Goal: Task Accomplishment & Management: Use online tool/utility

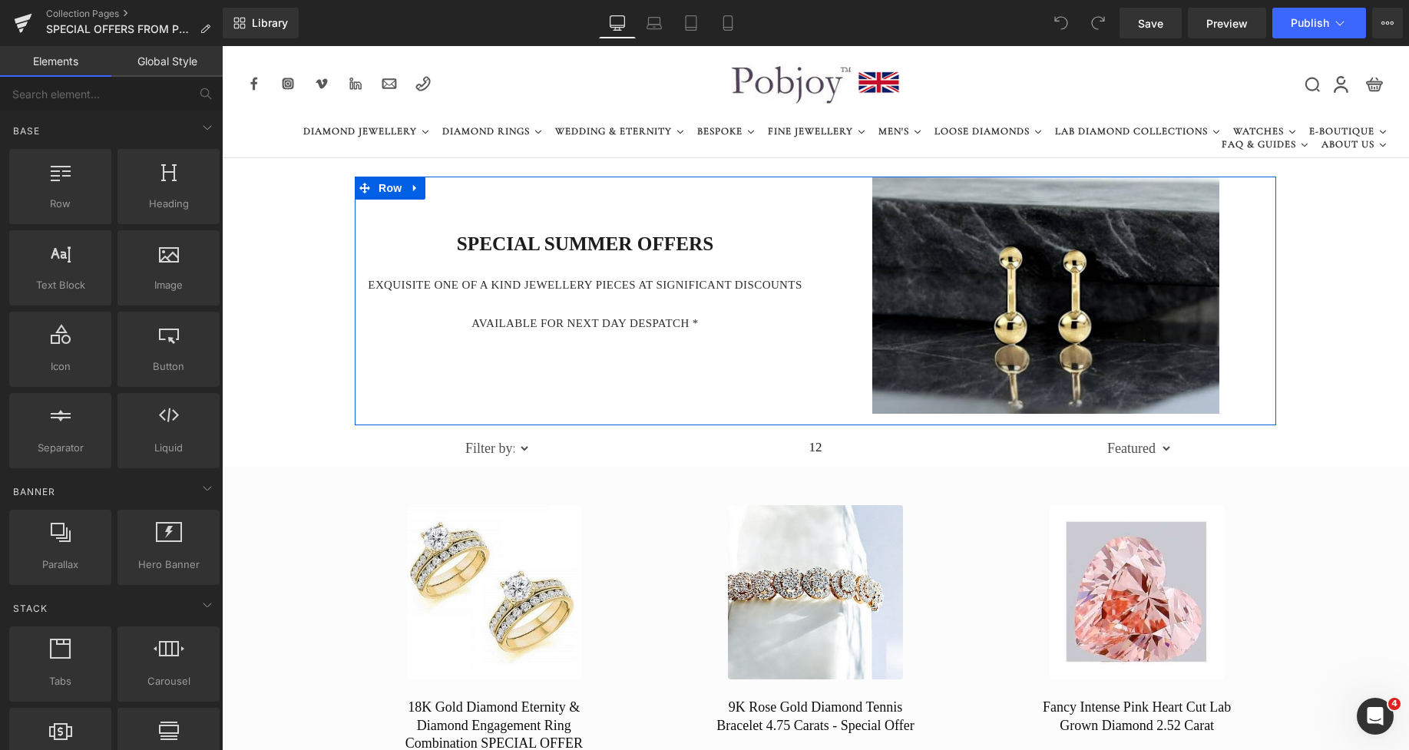
click at [484, 239] on h2 "SPECIAL SUMMER OFFERS" at bounding box center [585, 244] width 450 height 25
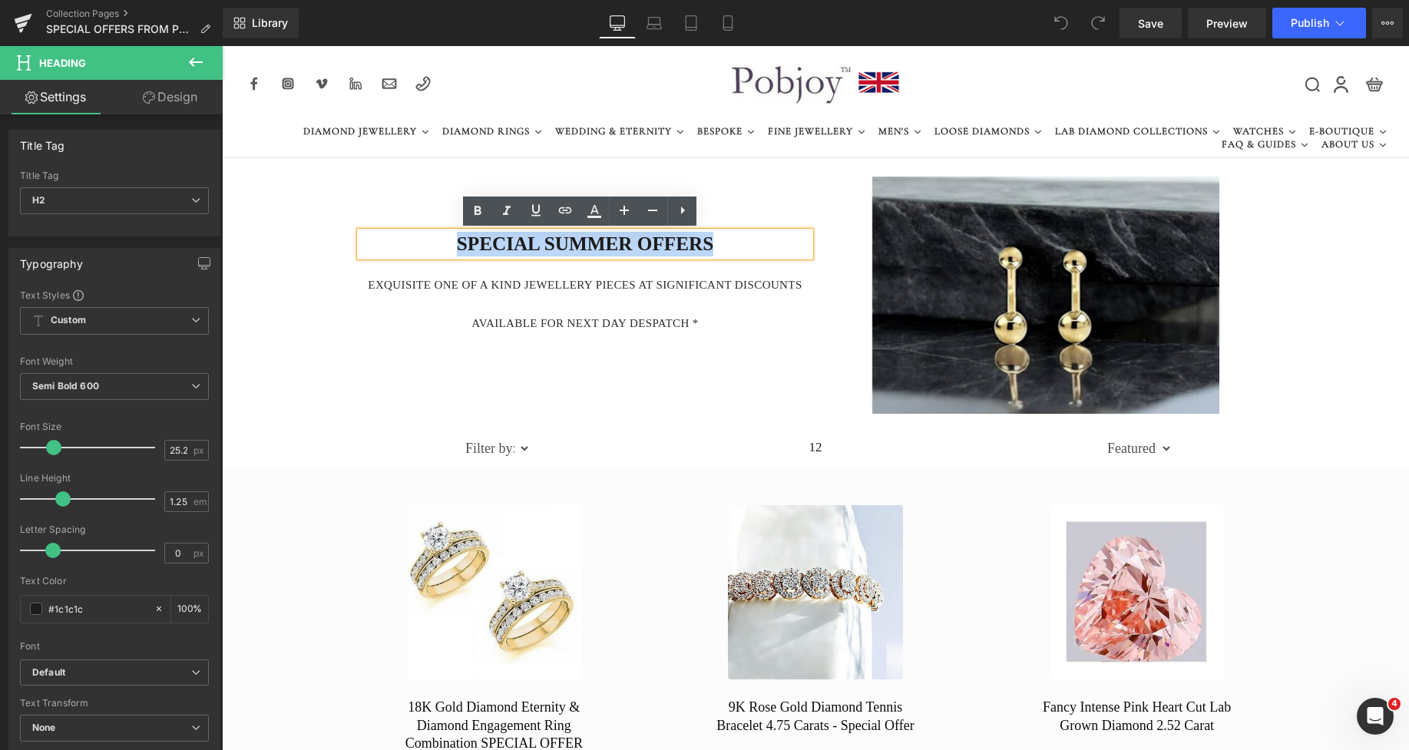
drag, startPoint x: 712, startPoint y: 237, endPoint x: 452, endPoint y: 241, distance: 259.6
click at [452, 241] on h2 "SPECIAL SUMMER OFFERS" at bounding box center [585, 244] width 450 height 25
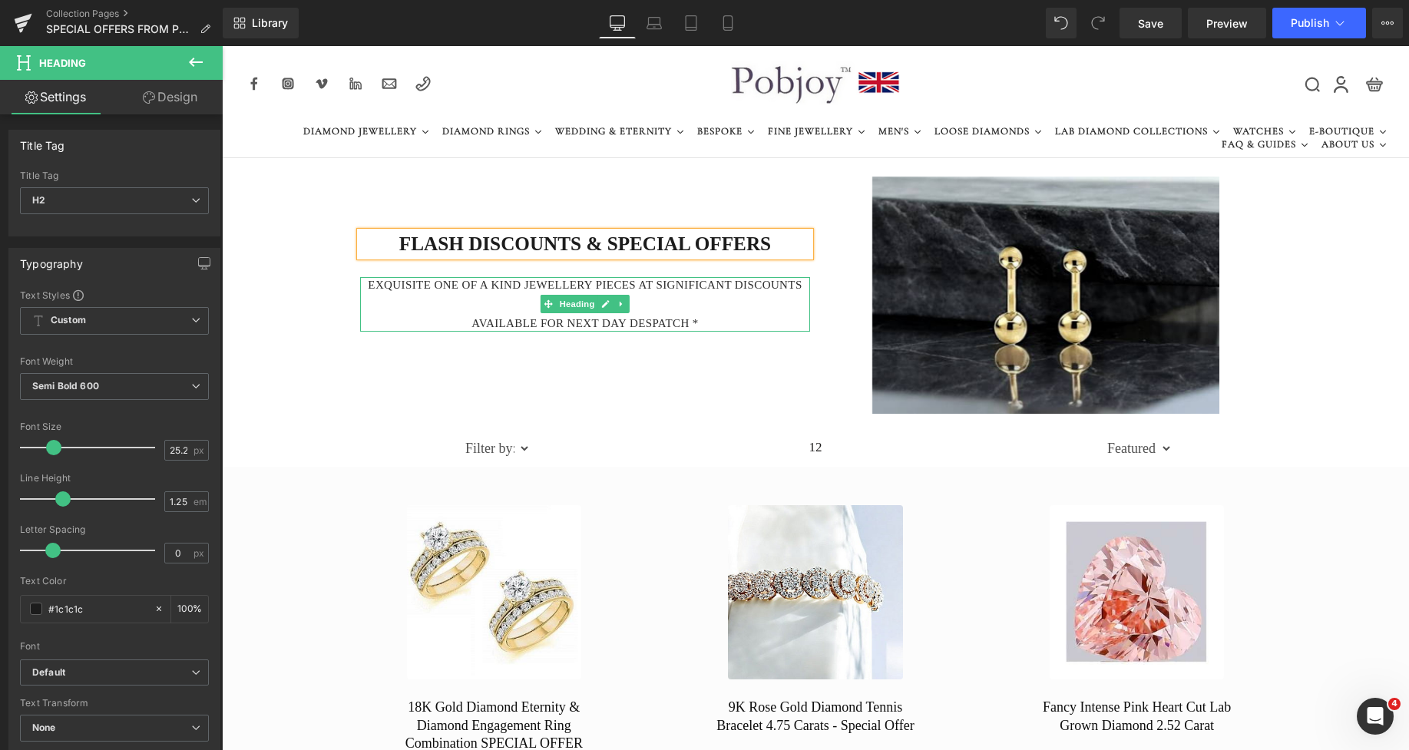
click at [700, 292] on h4 "EXQUISITE One of a kind jewellery pieces AT SIGNIFICANT DISCOUNTS" at bounding box center [585, 285] width 450 height 16
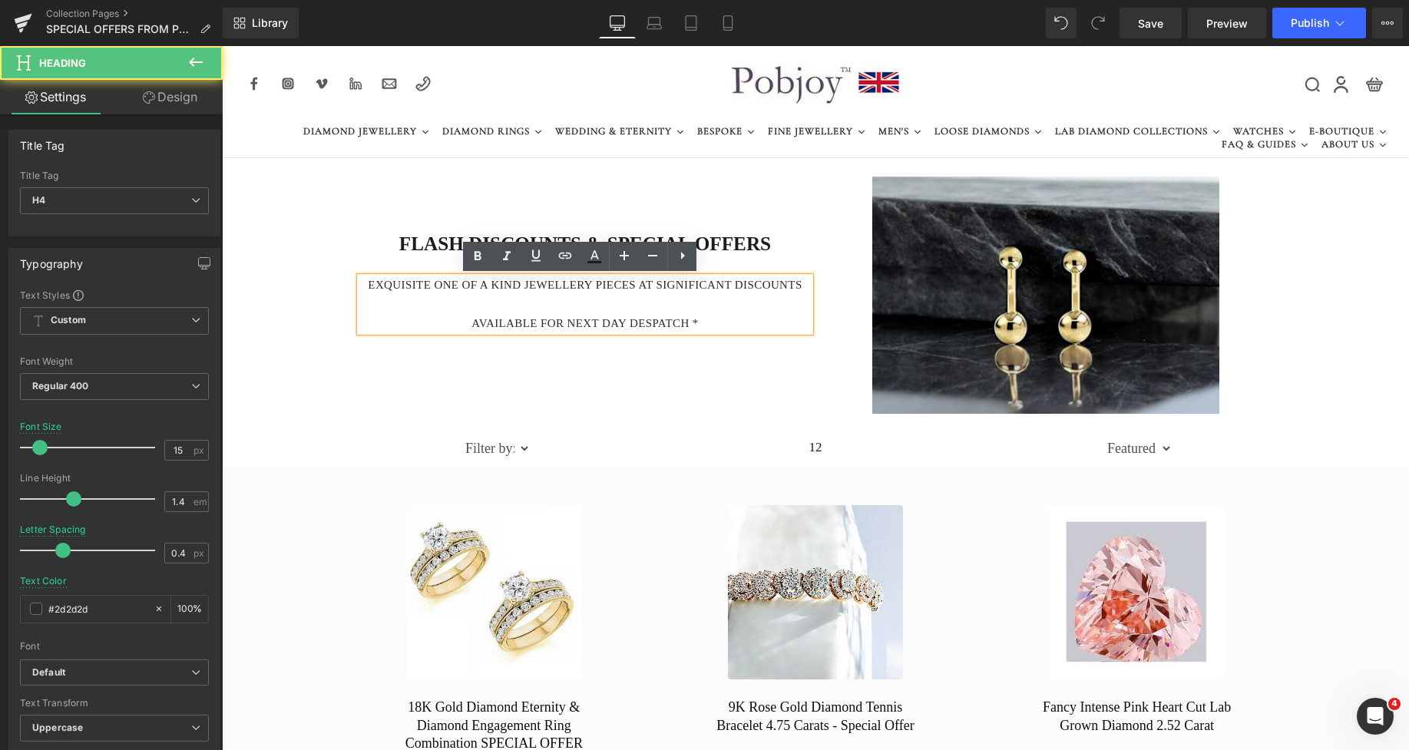
click at [696, 323] on h4 "AVAILABLE FOR next day despatch *" at bounding box center [585, 324] width 450 height 16
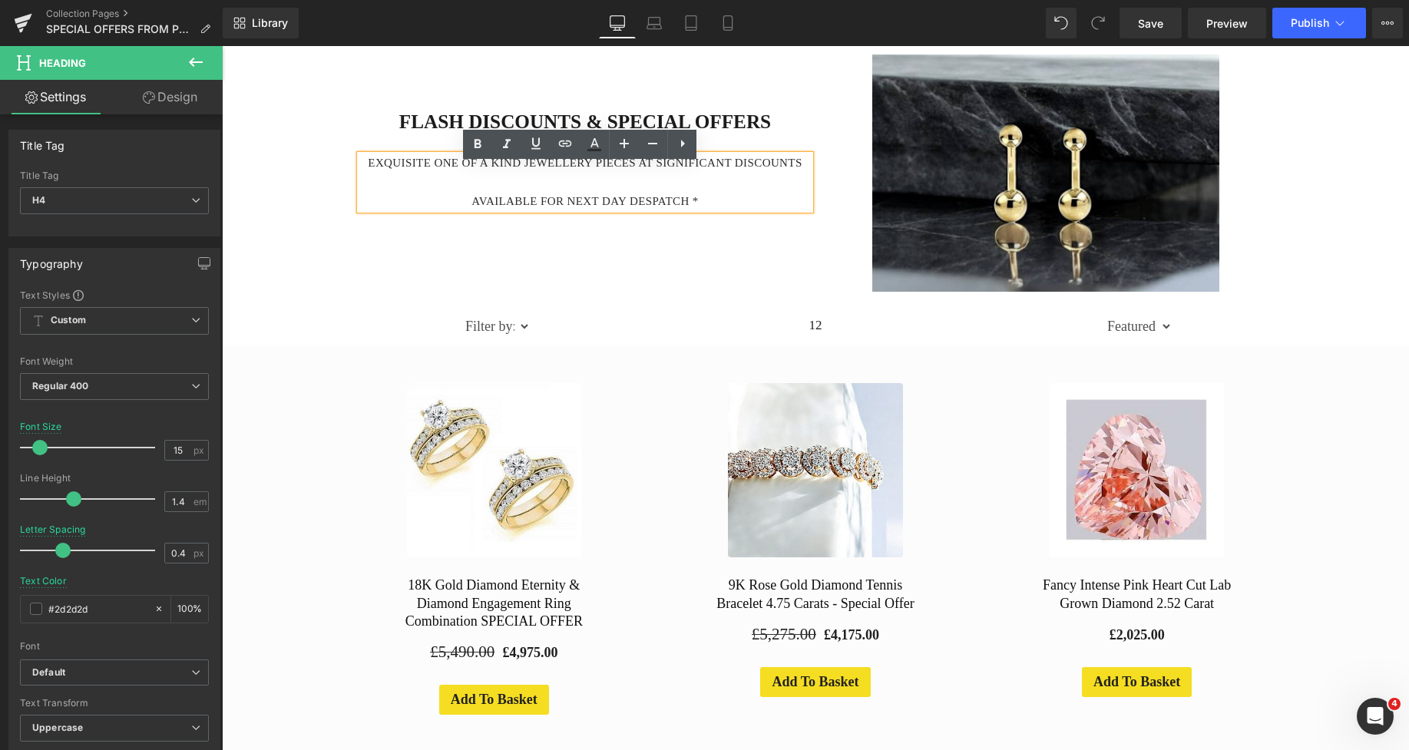
scroll to position [163, 0]
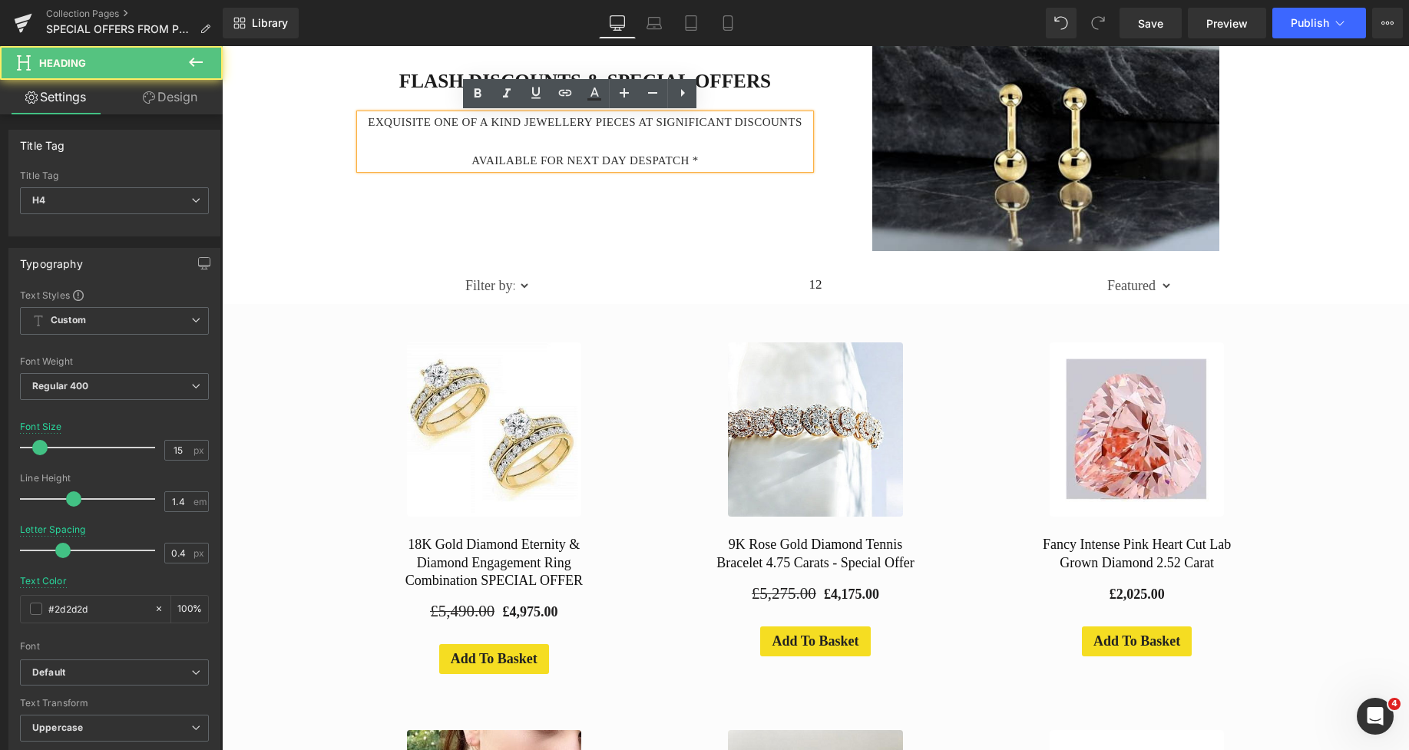
click at [486, 156] on h4 "AVAILABLE FOR next day despatch *" at bounding box center [585, 161] width 450 height 16
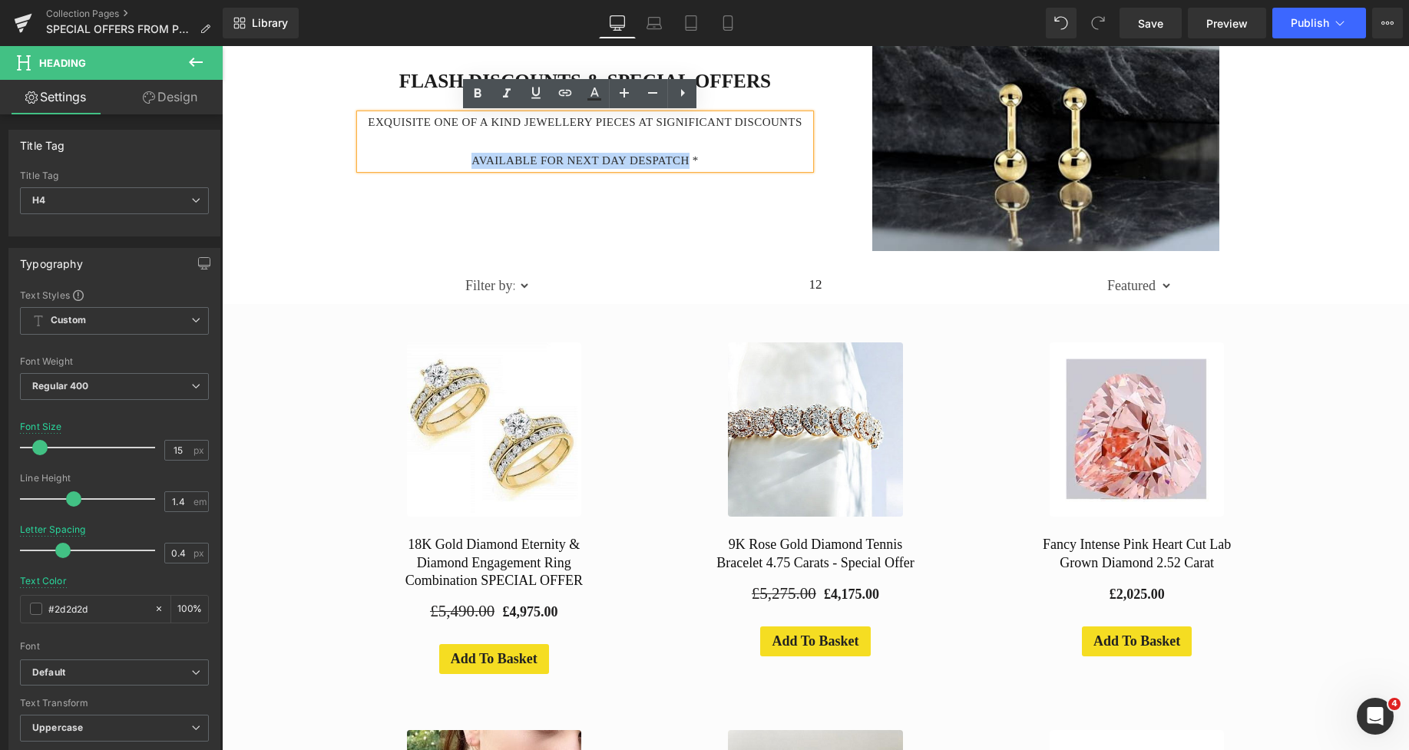
drag, startPoint x: 684, startPoint y: 159, endPoint x: 471, endPoint y: 156, distance: 213.5
click at [471, 156] on h4 "AVAILABLE FOR next day despatch *" at bounding box center [585, 161] width 450 height 16
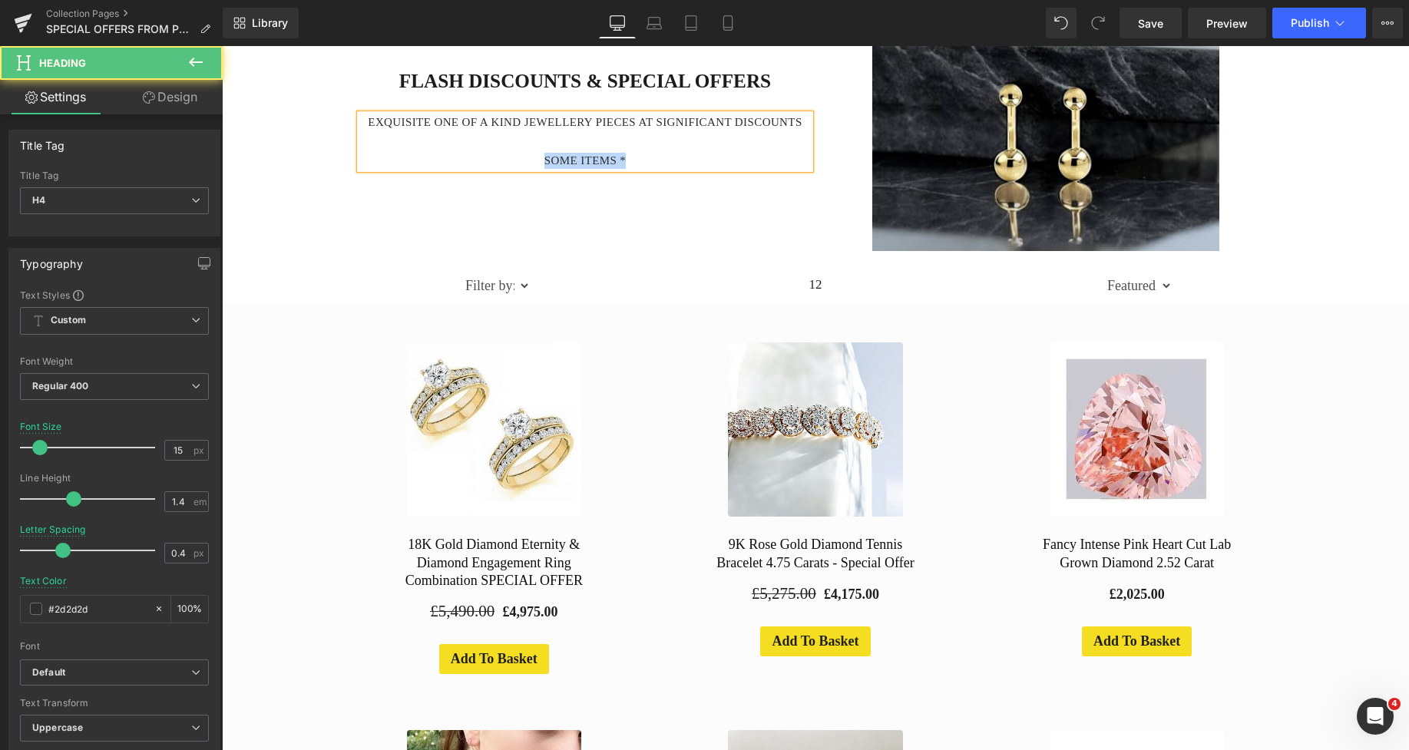
drag, startPoint x: 535, startPoint y: 161, endPoint x: 621, endPoint y: 160, distance: 85.3
click at [621, 160] on h4 "Some items *" at bounding box center [585, 161] width 450 height 16
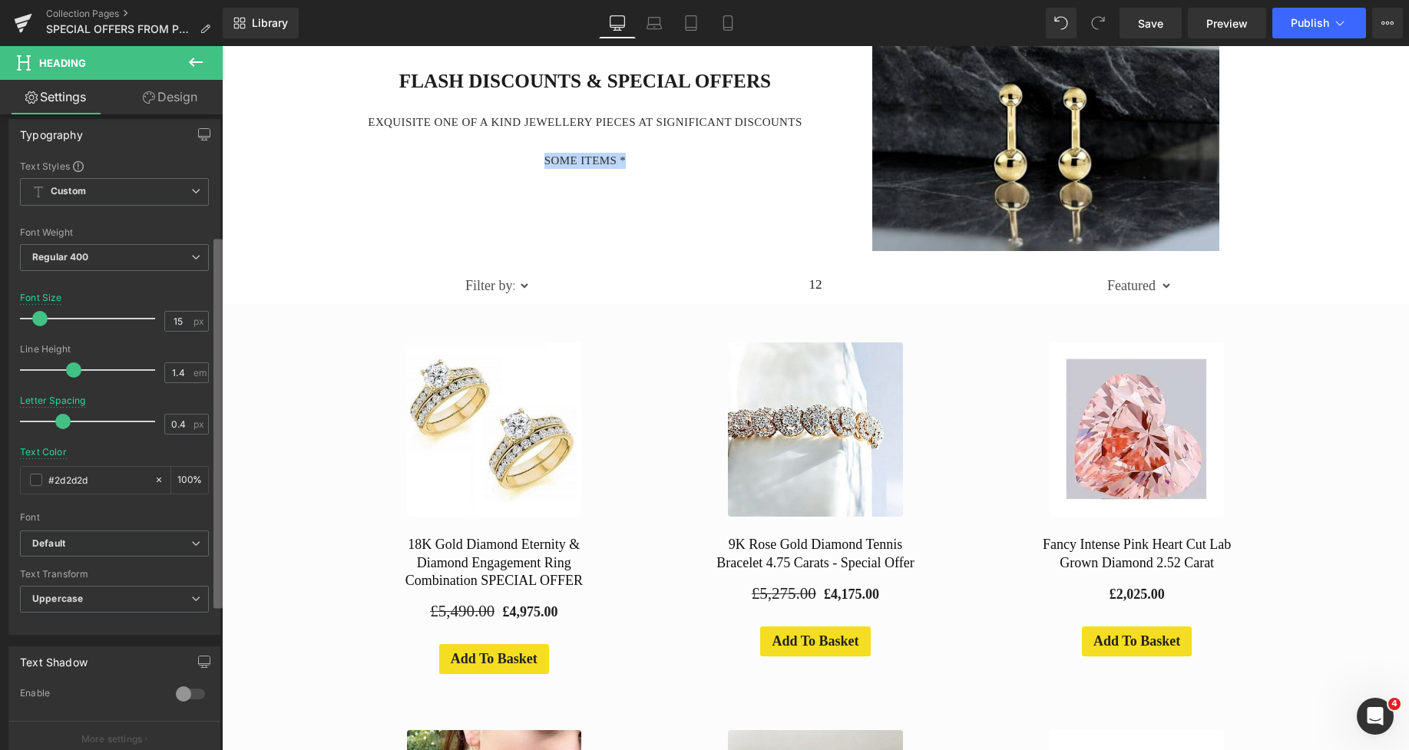
scroll to position [229, 0]
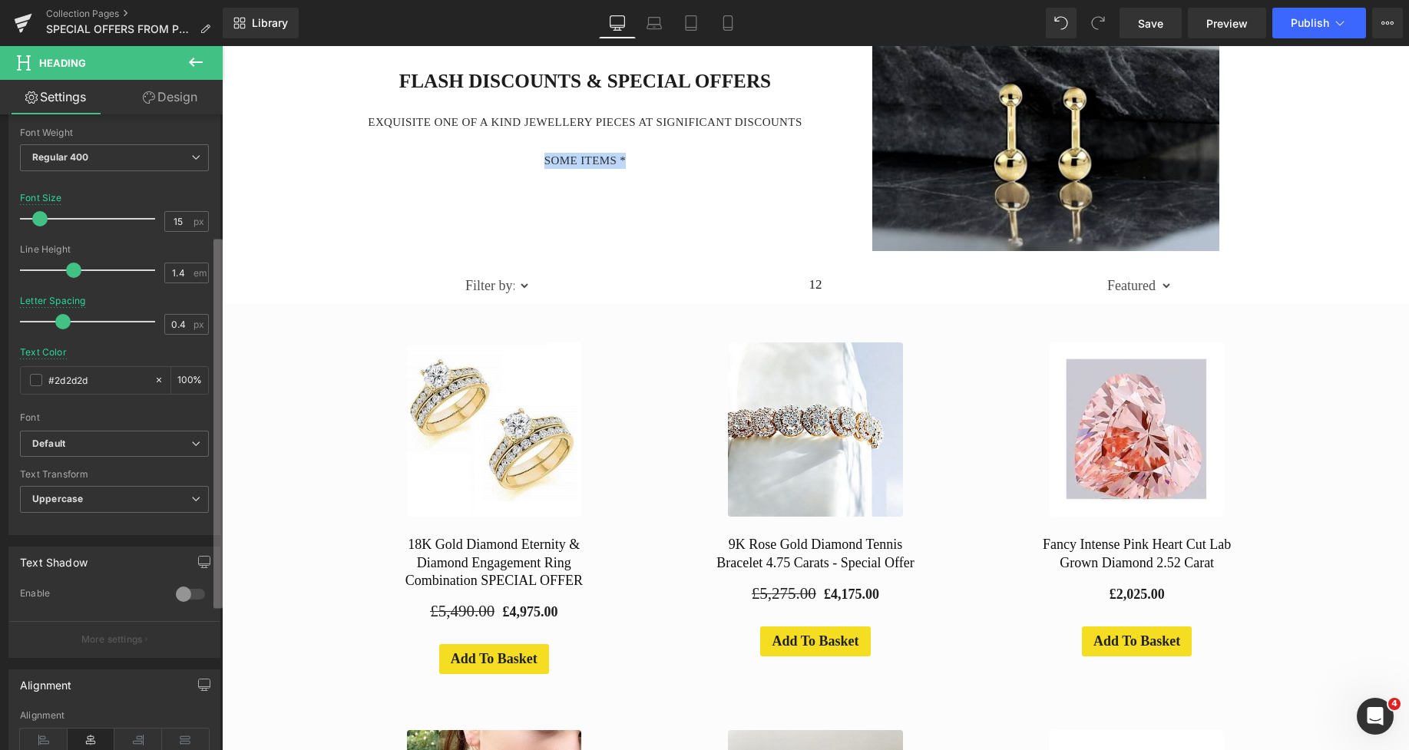
click at [212, 540] on div "Title Tag H1 H2 H3 H4 H5 H6 Title Tag H4 H1 H2 H3 H4 H5 H6 Typography Text Styl…" at bounding box center [111, 435] width 223 height 643
click at [118, 493] on span "Uppercase" at bounding box center [114, 499] width 189 height 27
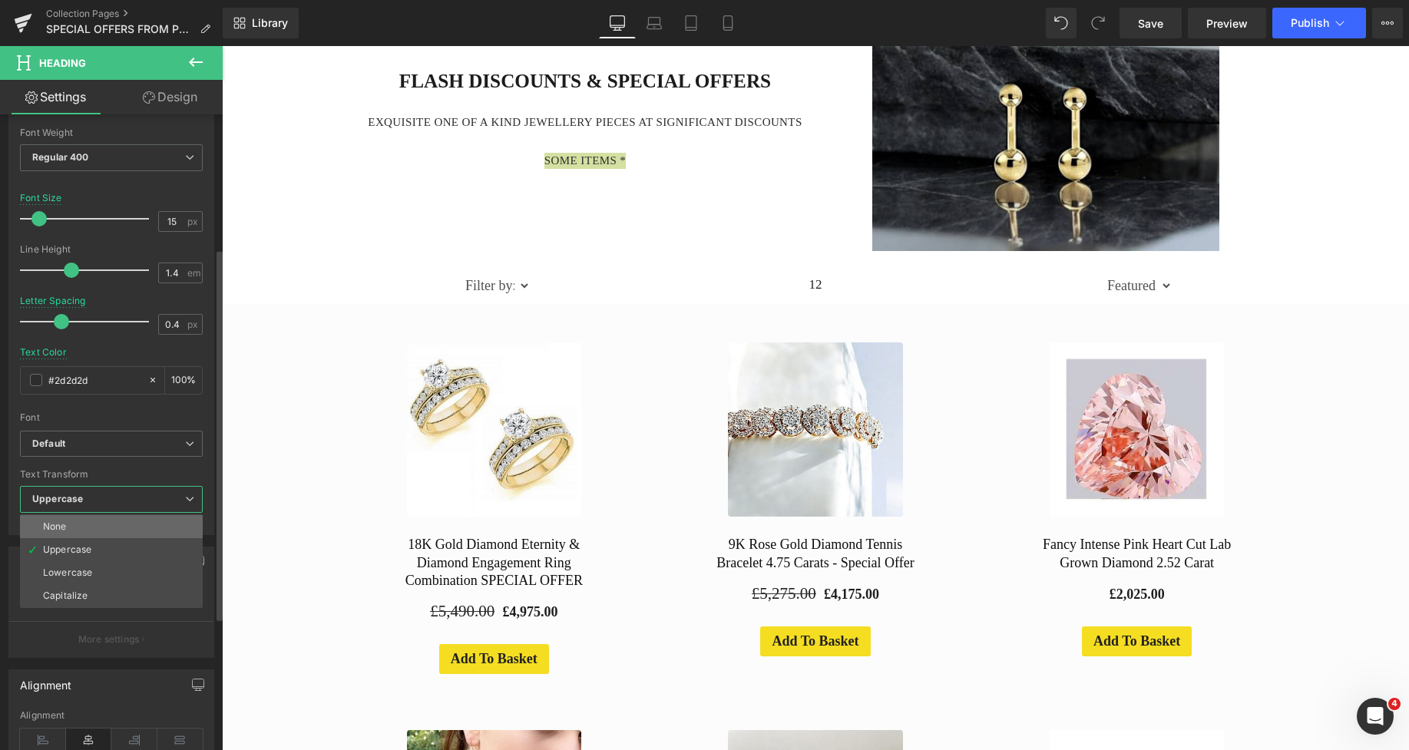
click at [69, 527] on li "None" at bounding box center [111, 526] width 183 height 23
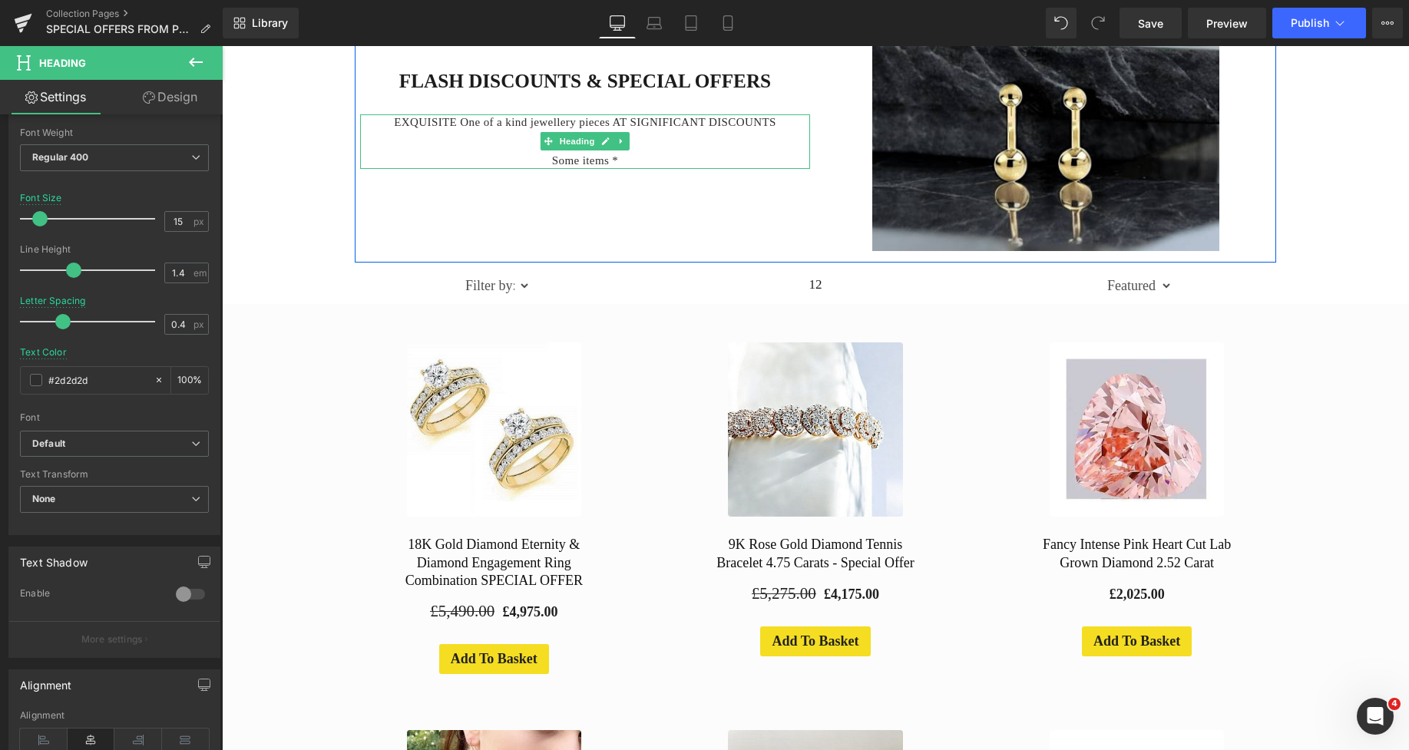
click at [604, 157] on h4 "Some items *" at bounding box center [585, 161] width 450 height 16
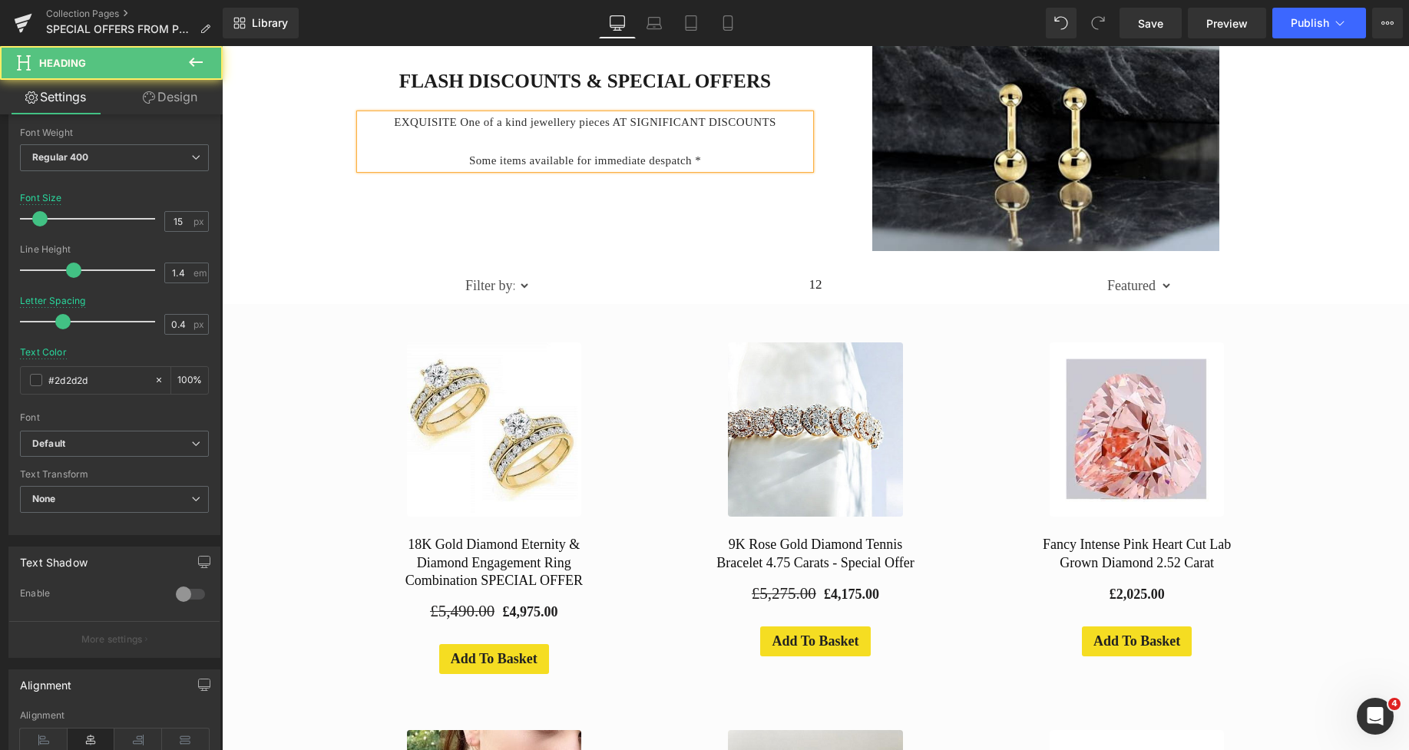
click at [470, 161] on h4 "Some items available for immediate despatch *" at bounding box center [585, 161] width 450 height 16
drag, startPoint x: 702, startPoint y: 163, endPoint x: 687, endPoint y: 164, distance: 15.4
click at [687, 164] on h4 "* Some items available for immediate despatch *" at bounding box center [585, 161] width 450 height 16
click at [634, 131] on div at bounding box center [585, 142] width 450 height 22
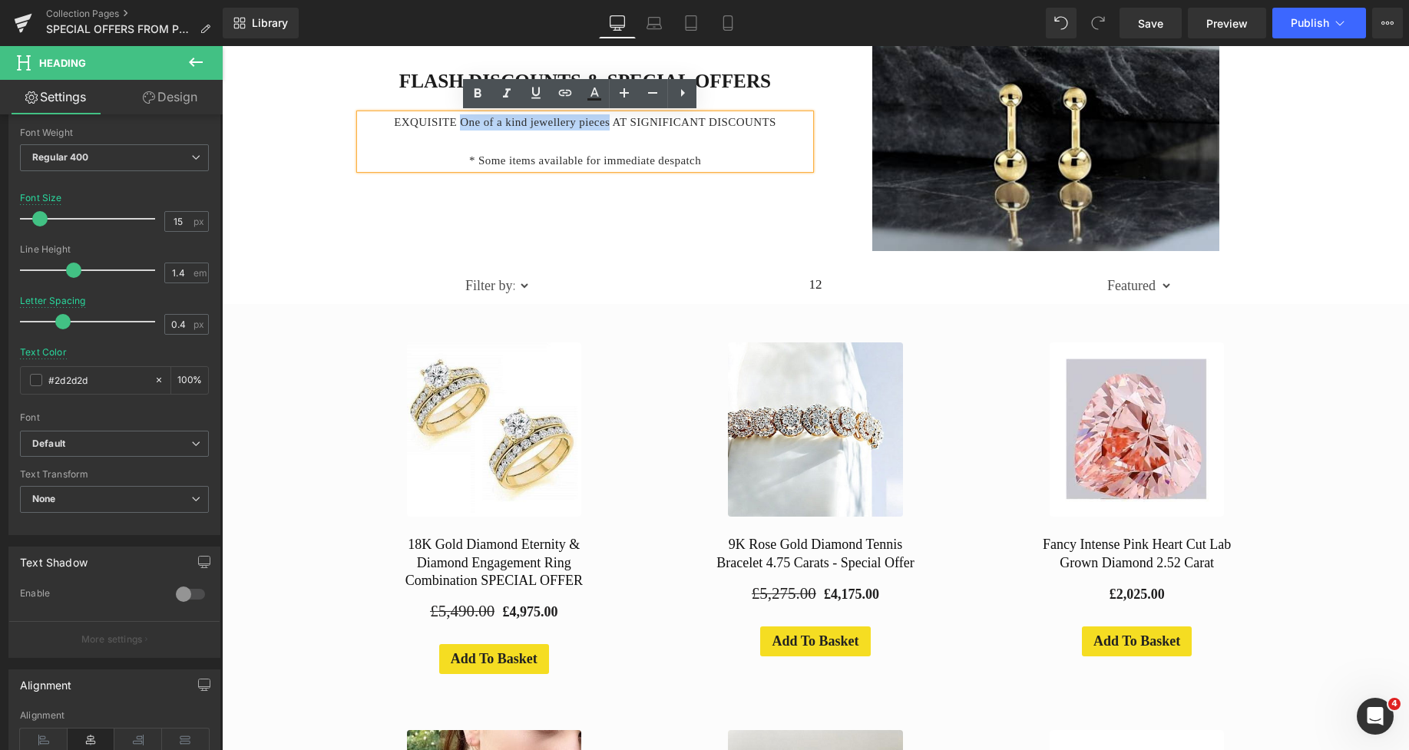
drag, startPoint x: 602, startPoint y: 124, endPoint x: 457, endPoint y: 120, distance: 145.2
click at [457, 120] on h4 "EXQUISITE One of a kind jewellery pieces AT SIGNIFICANT DISCOUNTS" at bounding box center [585, 122] width 450 height 16
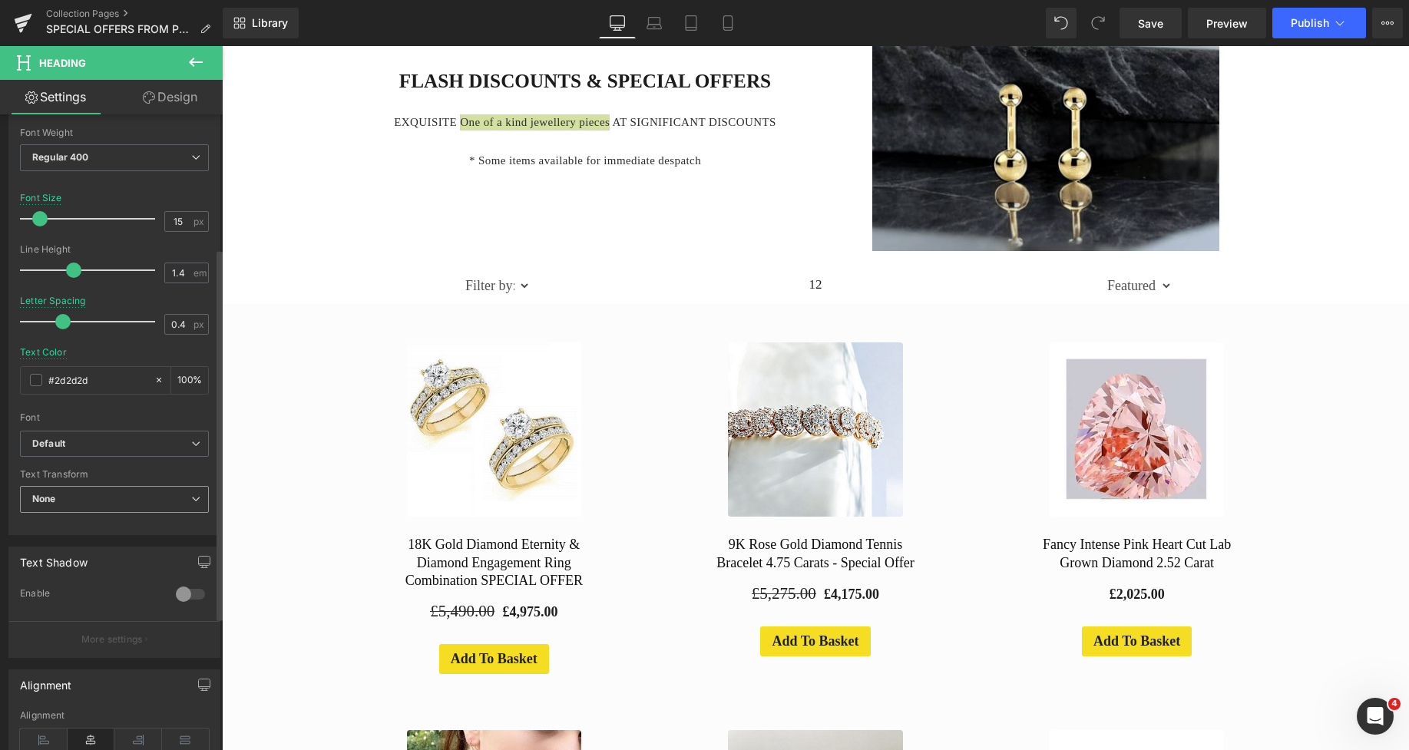
click at [88, 500] on span "None" at bounding box center [114, 499] width 189 height 27
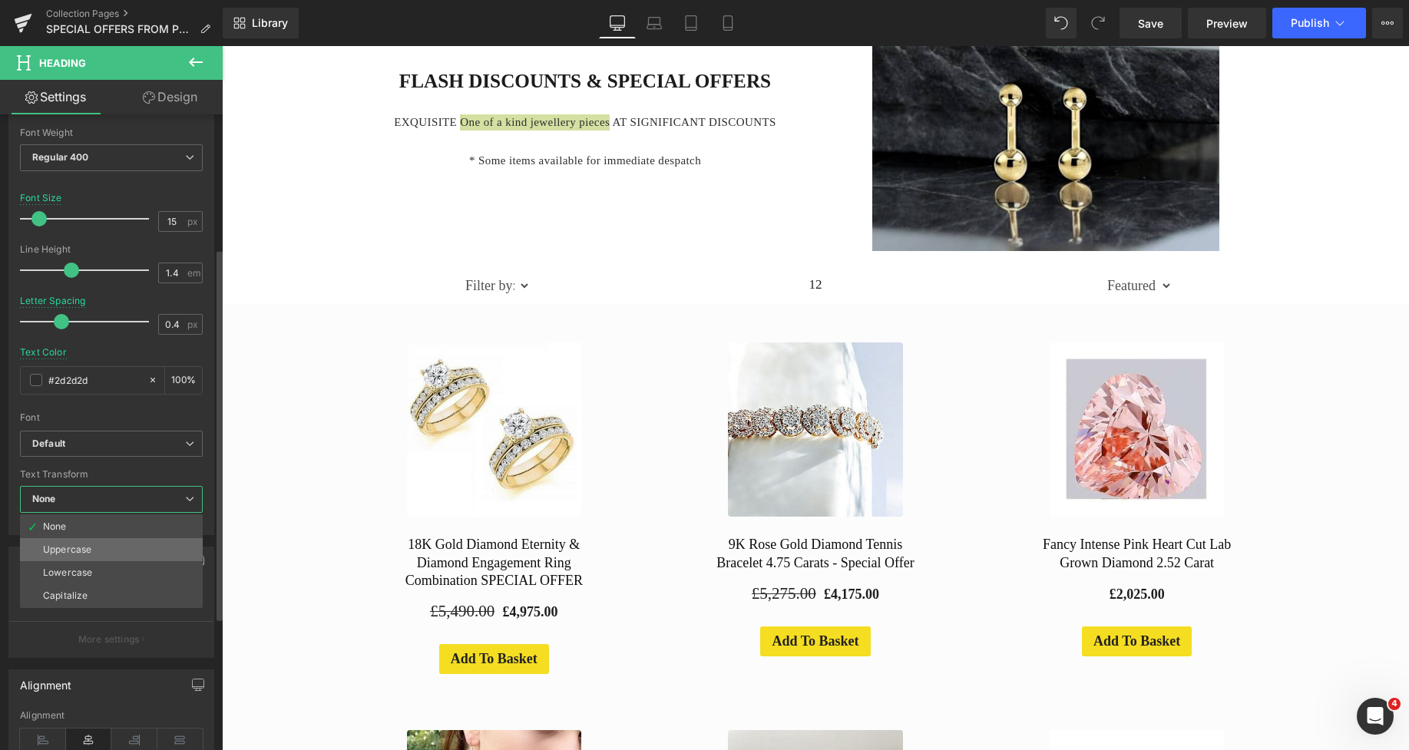
click at [81, 552] on div "Uppercase" at bounding box center [67, 550] width 48 height 11
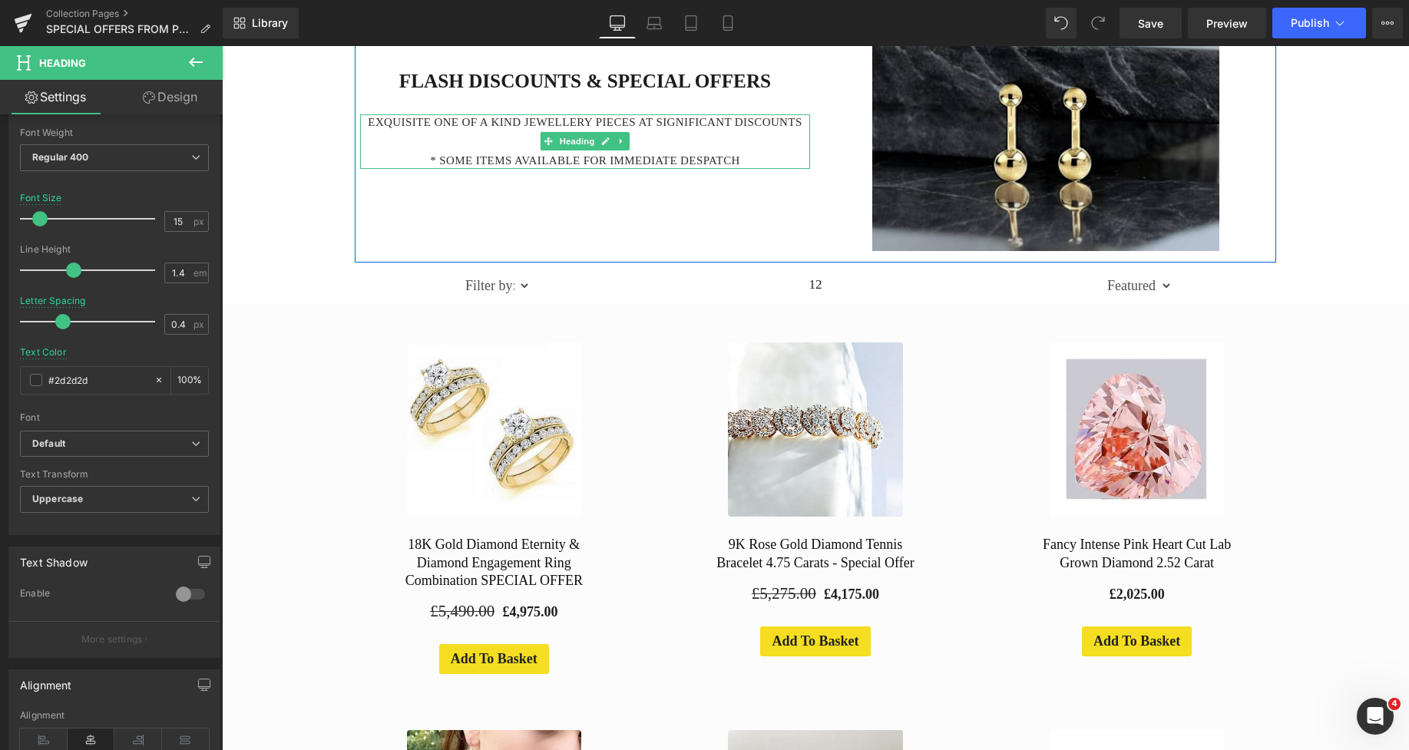
click at [780, 121] on h4 "EXQUISITE One of a kind jewellery pieces AT SIGNIFICANT DISCOUNTS" at bounding box center [585, 122] width 450 height 16
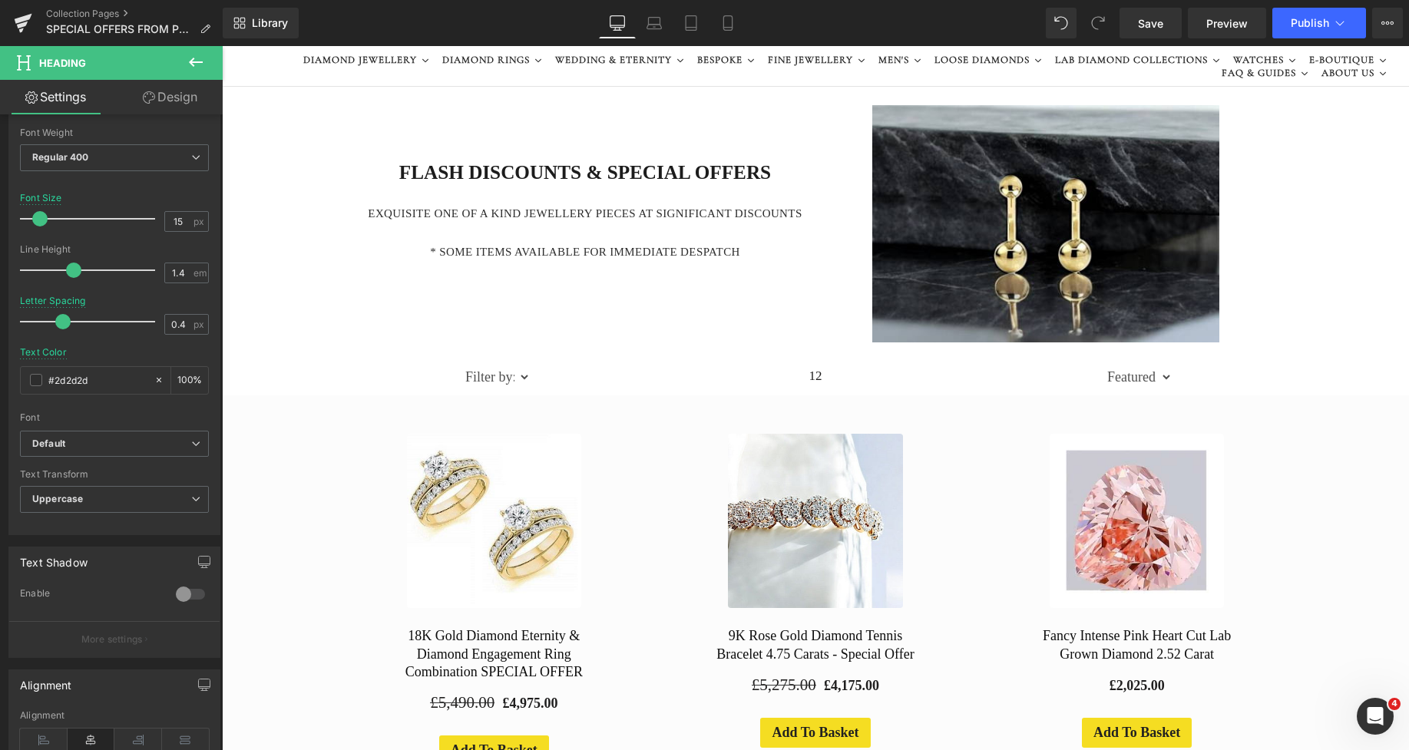
scroll to position [0, 0]
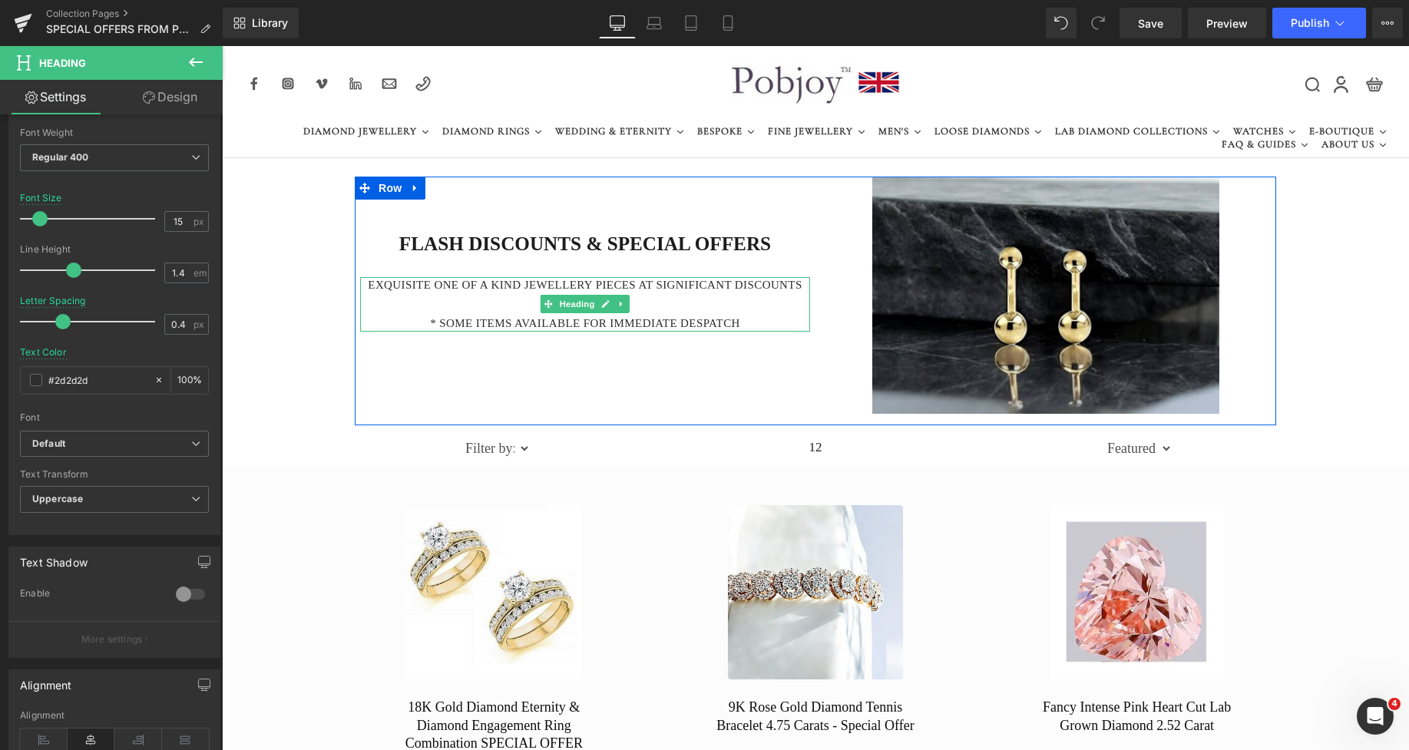
click at [446, 319] on h4 "* Some items available for immediate despatch" at bounding box center [585, 324] width 450 height 16
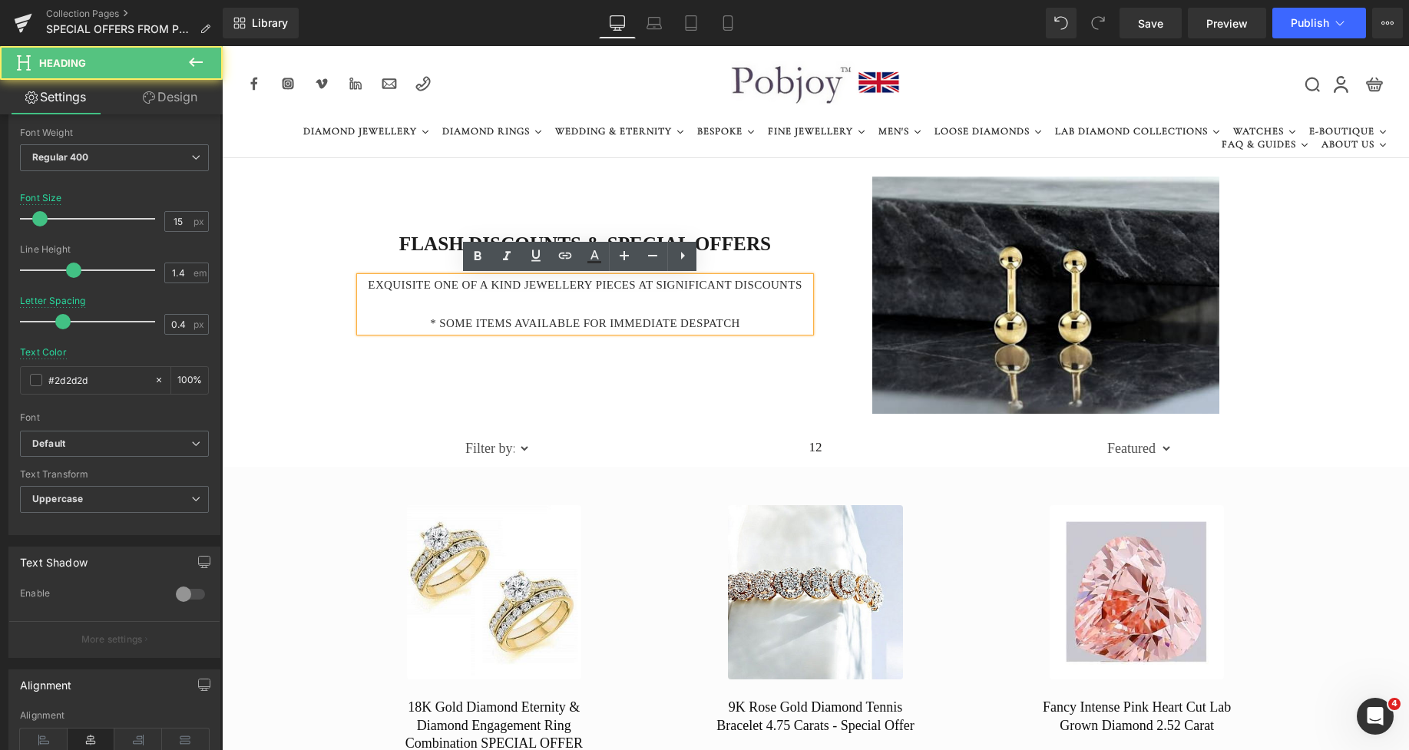
click at [449, 310] on div at bounding box center [585, 304] width 450 height 22
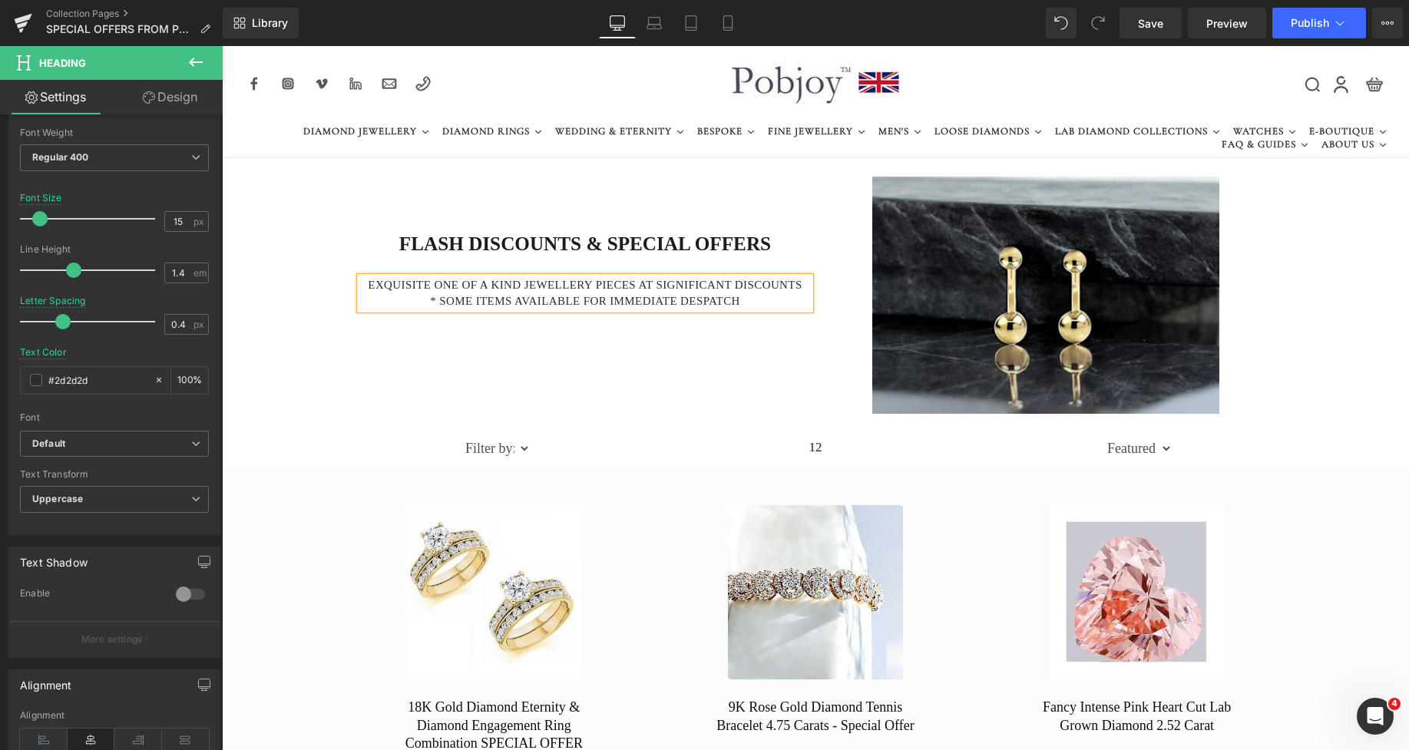
click at [426, 288] on h4 "EXQUISITE One of a kind jewellery pieces AT SIGNIFICANT DISCOUNTS" at bounding box center [585, 285] width 450 height 16
type input "1.8"
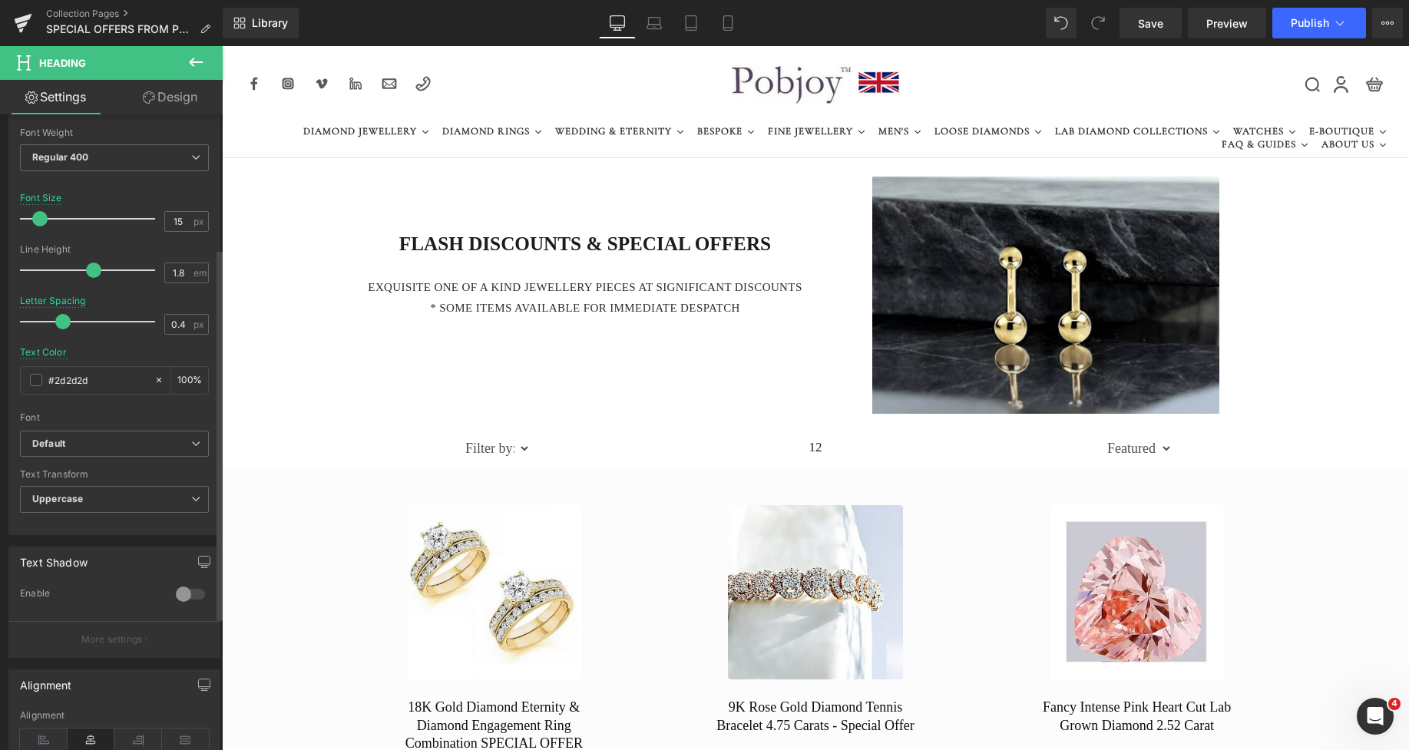
drag, startPoint x: 69, startPoint y: 273, endPoint x: 89, endPoint y: 278, distance: 20.7
click at [89, 278] on div at bounding box center [91, 270] width 127 height 31
click at [696, 243] on h2 "FLASH DISCOUNTS & SPECIAL OFFERS" at bounding box center [585, 244] width 450 height 25
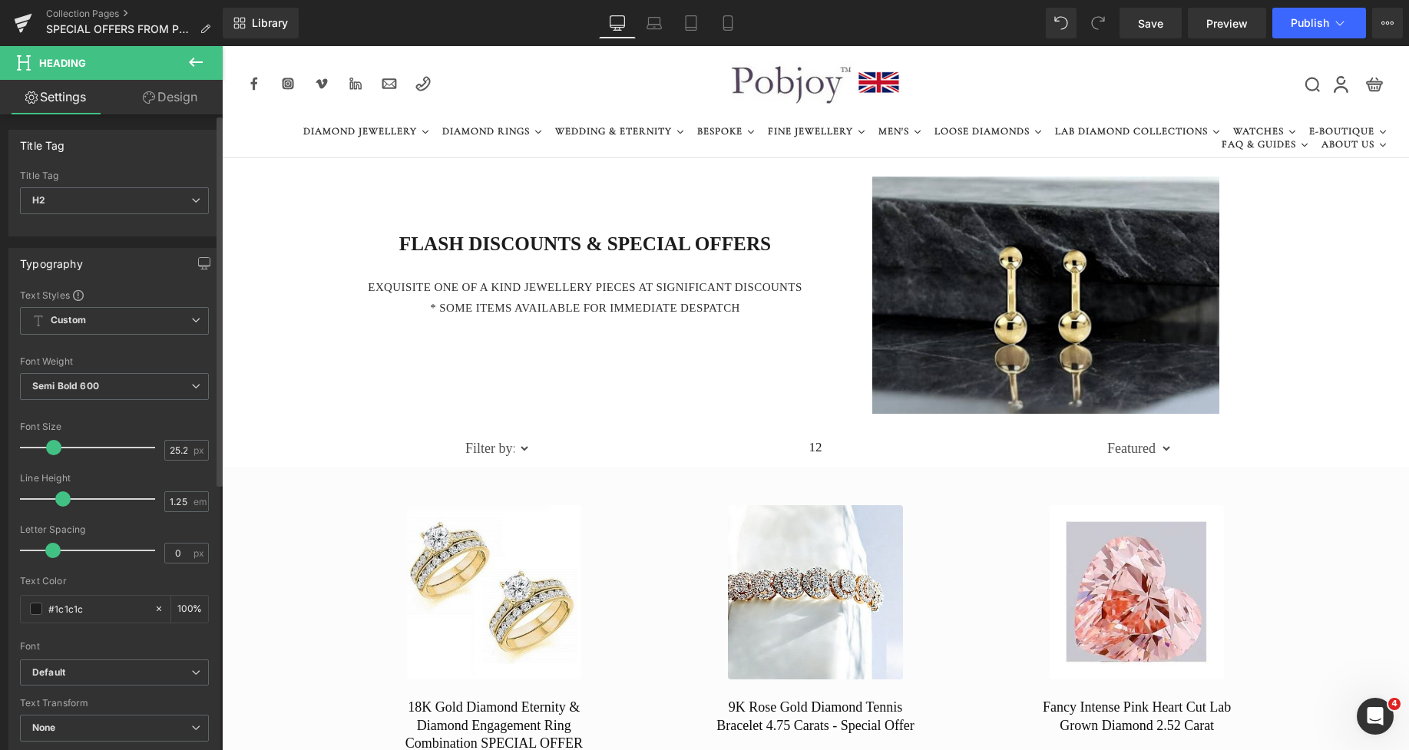
type input "24"
click at [53, 449] on span at bounding box center [52, 447] width 15 height 15
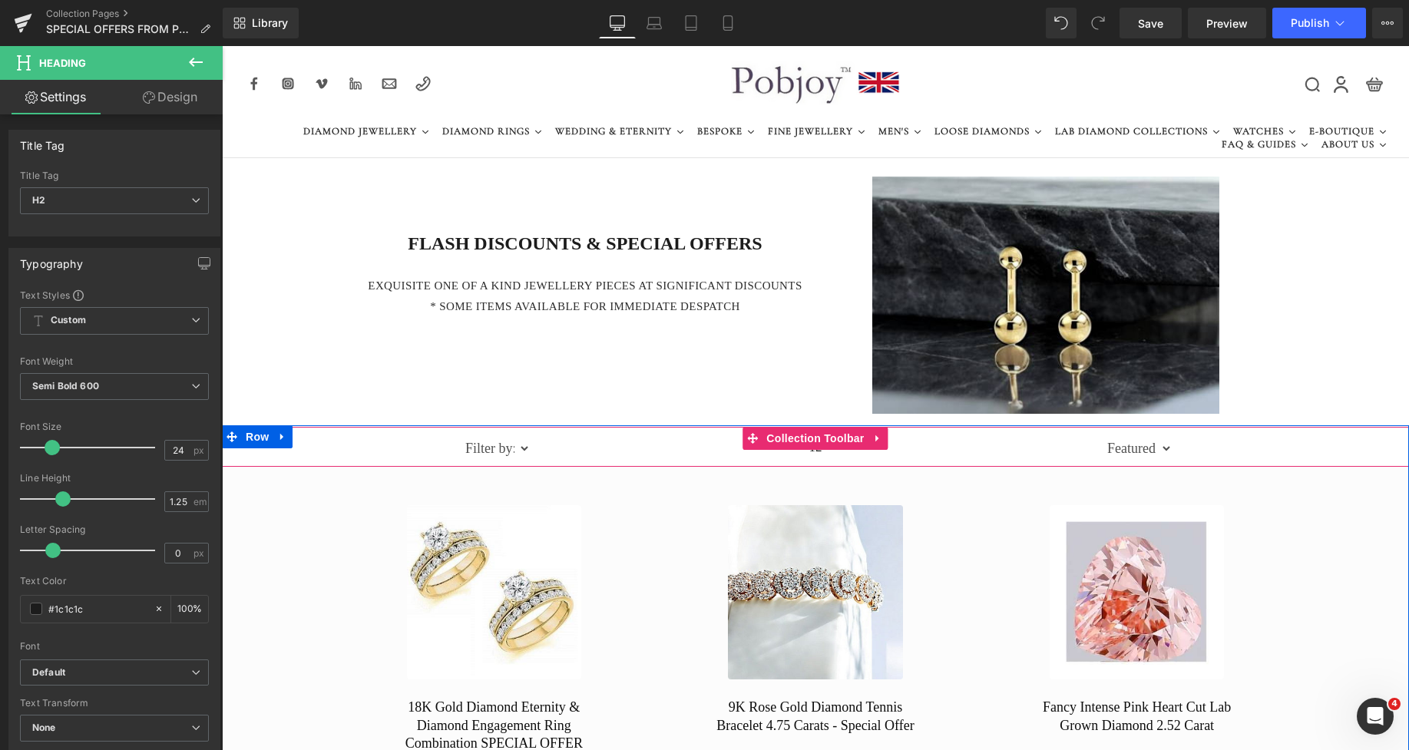
click at [443, 441] on div "Filter by: BRIDAL RING PACKAGES GOLD ETERNITY HETROUNDCUT INCLUDES ENGRAVING 2.…" at bounding box center [815, 448] width 745 height 38
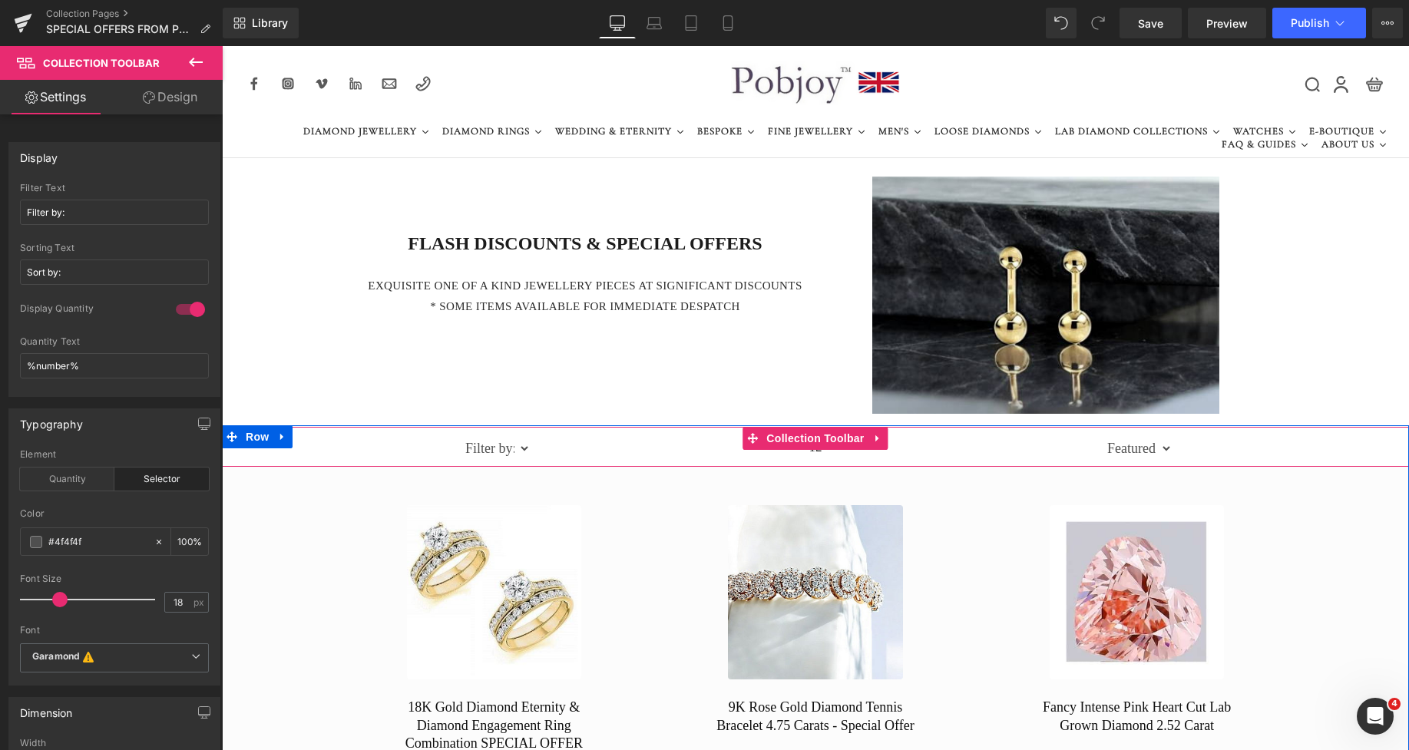
click at [393, 437] on div "Filter by: BRIDAL RING PACKAGES GOLD ETERNITY HETROUNDCUT INCLUDES ENGRAVING 2.…" at bounding box center [815, 447] width 1187 height 40
click at [183, 98] on link "Design" at bounding box center [169, 97] width 111 height 35
click at [0, 0] on div "Spacing" at bounding box center [0, 0] width 0 height 0
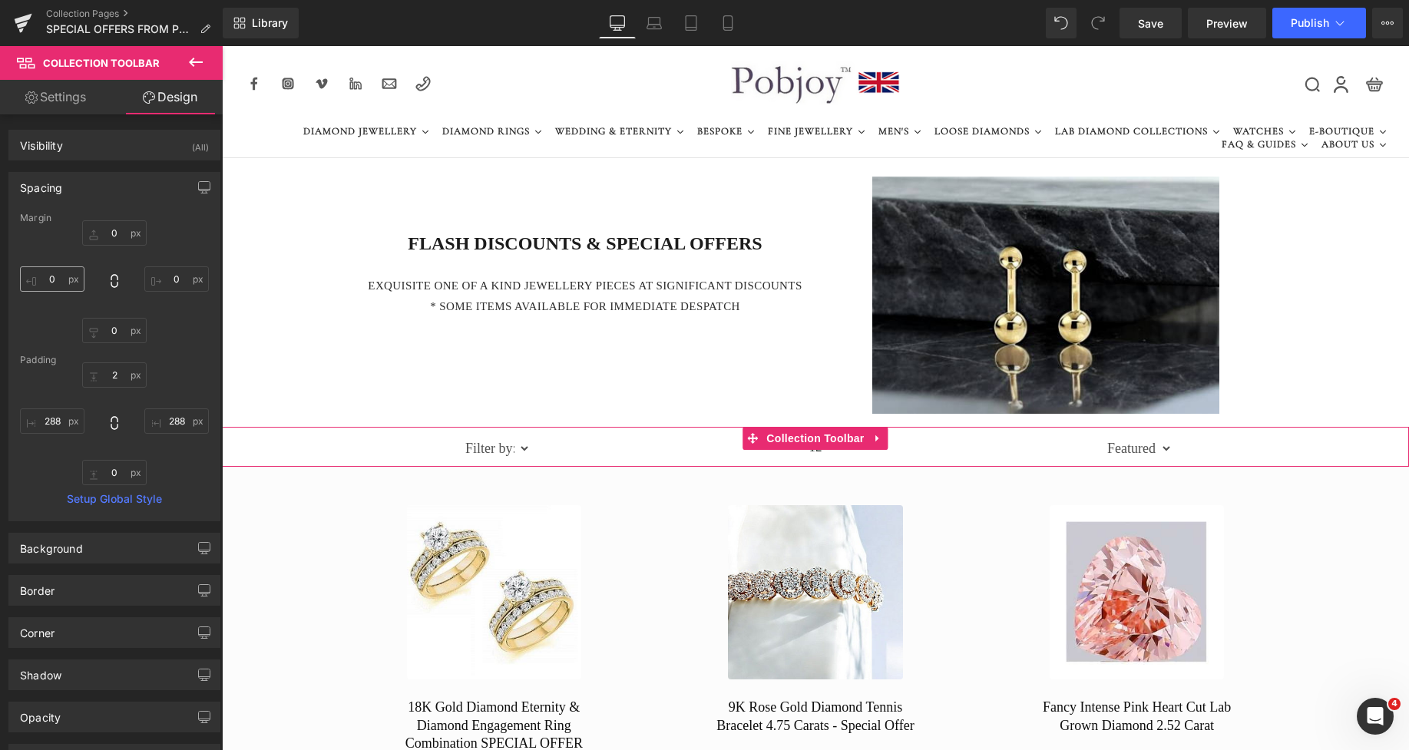
type input "0"
type input "2"
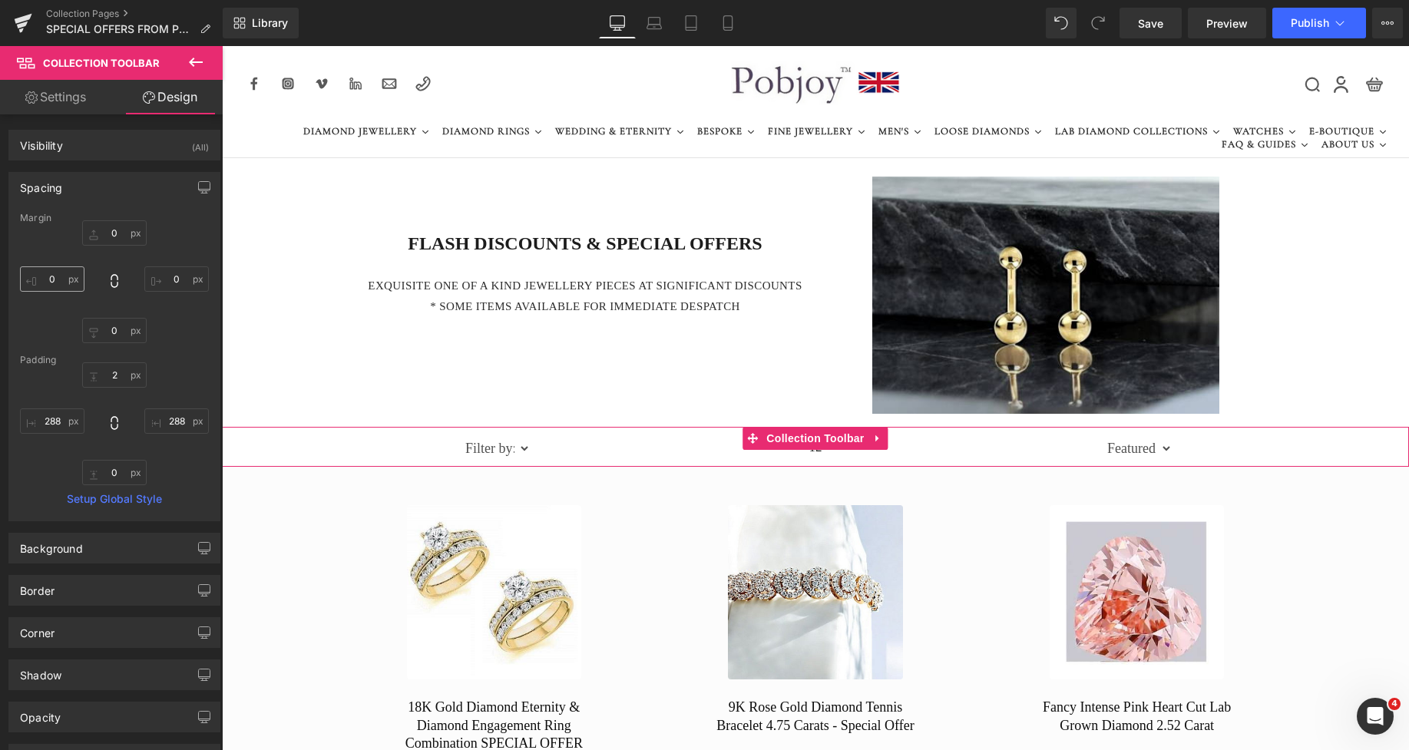
type input "288"
type input "0"
click at [48, 422] on input "288" at bounding box center [52, 421] width 65 height 25
type input "244"
click at [171, 425] on input "288" at bounding box center [176, 421] width 65 height 25
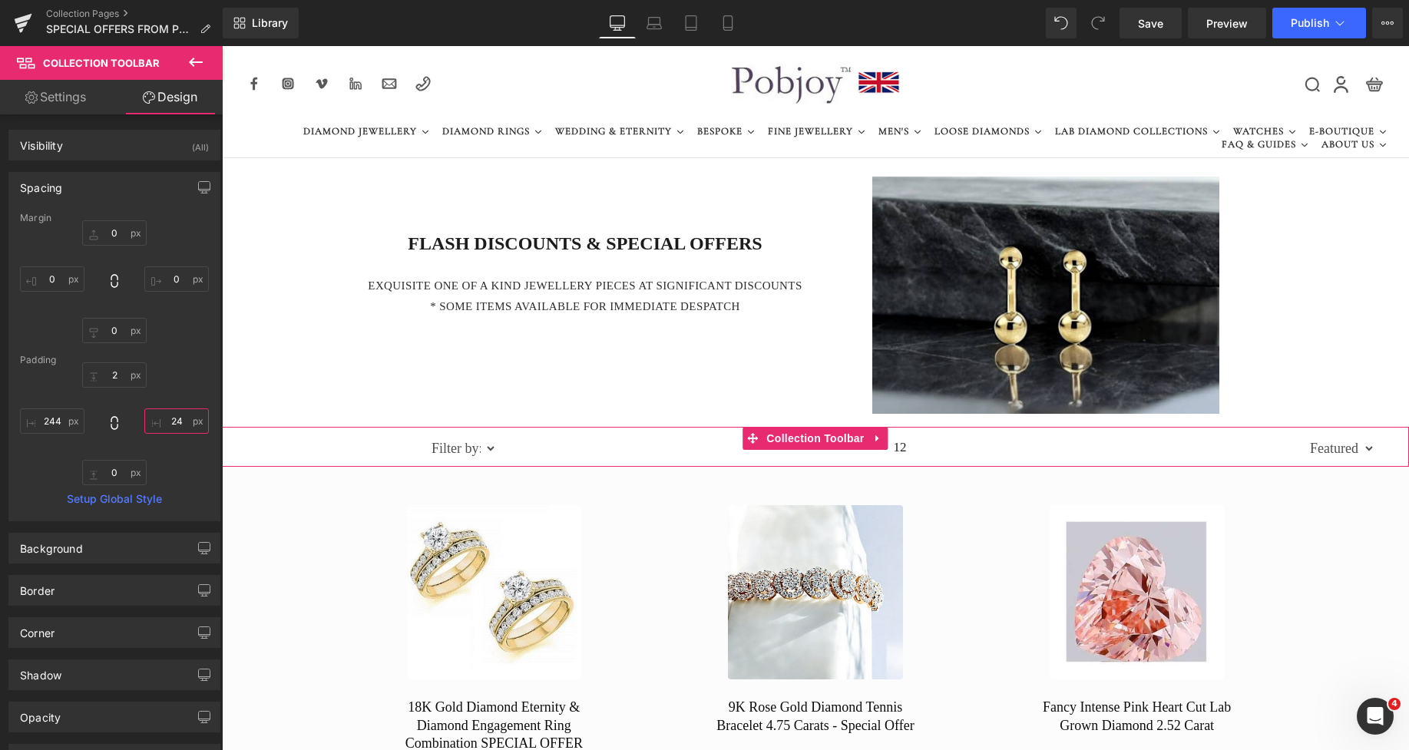
type input "244"
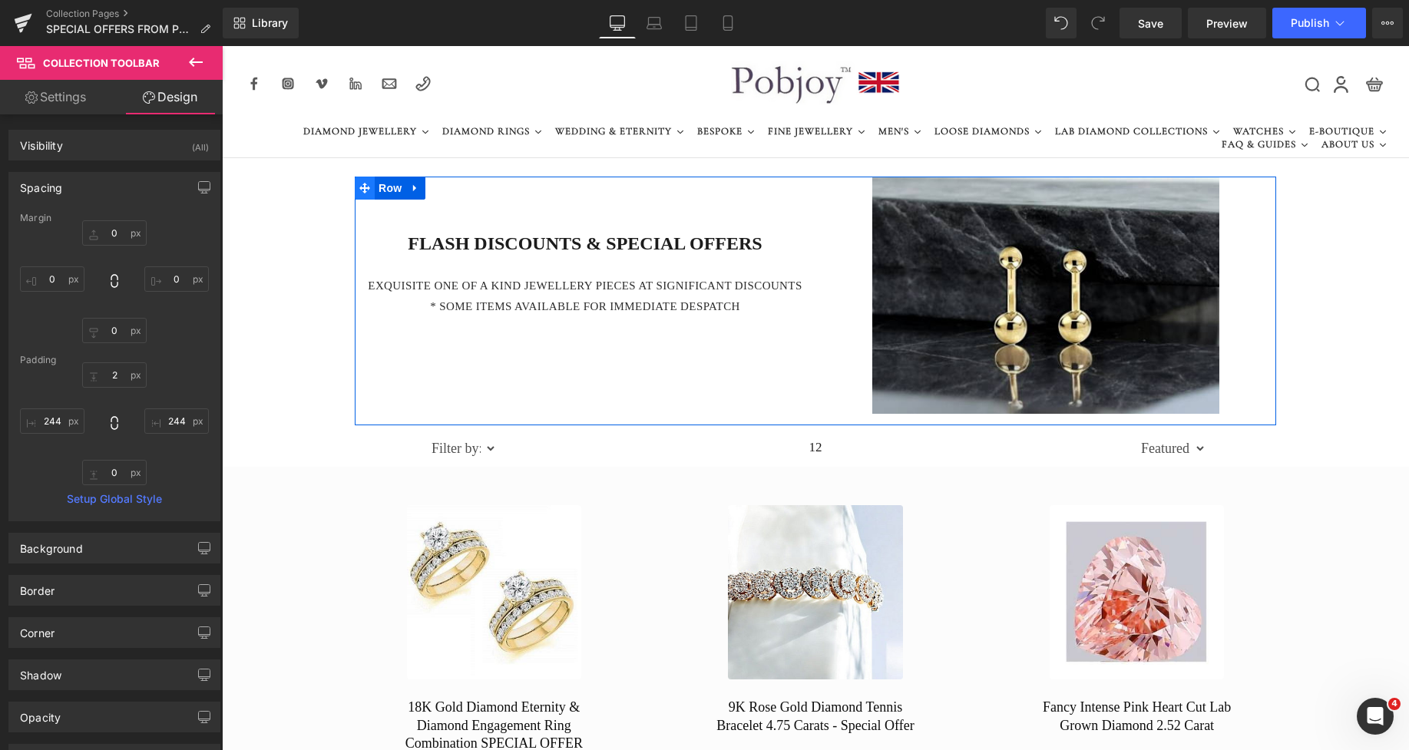
click at [363, 195] on span at bounding box center [365, 188] width 20 height 23
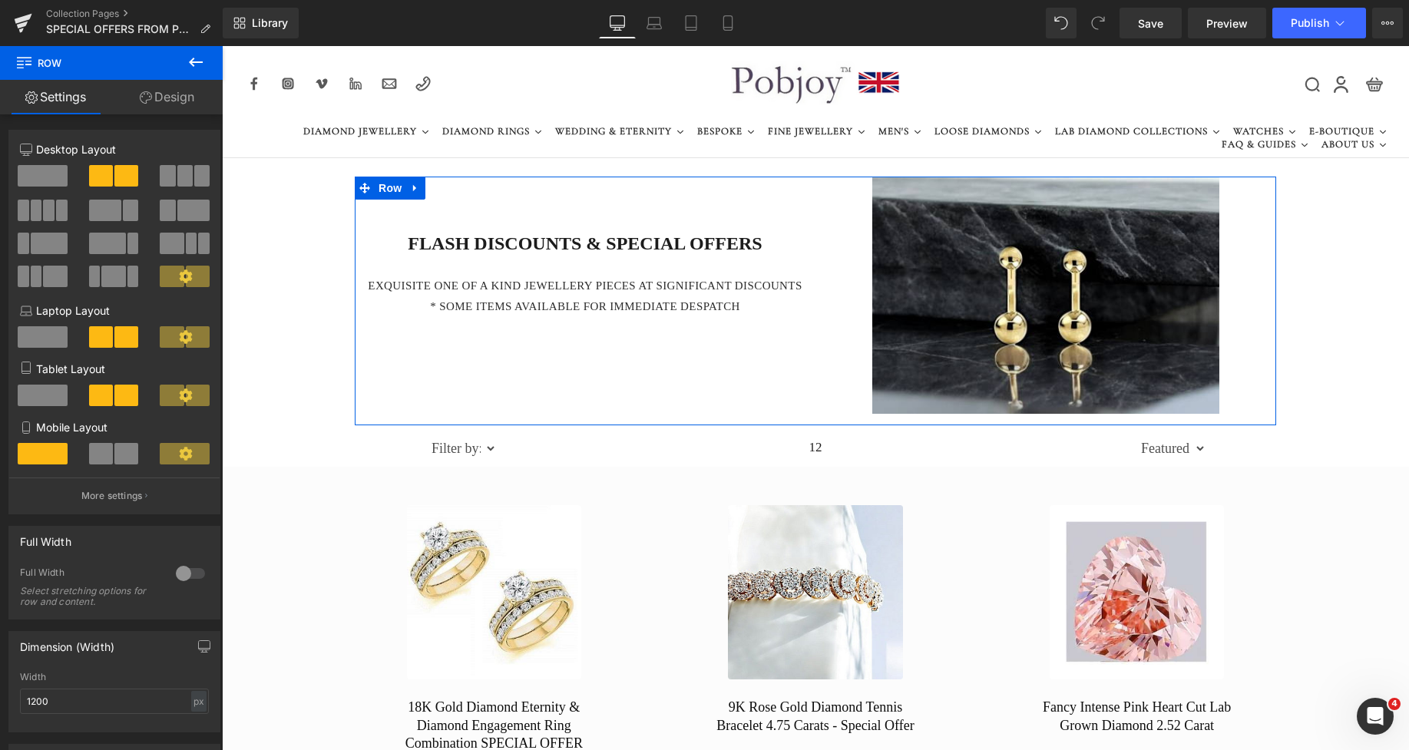
click at [187, 571] on div at bounding box center [190, 573] width 37 height 25
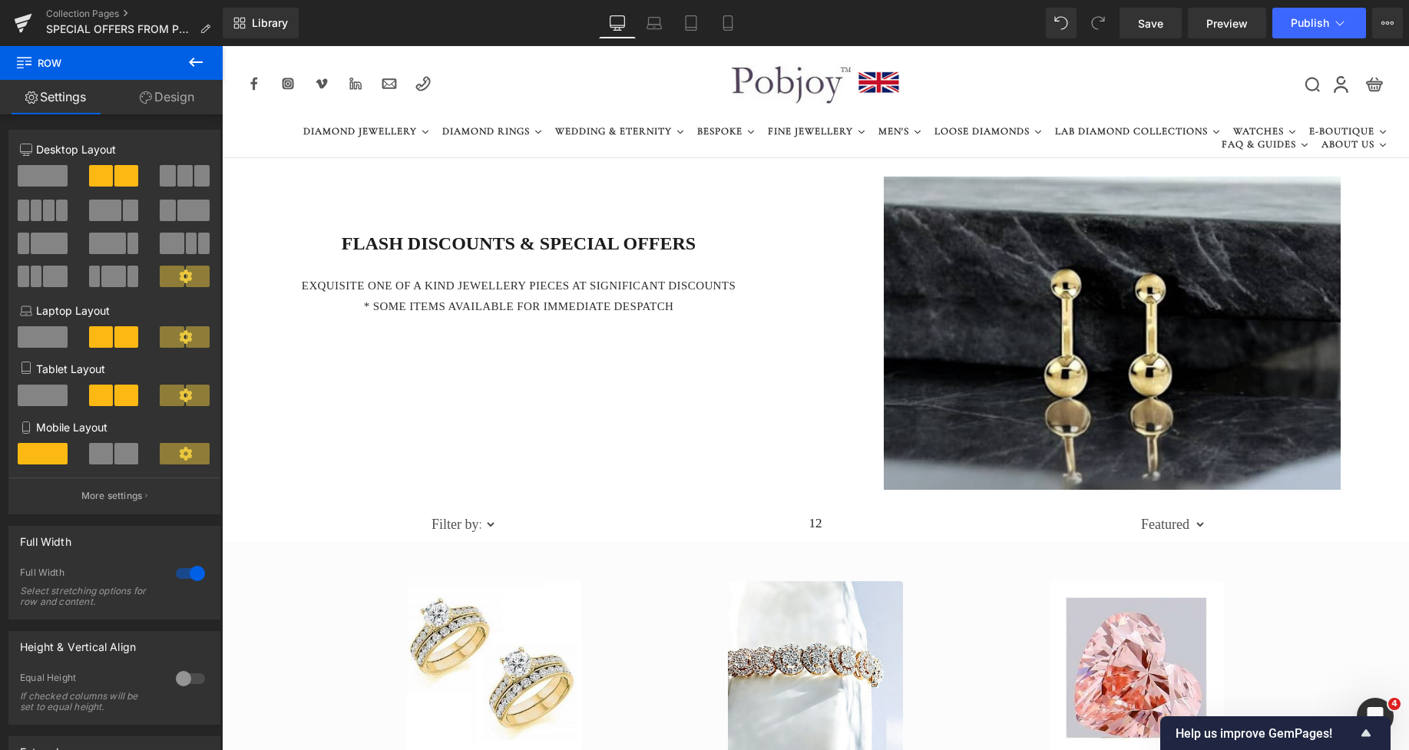
scroll to position [122, 0]
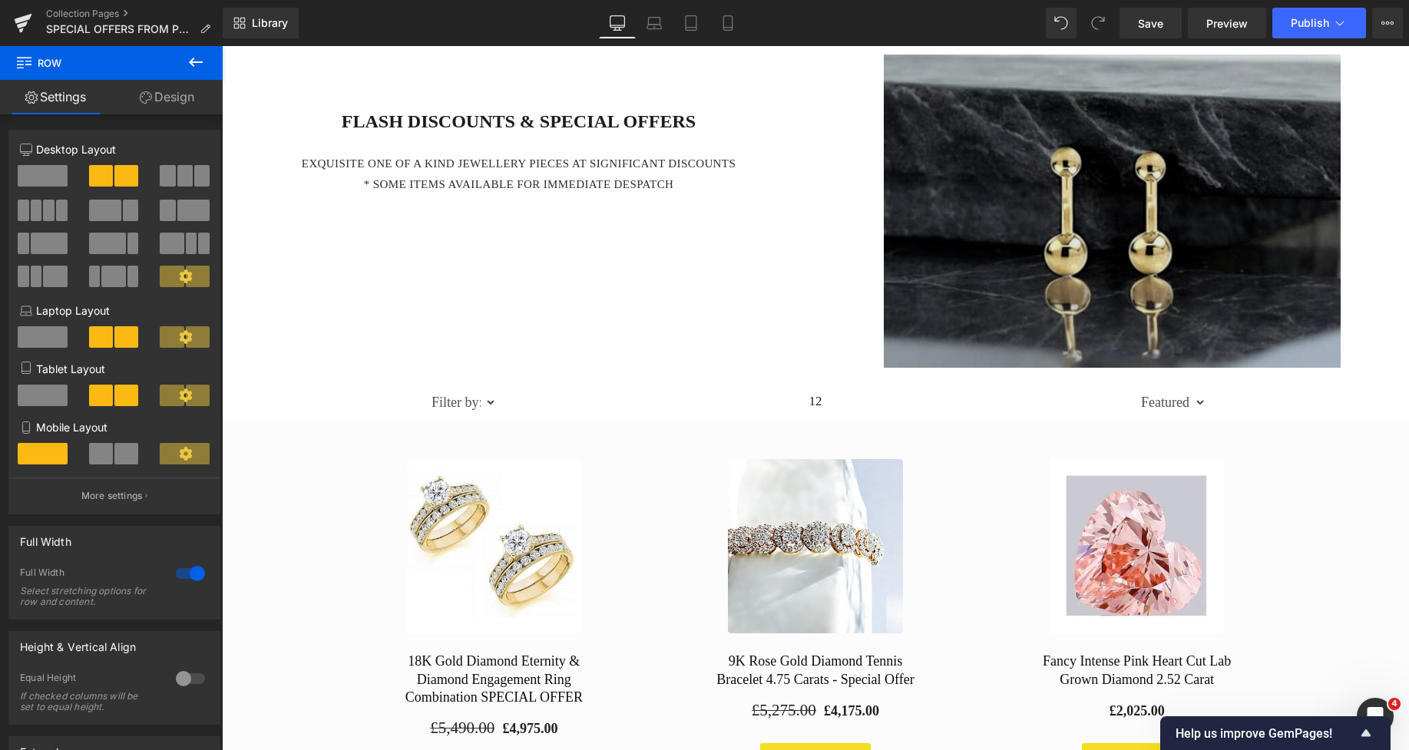
click at [1051, 177] on img at bounding box center [1112, 211] width 457 height 313
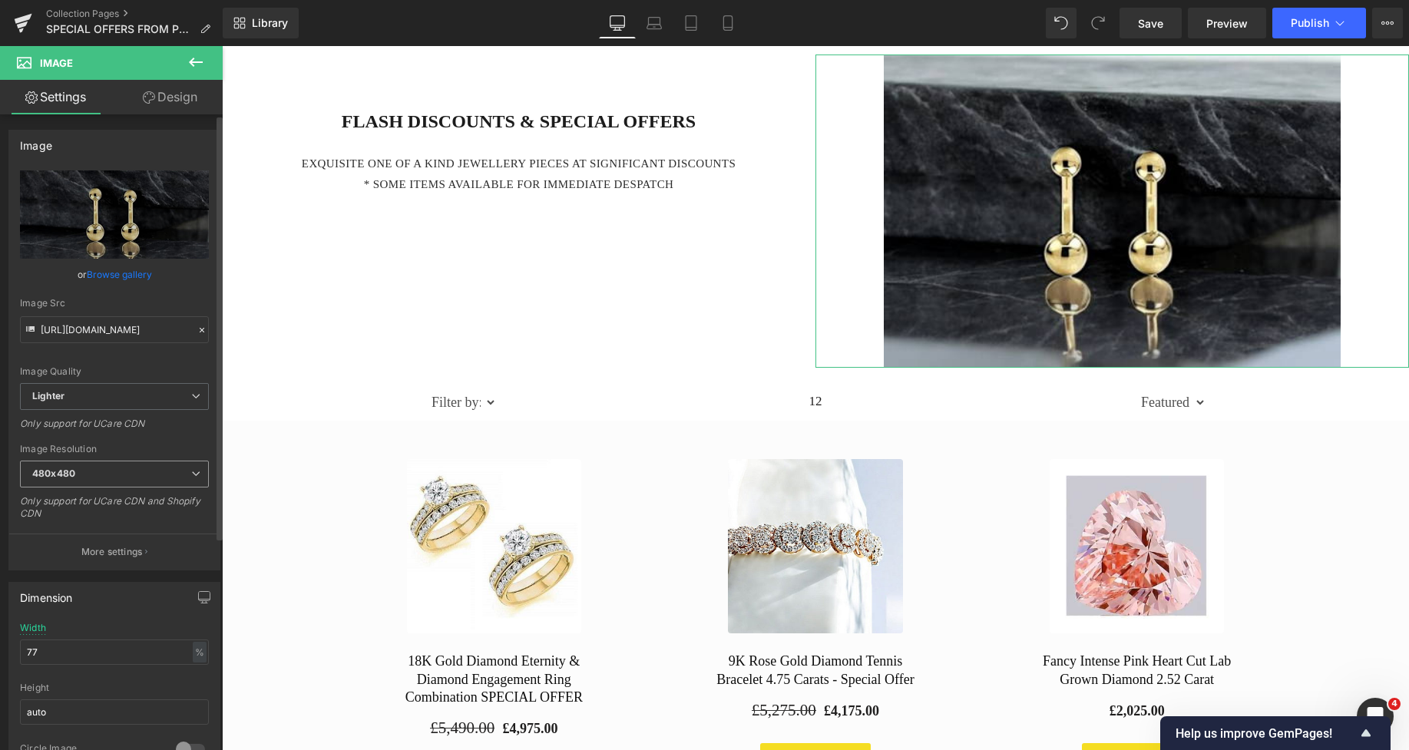
click at [106, 472] on span "480x480" at bounding box center [114, 474] width 189 height 27
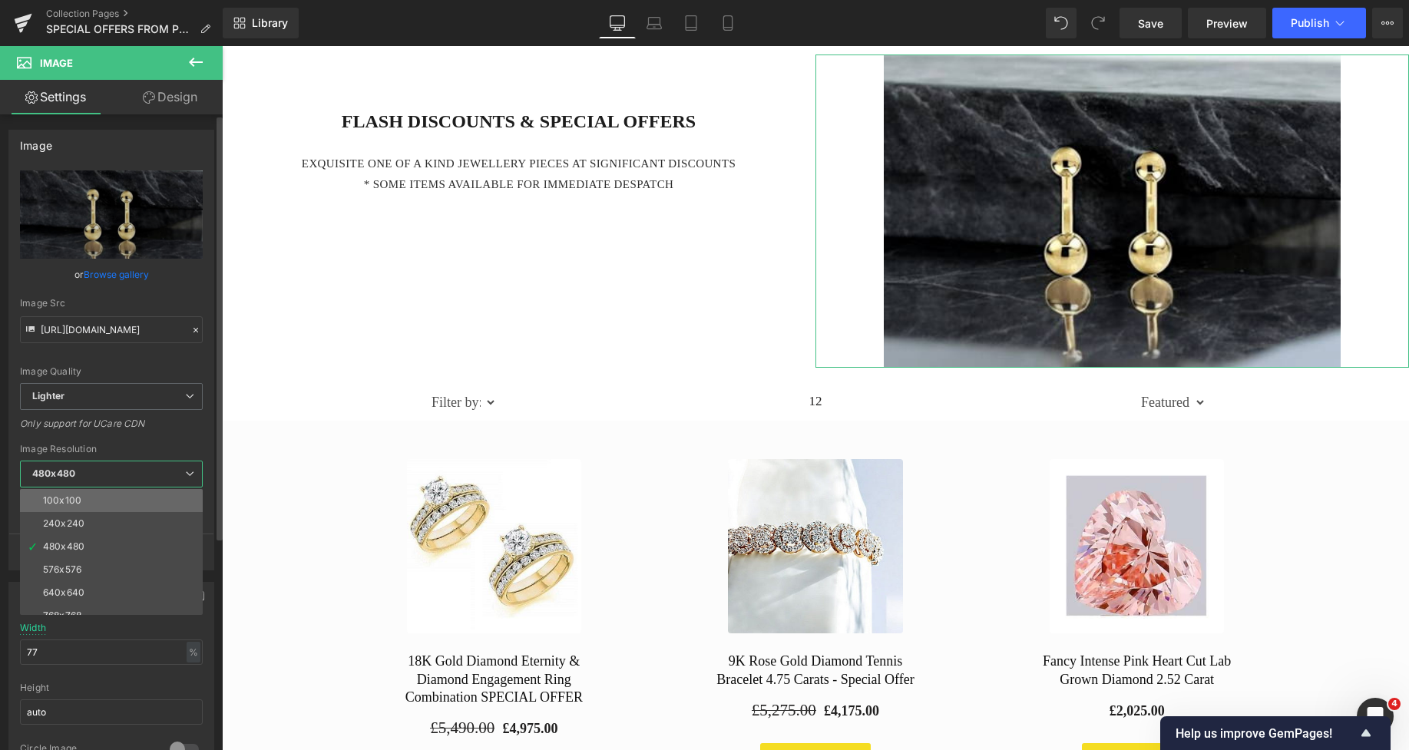
click at [100, 493] on li "100x100" at bounding box center [115, 500] width 190 height 23
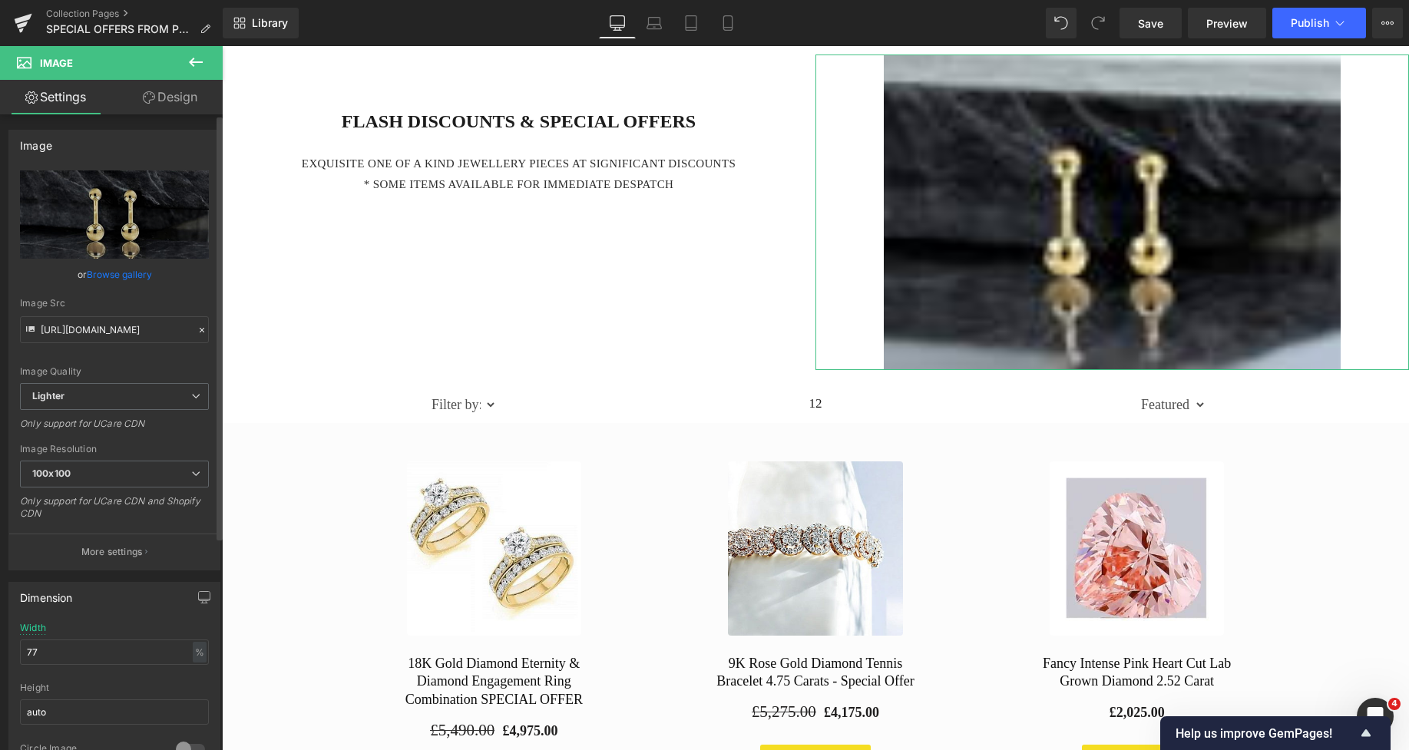
type input "[URL][DOMAIN_NAME]"
click at [135, 247] on link "Replace Image" at bounding box center [114, 215] width 189 height 88
type input "C:\fakepath\New Template-Photoroomb - 2025-10-14T003207.144.png"
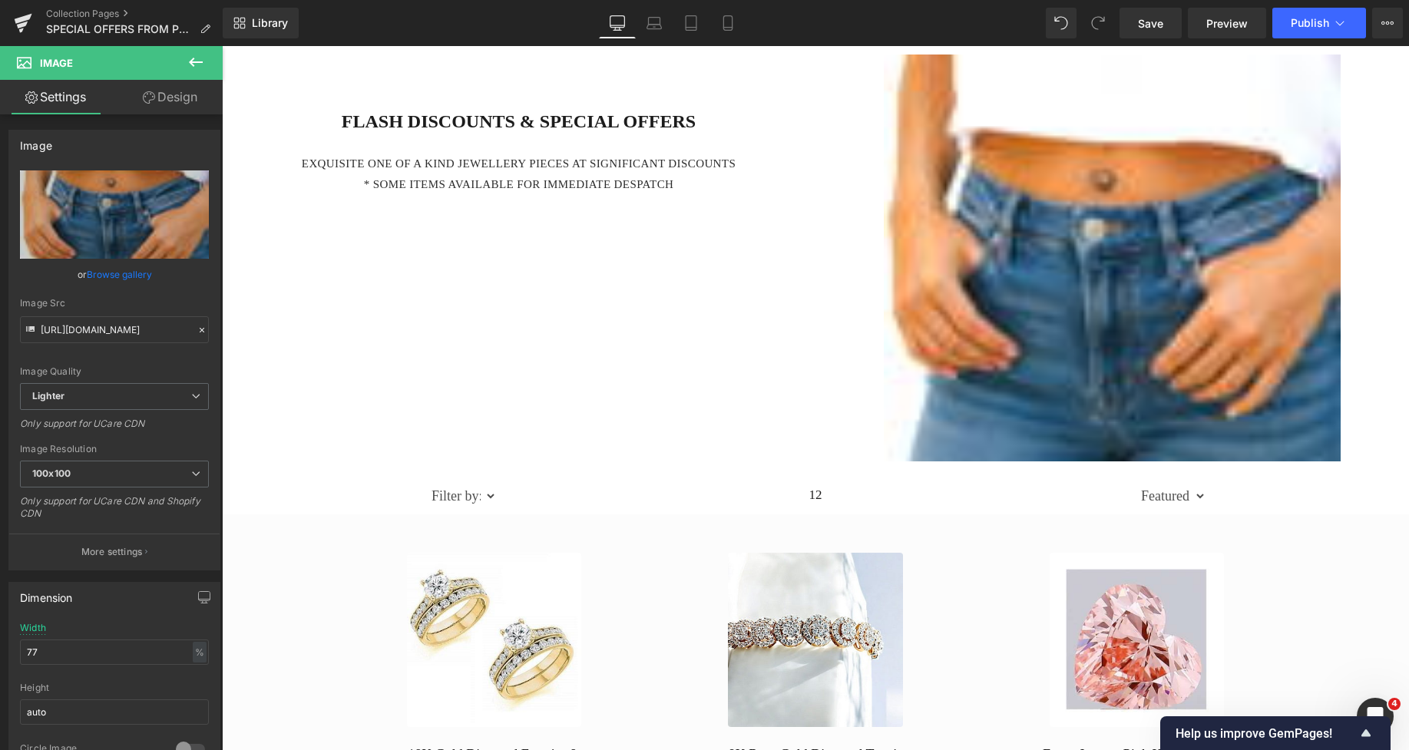
scroll to position [39, 0]
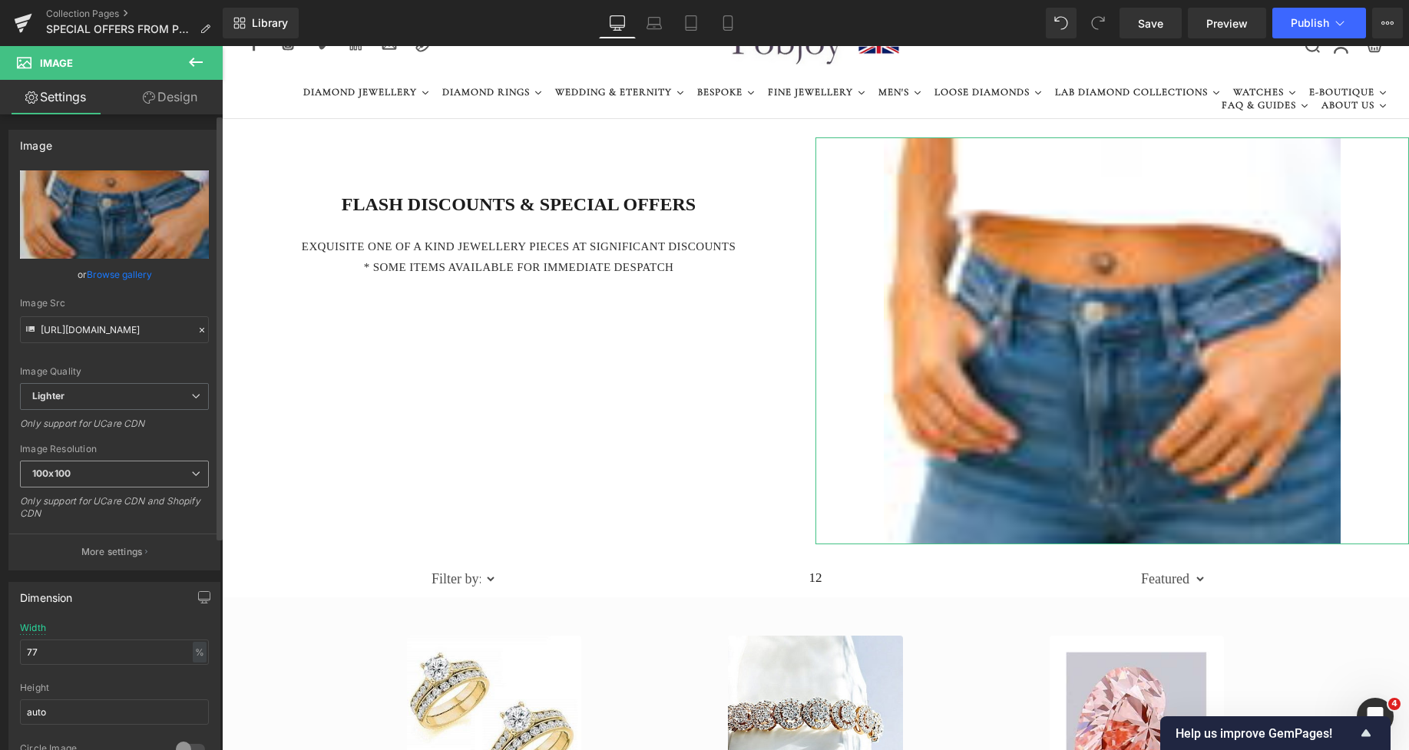
click at [114, 472] on span "100x100" at bounding box center [114, 474] width 189 height 27
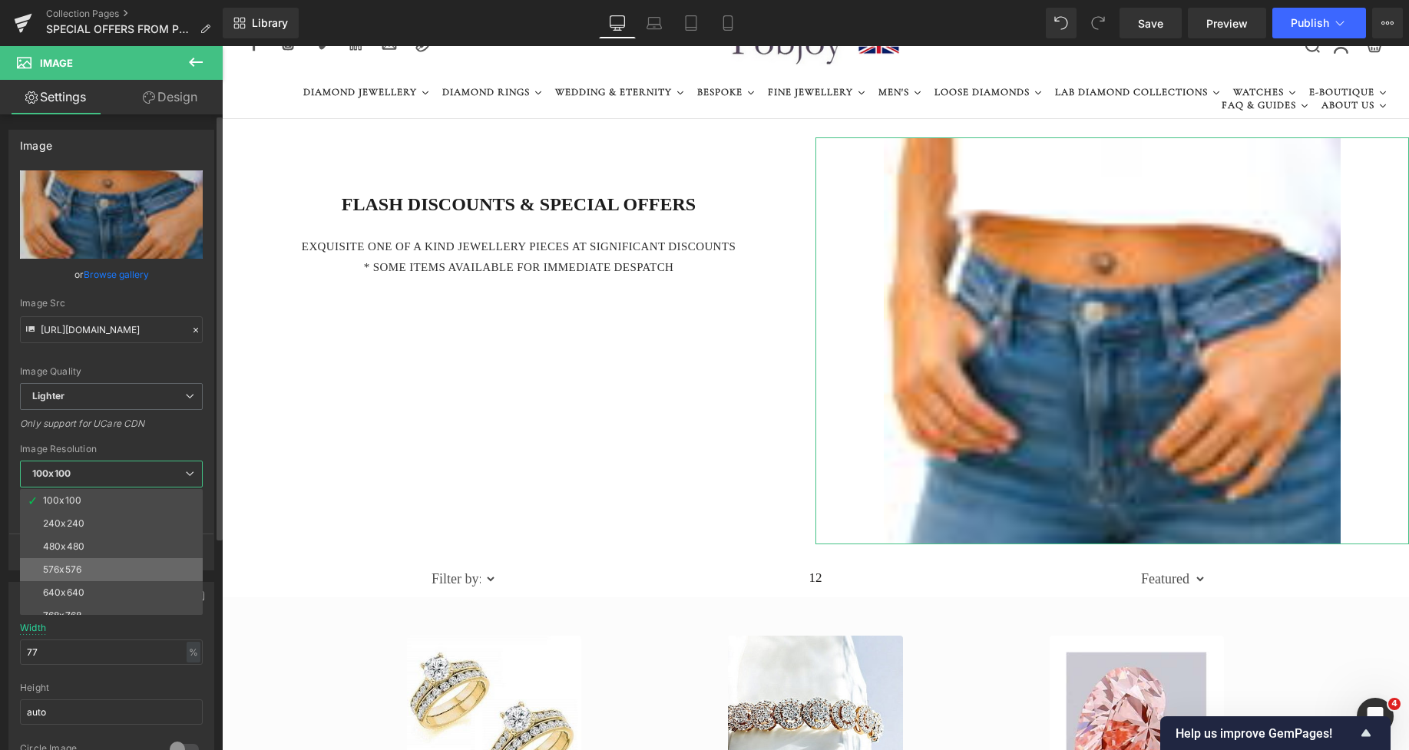
click at [98, 559] on li "576x576" at bounding box center [115, 569] width 190 height 23
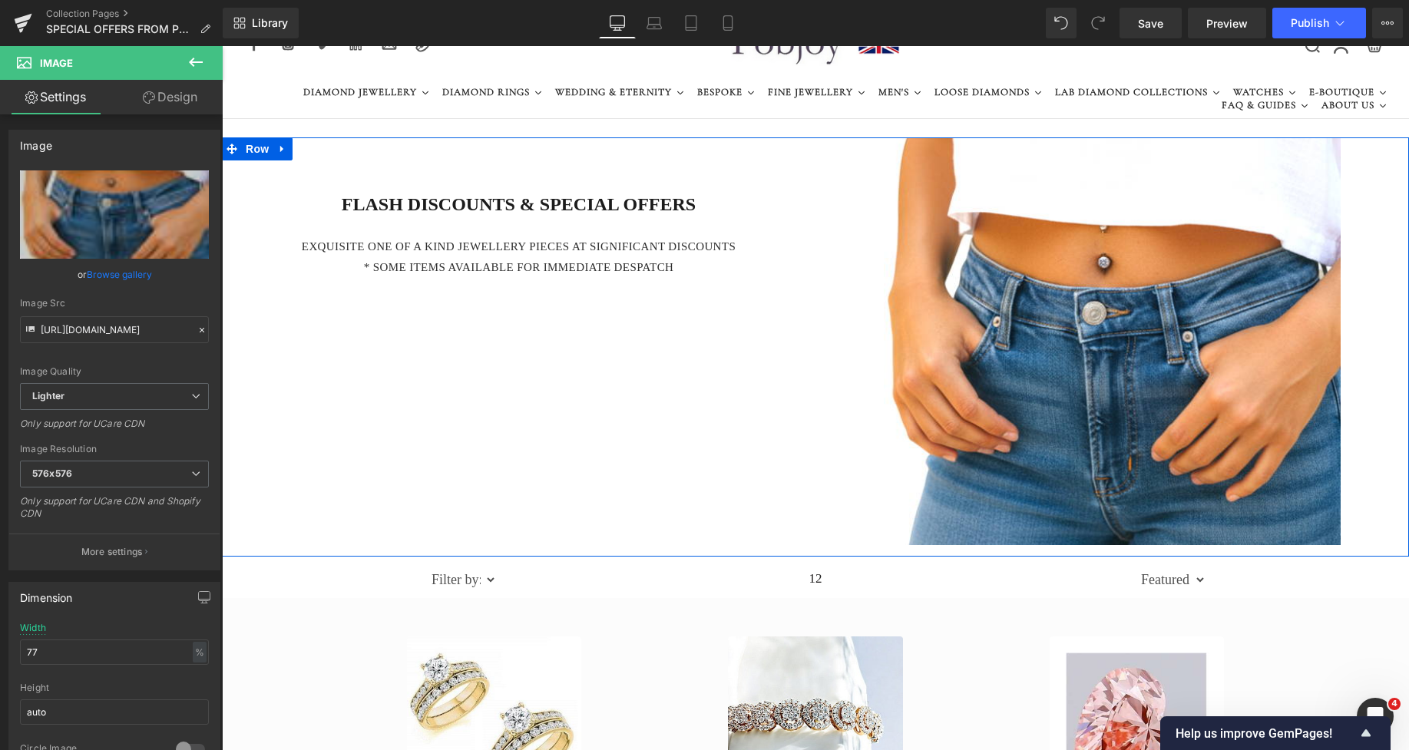
type input "[URL][DOMAIN_NAME]"
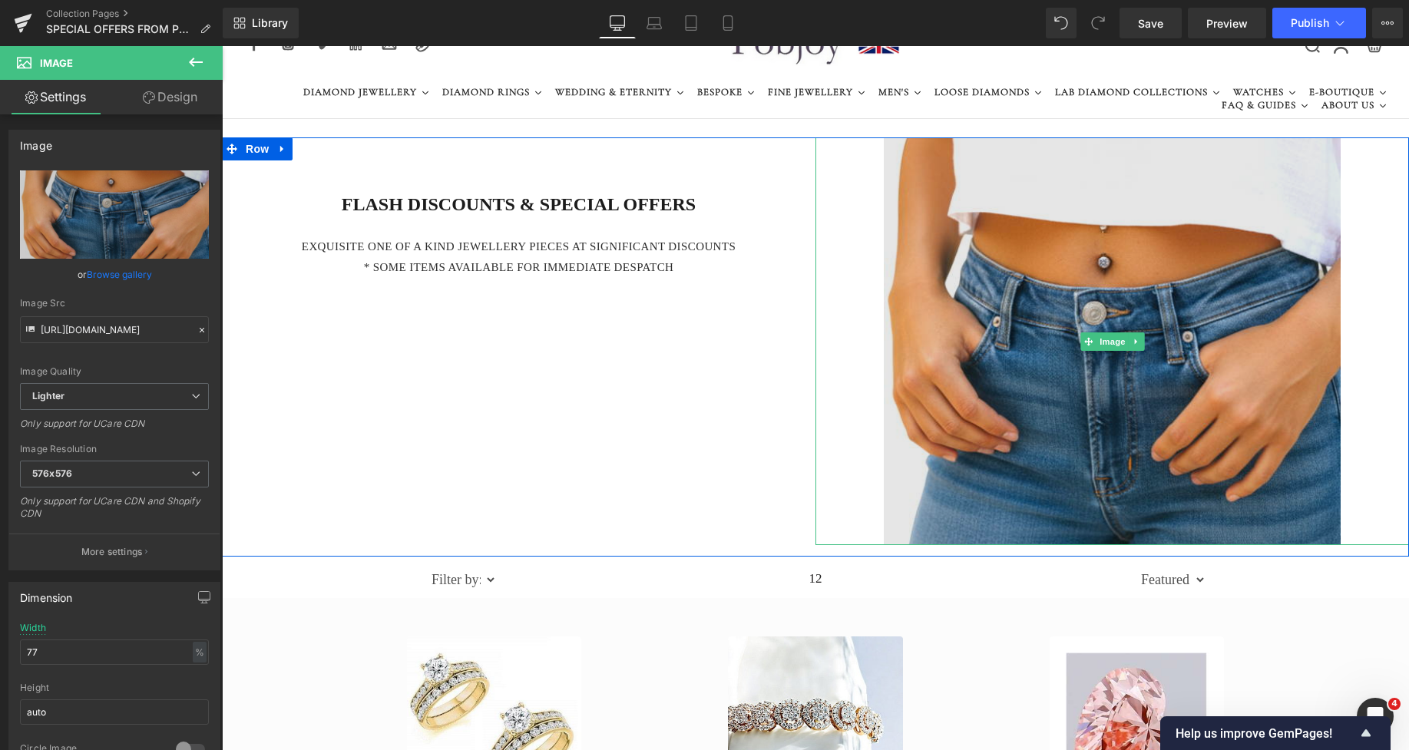
click at [1320, 203] on img at bounding box center [1112, 341] width 457 height 408
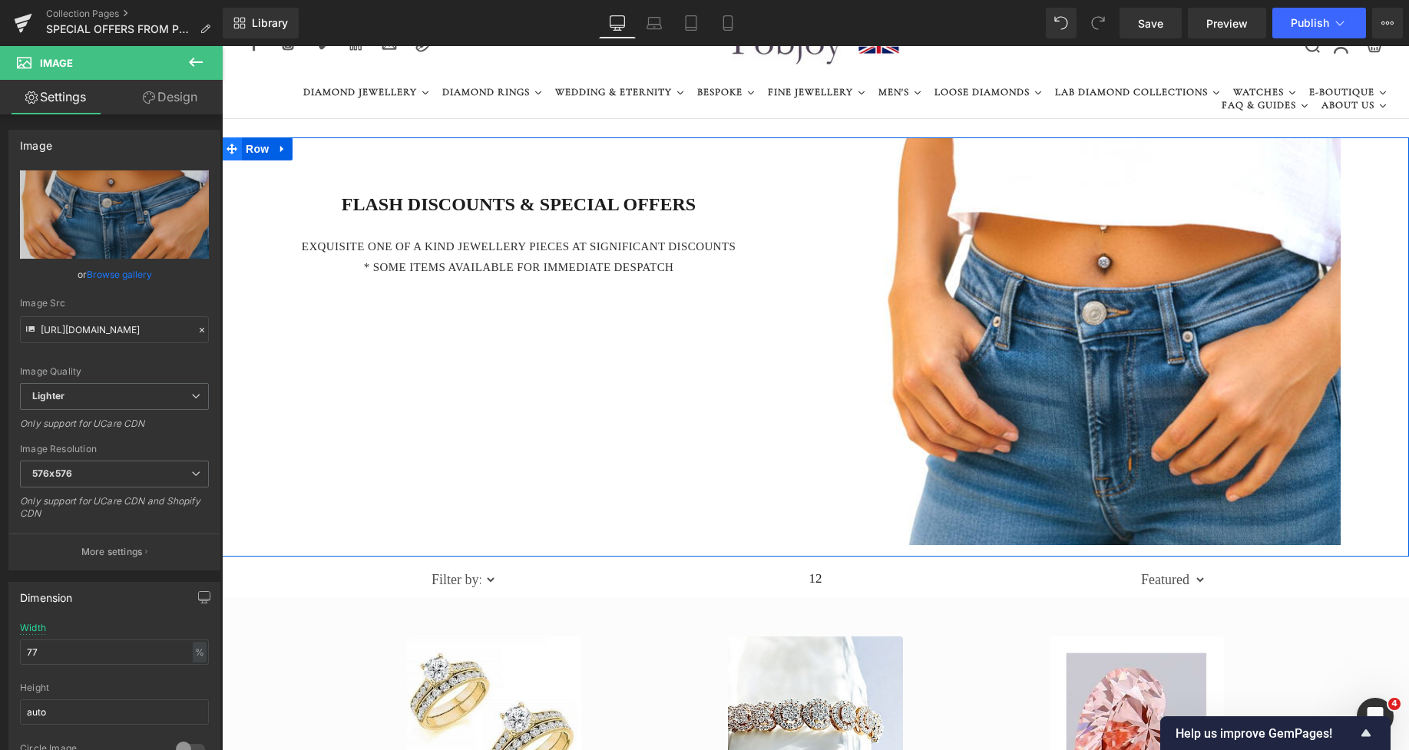
click at [230, 154] on icon at bounding box center [232, 150] width 11 height 12
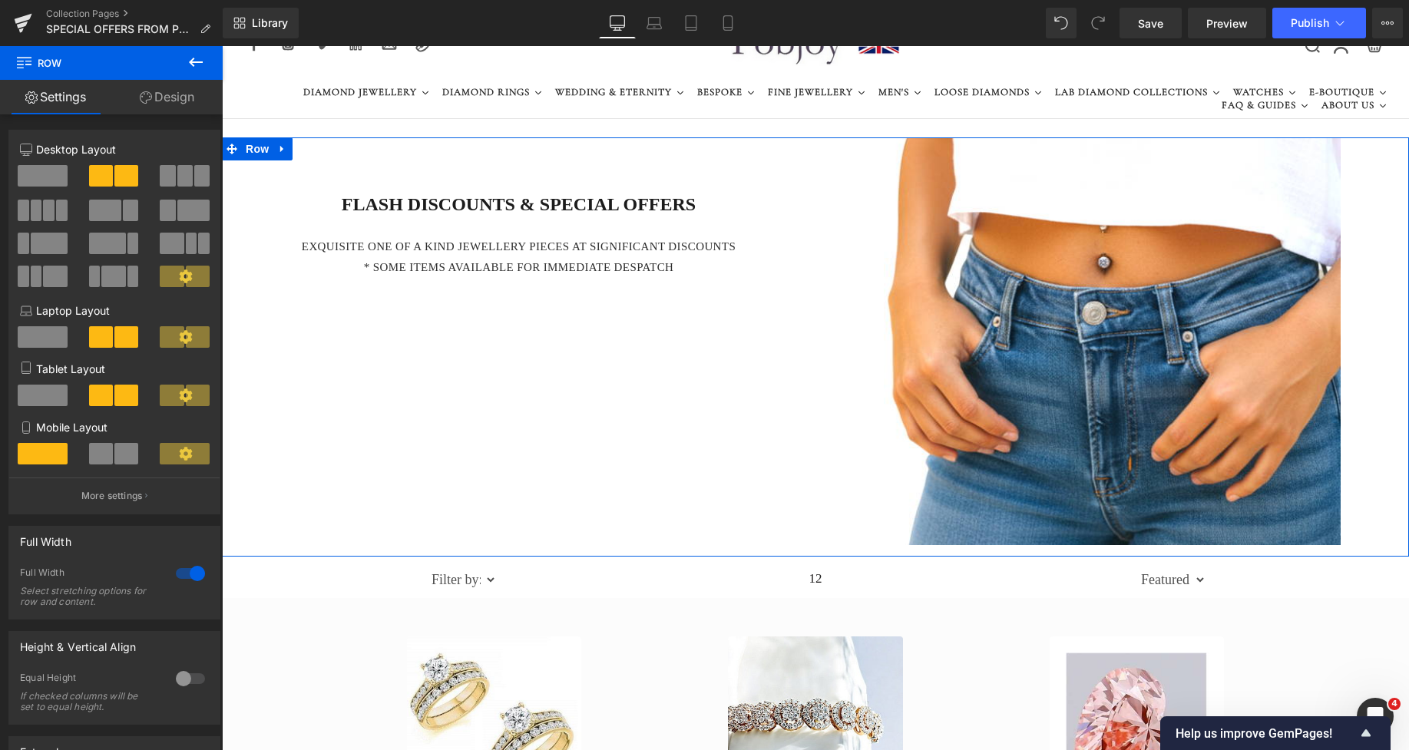
click at [171, 104] on link "Design" at bounding box center [166, 97] width 111 height 35
click at [0, 0] on div "Spacing" at bounding box center [0, 0] width 0 height 0
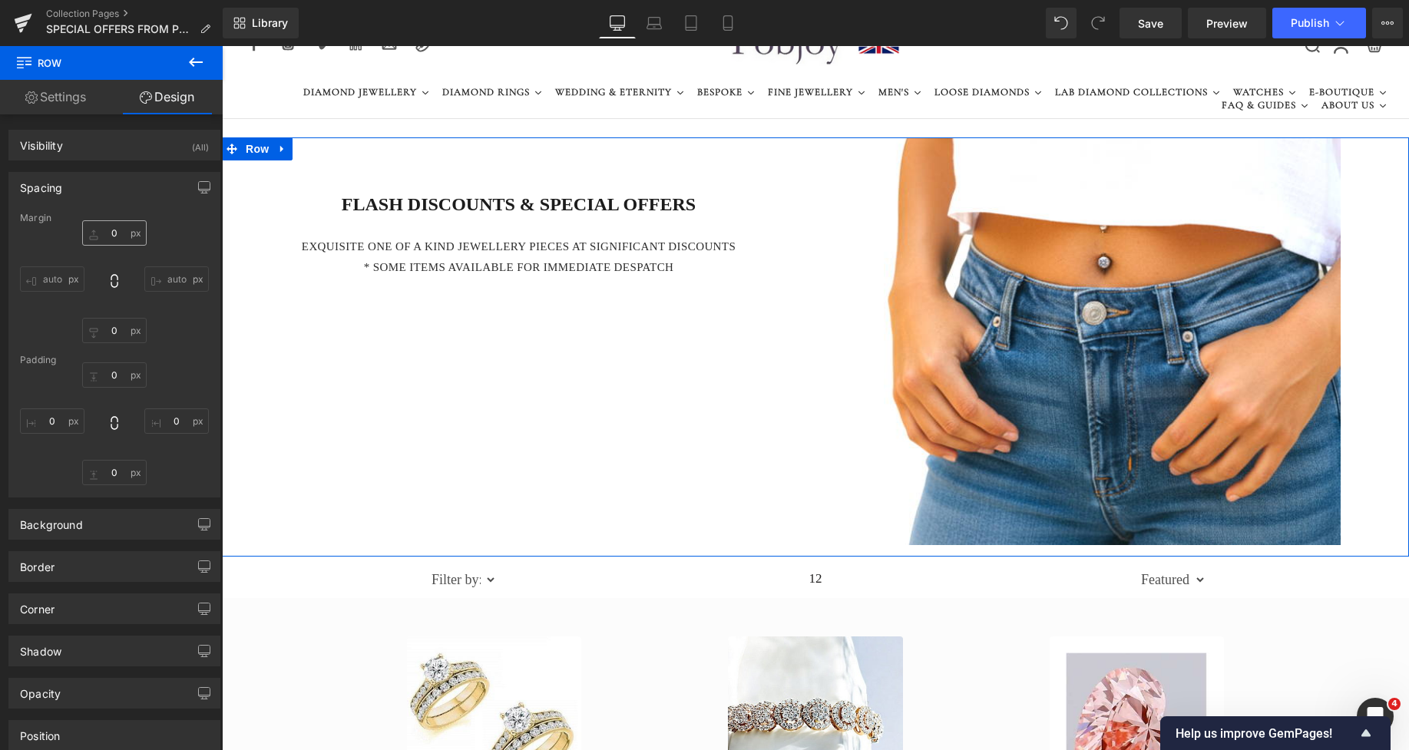
type input "0"
type input "10"
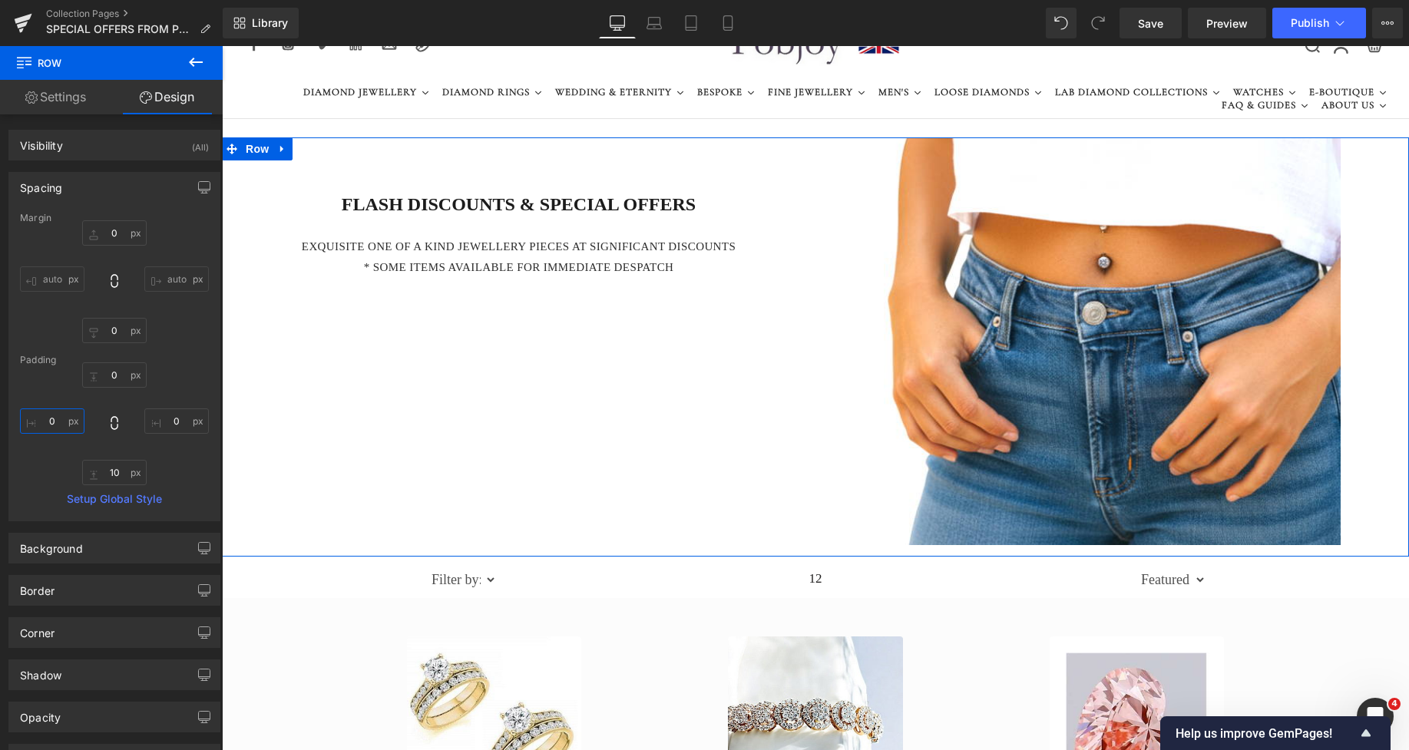
click at [50, 421] on input "0" at bounding box center [52, 421] width 65 height 25
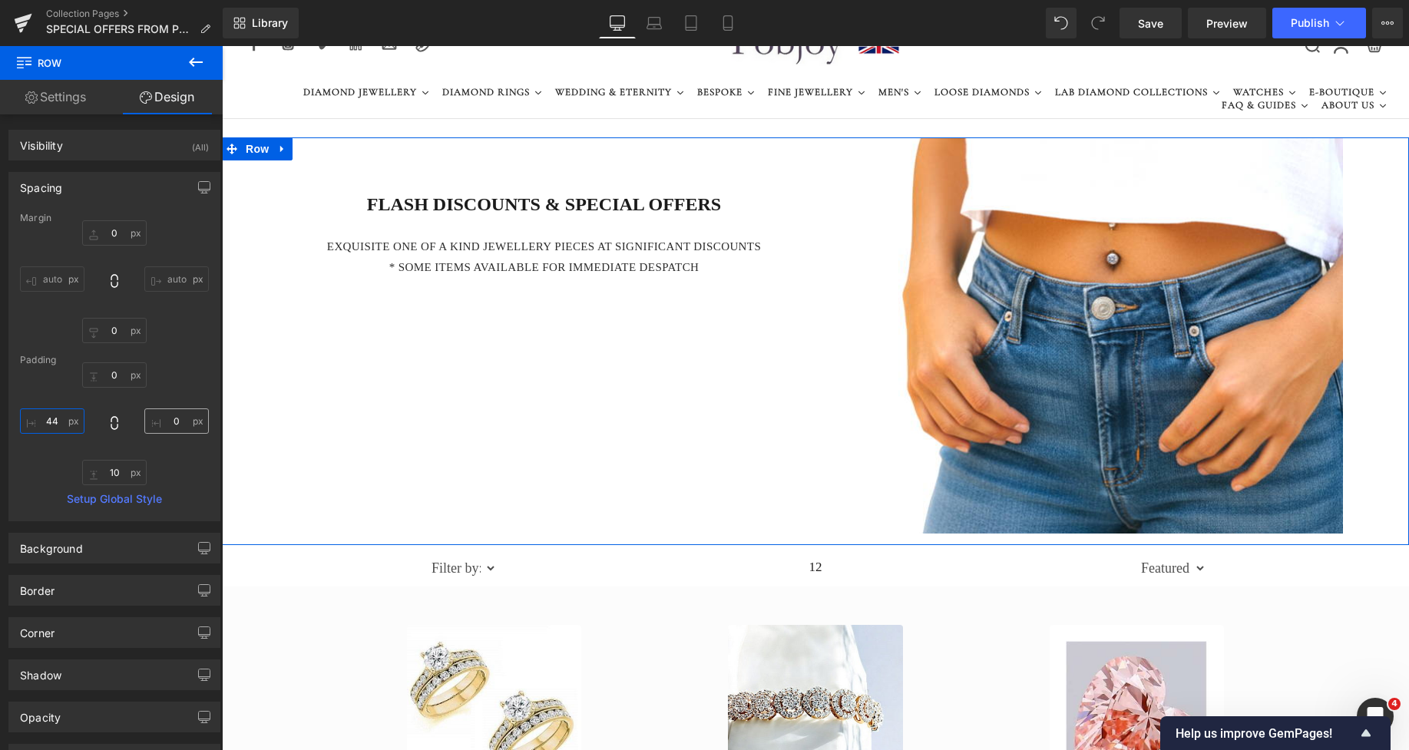
type input "44"
click at [171, 421] on input "0" at bounding box center [176, 421] width 65 height 25
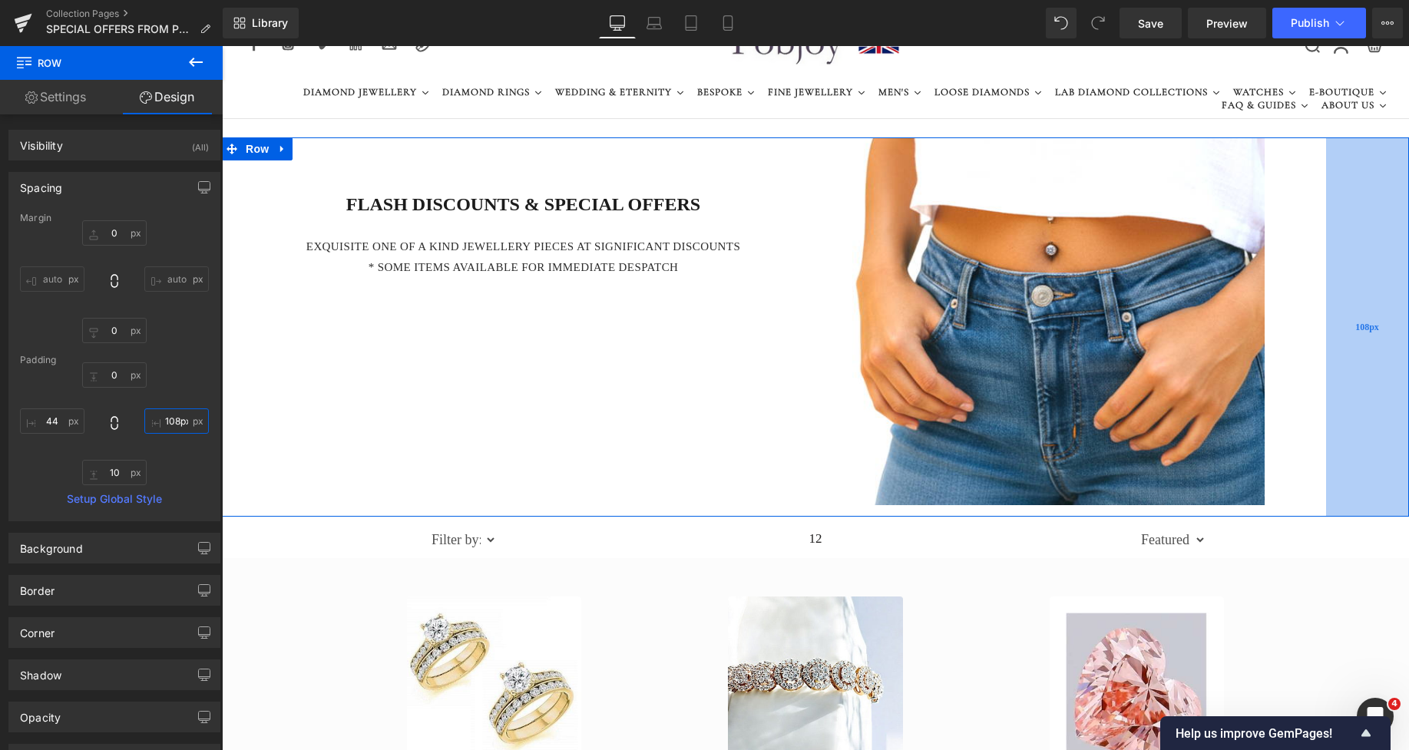
type input "121px"
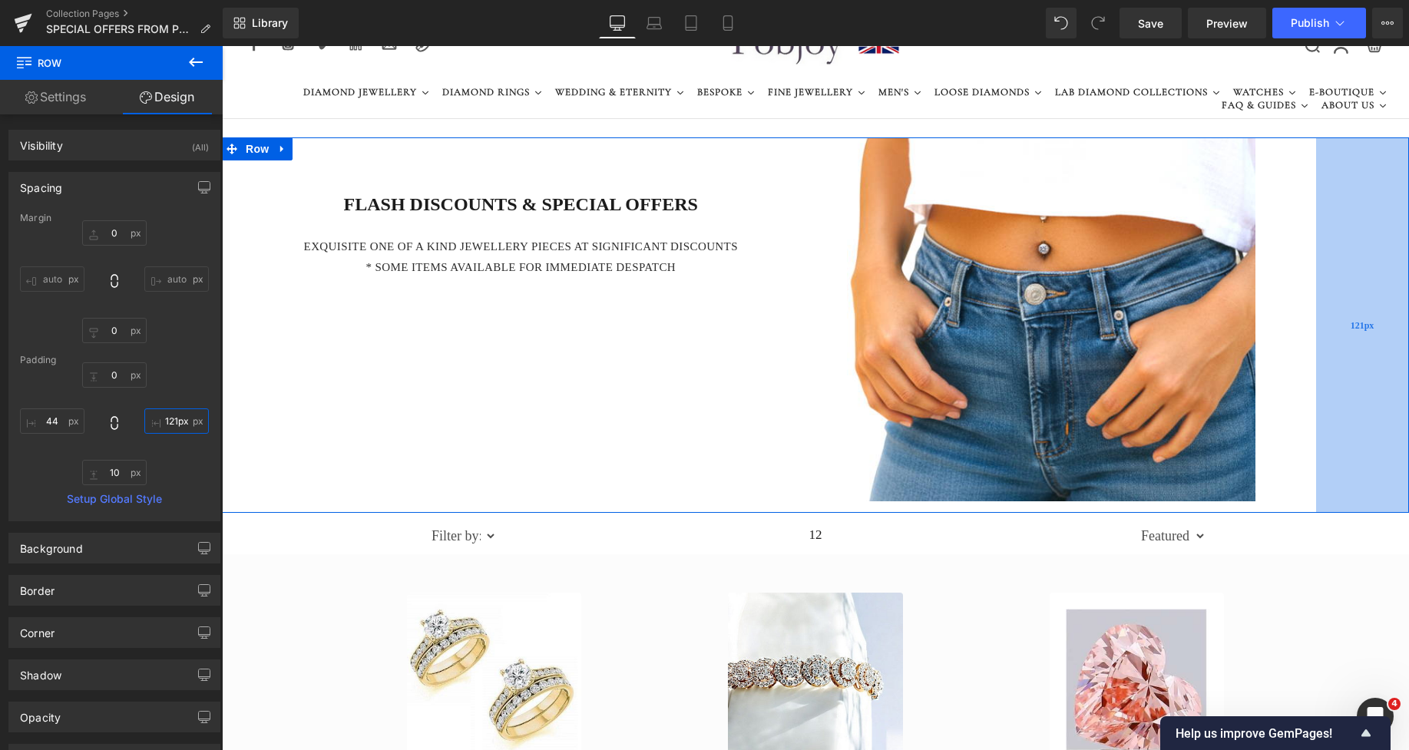
drag, startPoint x: 1375, startPoint y: 263, endPoint x: 1316, endPoint y: 263, distance: 59.1
click at [1316, 263] on div "121px" at bounding box center [1362, 325] width 93 height 376
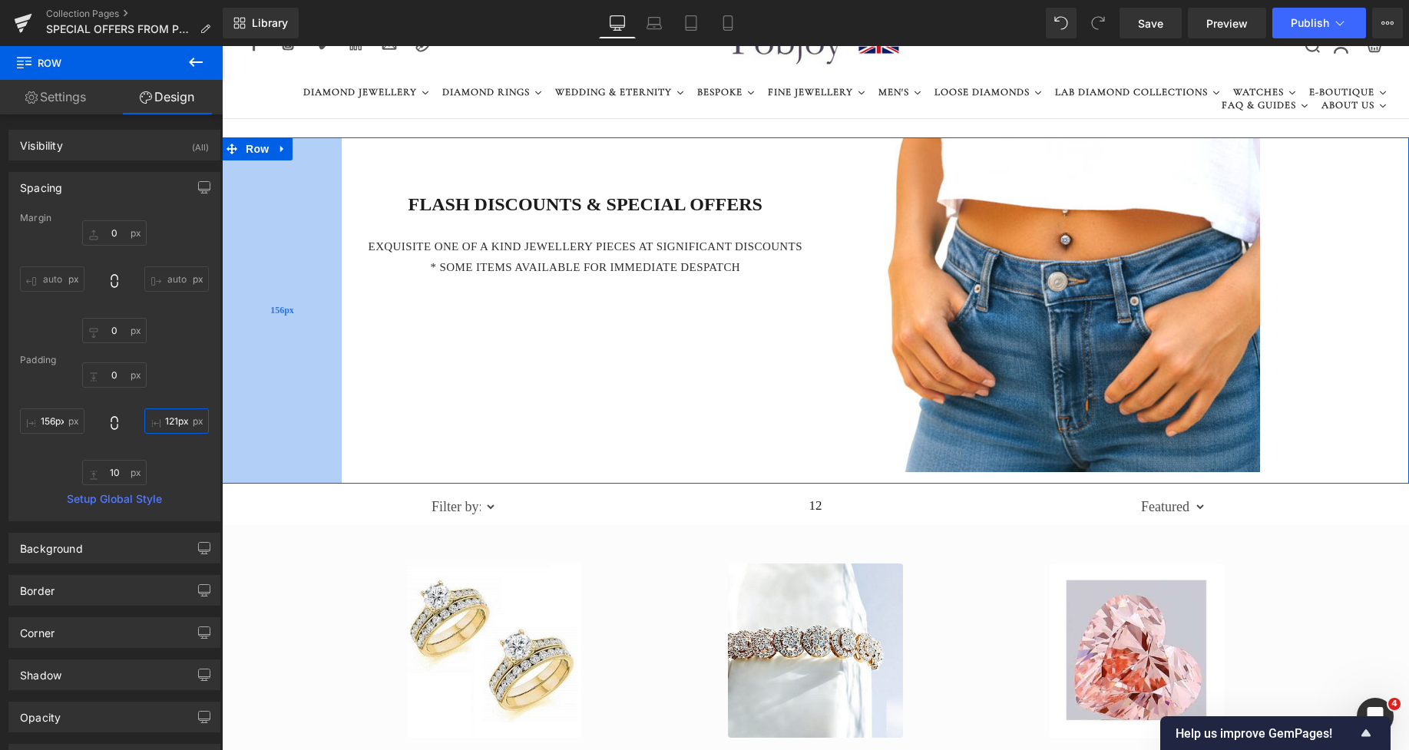
type input "155px"
drag, startPoint x: 237, startPoint y: 308, endPoint x: 322, endPoint y: 302, distance: 84.7
click at [323, 301] on div "156px" at bounding box center [282, 310] width 120 height 346
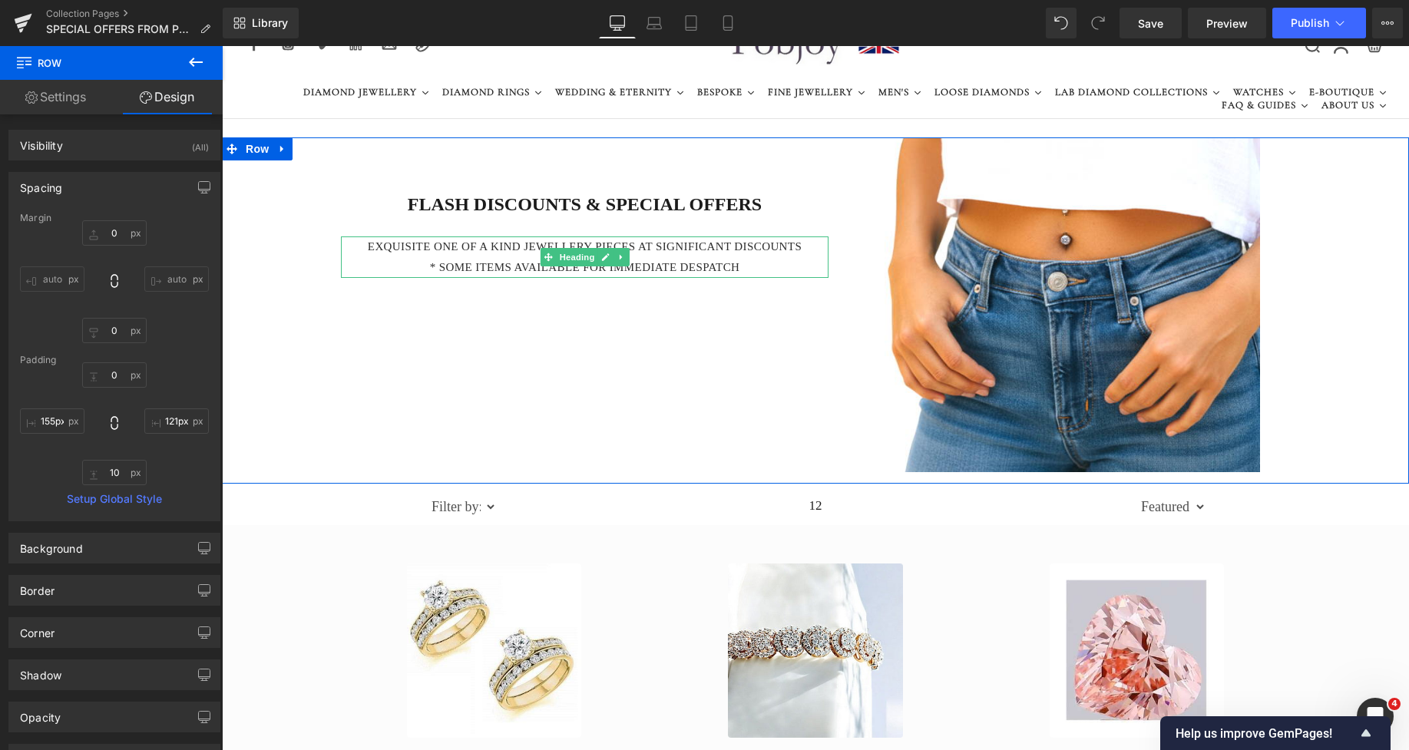
click at [501, 250] on h4 "EXQUISITE One of a kind jewellery pieces AT SIGNIFICANT DISCOUNTS" at bounding box center [585, 247] width 488 height 21
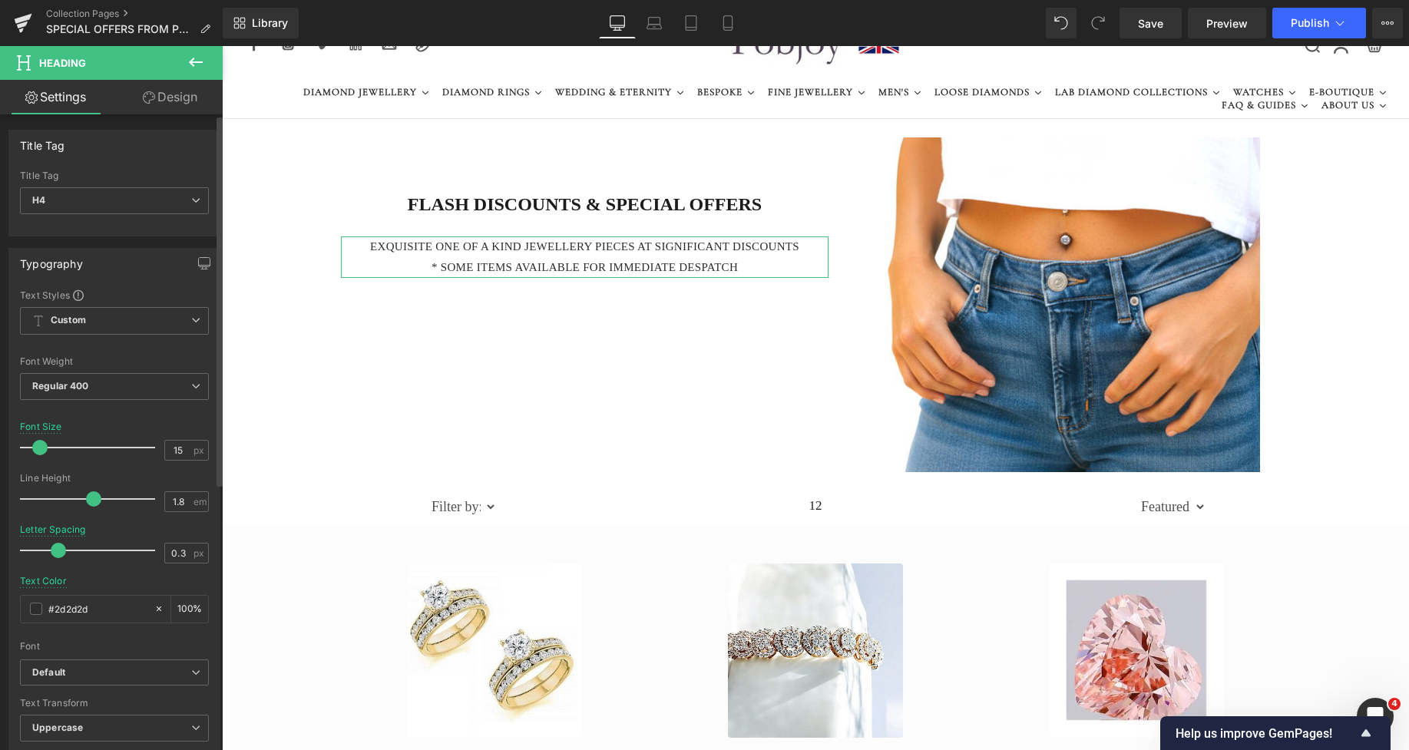
type input "0.2"
click at [61, 555] on span at bounding box center [58, 550] width 15 height 15
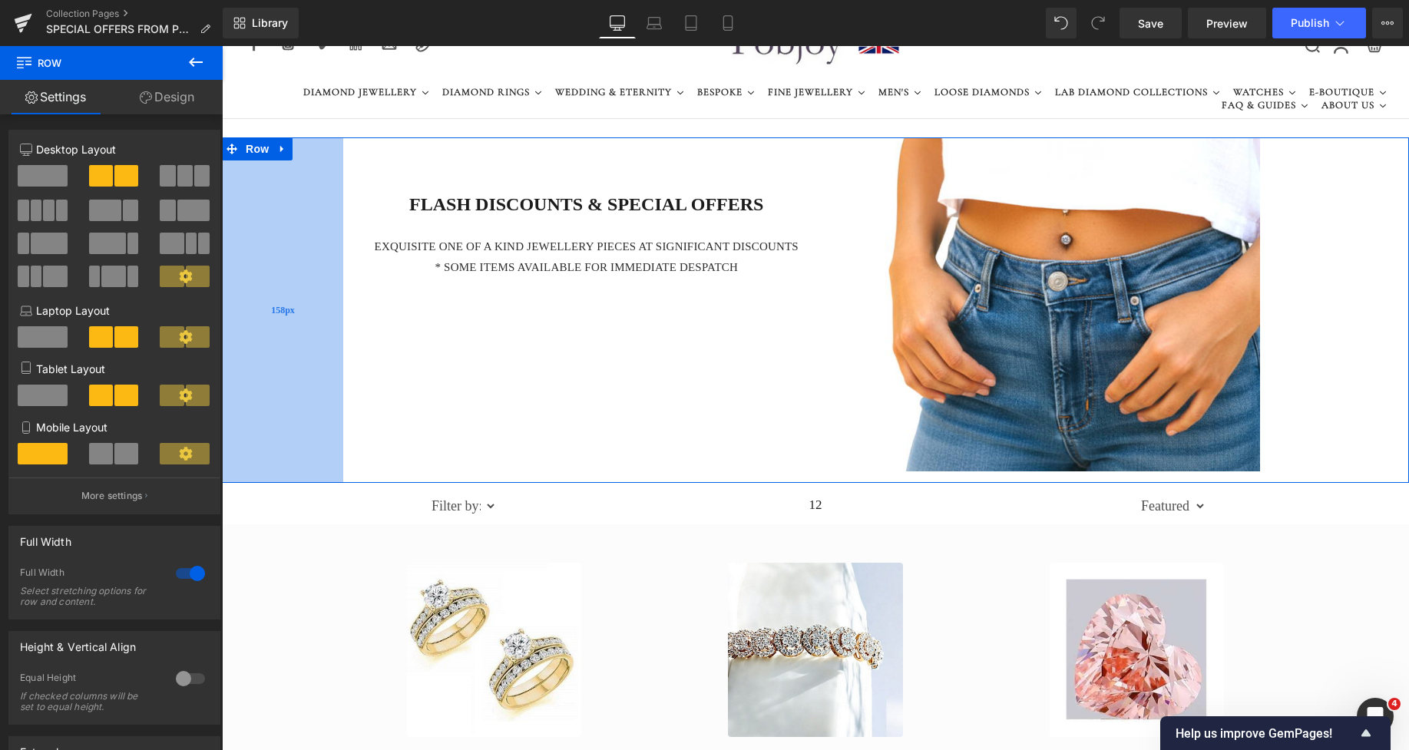
click at [277, 314] on span "158px" at bounding box center [283, 310] width 24 height 13
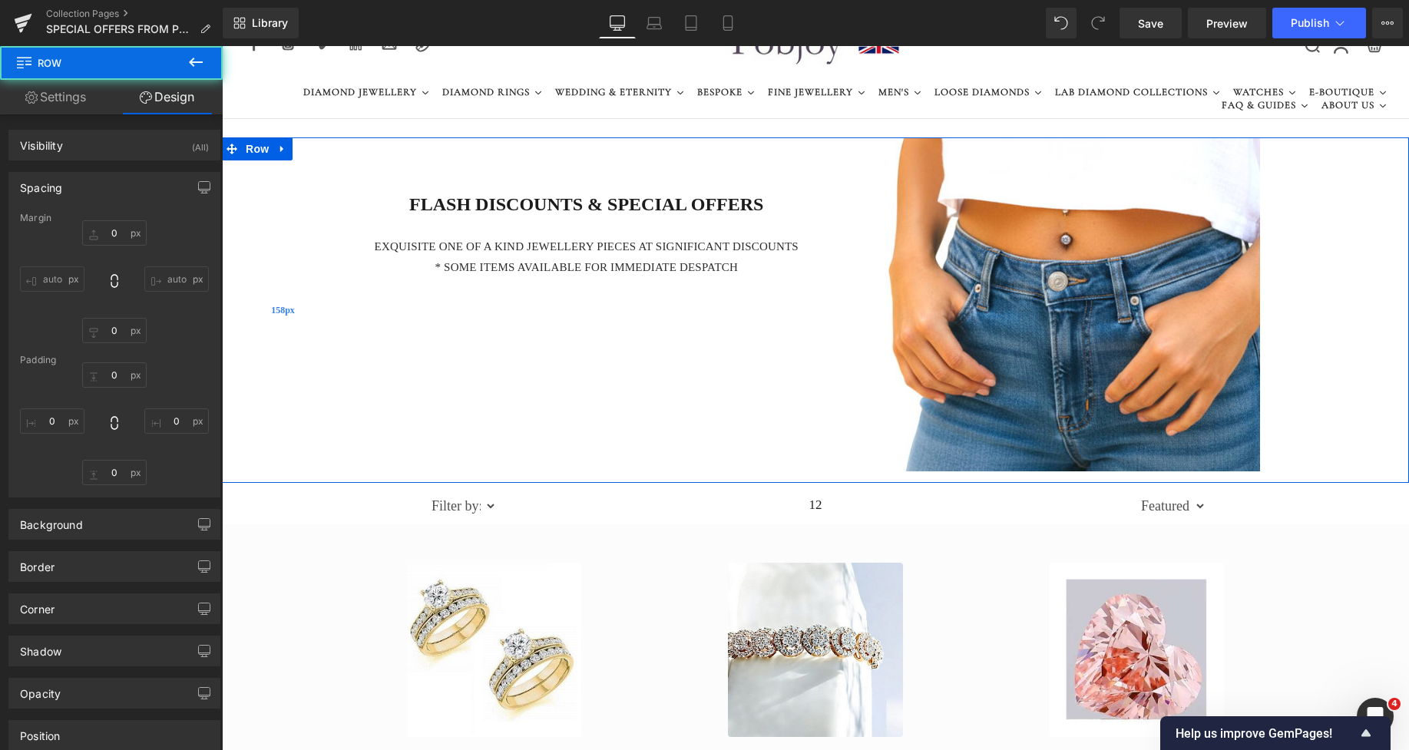
click at [277, 315] on span "158px" at bounding box center [283, 310] width 24 height 13
type input "0"
type input "121"
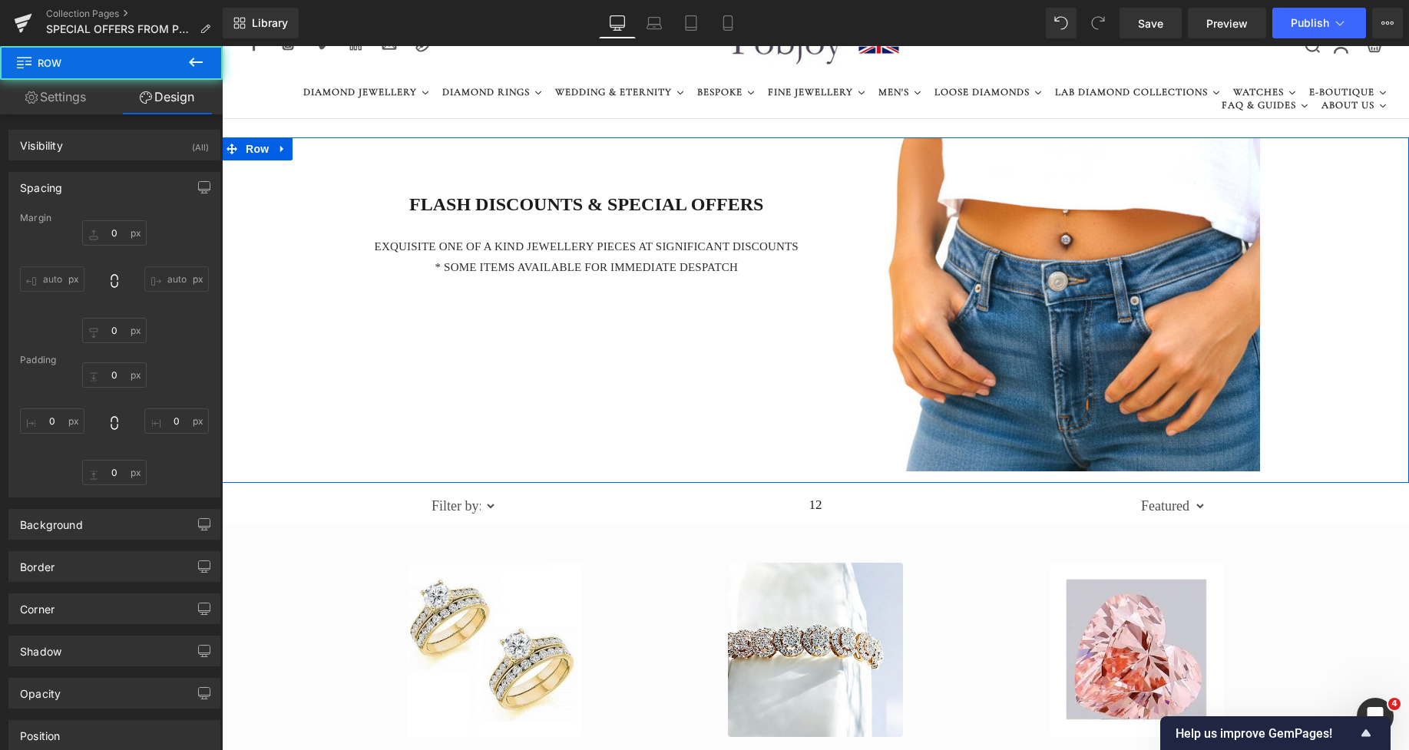
type input "10"
type input "158"
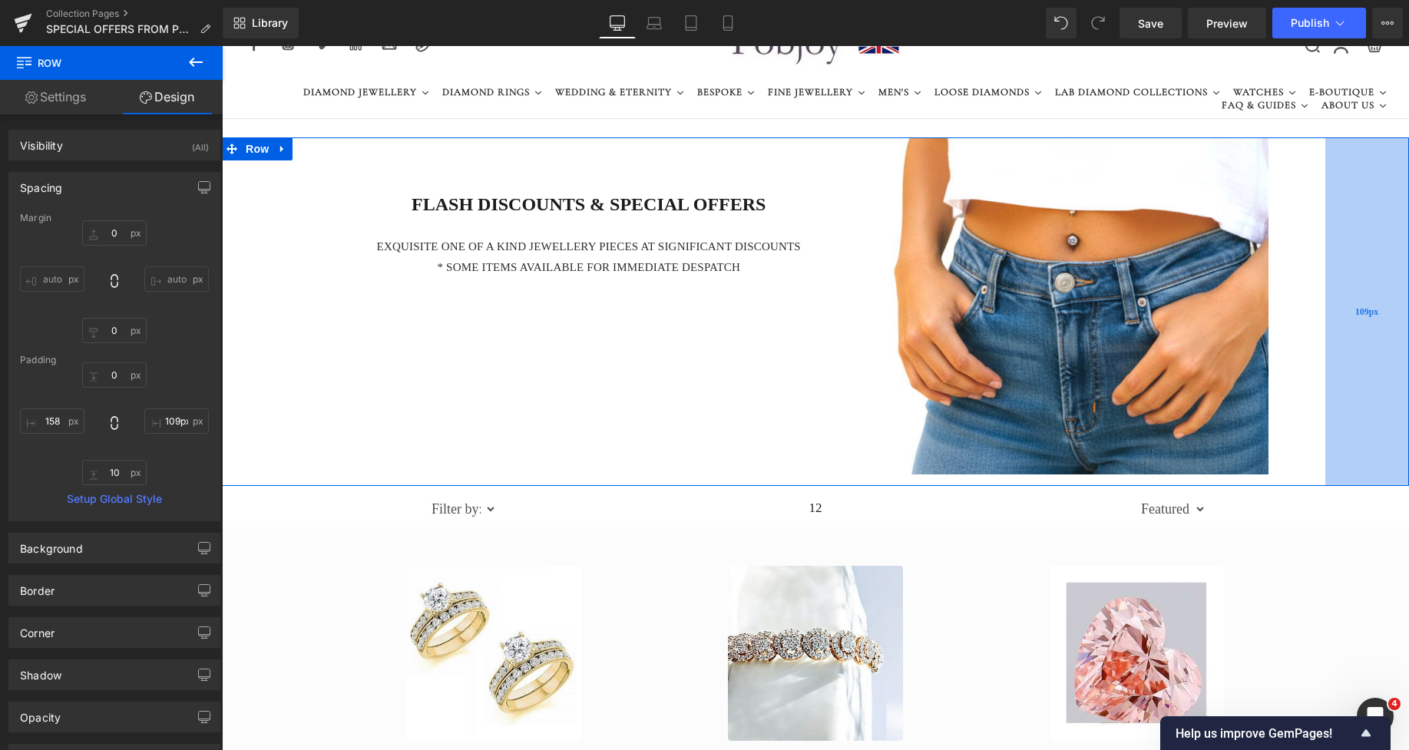
type input "108px"
drag, startPoint x: 1333, startPoint y: 224, endPoint x: 1343, endPoint y: 226, distance: 10.1
click at [1343, 226] on div "109px" at bounding box center [1368, 311] width 84 height 349
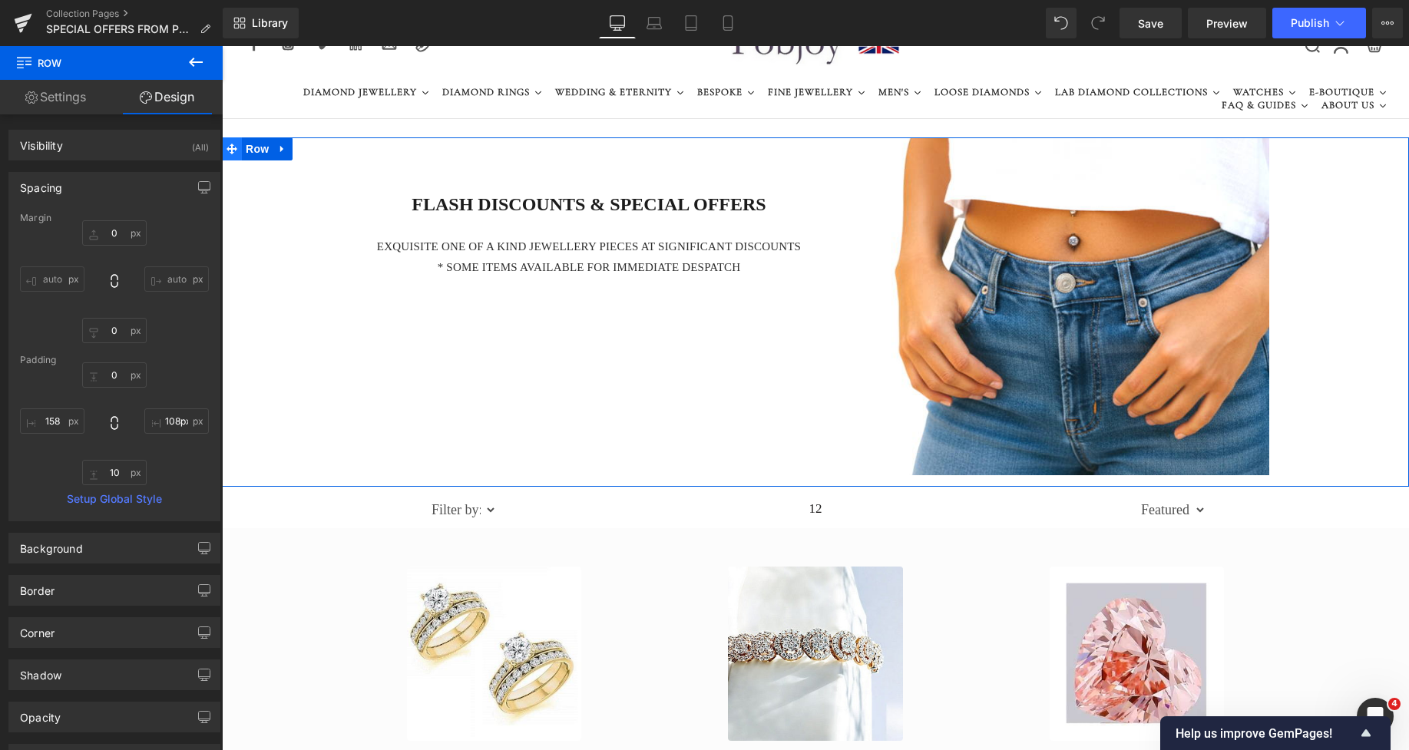
click at [228, 145] on icon at bounding box center [232, 149] width 11 height 11
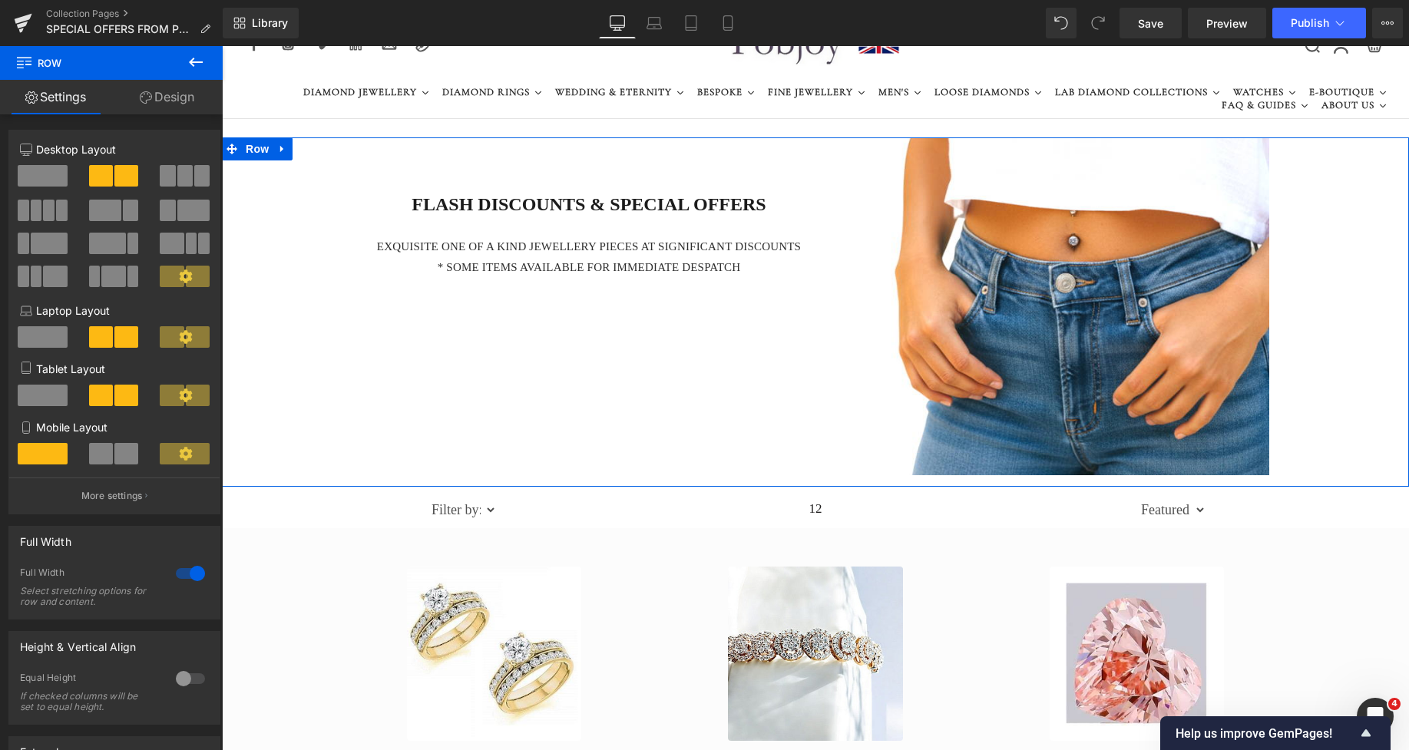
click at [179, 101] on link "Design" at bounding box center [166, 97] width 111 height 35
click at [0, 0] on div "Background" at bounding box center [0, 0] width 0 height 0
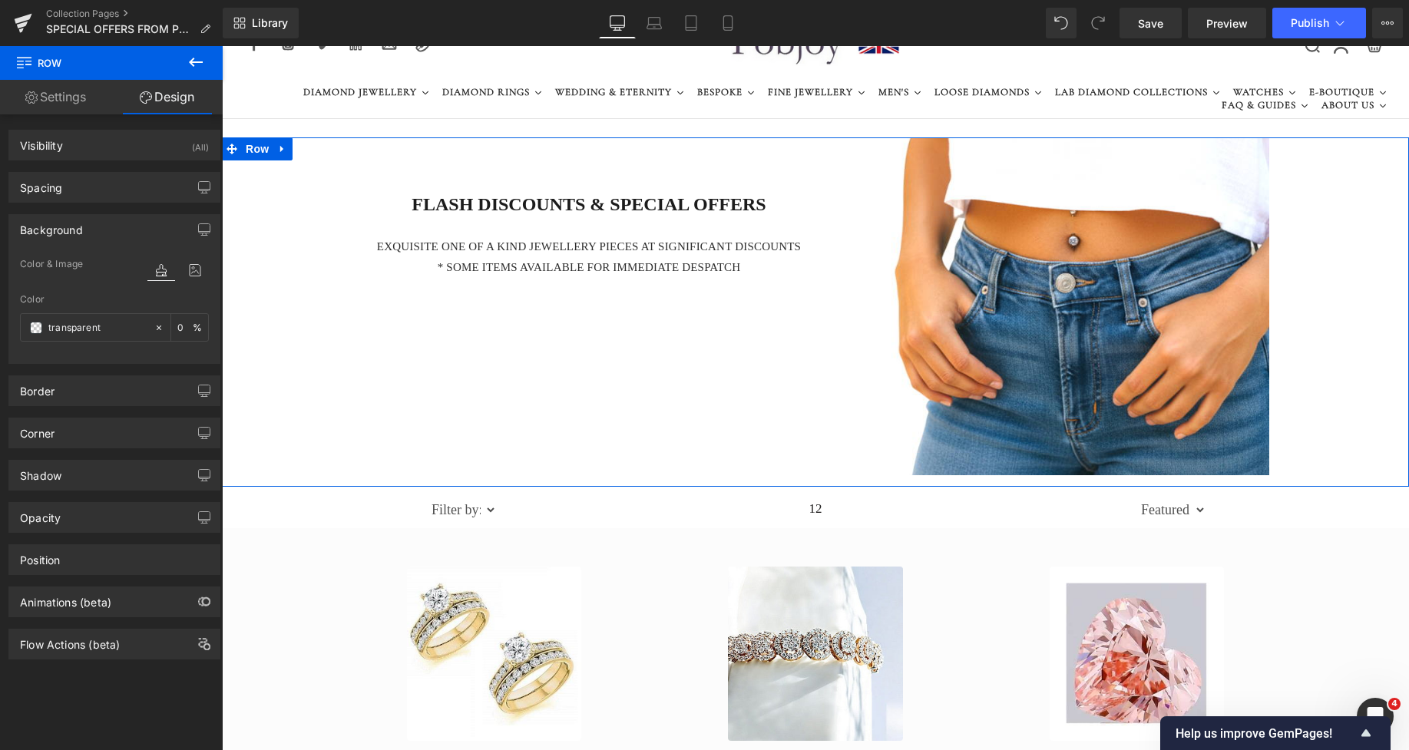
type input "transparent"
type input "0"
click at [31, 332] on span at bounding box center [36, 328] width 12 height 12
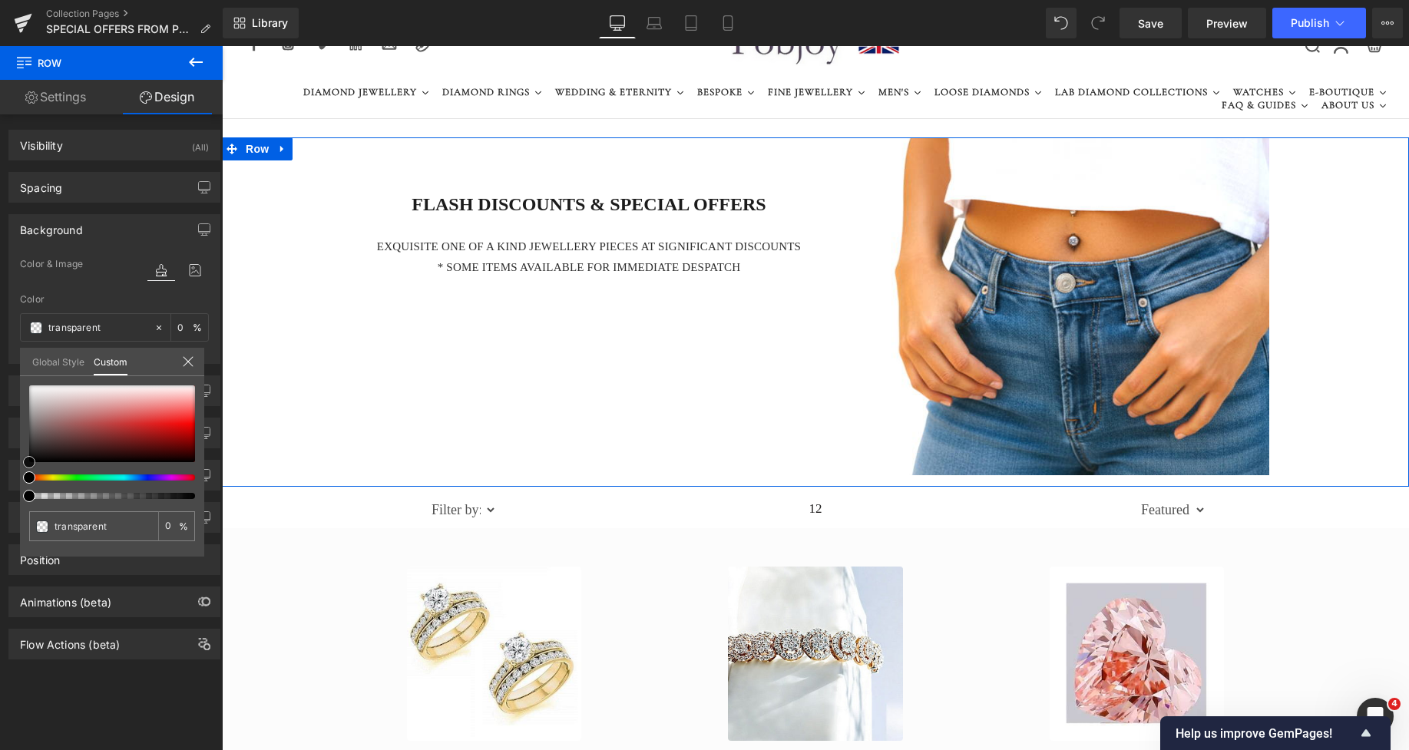
type input "#eae5e5"
type input "100"
type input "#eae5e5"
type input "100"
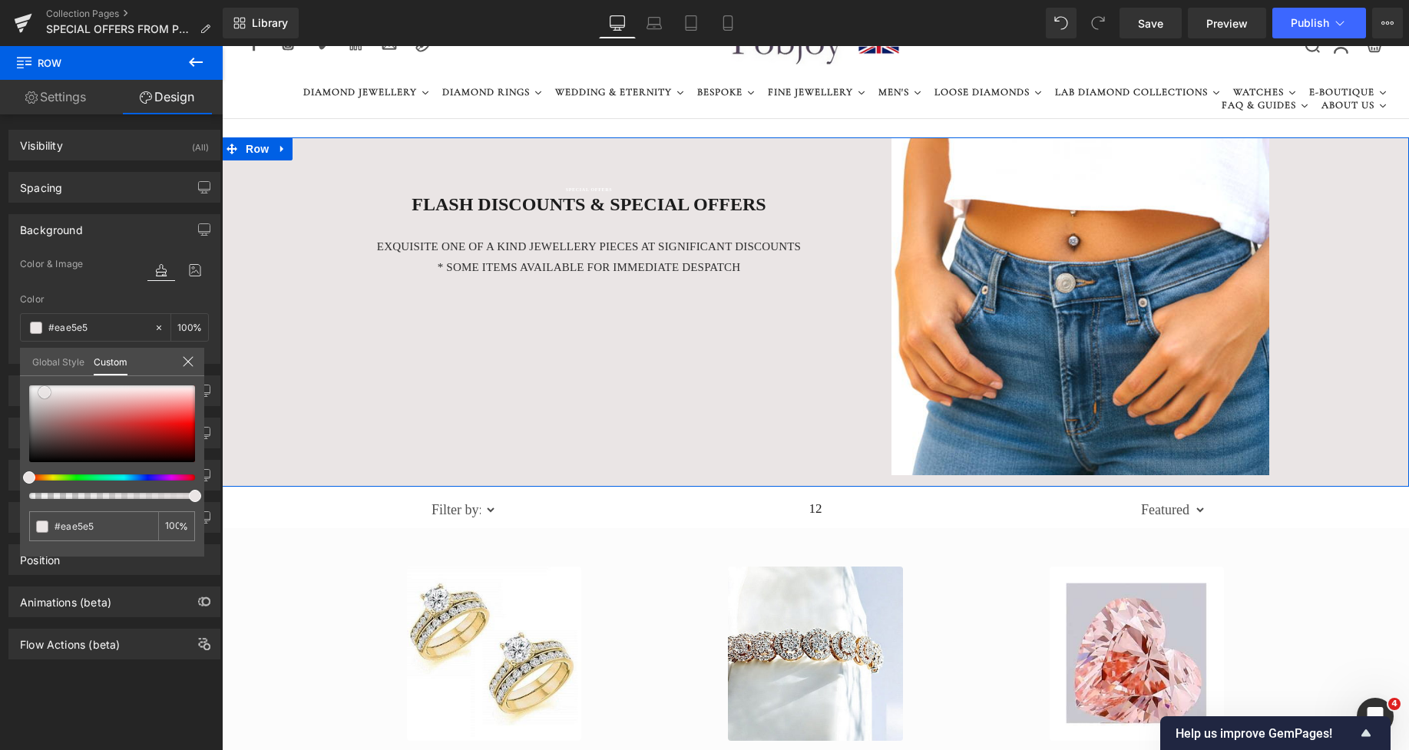
type input "#e9e6e6"
type input "#ebe9e9"
type input "#f2f1f1"
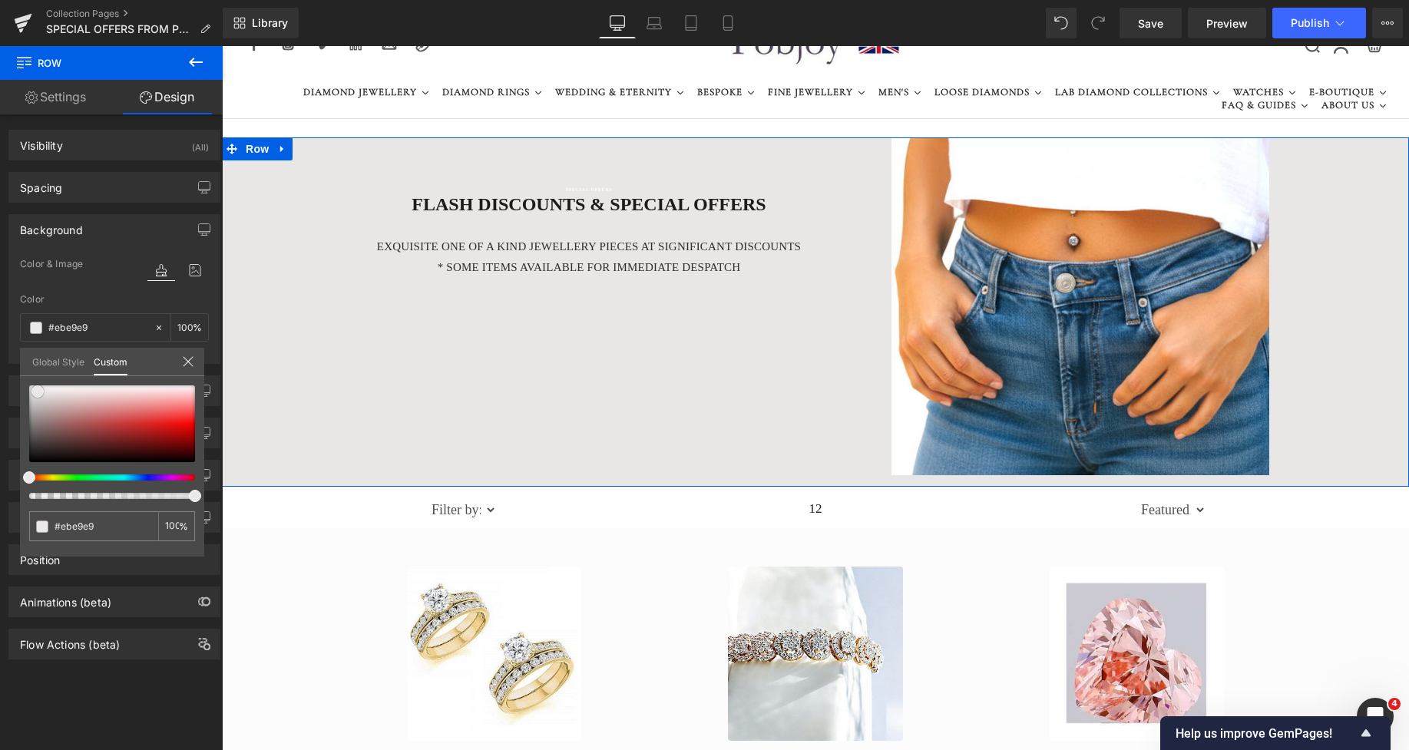
type input "#f2f1f1"
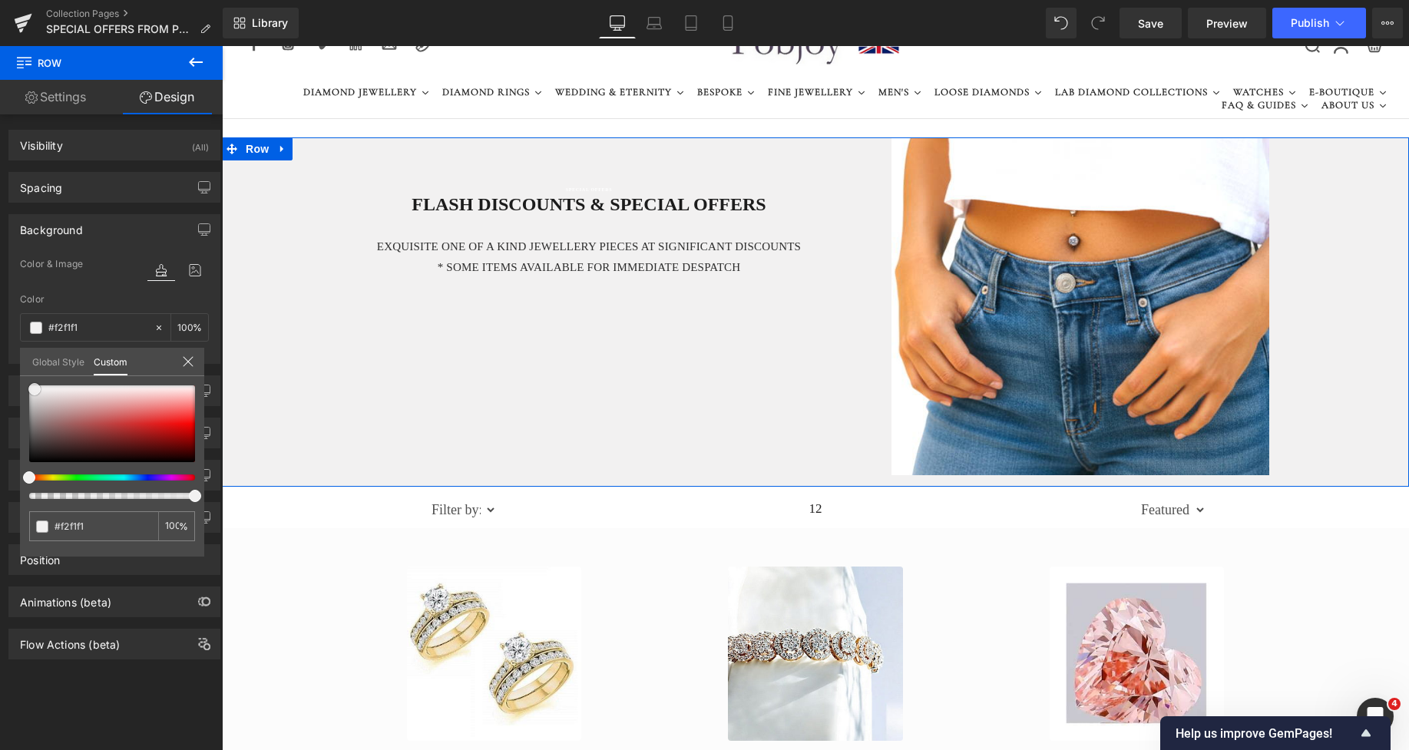
type input "#f5f4f4"
type input "#fcfcfc"
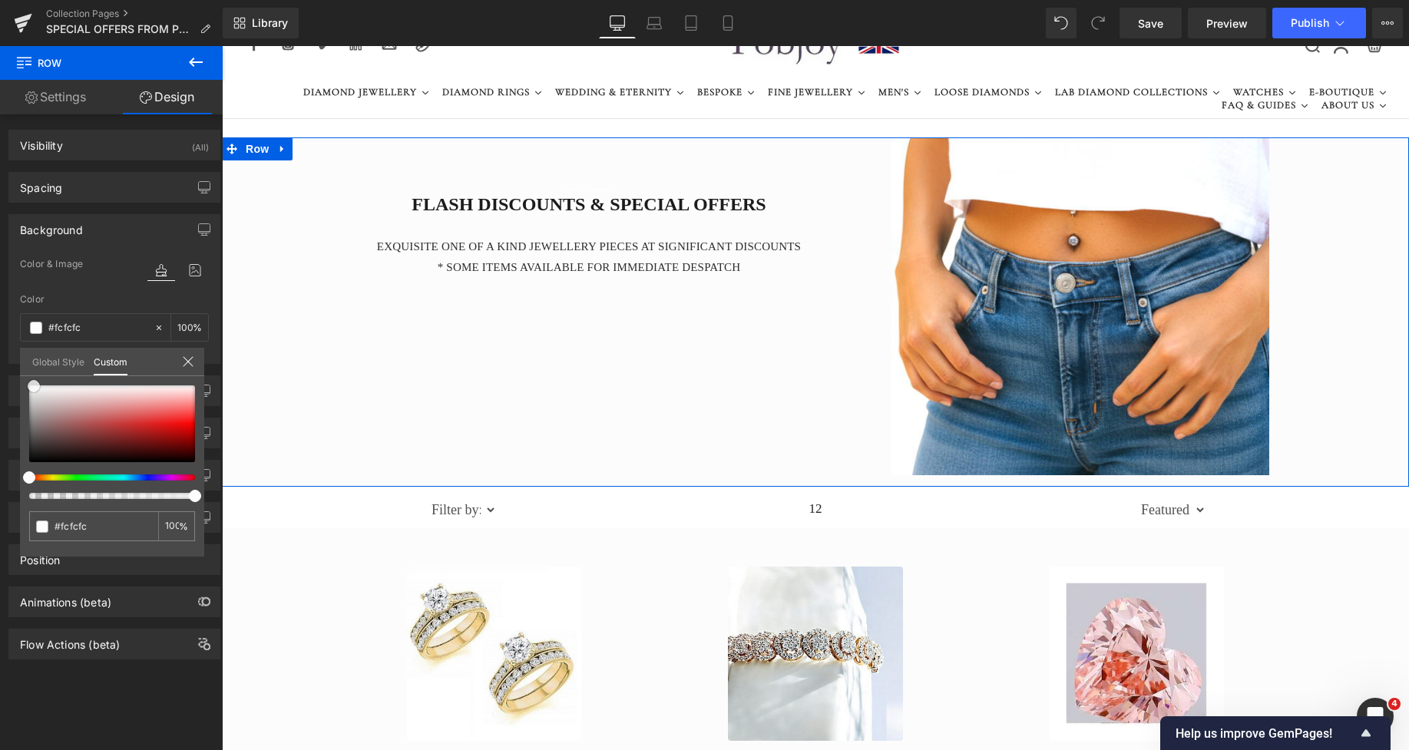
type input "#ffffff"
type input "#f7f6f6"
type input "#f3f1f1"
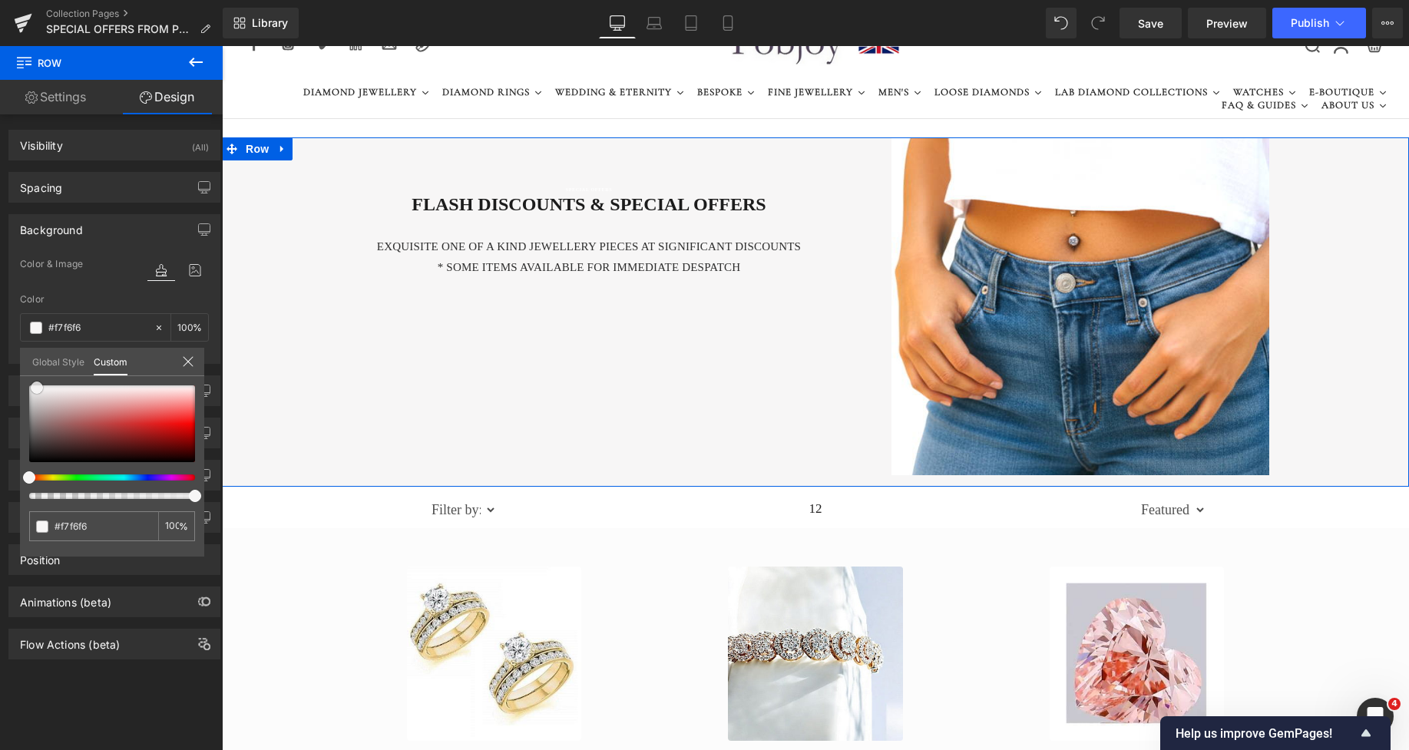
type input "#f3f1f1"
click at [38, 389] on div at bounding box center [112, 424] width 166 height 77
type input "#f1f3f1"
click at [72, 479] on div at bounding box center [106, 478] width 166 height 6
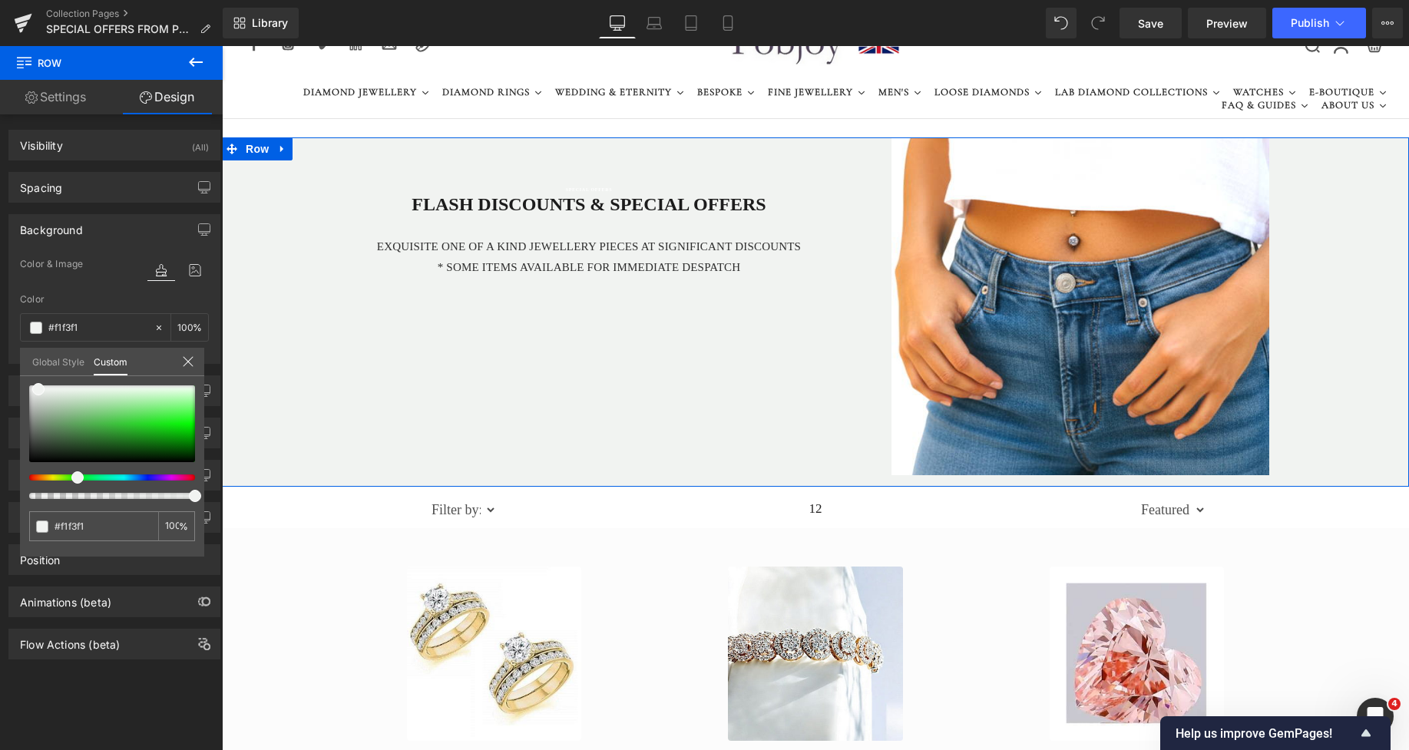
type input "#f1f3f3"
type input "#f1f2f3"
type input "#f1f1f3"
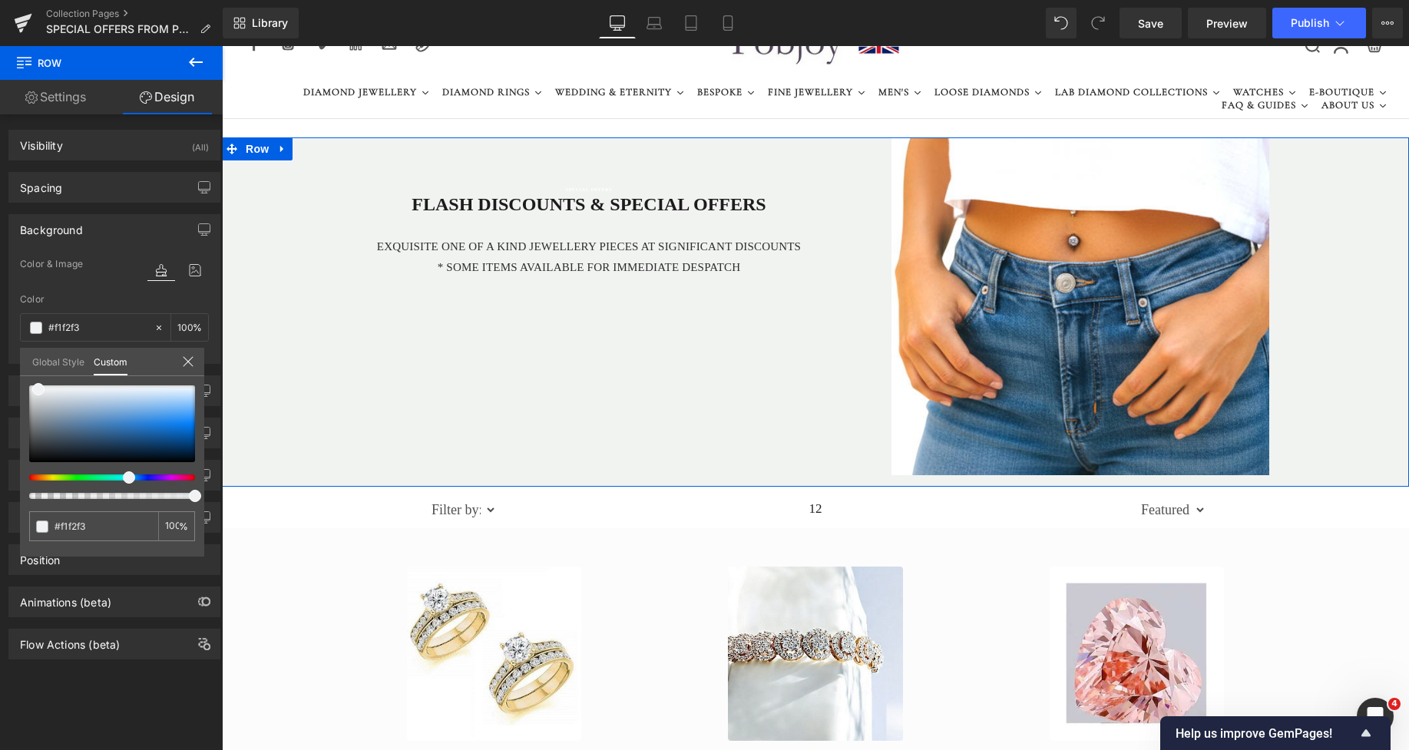
type input "#f1f1f3"
drag, startPoint x: 72, startPoint y: 479, endPoint x: 127, endPoint y: 475, distance: 54.6
click at [127, 475] on div at bounding box center [106, 478] width 166 height 6
type input "#f3f3f5"
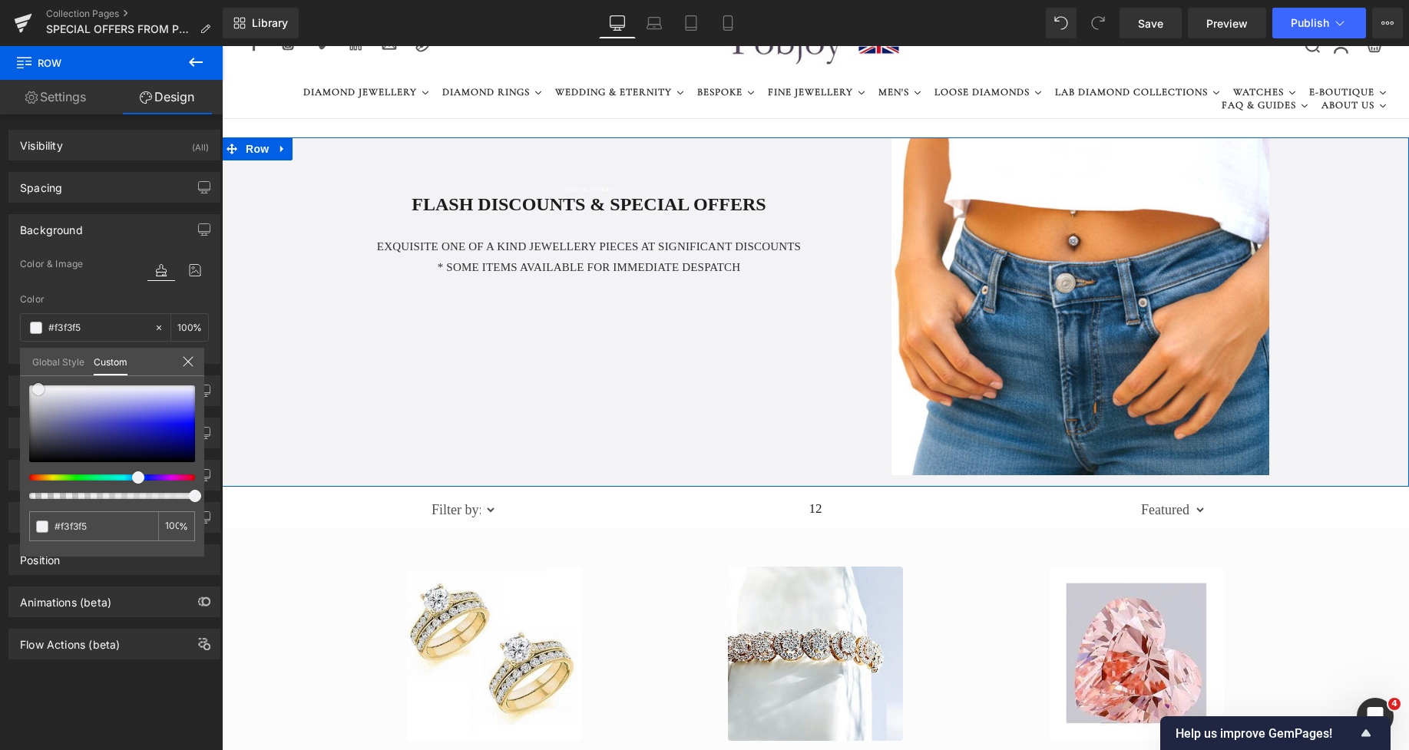
type input "#f4f4f5"
type input "#f7f7f7"
click at [30, 390] on span at bounding box center [34, 388] width 12 height 12
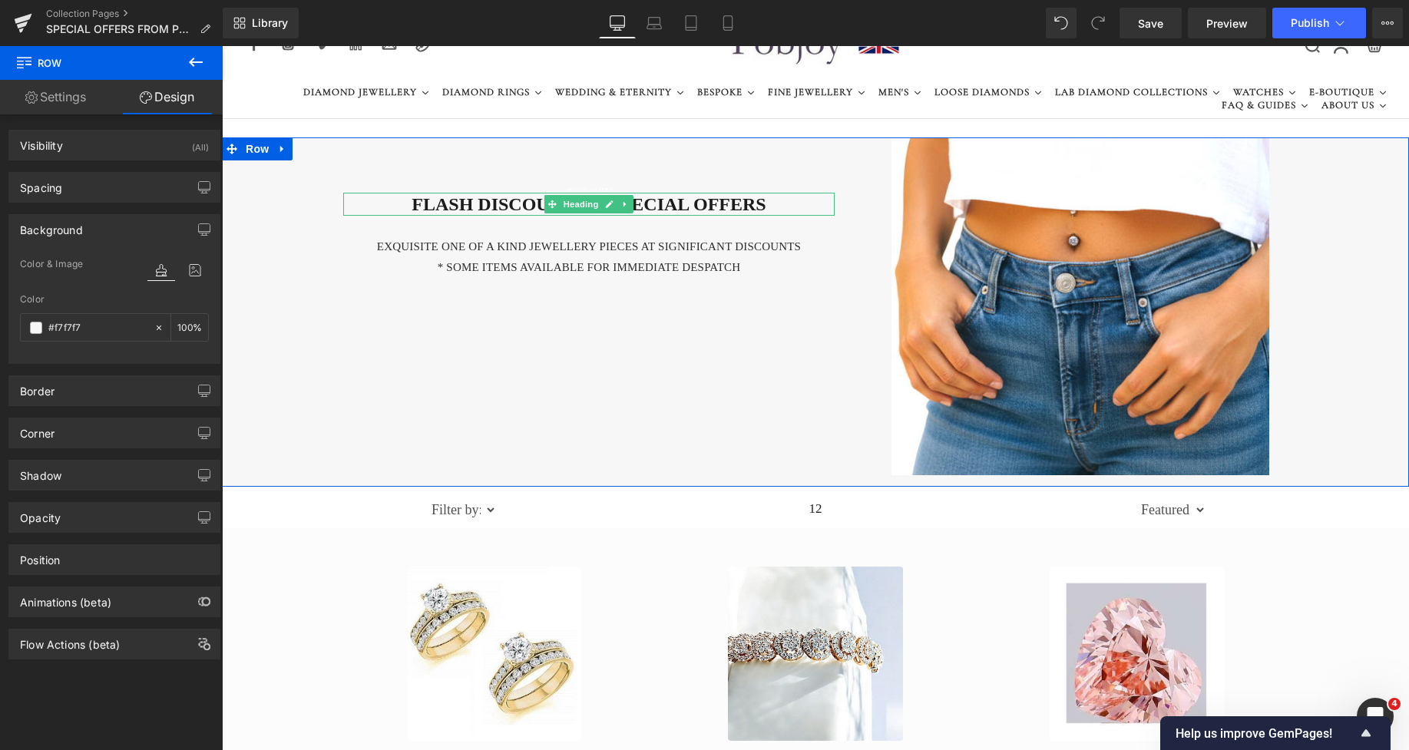
click at [482, 202] on h2 "FLASH DISCOUNTS & SPECIAL OFFERS" at bounding box center [589, 204] width 492 height 23
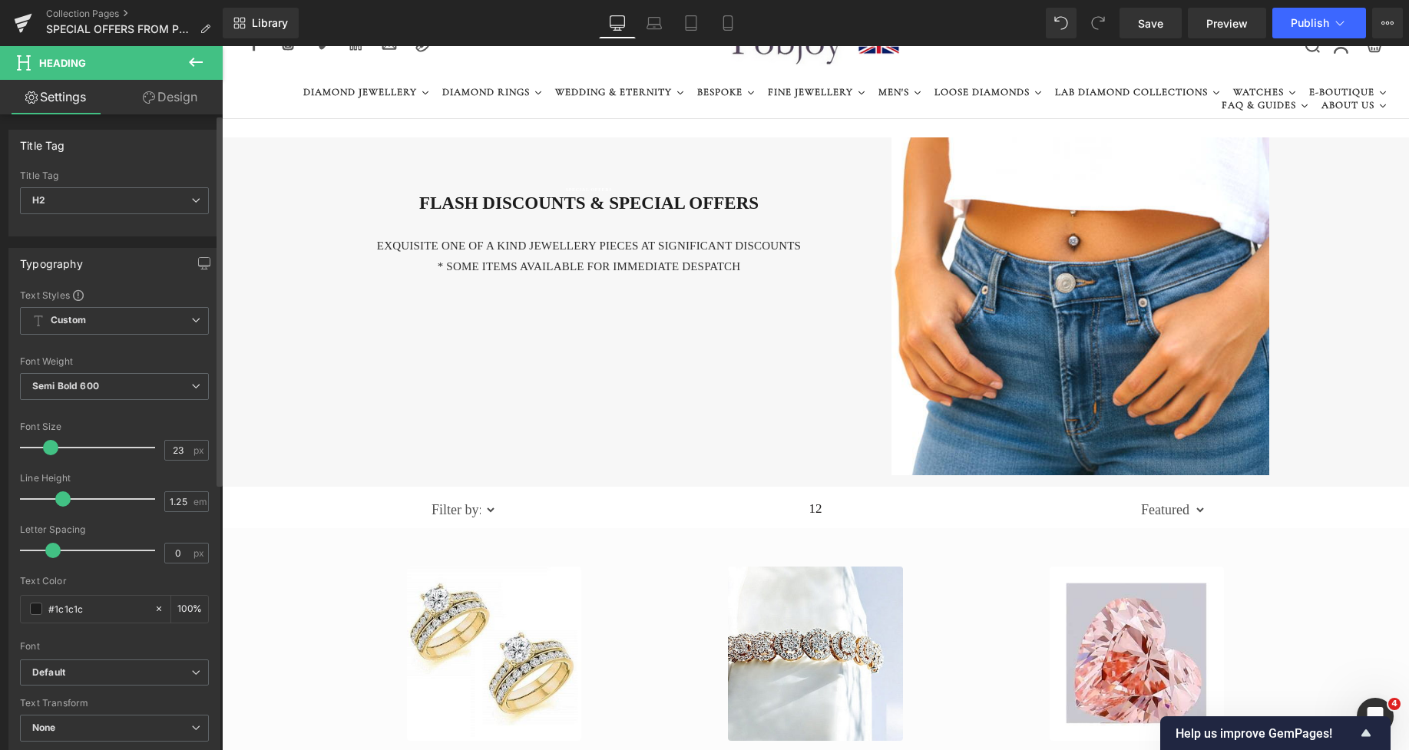
type input "22"
click at [51, 449] on span at bounding box center [50, 447] width 15 height 15
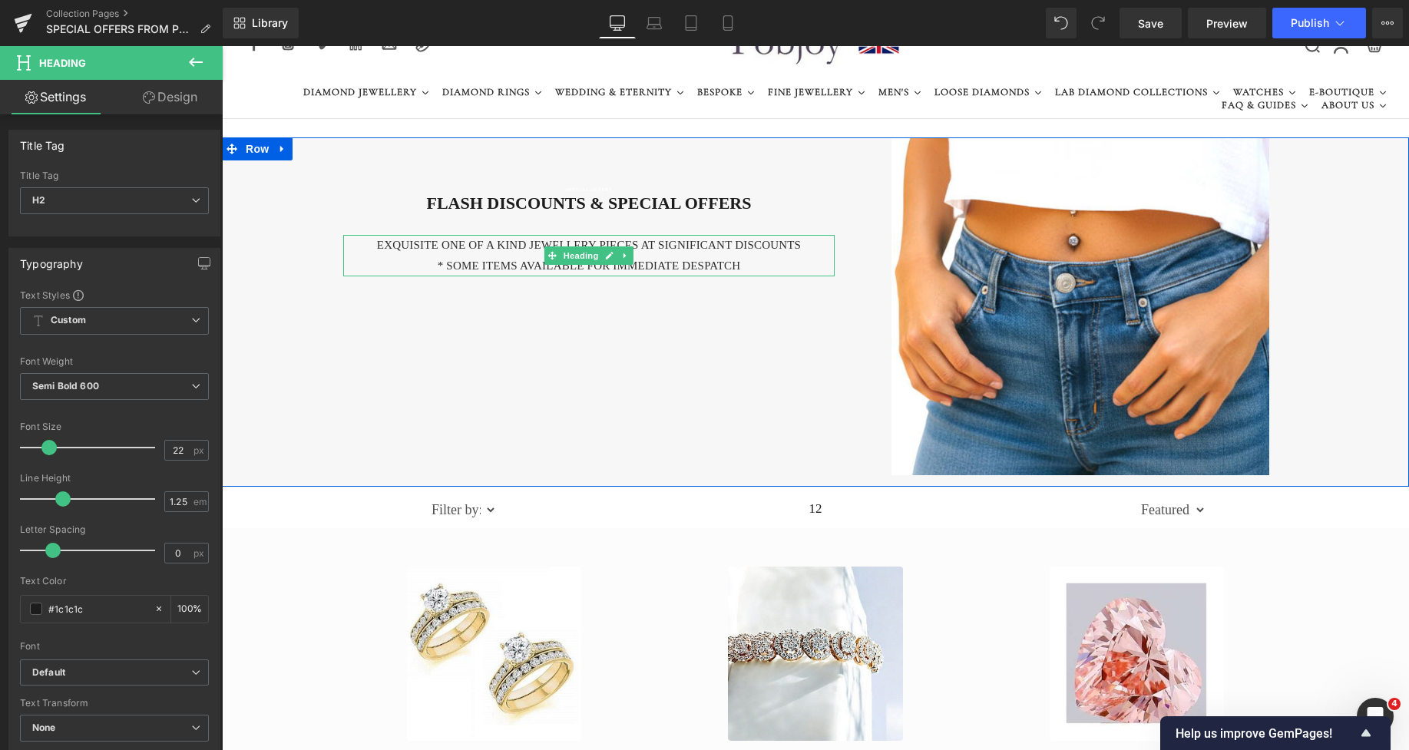
click at [438, 250] on h4 "EXQUISITE One of a kind jewellery pieces AT SIGNIFICANT DISCOUNTS" at bounding box center [589, 245] width 492 height 21
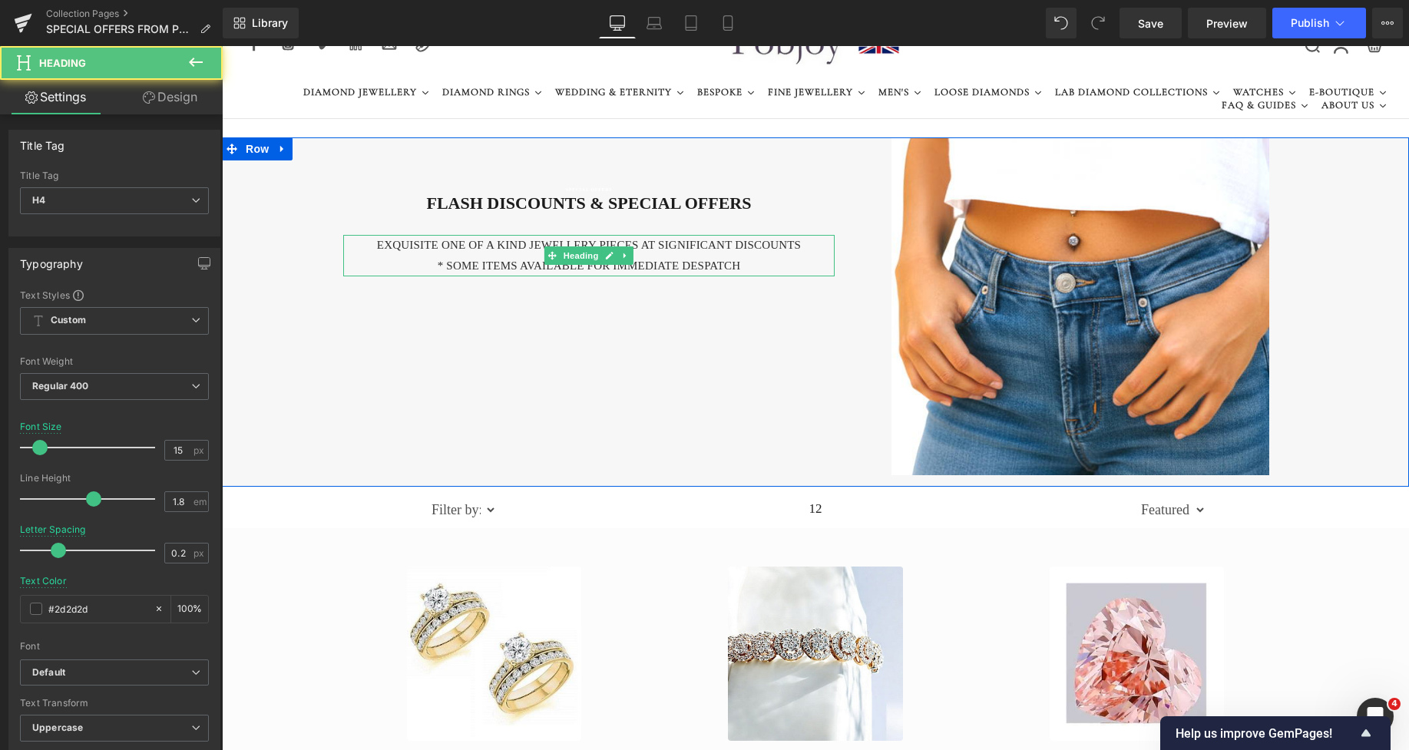
click at [512, 260] on h4 "* Some items available for immediate despatch" at bounding box center [589, 266] width 492 height 21
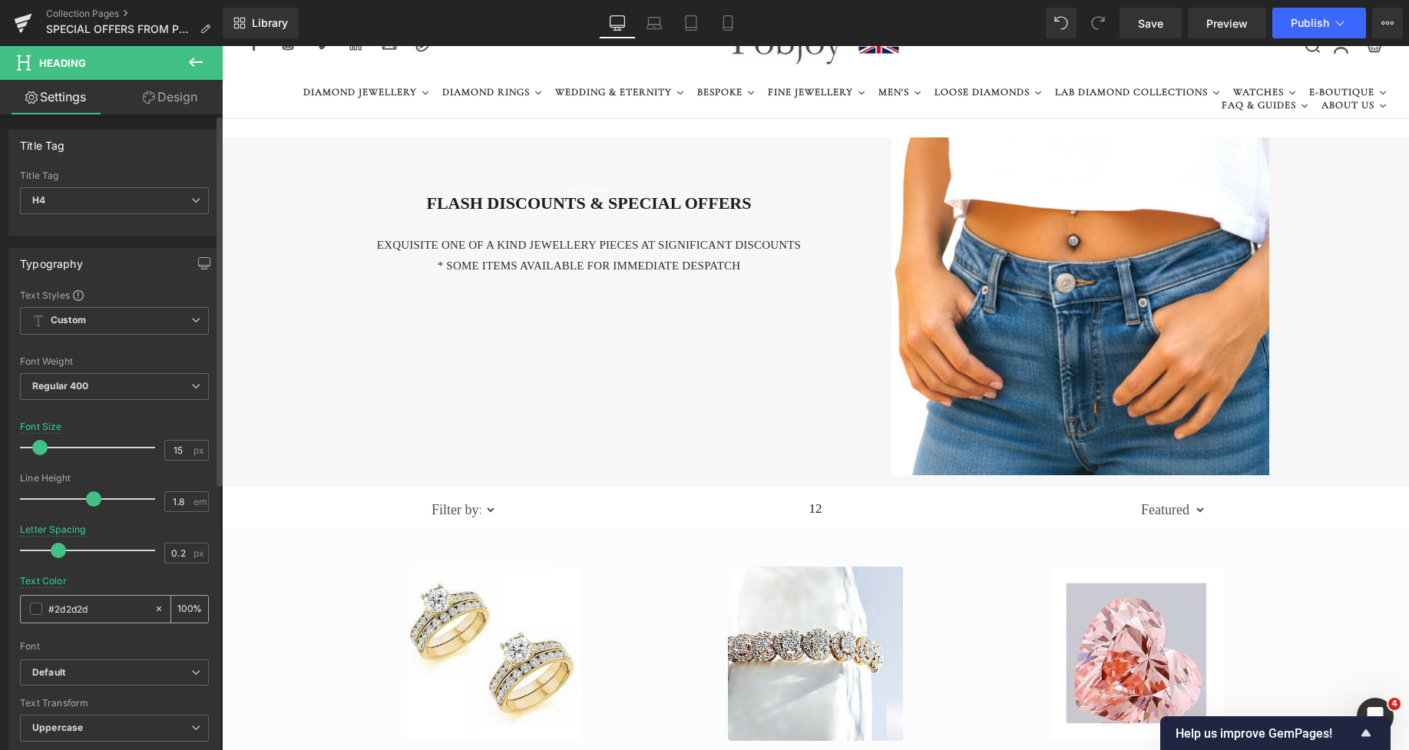
click at [39, 605] on span at bounding box center [36, 609] width 12 height 12
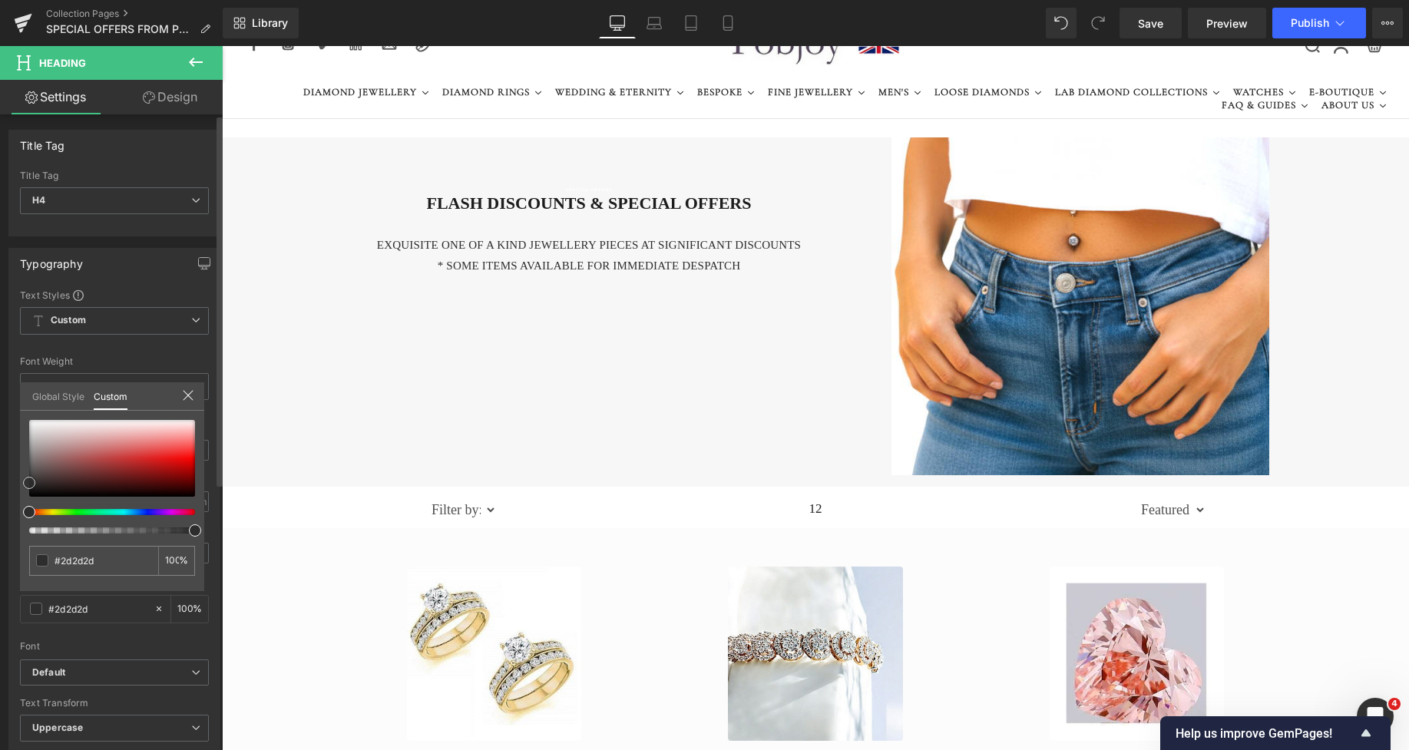
type input "#2b2b2b"
type input "#282828"
type input "#262626"
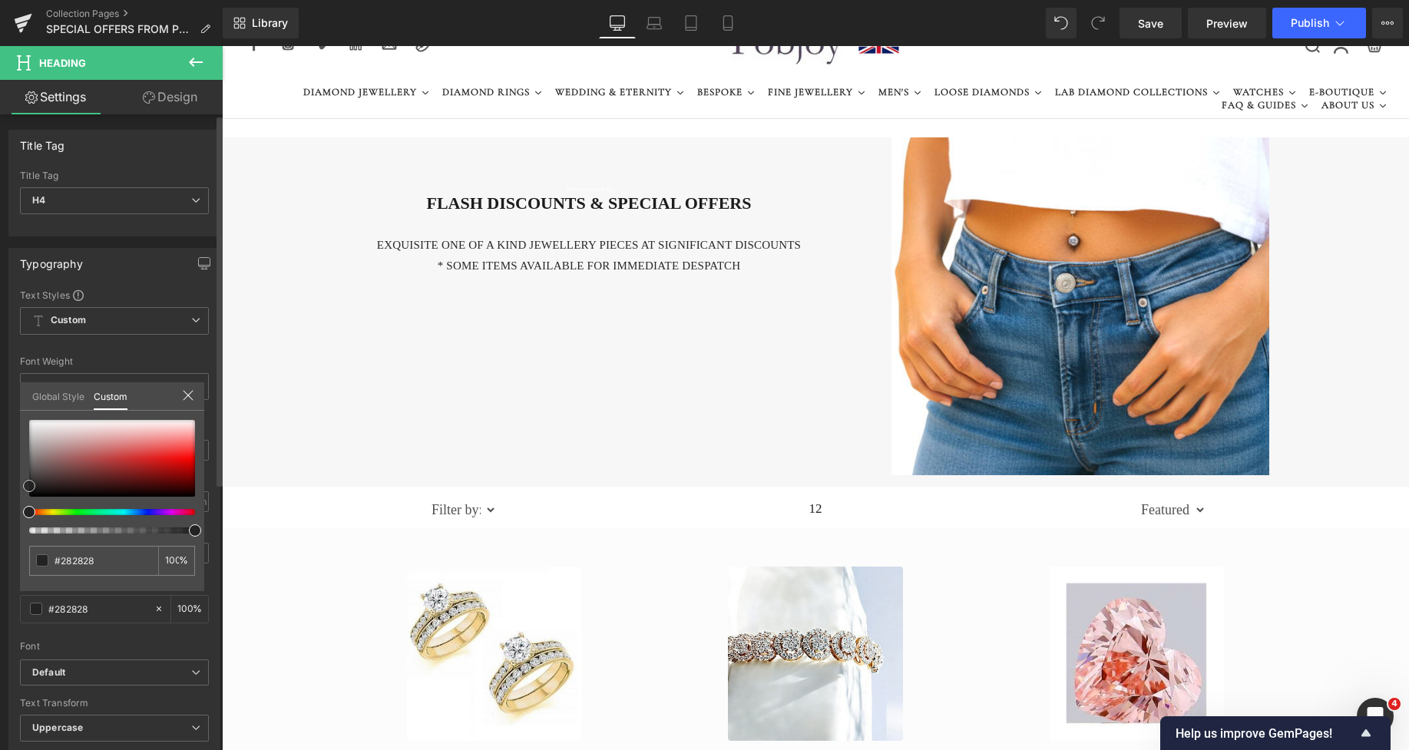
type input "#262626"
click at [30, 487] on span at bounding box center [29, 486] width 12 height 12
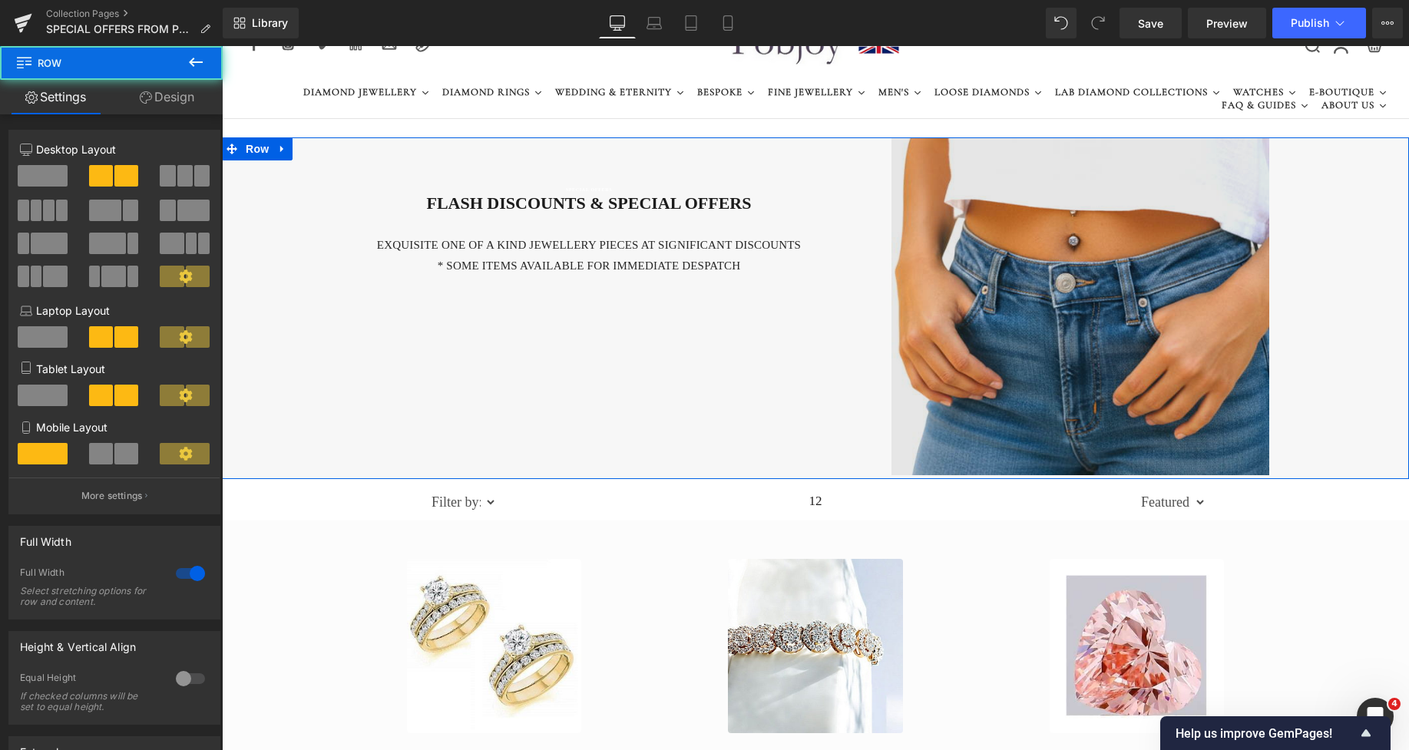
click at [1000, 475] on div "SPECIAL OFFERS Heading FLASH DISCOUNTS & SPECIAL OFFERS Heading EXQUISITE One o…" at bounding box center [815, 308] width 1187 height 342
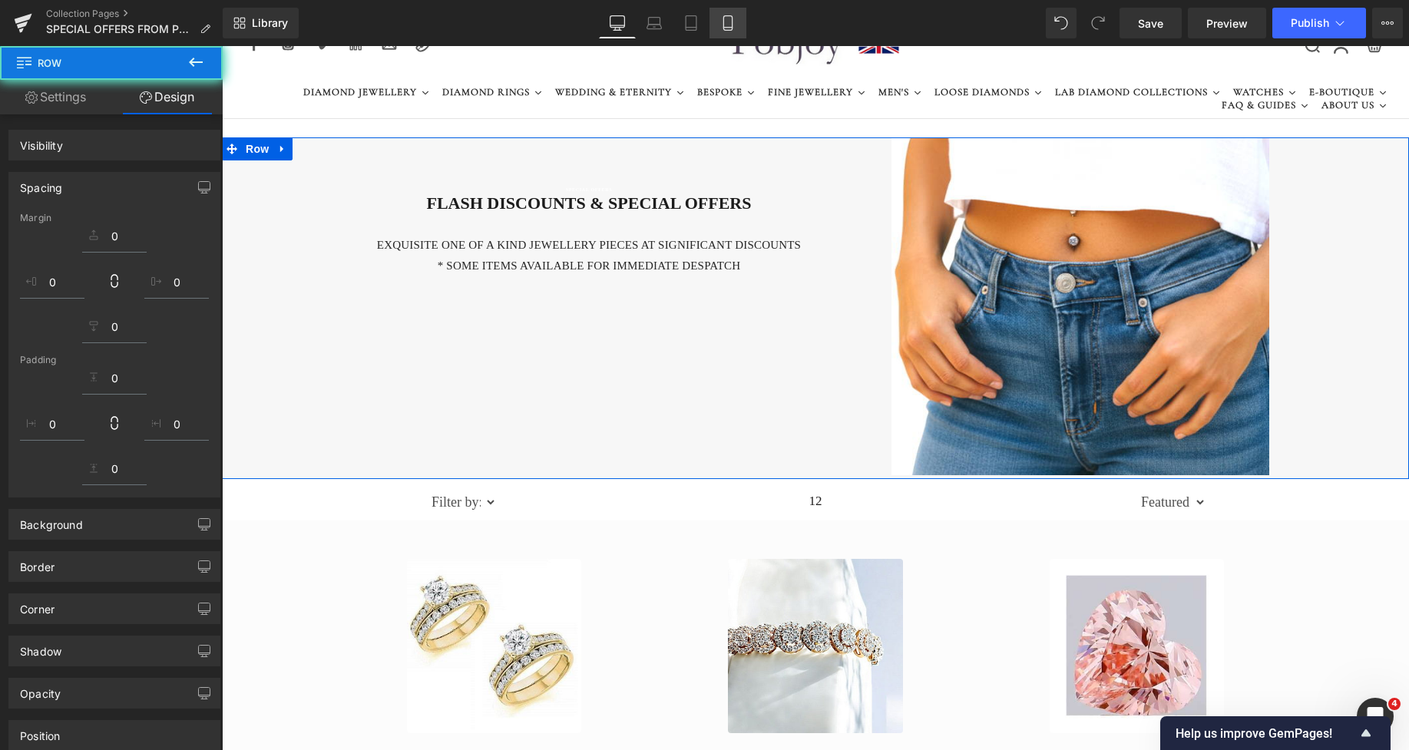
click at [732, 22] on icon at bounding box center [728, 23] width 8 height 15
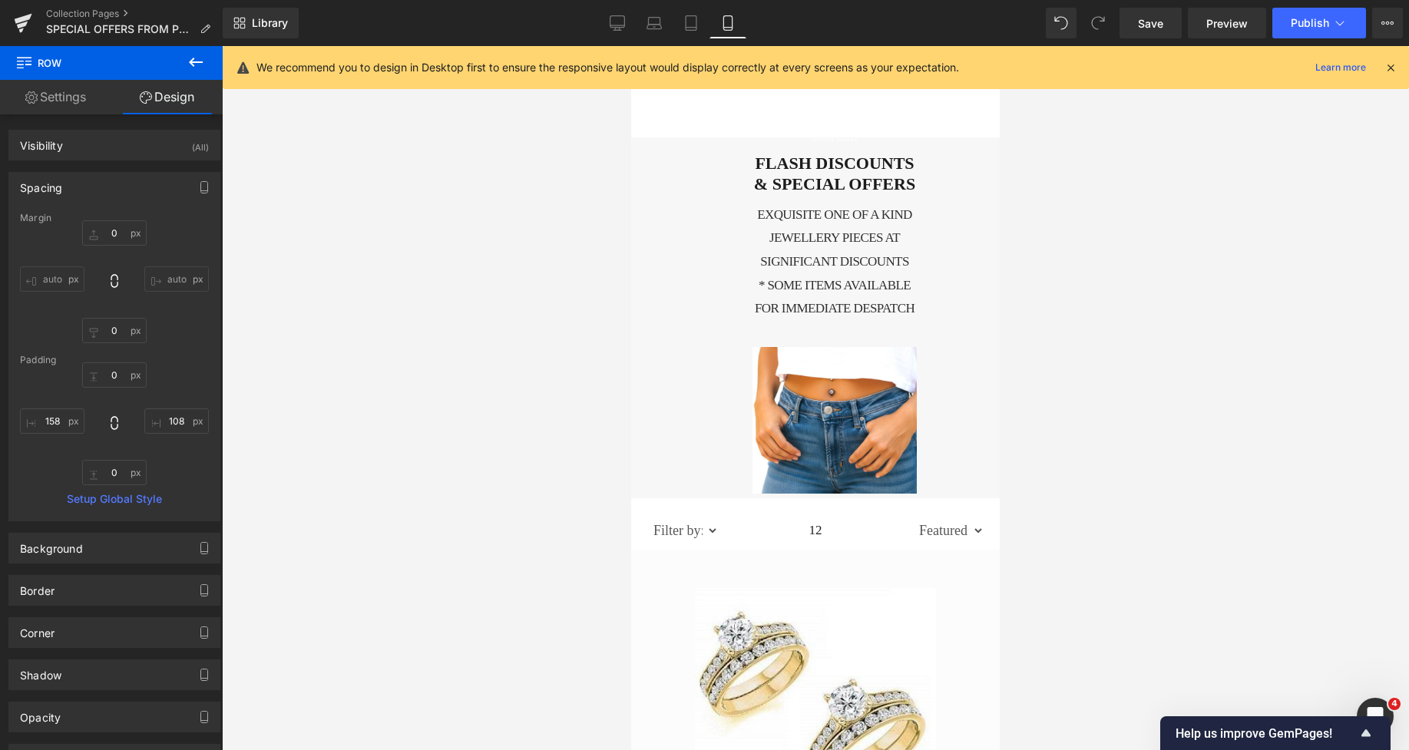
type input "0"
type input "108"
type input "1"
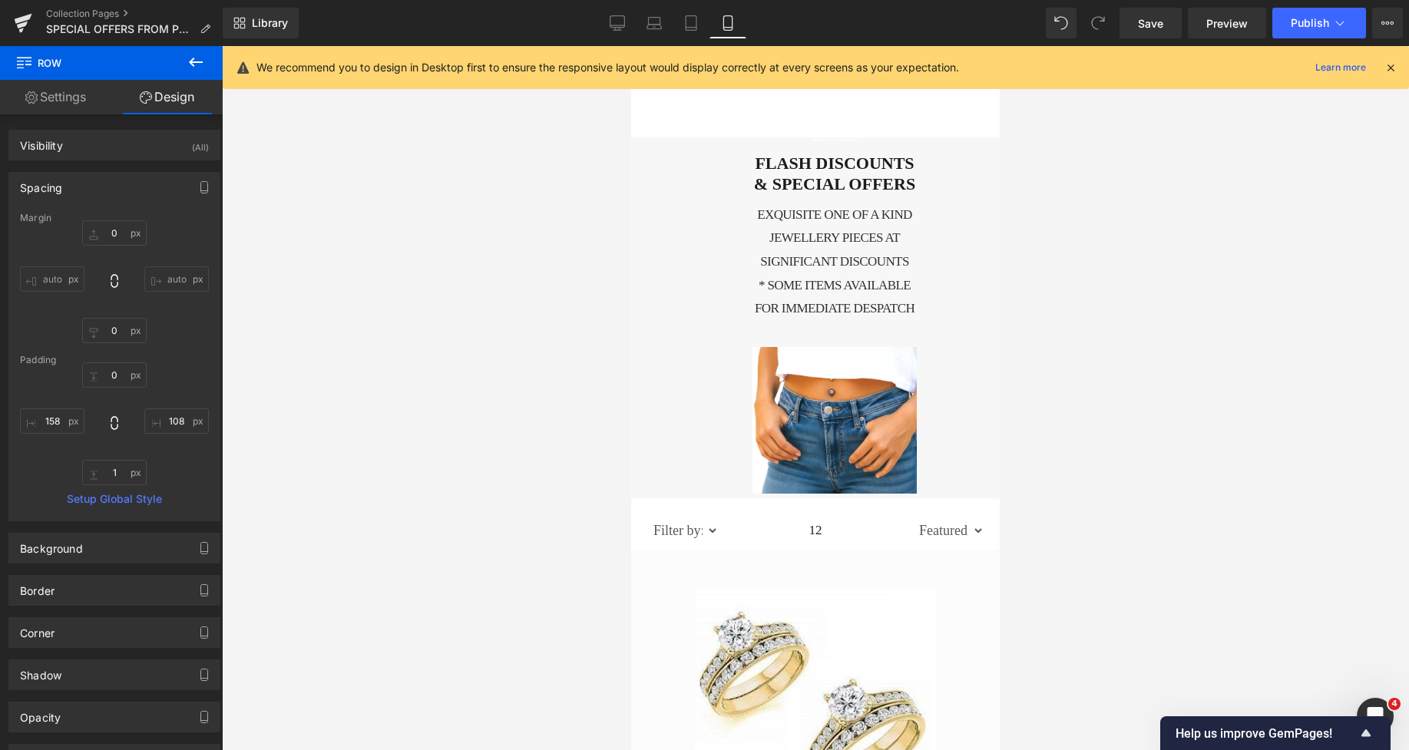
scroll to position [0, 0]
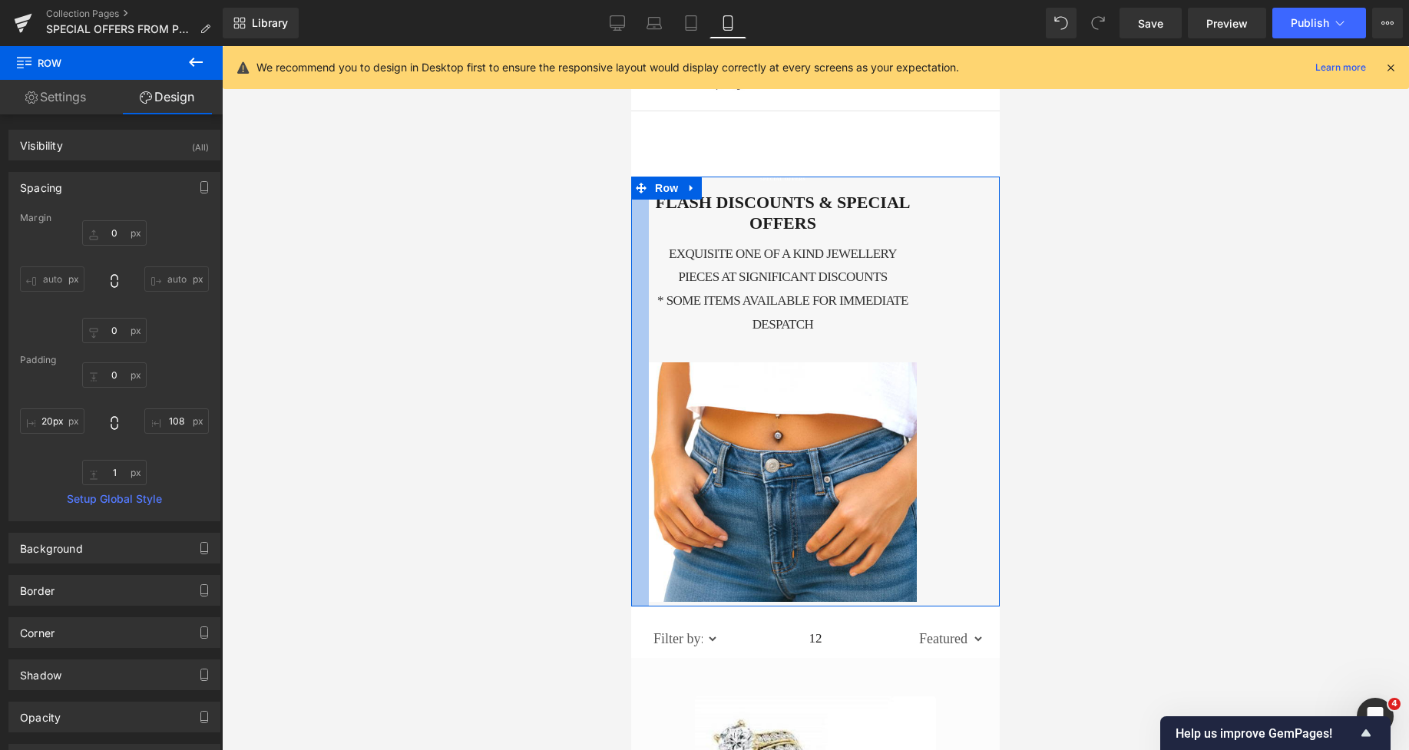
type input "18px"
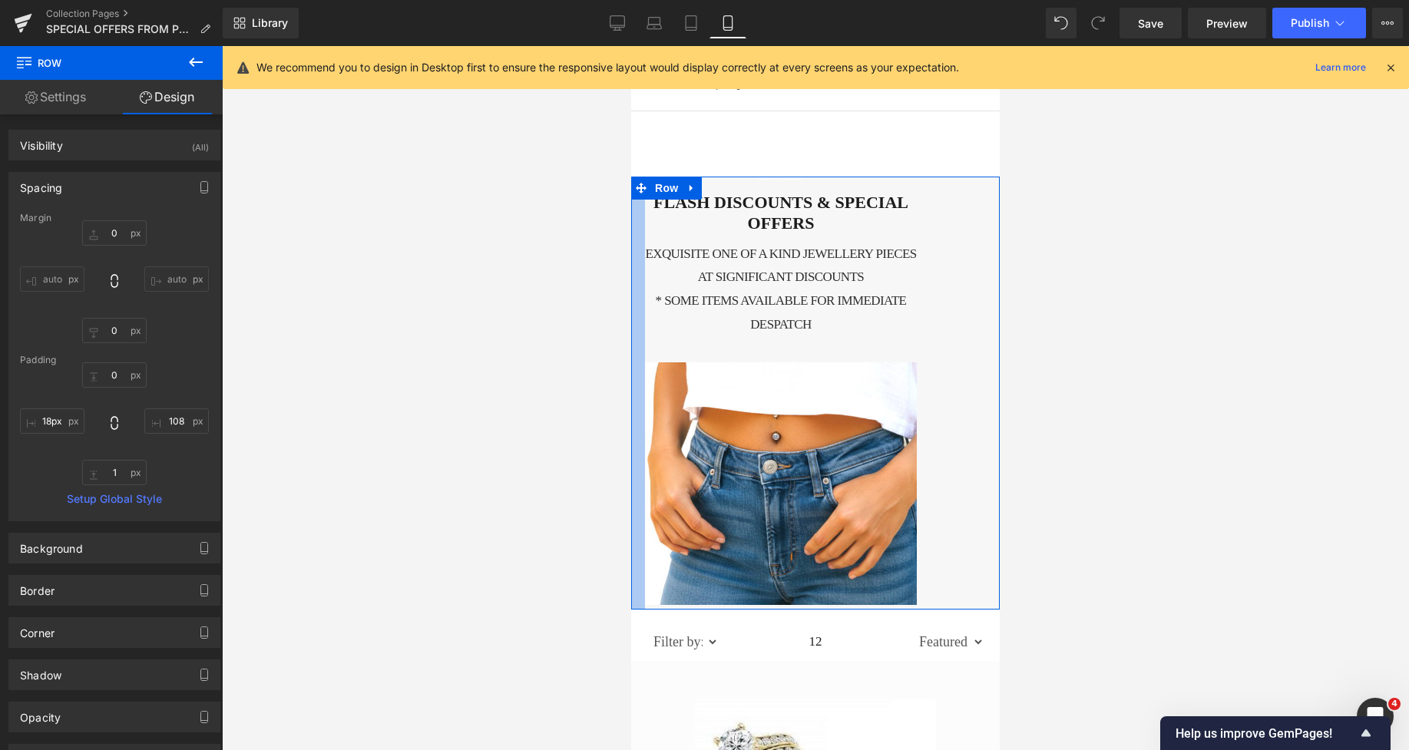
drag, startPoint x: 108, startPoint y: 253, endPoint x: 545, endPoint y: 349, distance: 448.2
click at [174, 425] on input "108" at bounding box center [176, 421] width 65 height 25
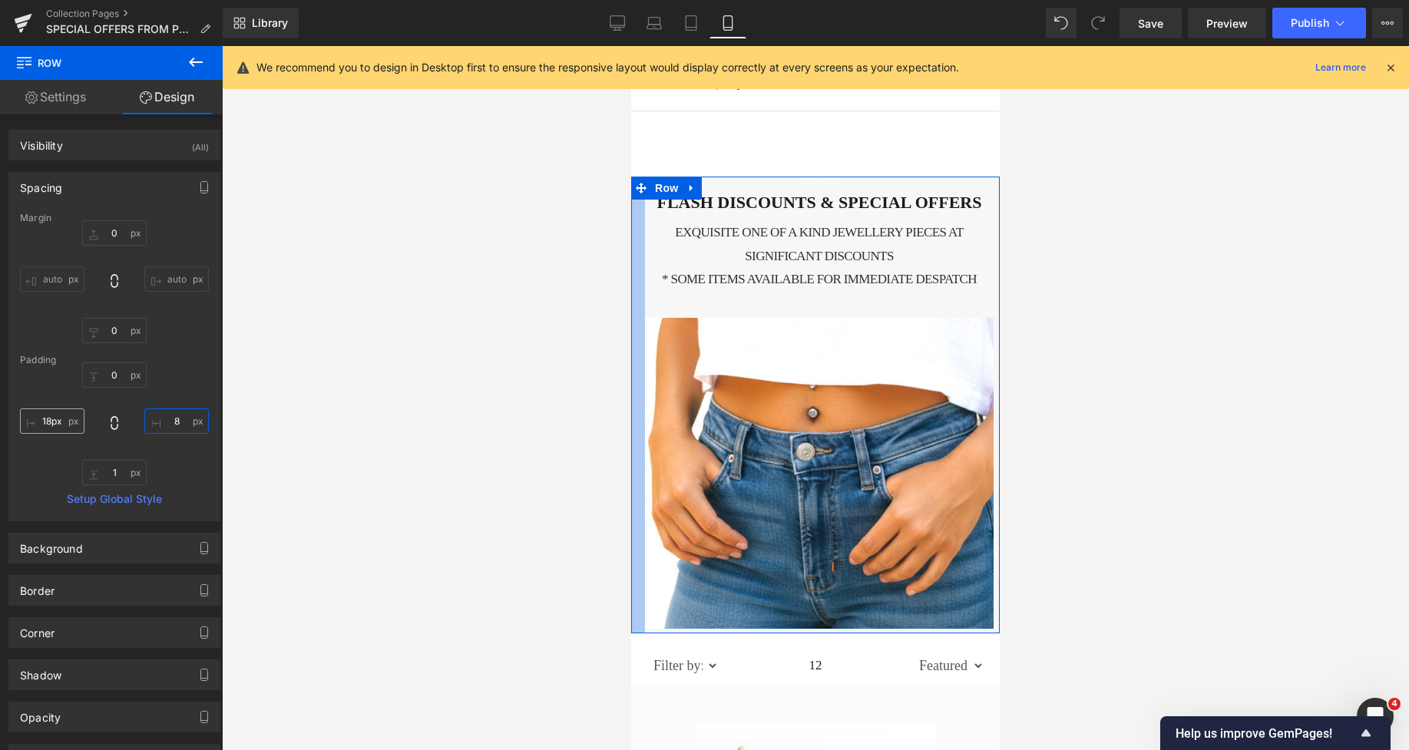
type input "8"
click at [50, 426] on input "18px" at bounding box center [52, 421] width 65 height 25
type input "8"
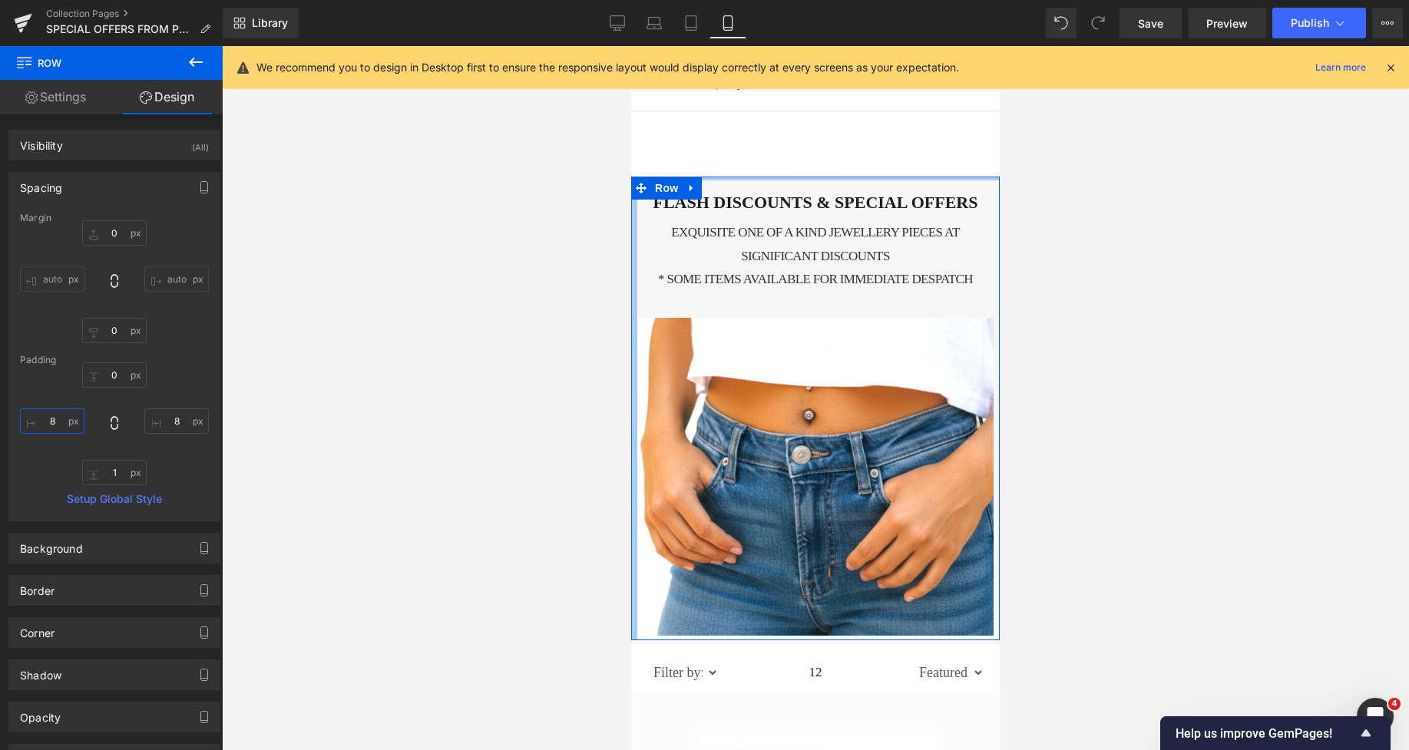
type input "18px"
type input "307px"
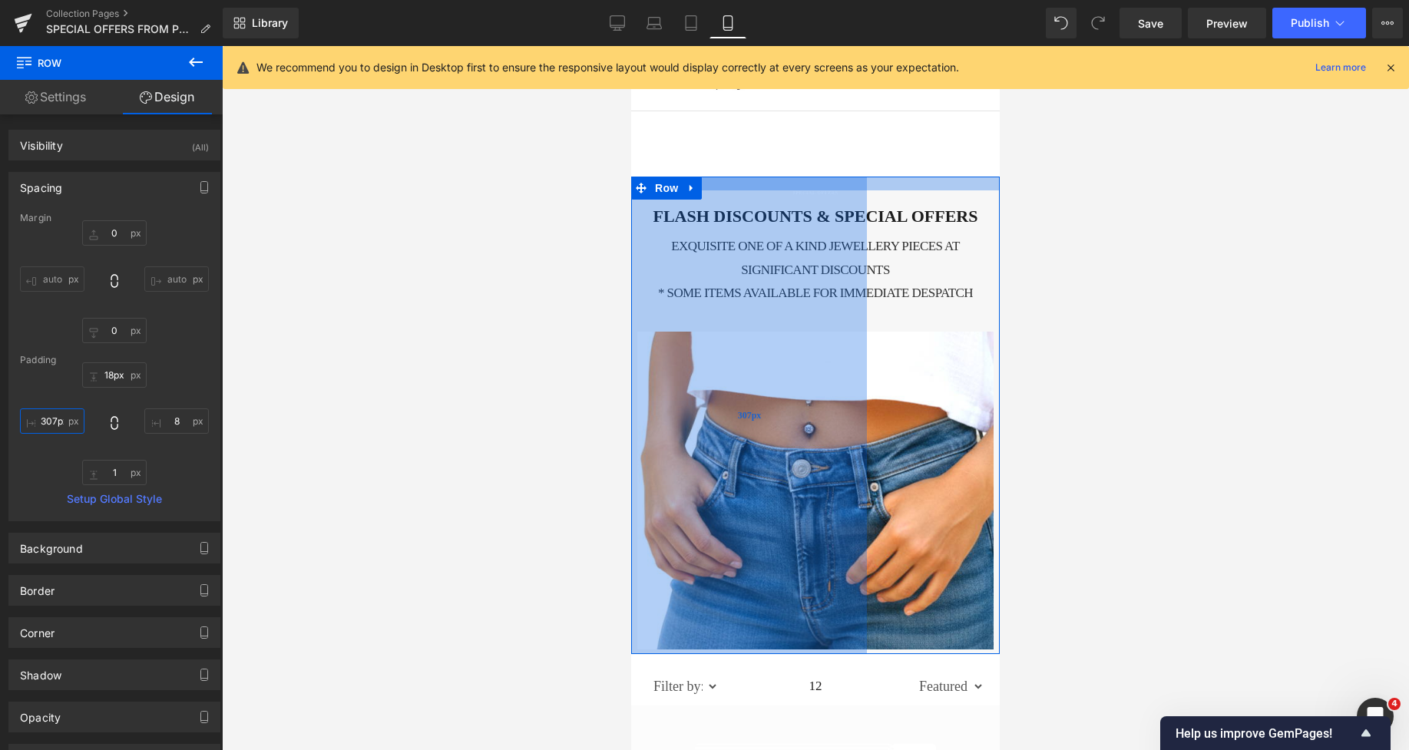
type input "22px"
type input "309px"
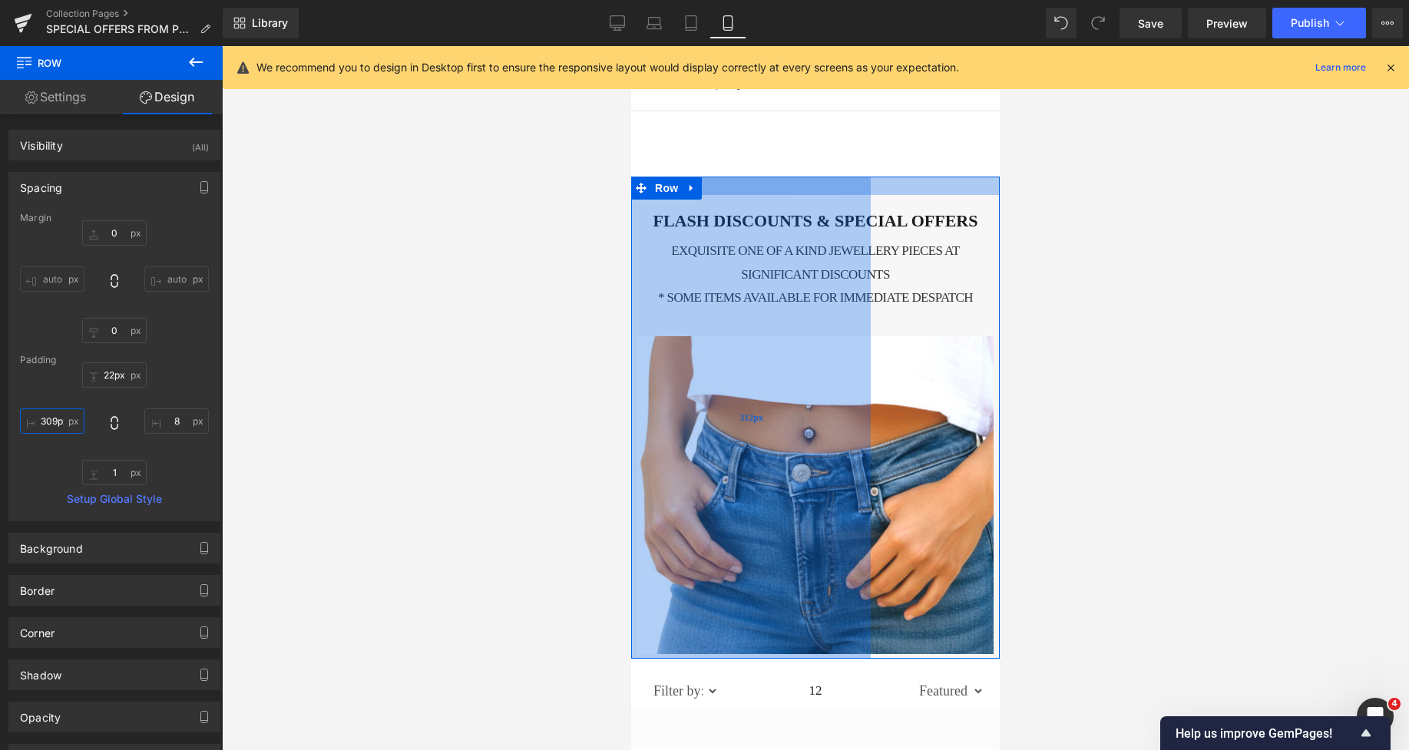
type input "24px"
type input "312px"
type input "27px"
type input "314px"
type input "30px"
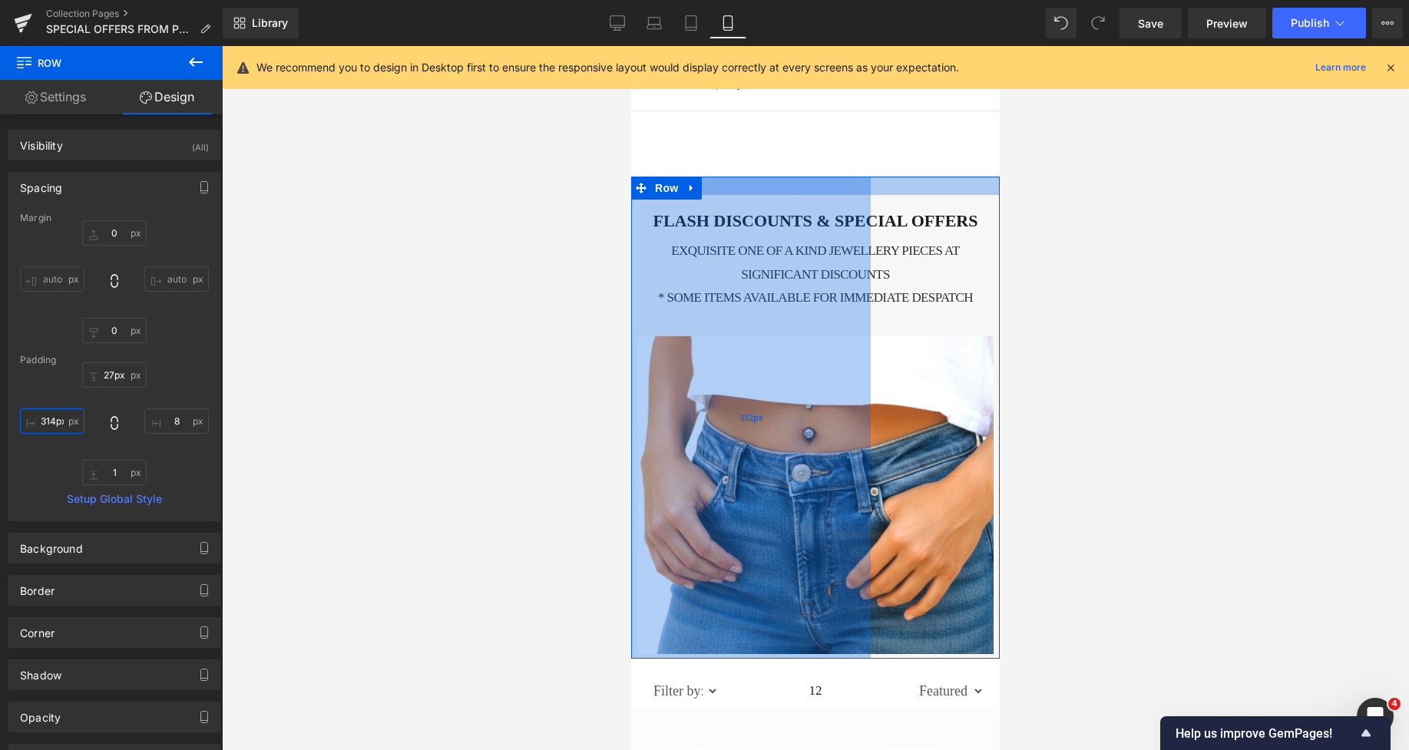
type input "317px"
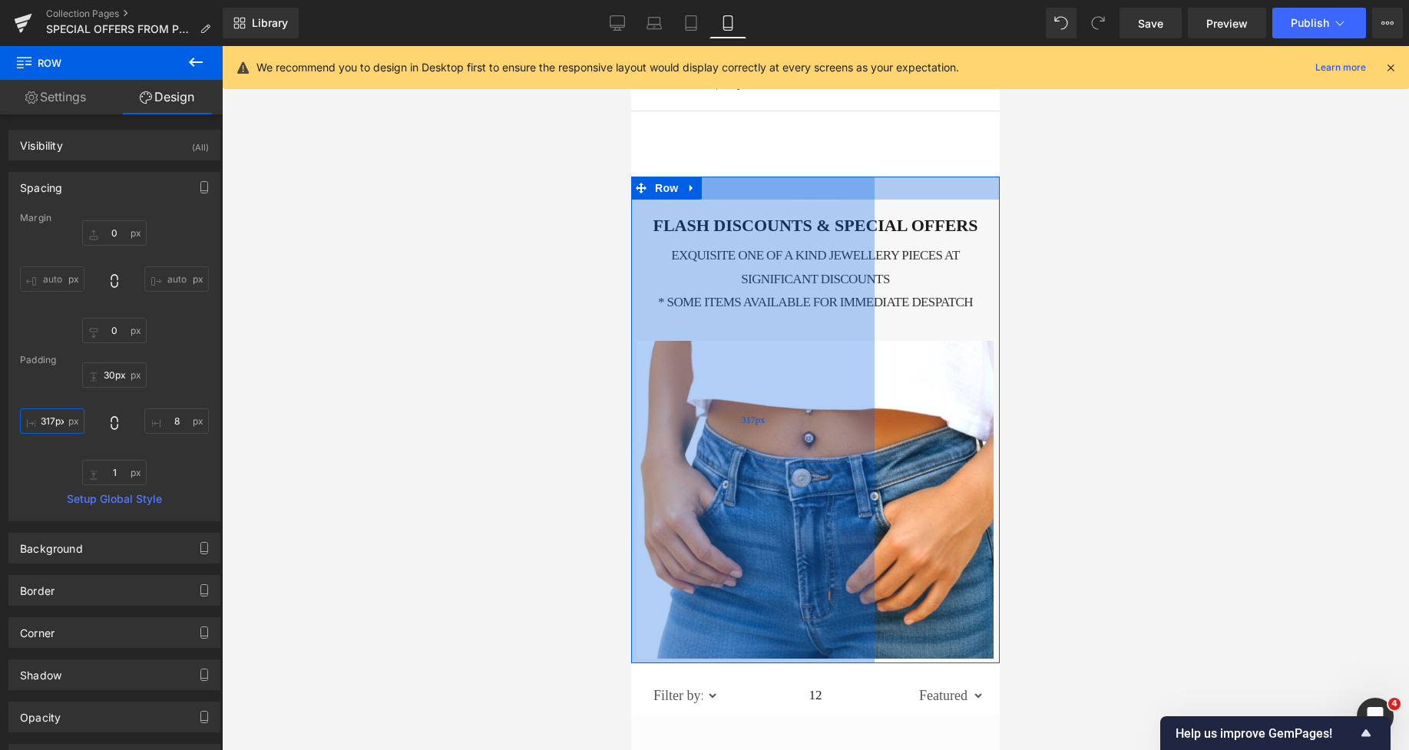
type input "31px"
type input "319px"
type input "32px"
type input "320px"
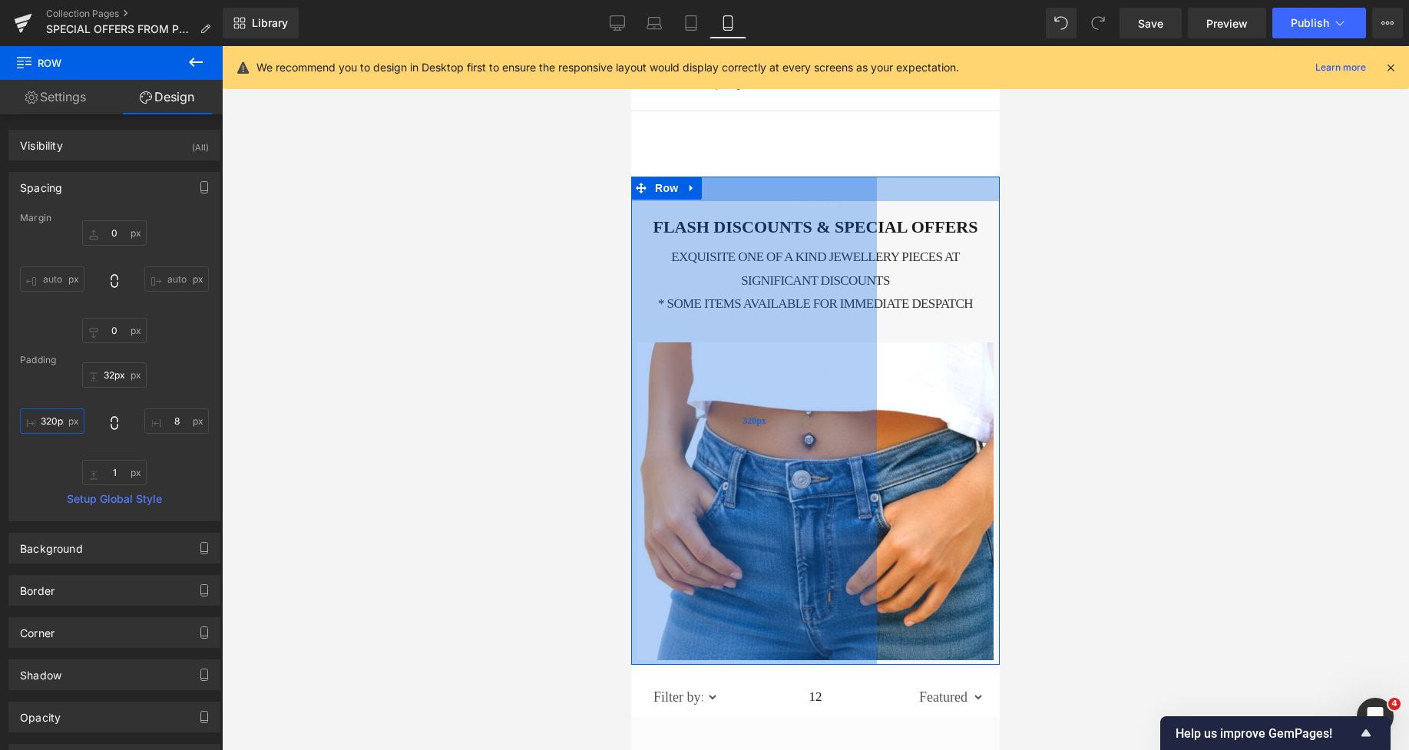
drag, startPoint x: 843, startPoint y: 177, endPoint x: 863, endPoint y: 201, distance: 32.2
click at [863, 201] on div "SPECIAL OFFERS Heading FLASH DISCOUNTS & SPECIAL OFFERS Heading EXQUISITE One o…" at bounding box center [815, 421] width 369 height 488
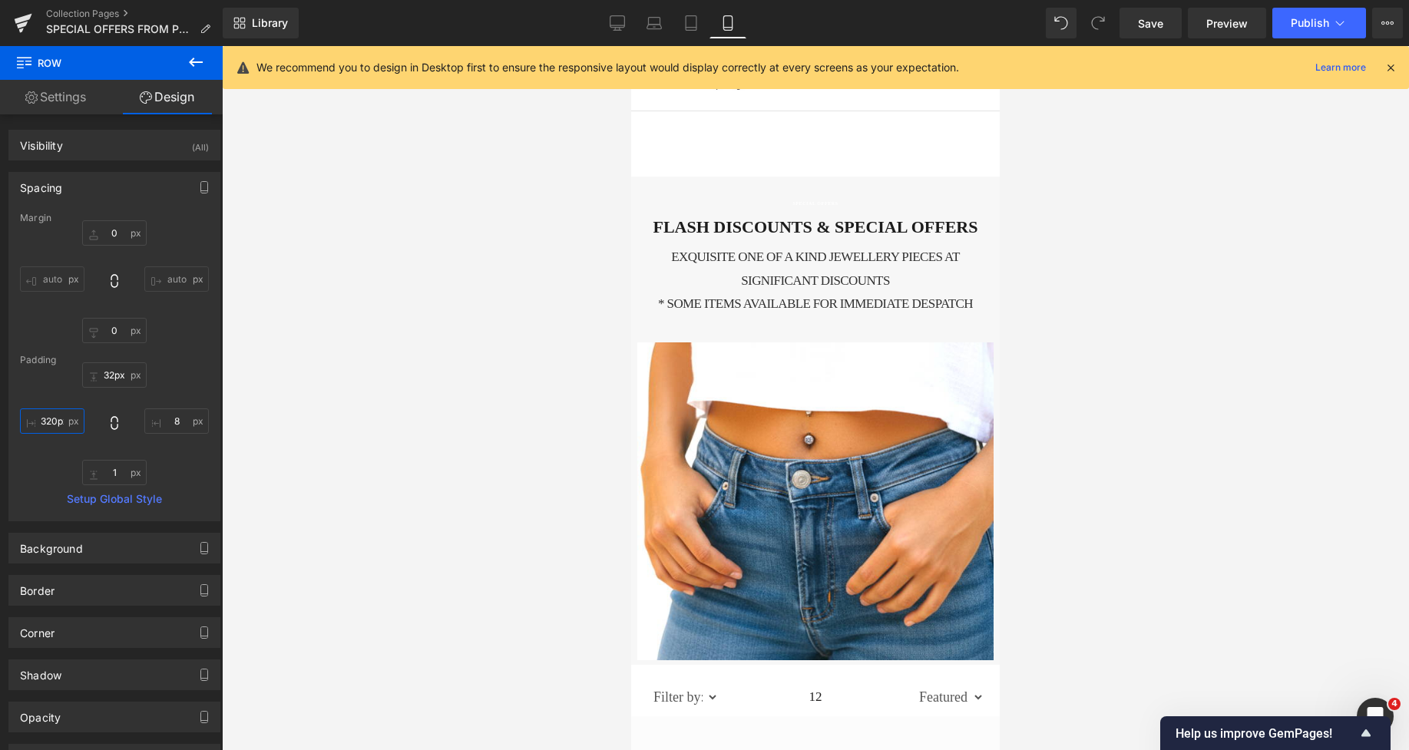
scroll to position [65, 0]
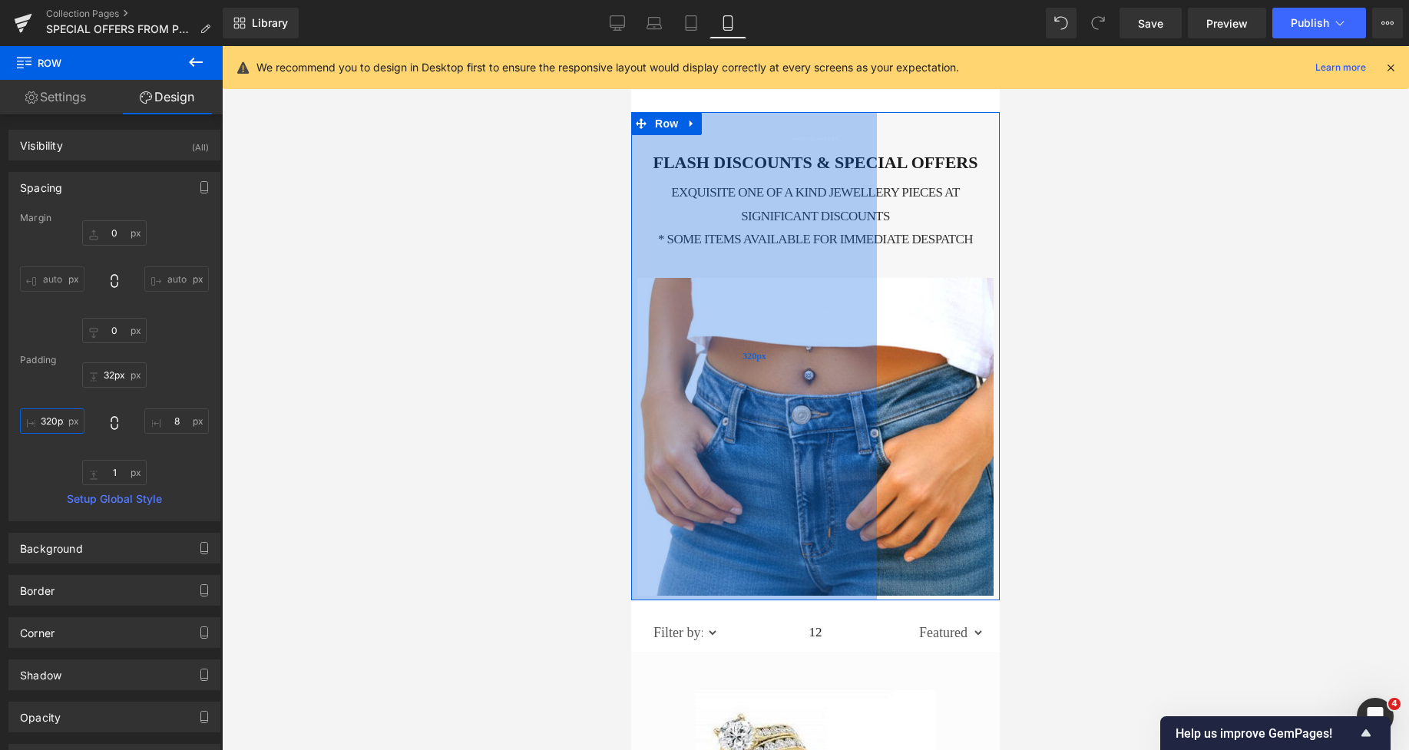
click at [780, 200] on div "320px" at bounding box center [754, 356] width 246 height 488
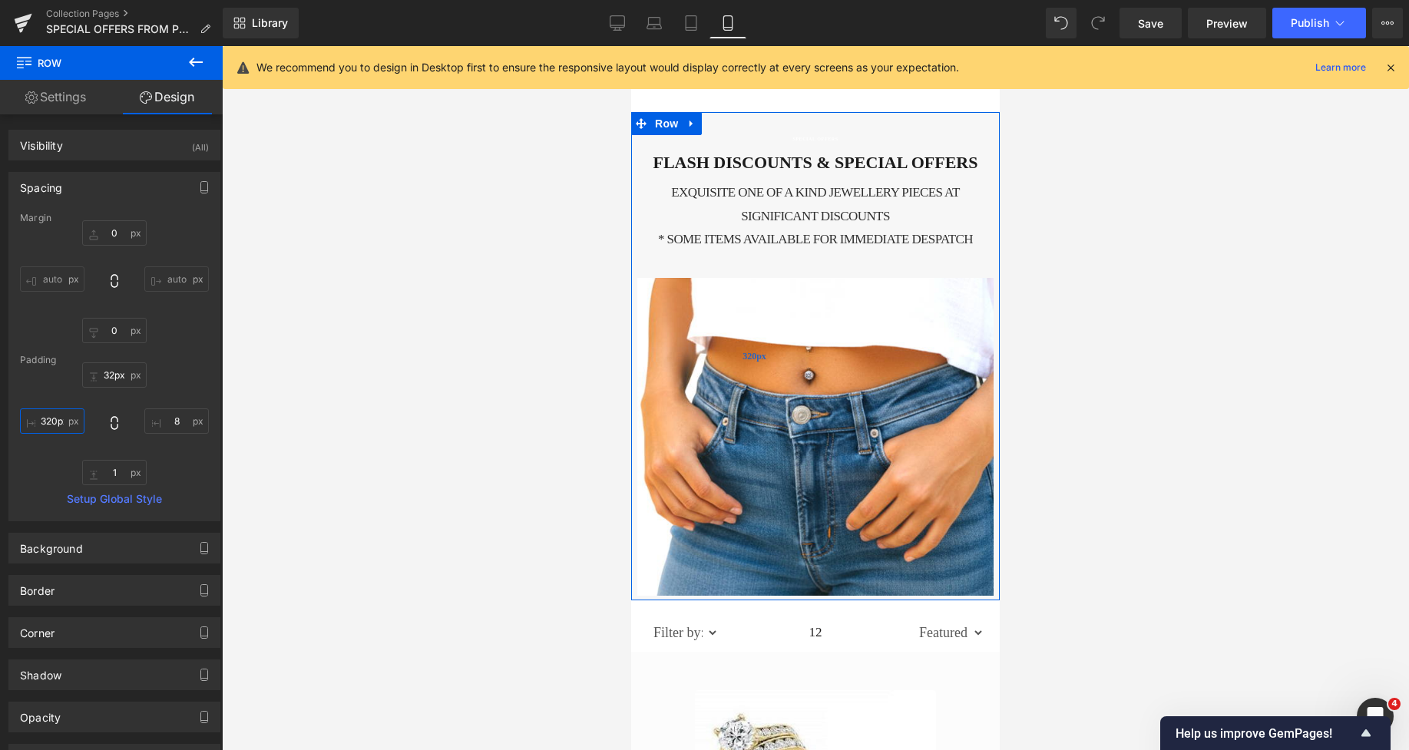
click at [835, 200] on div "320px" at bounding box center [754, 356] width 246 height 488
click at [889, 201] on h4 "EXQUISITE One of a kind jewellery pieces AT SIGNIFICANT DISCOUNTS" at bounding box center [815, 204] width 356 height 47
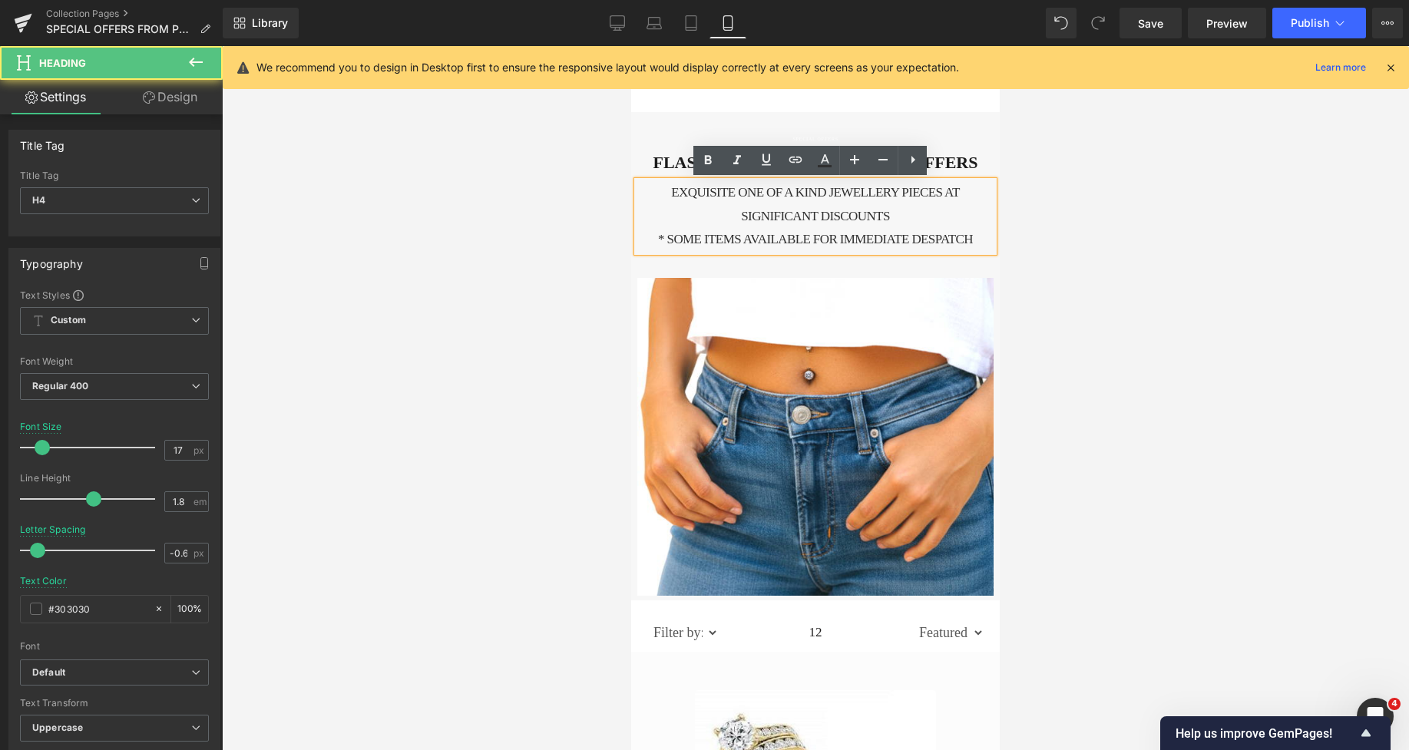
click at [904, 197] on h4 "EXQUISITE One of a kind jewellery pieces AT SIGNIFICANT DISCOUNTS" at bounding box center [815, 204] width 356 height 47
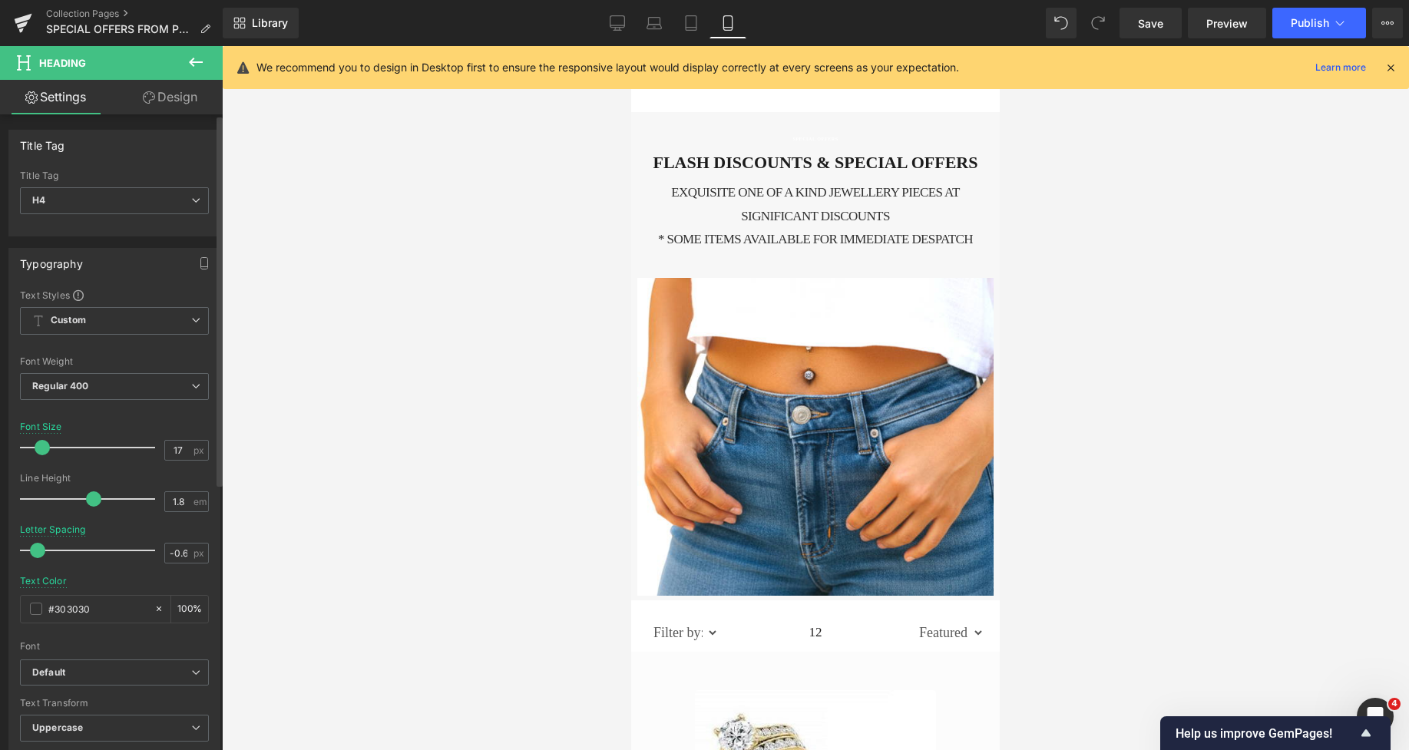
type input "16"
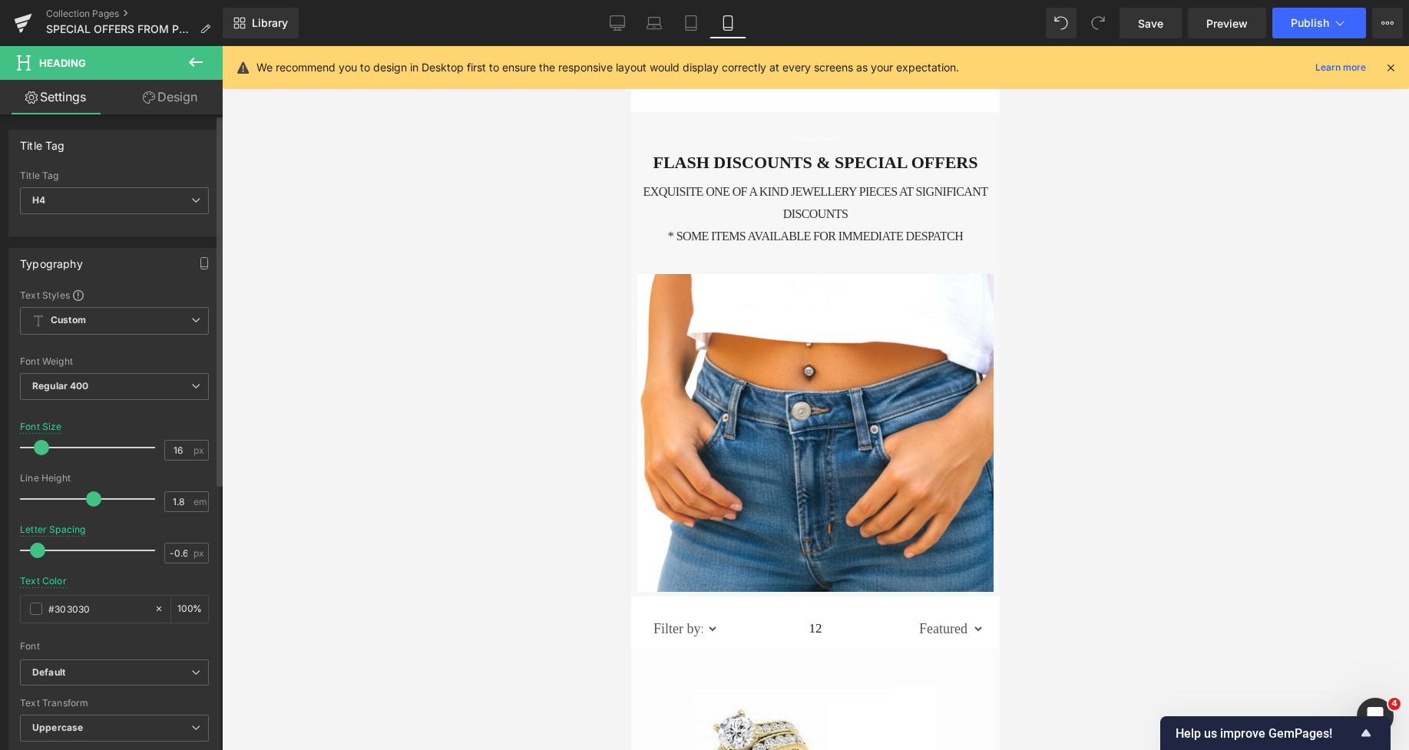
click at [44, 447] on span at bounding box center [41, 447] width 15 height 15
click at [187, 111] on link "Design" at bounding box center [169, 97] width 111 height 35
click at [0, 0] on div "Spacing" at bounding box center [0, 0] width 0 height 0
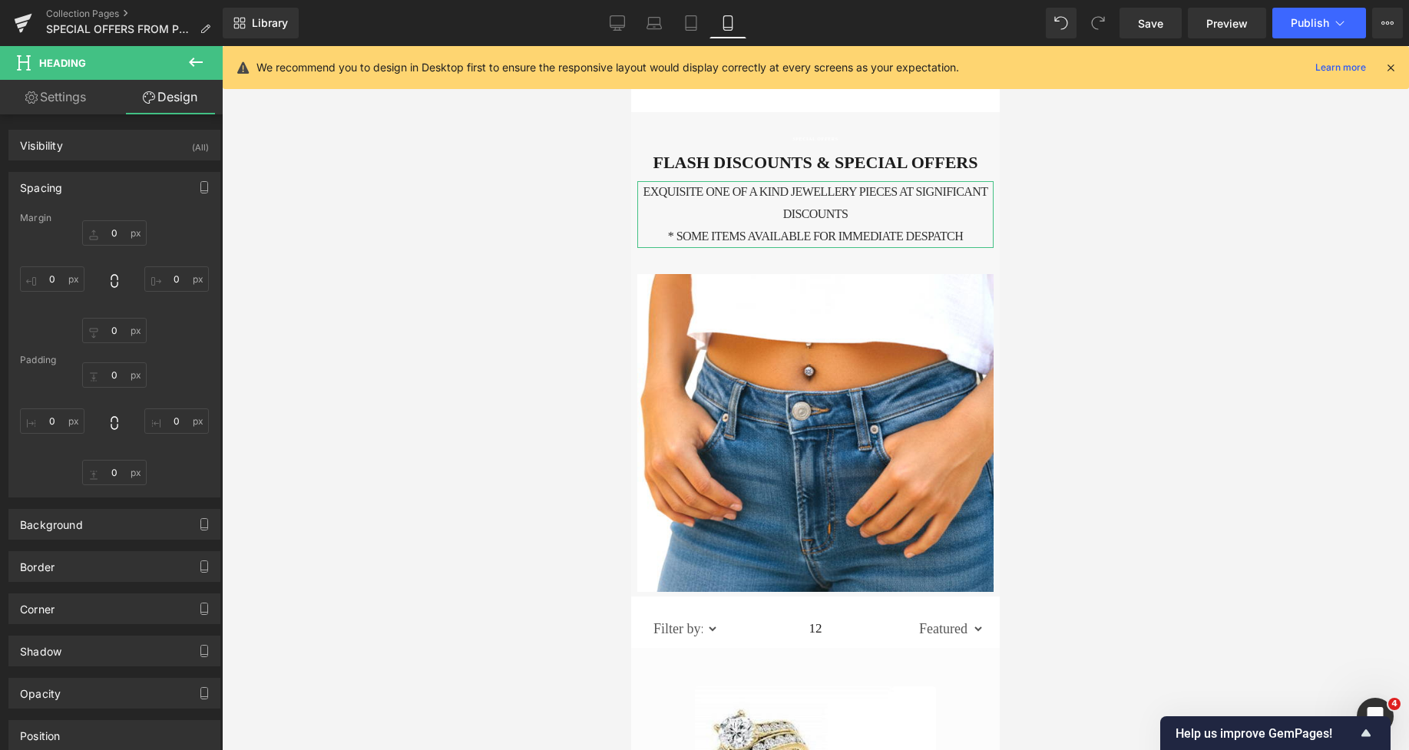
type input "11"
type input "0"
type input "34"
type input "0"
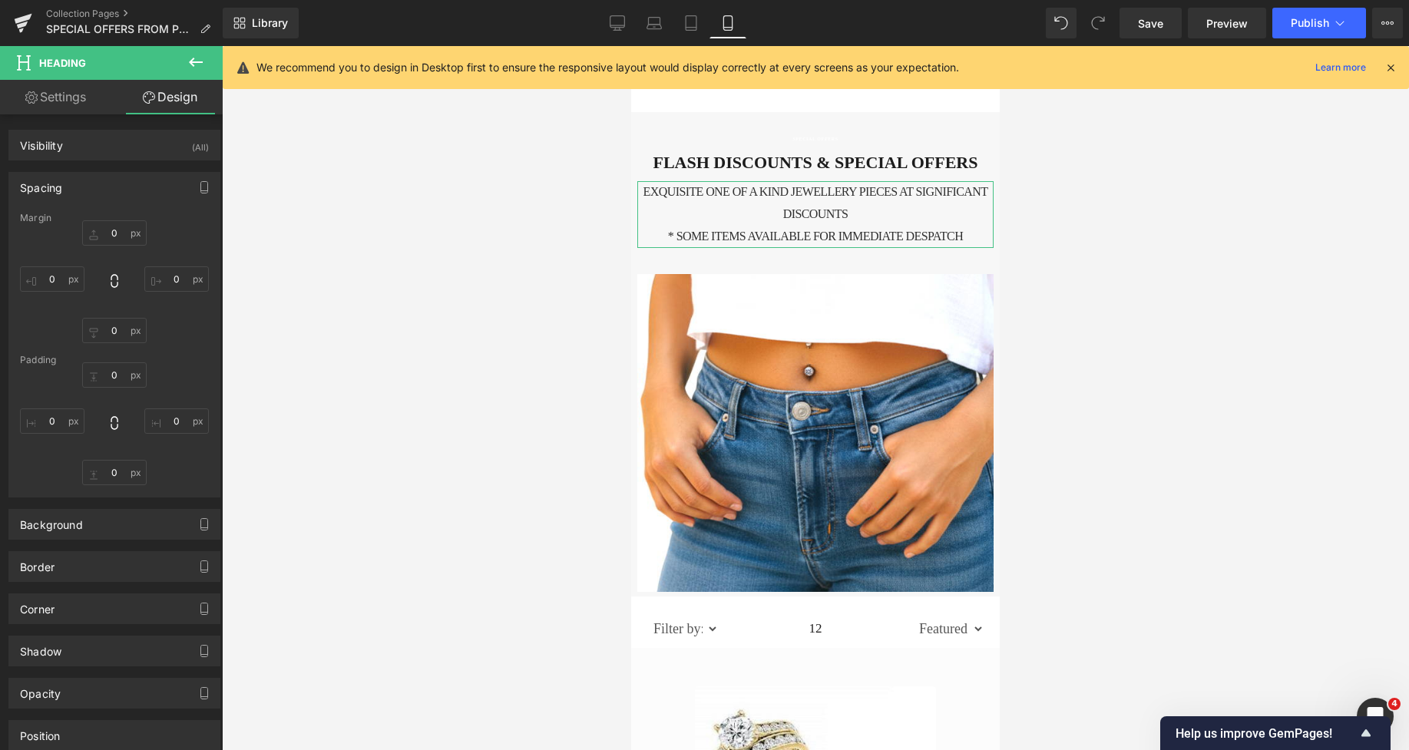
type input "0"
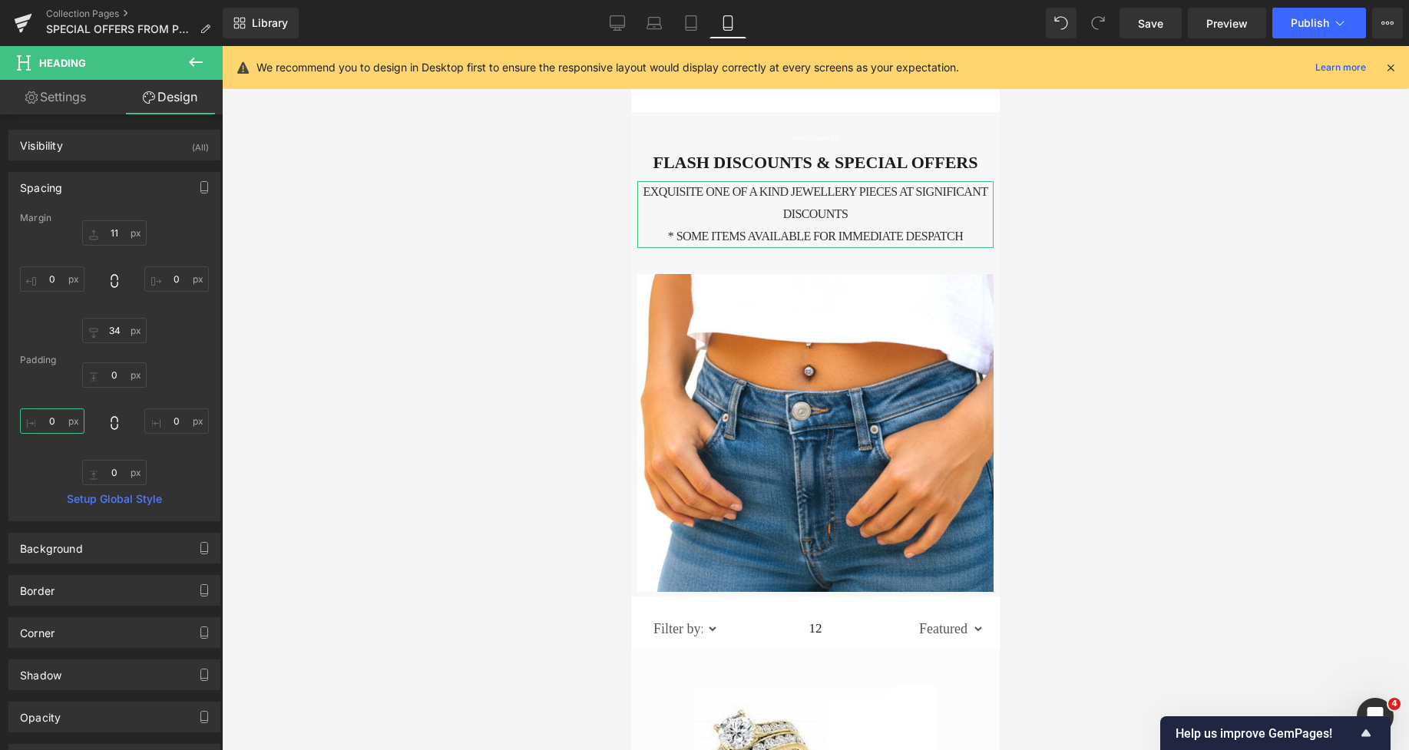
click at [48, 422] on input "0" at bounding box center [52, 421] width 65 height 25
type input "15"
click at [168, 420] on input "0" at bounding box center [176, 421] width 65 height 25
type input "15"
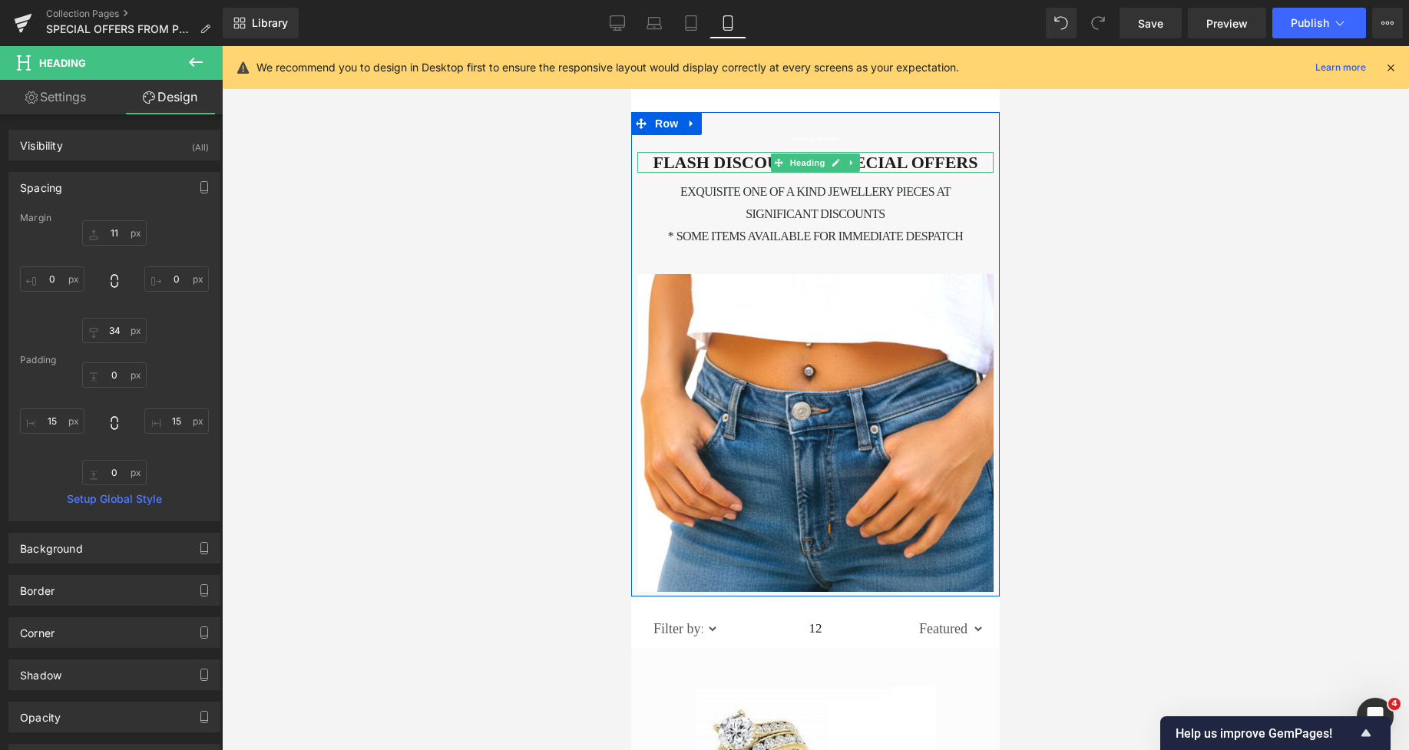
click at [903, 162] on h2 "FLASH DISCOUNTS & SPECIAL OFFERS" at bounding box center [815, 163] width 356 height 22
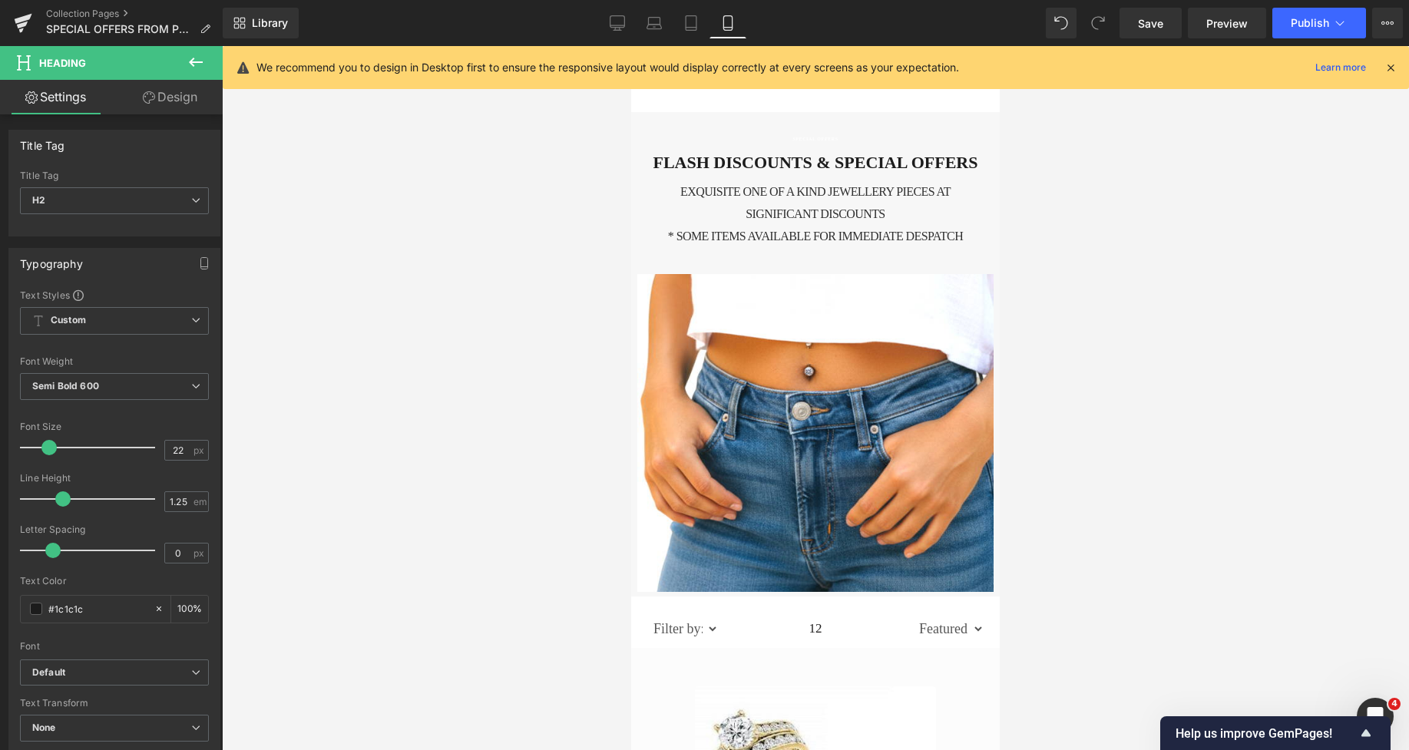
click at [168, 104] on link "Design" at bounding box center [169, 97] width 111 height 35
click at [0, 0] on div "Spacing" at bounding box center [0, 0] width 0 height 0
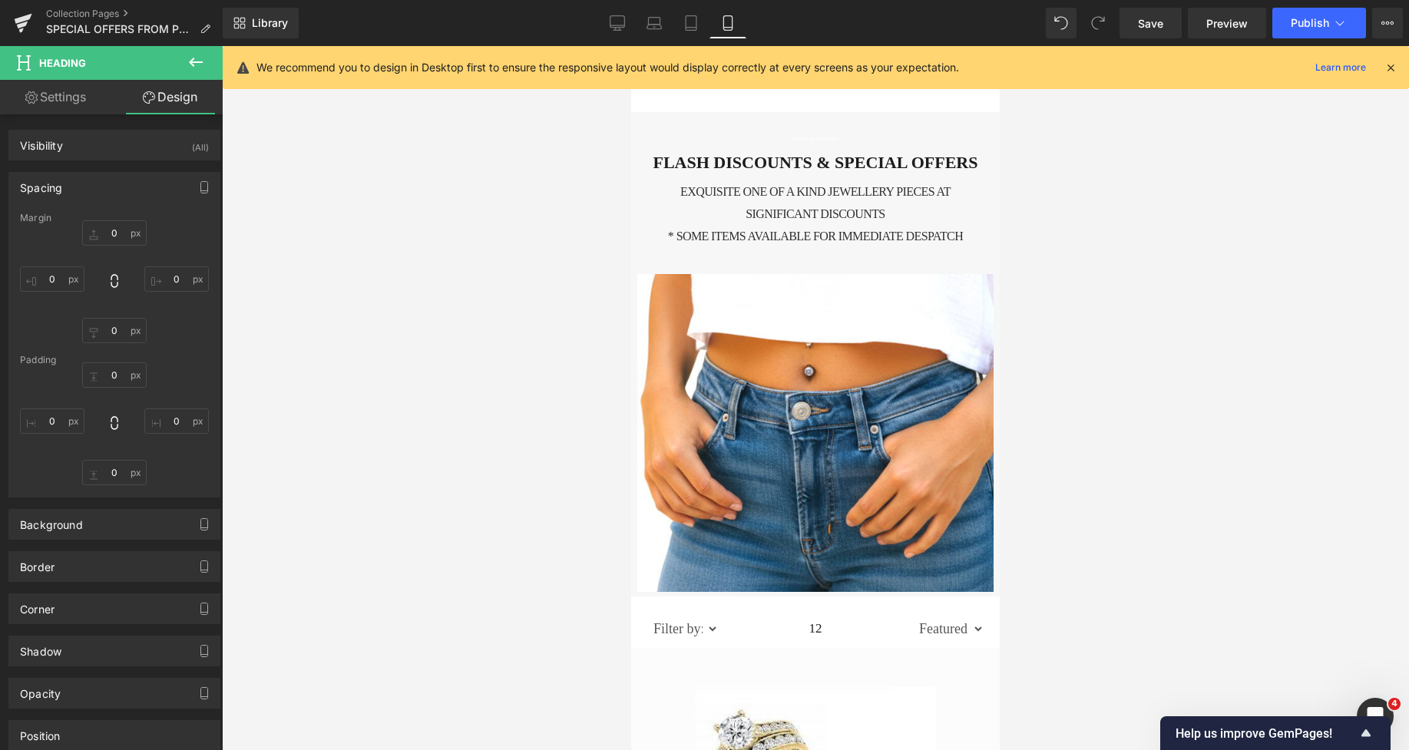
type input "0"
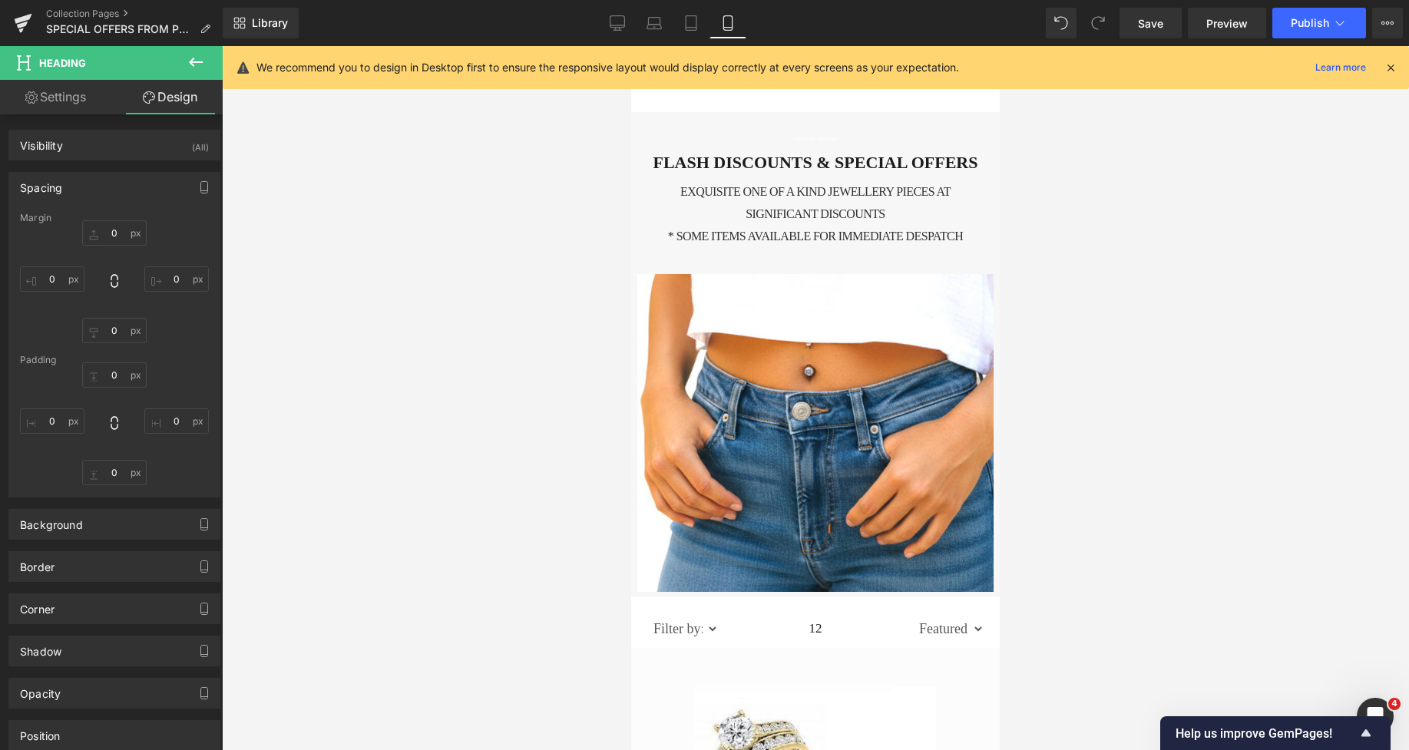
type input "0"
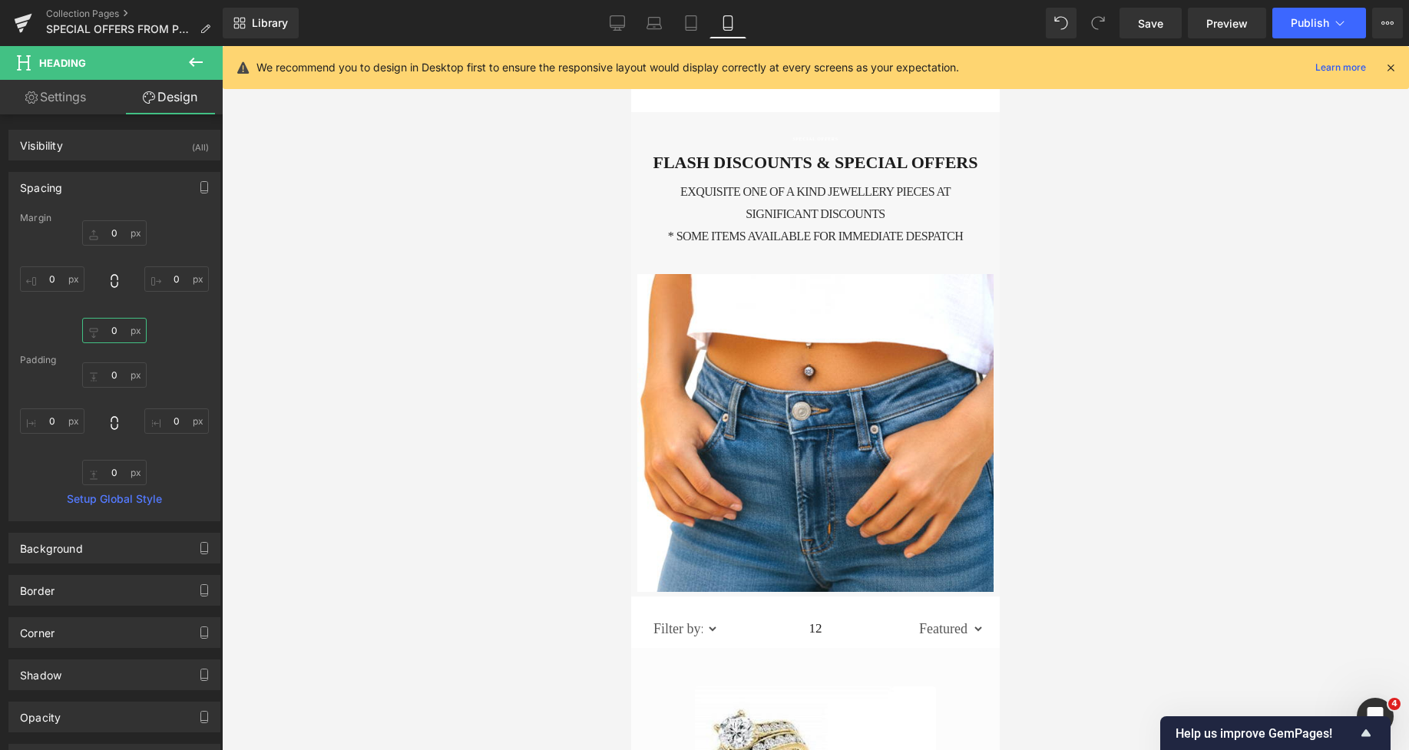
click at [104, 333] on input "0" at bounding box center [114, 330] width 65 height 25
type input "14"
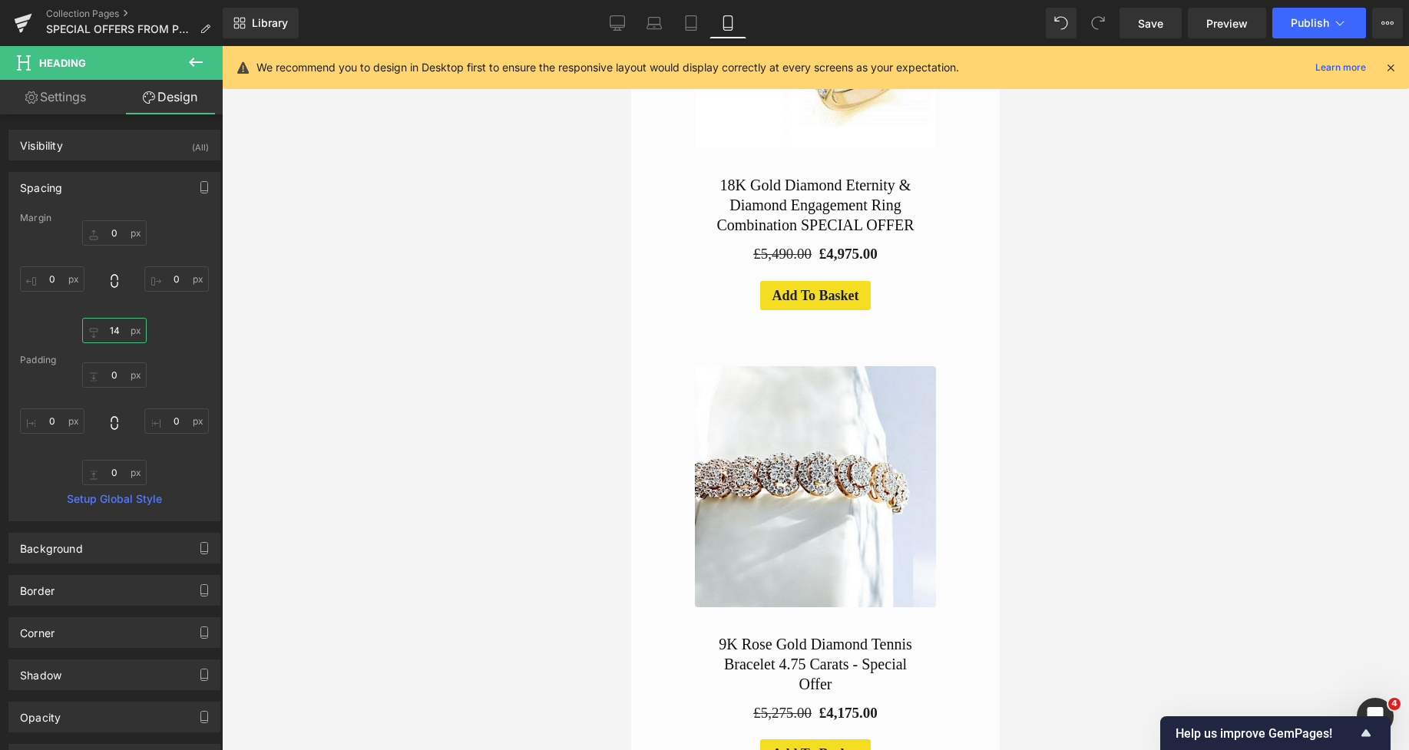
scroll to position [889, 0]
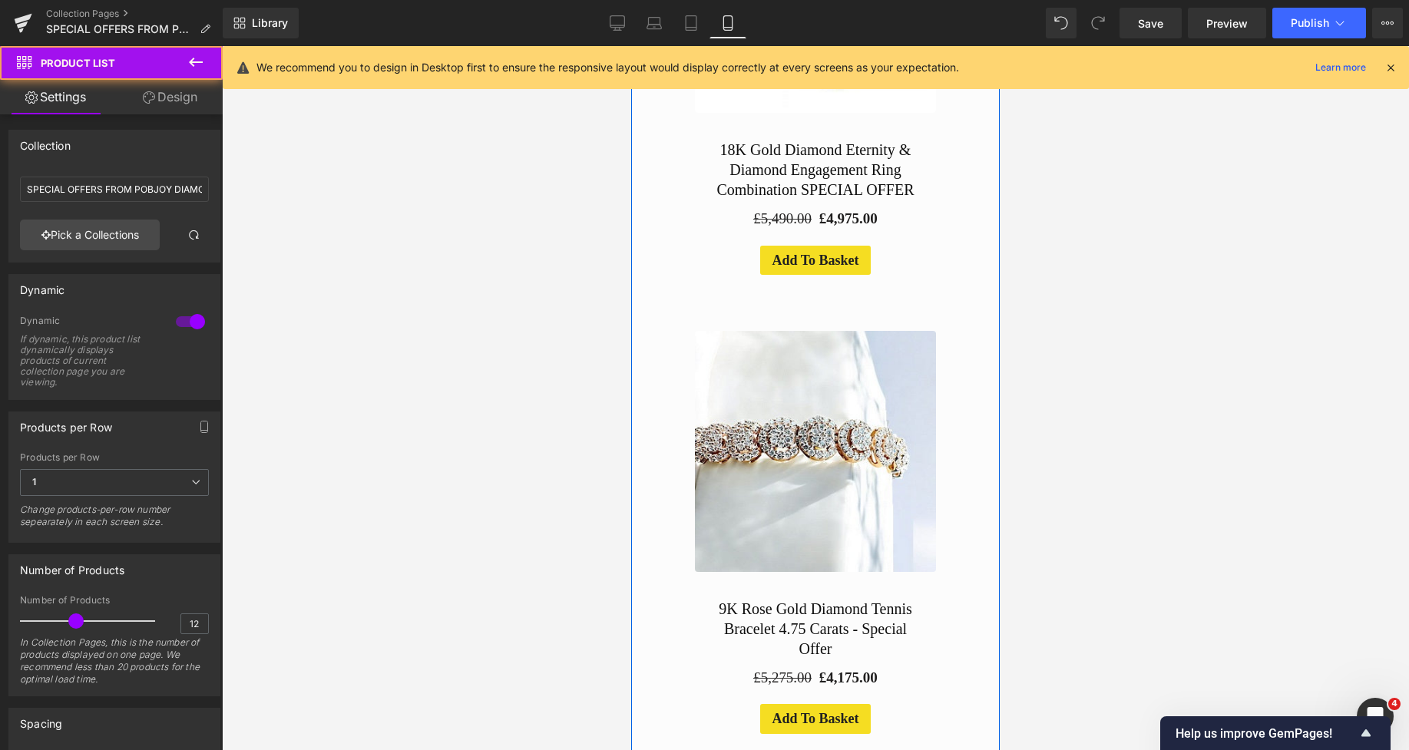
click at [161, 101] on link "Design" at bounding box center [169, 97] width 111 height 35
click at [0, 0] on div "Spacing" at bounding box center [0, 0] width 0 height 0
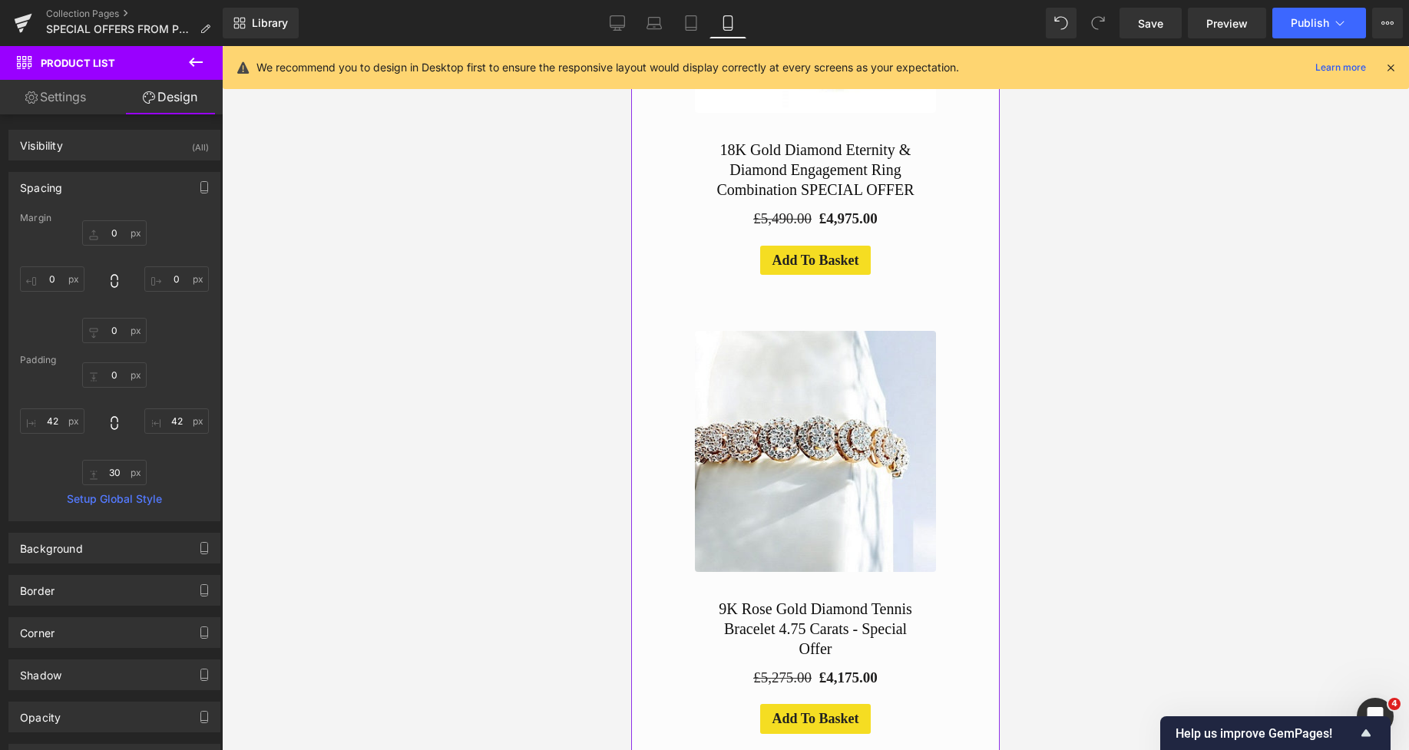
type input "0"
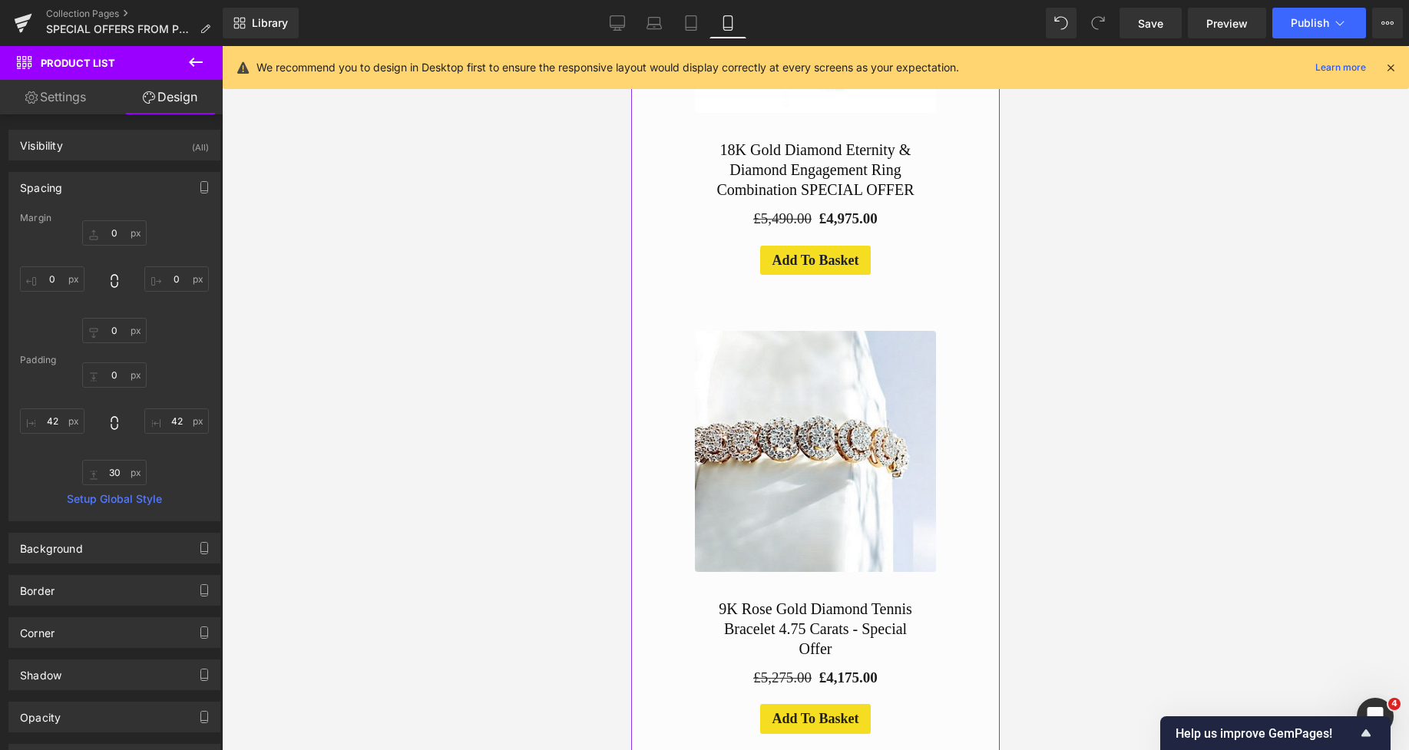
type input "42"
type input "30"
click at [48, 421] on input "42" at bounding box center [52, 421] width 65 height 25
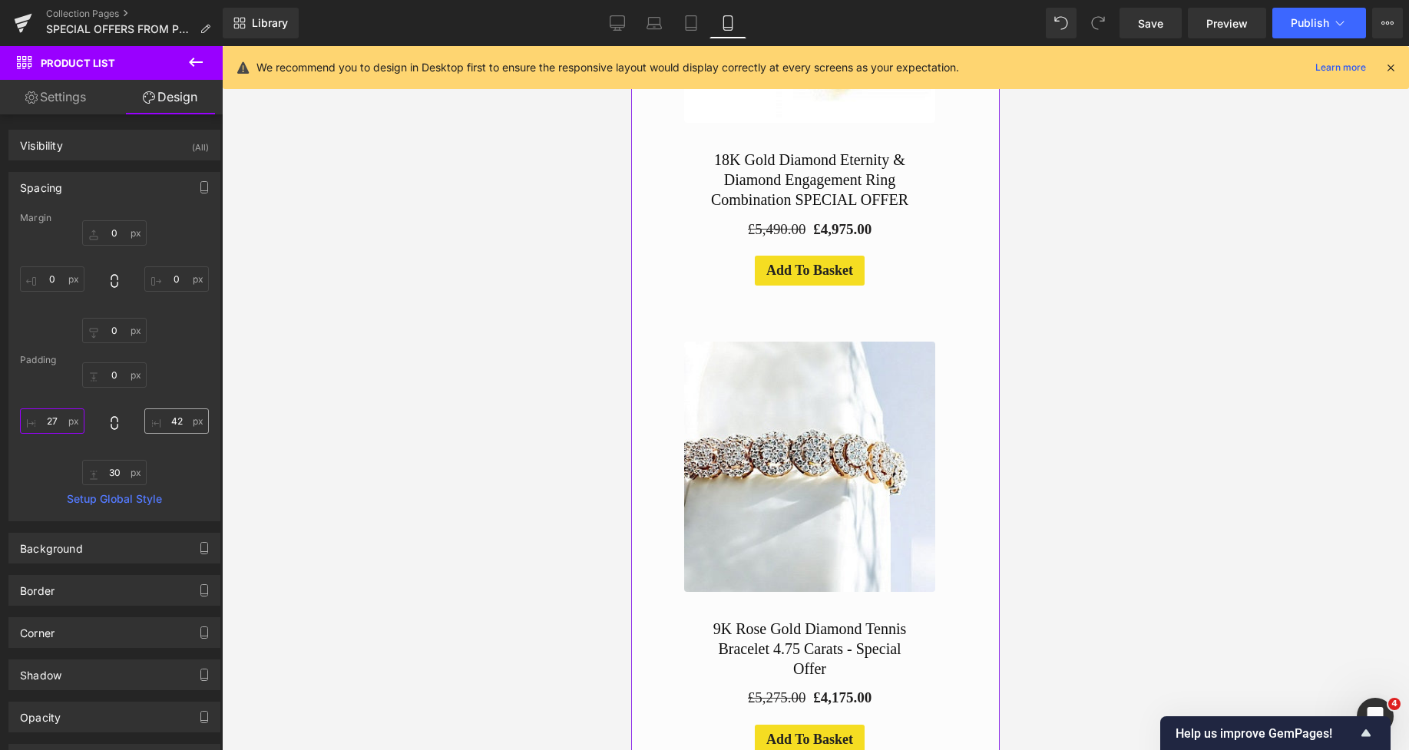
type input "27"
click at [175, 418] on input "42" at bounding box center [176, 421] width 65 height 25
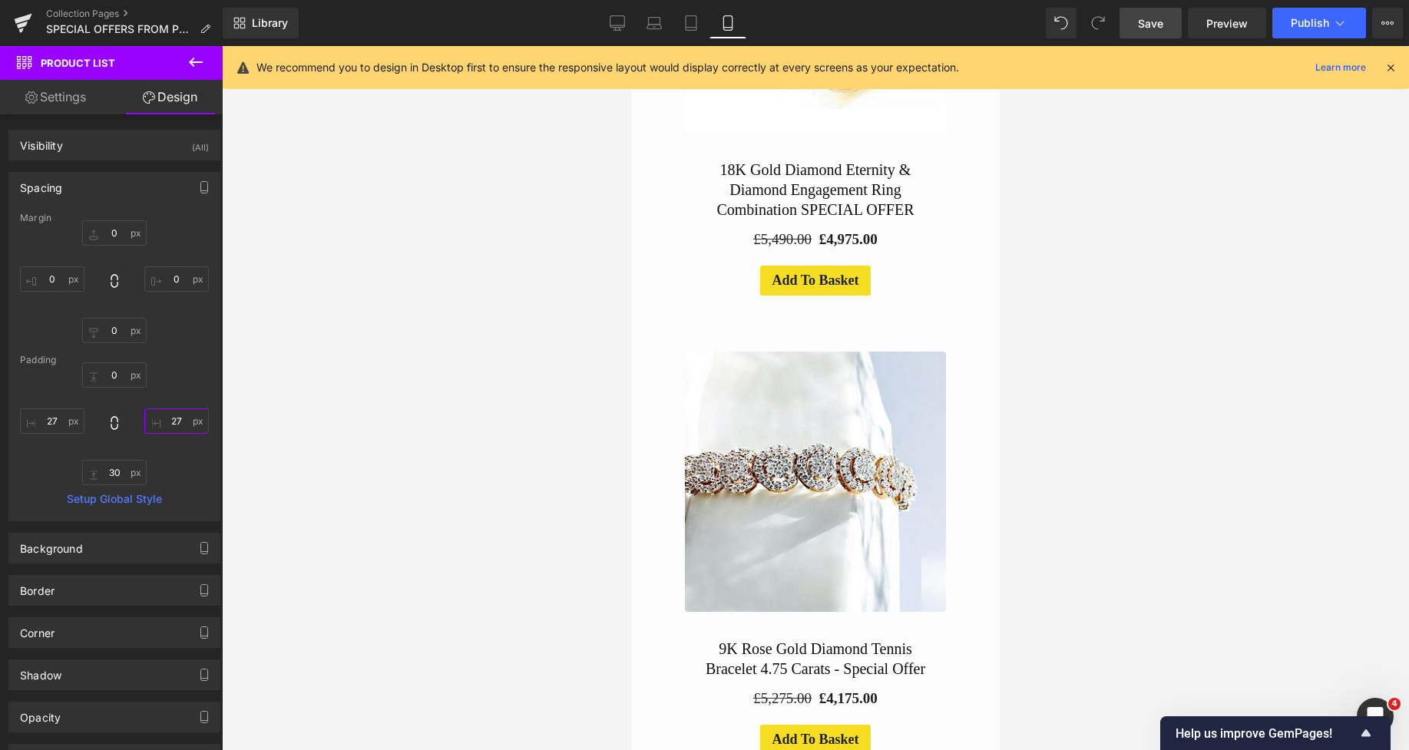
type input "27"
click at [1147, 22] on span "Save" at bounding box center [1150, 23] width 25 height 16
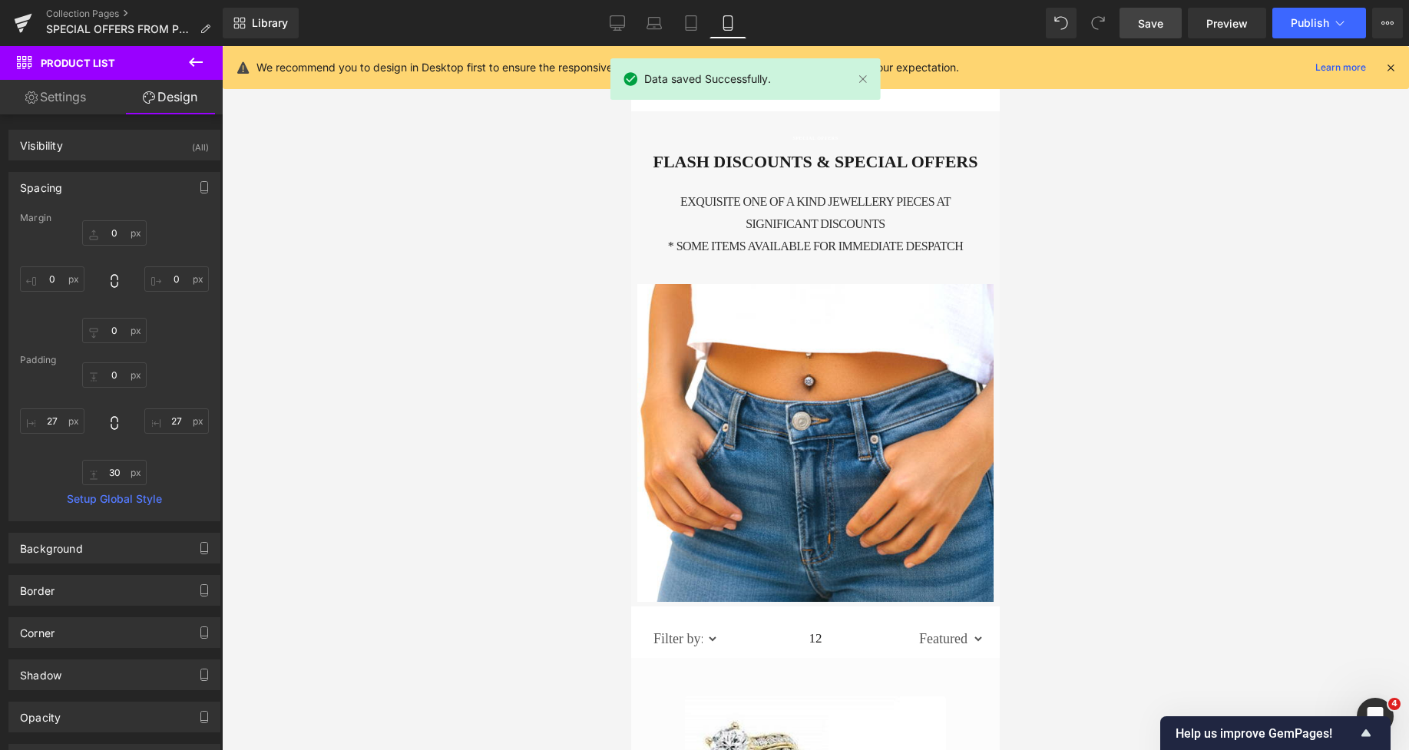
scroll to position [5, 0]
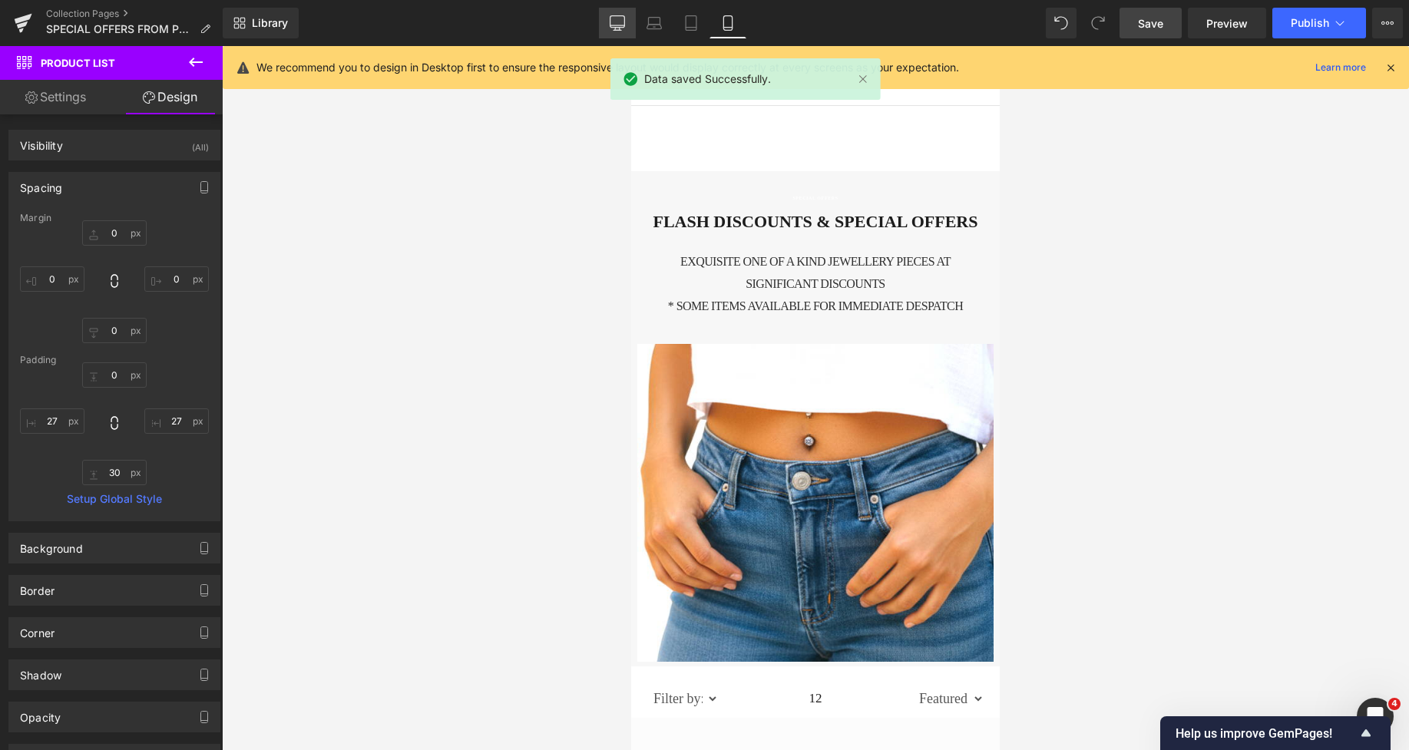
drag, startPoint x: 627, startPoint y: 22, endPoint x: 705, endPoint y: 111, distance: 118.6
click at [627, 22] on link "Desktop" at bounding box center [617, 23] width 37 height 31
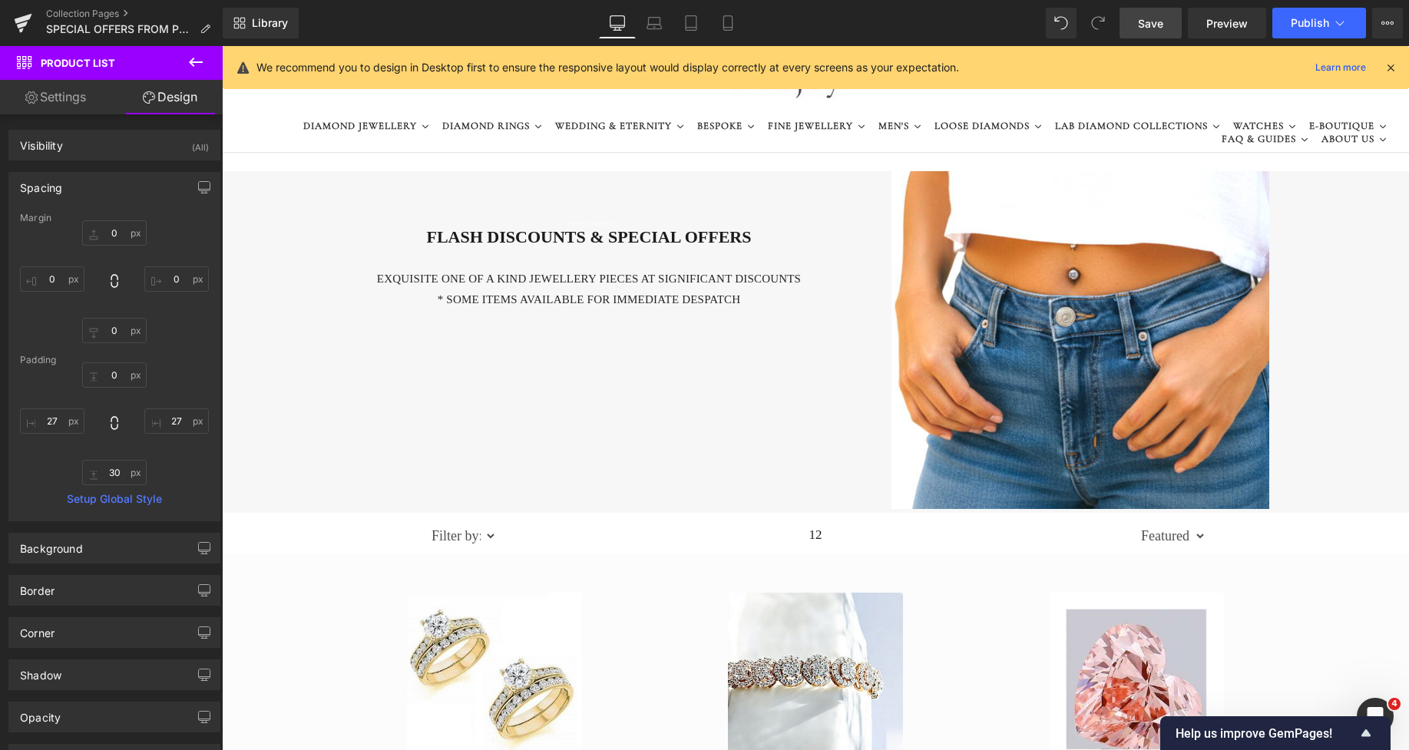
type input "0"
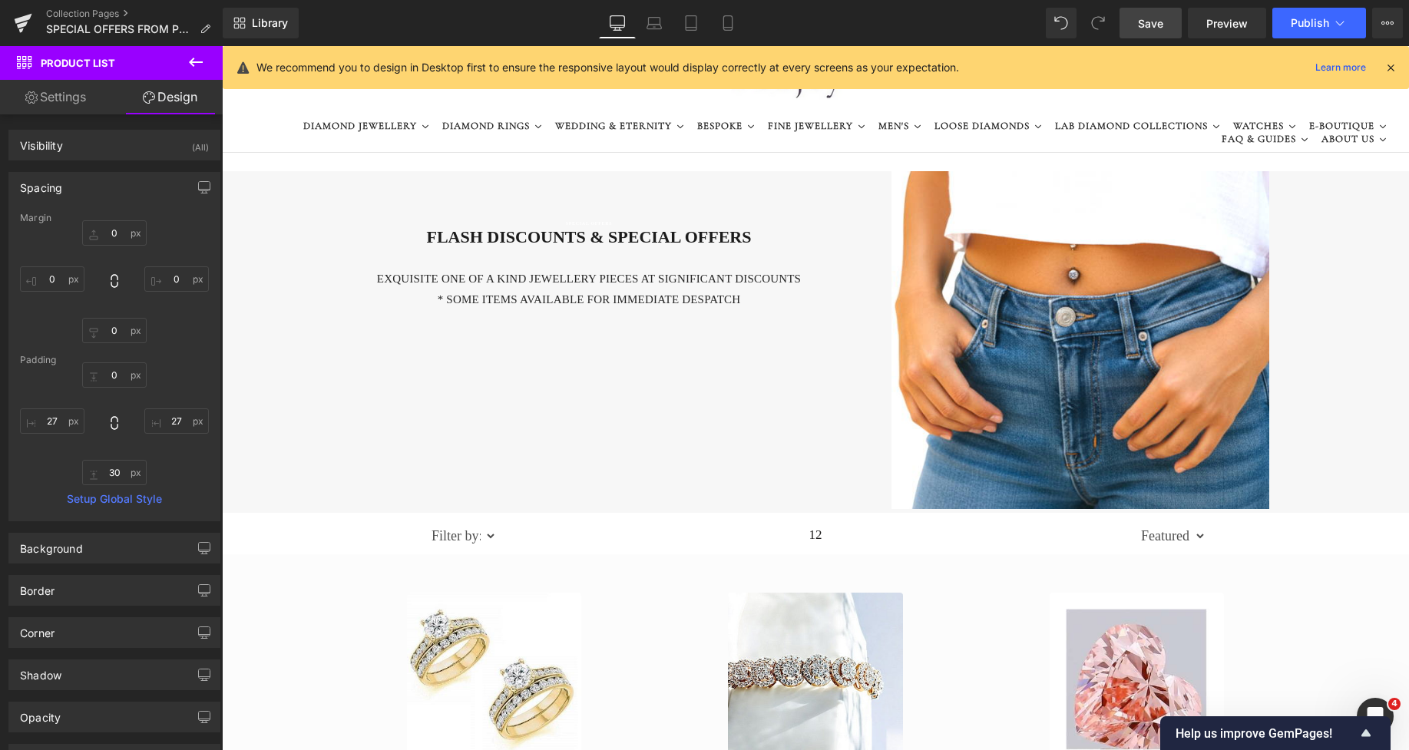
type input "145"
type input "0"
type input "145"
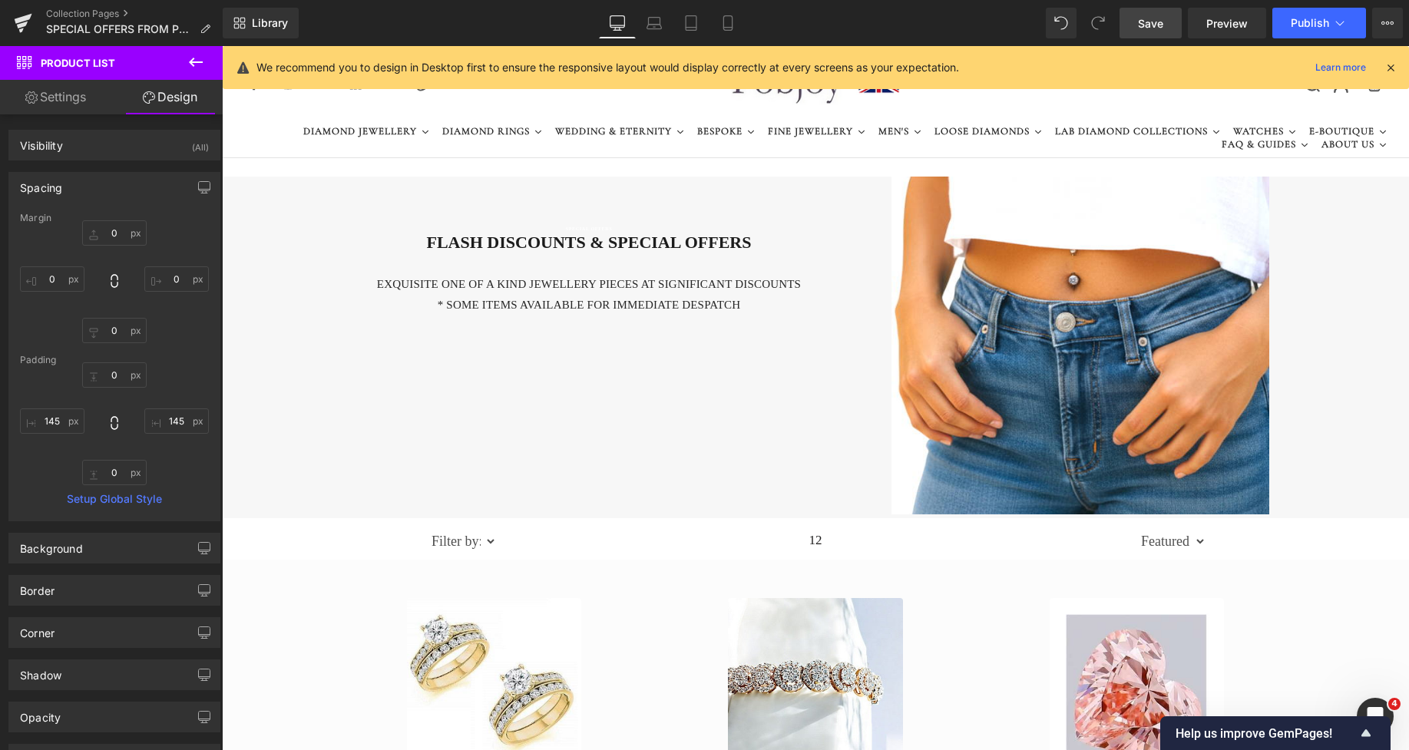
scroll to position [28, 0]
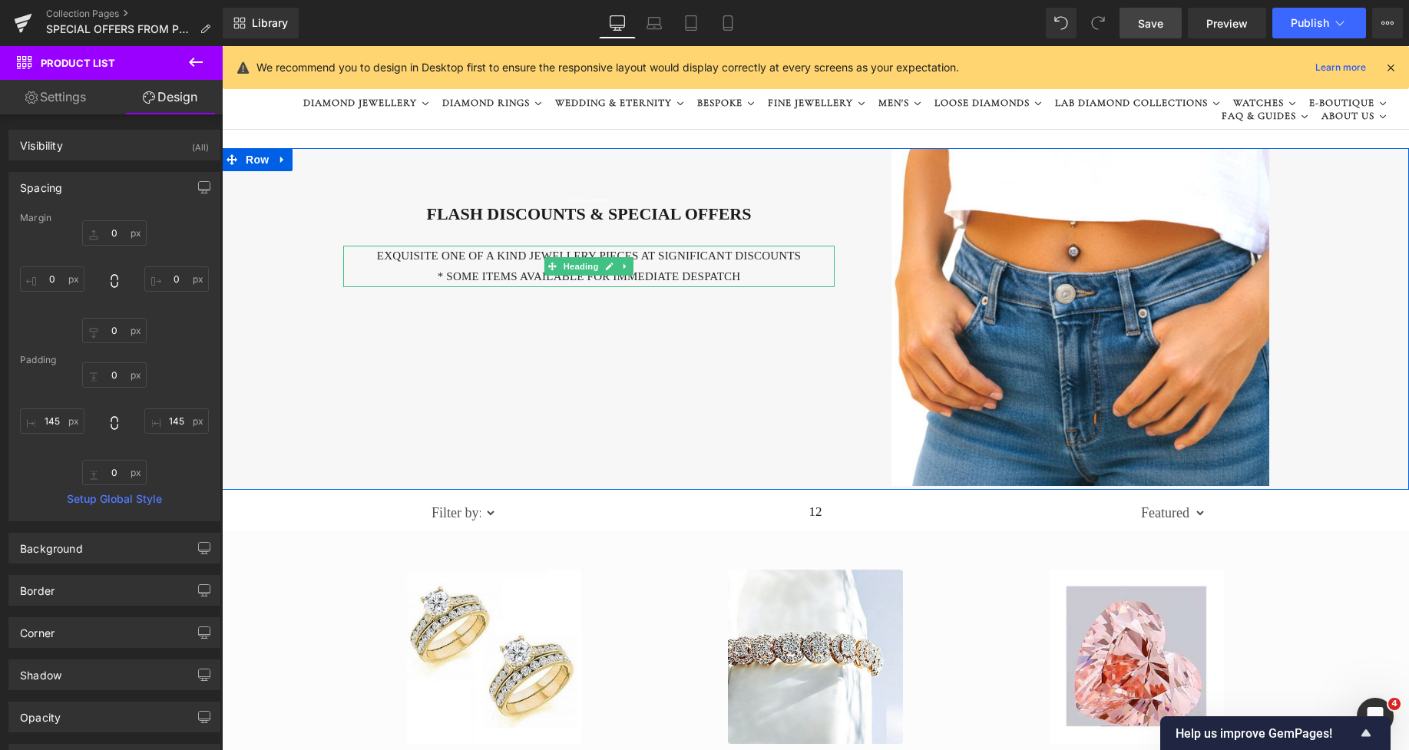
click at [802, 260] on h4 "EXQUISITE One of a kind jewellery pieces AT SIGNIFICANT DISCOUNTS" at bounding box center [589, 256] width 492 height 21
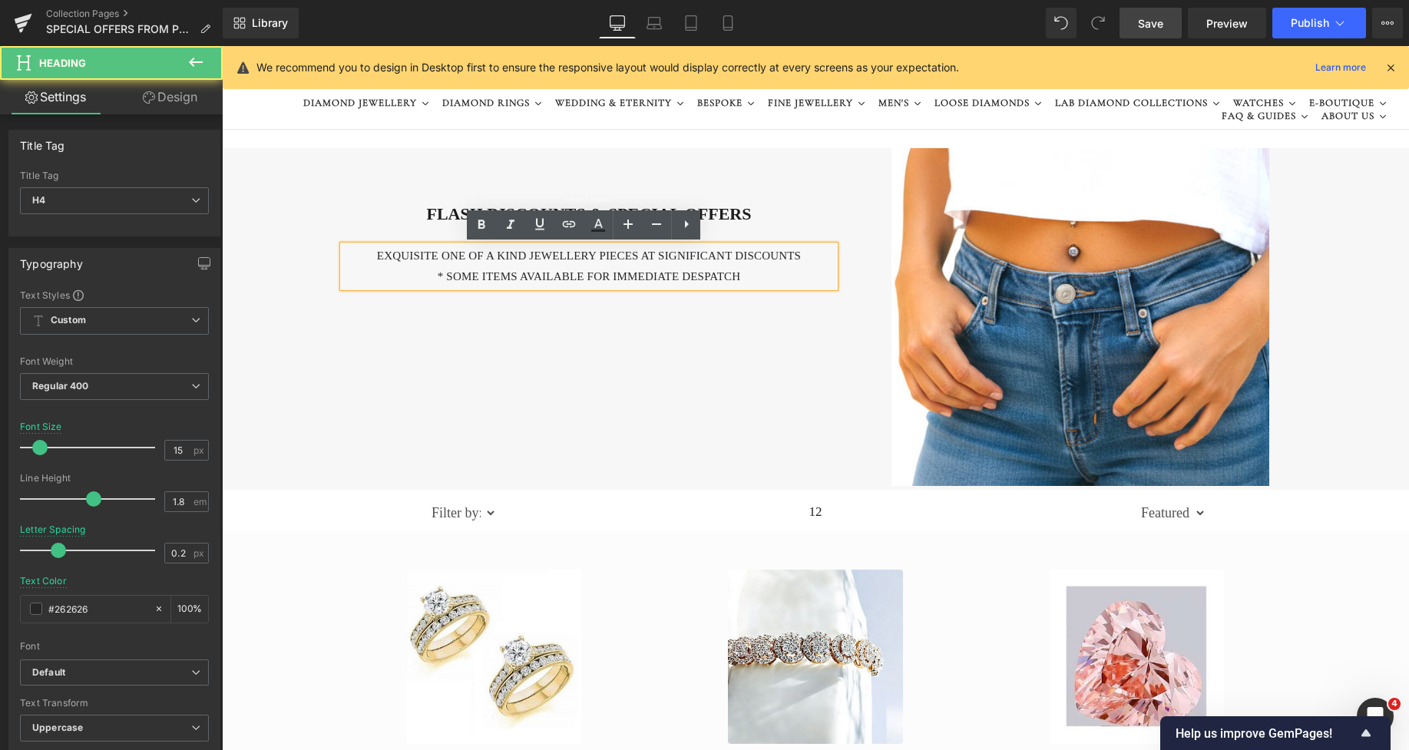
click at [796, 262] on h4 "EXQUISITE One of a kind jewellery pieces AT SIGNIFICANT DISCOUNTS" at bounding box center [589, 256] width 492 height 21
click at [802, 258] on h4 "EXQUISITE One of a kind jewellery pieces AT SIGNIFICANT DISCOUNTS" at bounding box center [589, 256] width 492 height 21
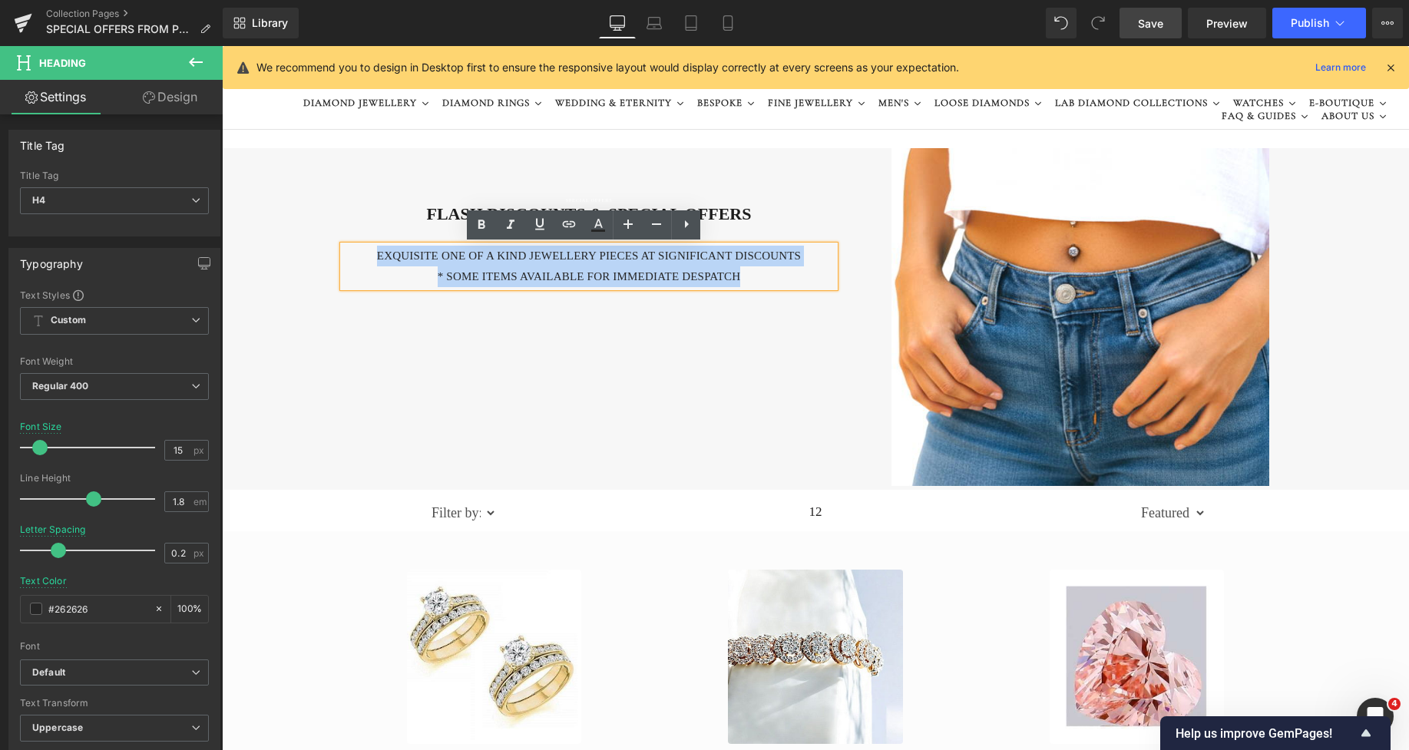
drag, startPoint x: 760, startPoint y: 269, endPoint x: 353, endPoint y: 261, distance: 407.9
click at [353, 261] on div "EXQUISITE One of a kind jewellery pieces AT SIGNIFICANT DISCOUNTS * Some items …" at bounding box center [589, 266] width 492 height 41
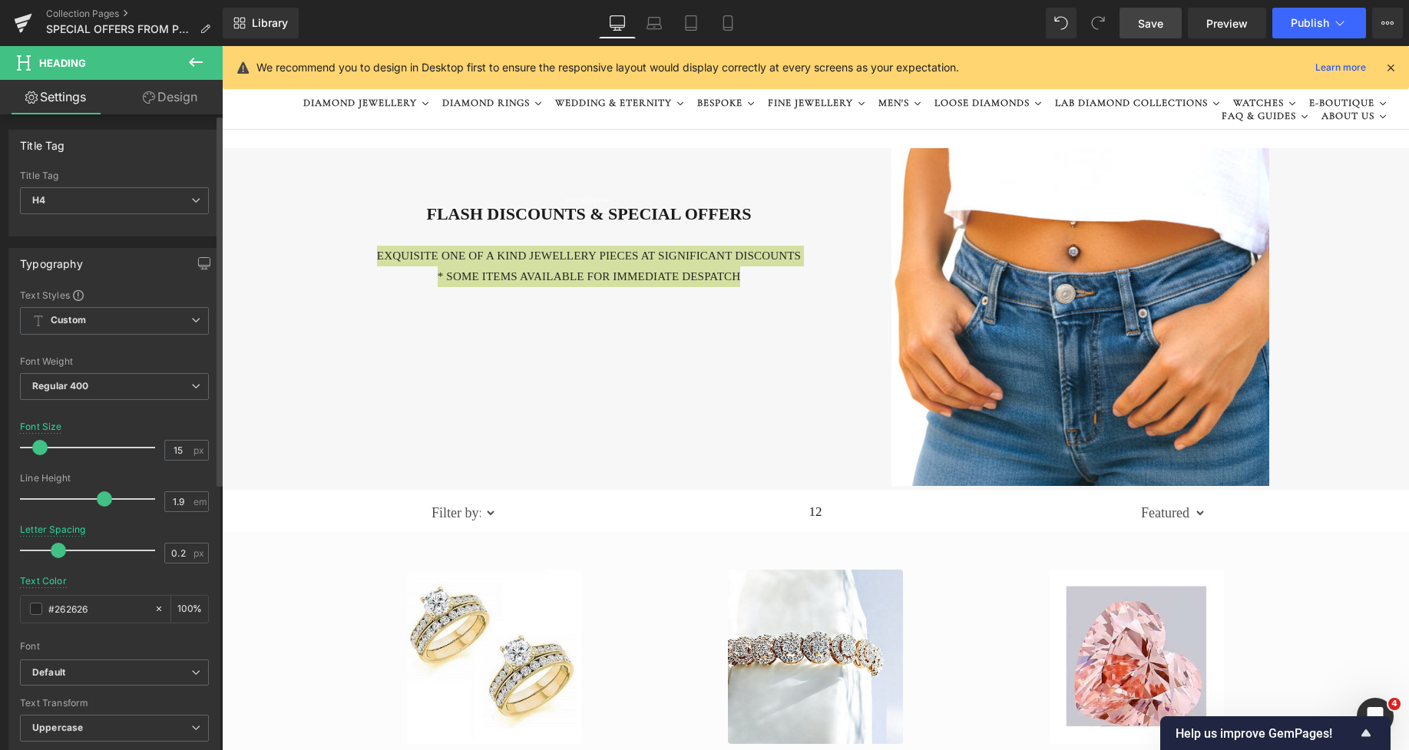
type input "2"
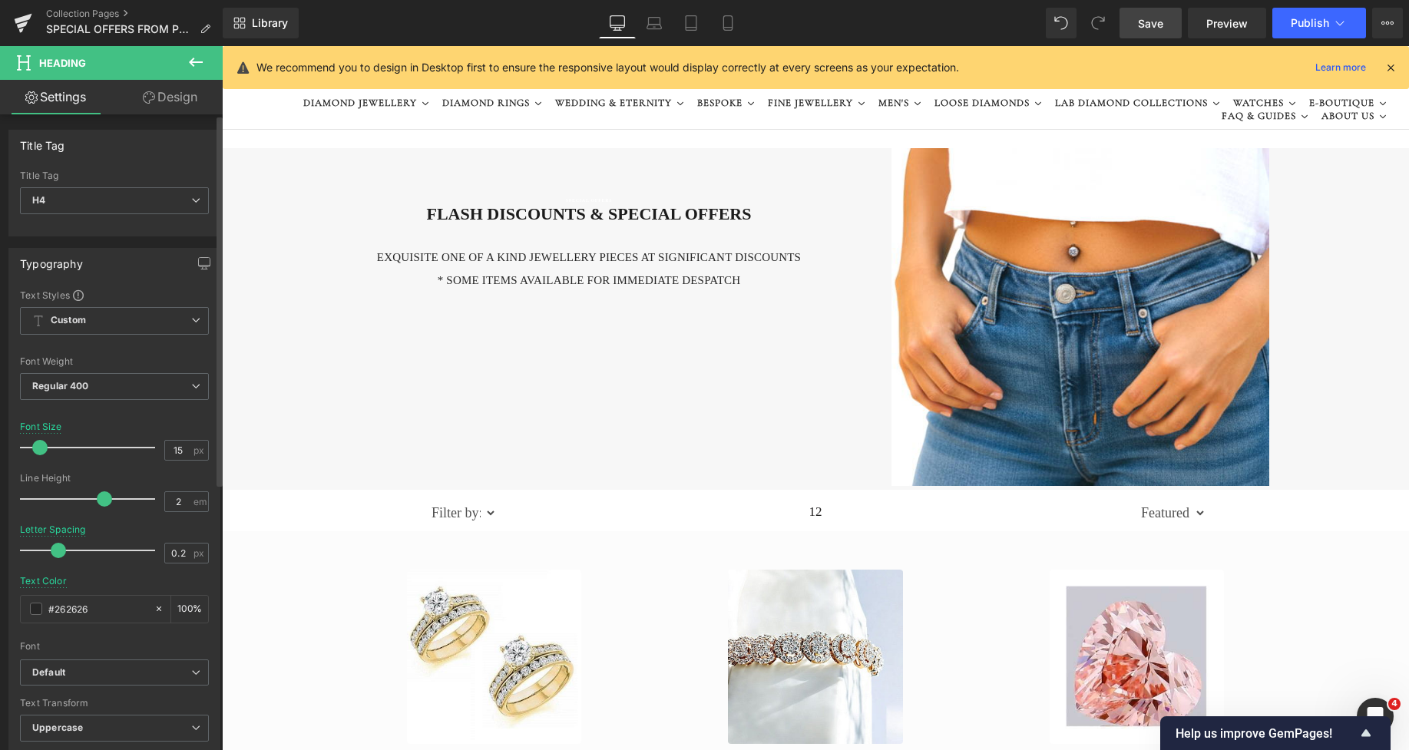
drag, startPoint x: 91, startPoint y: 498, endPoint x: 101, endPoint y: 502, distance: 10.7
click at [101, 502] on span at bounding box center [104, 499] width 15 height 15
click at [624, 342] on div "SPECIAL OFFERS Heading FLASH DISCOUNTS & SPECIAL OFFERS Heading EXQUISITE One o…" at bounding box center [815, 319] width 1187 height 342
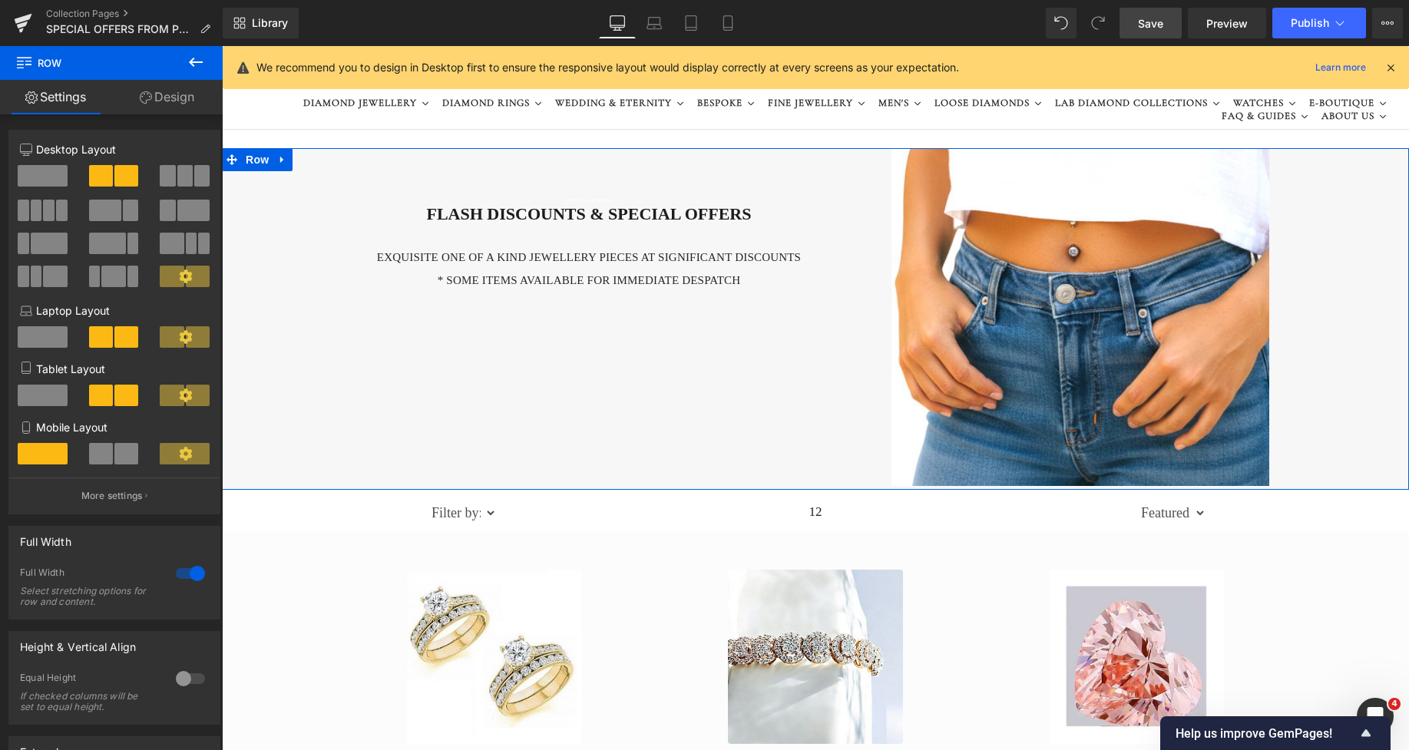
click at [494, 277] on h4 "* Some items available for immediate despatch" at bounding box center [589, 280] width 492 height 23
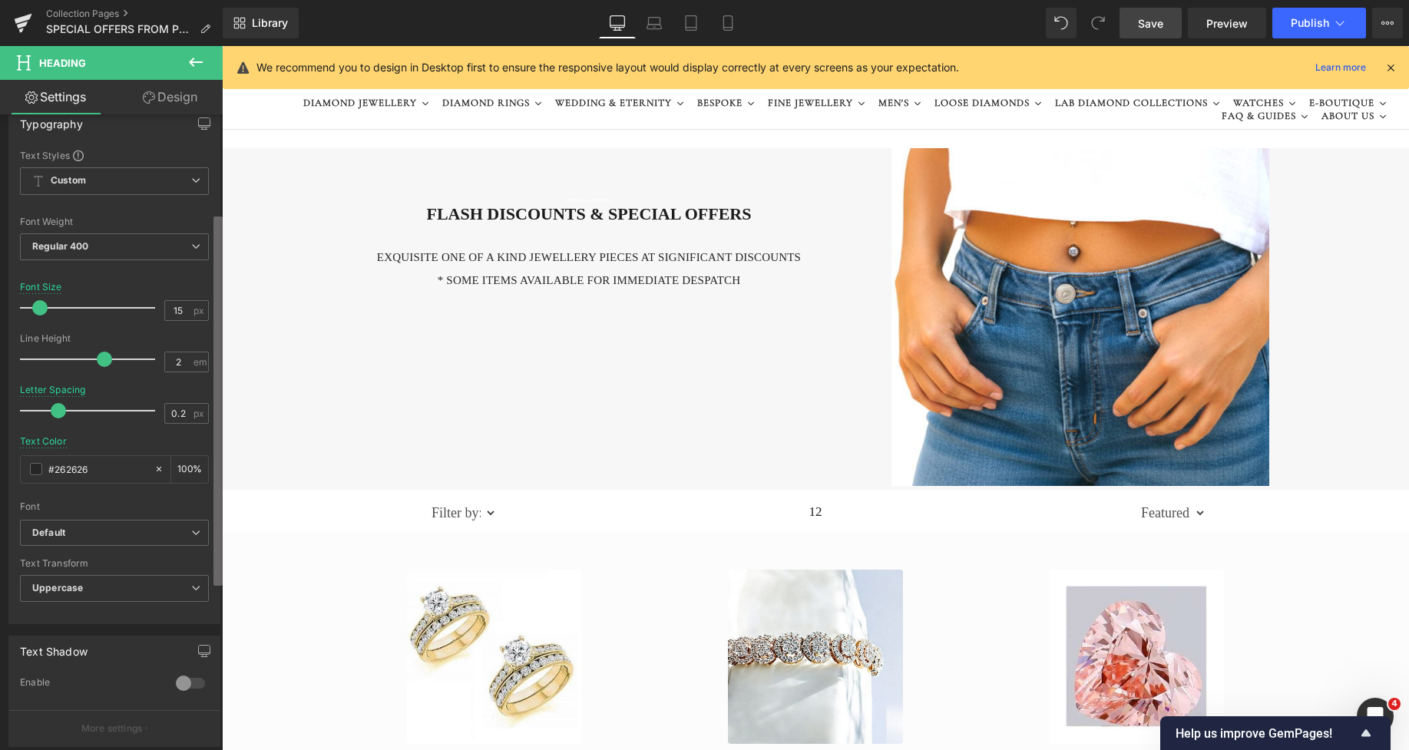
scroll to position [191, 0]
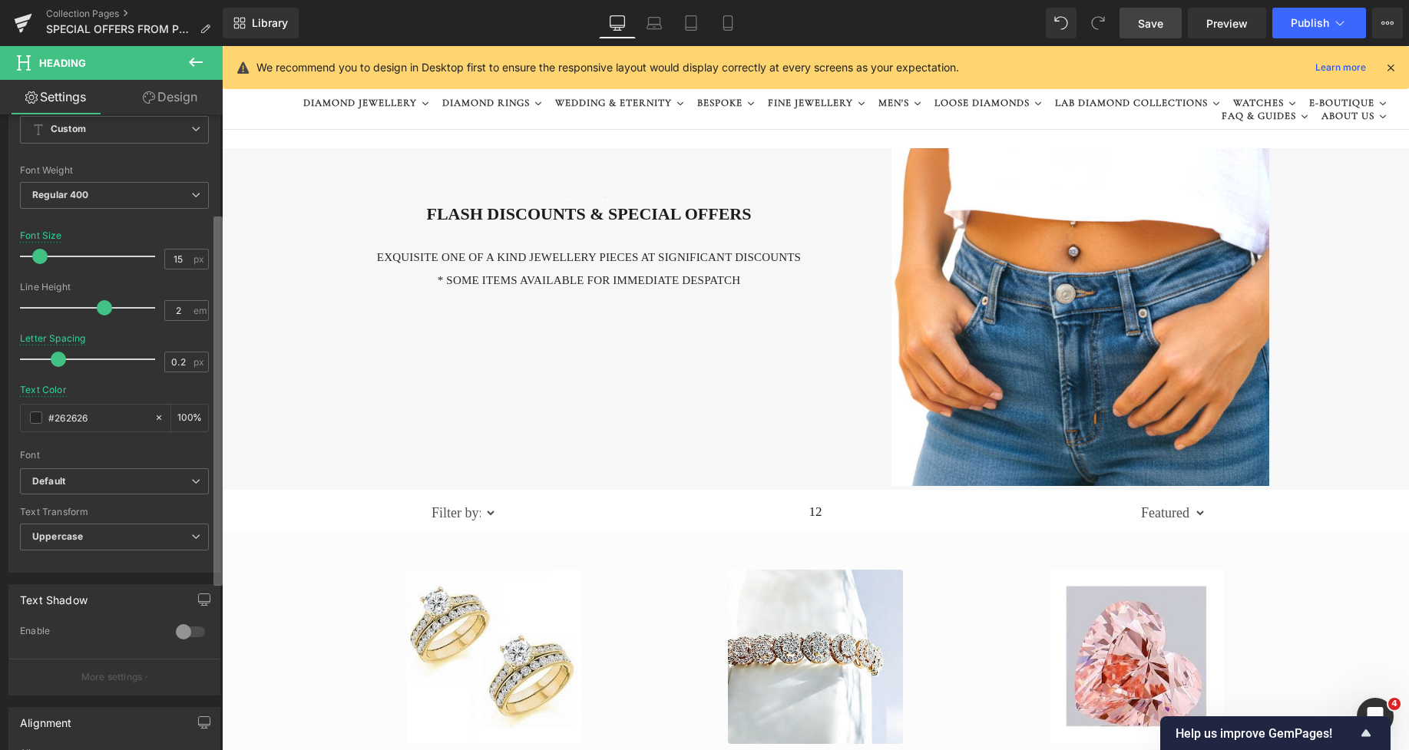
click at [212, 545] on div "Title Tag H1 H2 H3 H4 H5 H6 Title Tag H4 H1 H2 H3 H4 H5 H6 Typography Text Styl…" at bounding box center [111, 435] width 223 height 643
click at [156, 534] on span "Uppercase" at bounding box center [114, 537] width 189 height 27
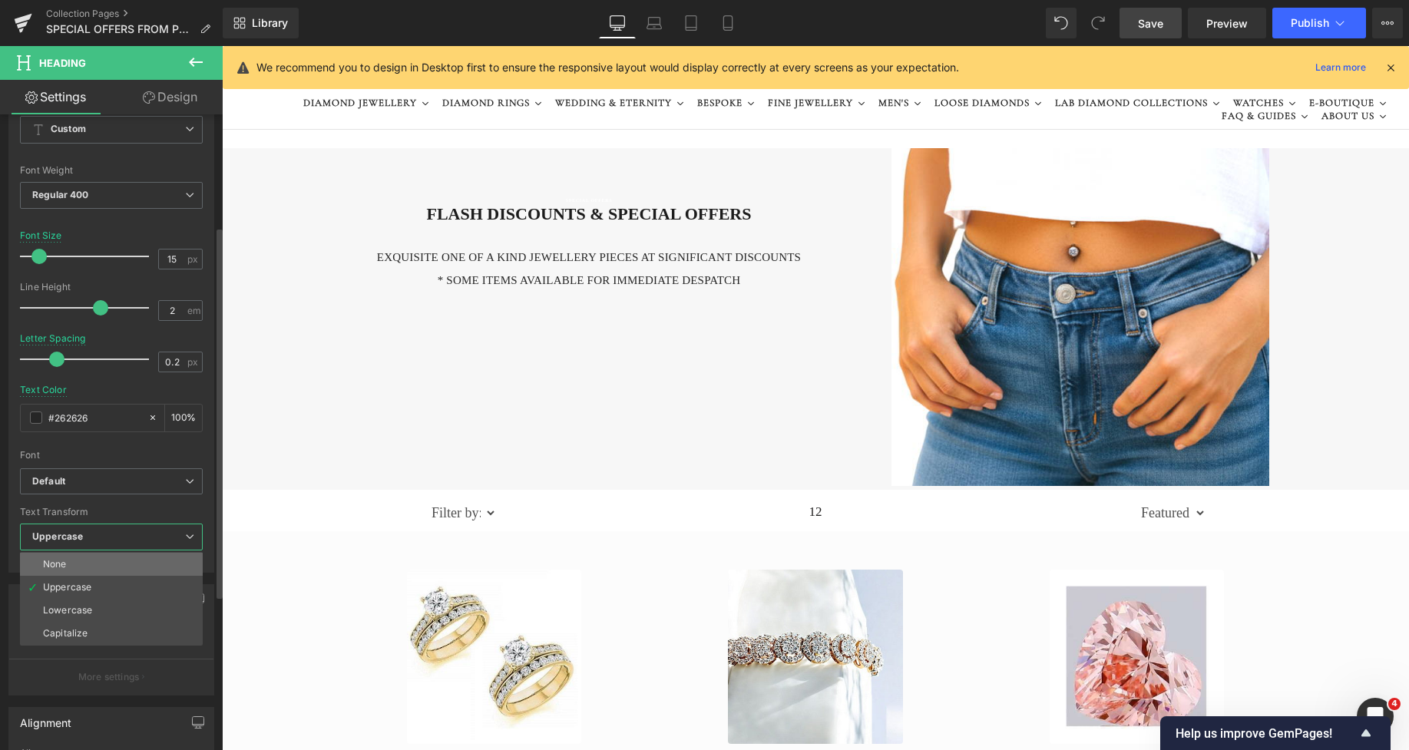
click at [108, 564] on li "None" at bounding box center [111, 564] width 183 height 23
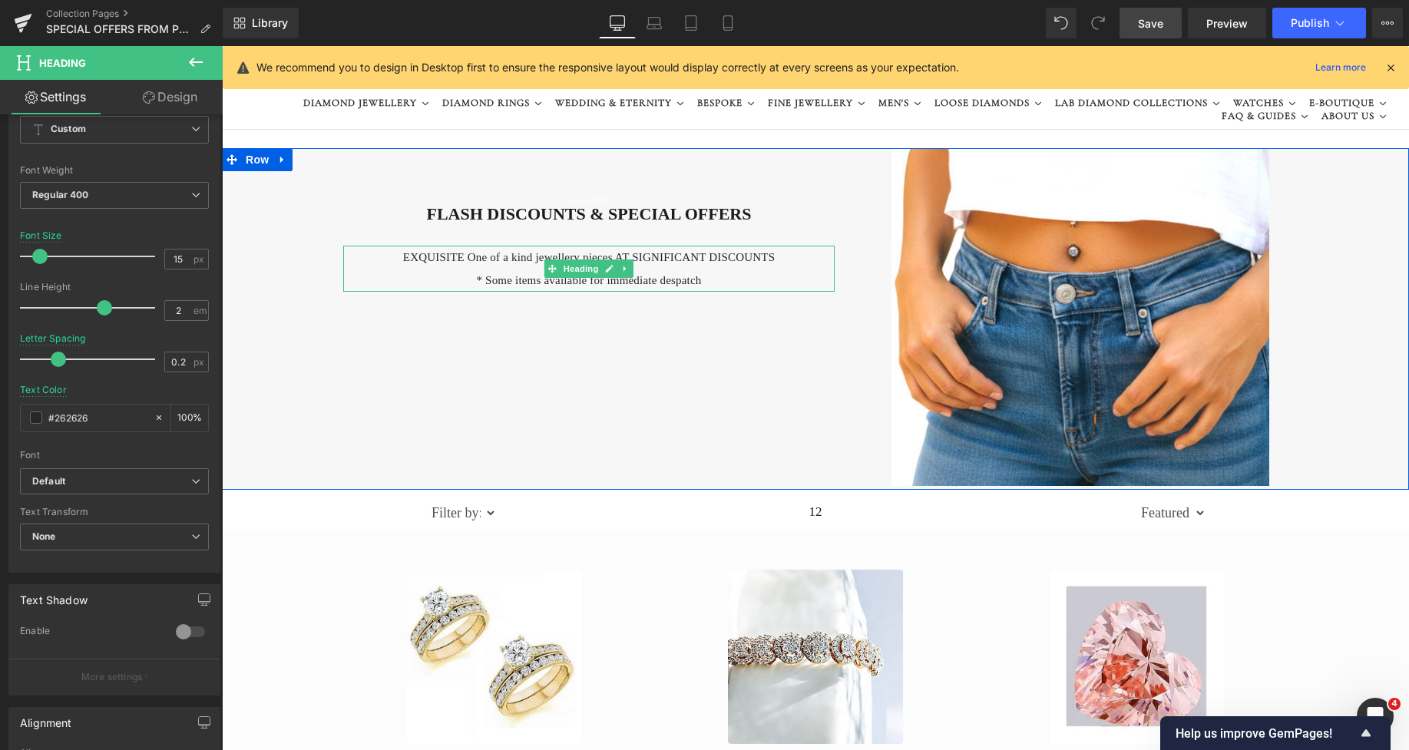
click at [474, 263] on h4 "EXQUISITE One of a kind jewellery pieces AT SIGNIFICANT DISCOUNTS" at bounding box center [589, 257] width 492 height 23
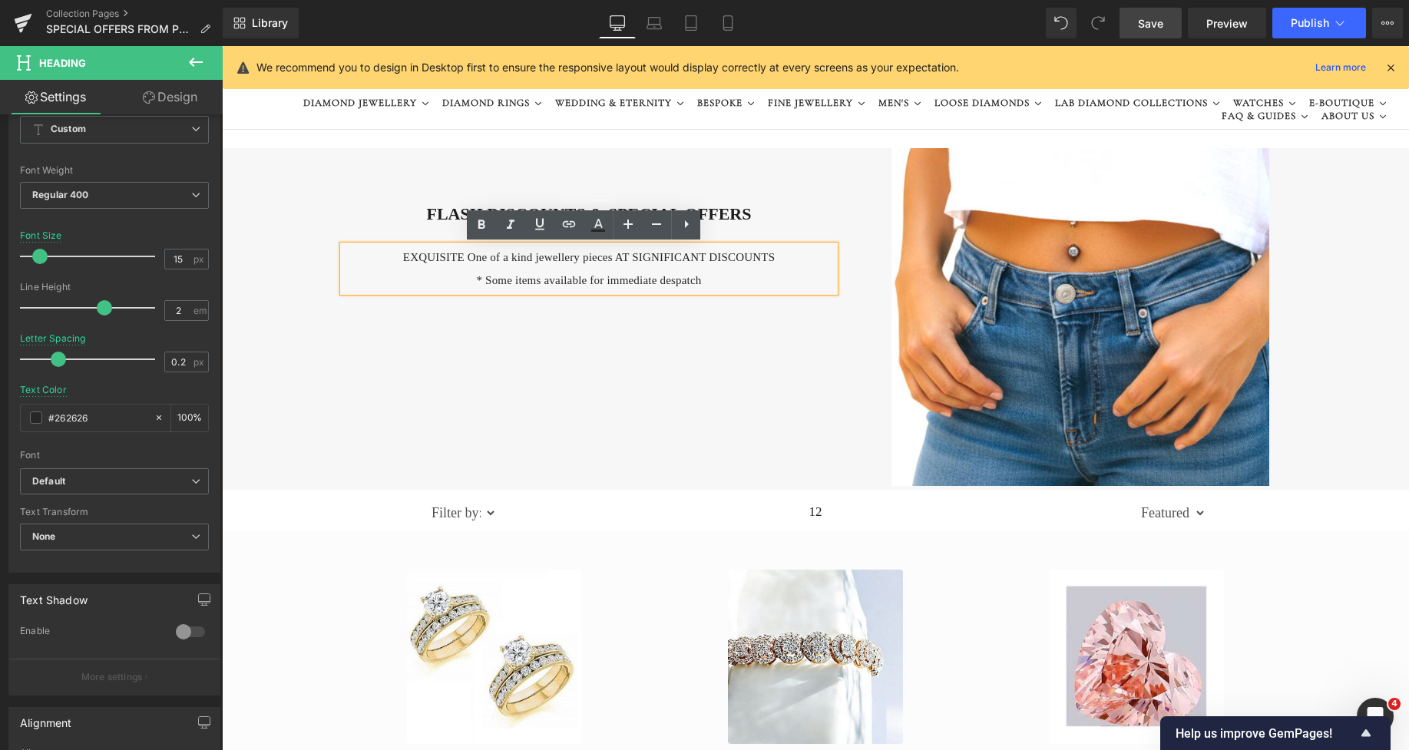
click at [459, 256] on h4 "EXQUISITE One of a kind jewellery pieces AT SIGNIFICANT DISCOUNTS" at bounding box center [589, 257] width 492 height 23
drag, startPoint x: 470, startPoint y: 255, endPoint x: 409, endPoint y: 263, distance: 61.9
click at [409, 263] on h4 "EXQUISITE One of a kind jewellery pieces AT SIGNIFICANT DISCOUNTS" at bounding box center [589, 257] width 492 height 23
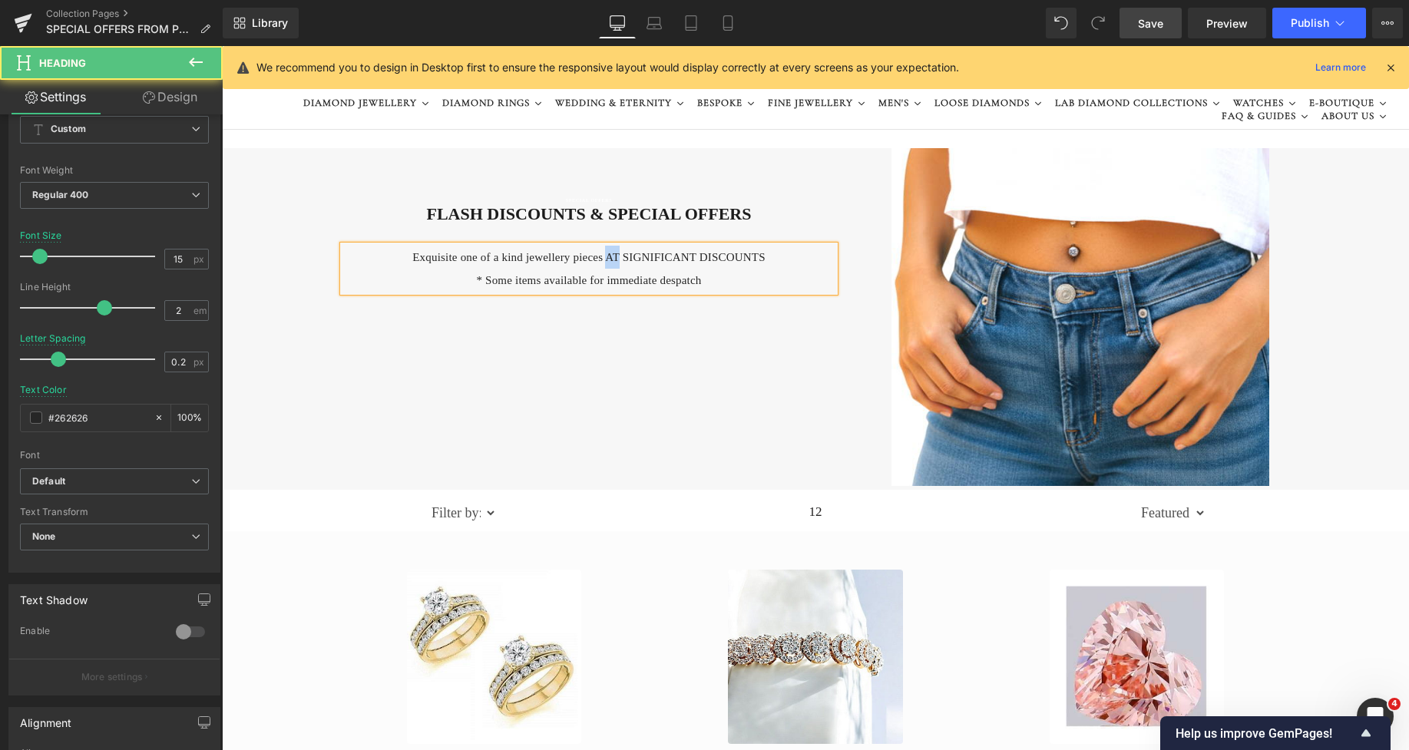
drag, startPoint x: 610, startPoint y: 257, endPoint x: 598, endPoint y: 258, distance: 12.3
click at [598, 258] on h4 "Exquisite one of a kind jewellery pieces AT SIGNIFICANT DISCOUNTS" at bounding box center [589, 257] width 492 height 23
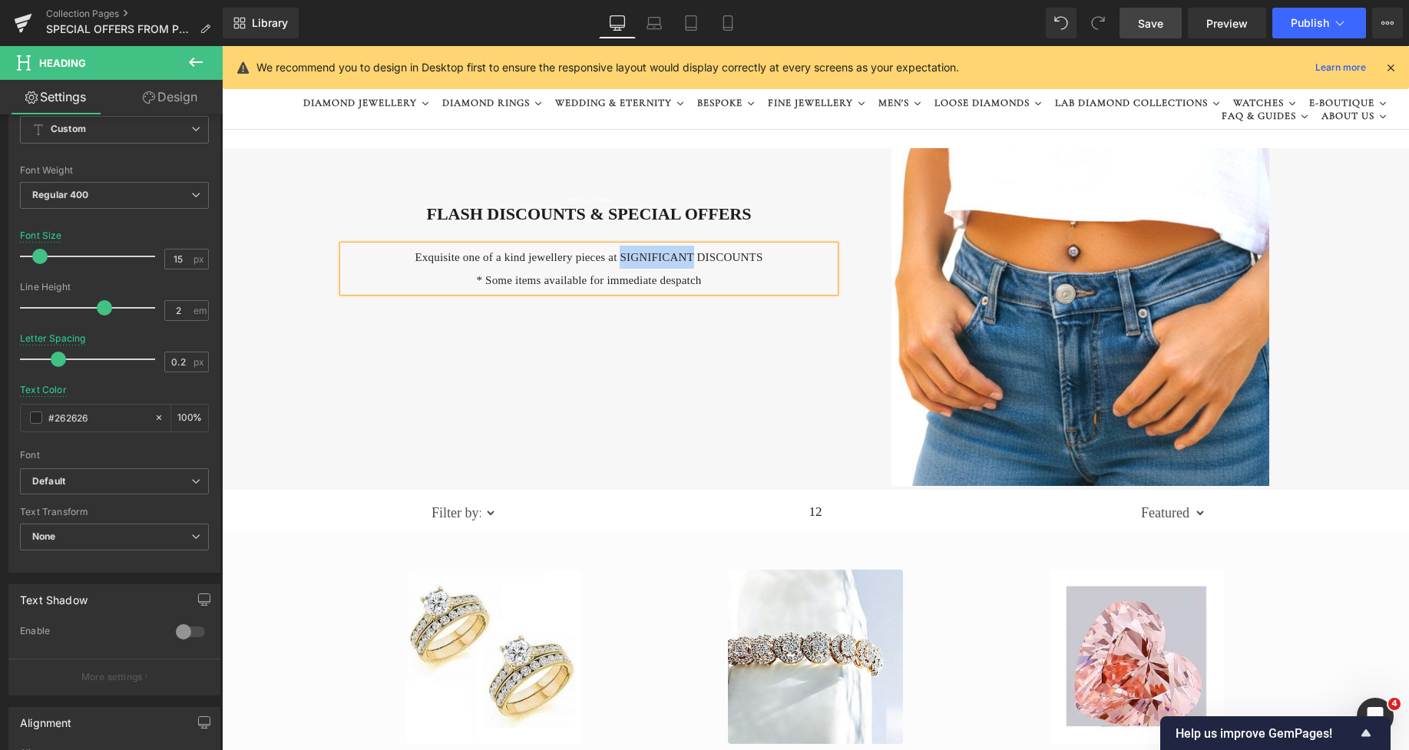
drag, startPoint x: 683, startPoint y: 253, endPoint x: 613, endPoint y: 259, distance: 70.1
click at [613, 259] on h4 "Exquisite one of a kind jewellery pieces at SIGNIFICANT DISCOUNTS" at bounding box center [589, 257] width 492 height 23
drag, startPoint x: 742, startPoint y: 251, endPoint x: 677, endPoint y: 257, distance: 64.8
click at [677, 257] on h4 "Exquisite one of a kind jewellery pieces at significant DISCOUNTS" at bounding box center [589, 257] width 492 height 23
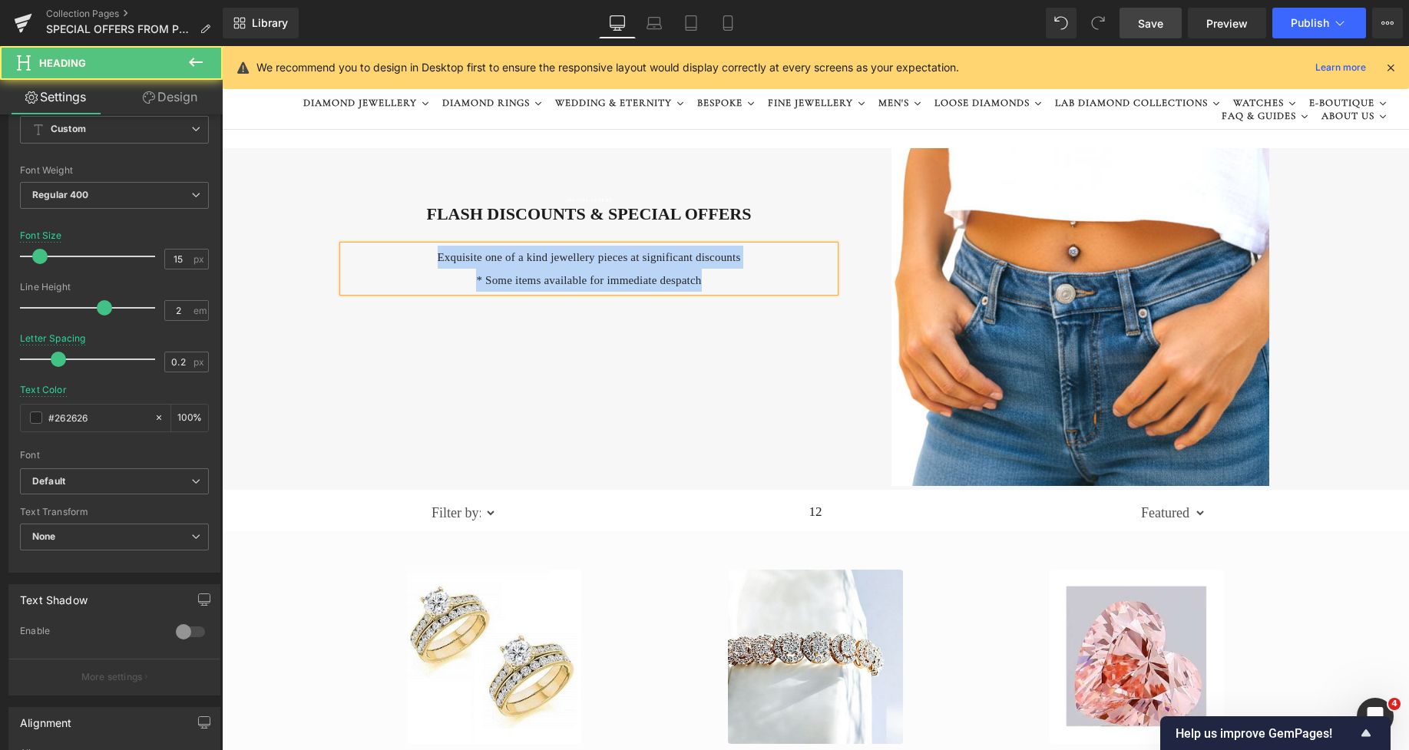
drag, startPoint x: 708, startPoint y: 279, endPoint x: 401, endPoint y: 260, distance: 307.8
click at [401, 260] on div "Exquisite one of a kind jewellery pieces at significant discounts * Some items …" at bounding box center [589, 269] width 492 height 46
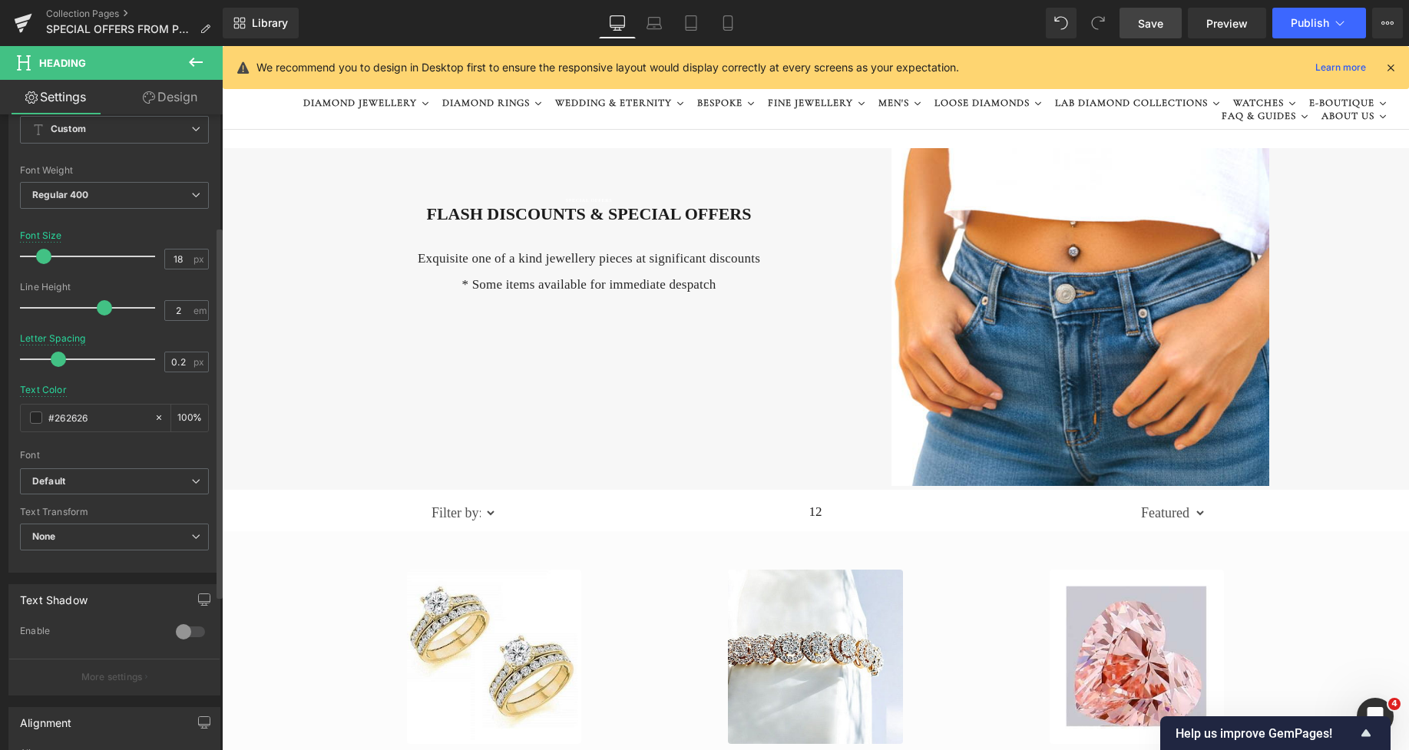
type input "19"
click at [44, 263] on span at bounding box center [45, 256] width 15 height 15
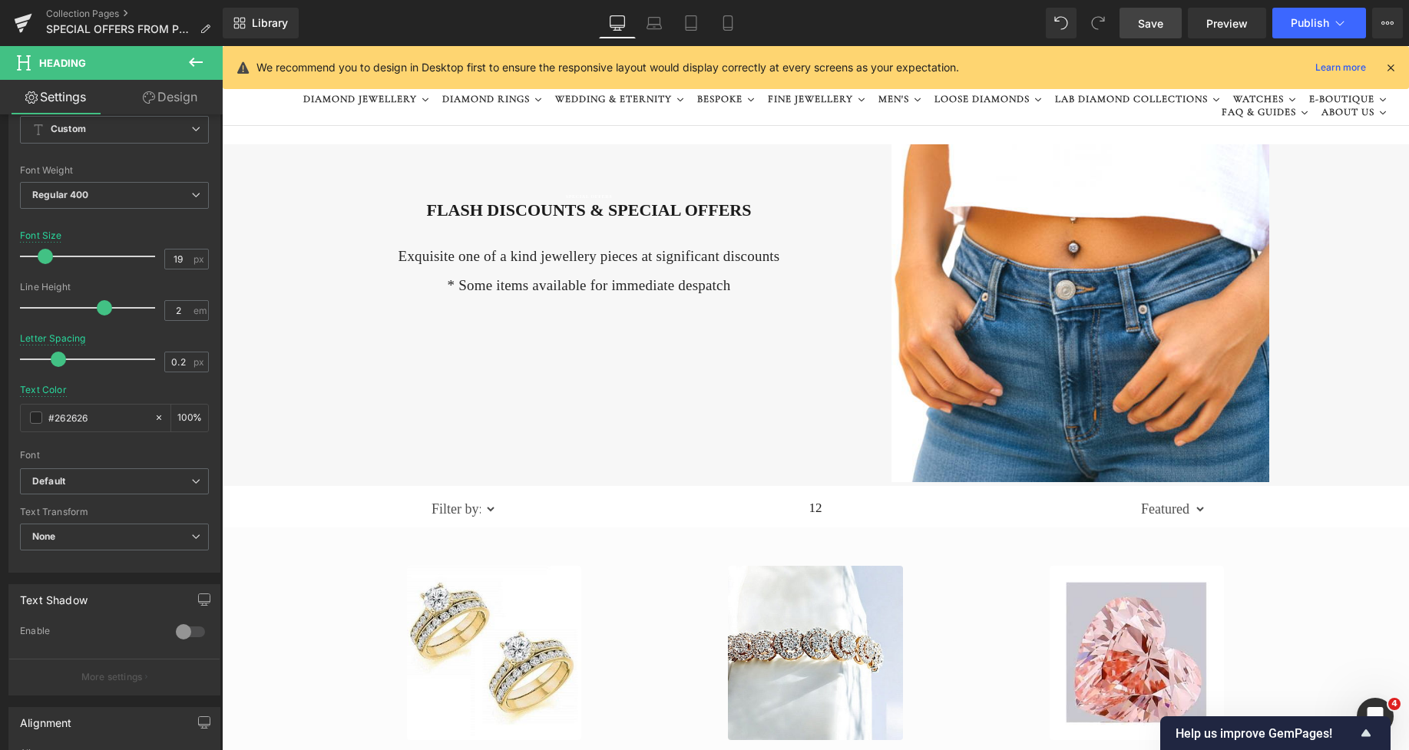
scroll to position [0, 0]
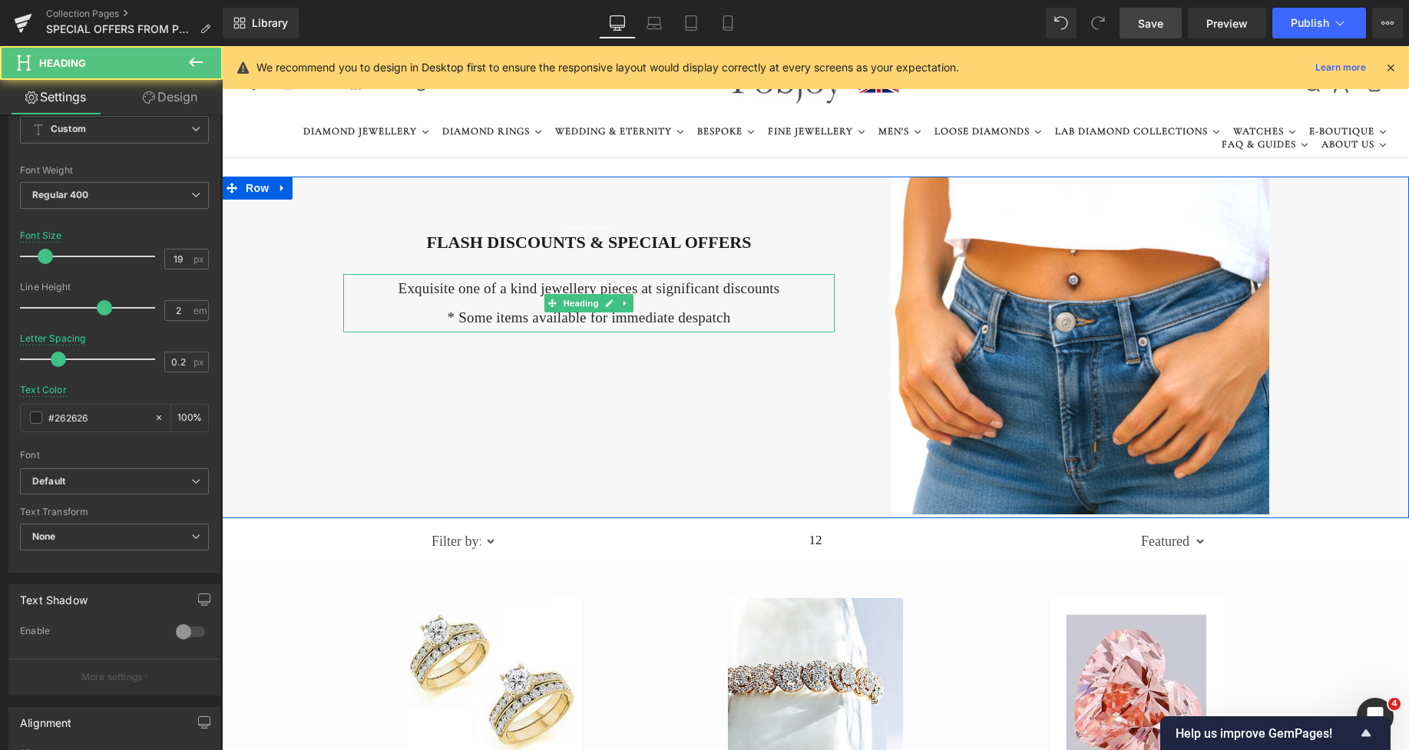
click at [738, 293] on h4 "Exquisite one of a kind jewellery pieces at significant discounts" at bounding box center [589, 288] width 492 height 29
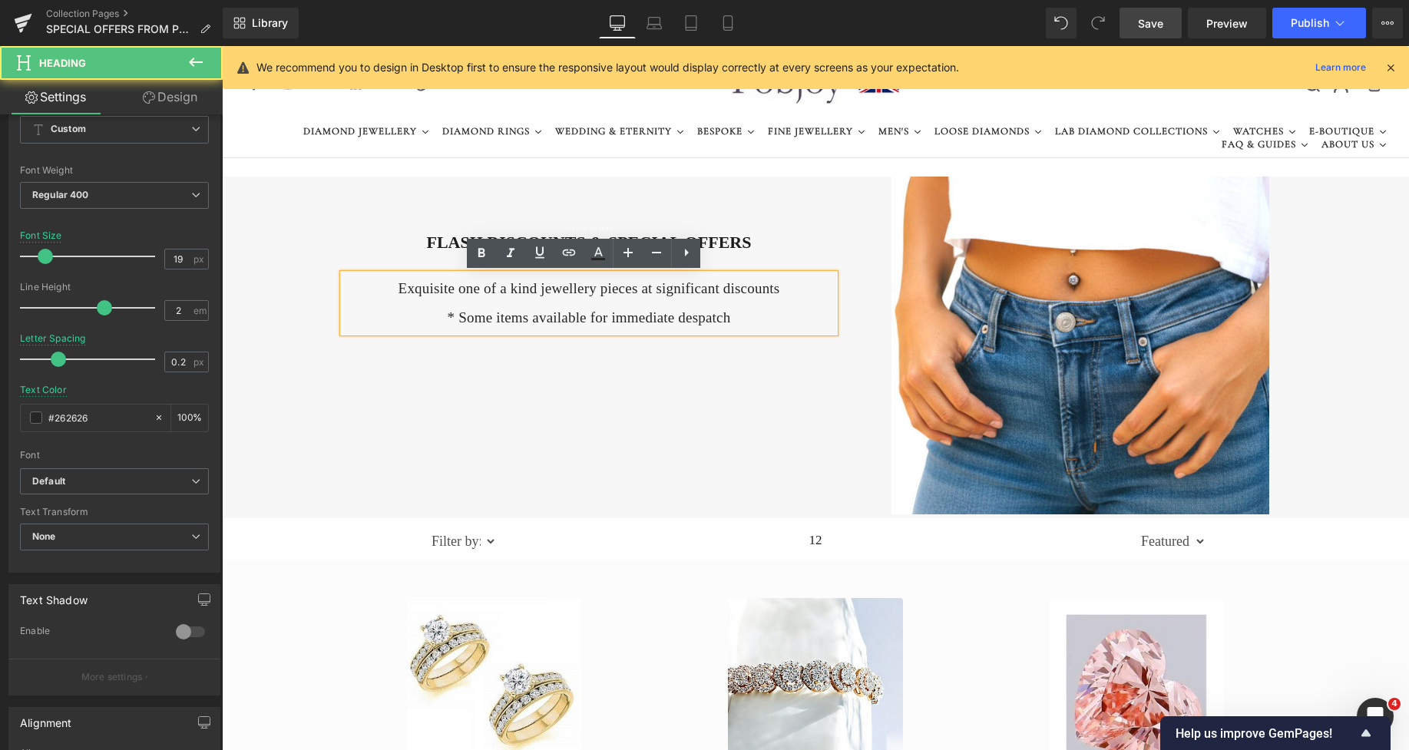
click at [780, 289] on h4 "Exquisite one of a kind jewellery pieces at significant discounts" at bounding box center [589, 288] width 492 height 29
click at [773, 289] on h4 "Exquisite one of a kind jewellery pieces at significant discounts" at bounding box center [589, 288] width 492 height 29
click at [643, 289] on h4 "Exquisite one of a kind jewellery pieces at significant discounts" at bounding box center [589, 288] width 492 height 29
click at [647, 289] on h4 "Exquisite one of a kind jewellery pieces at significant discounts" at bounding box center [589, 288] width 492 height 29
click at [699, 290] on h4 "Exquisite one of a kind jewellery pieces at significant discounts" at bounding box center [589, 288] width 492 height 29
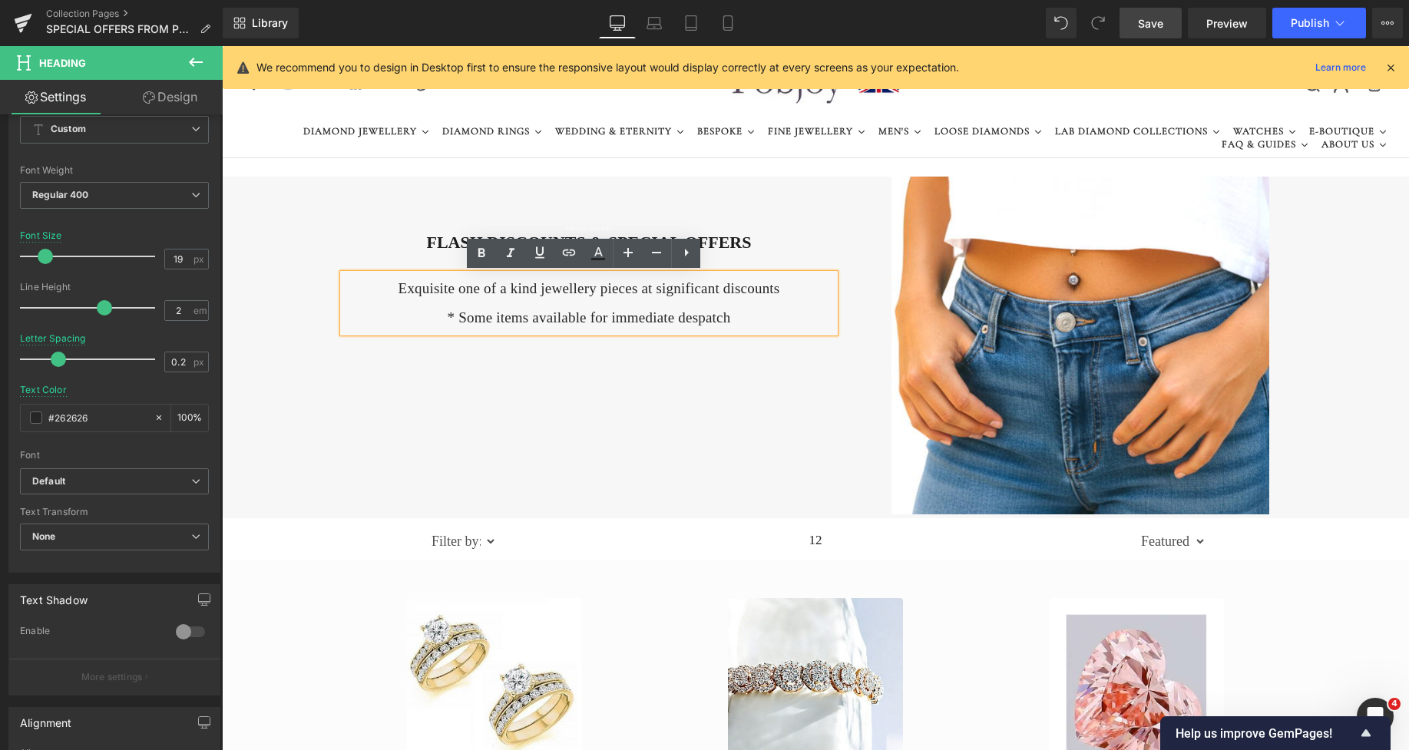
click at [772, 291] on h4 "Exquisite one of a kind jewellery pieces at significant discounts" at bounding box center [589, 288] width 492 height 29
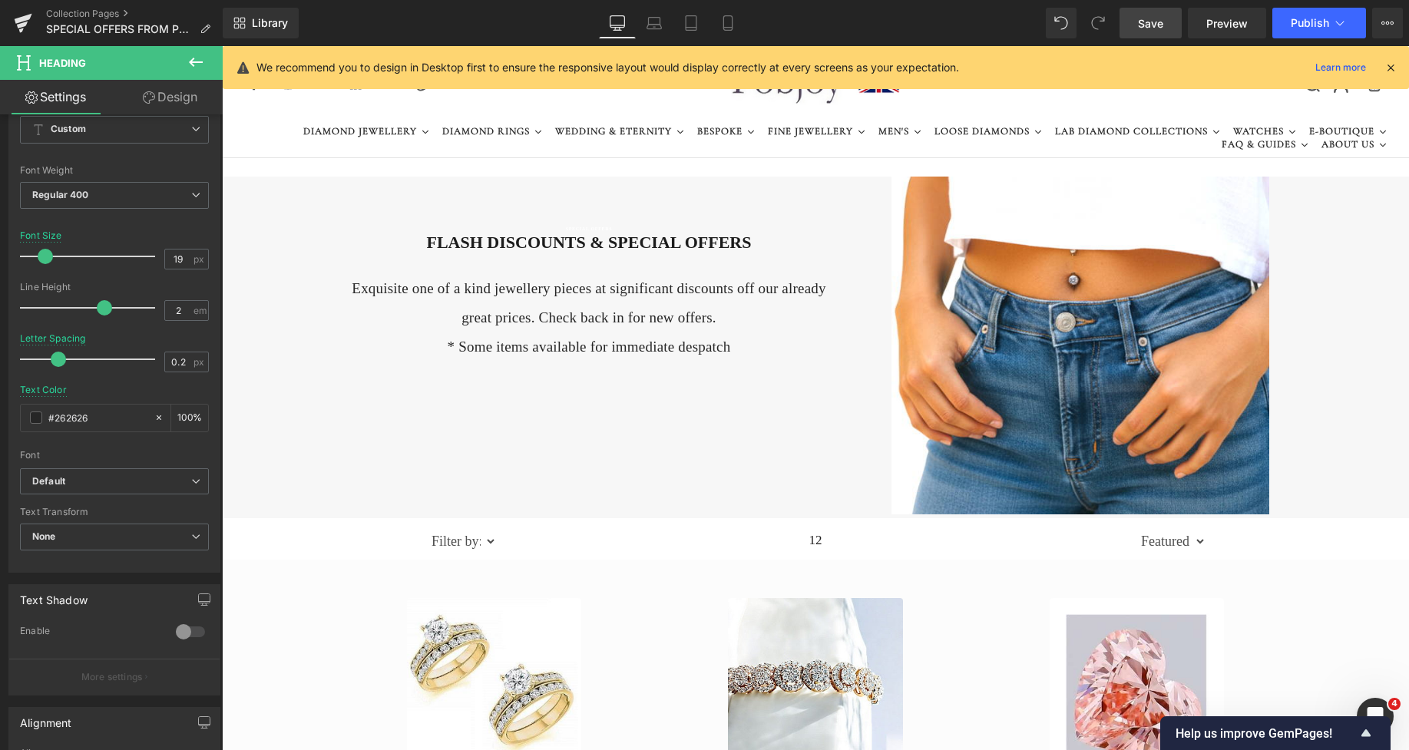
click at [197, 69] on icon at bounding box center [196, 62] width 18 height 18
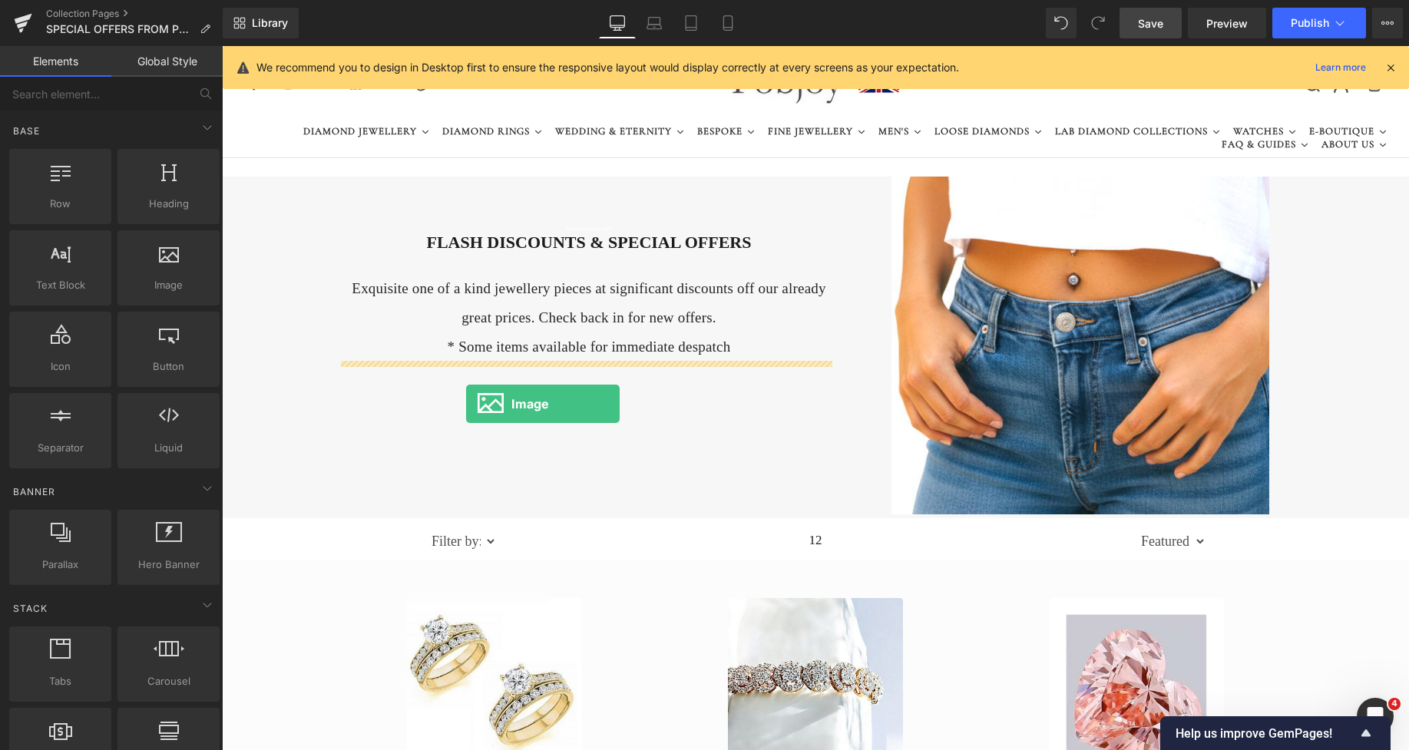
drag, startPoint x: 393, startPoint y: 314, endPoint x: 466, endPoint y: 404, distance: 115.8
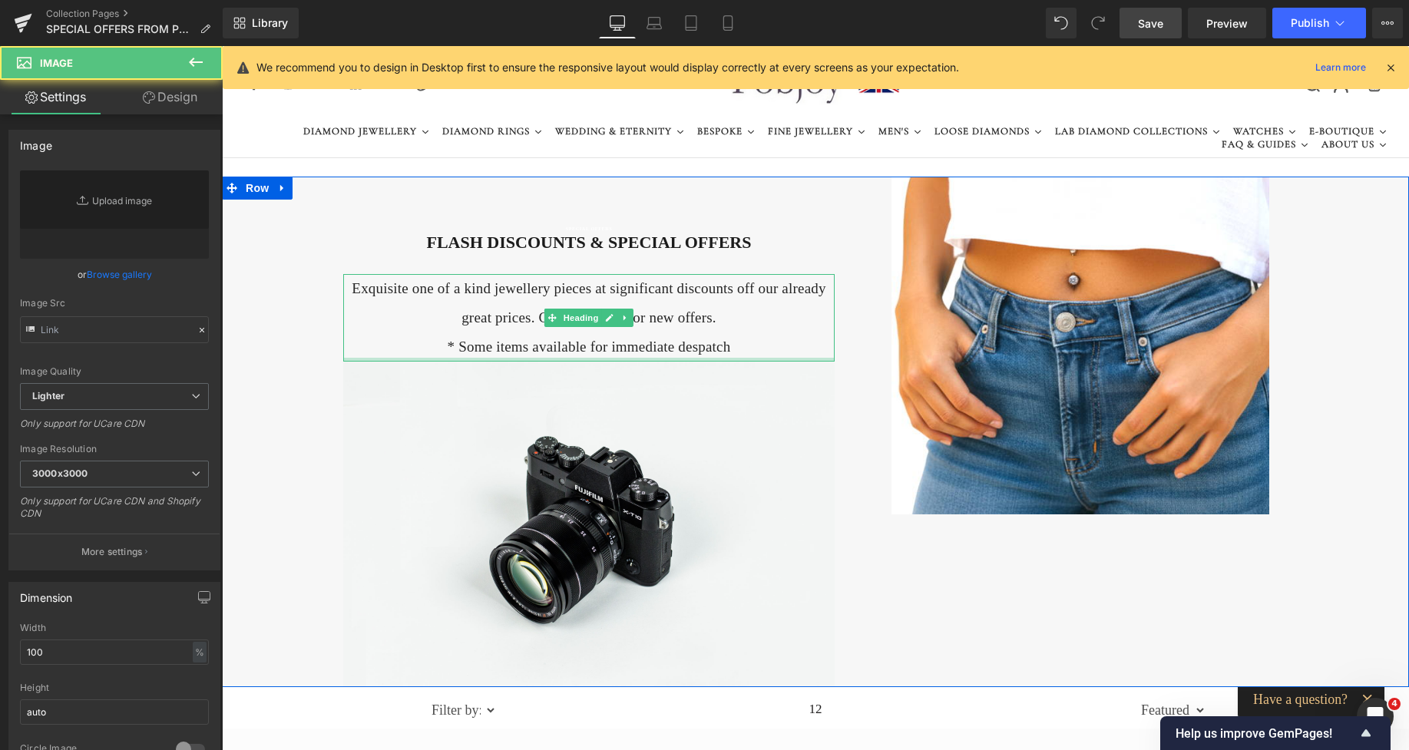
type input "//[DOMAIN_NAME][URL]"
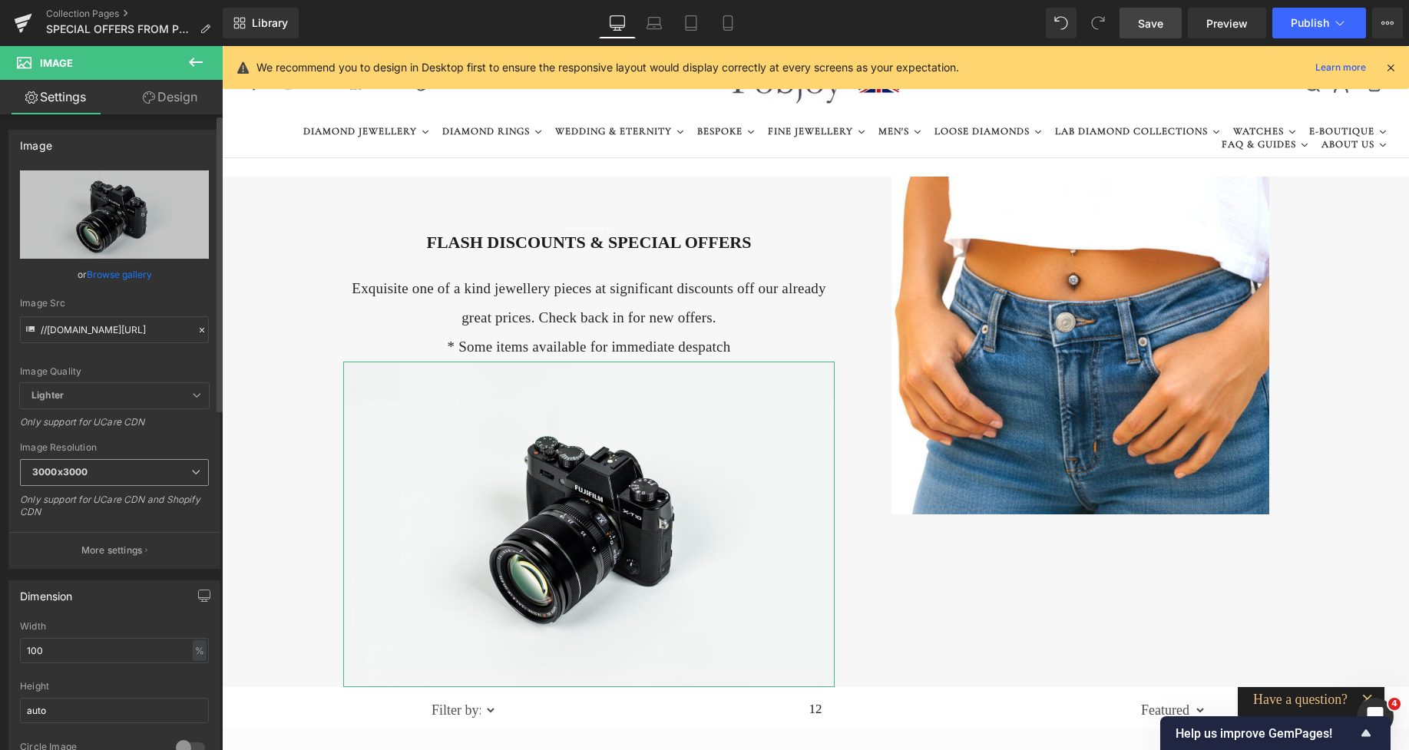
click at [105, 482] on span "3000x3000" at bounding box center [114, 472] width 189 height 27
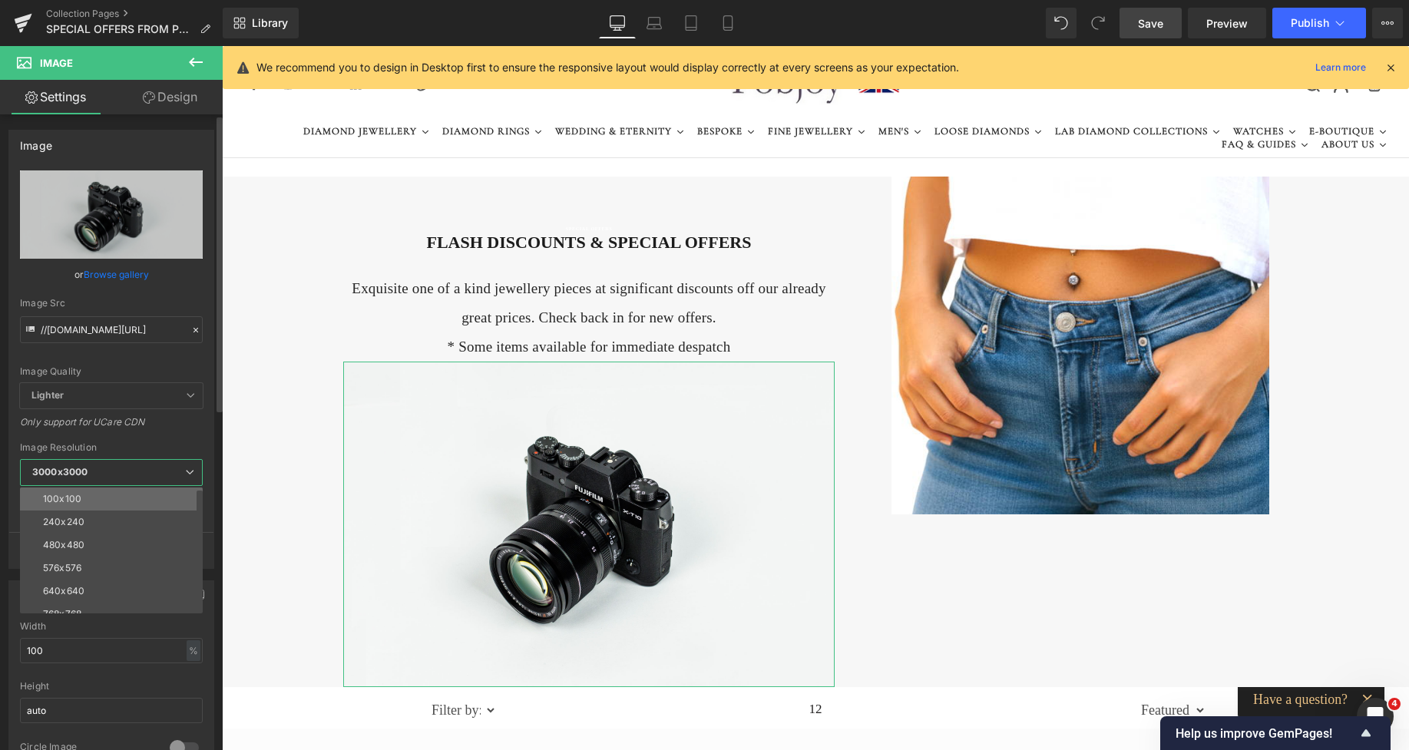
click at [91, 495] on li "100x100" at bounding box center [115, 499] width 190 height 23
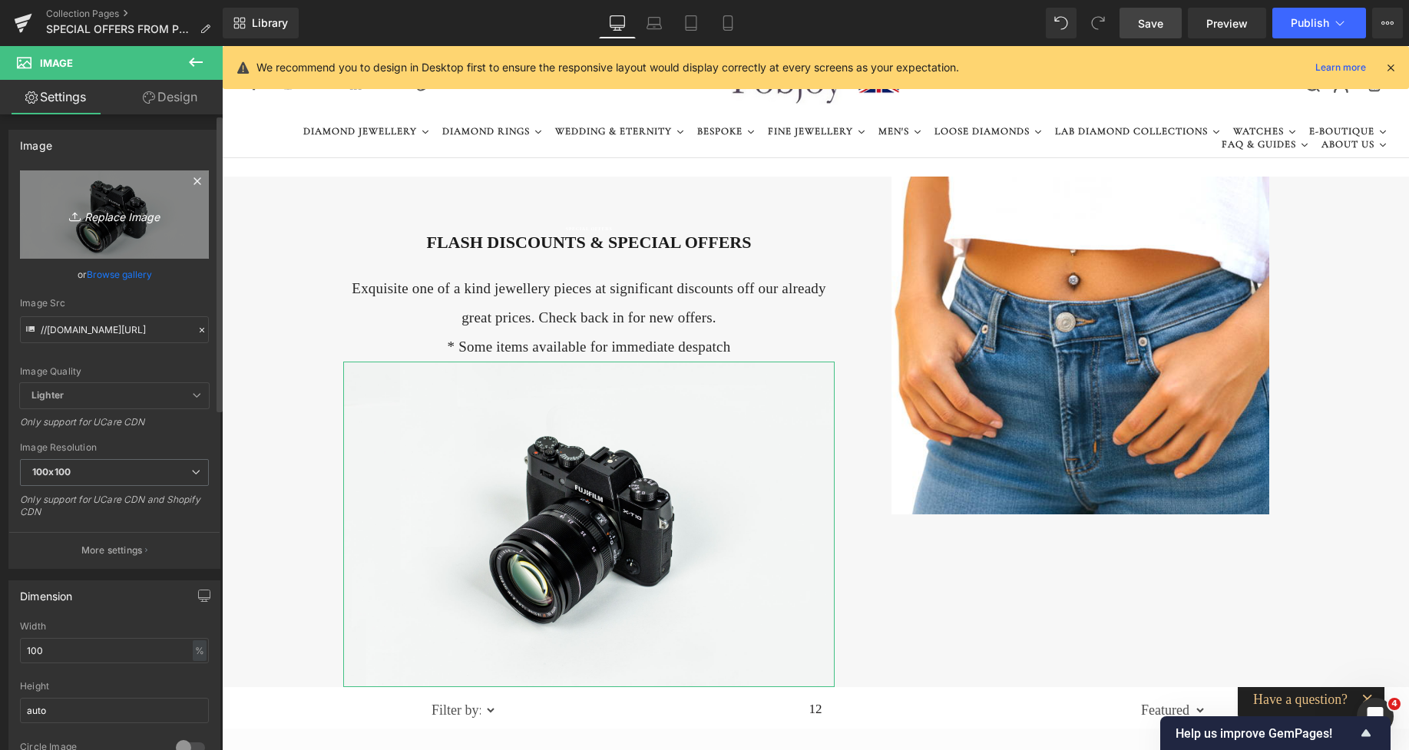
click at [151, 248] on link "Replace Image" at bounding box center [114, 215] width 189 height 88
type input "C:\fakepath\New Template-Photoroom - 2025-10-14T005121.841.png"
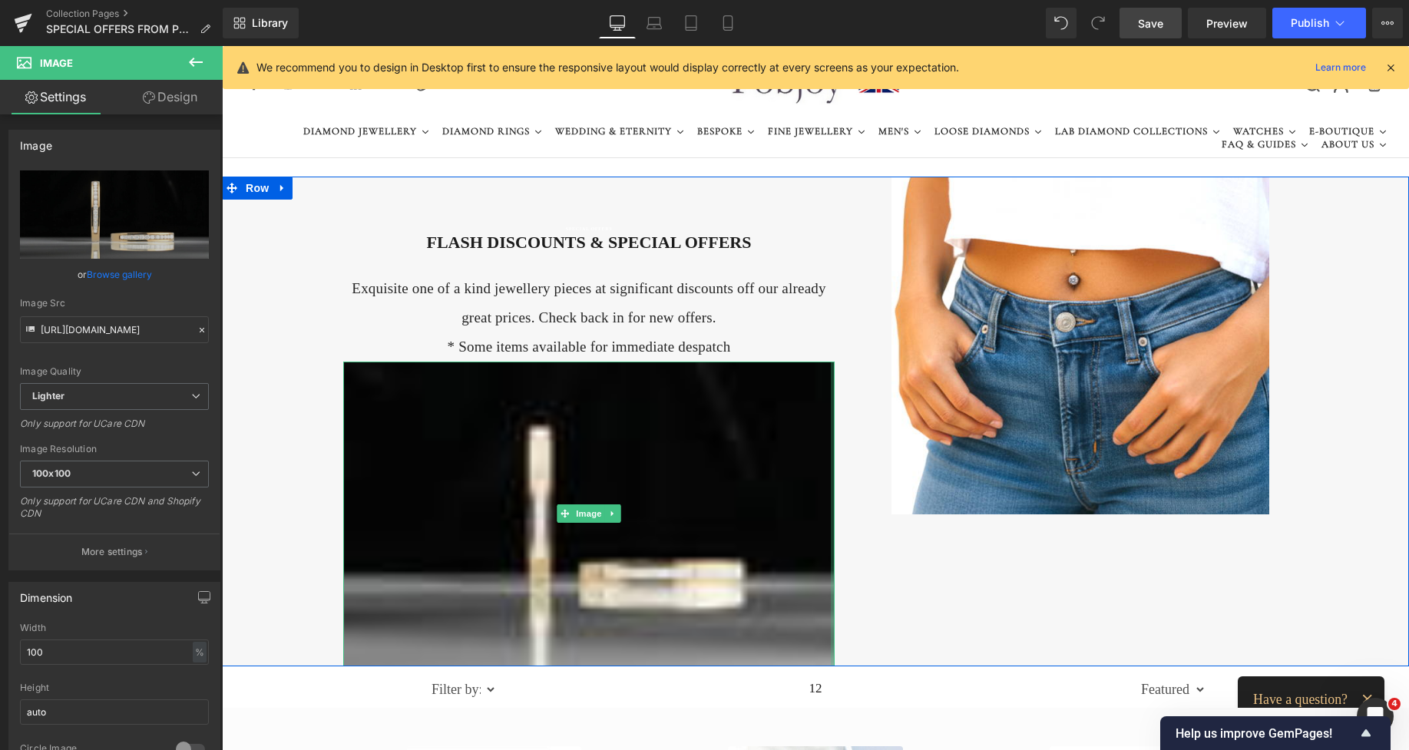
type input "[URL][DOMAIN_NAME]"
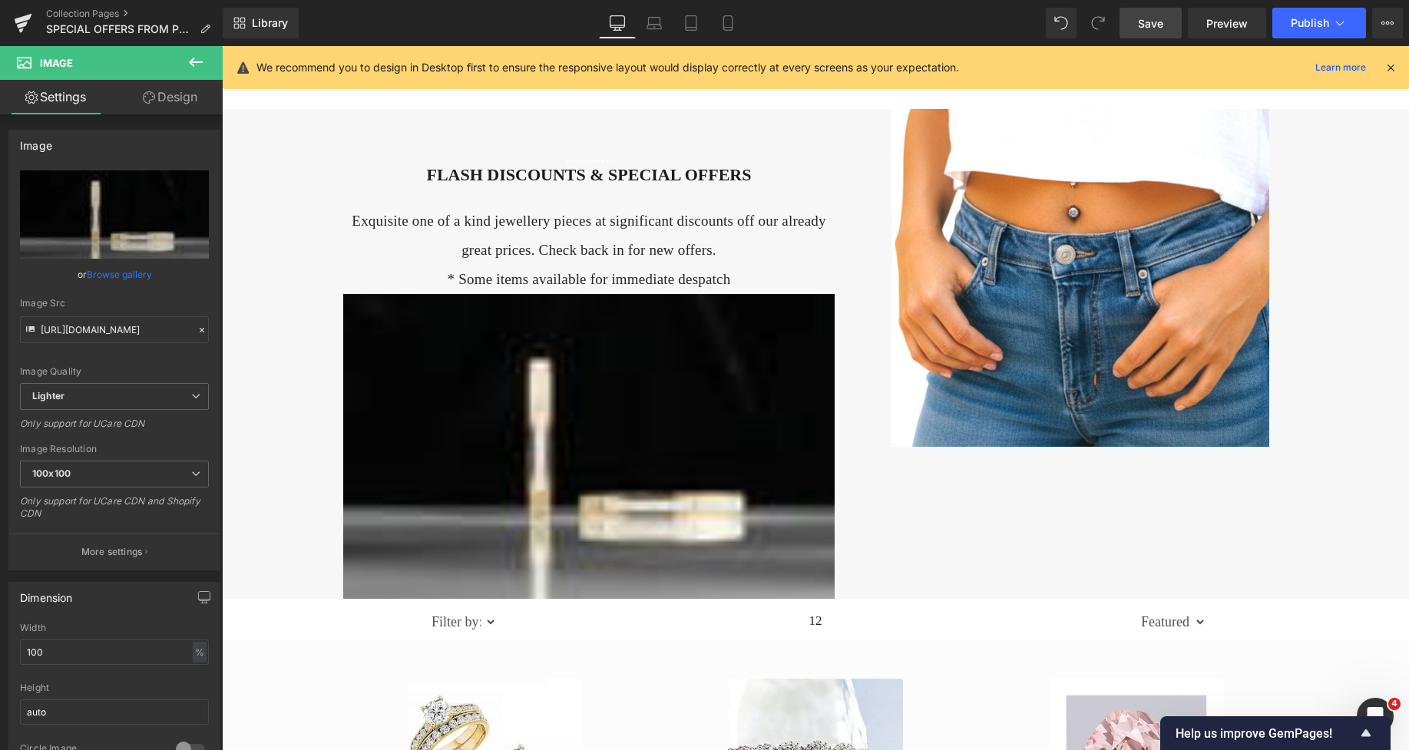
scroll to position [108, 0]
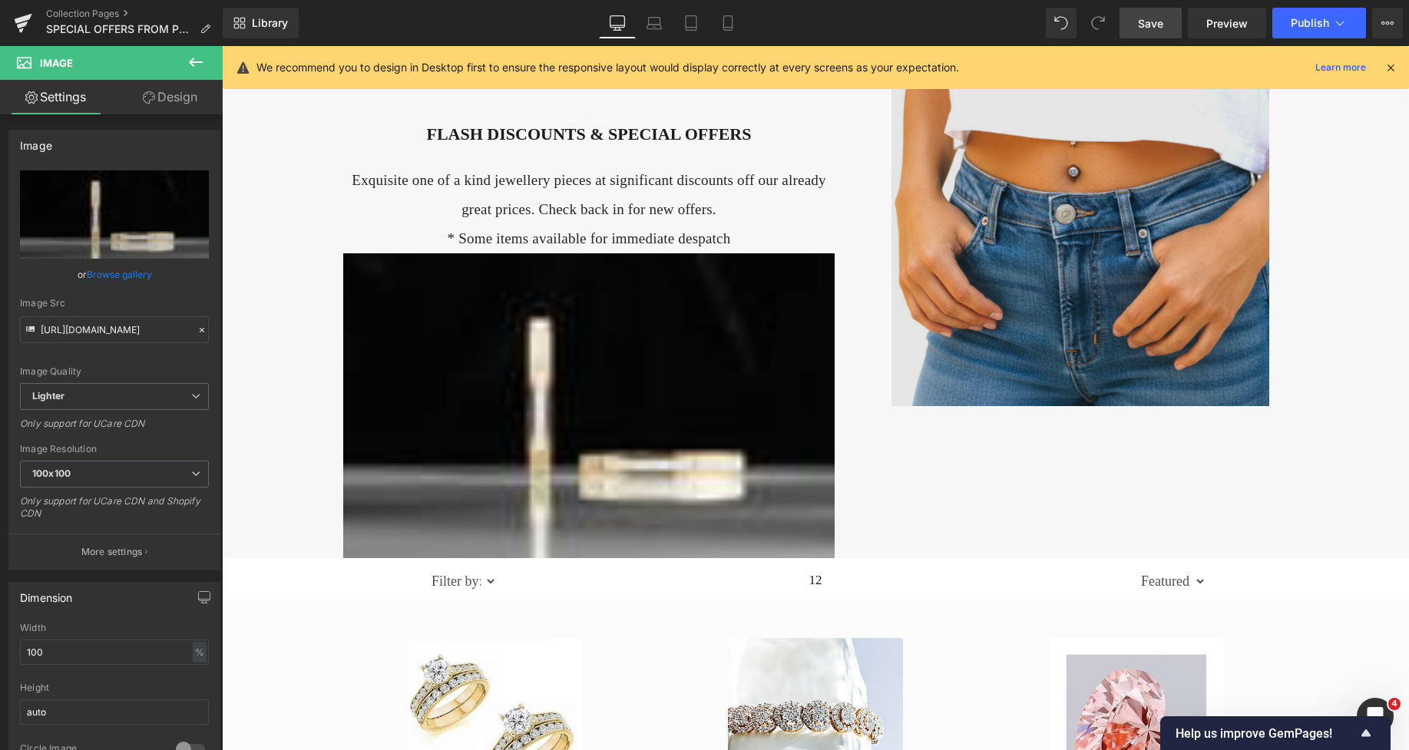
click at [1068, 191] on img at bounding box center [1081, 237] width 379 height 338
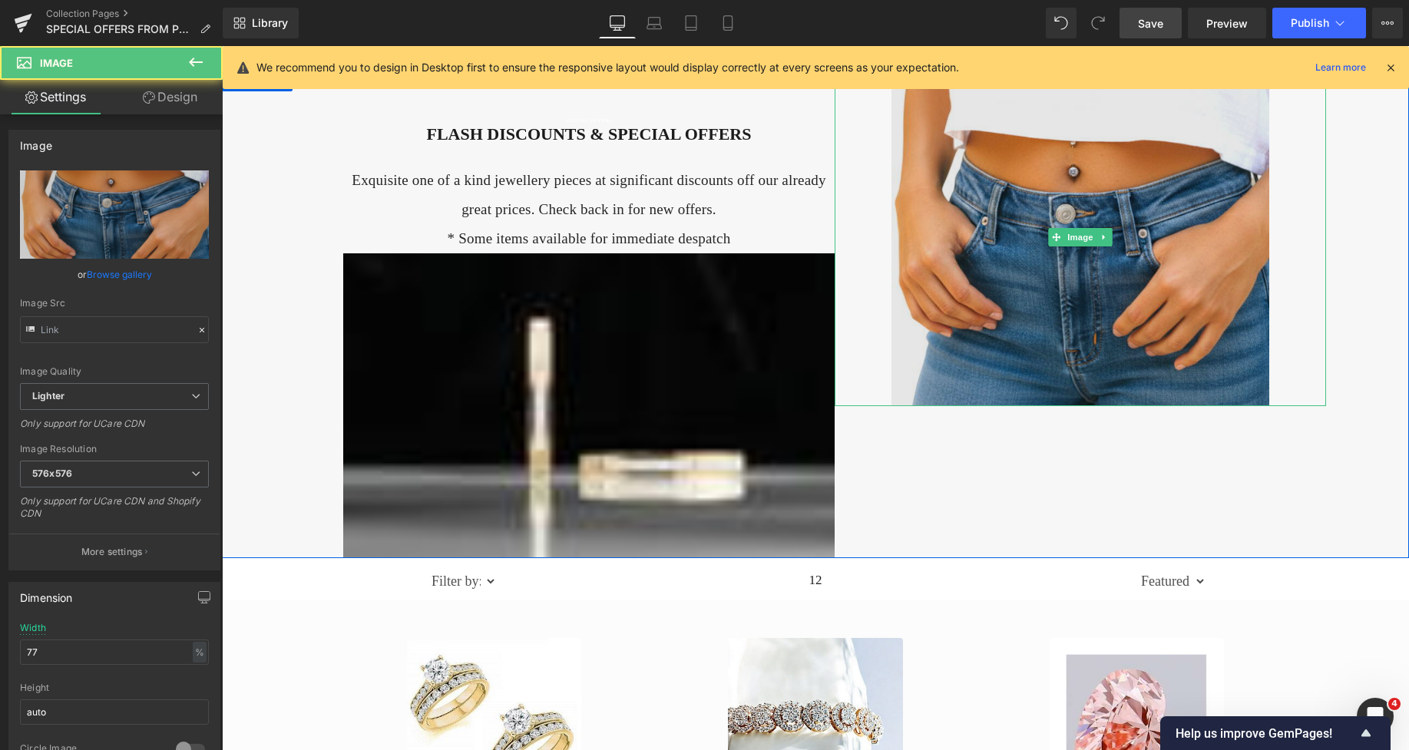
type input "[URL][DOMAIN_NAME]"
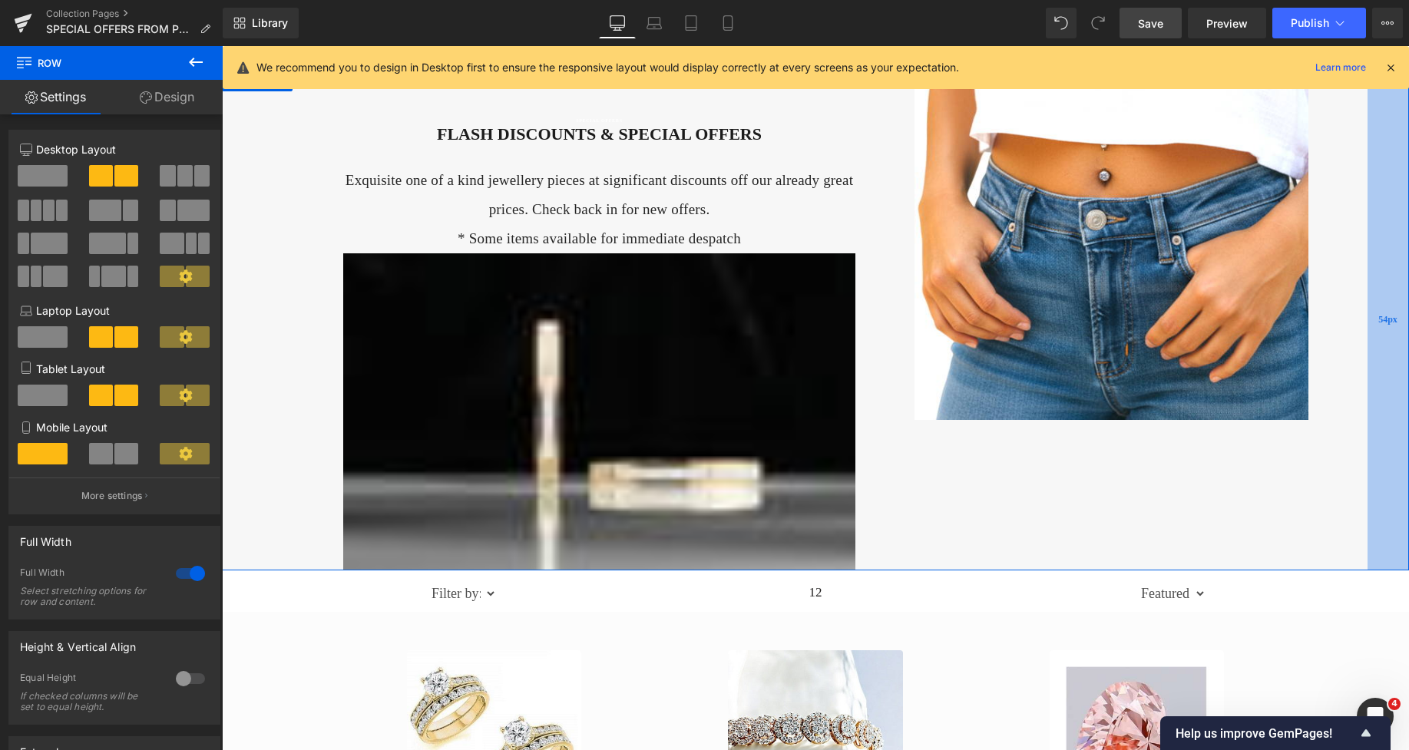
drag, startPoint x: 1349, startPoint y: 246, endPoint x: 1391, endPoint y: 250, distance: 41.7
click at [1391, 250] on div "54px" at bounding box center [1388, 319] width 41 height 502
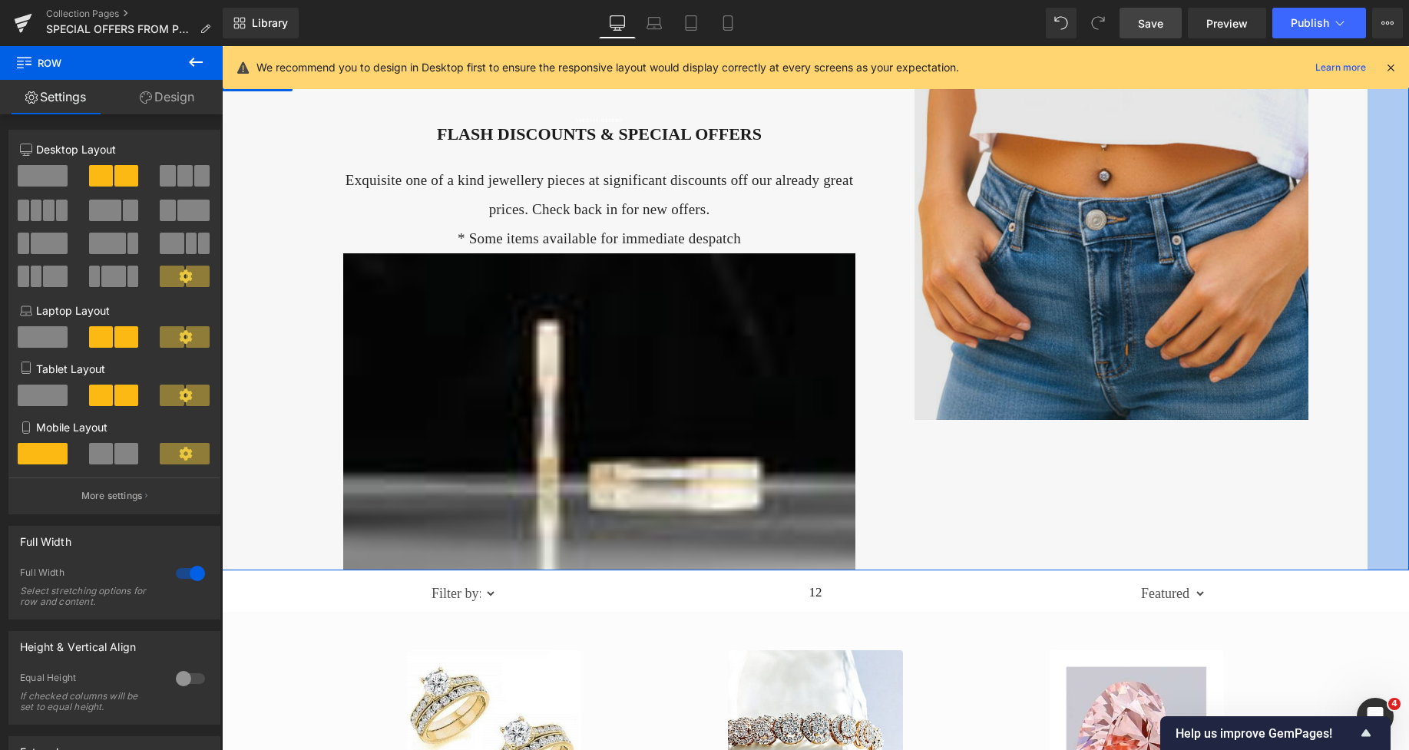
click at [1157, 243] on img at bounding box center [1112, 244] width 395 height 352
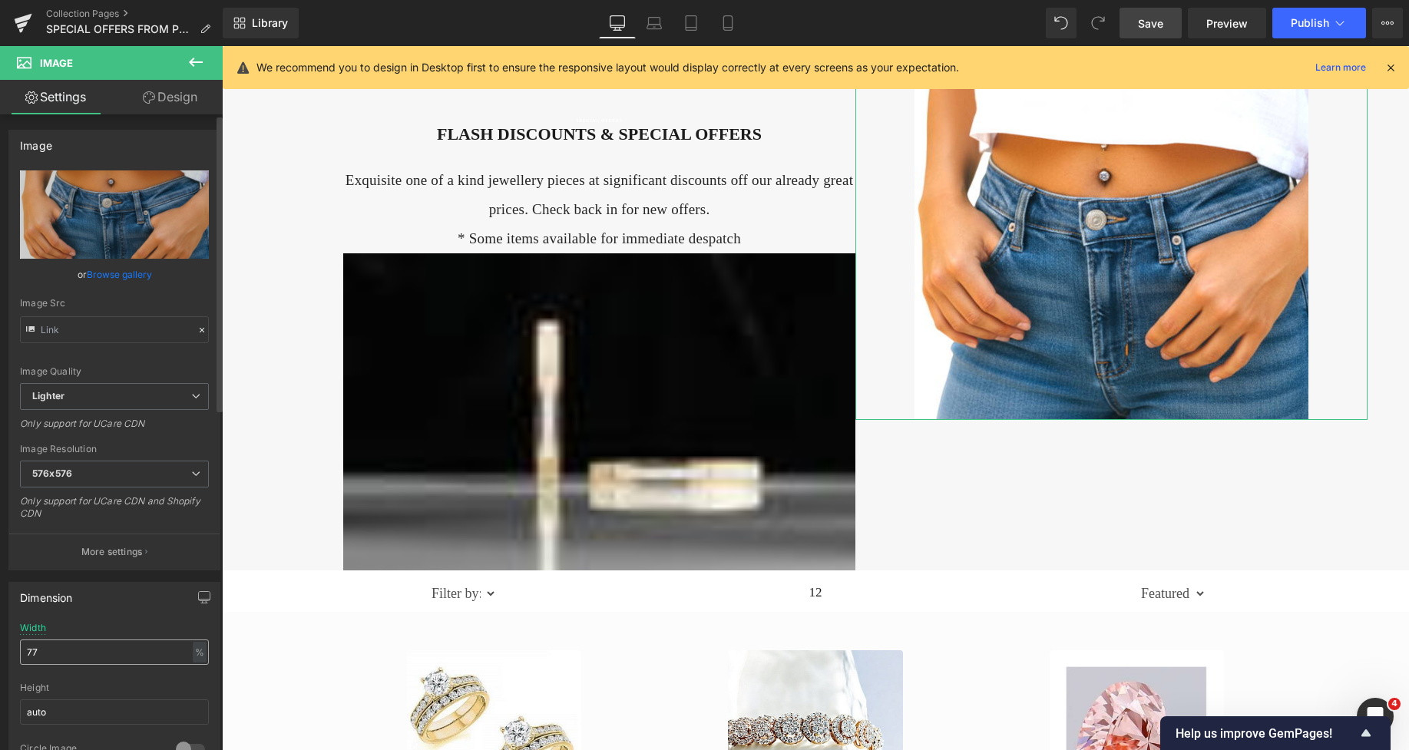
type input "[URL][DOMAIN_NAME]"
drag, startPoint x: 70, startPoint y: 651, endPoint x: 0, endPoint y: 660, distance: 70.4
click at [0, 660] on div "Dimension 77% Width 77 % % px auto Height auto 0 Circle Image" at bounding box center [115, 674] width 230 height 207
type input "90"
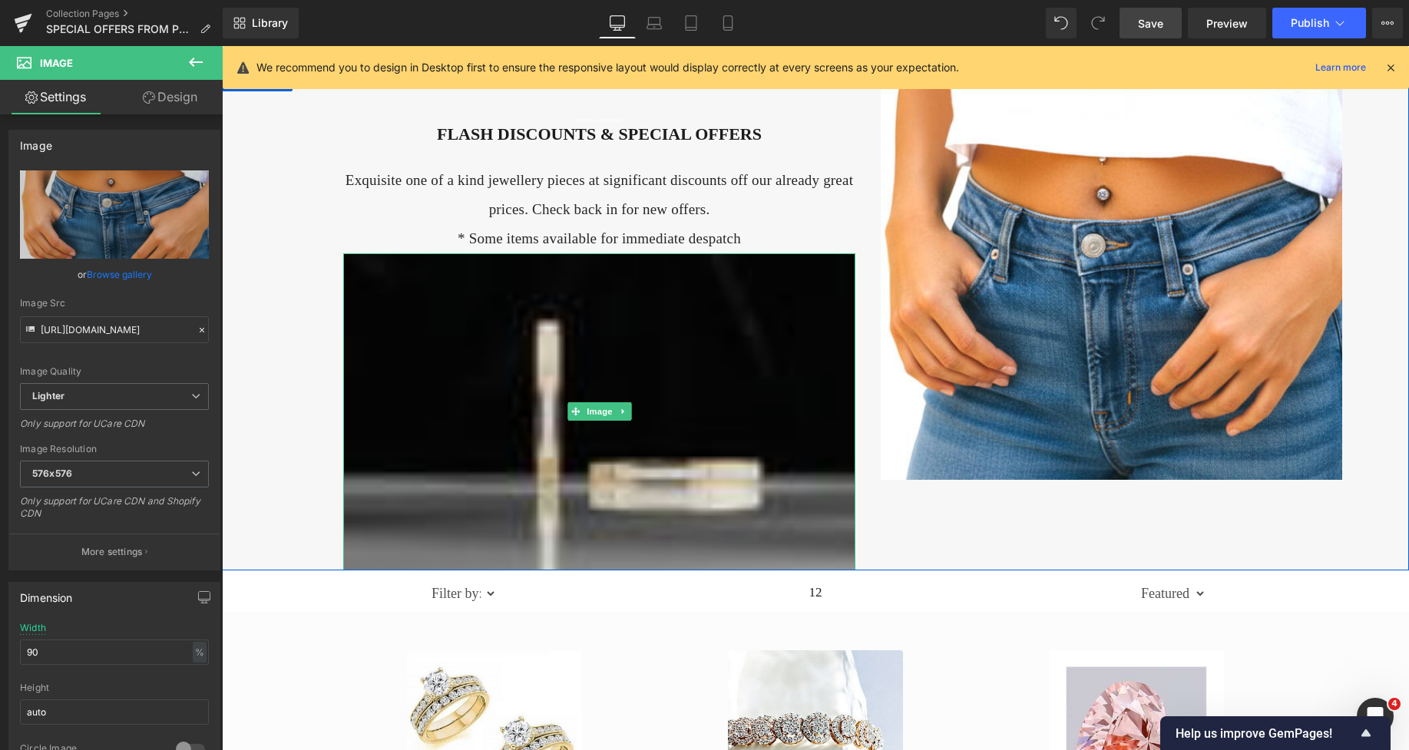
click at [445, 343] on img at bounding box center [599, 412] width 512 height 318
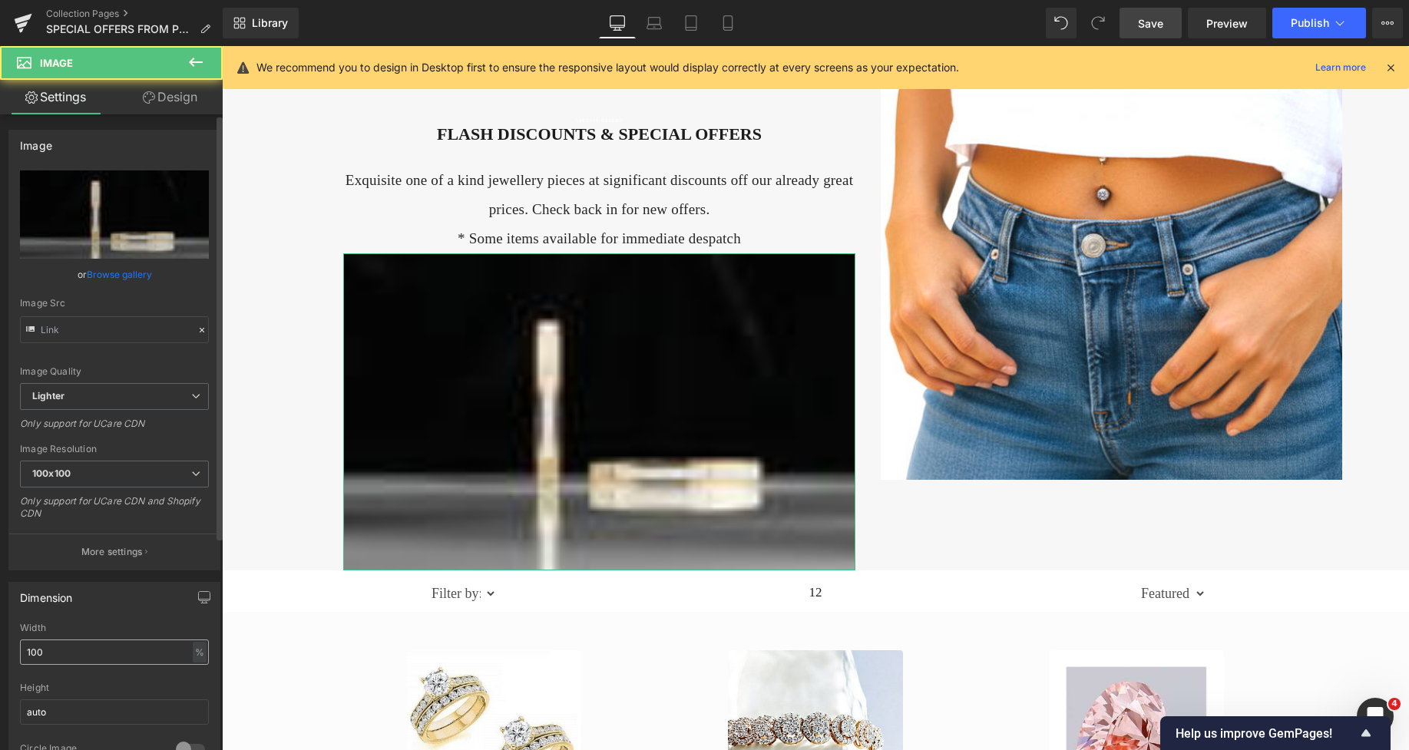
type input "[URL][DOMAIN_NAME]"
drag, startPoint x: 49, startPoint y: 657, endPoint x: 3, endPoint y: 656, distance: 46.1
click at [3, 656] on div "Dimension 100% Width 100 % % px auto Height auto 0 Circle Image" at bounding box center [115, 674] width 230 height 207
type input "77"
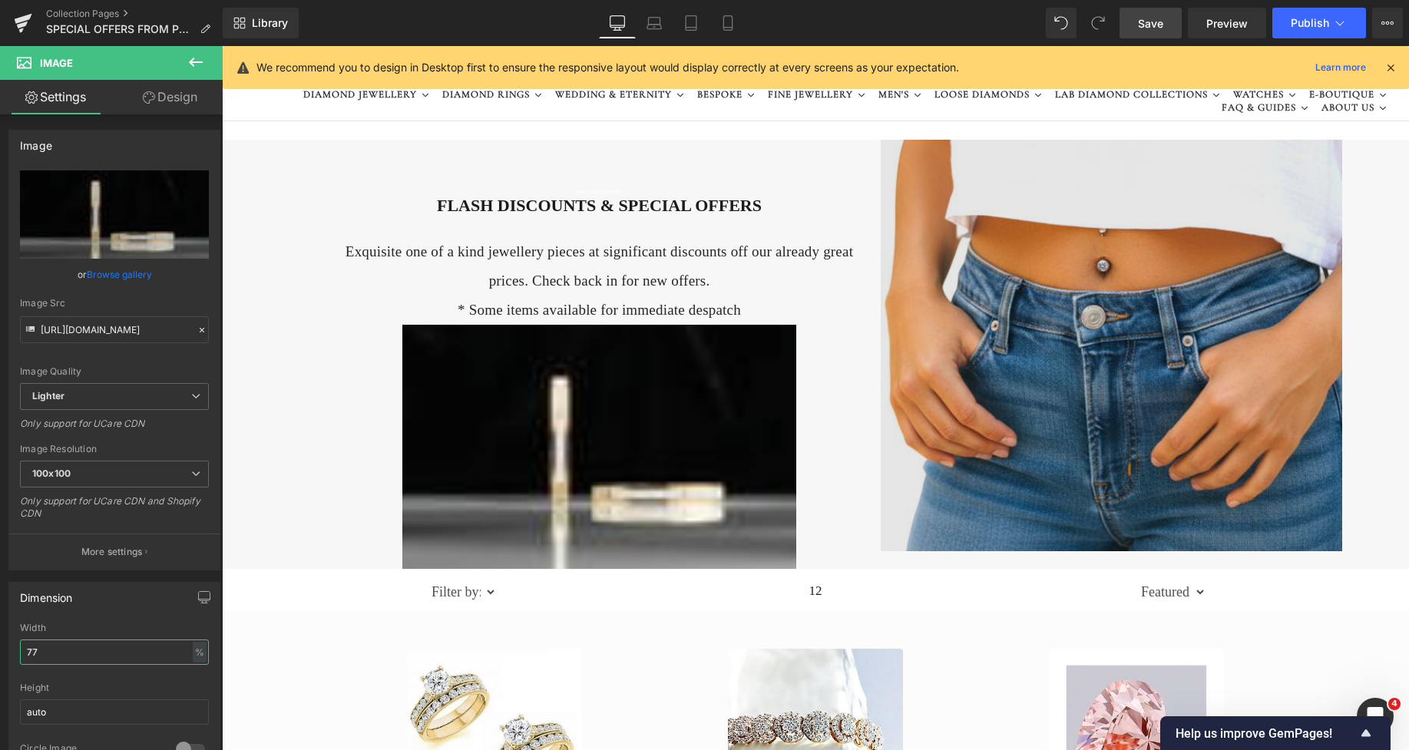
scroll to position [0, 0]
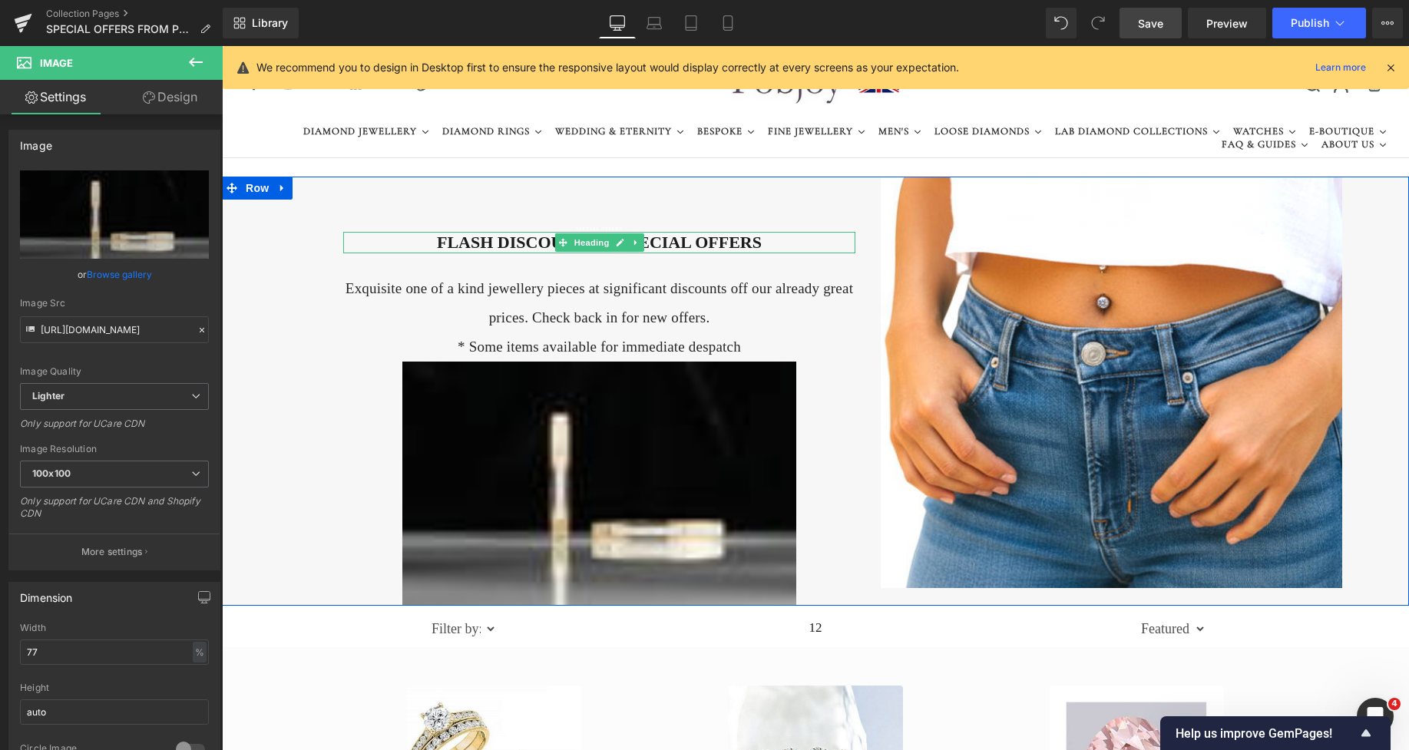
click at [788, 243] on h2 "FLASH DISCOUNTS & SPECIAL OFFERS" at bounding box center [599, 243] width 512 height 22
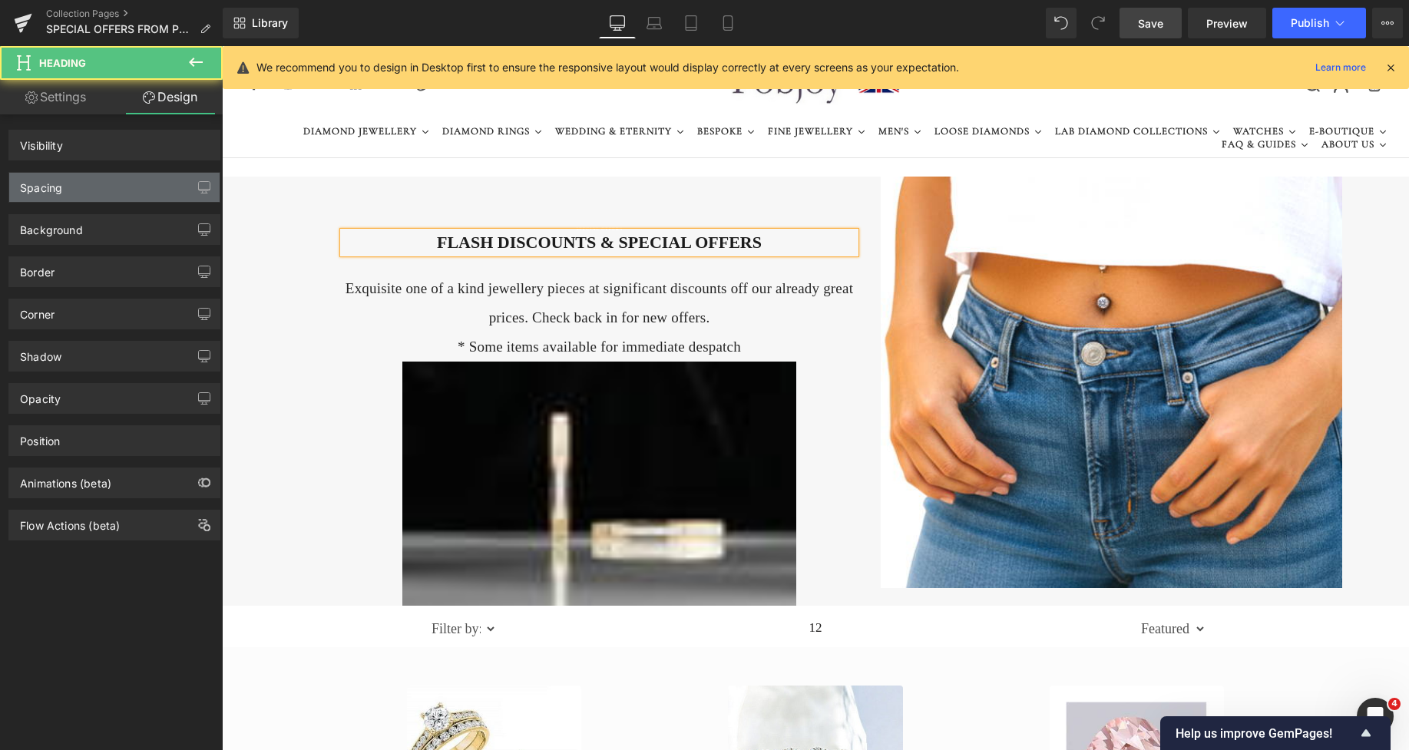
click at [89, 189] on div "Spacing" at bounding box center [114, 187] width 210 height 29
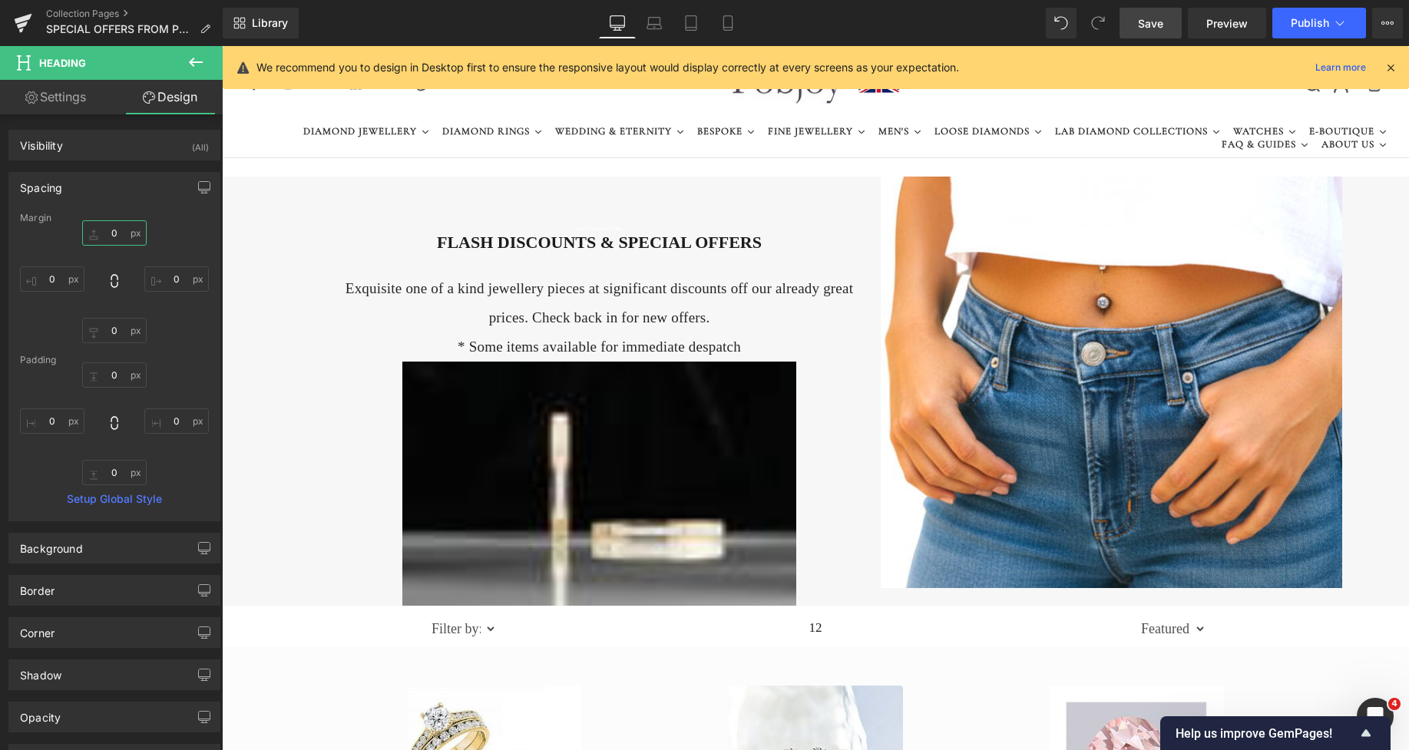
click at [104, 239] on input "0" at bounding box center [114, 232] width 65 height 25
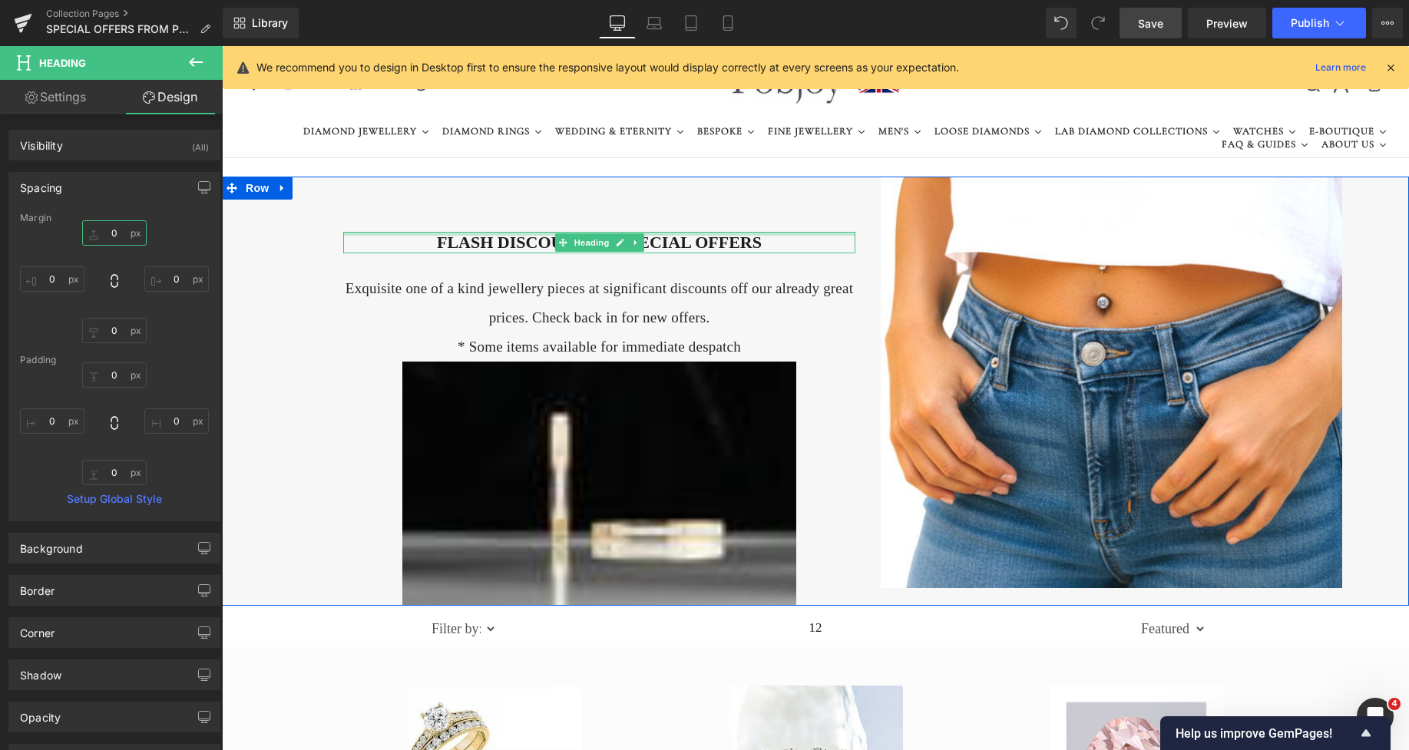
click at [485, 232] on div at bounding box center [599, 234] width 512 height 4
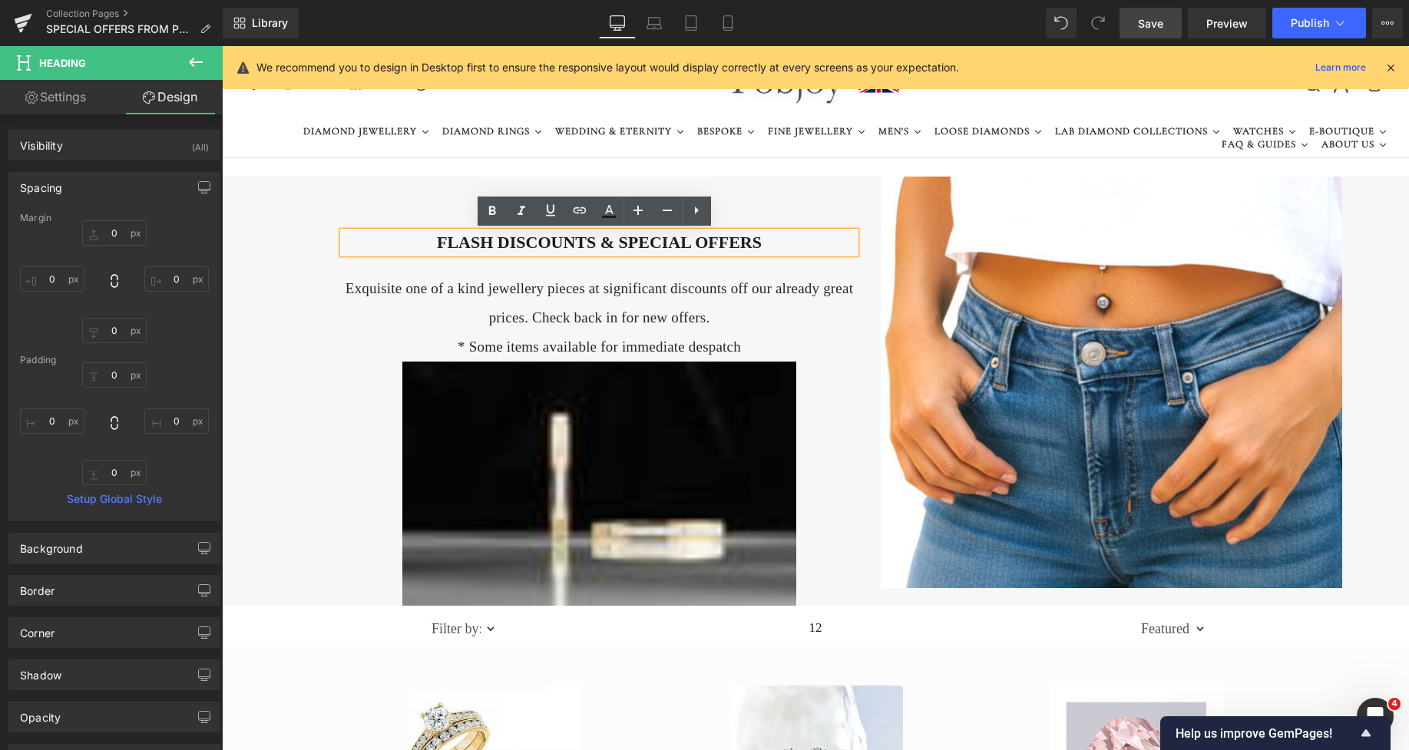
click at [405, 178] on div "SPECIAL OFFERS Heading FLASH DISCOUNTS & SPECIAL OFFERS Heading Exquisite one o…" at bounding box center [599, 391] width 512 height 429
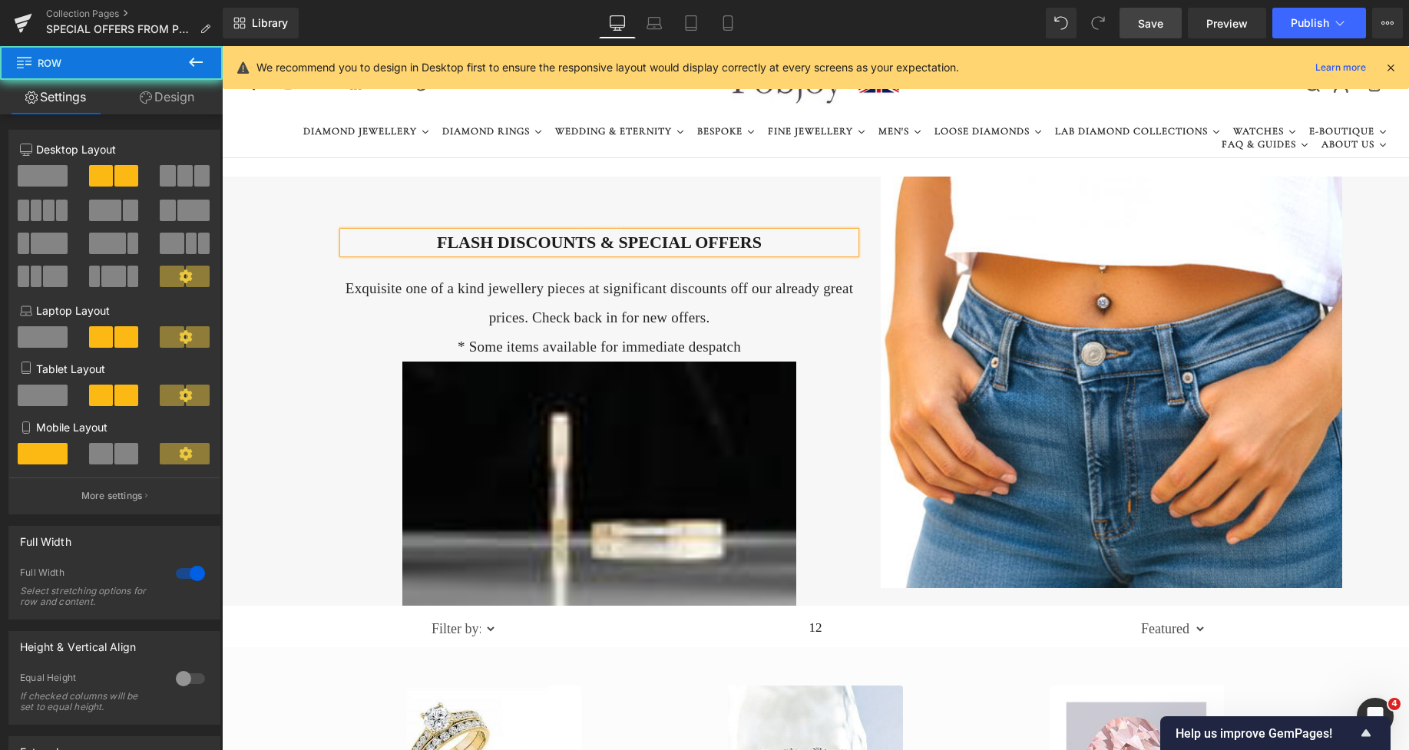
click at [406, 189] on div "SPECIAL OFFERS Heading FLASH DISCOUNTS & SPECIAL OFFERS Heading Exquisite one o…" at bounding box center [599, 391] width 512 height 429
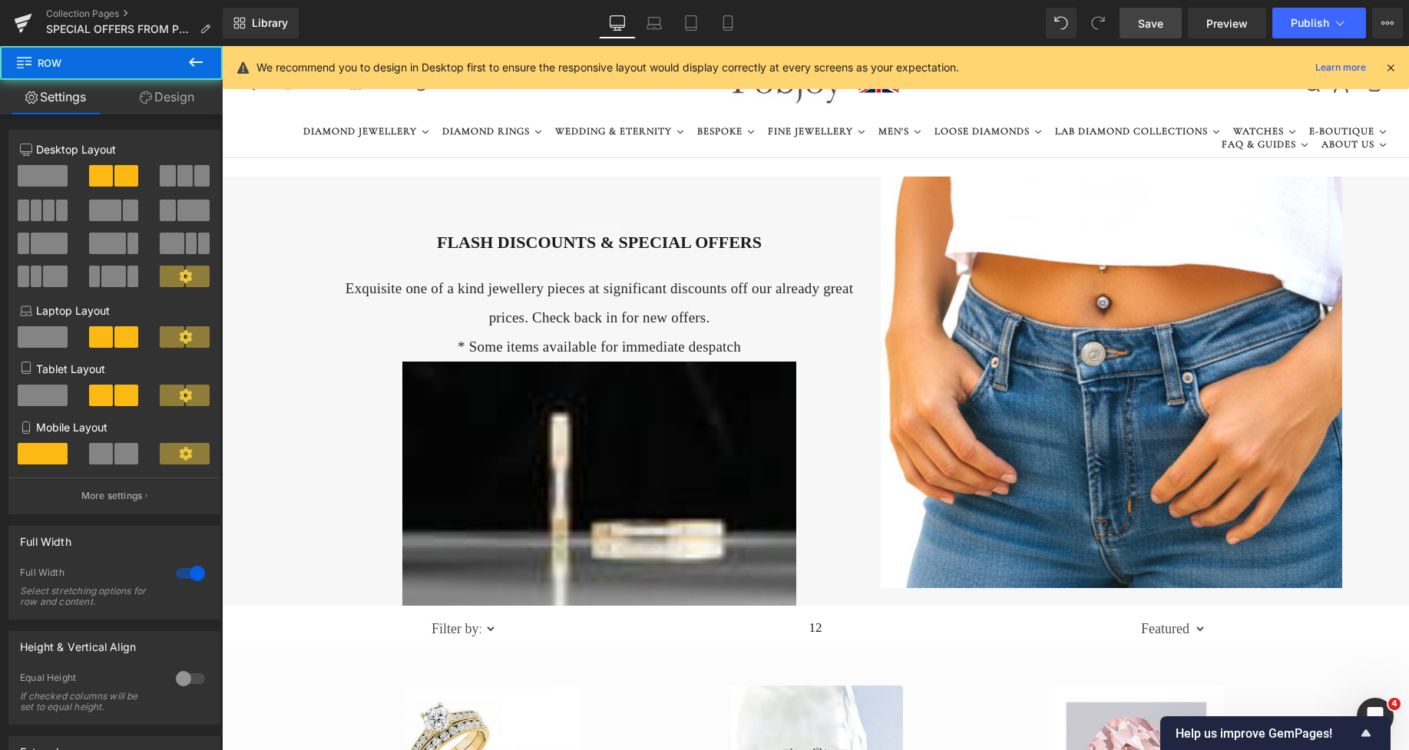
click at [405, 207] on div "SPECIAL OFFERS Heading FLASH DISCOUNTS & SPECIAL OFFERS Heading Exquisite one o…" at bounding box center [599, 391] width 512 height 429
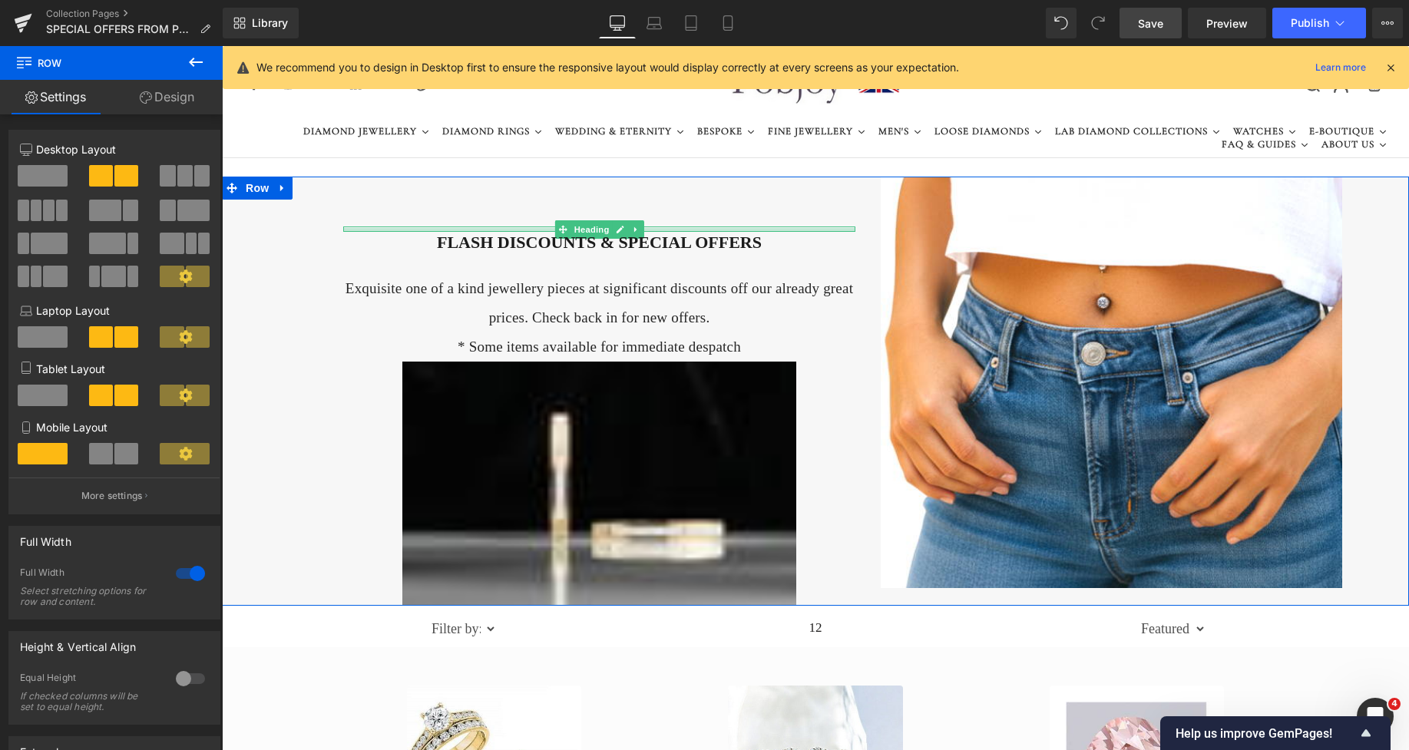
click at [439, 237] on h2 "FLASH DISCOUNTS & SPECIAL OFFERS" at bounding box center [599, 243] width 512 height 22
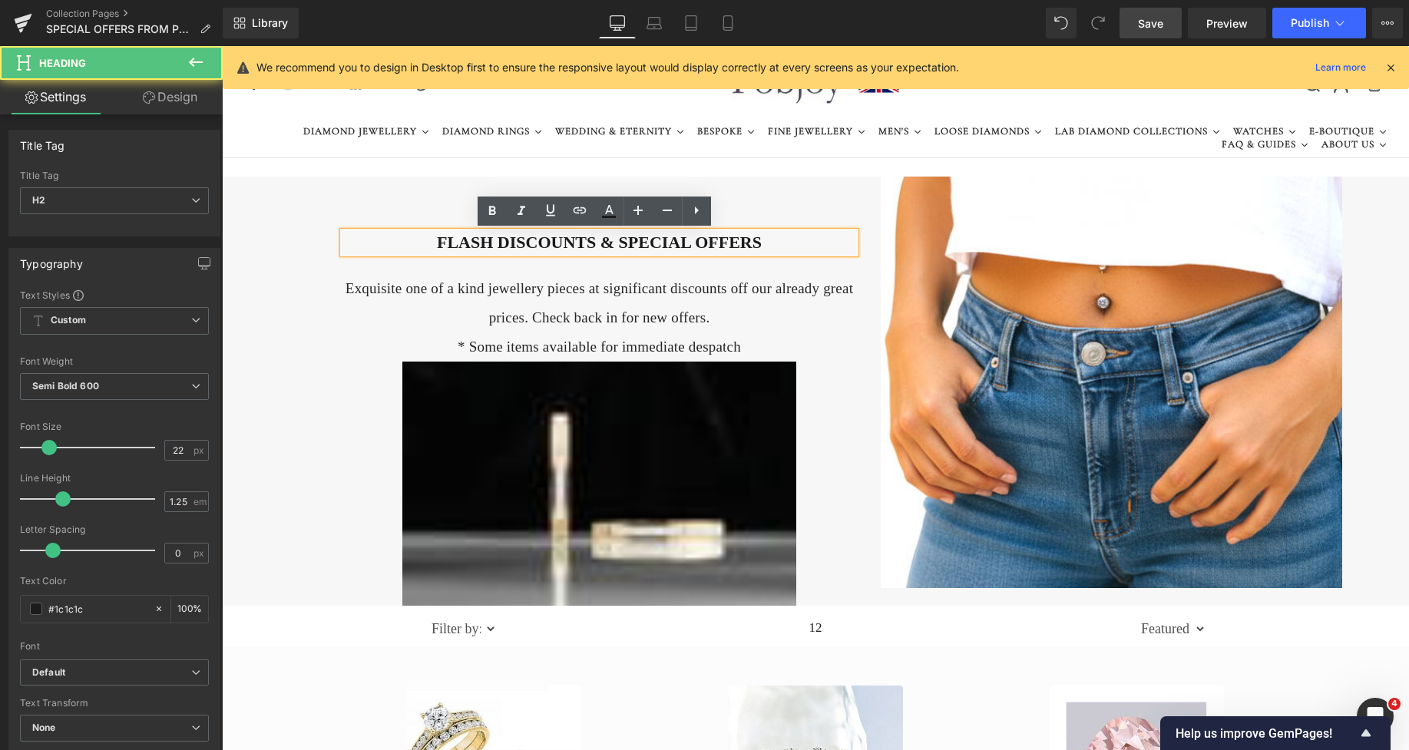
click at [442, 224] on div "SPECIAL OFFERS Heading FLASH DISCOUNTS & SPECIAL OFFERS Heading Exquisite one o…" at bounding box center [599, 391] width 512 height 429
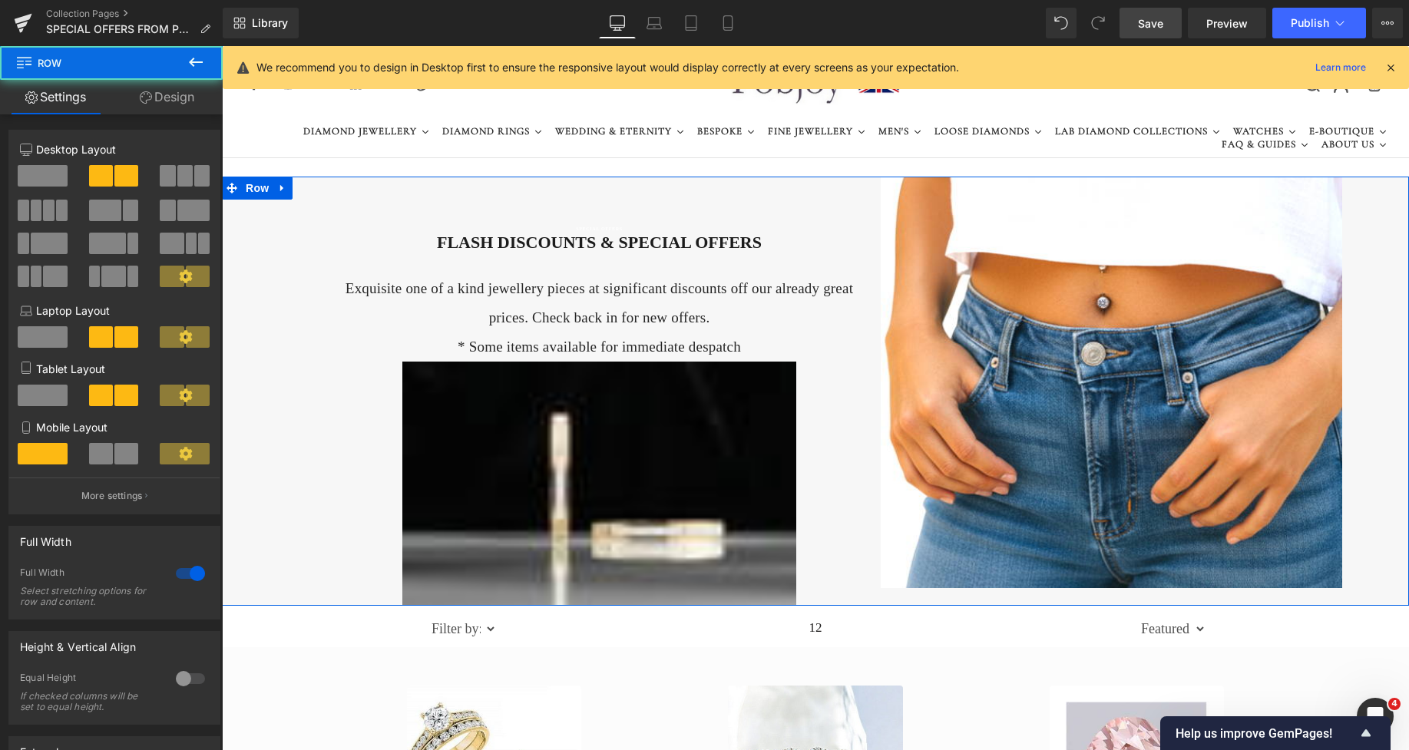
click at [446, 219] on div "SPECIAL OFFERS Heading FLASH DISCOUNTS & SPECIAL OFFERS Heading Exquisite one o…" at bounding box center [599, 391] width 512 height 429
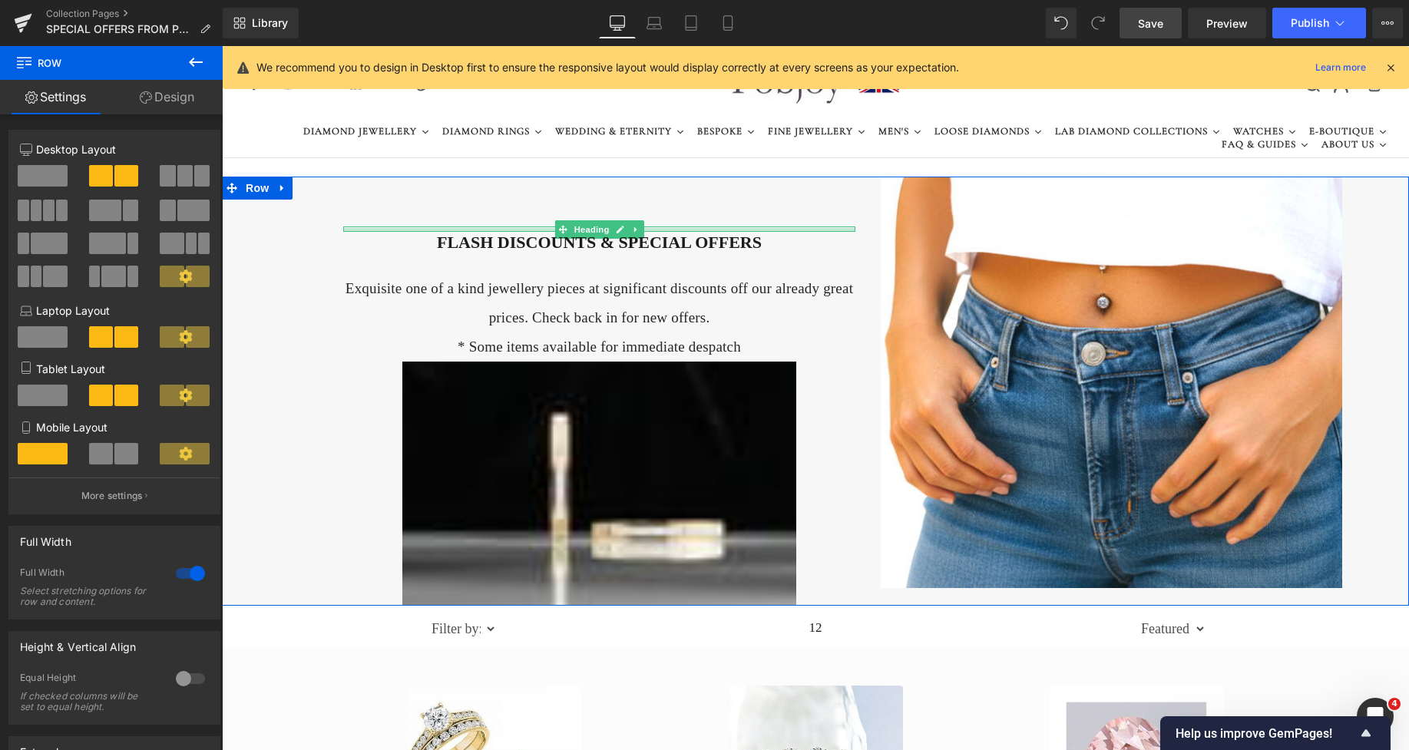
click at [449, 230] on div at bounding box center [599, 230] width 512 height 4
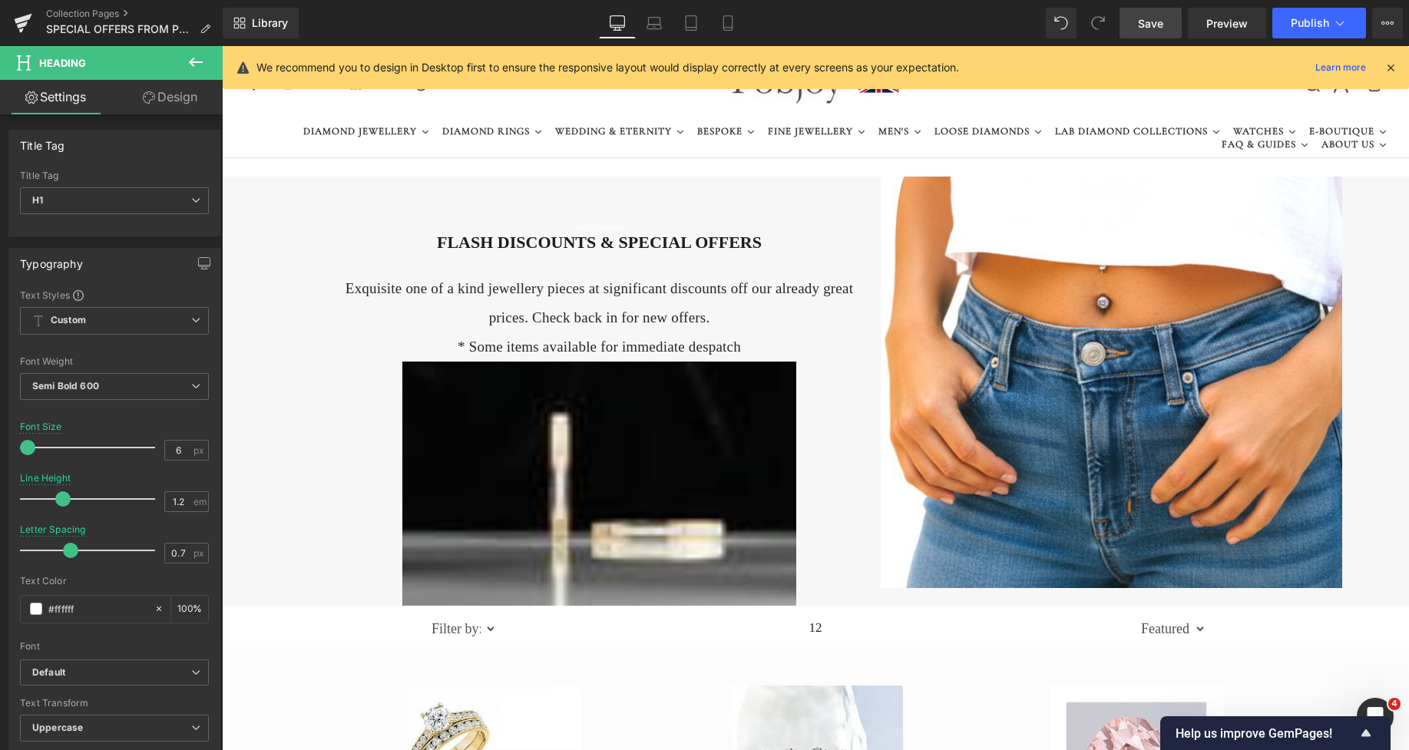
click at [177, 96] on link "Design" at bounding box center [169, 97] width 111 height 35
click at [0, 0] on div "Spacing" at bounding box center [0, 0] width 0 height 0
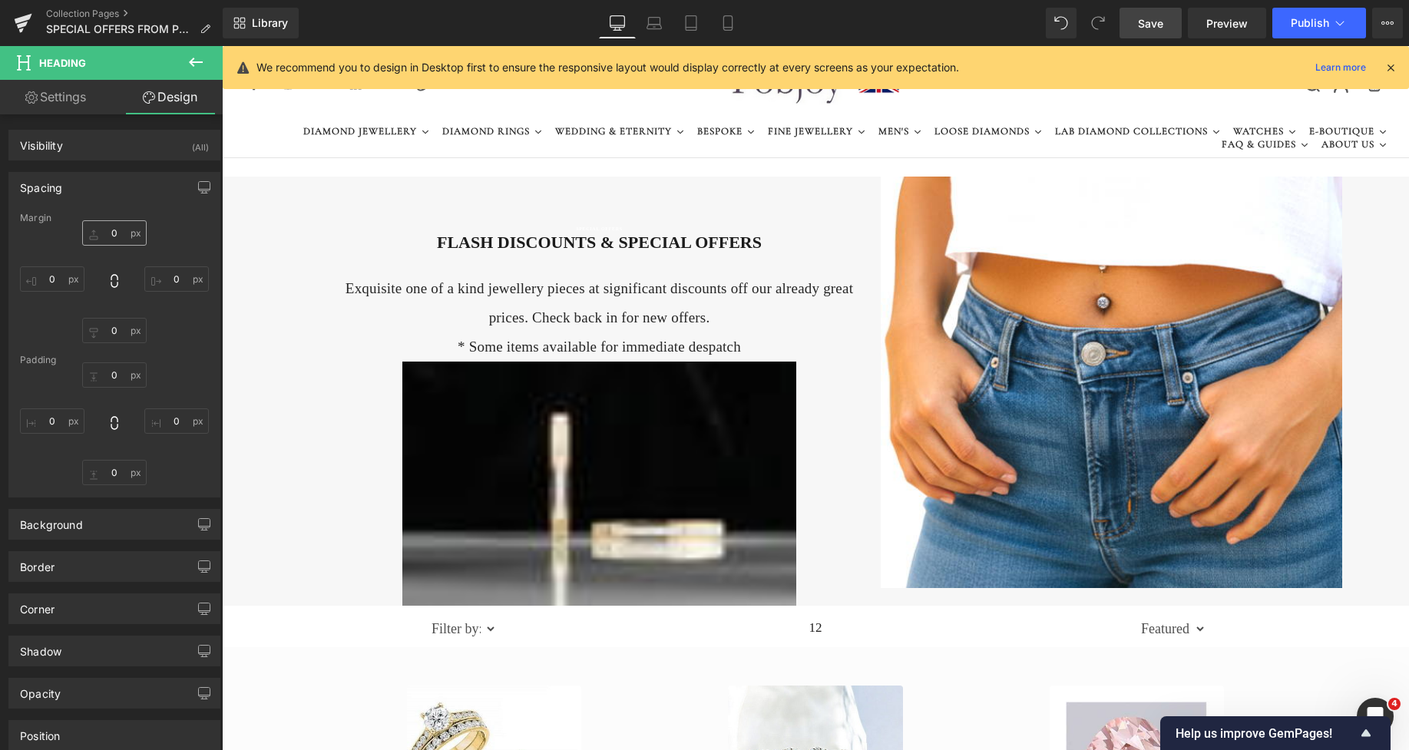
type input "65"
type input "0"
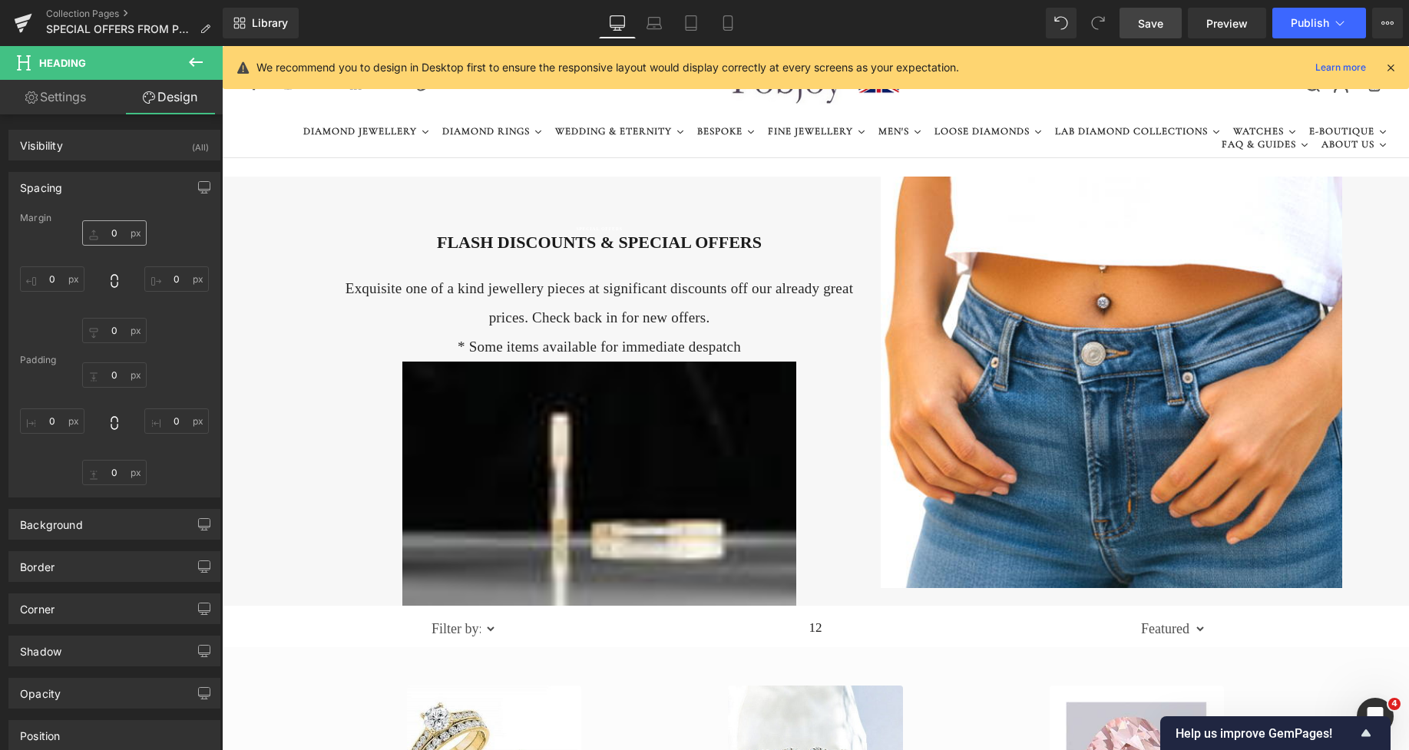
type input "0"
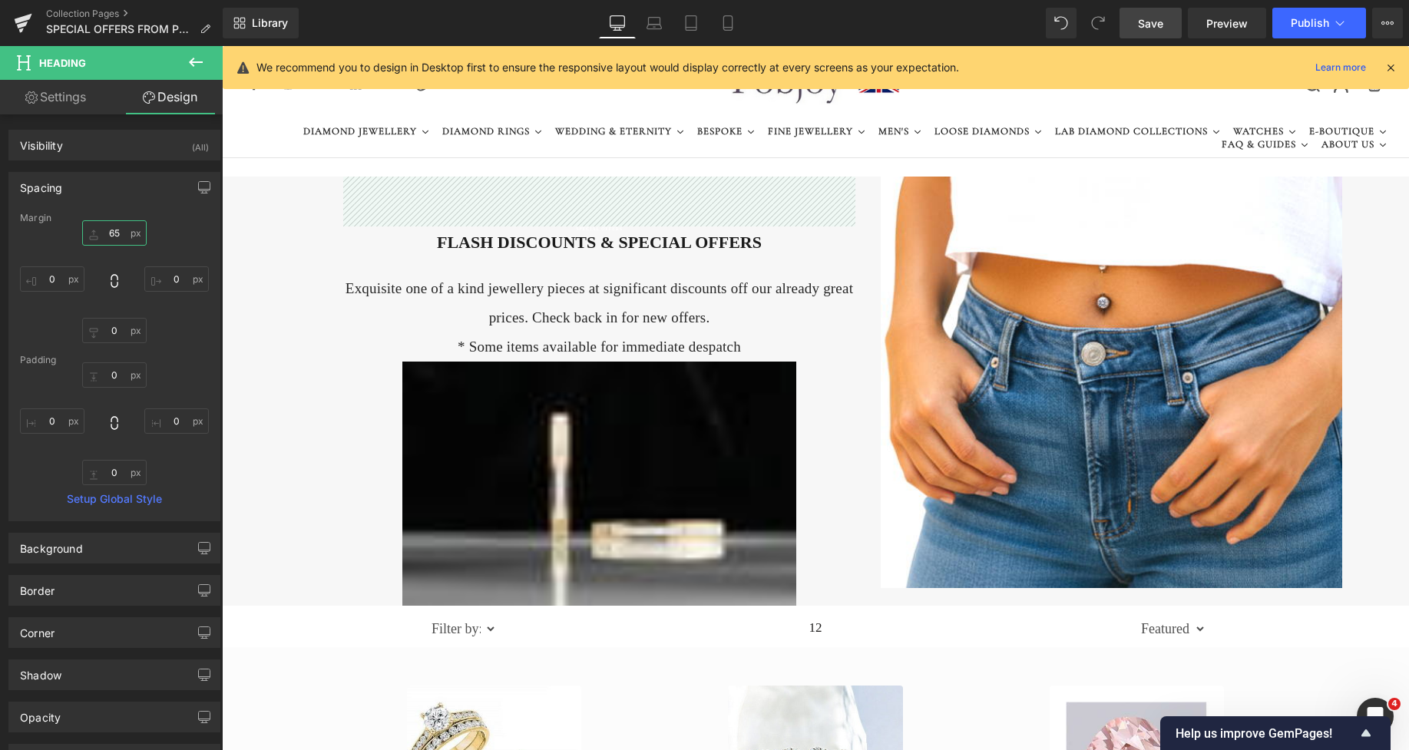
click at [96, 235] on input "65" at bounding box center [114, 232] width 65 height 25
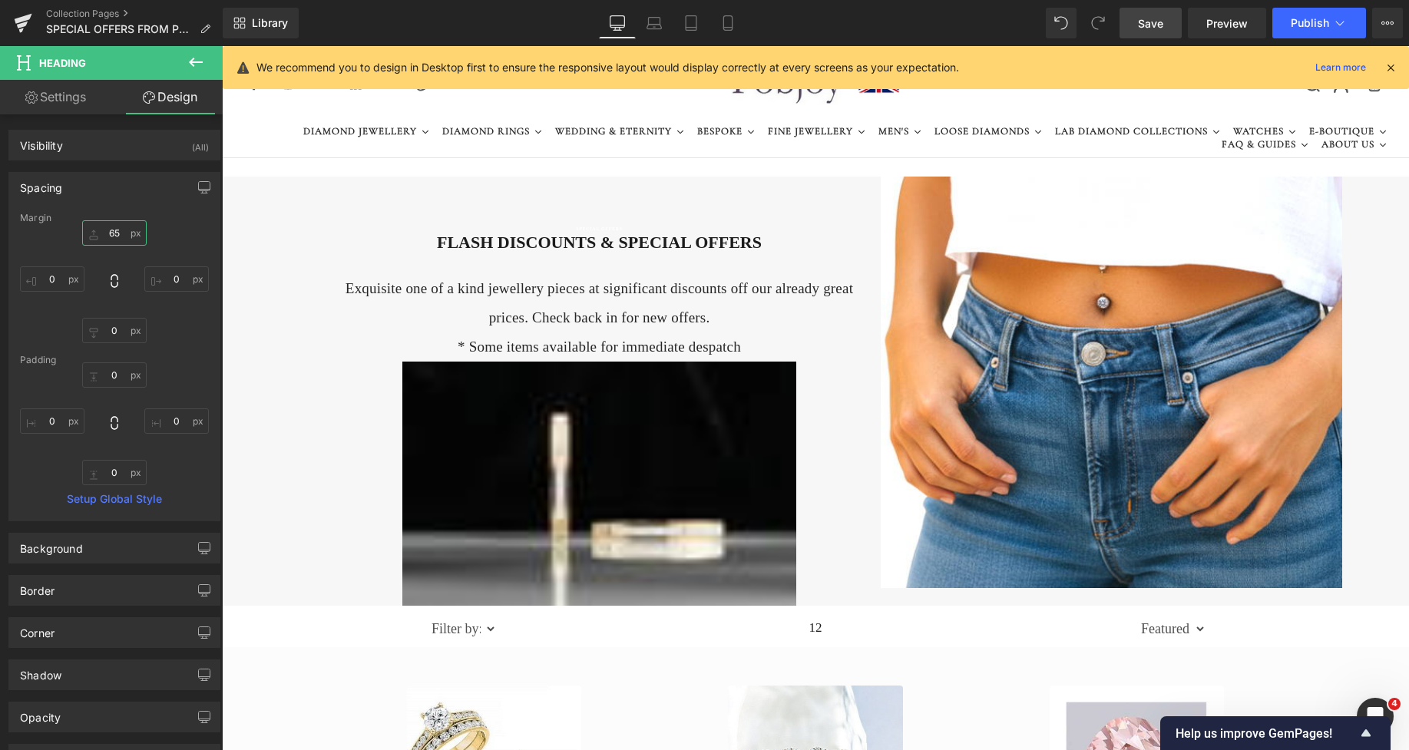
type input "8"
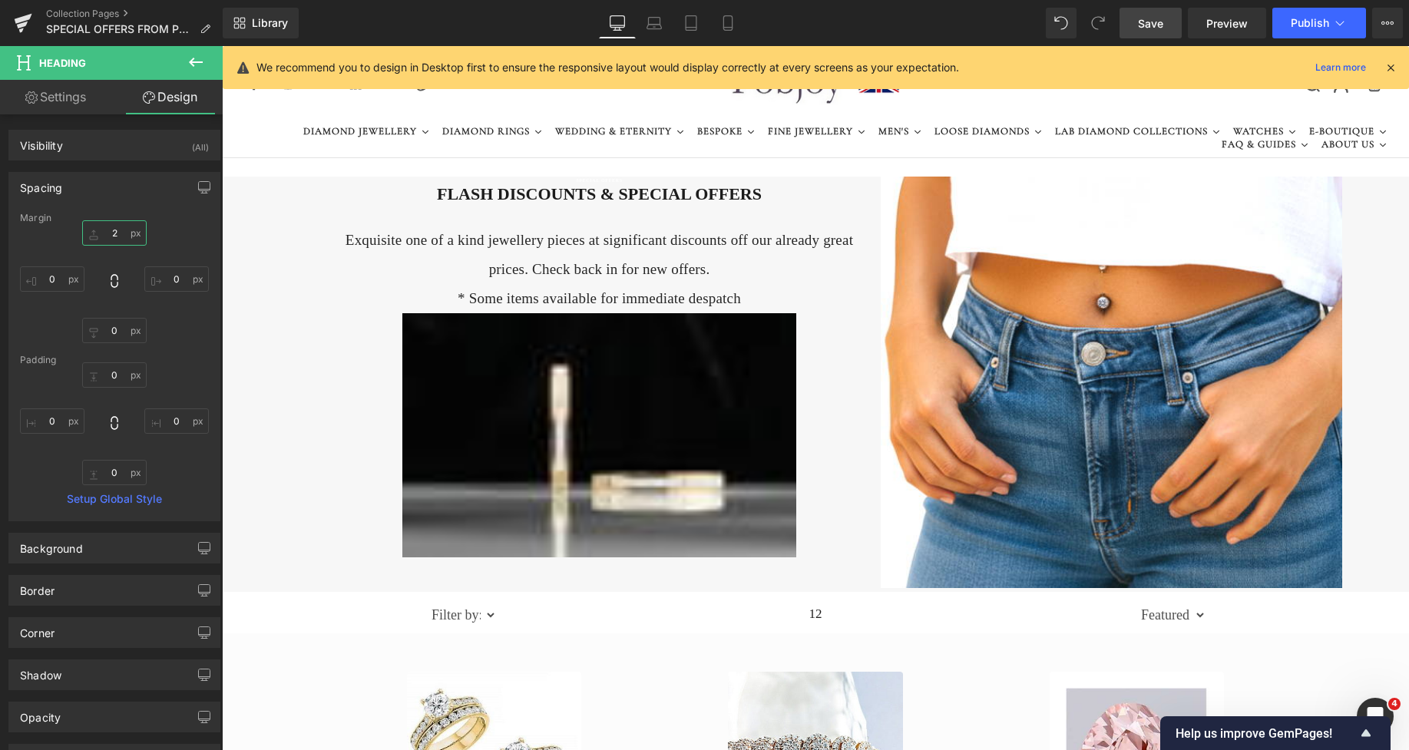
type input "21"
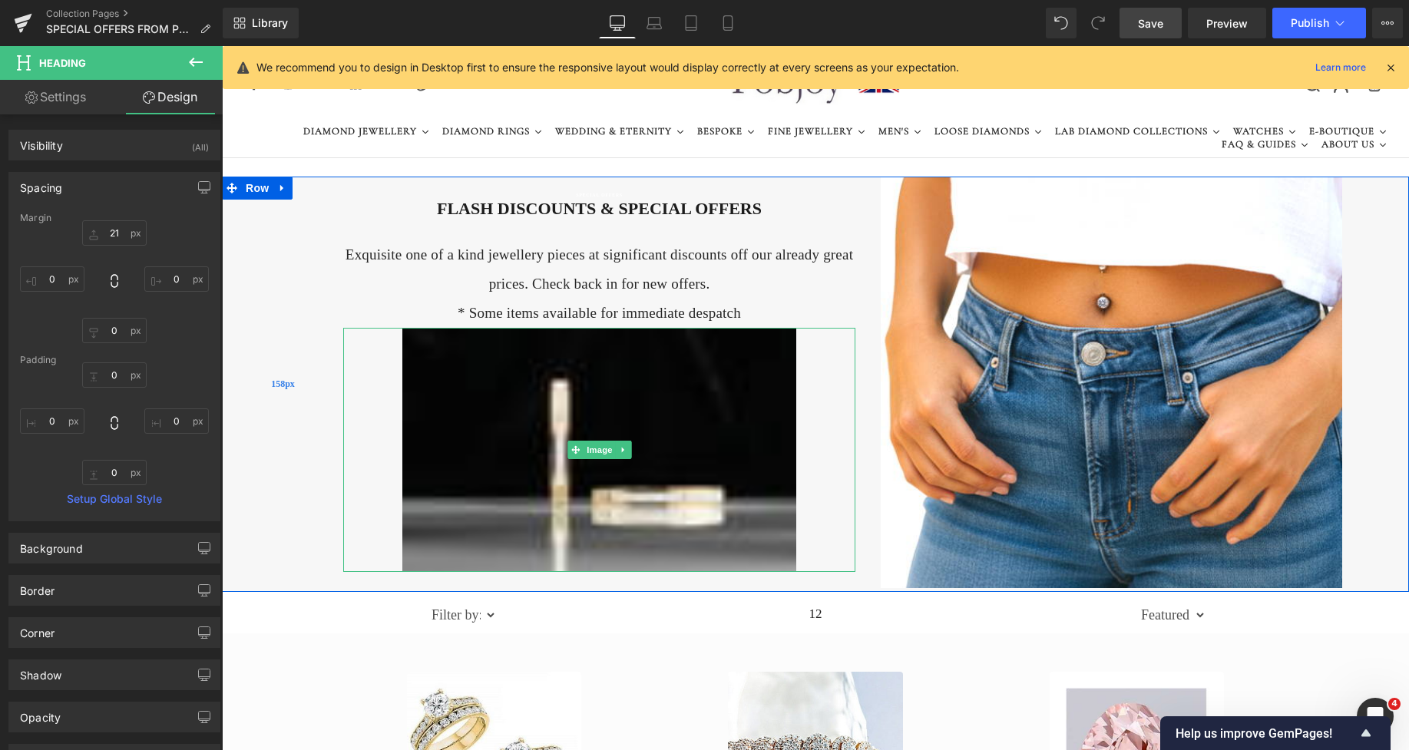
click at [601, 339] on img at bounding box center [599, 450] width 395 height 244
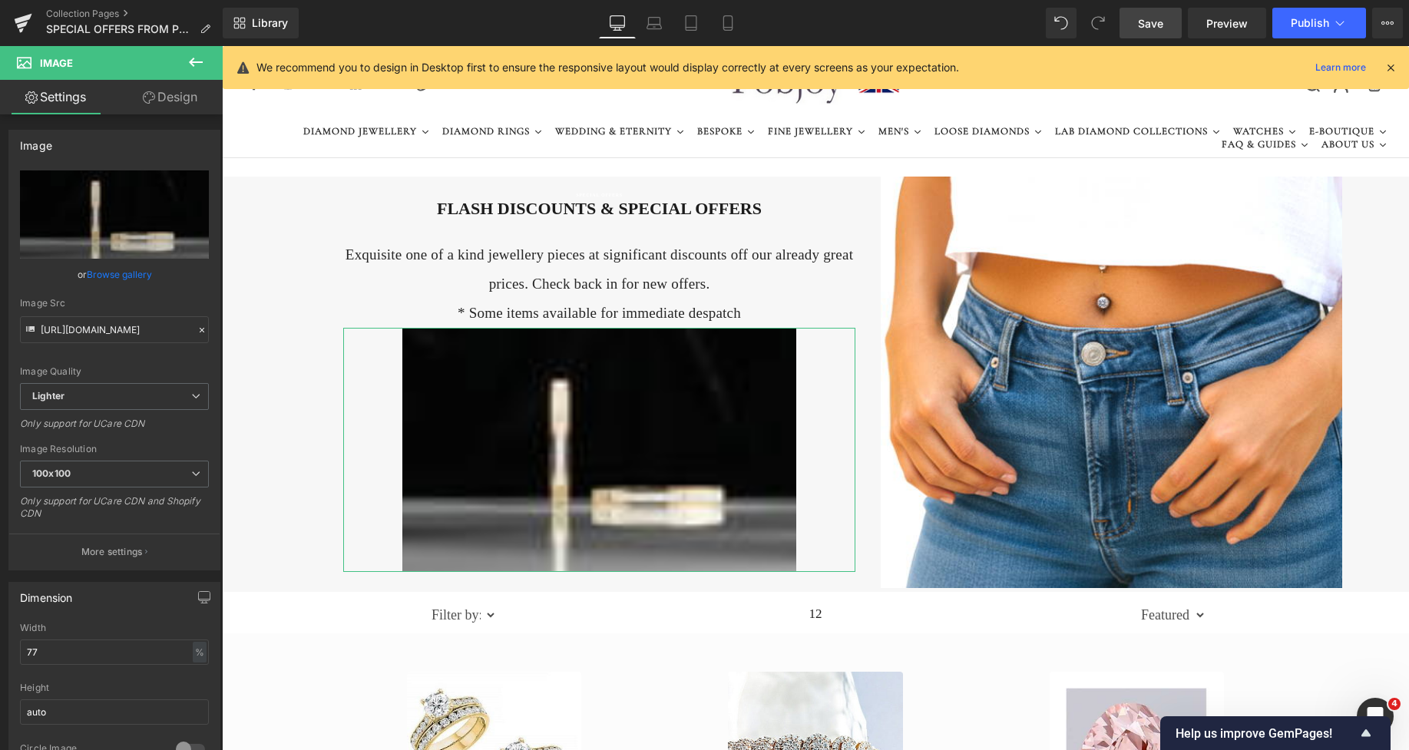
click at [177, 106] on link "Design" at bounding box center [169, 97] width 111 height 35
click at [0, 0] on div "Spacing" at bounding box center [0, 0] width 0 height 0
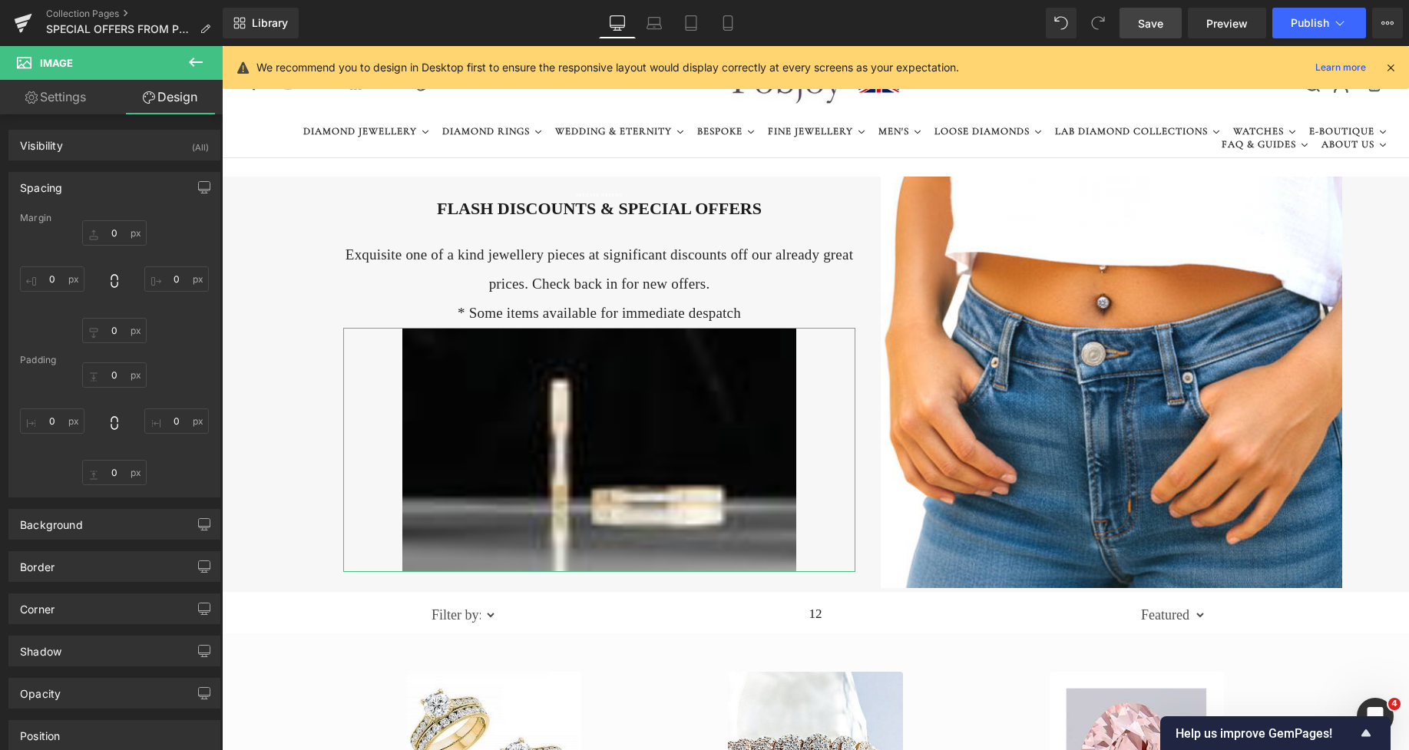
type input "0"
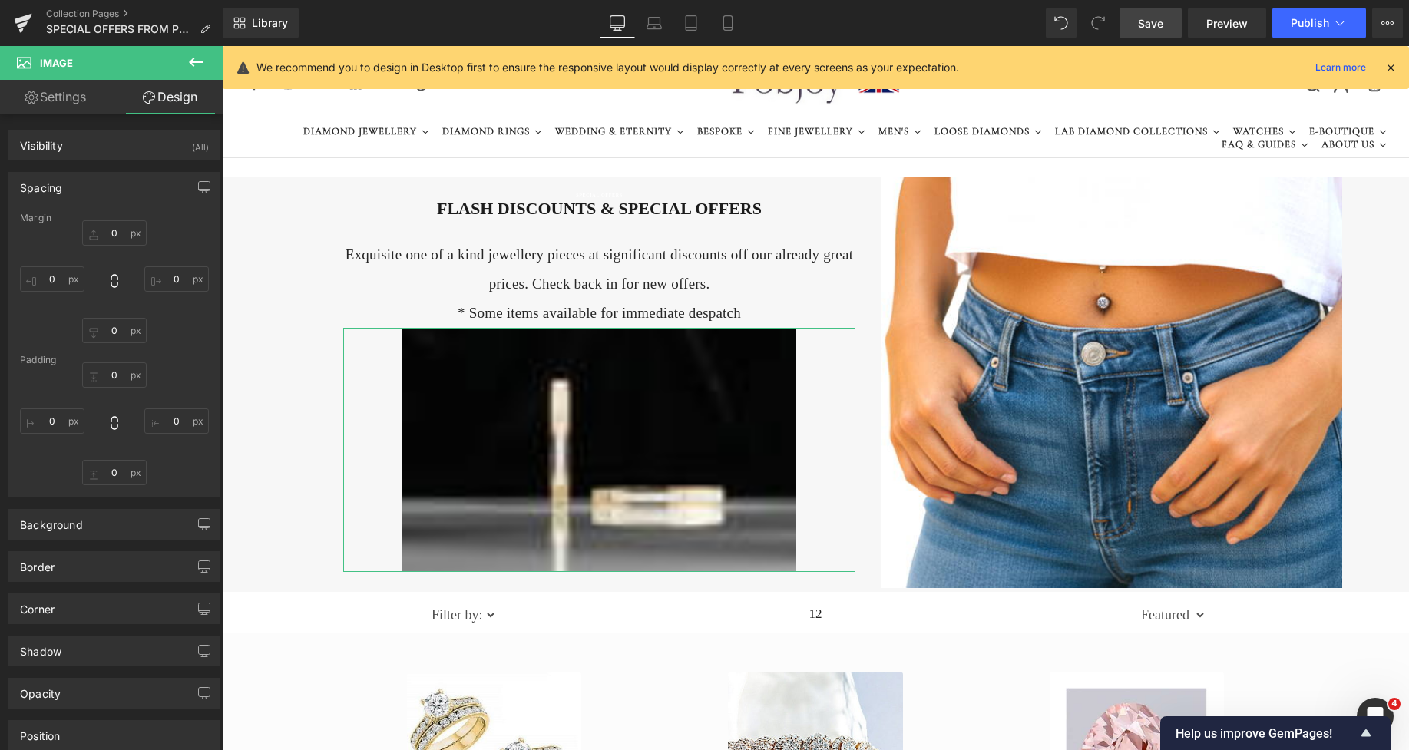
type input "0"
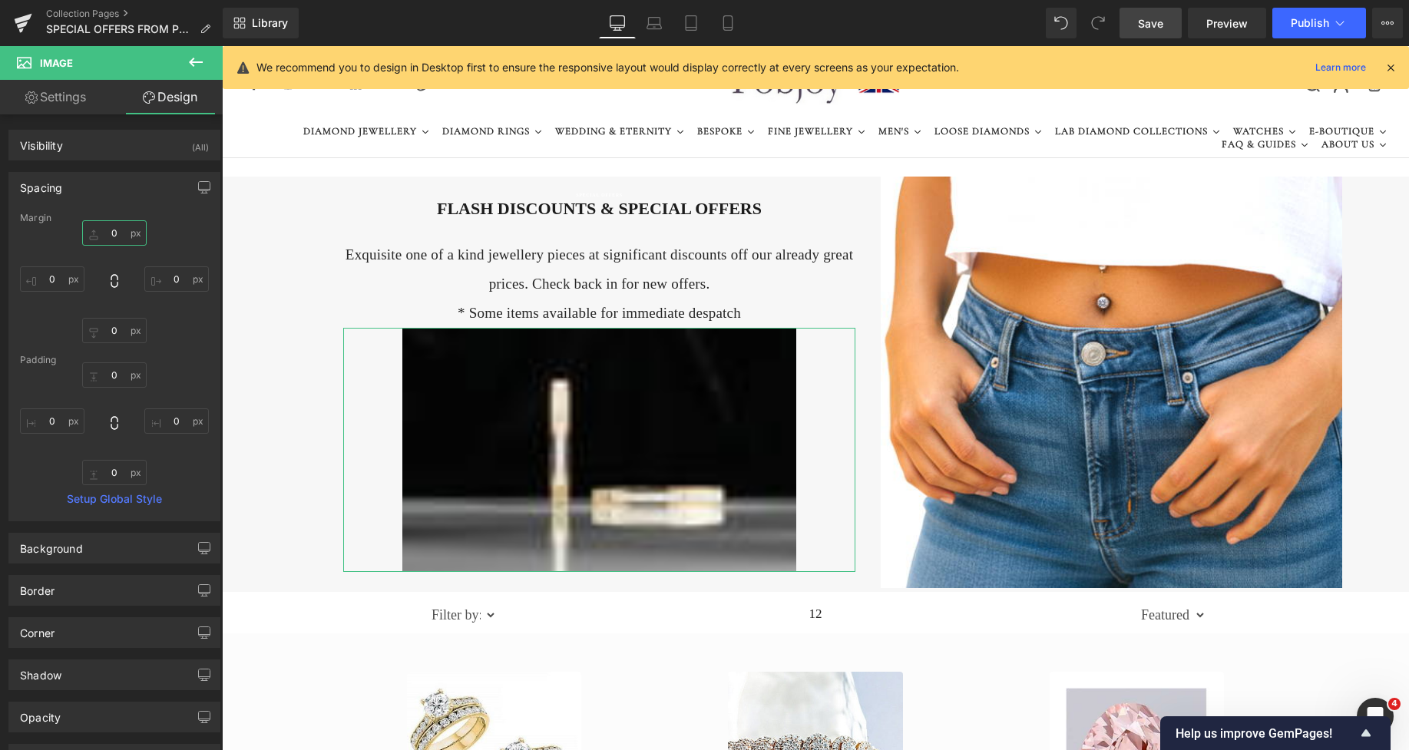
click at [104, 238] on input "0" at bounding box center [114, 232] width 65 height 25
type input "22"
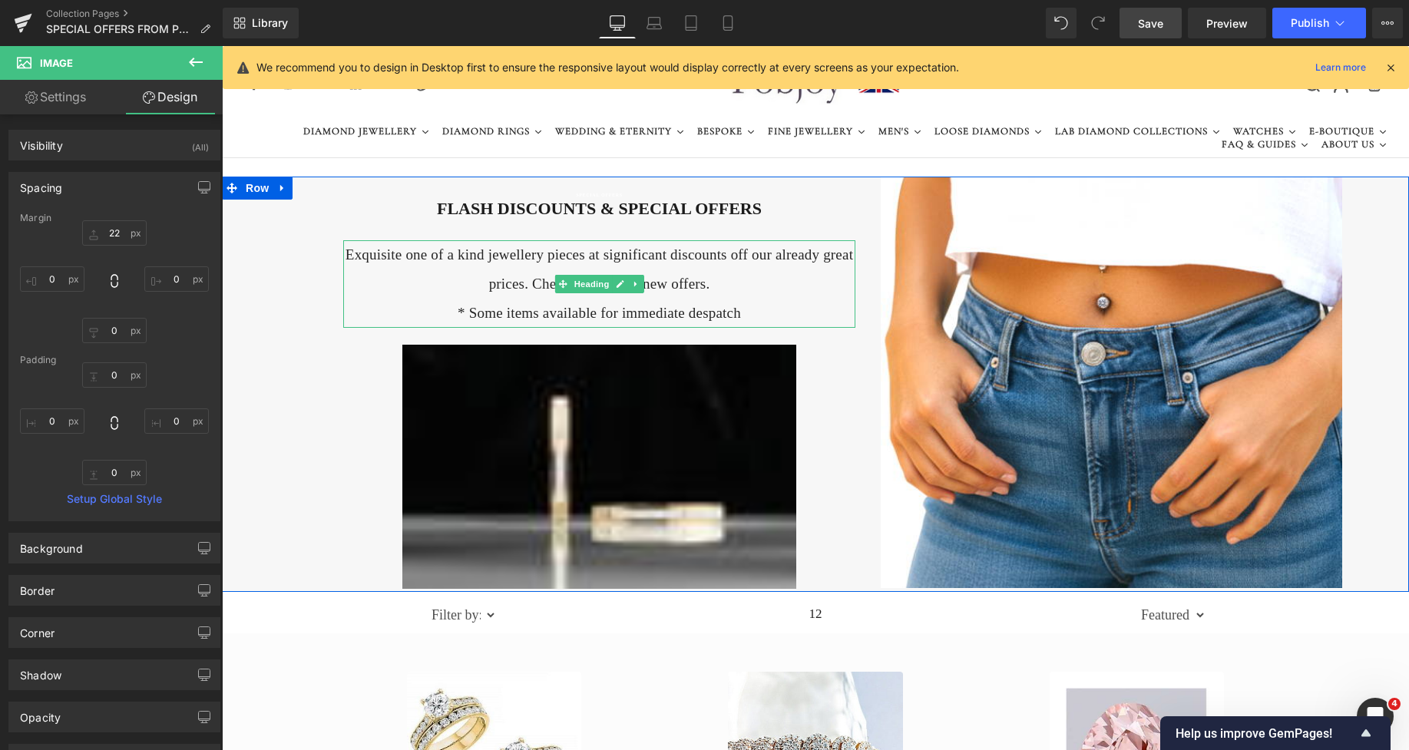
click at [393, 253] on h4 "Exquisite one of a kind jewellery pieces at significant discounts off our alrea…" at bounding box center [599, 269] width 512 height 58
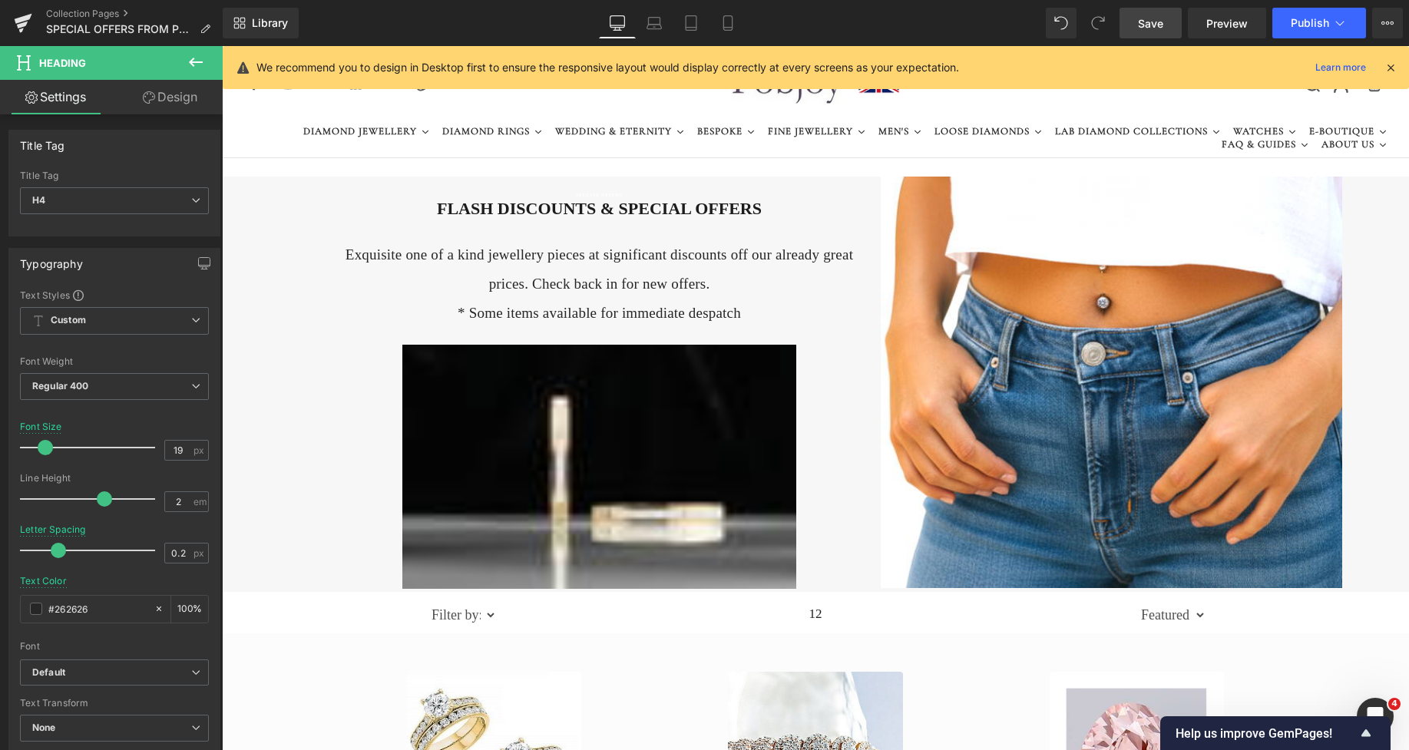
click at [181, 98] on link "Design" at bounding box center [169, 97] width 111 height 35
click at [0, 0] on div "Spacing" at bounding box center [0, 0] width 0 height 0
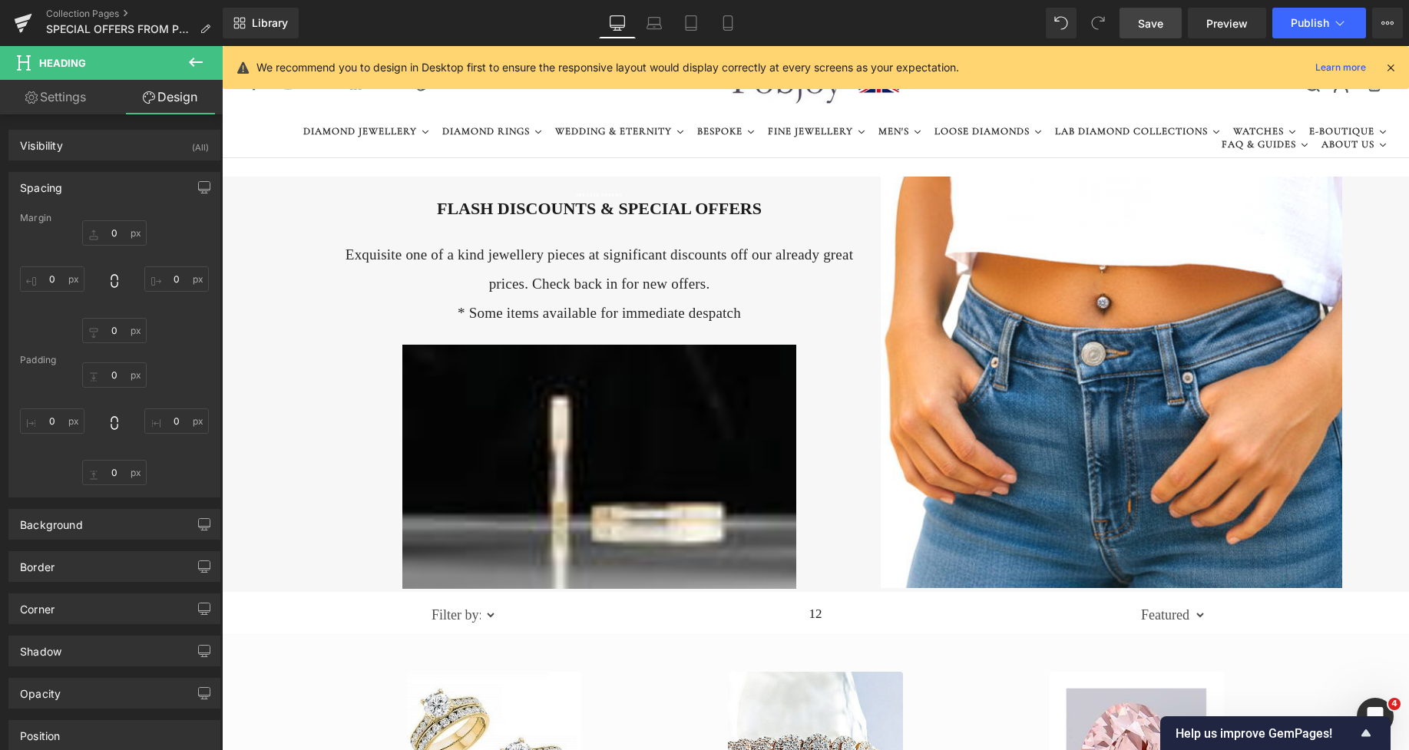
type input "27"
type input "0"
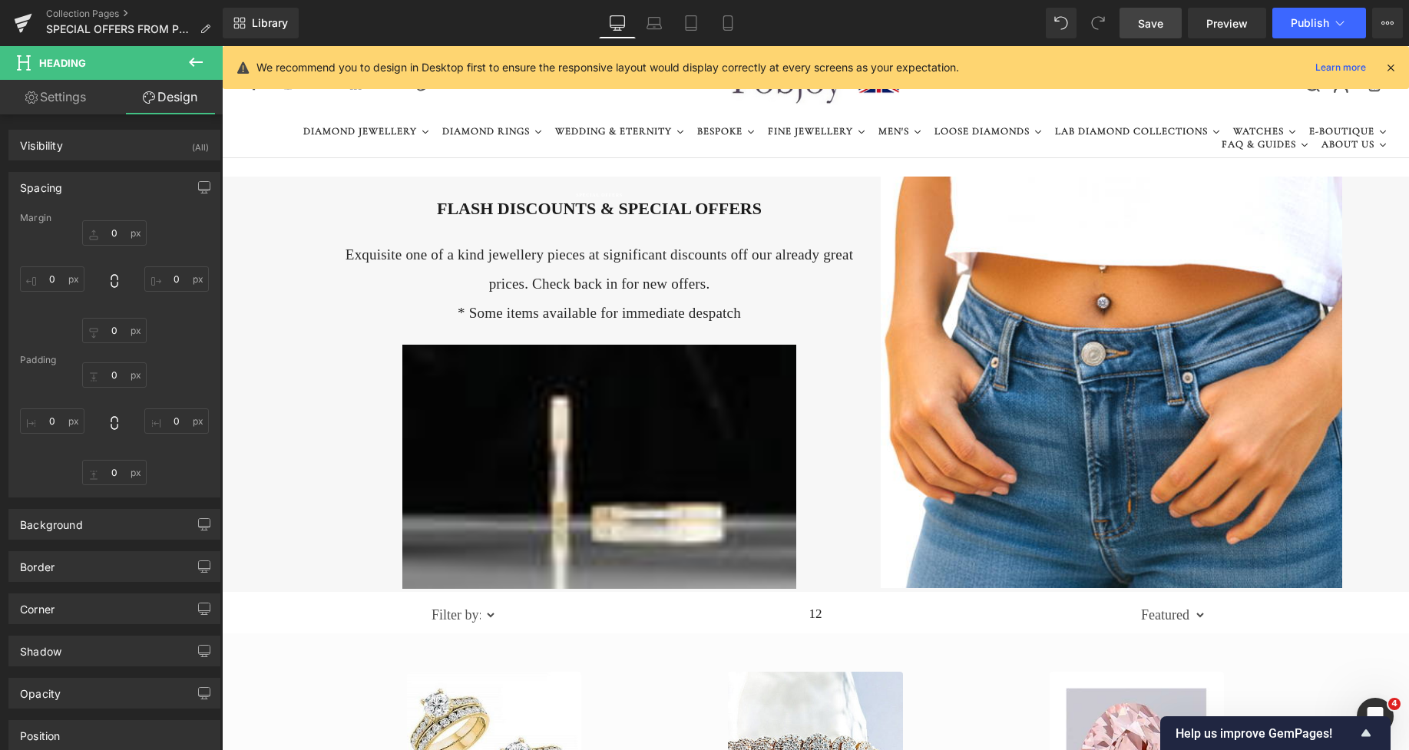
type input "0"
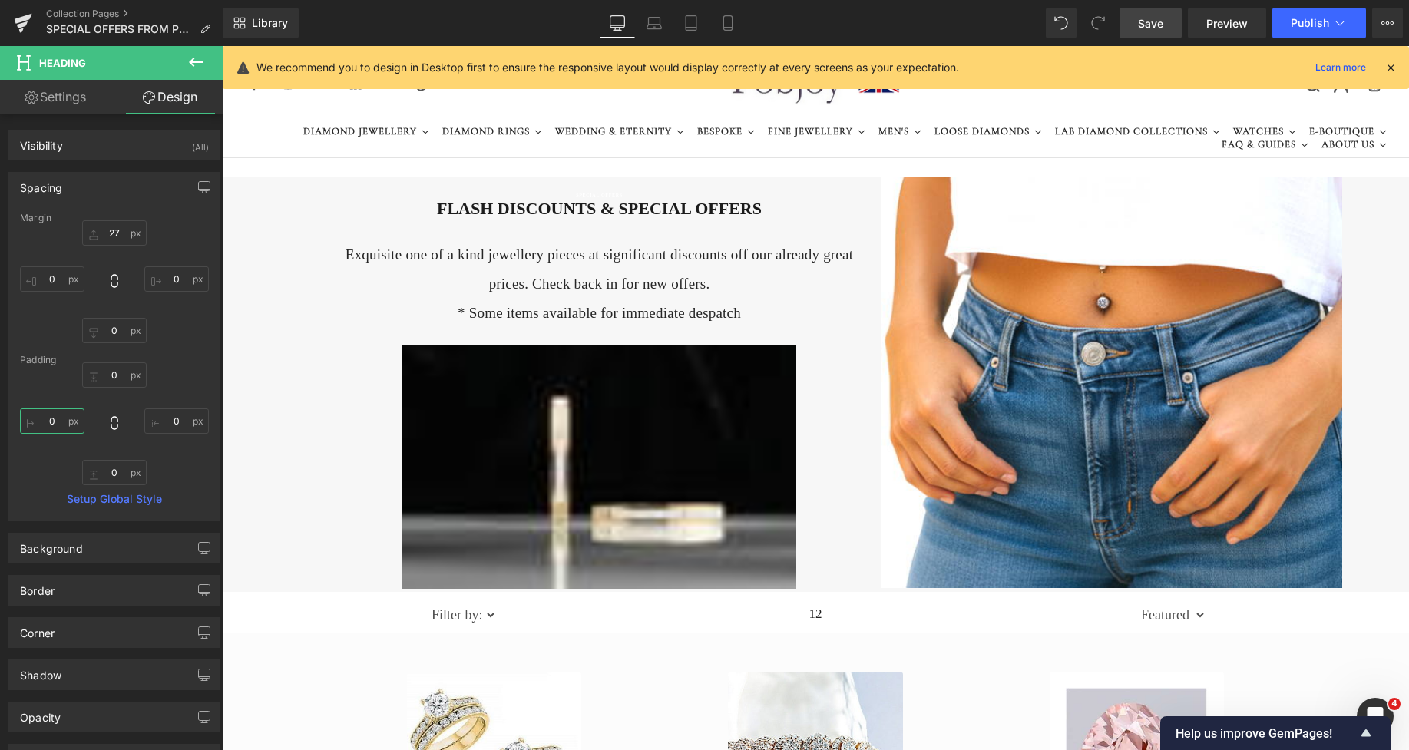
click at [52, 429] on input "0" at bounding box center [52, 421] width 65 height 25
type input "22"
click at [173, 419] on input "0" at bounding box center [176, 421] width 65 height 25
type input "22"
click at [1154, 18] on span "Save" at bounding box center [1150, 23] width 25 height 16
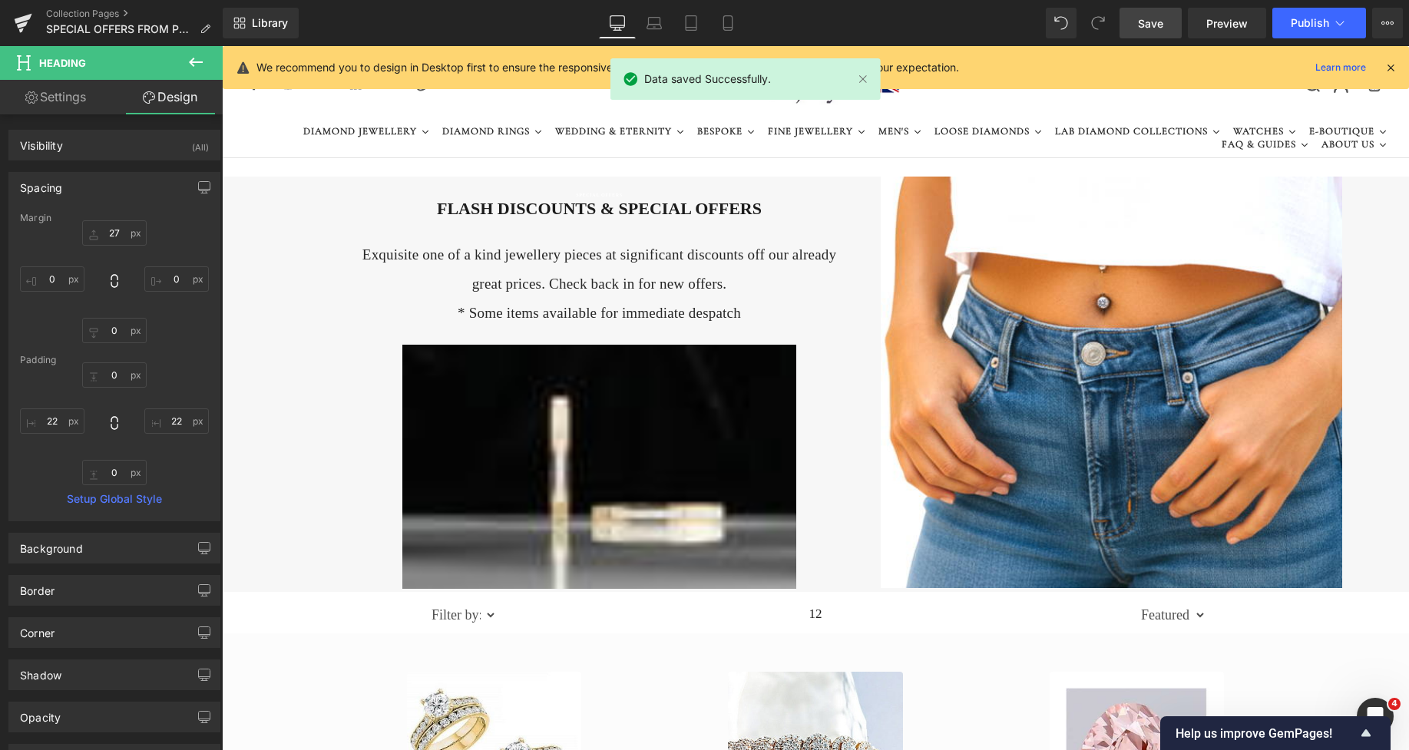
drag, startPoint x: 1402, startPoint y: 126, endPoint x: 1605, endPoint y: 127, distance: 203.5
click at [1231, 21] on span "Preview" at bounding box center [1227, 23] width 41 height 16
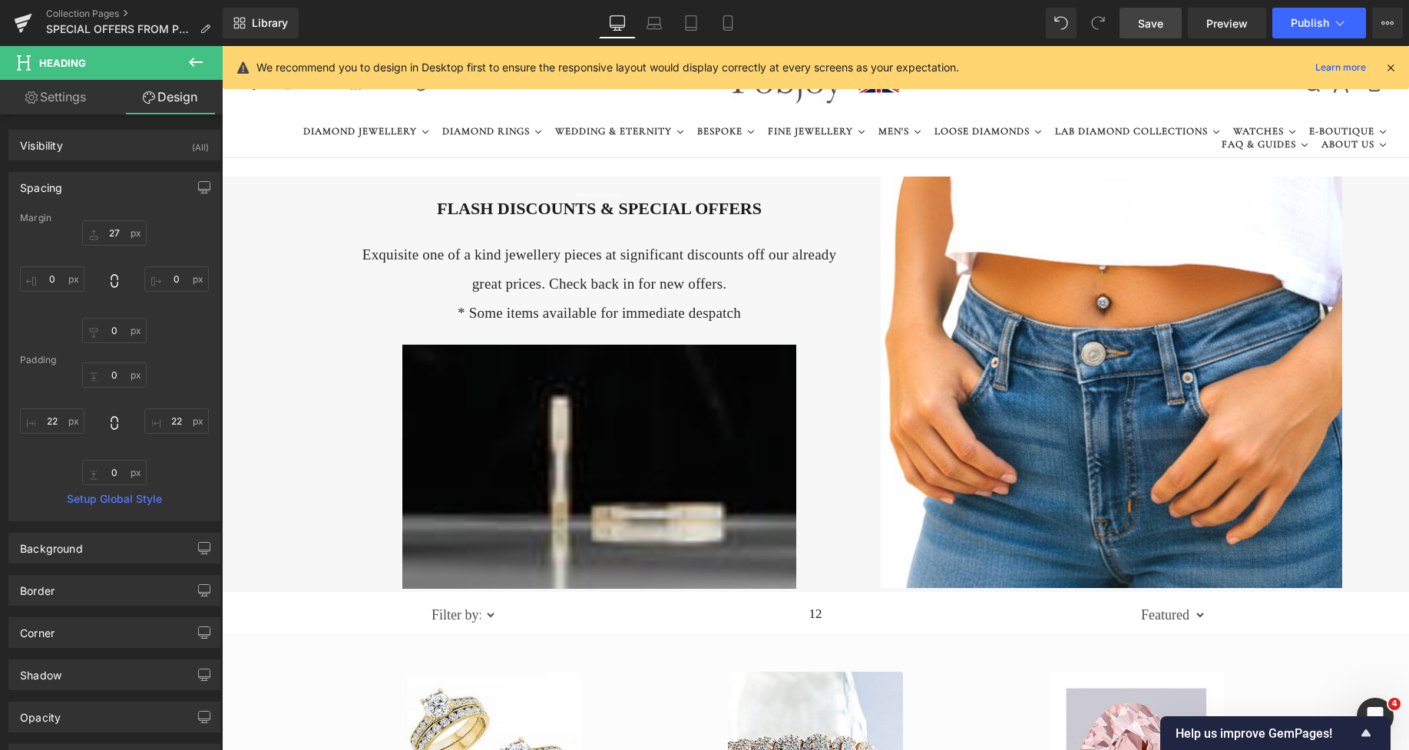
click at [468, 389] on img at bounding box center [599, 467] width 395 height 244
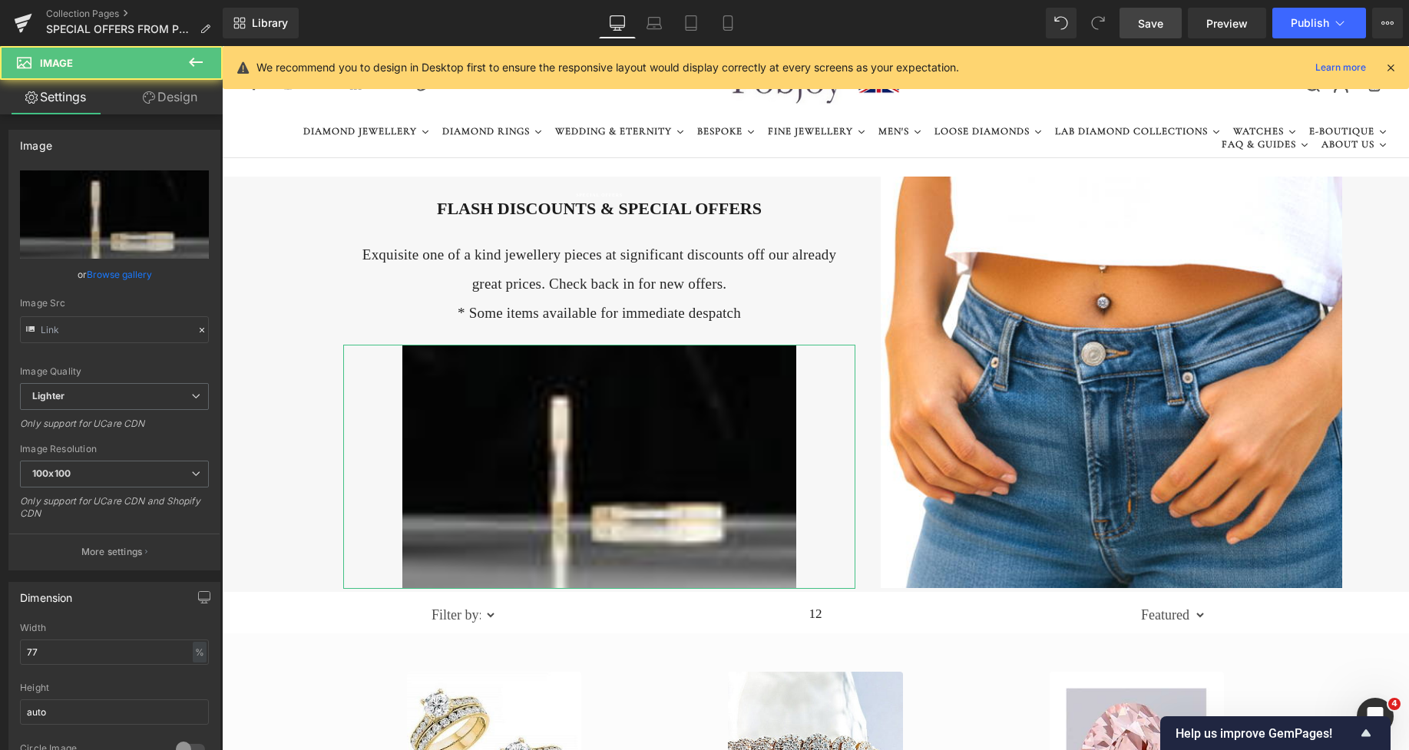
type input "[URL][DOMAIN_NAME]"
click at [180, 101] on link "Design" at bounding box center [169, 97] width 111 height 35
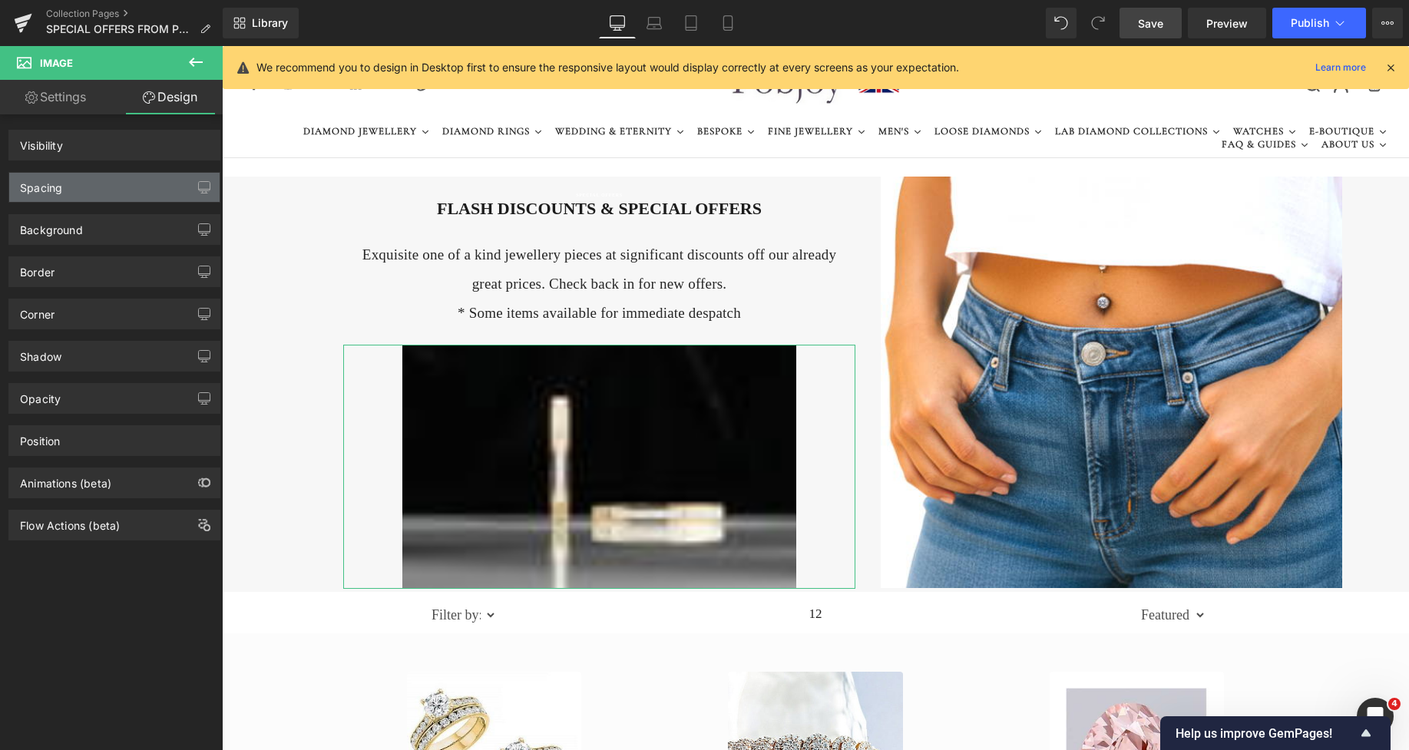
click at [68, 195] on div "Spacing" at bounding box center [114, 187] width 210 height 29
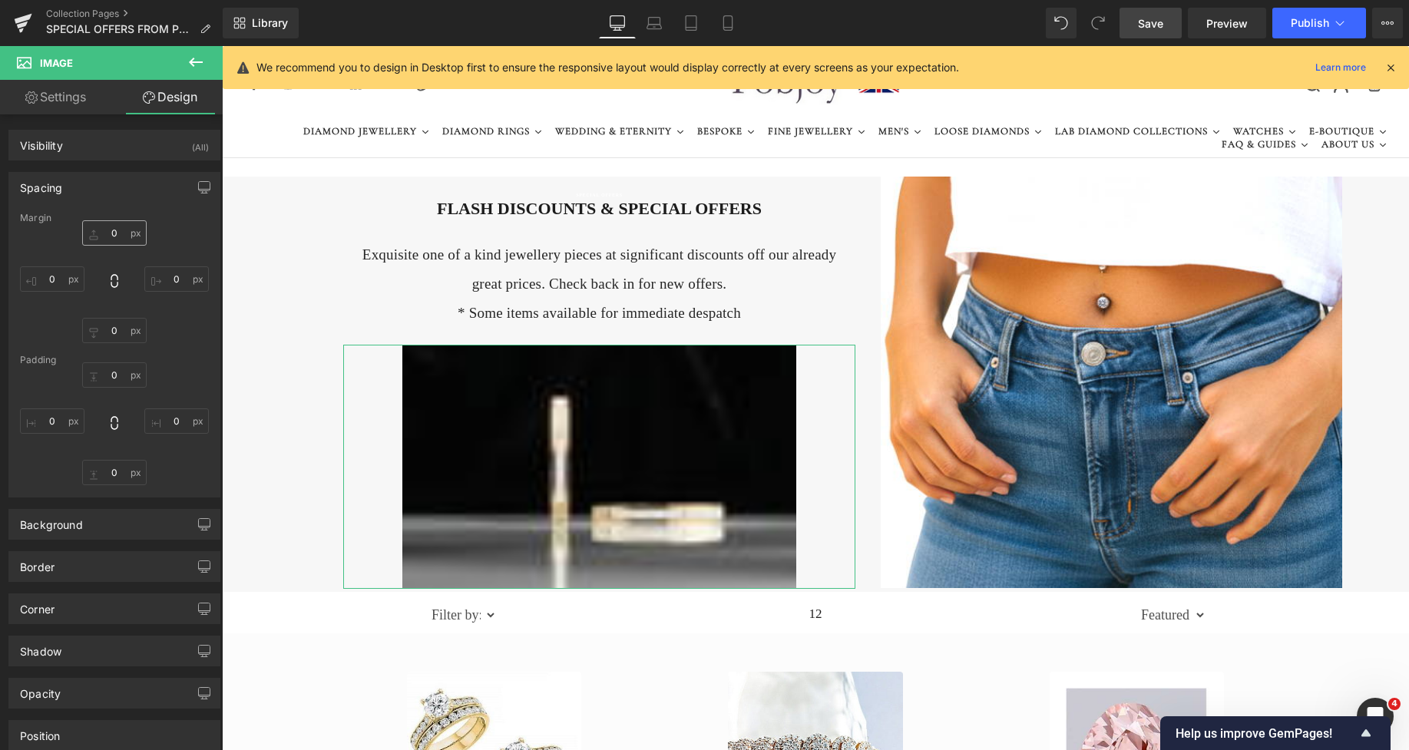
type input "22"
type input "0"
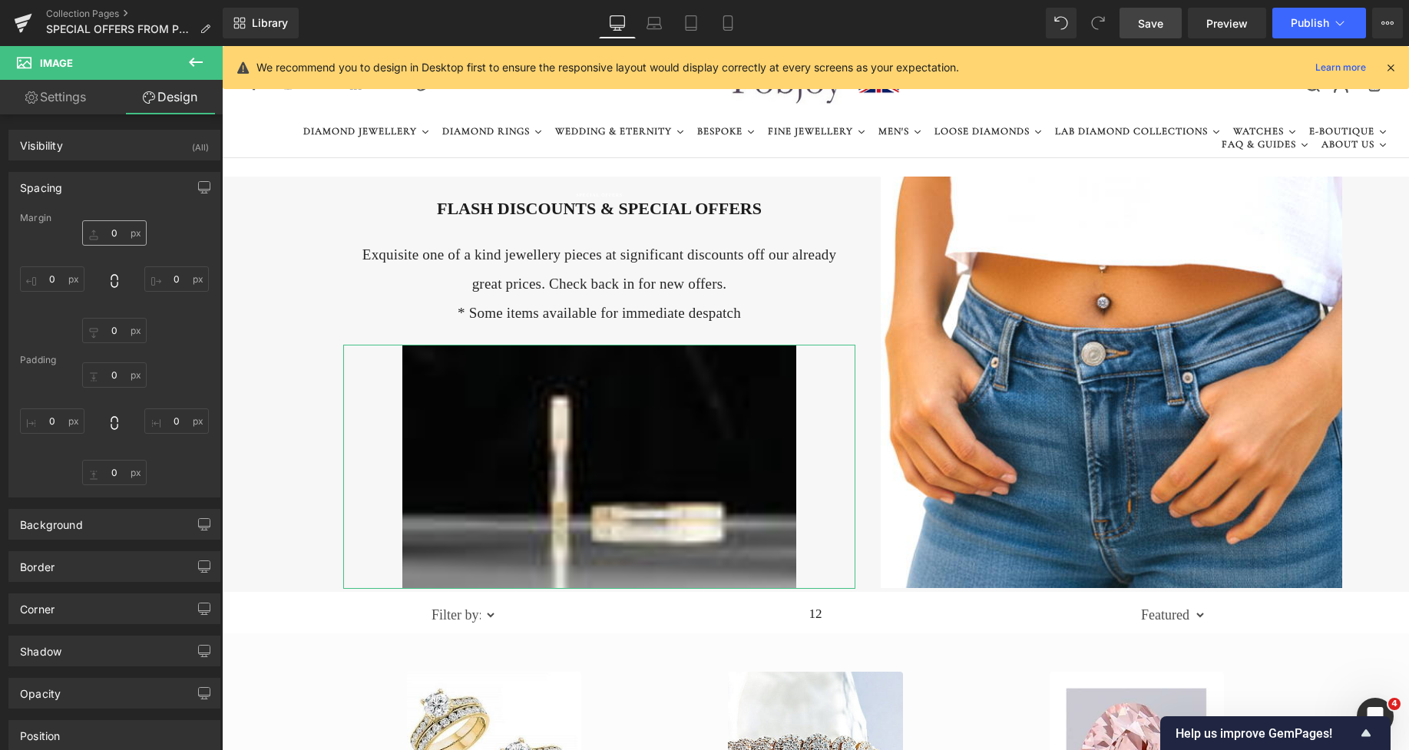
type input "0"
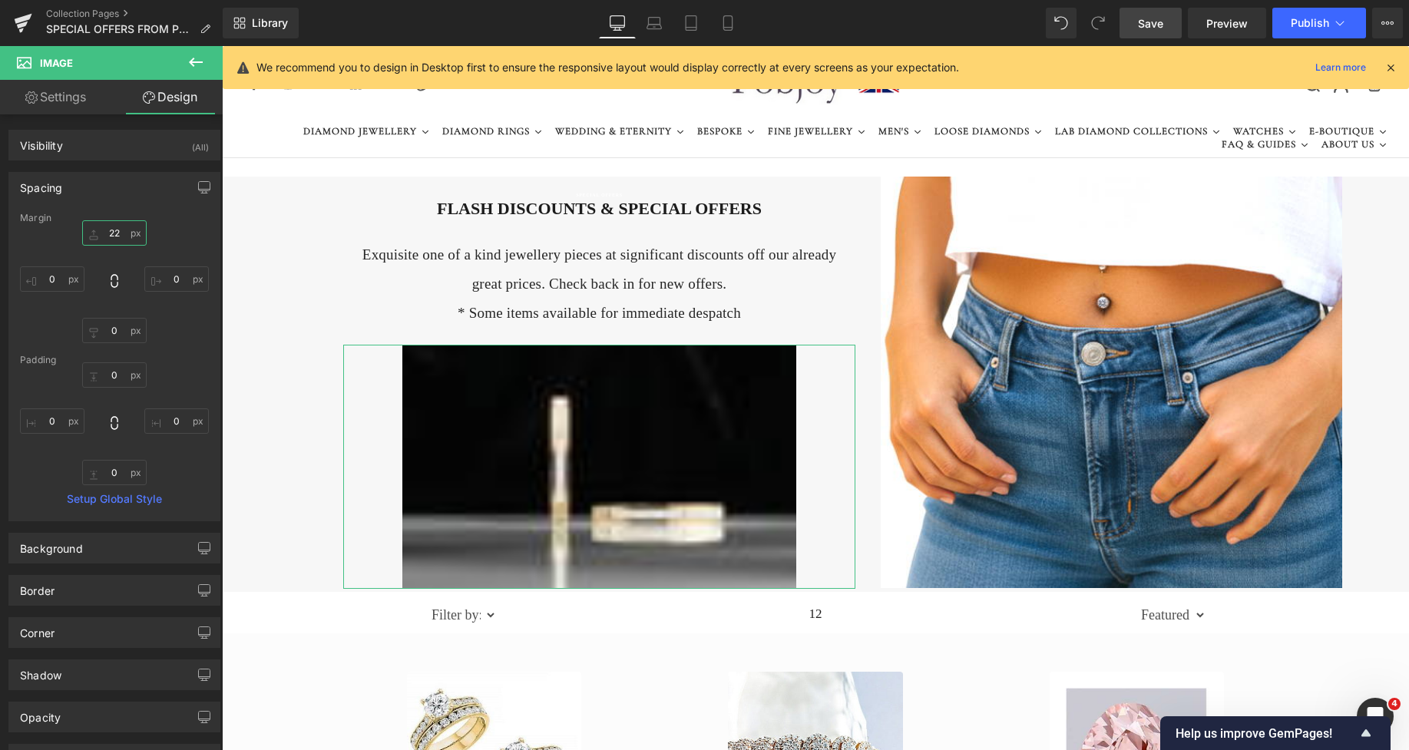
click at [107, 240] on input "22" at bounding box center [114, 232] width 65 height 25
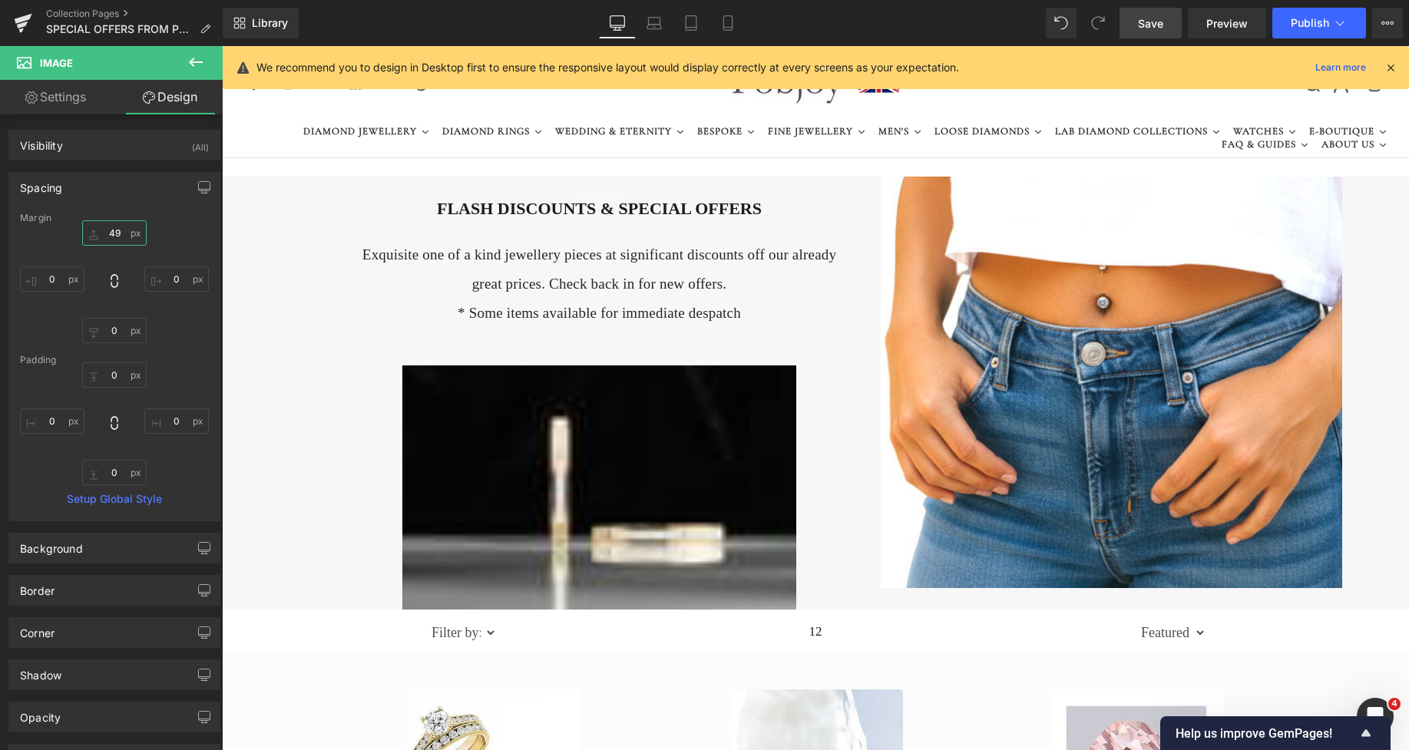
type input "49"
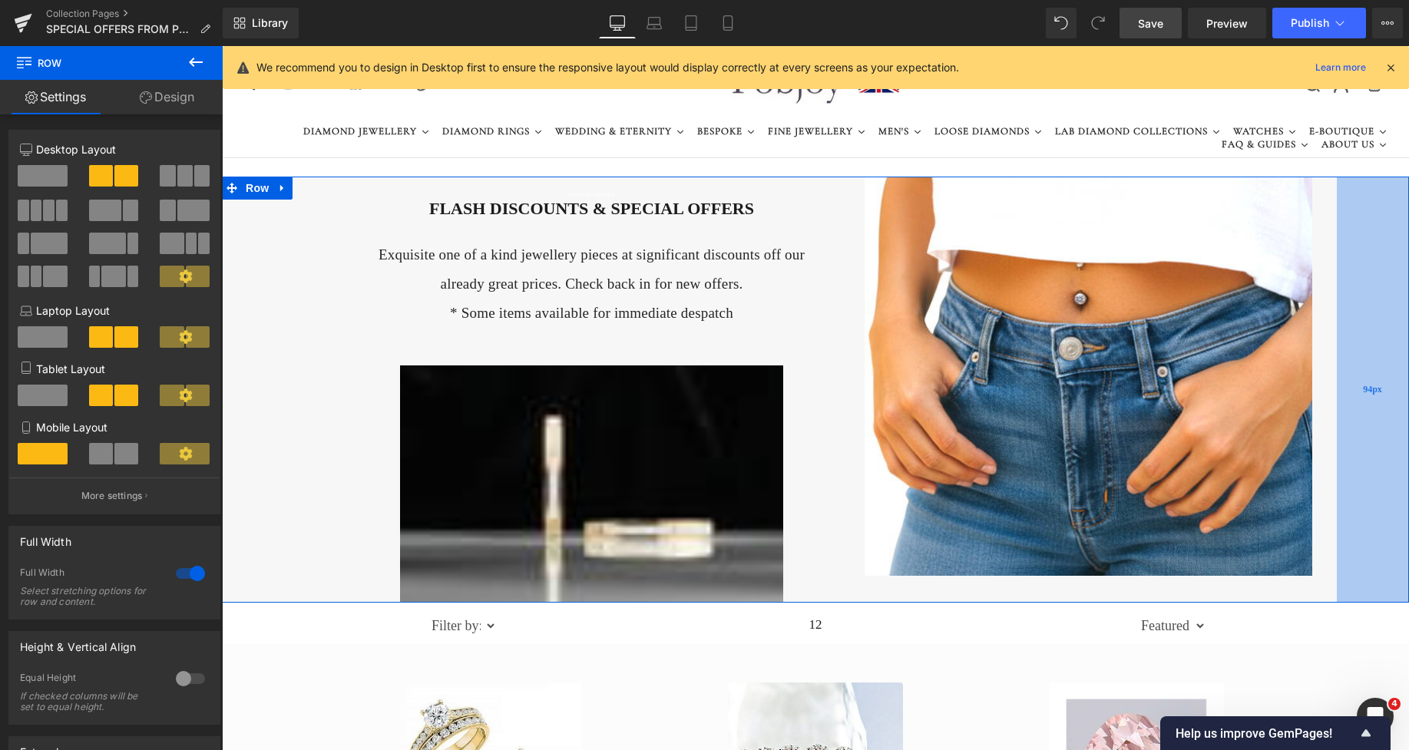
drag, startPoint x: 1373, startPoint y: 260, endPoint x: 1342, endPoint y: 255, distance: 31.2
click at [1342, 255] on div "94px" at bounding box center [1373, 390] width 72 height 426
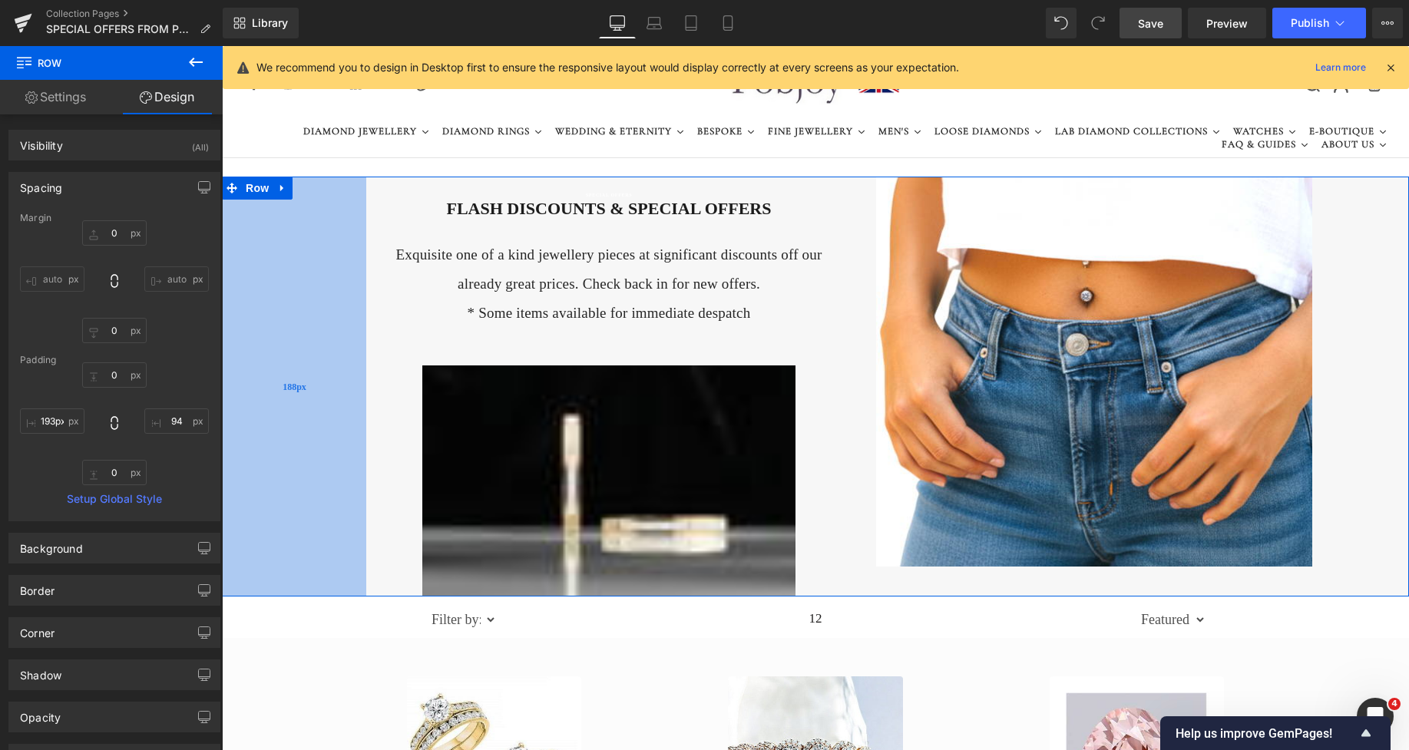
type input "187px"
click at [280, 293] on div "187px" at bounding box center [294, 387] width 144 height 421
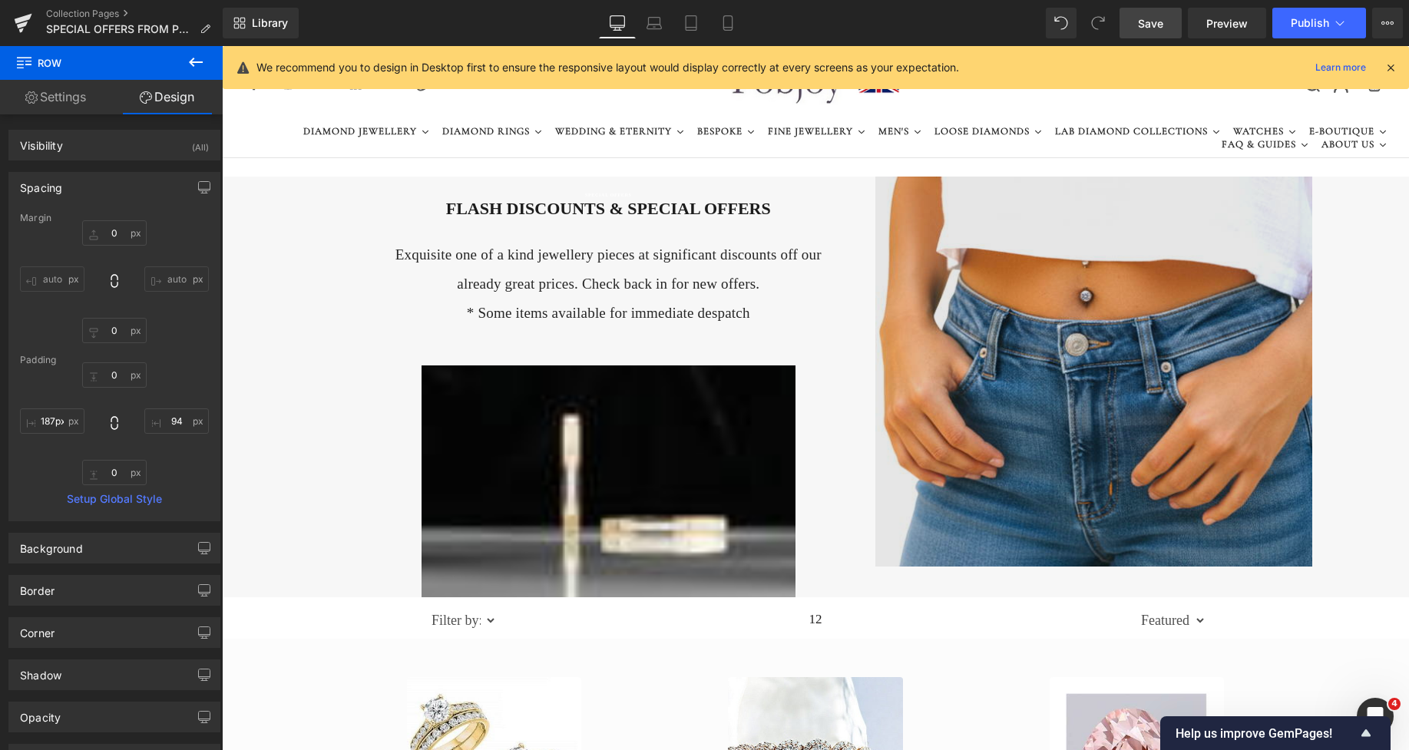
click at [935, 279] on img at bounding box center [1094, 372] width 437 height 390
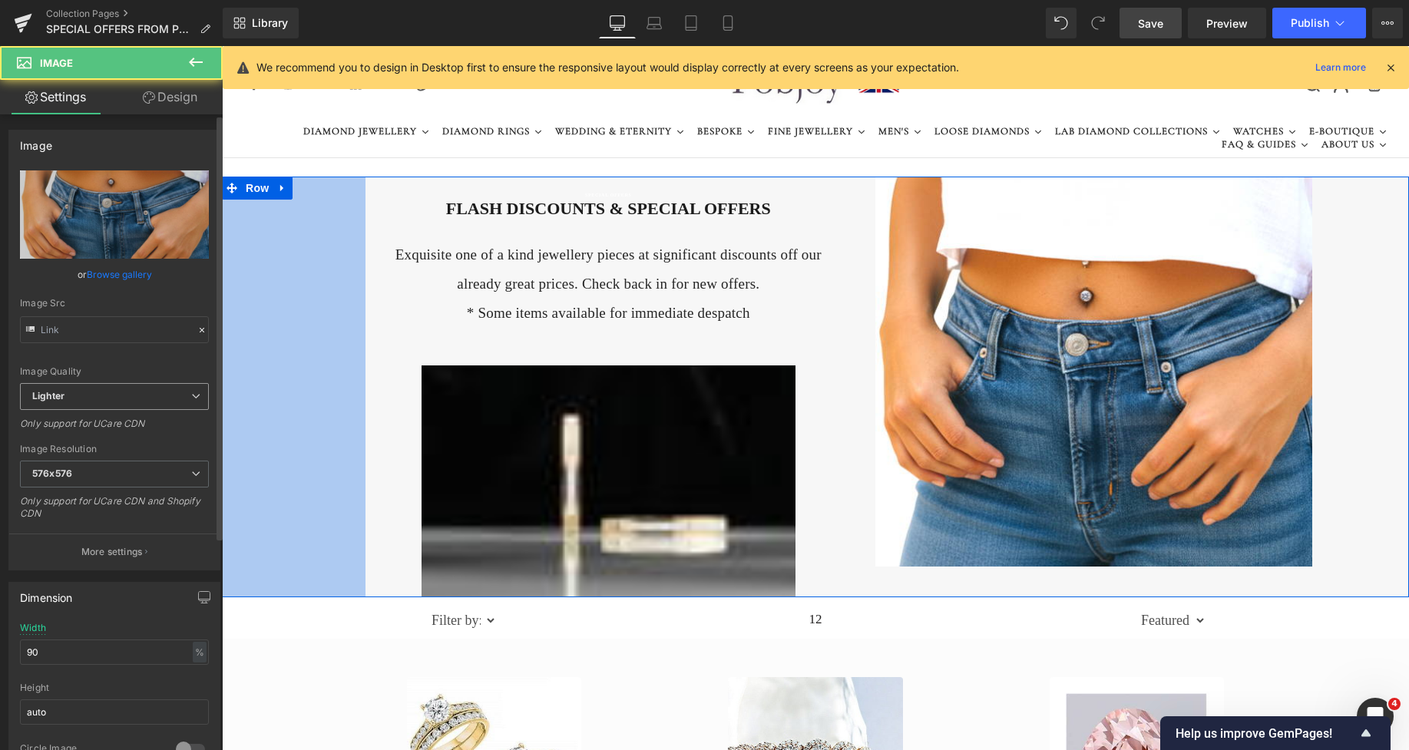
type input "[URL][DOMAIN_NAME]"
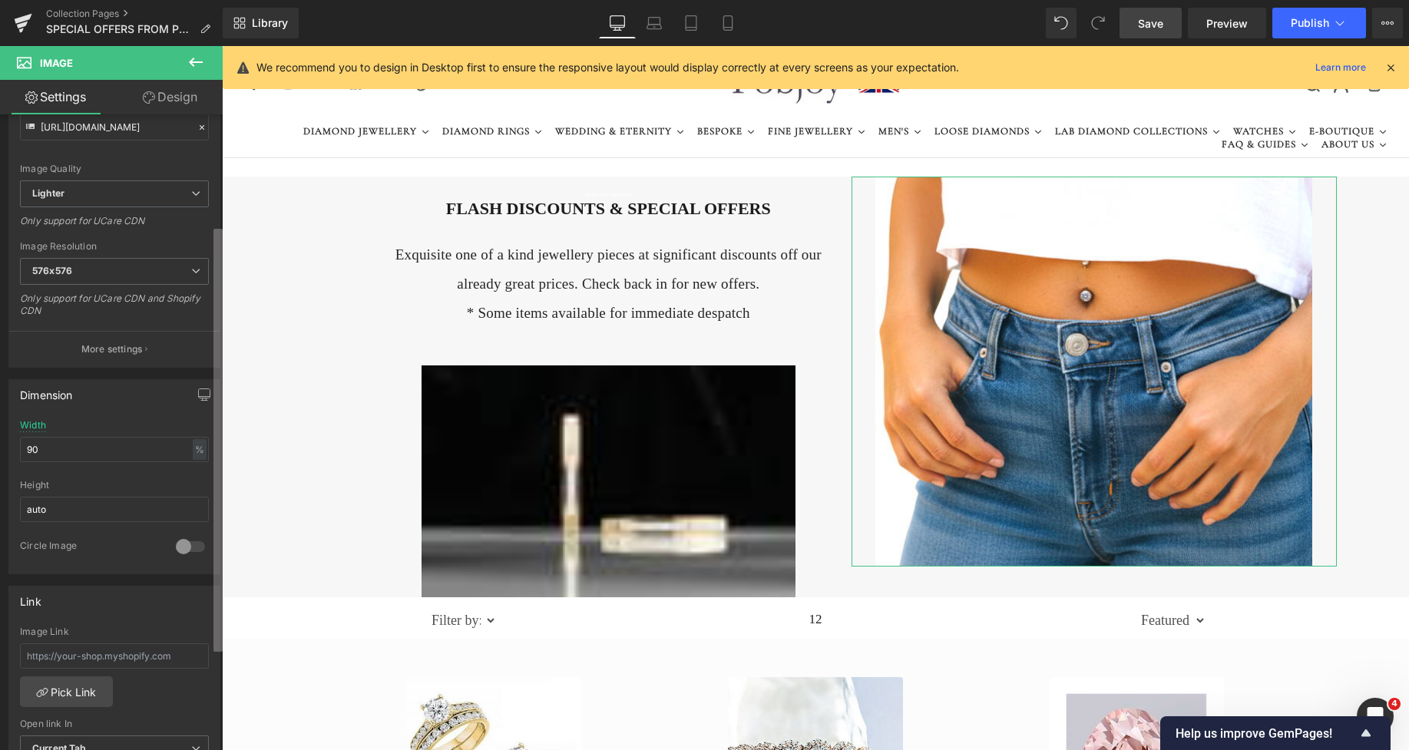
scroll to position [214, 0]
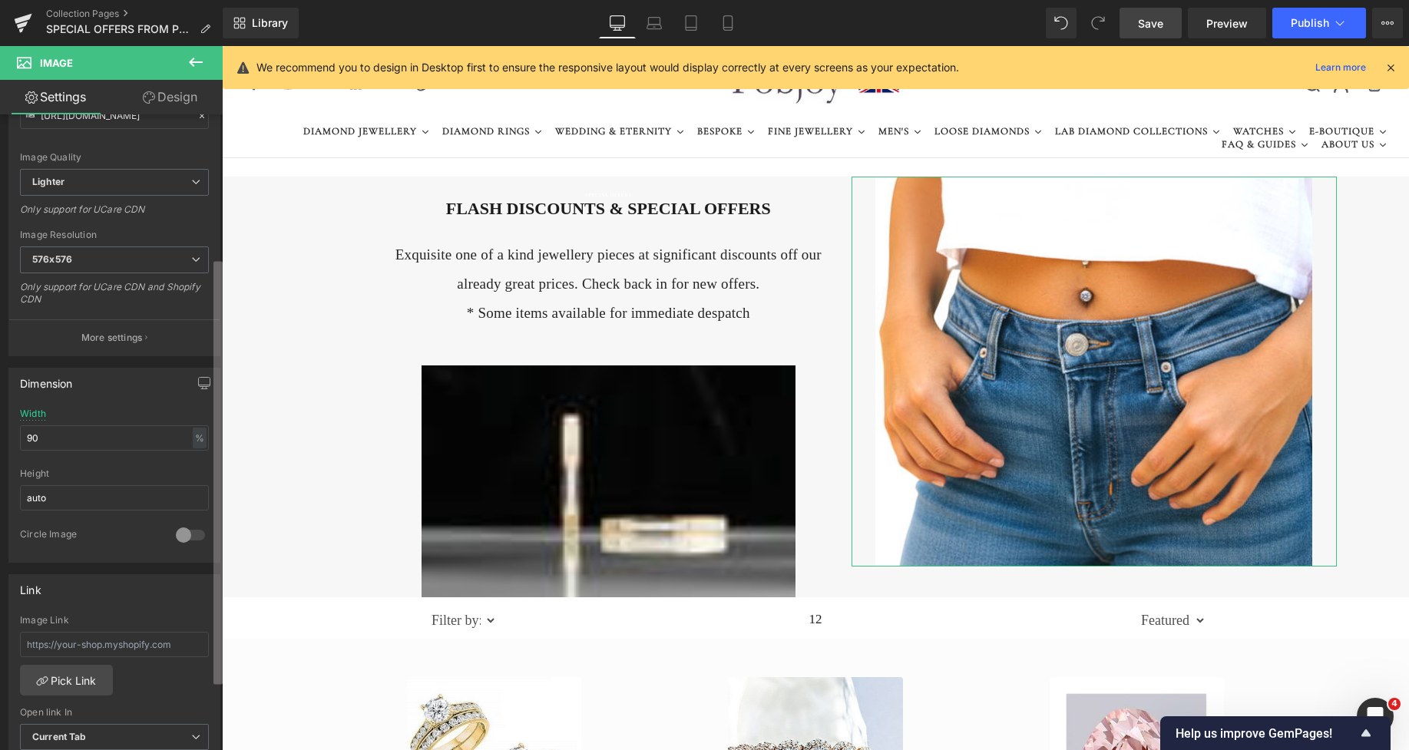
click at [208, 480] on div "Image [URL][DOMAIN_NAME] Replace Image Upload image or Browse gallery Image Src…" at bounding box center [111, 435] width 223 height 643
click at [63, 633] on input "text" at bounding box center [114, 644] width 189 height 25
paste input "[URL][DOMAIN_NAME]"
type input "[URL][DOMAIN_NAME]"
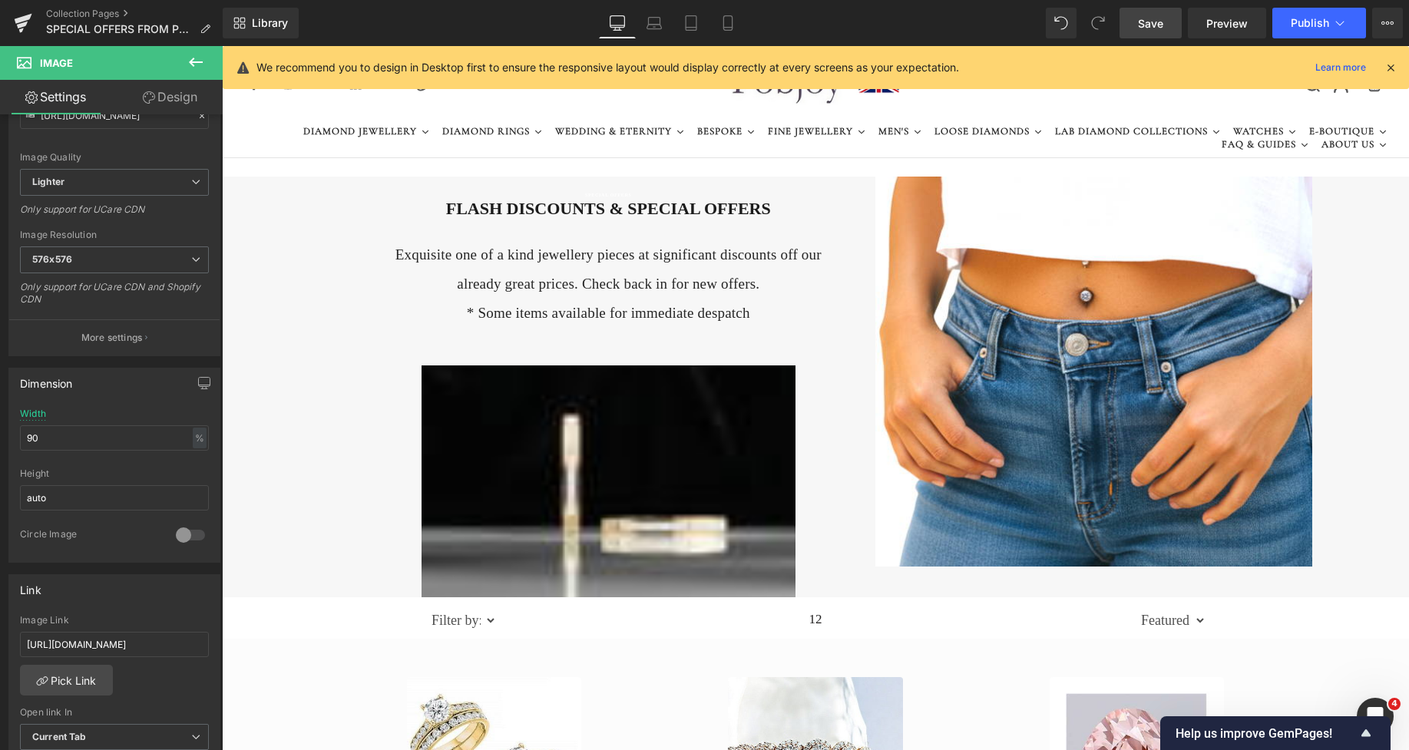
click at [1149, 20] on span "Save" at bounding box center [1150, 23] width 25 height 16
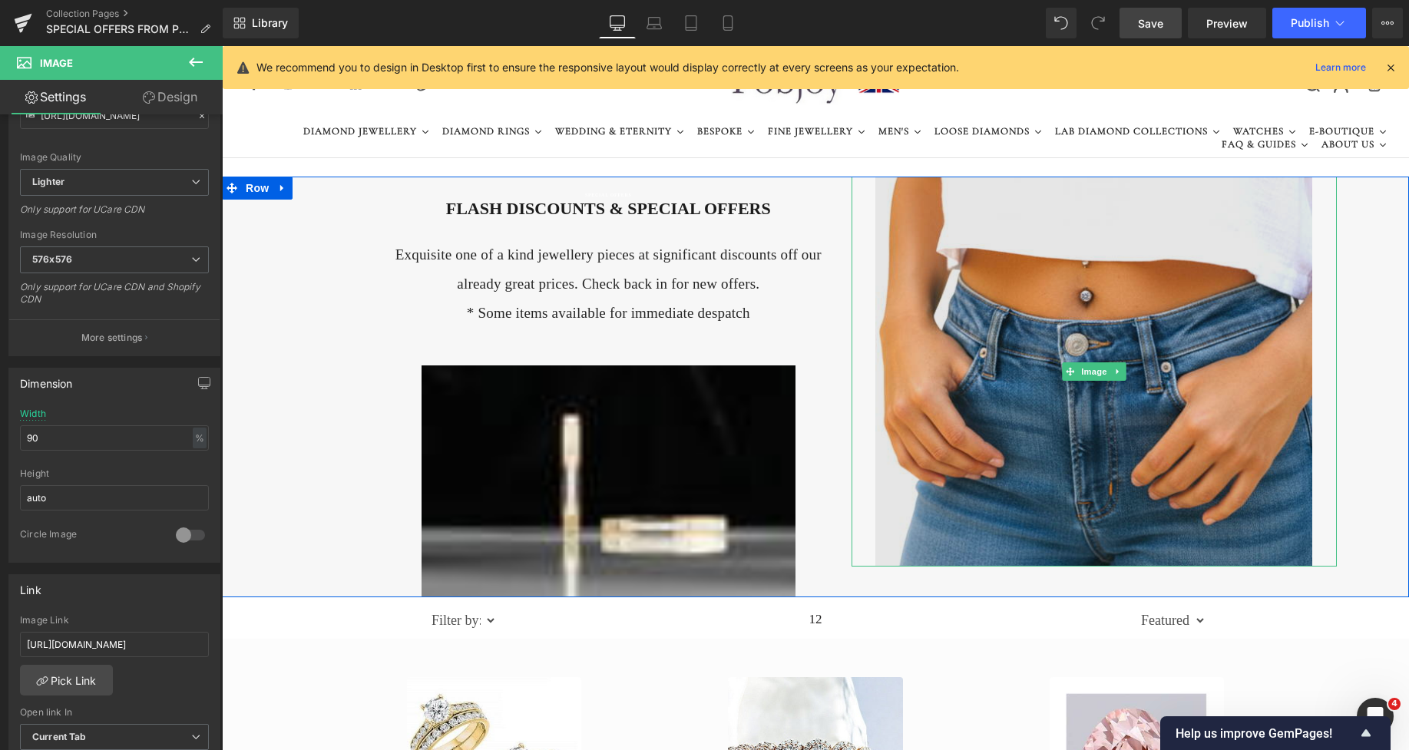
click at [1063, 270] on img at bounding box center [1094, 372] width 437 height 390
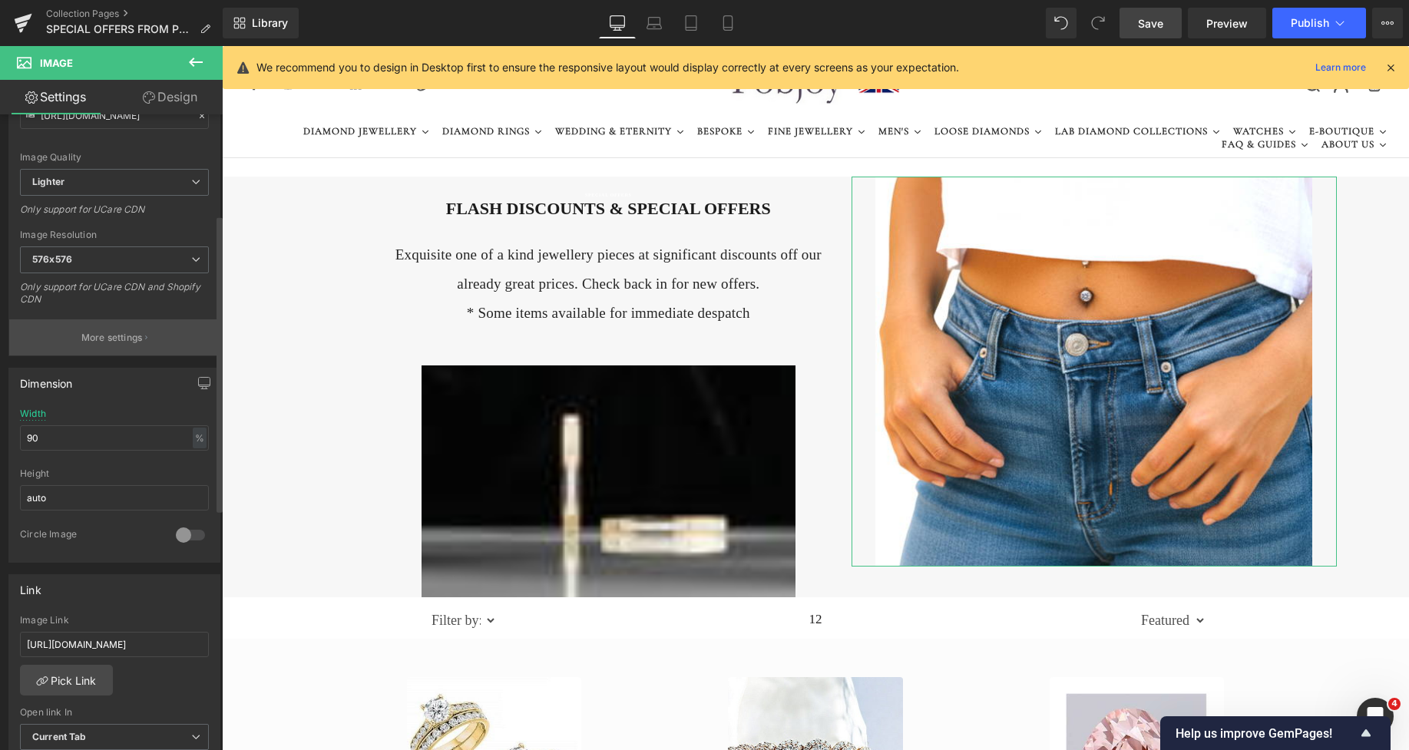
click at [85, 346] on button "More settings" at bounding box center [114, 338] width 210 height 36
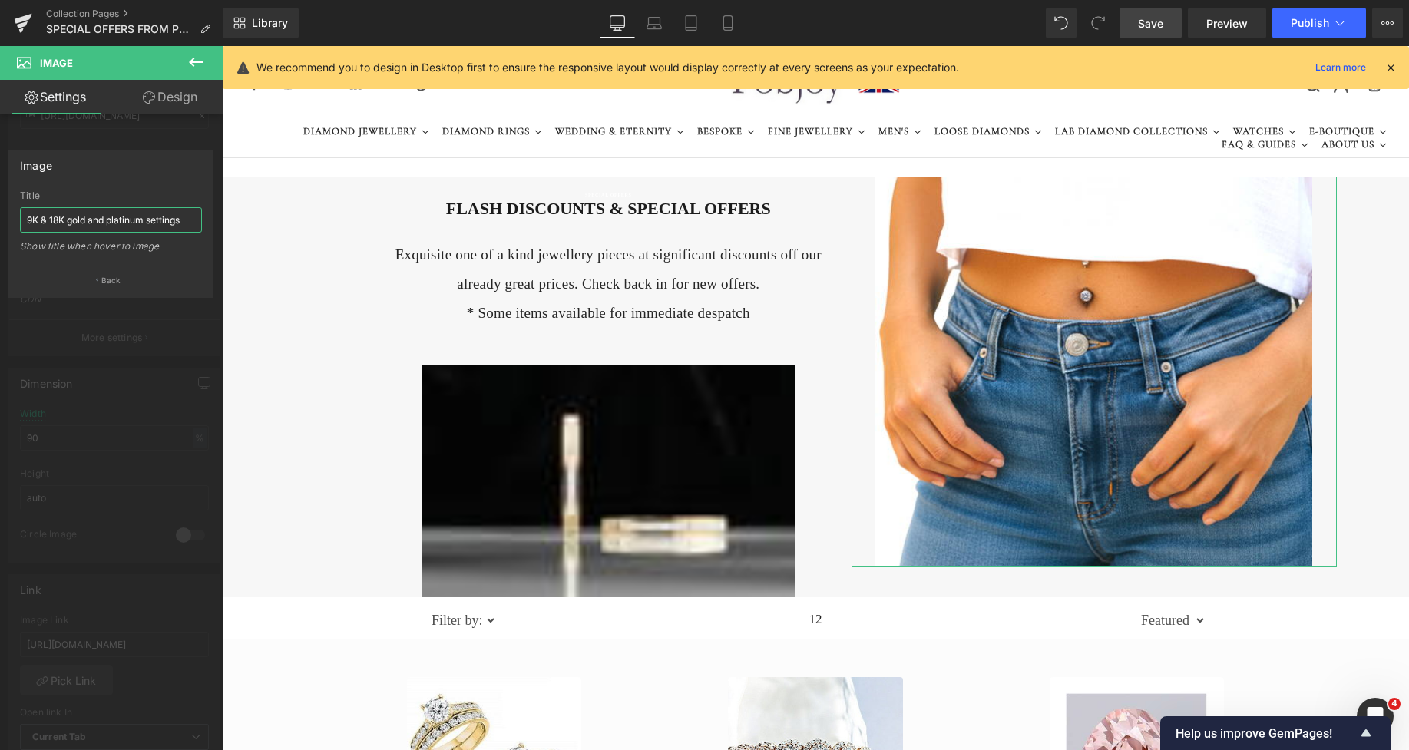
drag, startPoint x: 197, startPoint y: 221, endPoint x: 4, endPoint y: 221, distance: 192.8
click at [4, 221] on div "Image 9K & 18K gold and platinum settings Title 9K & 18K gold and platinum sett…" at bounding box center [111, 218] width 223 height 160
click at [25, 221] on input "Diamond belly bars bezel set" at bounding box center [111, 219] width 182 height 25
type input "Shop diamond belly bars bezel set"
click at [1151, 18] on span "Save" at bounding box center [1150, 23] width 25 height 16
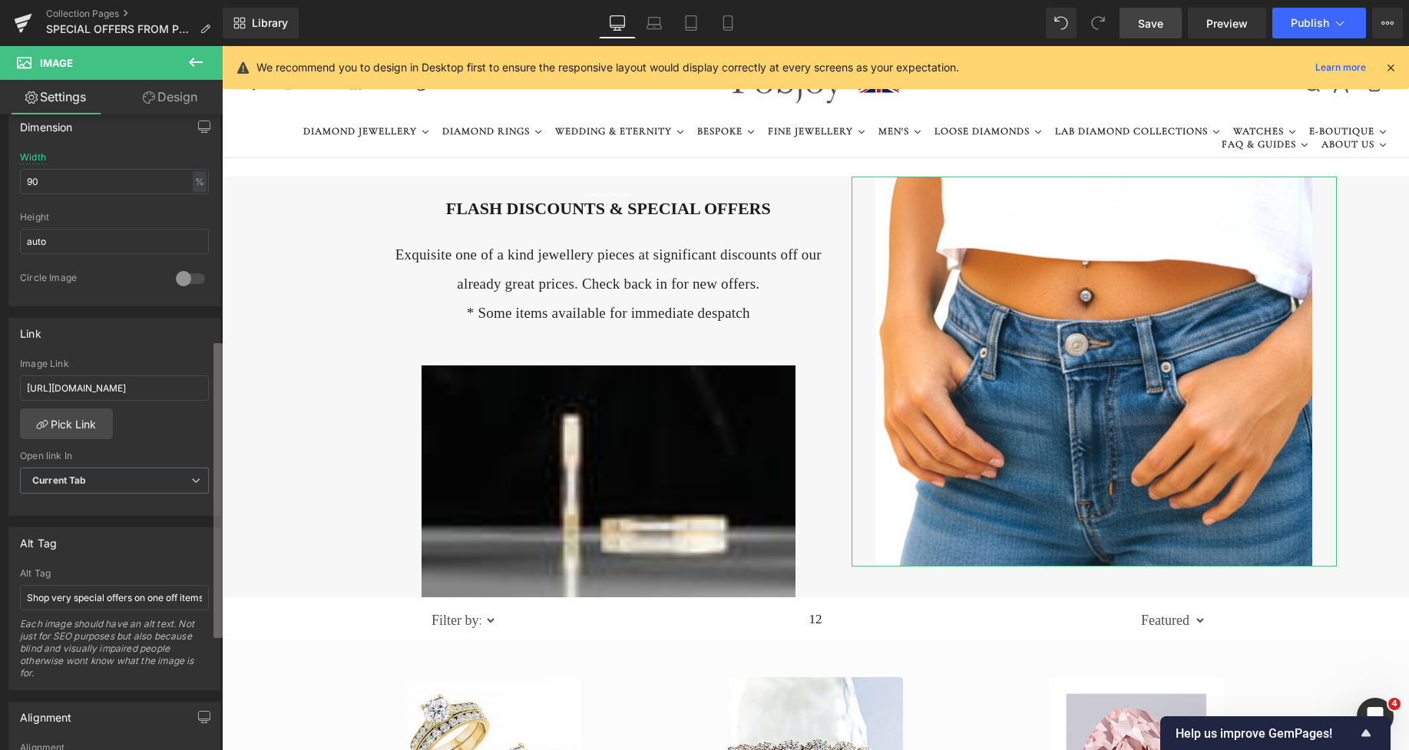
scroll to position [482, 0]
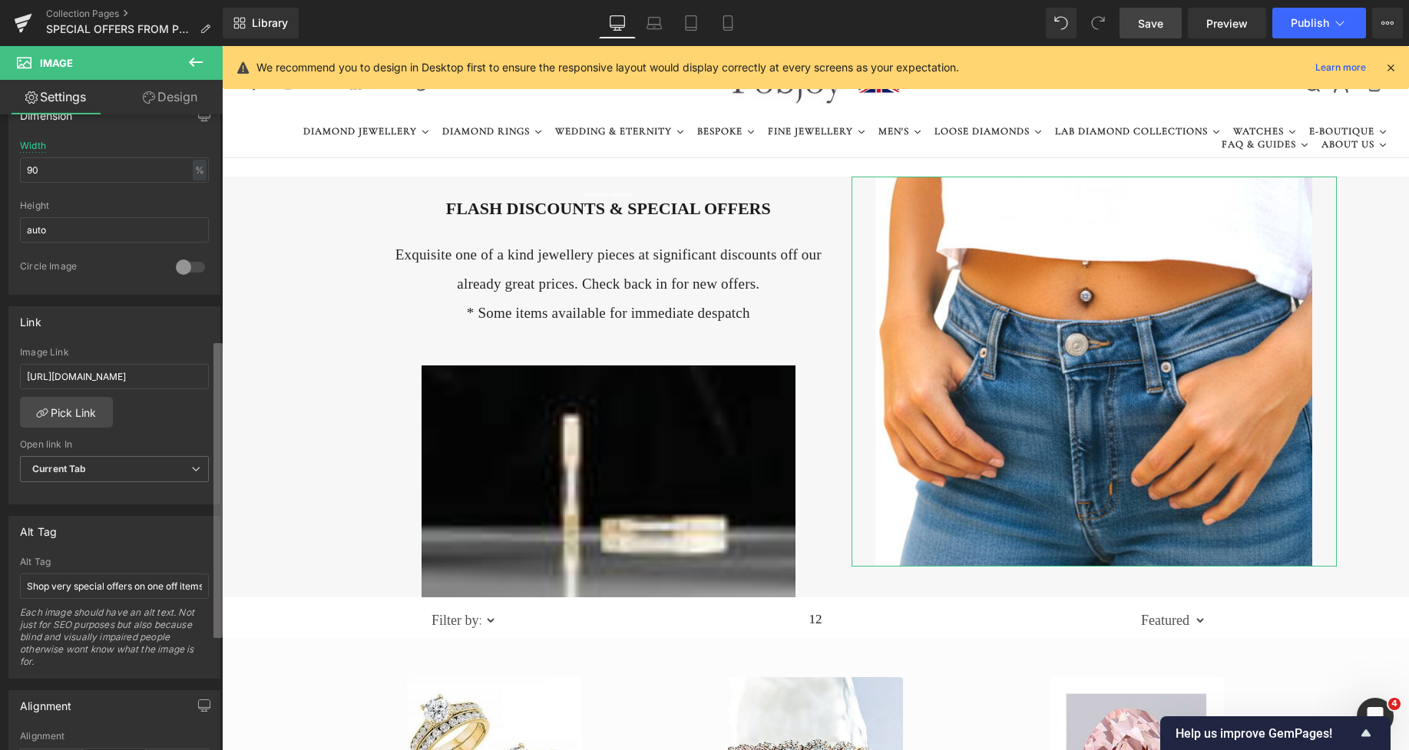
click at [210, 461] on div "Image [URL][DOMAIN_NAME] Replace Image Upload image or Browse gallery Image Src…" at bounding box center [111, 435] width 223 height 643
drag, startPoint x: 28, startPoint y: 377, endPoint x: 188, endPoint y: 382, distance: 160.6
click at [188, 382] on input "[URL][DOMAIN_NAME]" at bounding box center [114, 376] width 189 height 25
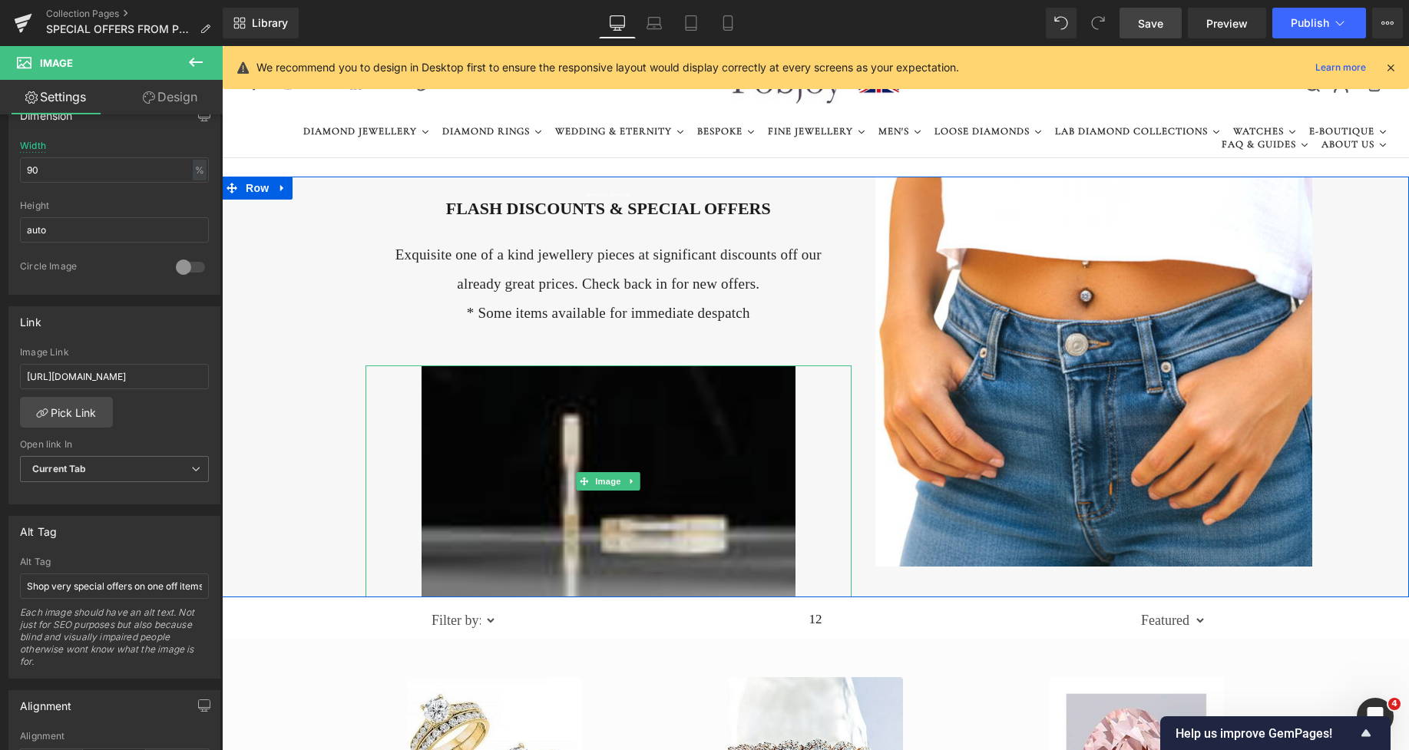
click at [509, 432] on img at bounding box center [609, 482] width 374 height 232
click at [504, 426] on img at bounding box center [609, 482] width 374 height 232
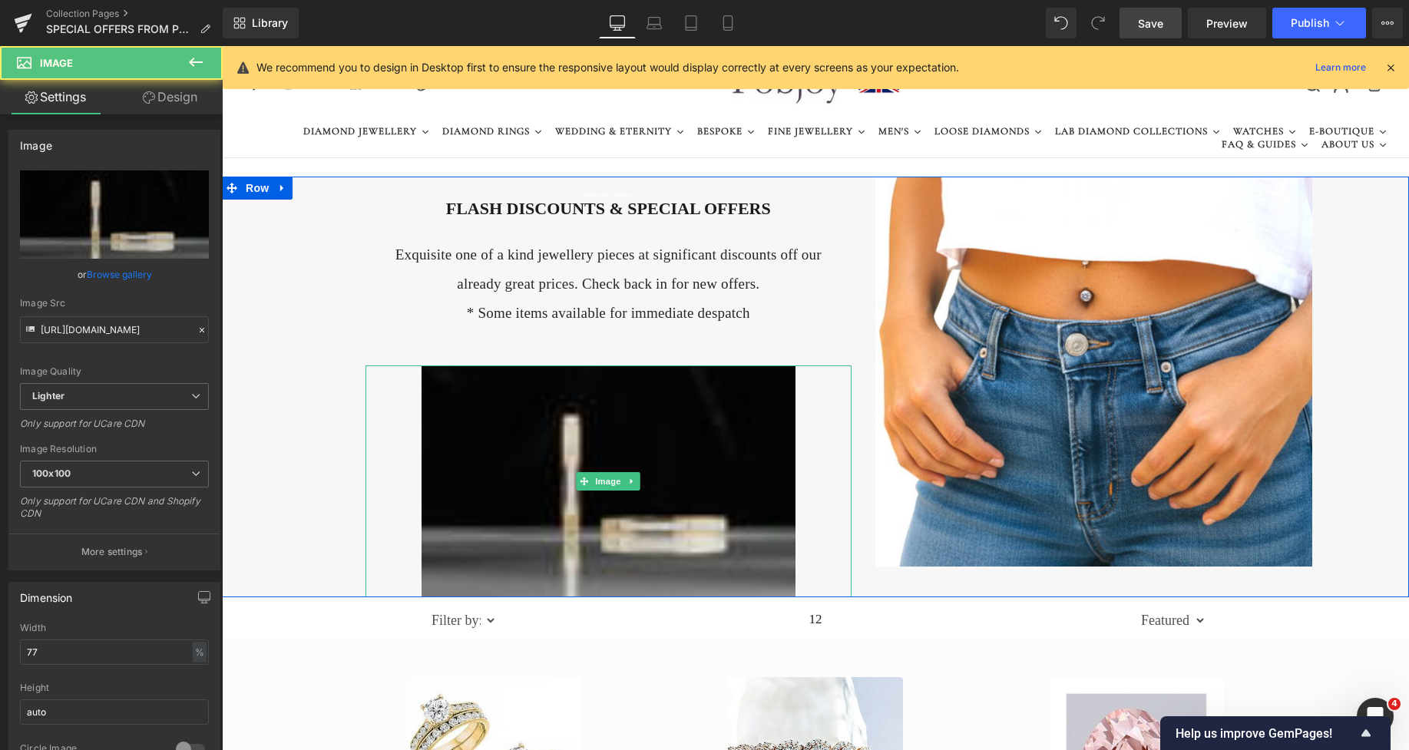
click at [504, 426] on img at bounding box center [609, 482] width 374 height 232
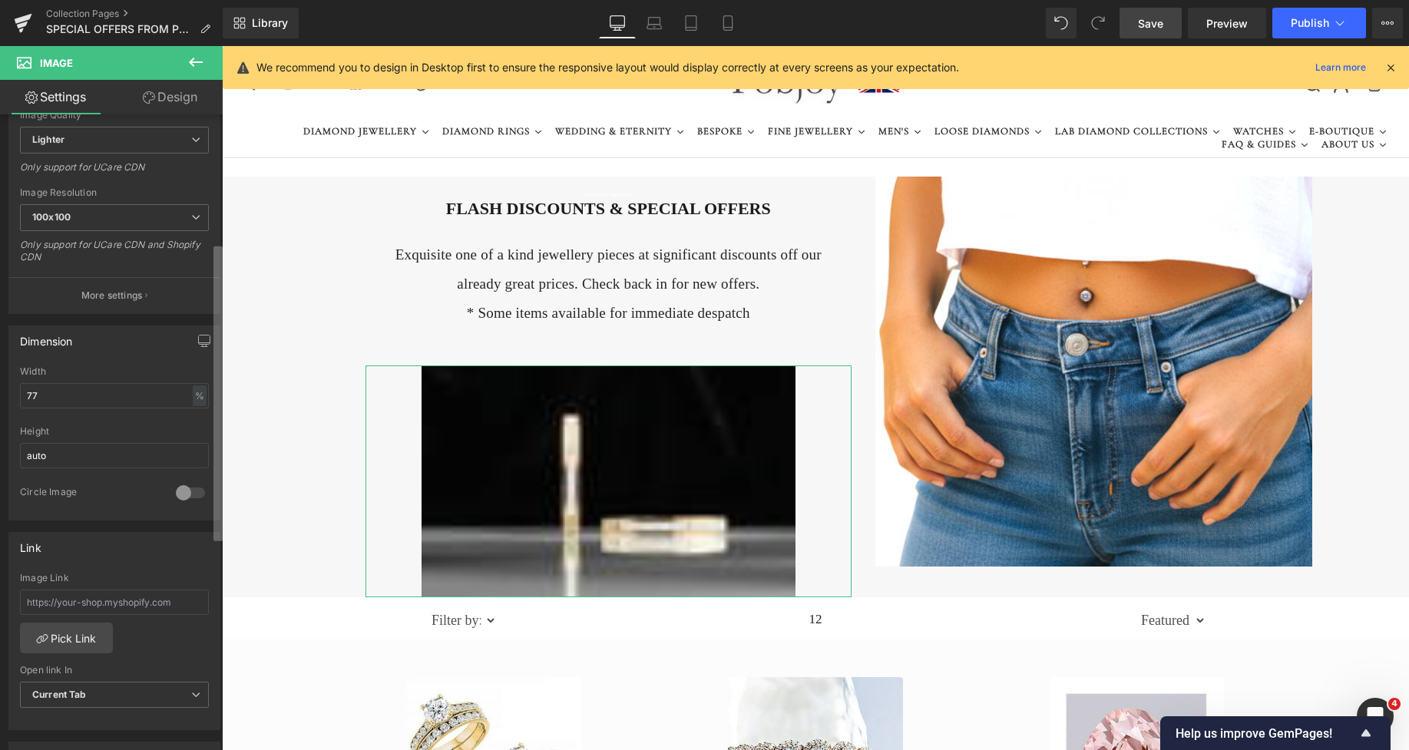
scroll to position [313, 0]
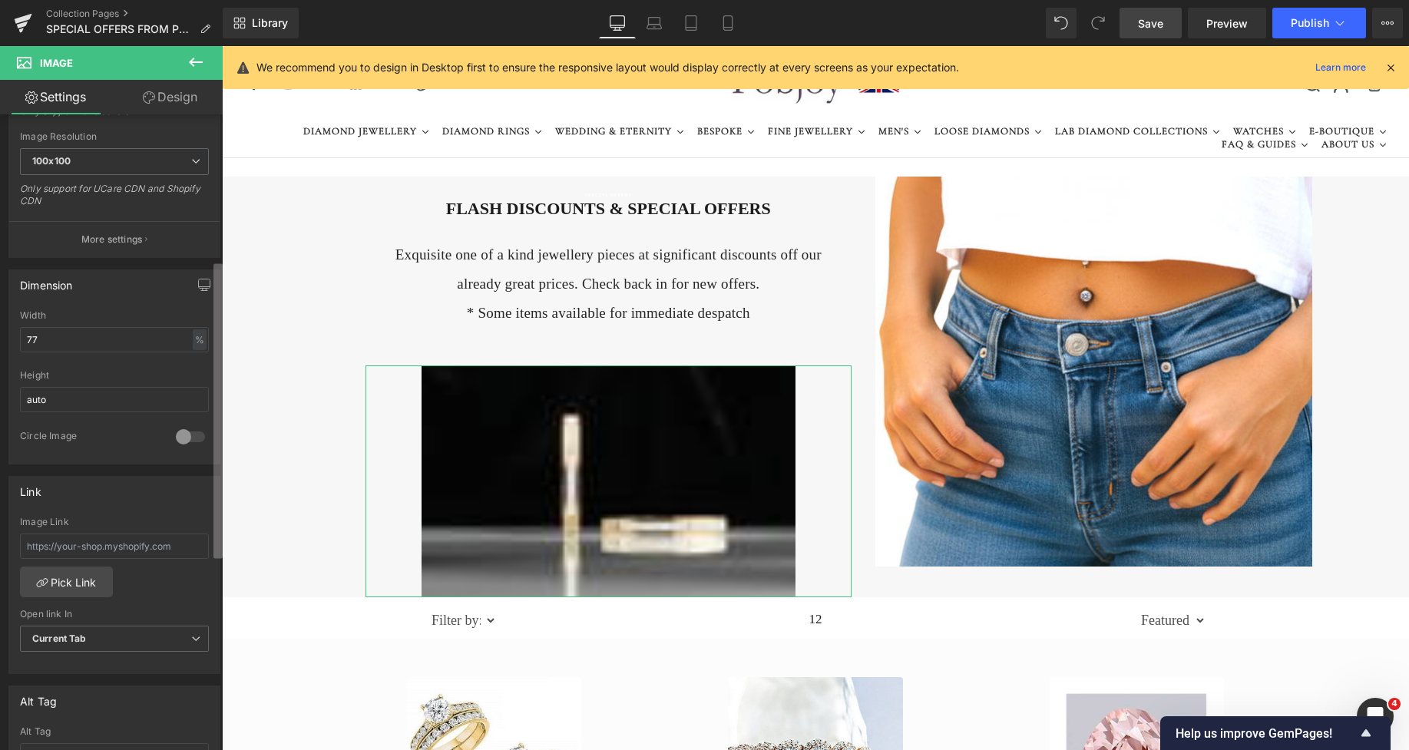
click at [210, 479] on div "Image [URL][DOMAIN_NAME] Replace Image Upload image or Browse gallery Image Src…" at bounding box center [111, 435] width 223 height 643
click at [55, 552] on input "text" at bounding box center [114, 546] width 189 height 25
paste input "[URL][DOMAIN_NAME]"
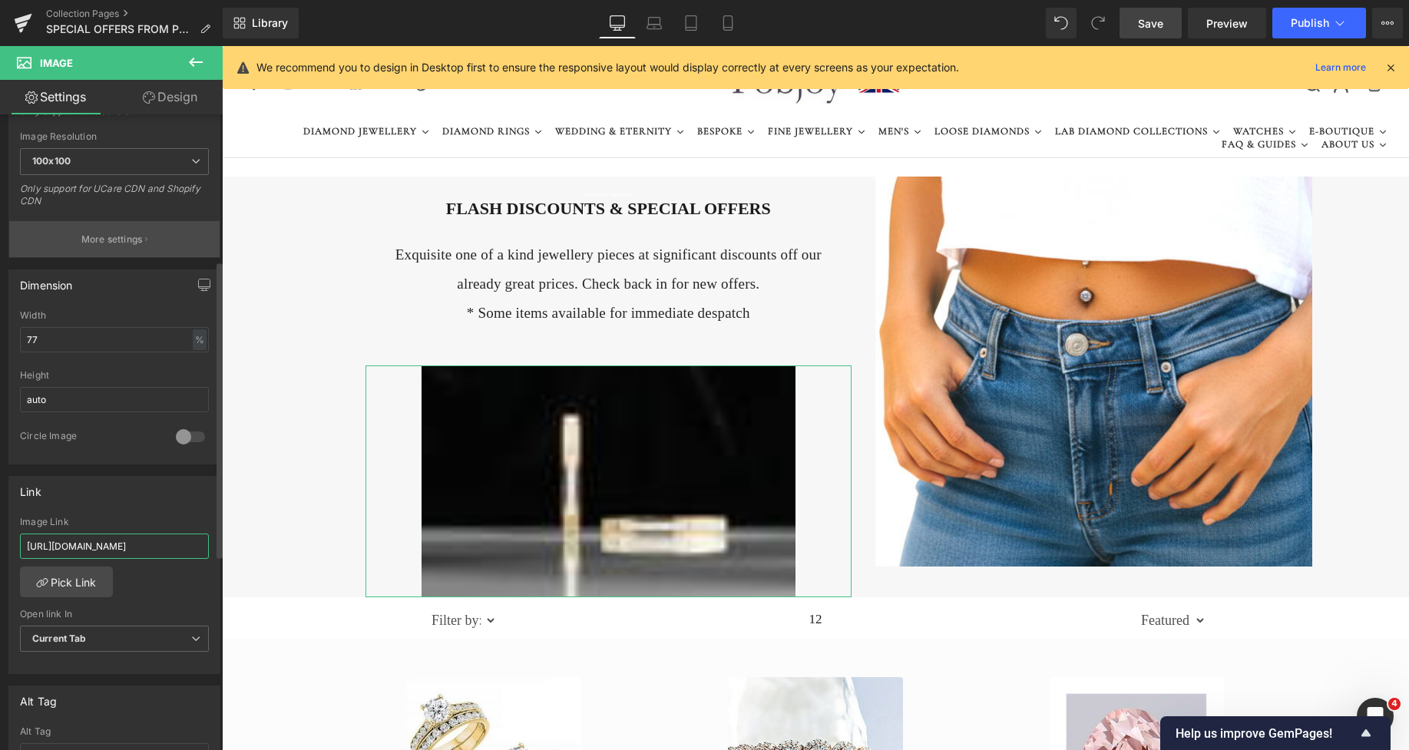
type input "[URL][DOMAIN_NAME]"
click at [109, 233] on p "More settings" at bounding box center [111, 240] width 61 height 14
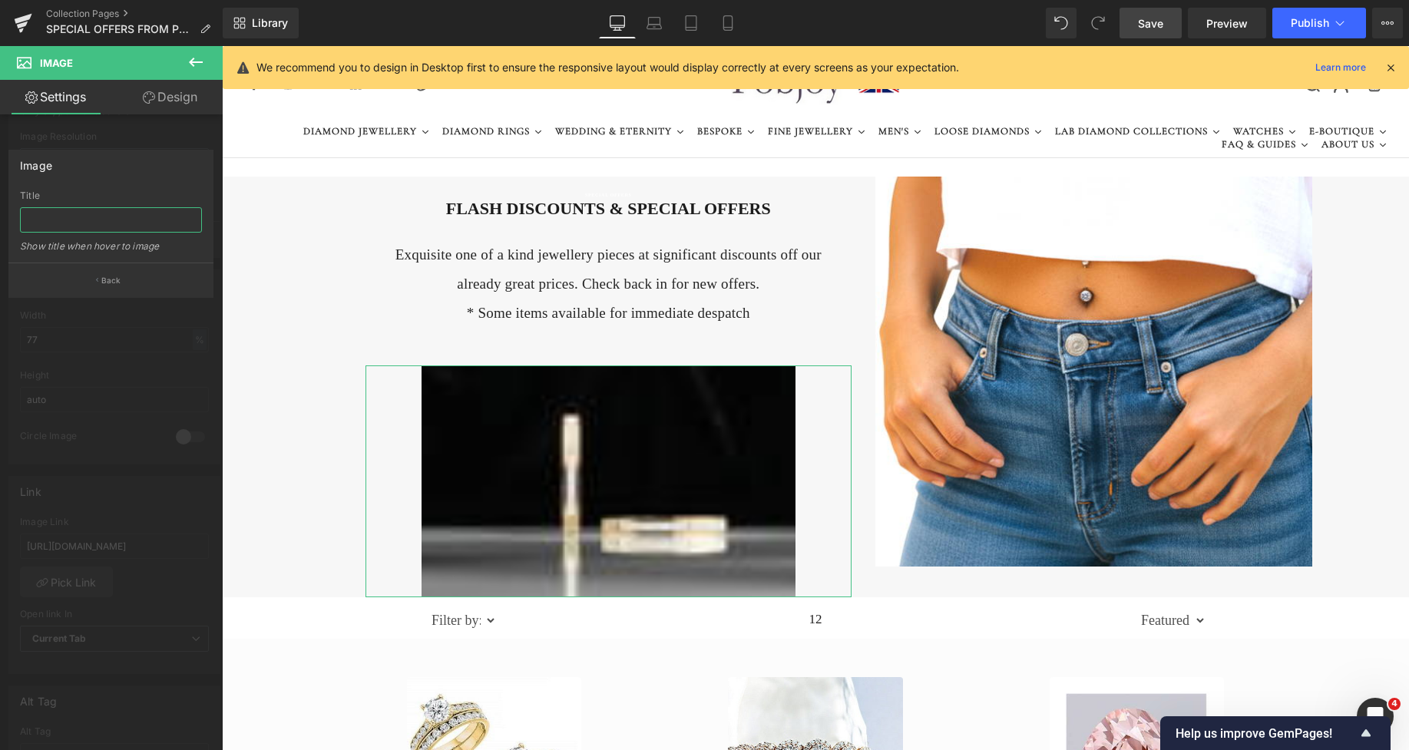
click at [107, 224] on input "text" at bounding box center [111, 219] width 182 height 25
type input "Shop diamond and gold hoop earrings"
click at [1153, 21] on span "Save" at bounding box center [1150, 23] width 25 height 16
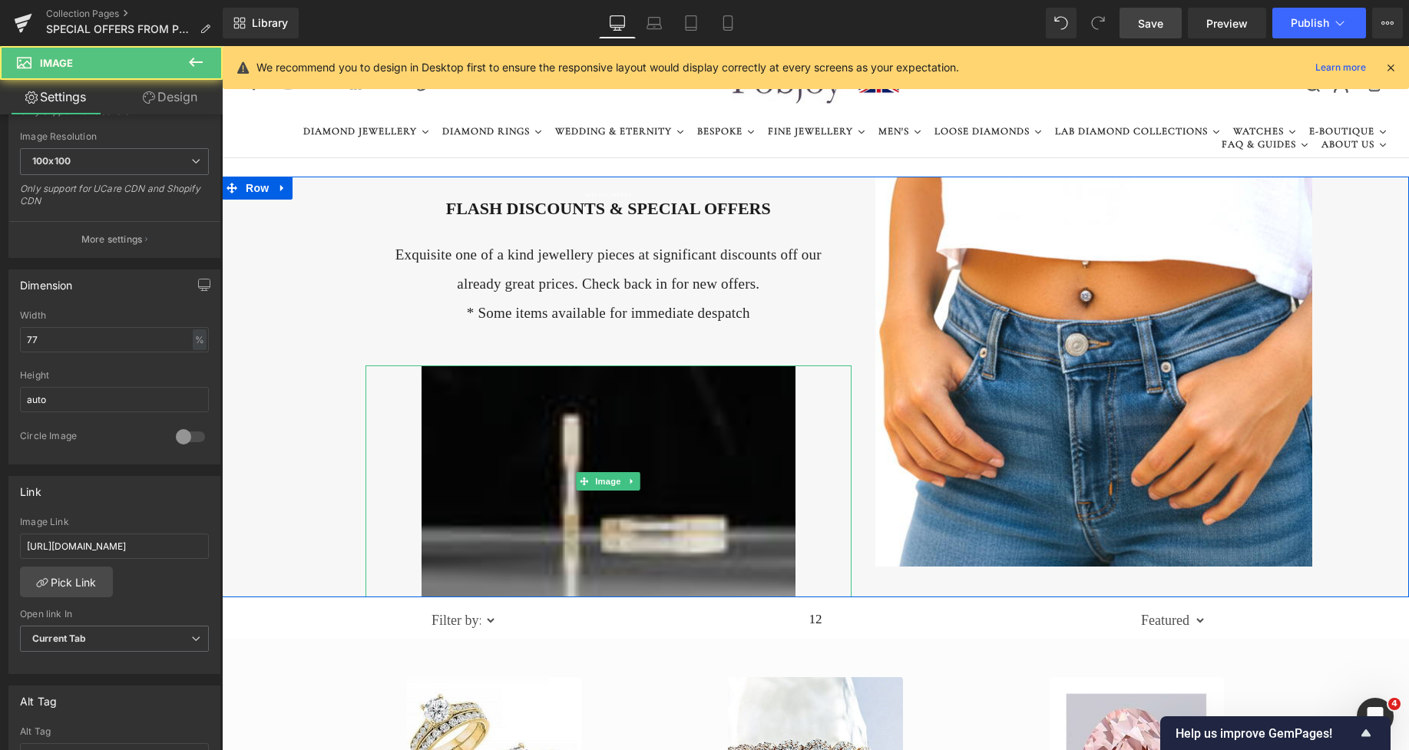
click at [692, 413] on img at bounding box center [609, 482] width 374 height 232
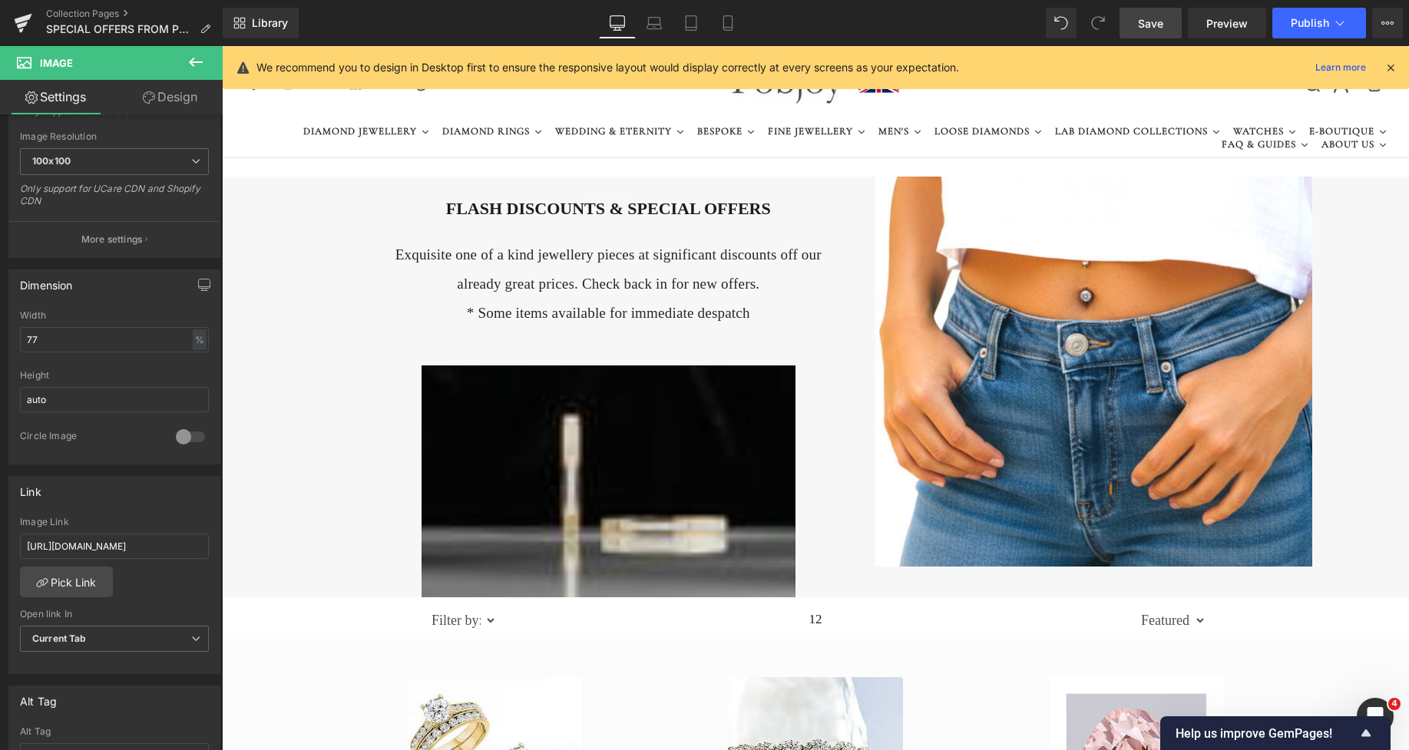
click at [510, 406] on img at bounding box center [609, 482] width 374 height 232
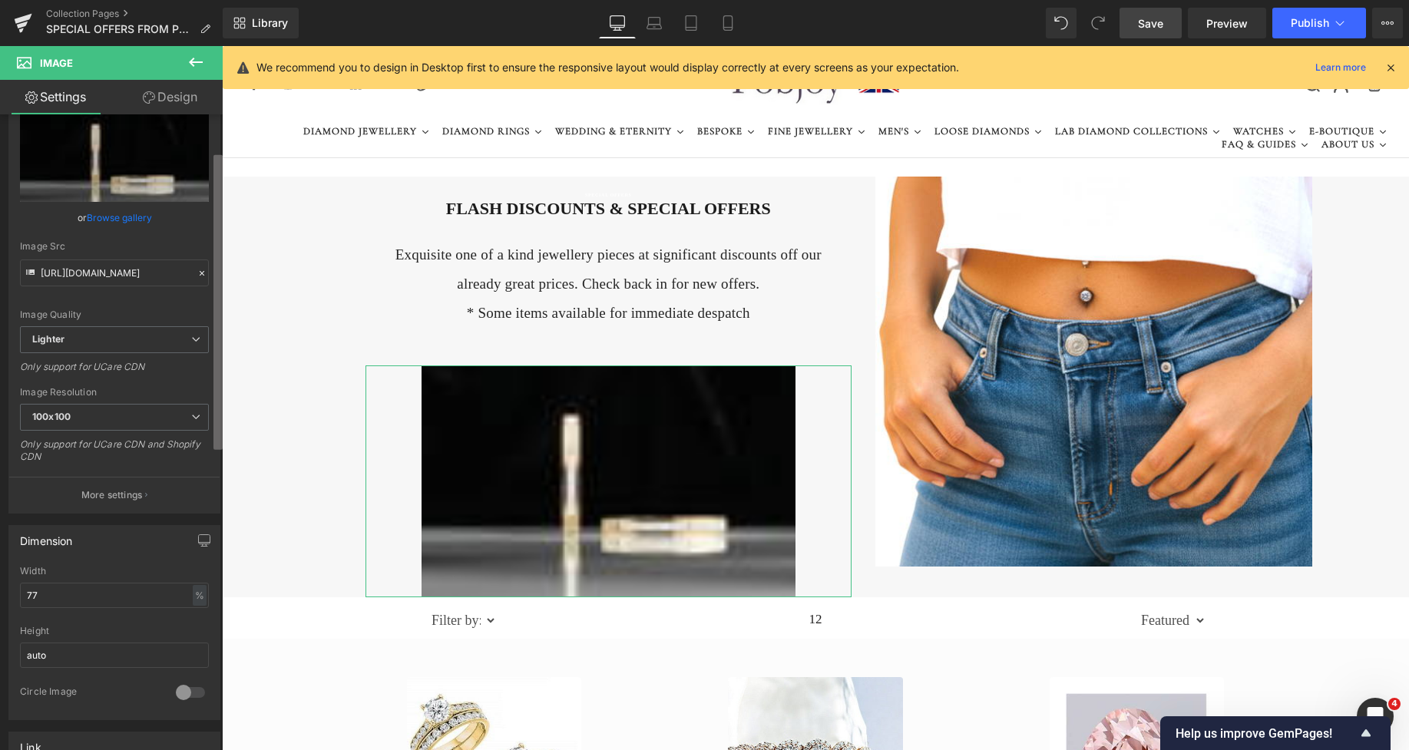
scroll to position [50, 0]
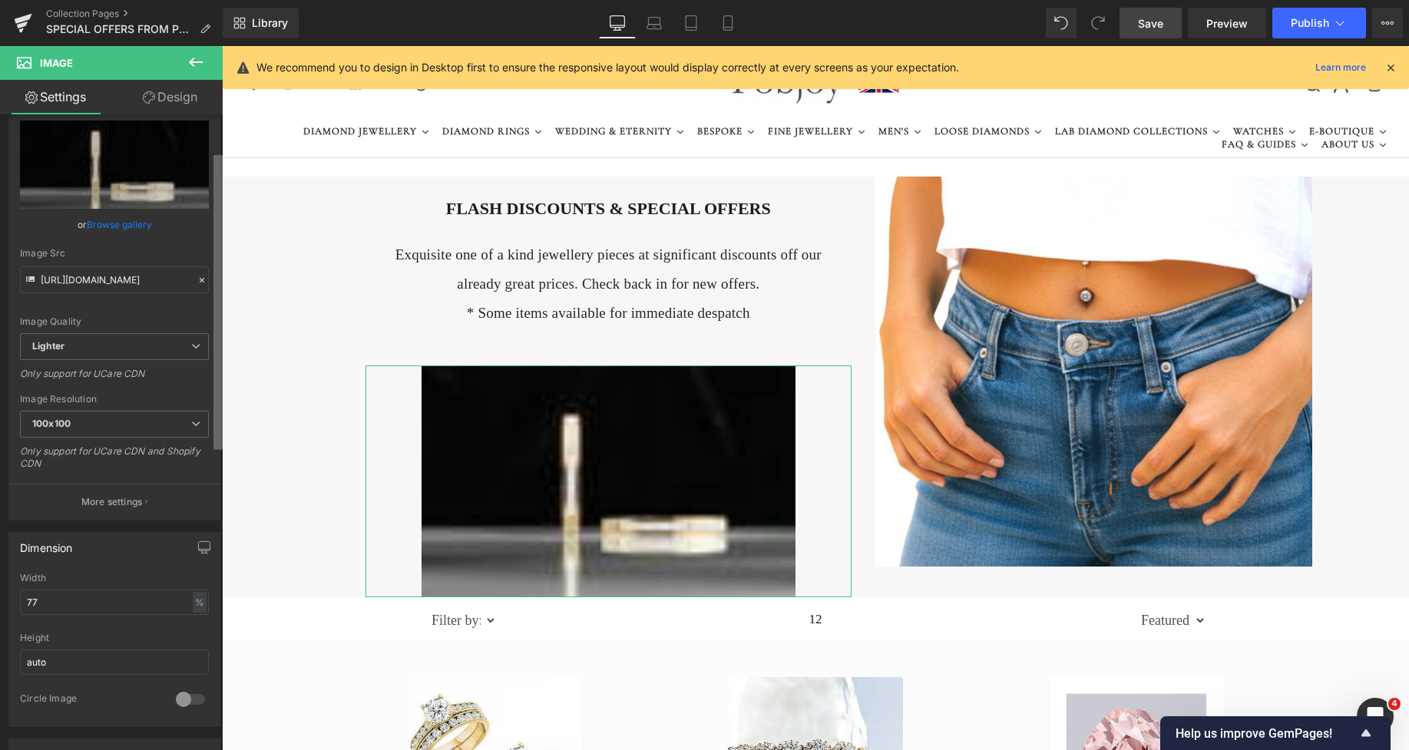
click at [205, 247] on div "Image [URL][DOMAIN_NAME] Replace Image Upload image or Browse gallery Image Src…" at bounding box center [111, 435] width 223 height 643
click at [111, 195] on link "Replace Image" at bounding box center [114, 165] width 189 height 88
type input "C:\fakepath\New Template-Photoroom - 2025-10-14T005121.841.png"
click at [134, 434] on span "100x100" at bounding box center [114, 424] width 189 height 27
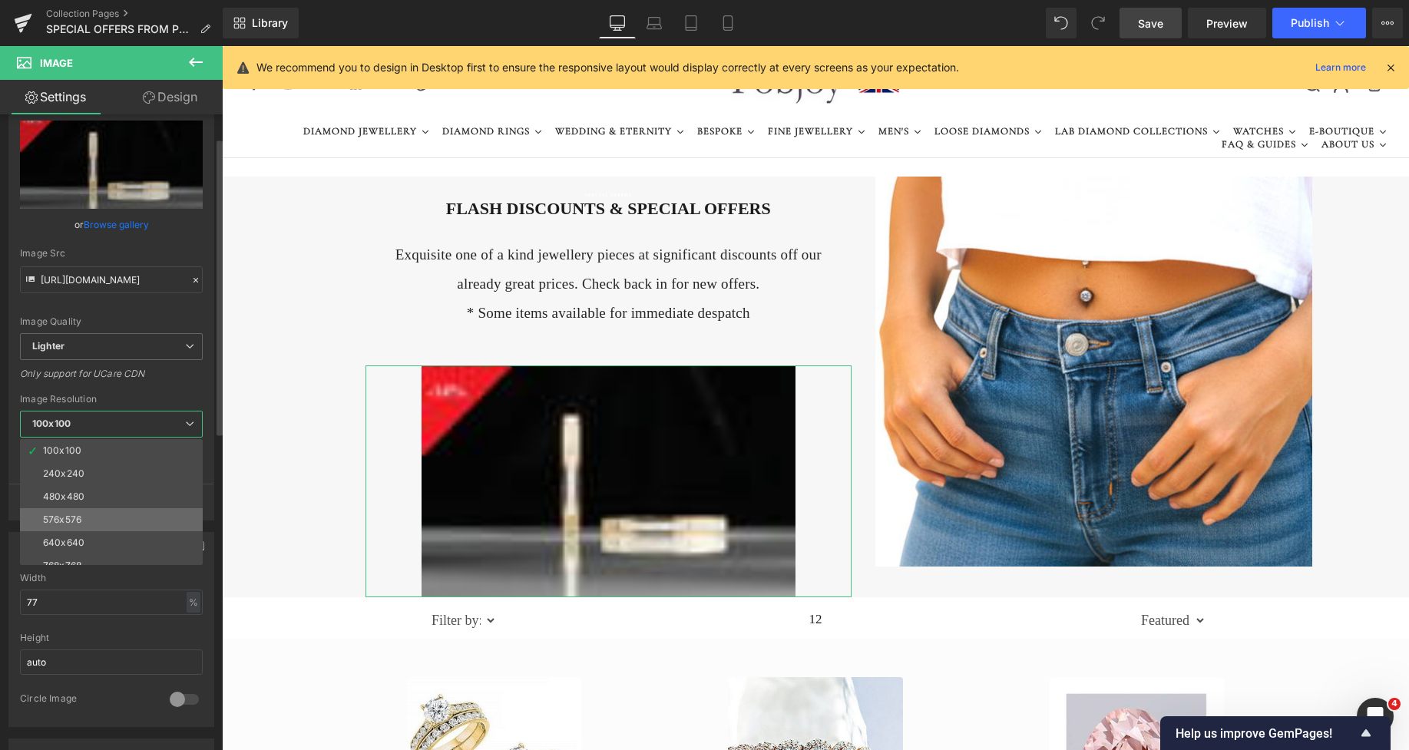
click at [89, 516] on li "576x576" at bounding box center [115, 519] width 190 height 23
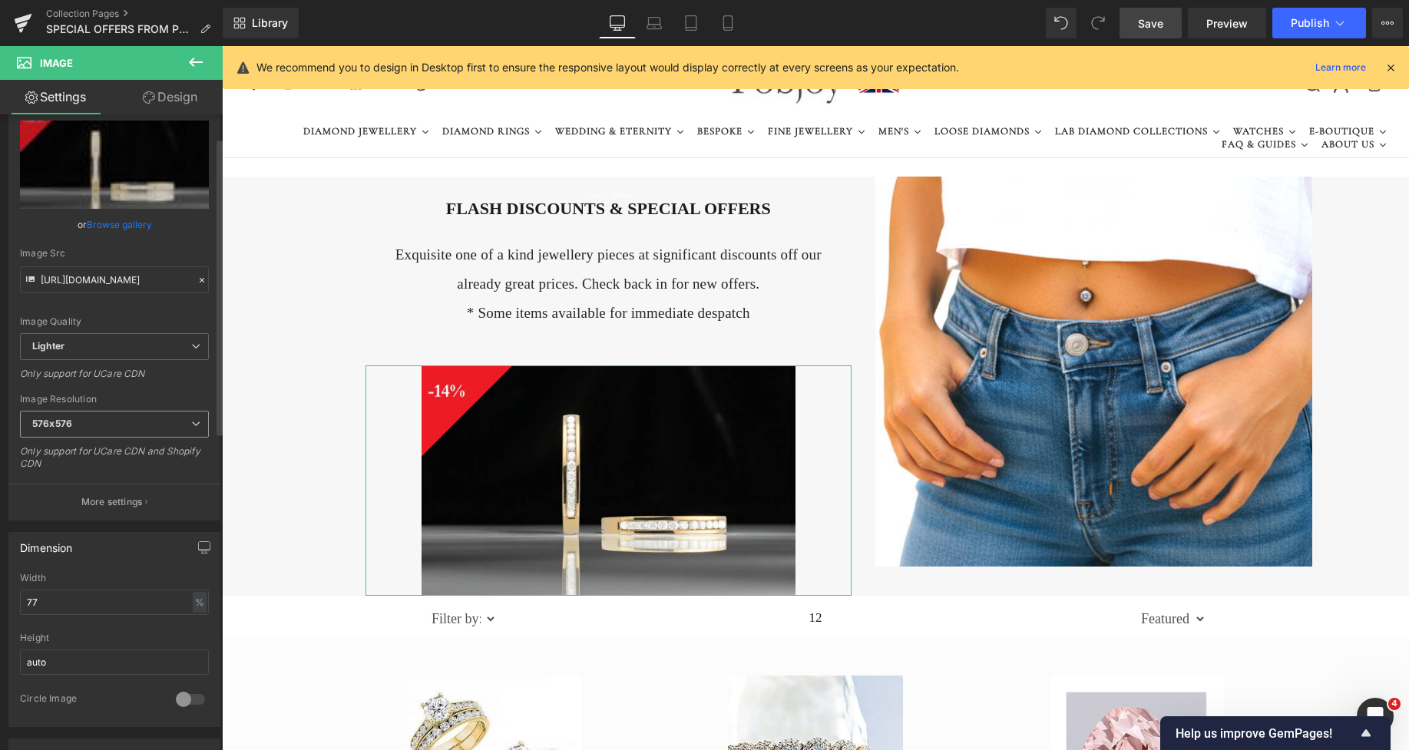
type input "[URL][DOMAIN_NAME]"
click at [114, 424] on span "576x576" at bounding box center [114, 424] width 189 height 27
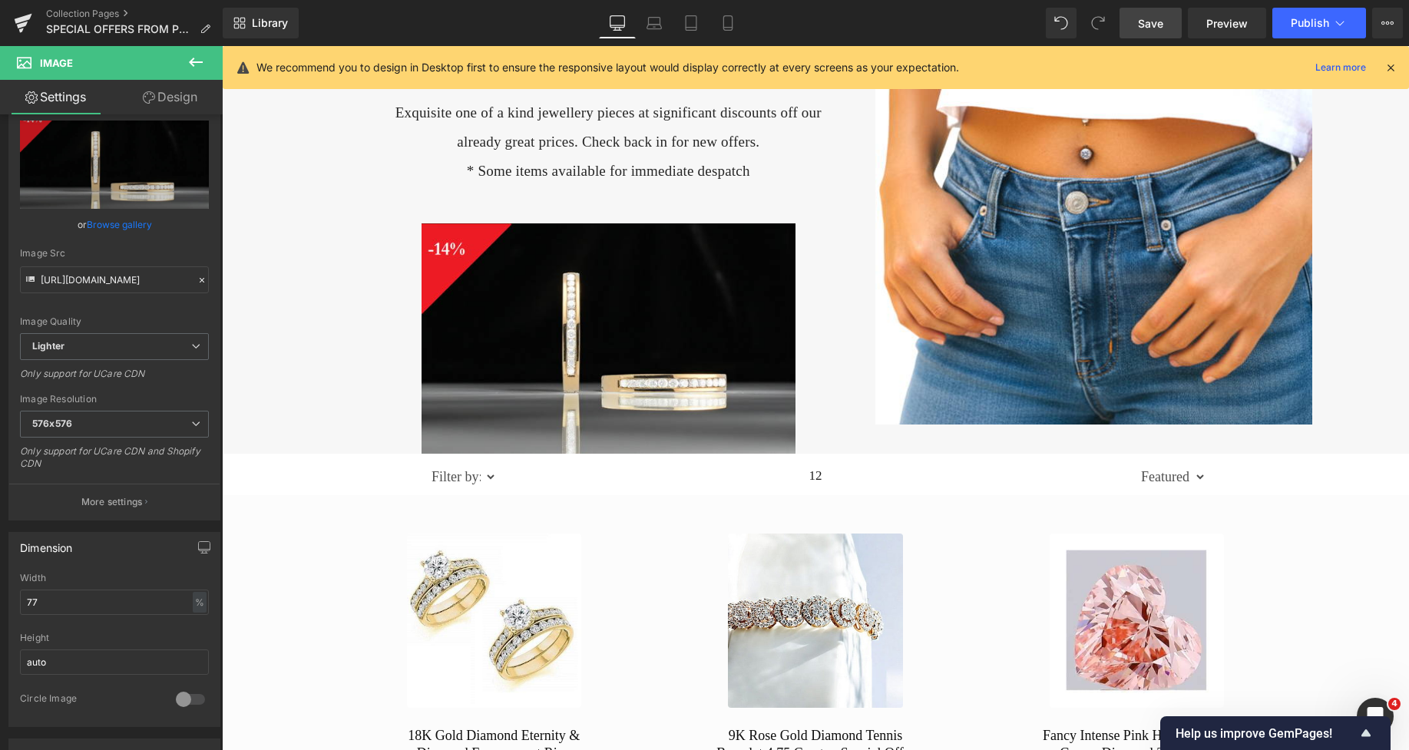
scroll to position [162, 0]
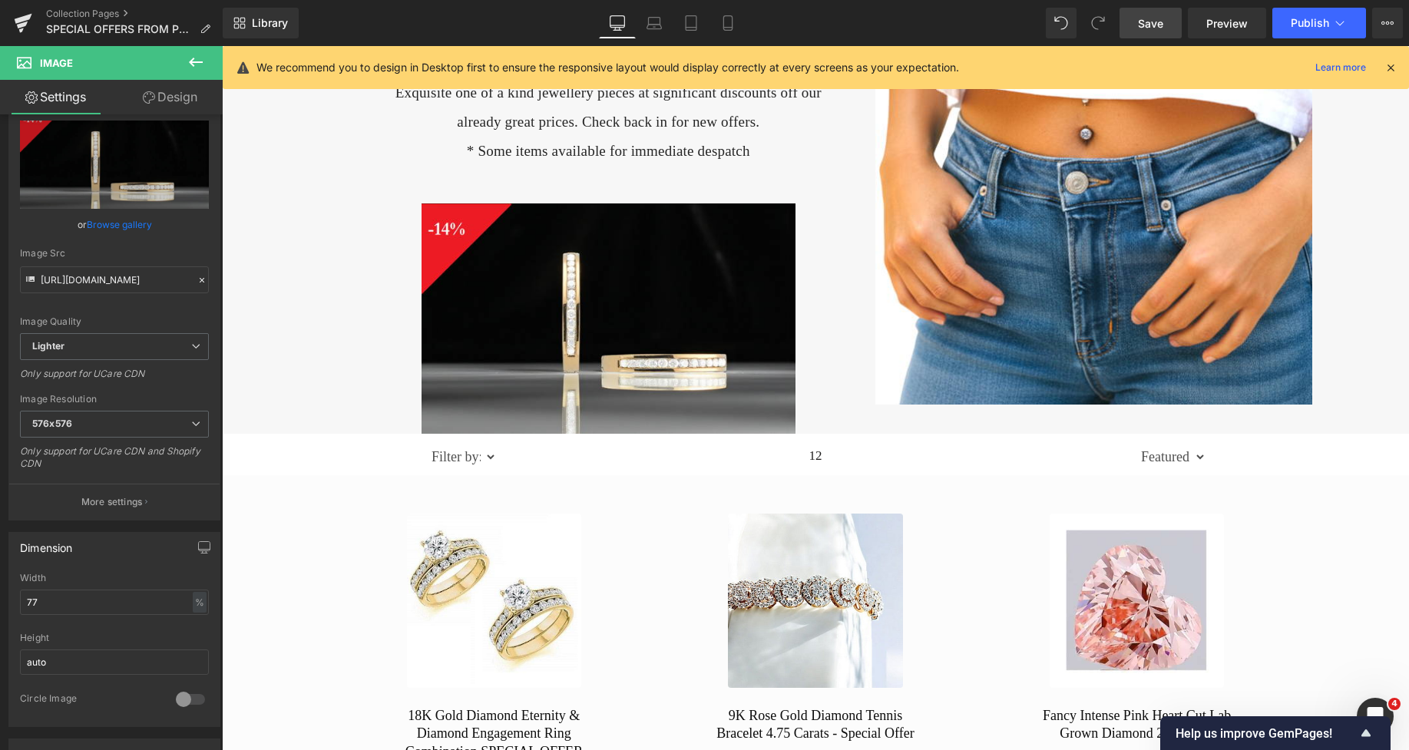
click at [1149, 22] on span "Save" at bounding box center [1150, 23] width 25 height 16
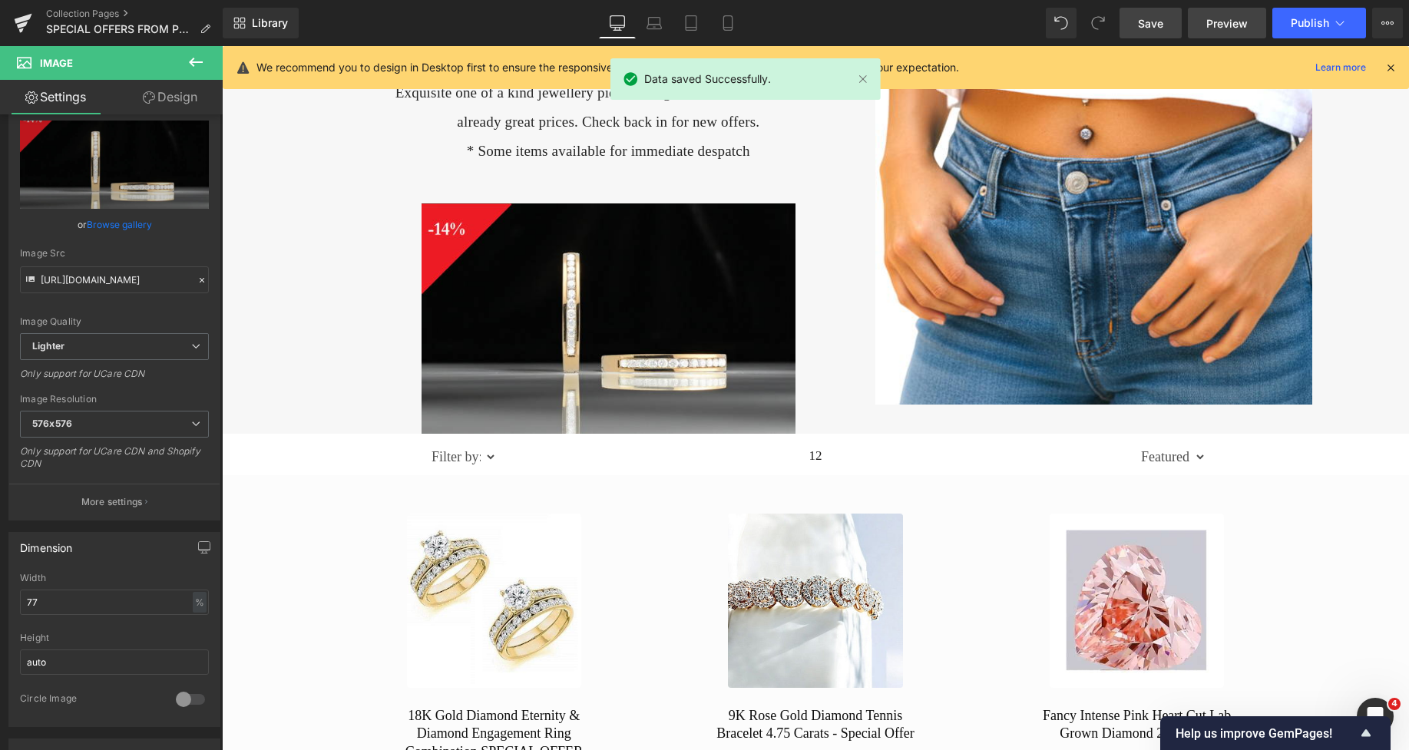
click at [1214, 21] on span "Preview" at bounding box center [1227, 23] width 41 height 16
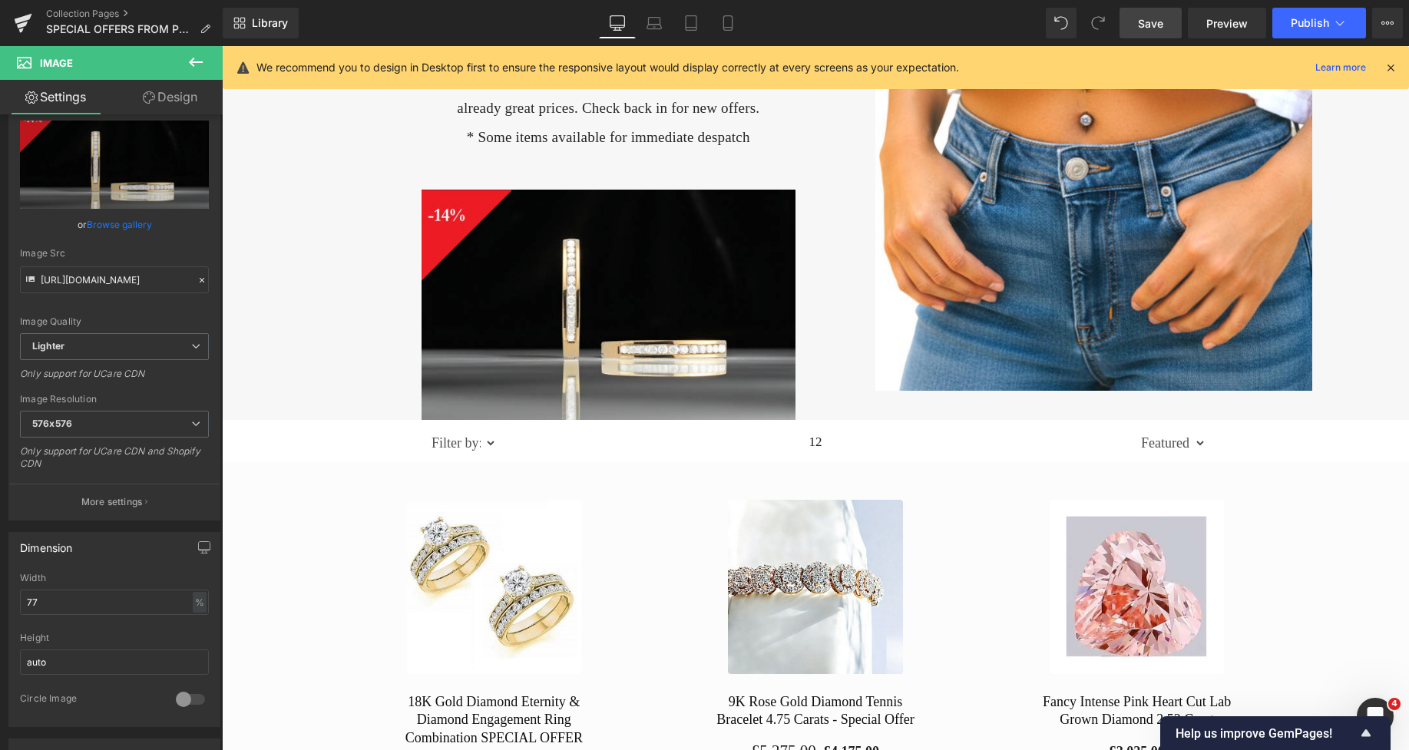
scroll to position [0, 0]
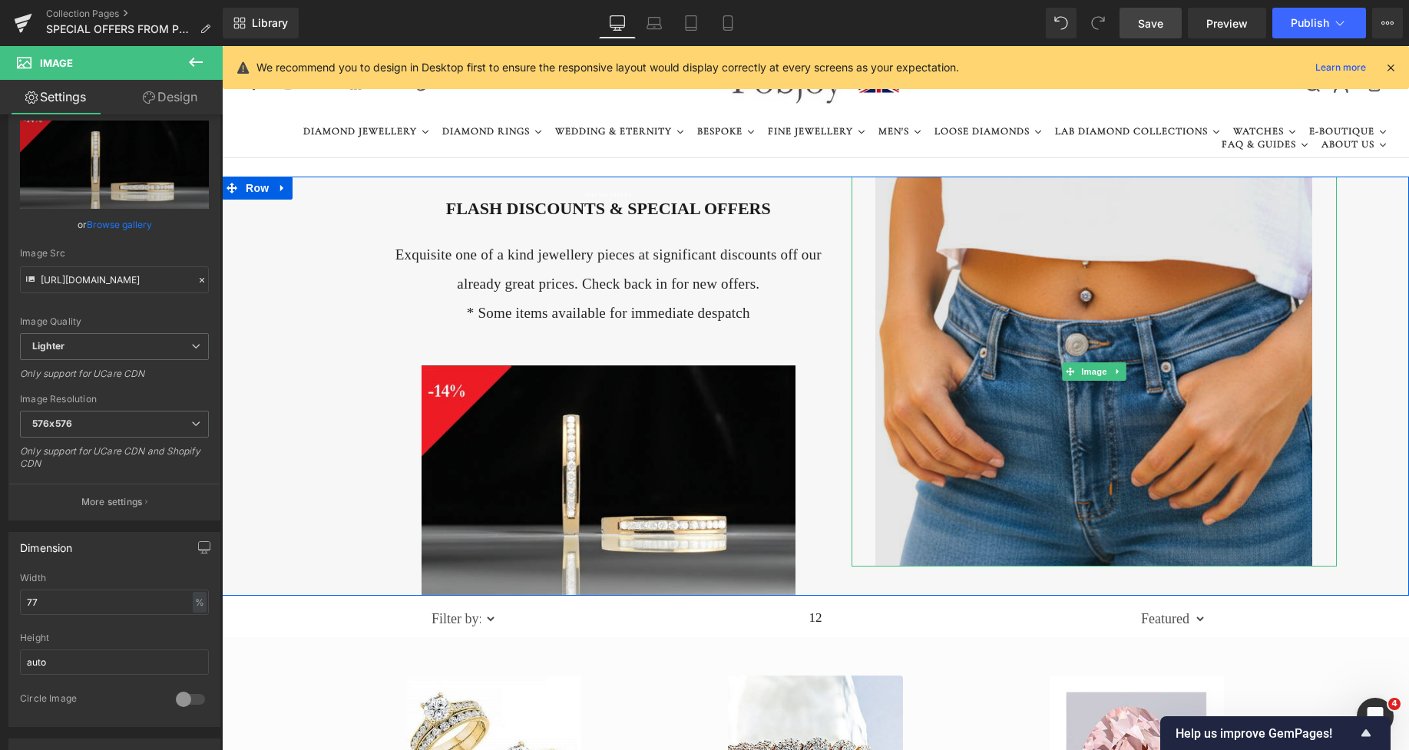
click at [984, 391] on img at bounding box center [1094, 372] width 437 height 390
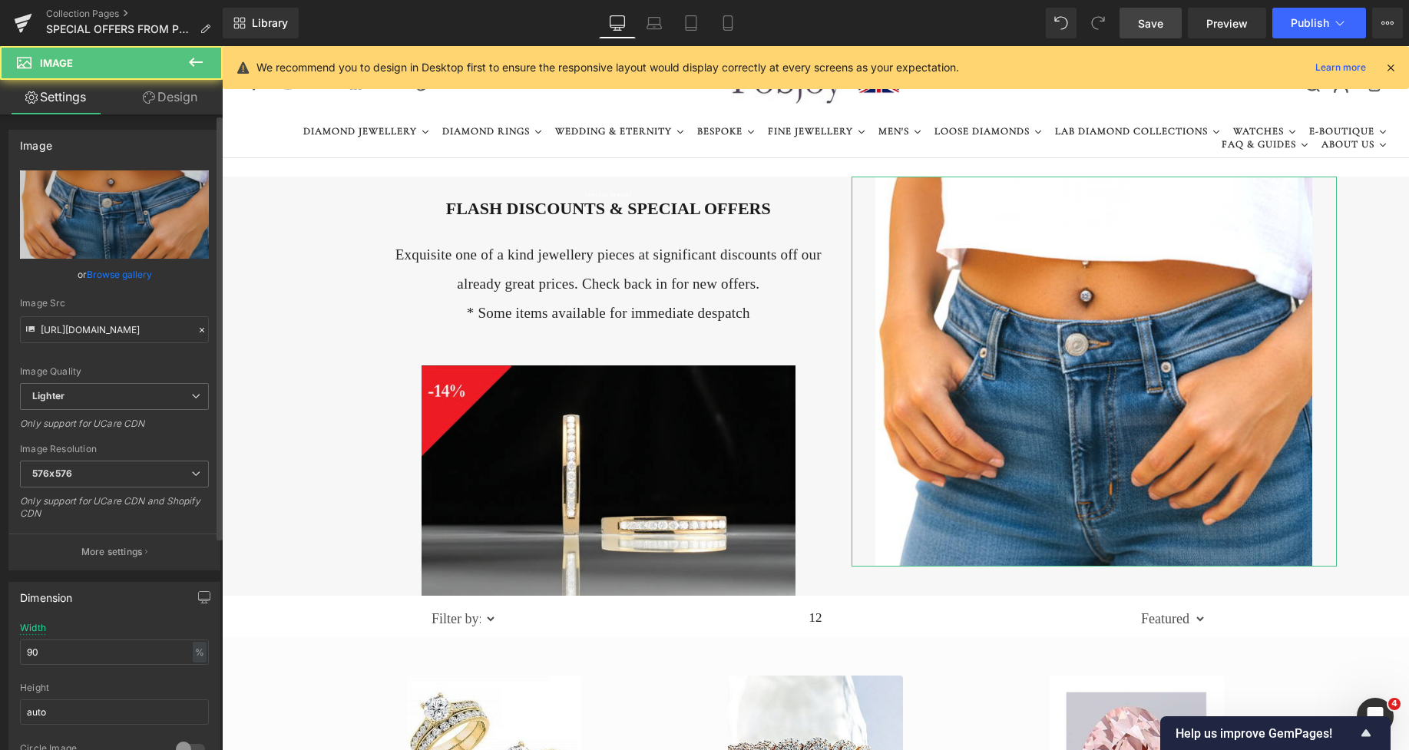
click at [156, 422] on div "Only support for UCare CDN" at bounding box center [114, 429] width 189 height 22
click at [112, 469] on span "576x576" at bounding box center [114, 474] width 189 height 27
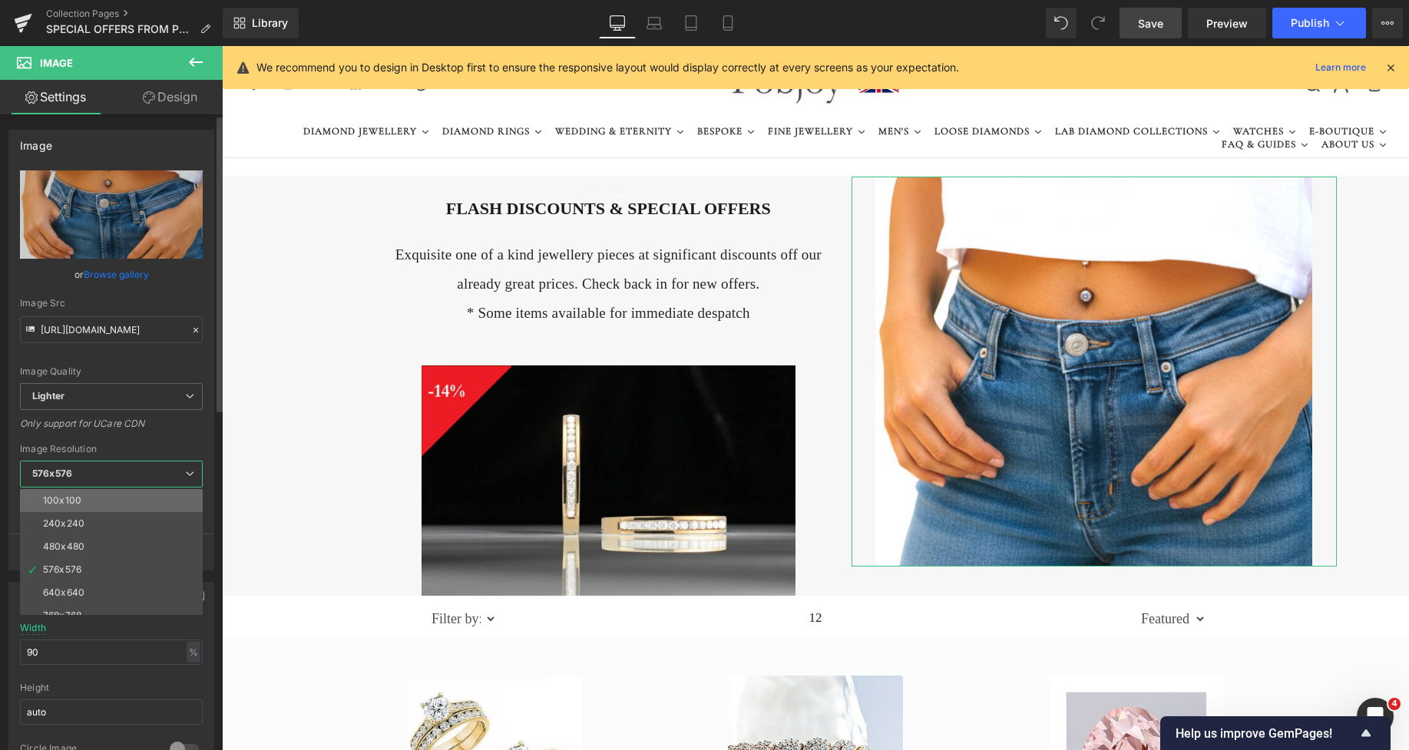
click at [107, 498] on li "100x100" at bounding box center [115, 500] width 190 height 23
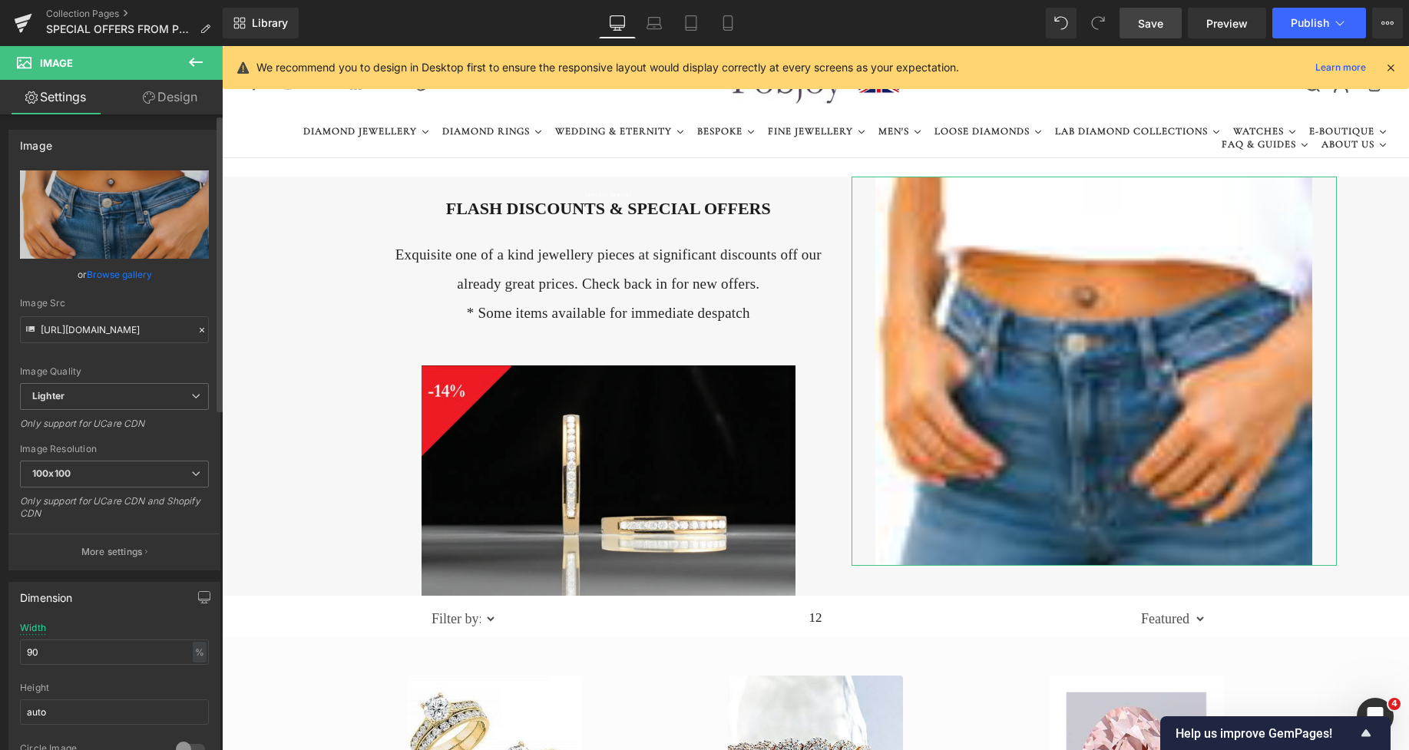
type input "[URL][DOMAIN_NAME]"
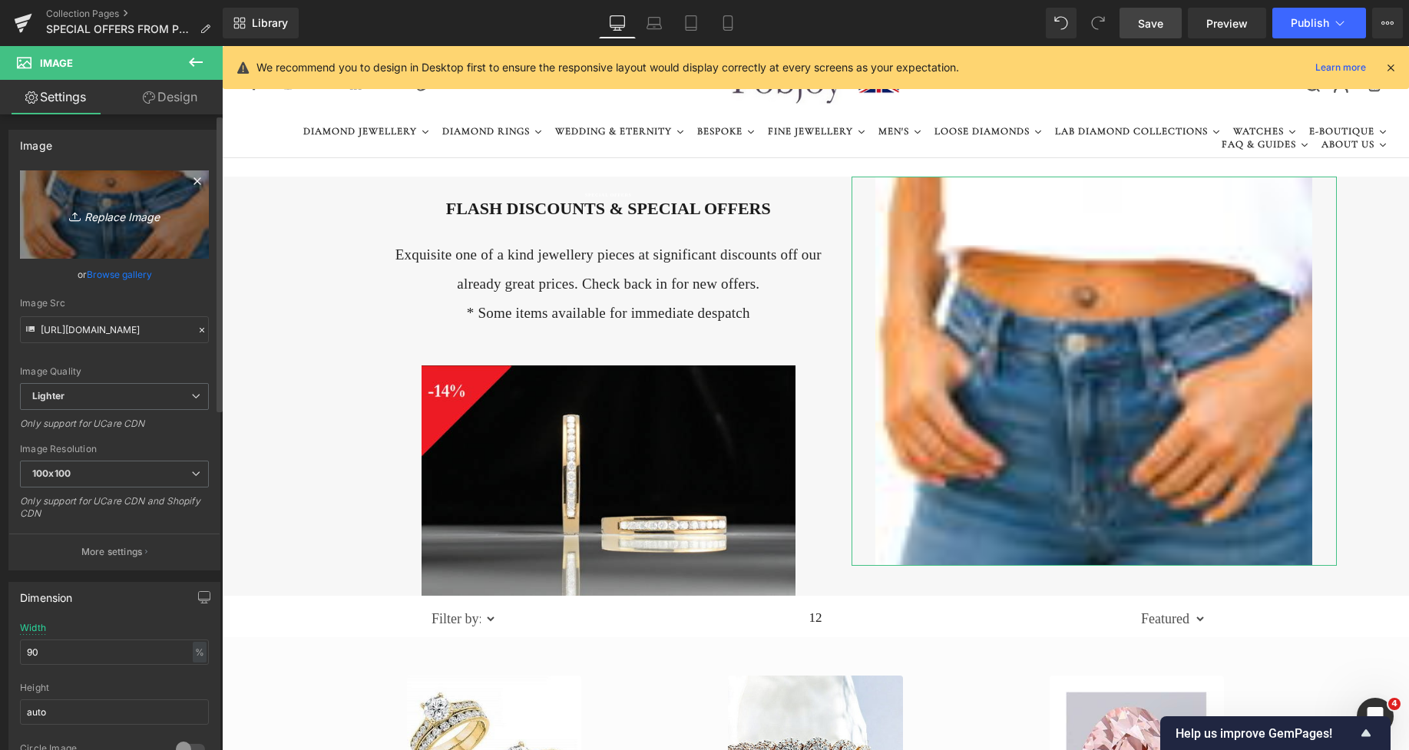
click at [139, 240] on link "Replace Image" at bounding box center [114, 215] width 189 height 88
type input "C:\fakepath\New Template-Photoroomb - 2025-10-14T003207.144.png"
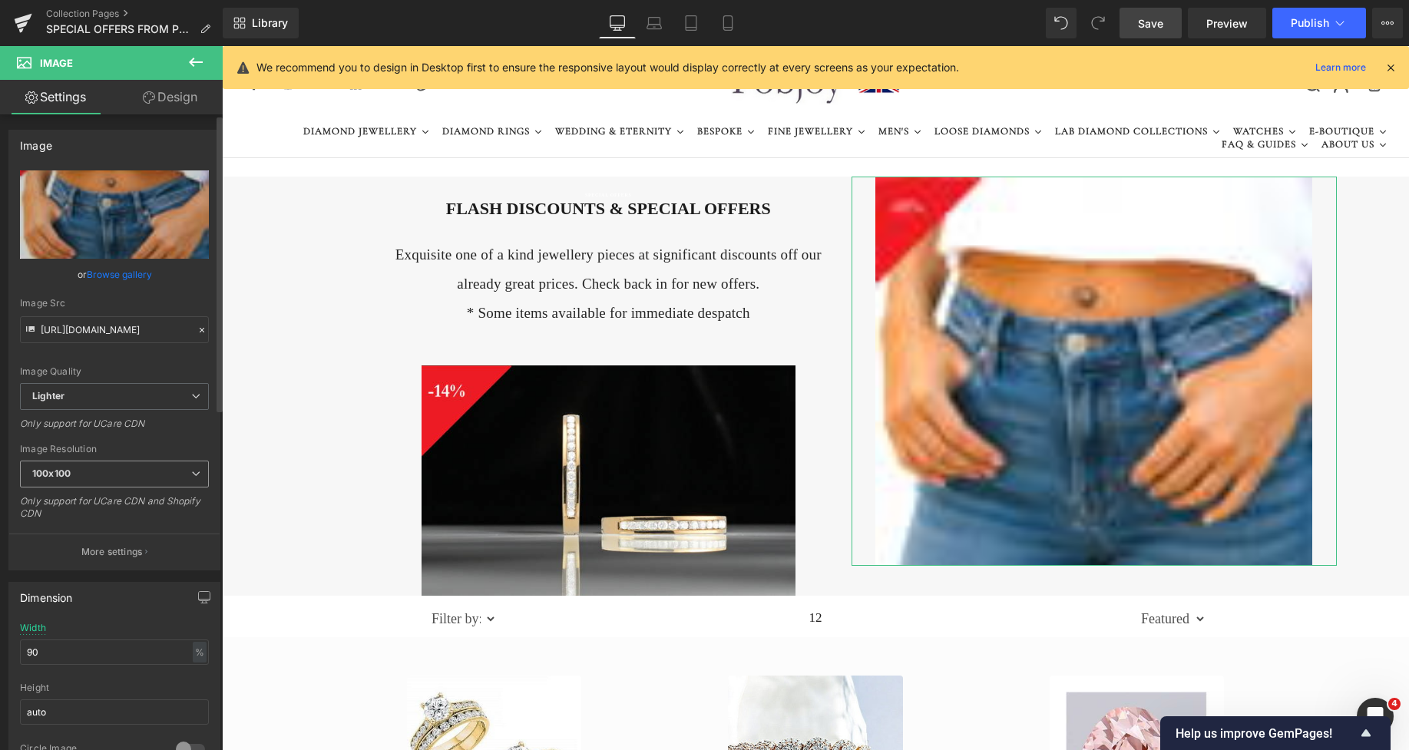
click at [110, 479] on span "100x100" at bounding box center [114, 474] width 189 height 27
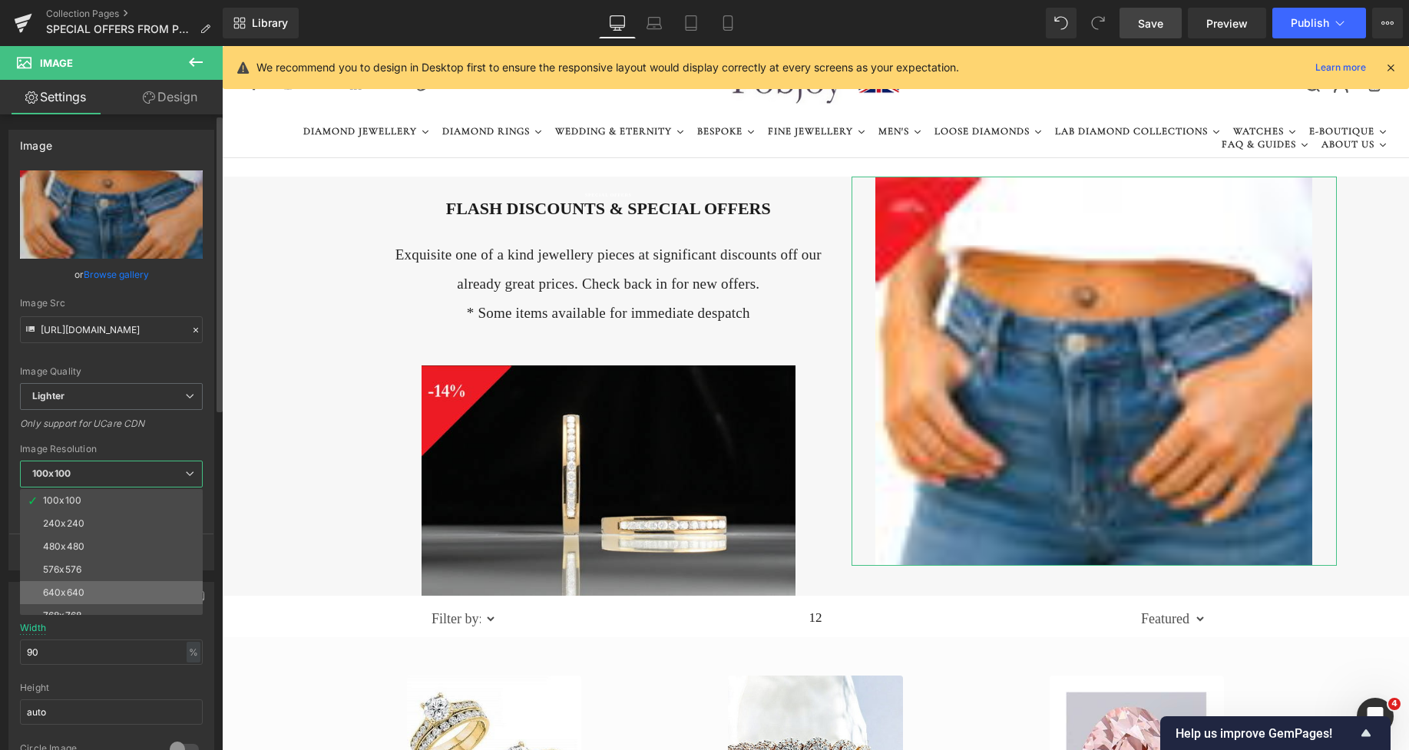
click at [81, 591] on div "640x640" at bounding box center [63, 593] width 41 height 11
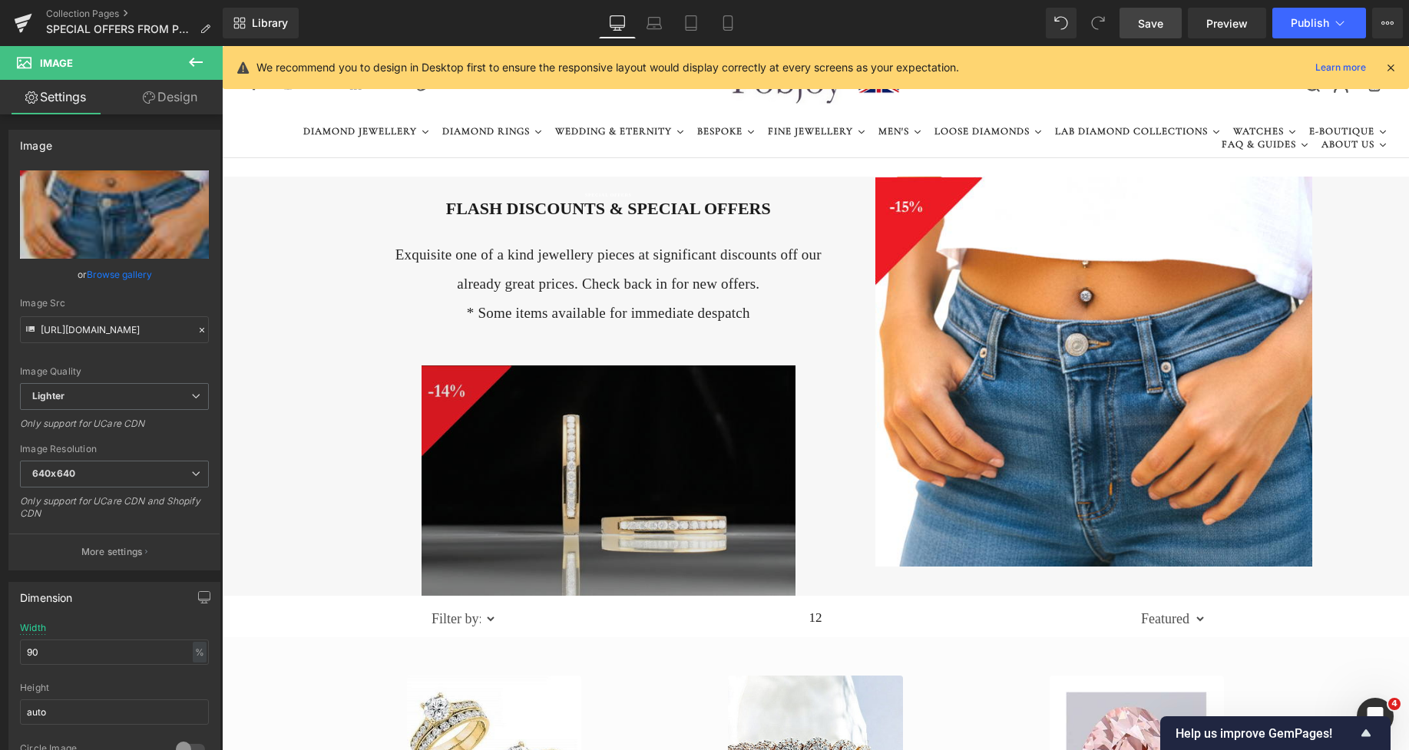
type input "[URL][DOMAIN_NAME]"
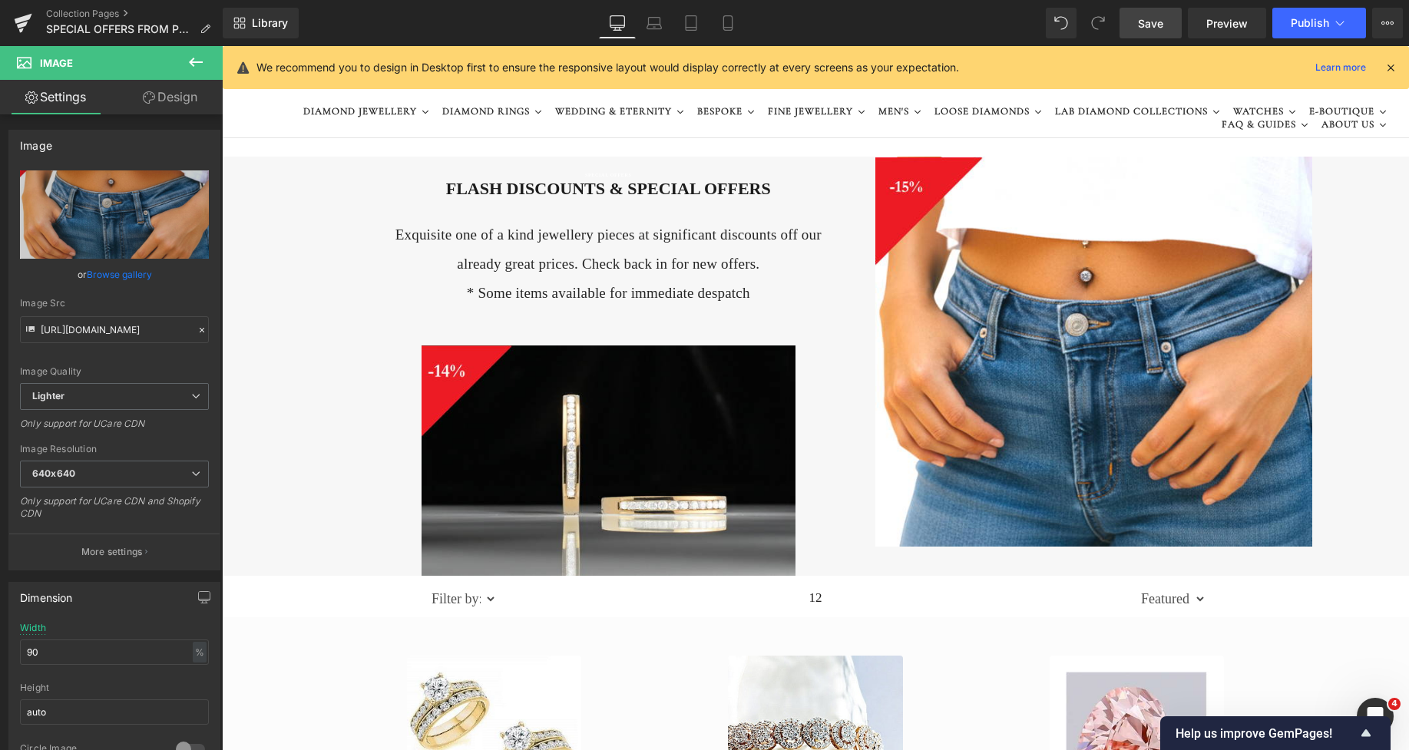
scroll to position [17, 0]
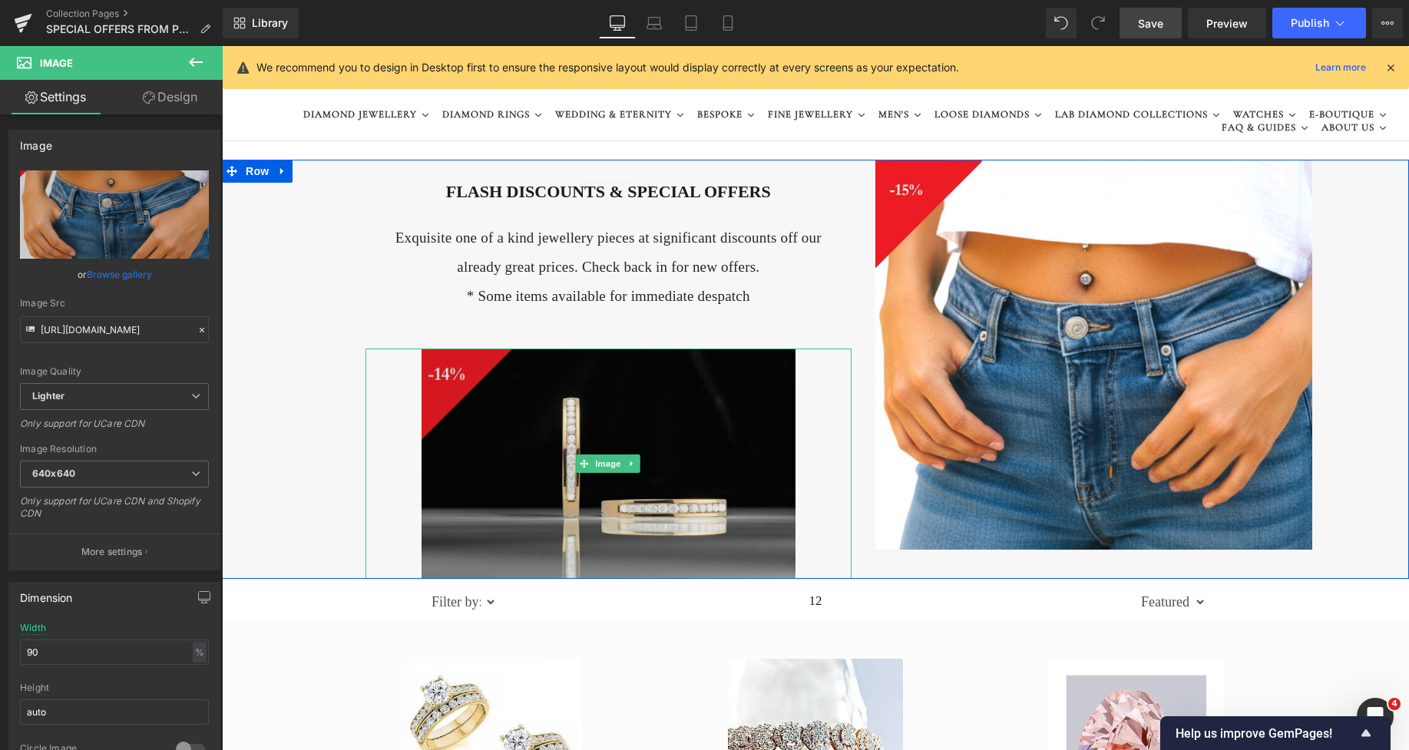
click at [608, 366] on img at bounding box center [609, 464] width 374 height 230
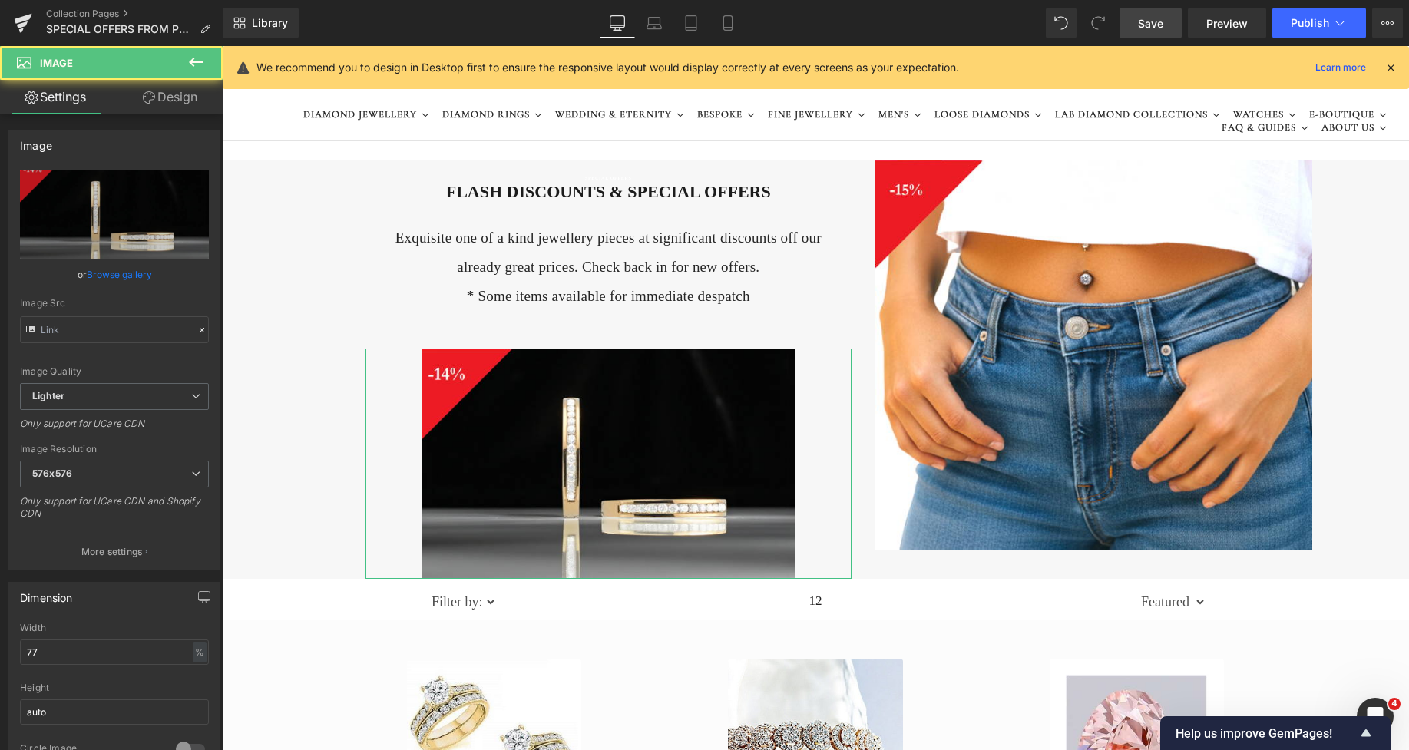
type input "[URL][DOMAIN_NAME]"
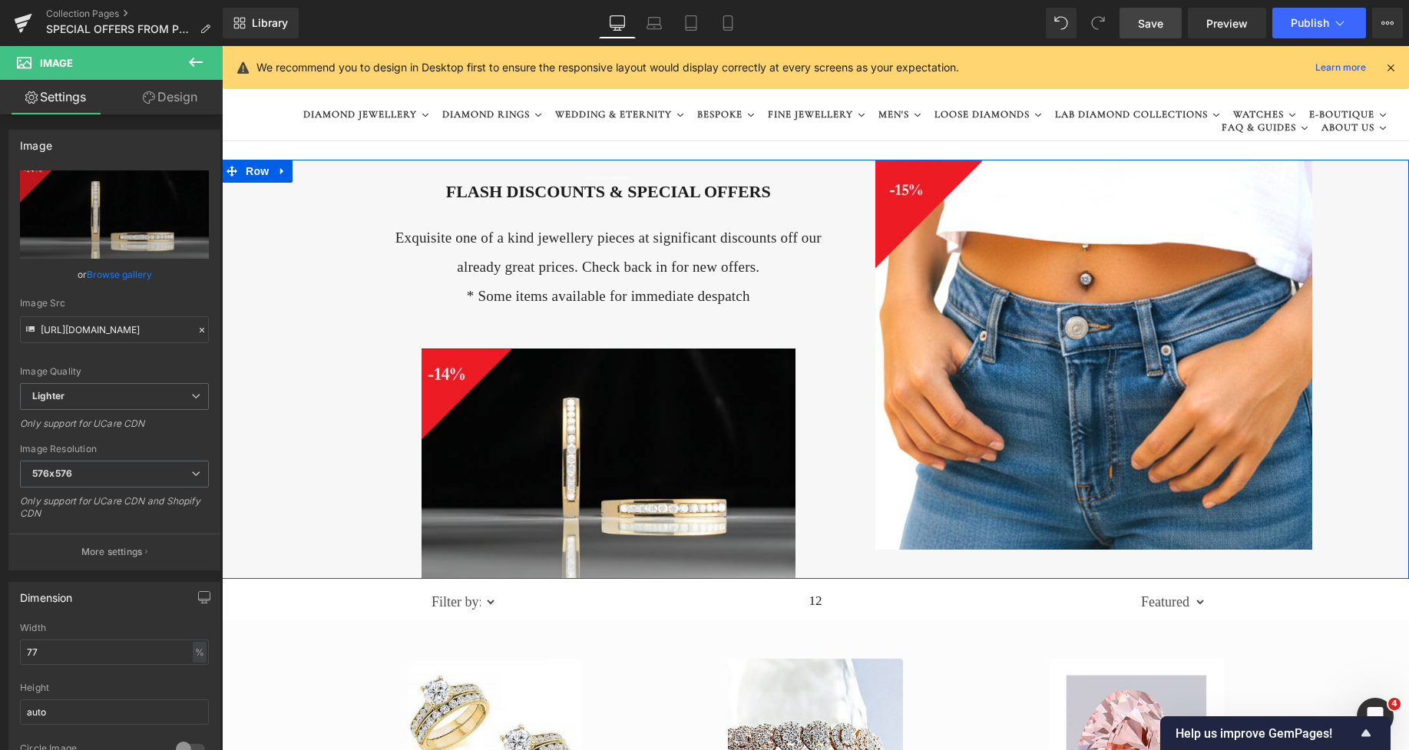
click at [473, 197] on h2 "FLASH DISCOUNTS & SPECIAL OFFERS" at bounding box center [609, 192] width 486 height 22
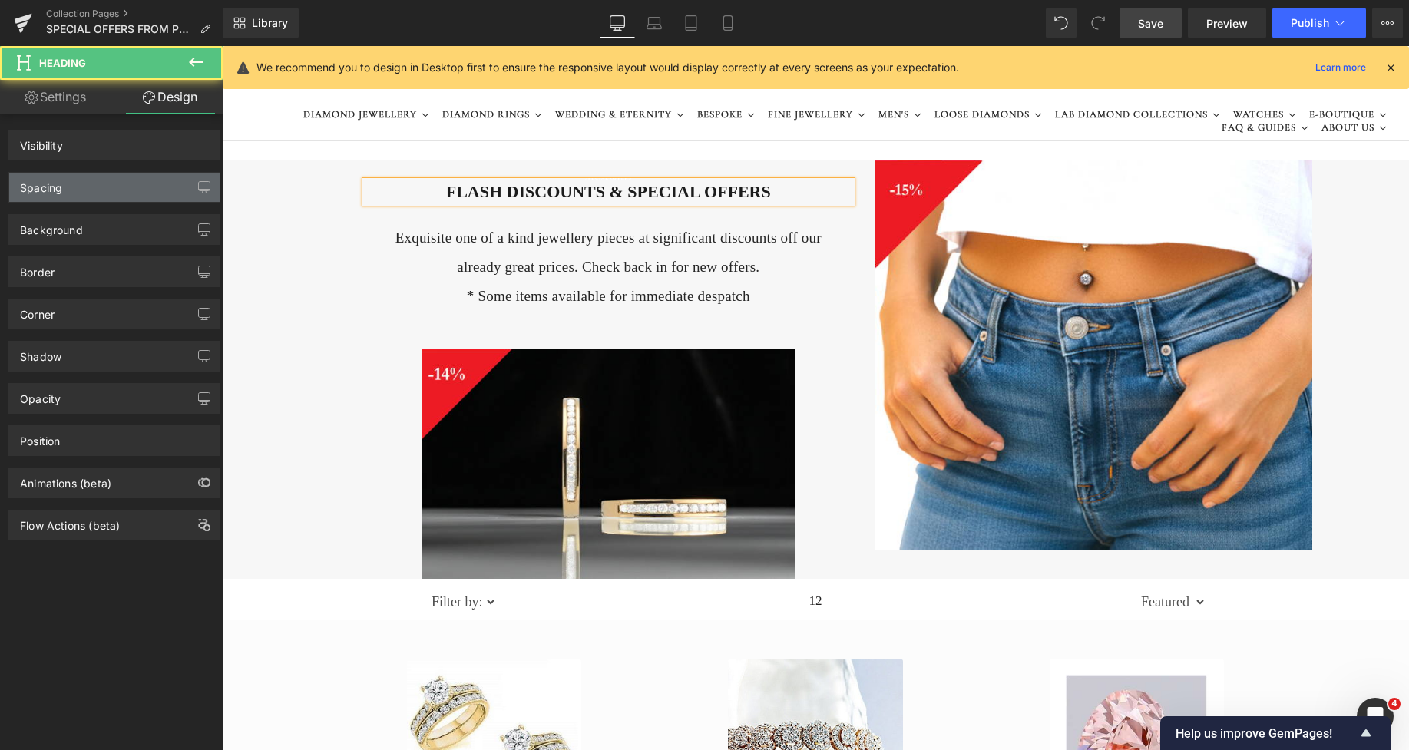
click at [99, 185] on div "Spacing" at bounding box center [114, 187] width 210 height 29
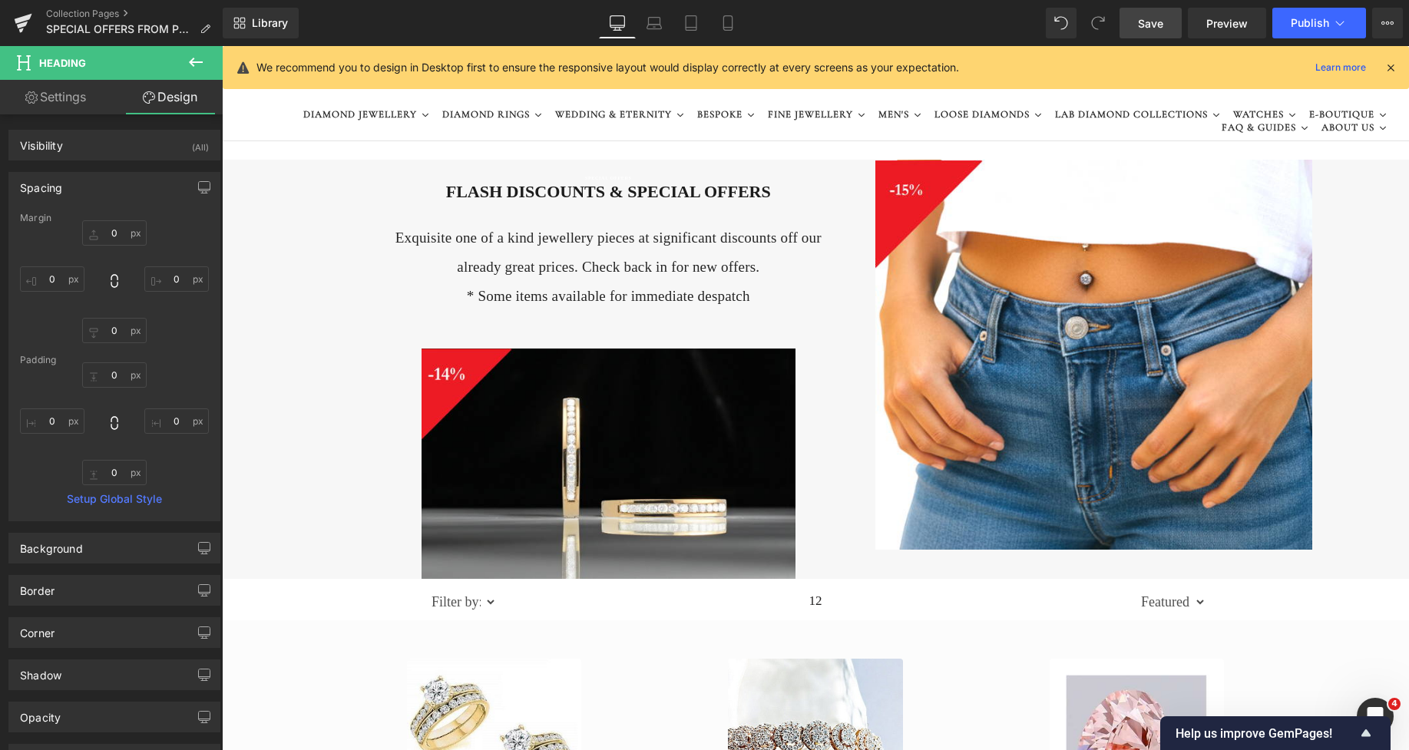
type input "0"
click at [111, 240] on input "0" at bounding box center [114, 232] width 65 height 25
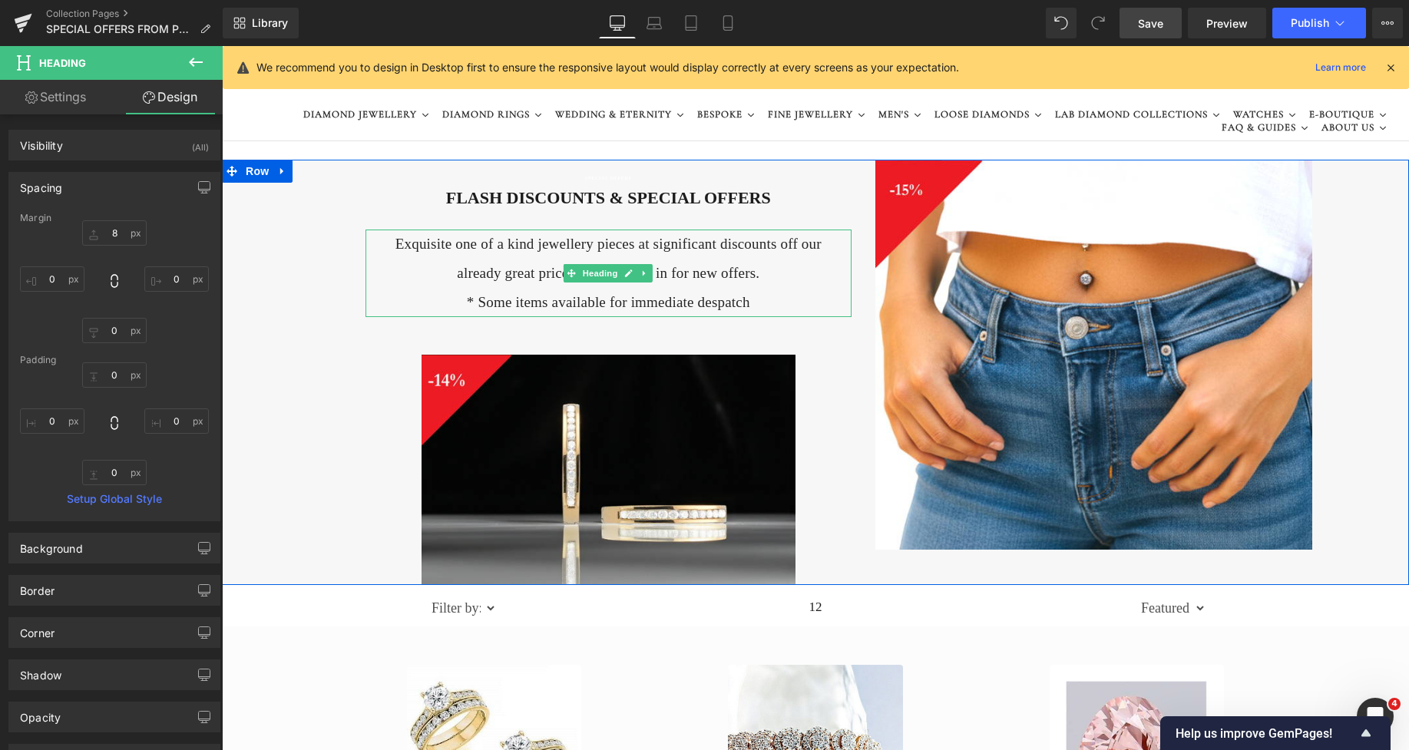
click at [495, 302] on h4 "* Some items available for immediate despatch" at bounding box center [608, 302] width 452 height 29
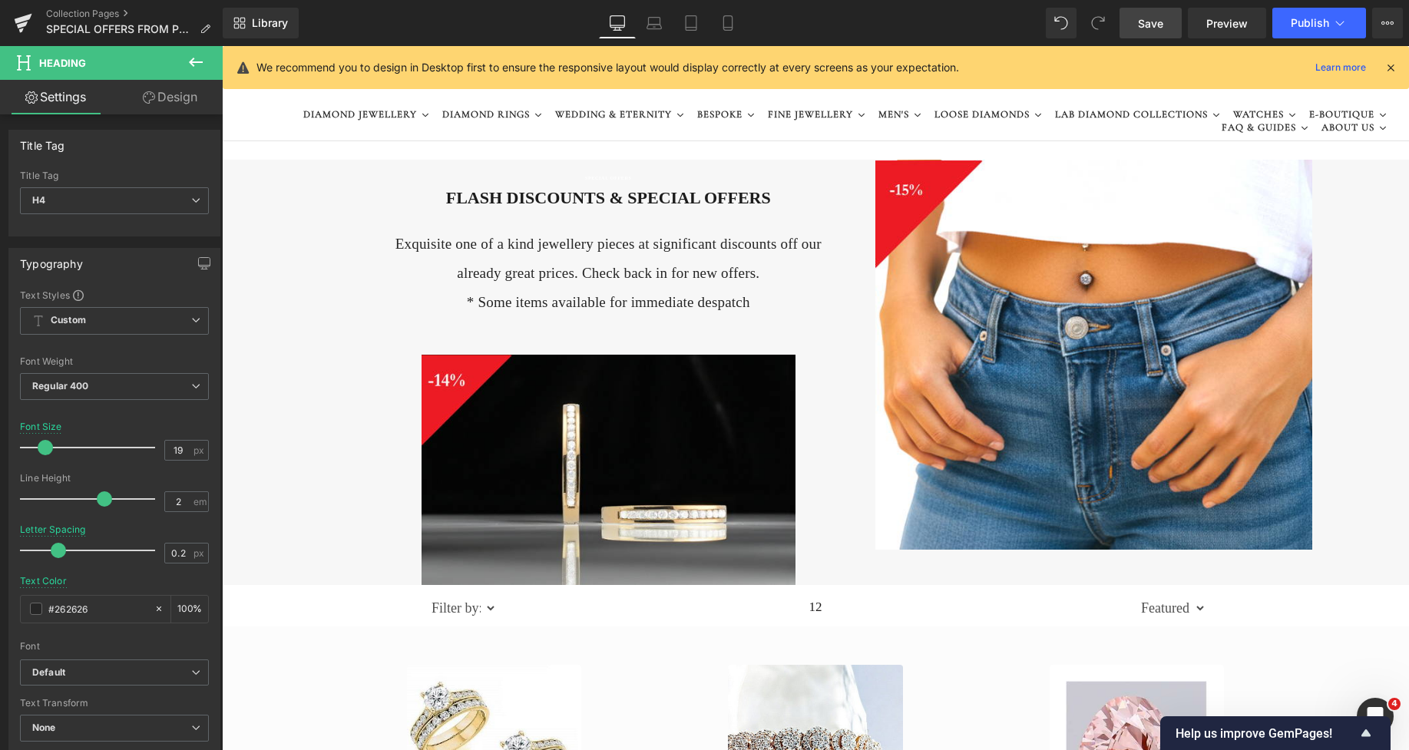
click at [180, 100] on link "Design" at bounding box center [169, 97] width 111 height 35
click at [0, 0] on div "Spacing" at bounding box center [0, 0] width 0 height 0
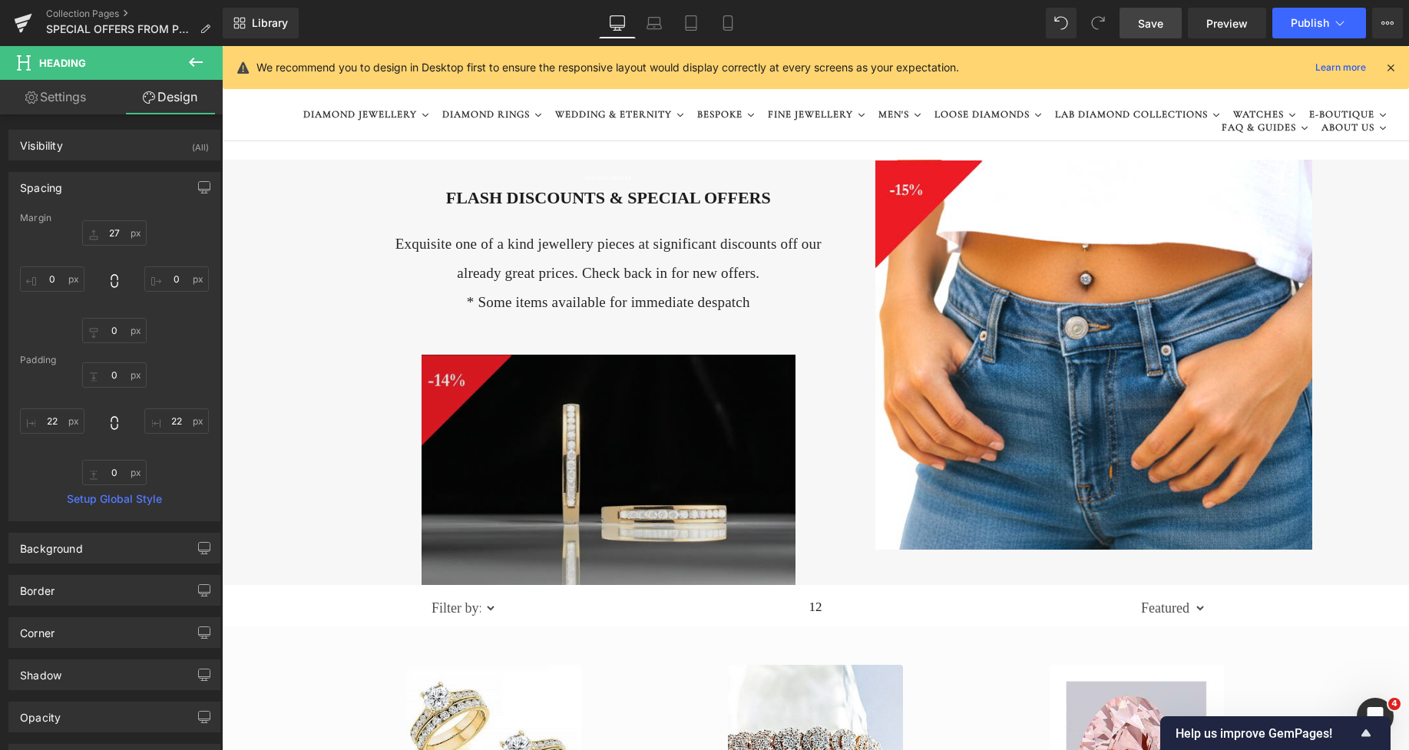
click at [464, 364] on img at bounding box center [609, 470] width 374 height 230
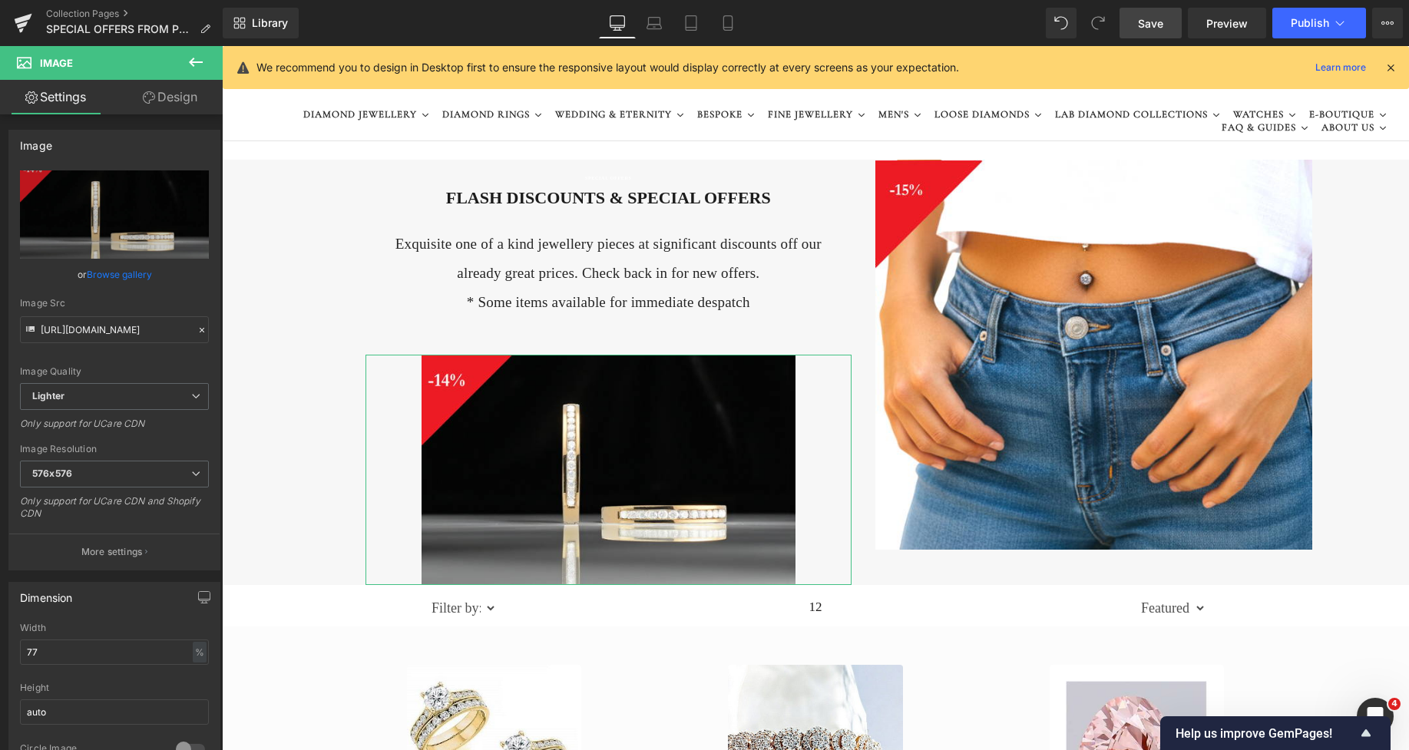
click at [182, 97] on link "Design" at bounding box center [169, 97] width 111 height 35
click at [0, 0] on div "Spacing" at bounding box center [0, 0] width 0 height 0
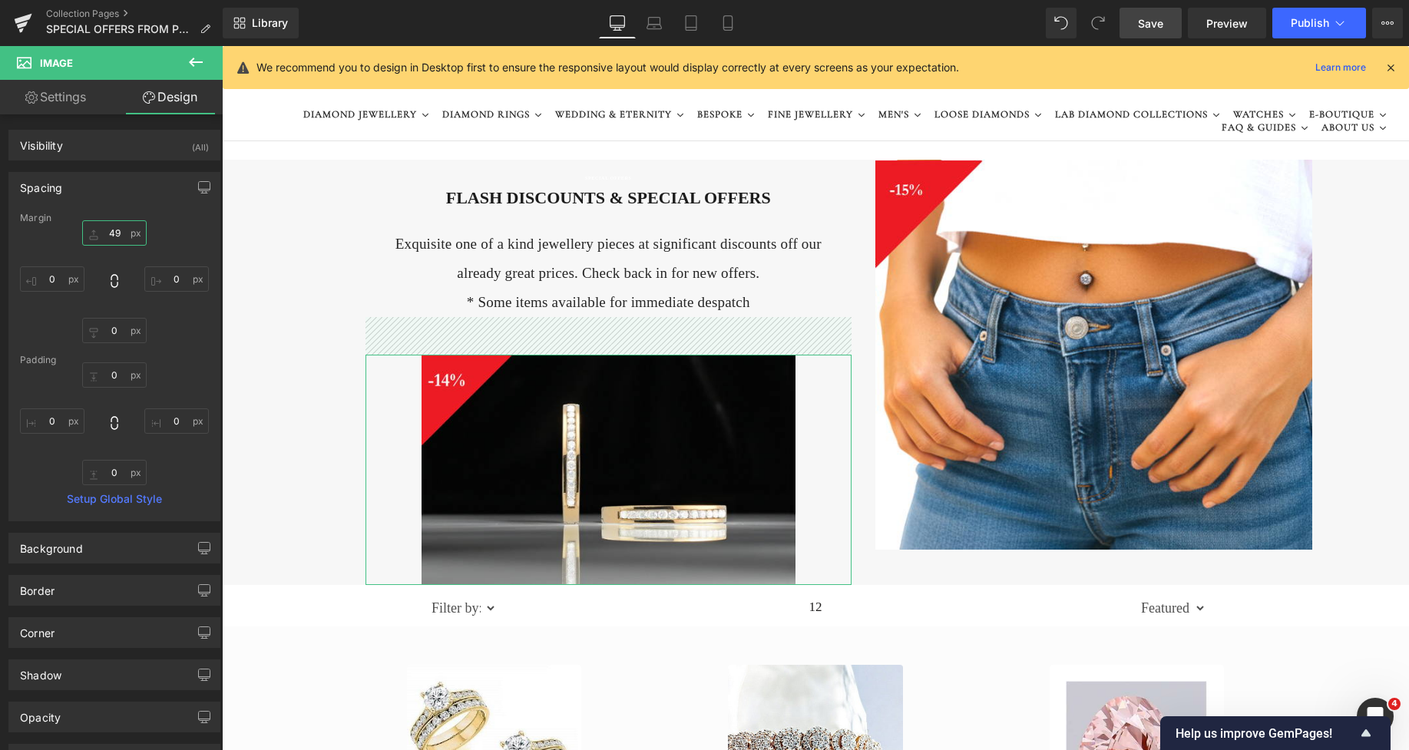
click at [114, 243] on input "49" at bounding box center [114, 232] width 65 height 25
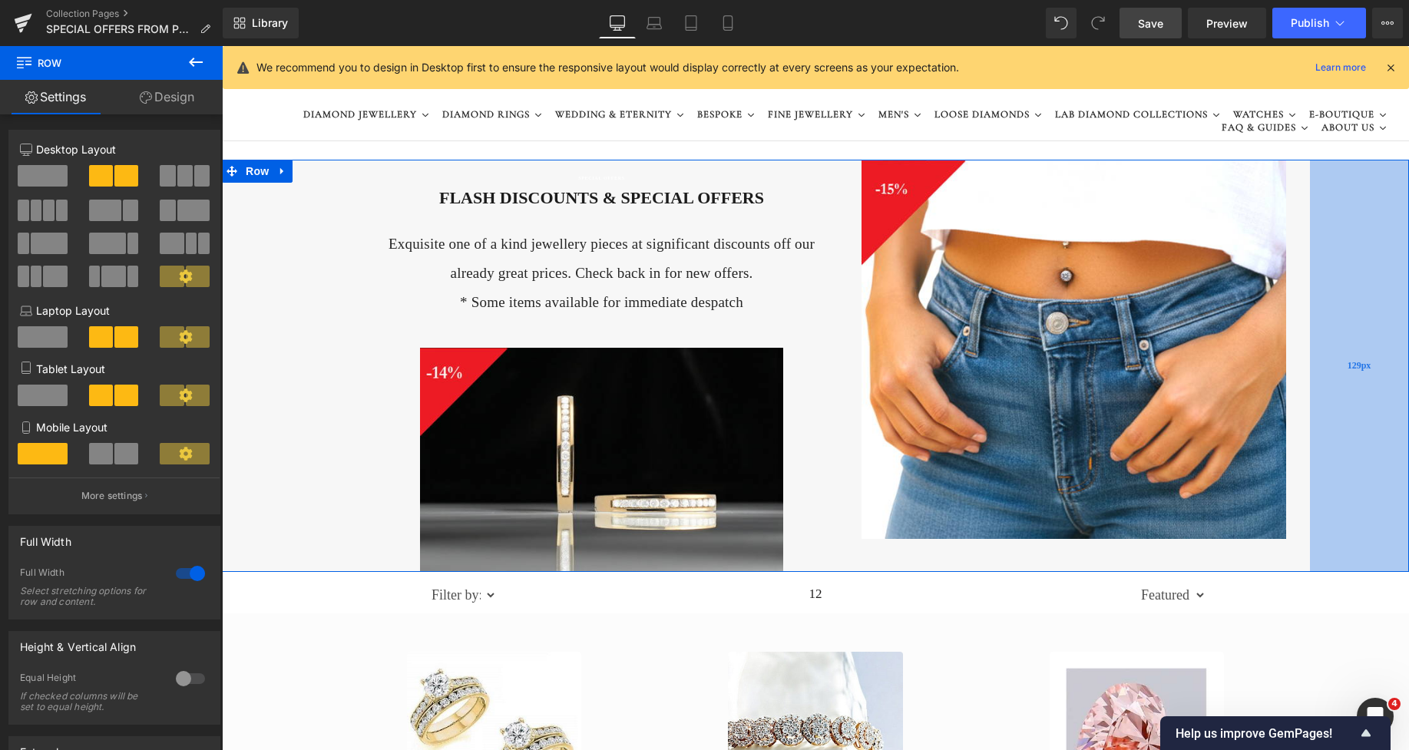
drag, startPoint x: 1343, startPoint y: 240, endPoint x: 1316, endPoint y: 245, distance: 27.3
click at [1316, 245] on div "129px" at bounding box center [1359, 366] width 99 height 412
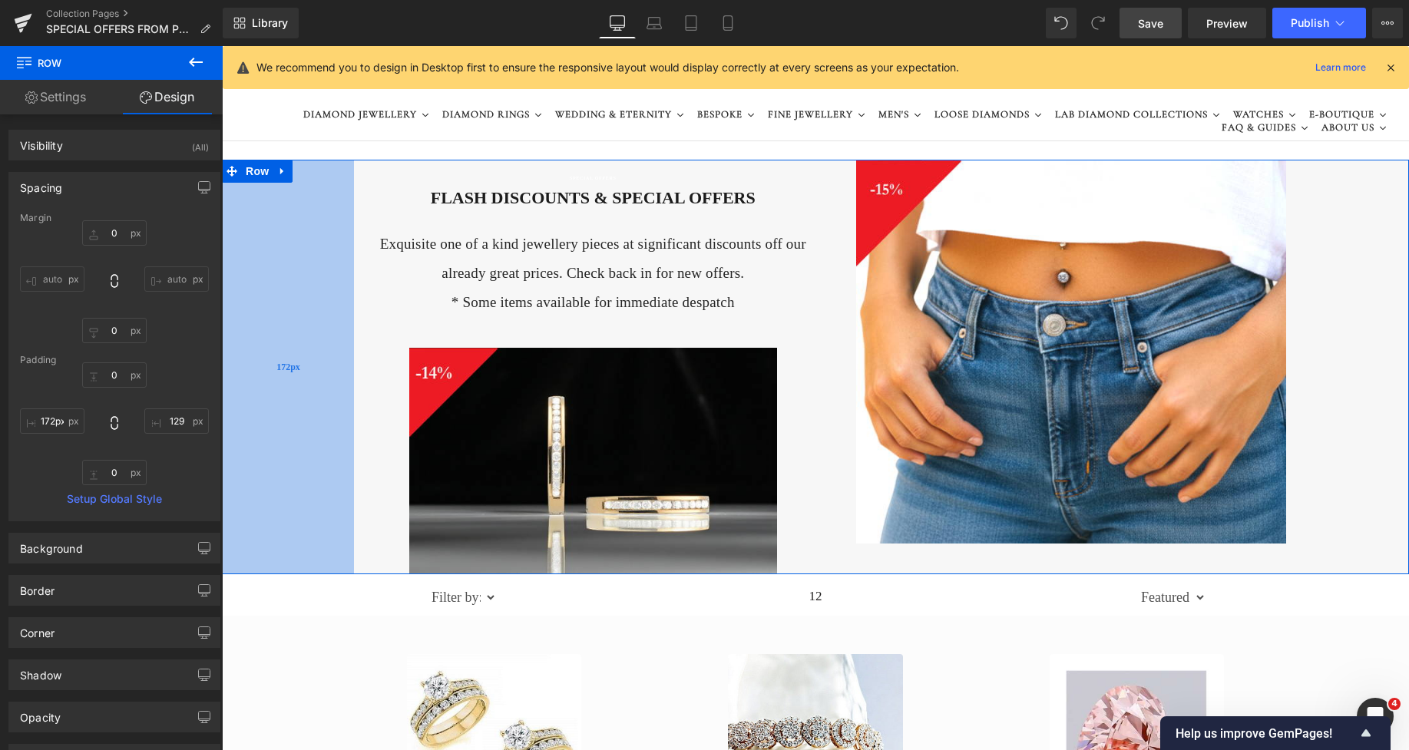
drag, startPoint x: 247, startPoint y: 340, endPoint x: 235, endPoint y: 340, distance: 11.5
click at [235, 340] on div "172px" at bounding box center [288, 367] width 132 height 415
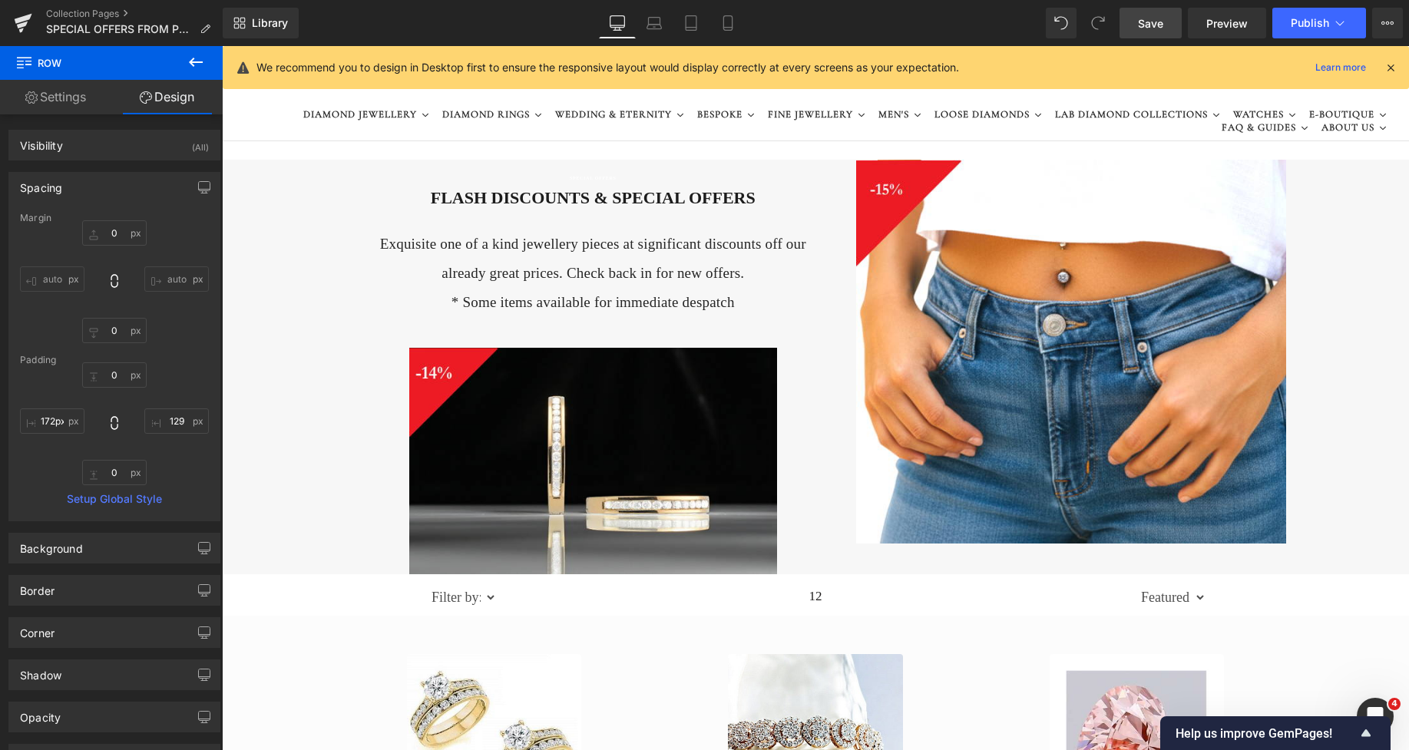
click at [1147, 22] on span "Save" at bounding box center [1150, 23] width 25 height 16
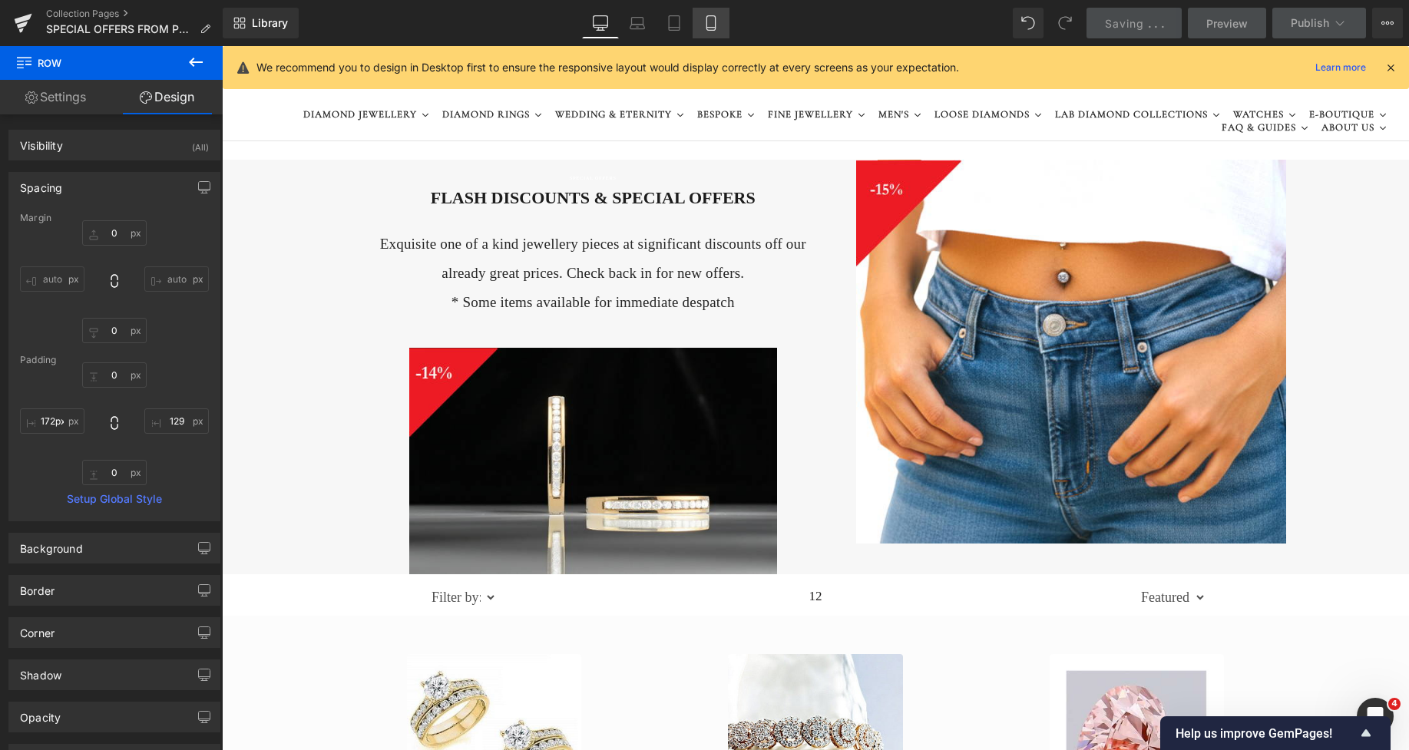
click at [709, 24] on icon at bounding box center [711, 22] width 15 height 15
click at [707, 28] on icon at bounding box center [711, 28] width 8 height 0
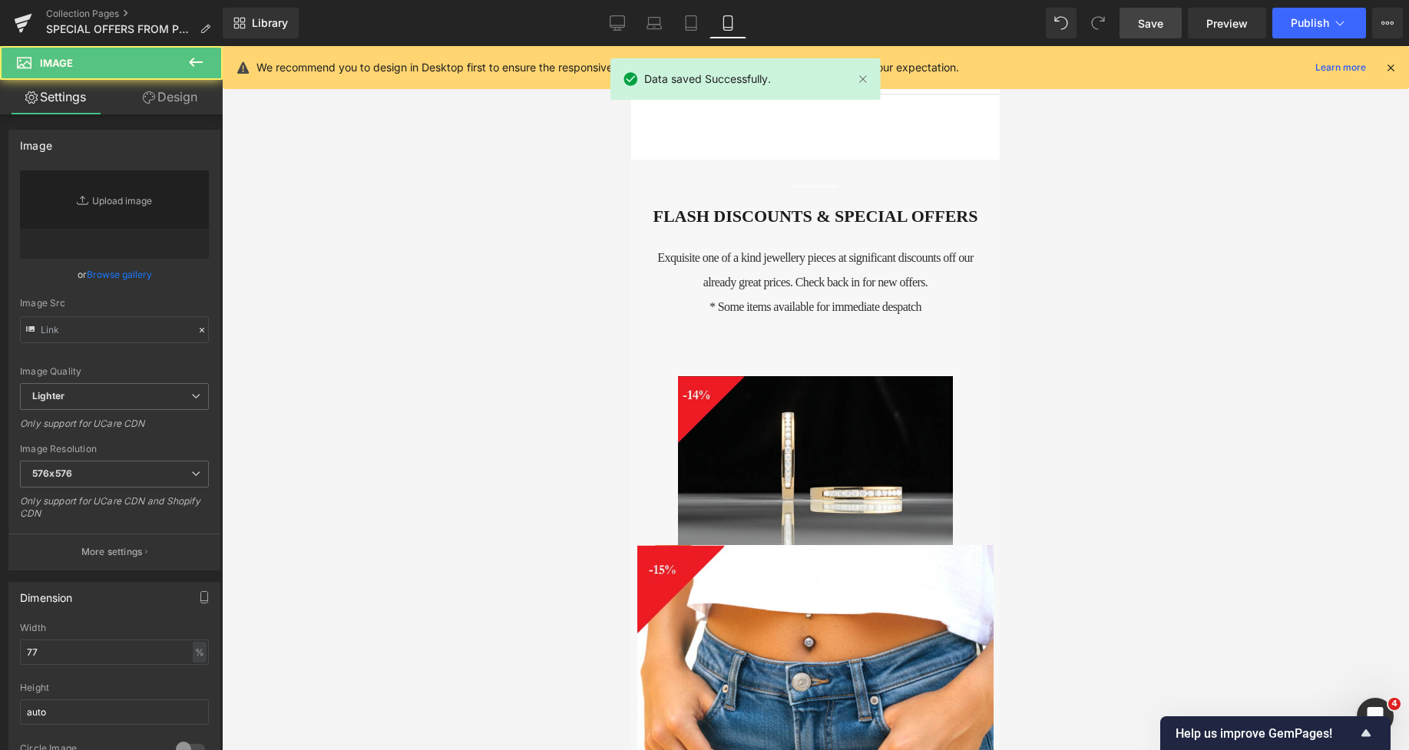
click at [728, 402] on img at bounding box center [815, 460] width 274 height 169
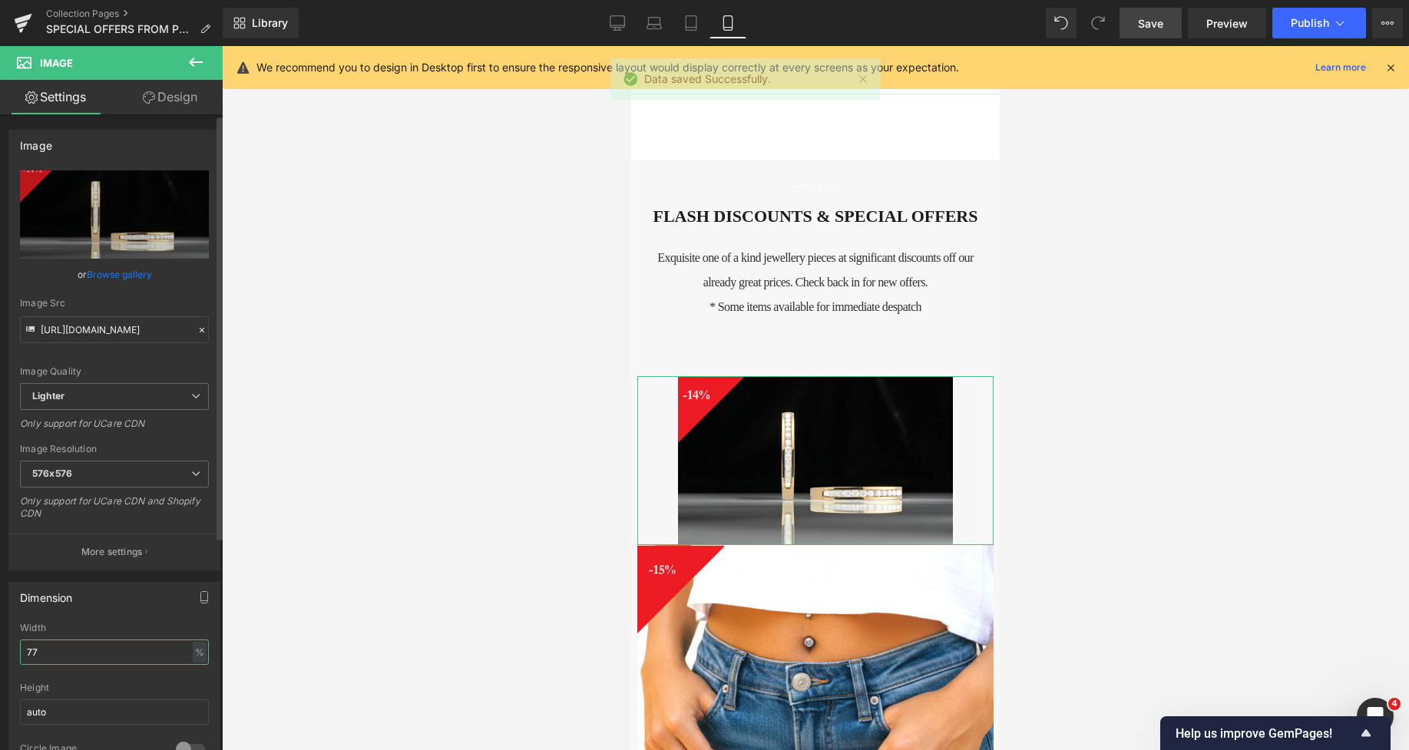
drag, startPoint x: 50, startPoint y: 657, endPoint x: 22, endPoint y: 656, distance: 28.5
click at [22, 656] on input "77" at bounding box center [114, 652] width 189 height 25
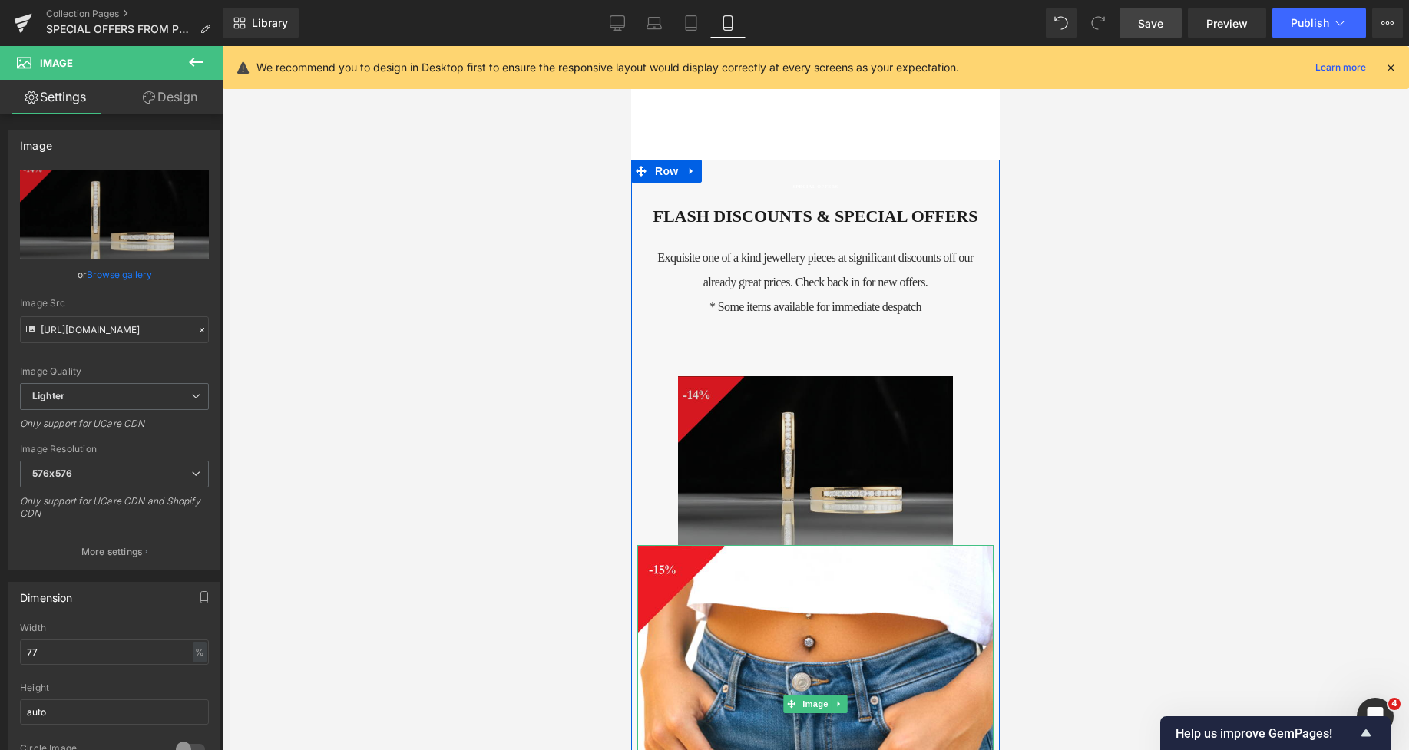
click at [705, 651] on img at bounding box center [815, 704] width 356 height 318
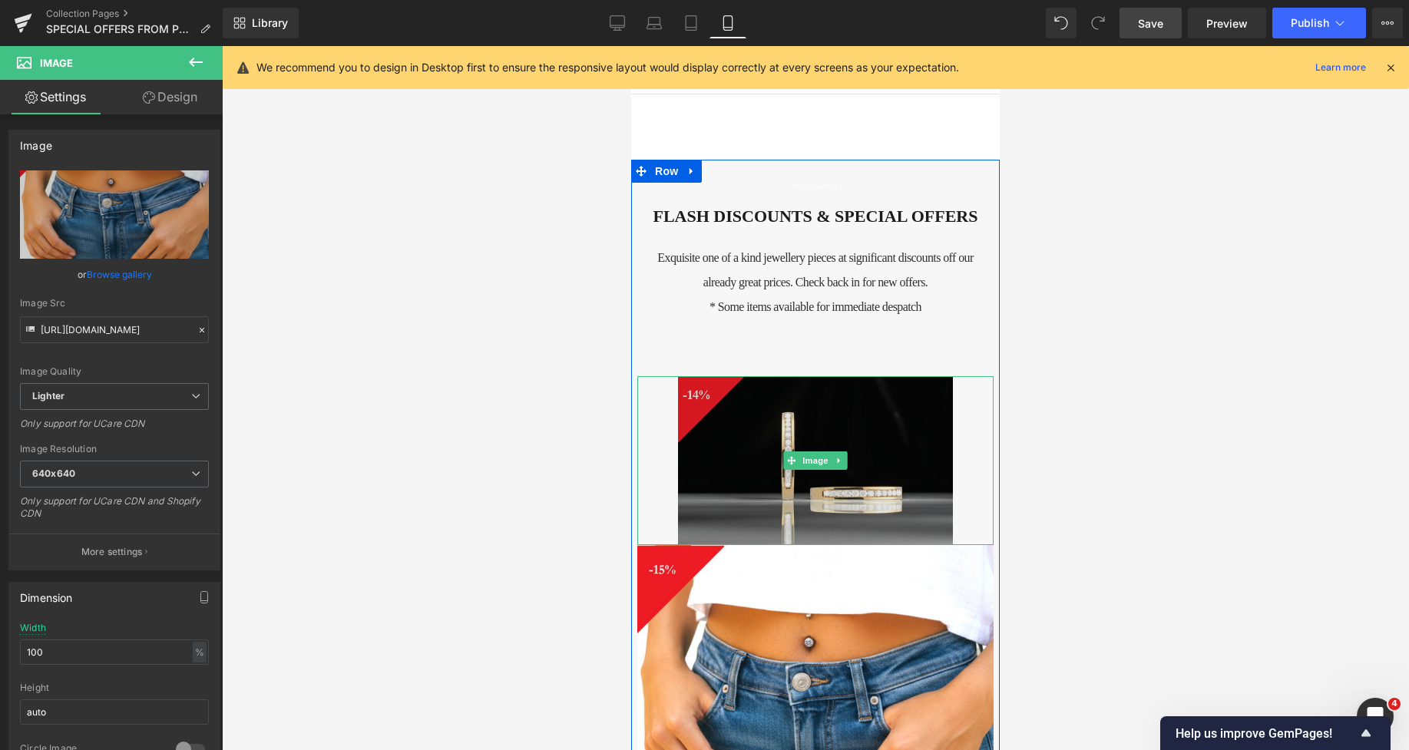
click at [725, 477] on img at bounding box center [815, 460] width 274 height 169
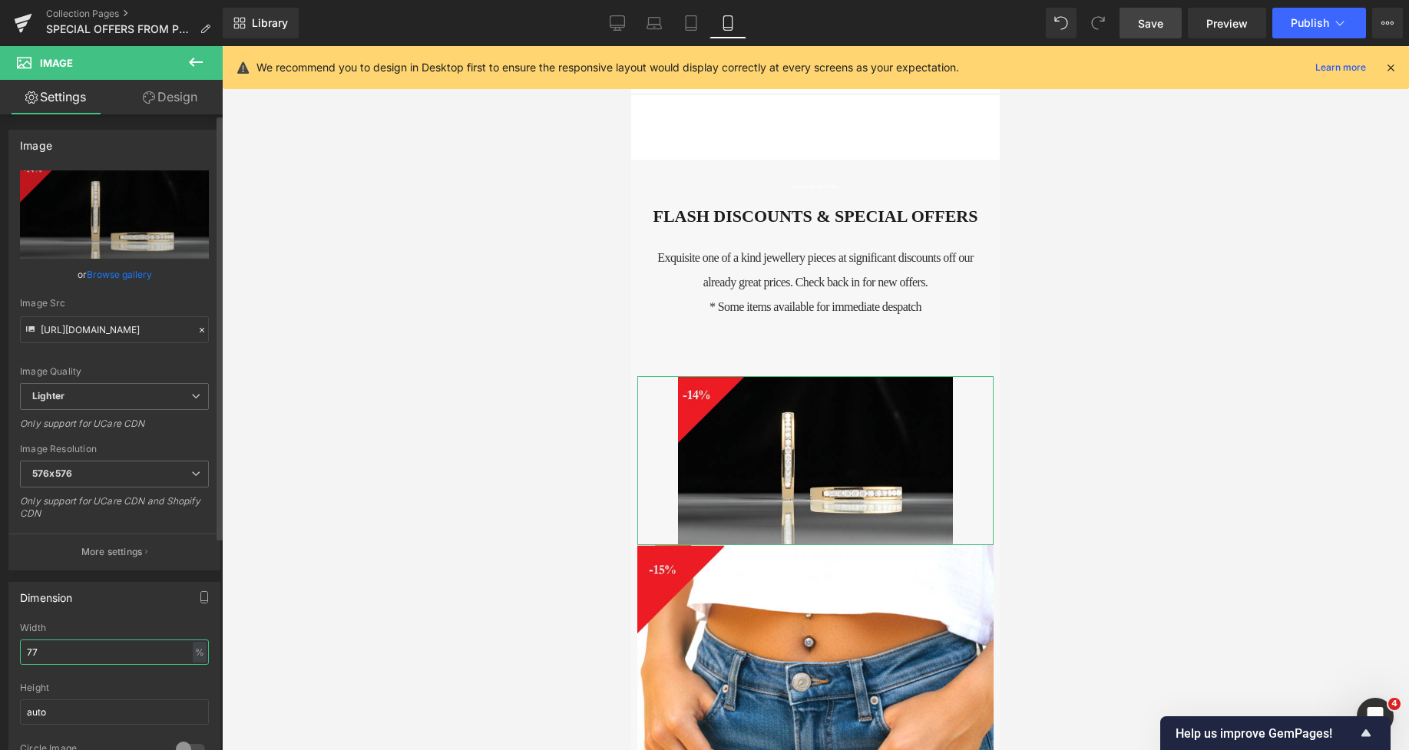
drag, startPoint x: 84, startPoint y: 654, endPoint x: 14, endPoint y: 655, distance: 70.7
click at [14, 655] on div "77% Width 77 % % px auto Height auto 0 Circle Image" at bounding box center [114, 700] width 210 height 154
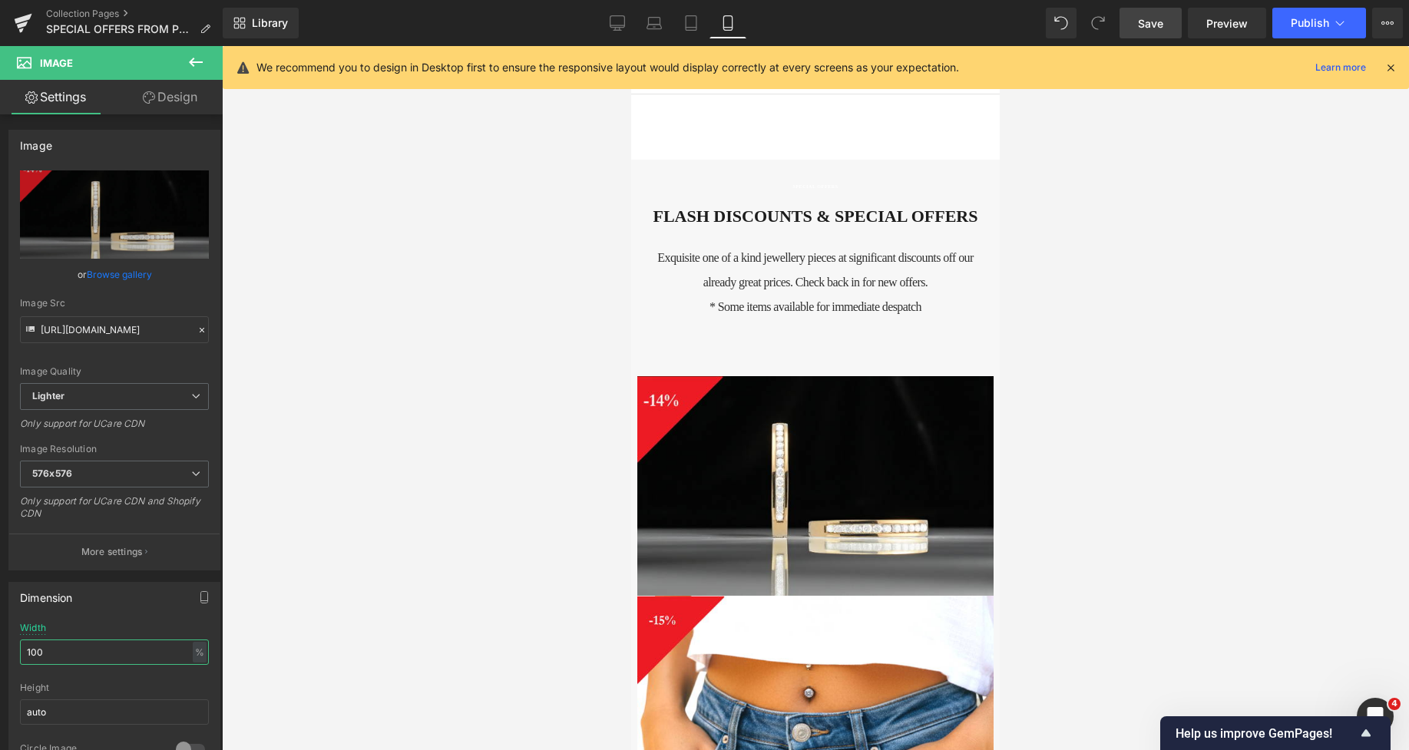
scroll to position [0, 0]
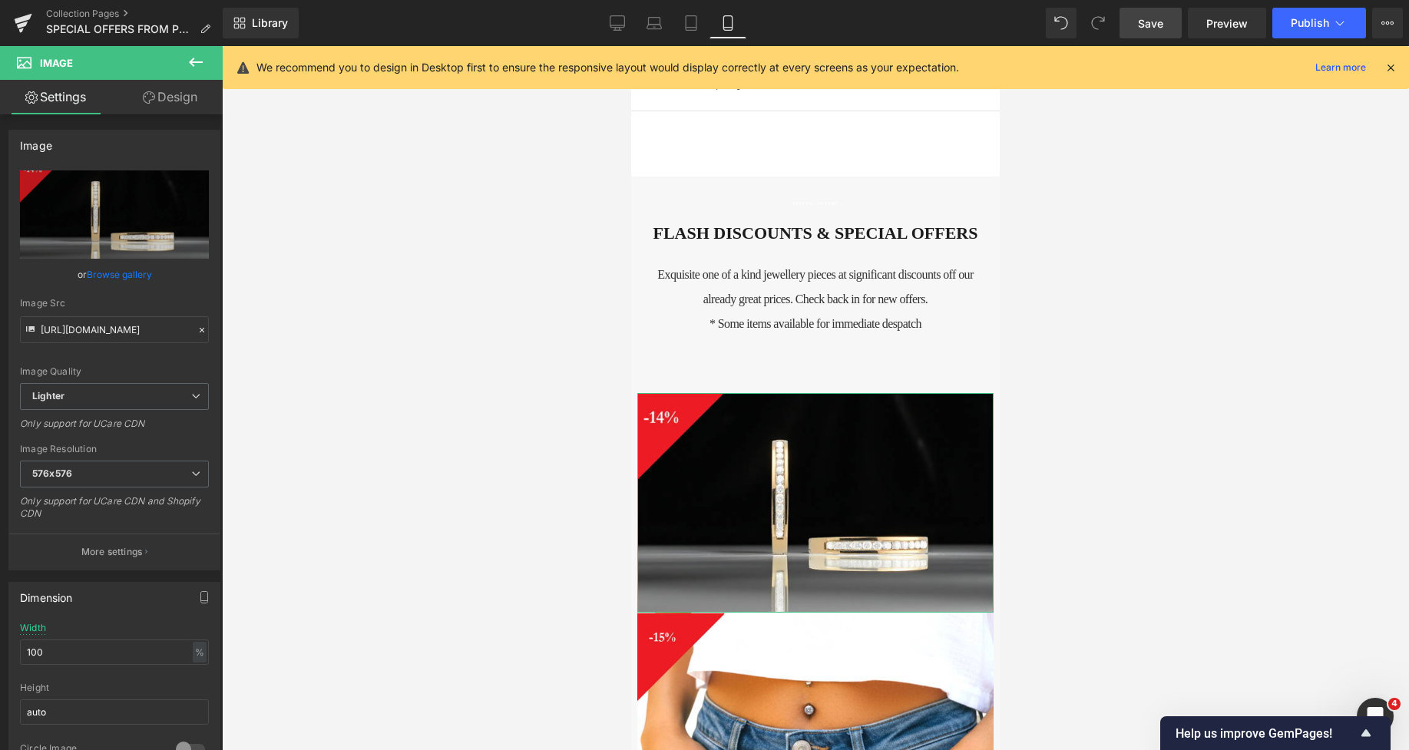
click at [170, 108] on link "Design" at bounding box center [169, 97] width 111 height 35
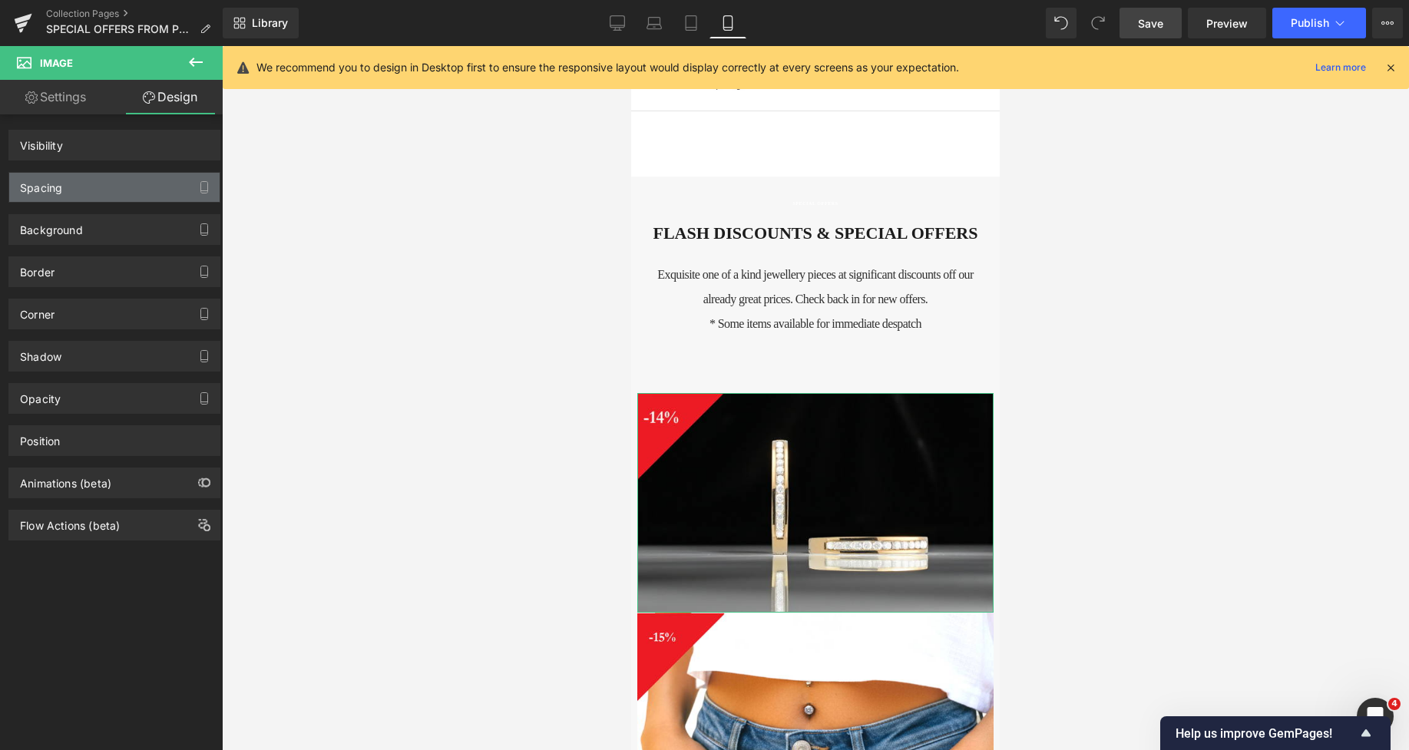
click at [87, 187] on div "Spacing" at bounding box center [114, 187] width 210 height 29
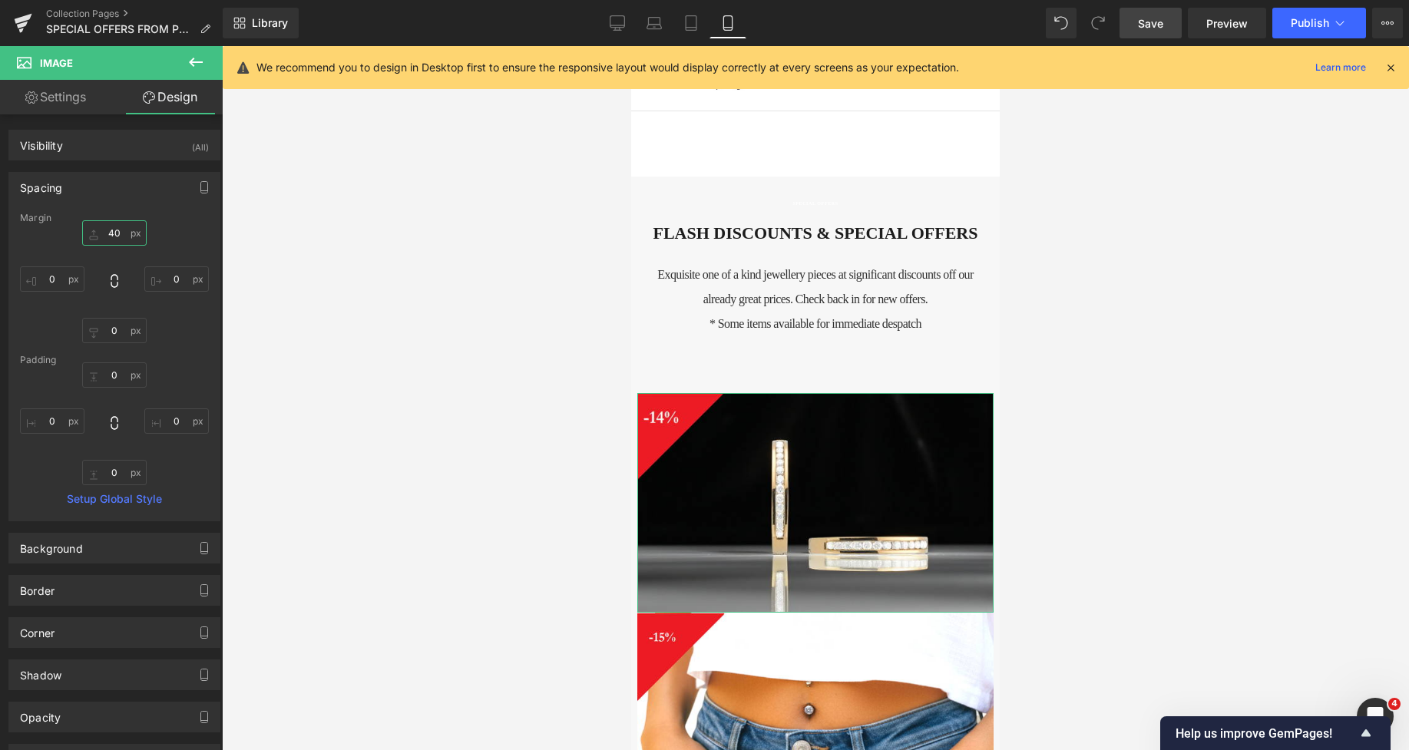
click at [105, 240] on input "40" at bounding box center [114, 232] width 65 height 25
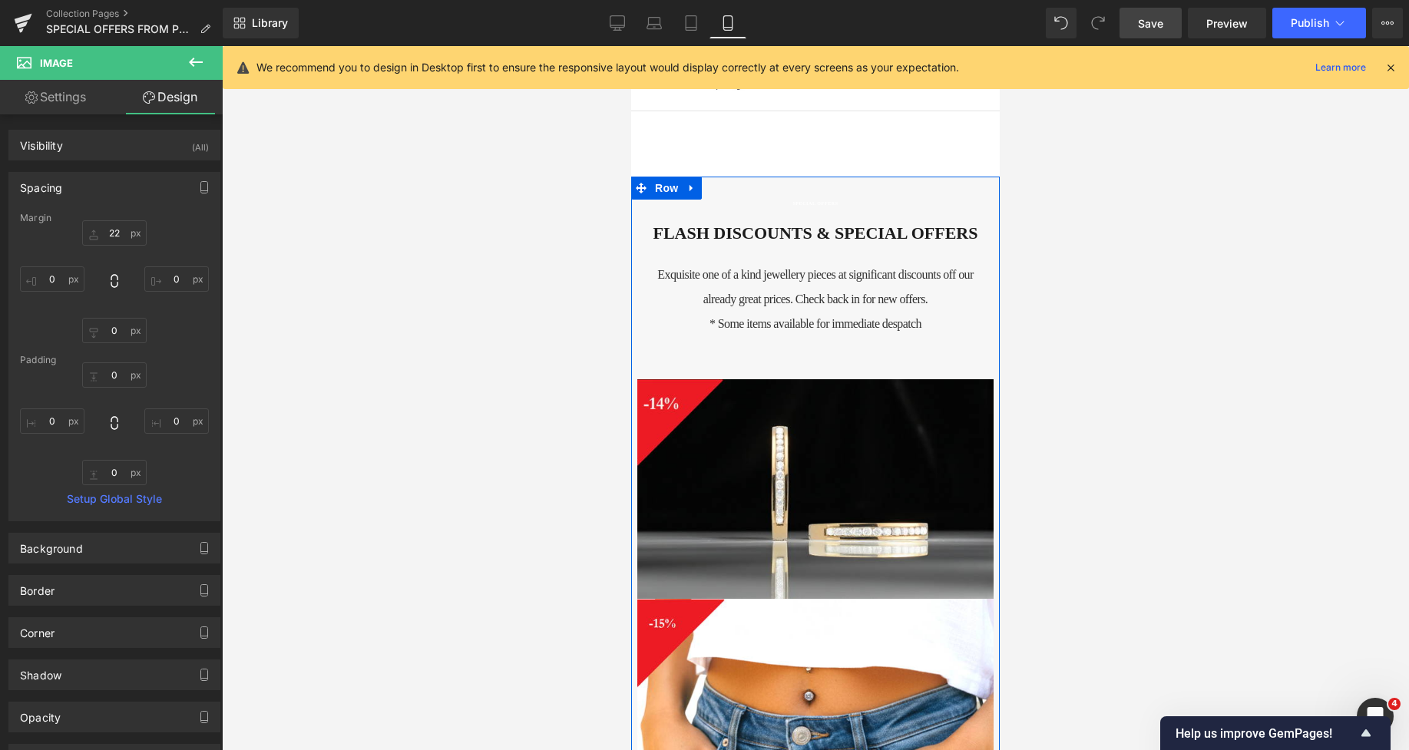
click at [724, 292] on h4 "Exquisite one of a kind jewellery pieces at significant discounts off our alrea…" at bounding box center [815, 287] width 333 height 49
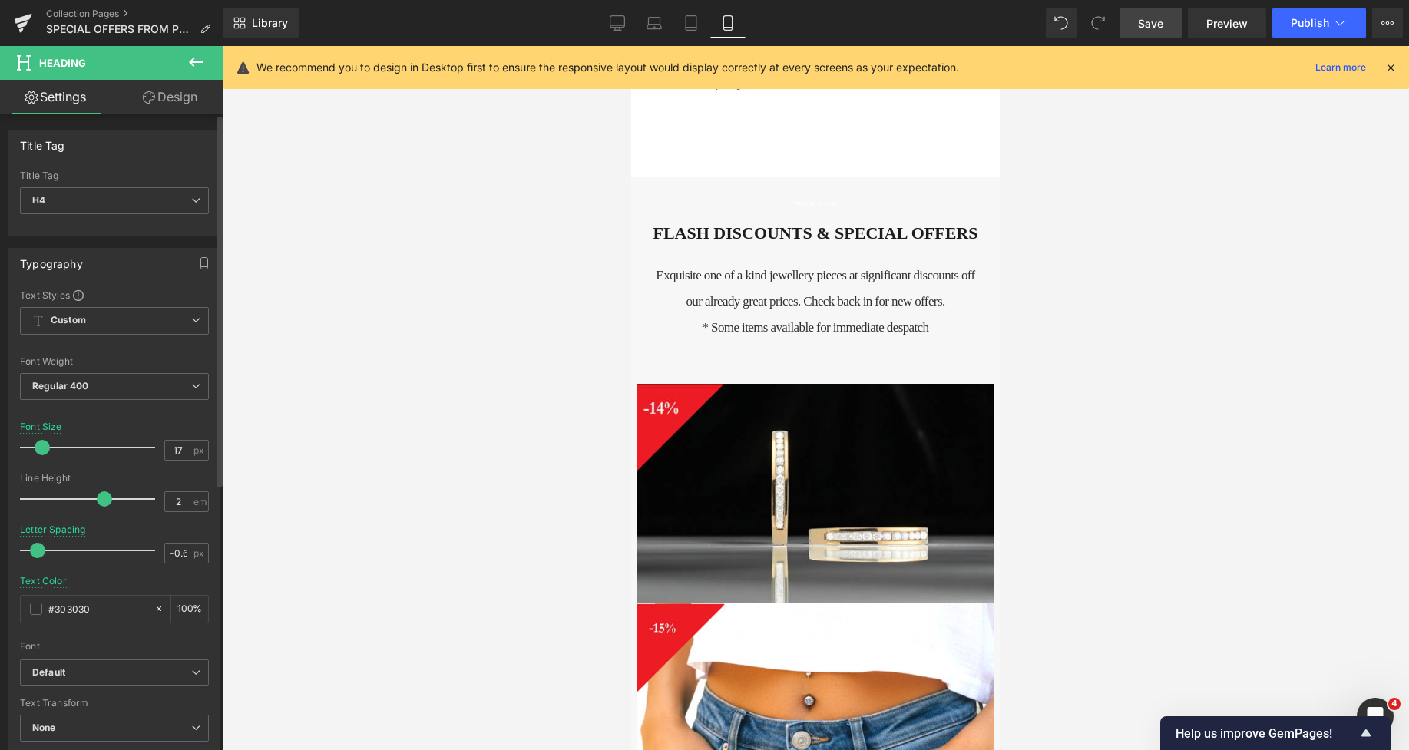
click at [36, 448] on span at bounding box center [42, 447] width 15 height 15
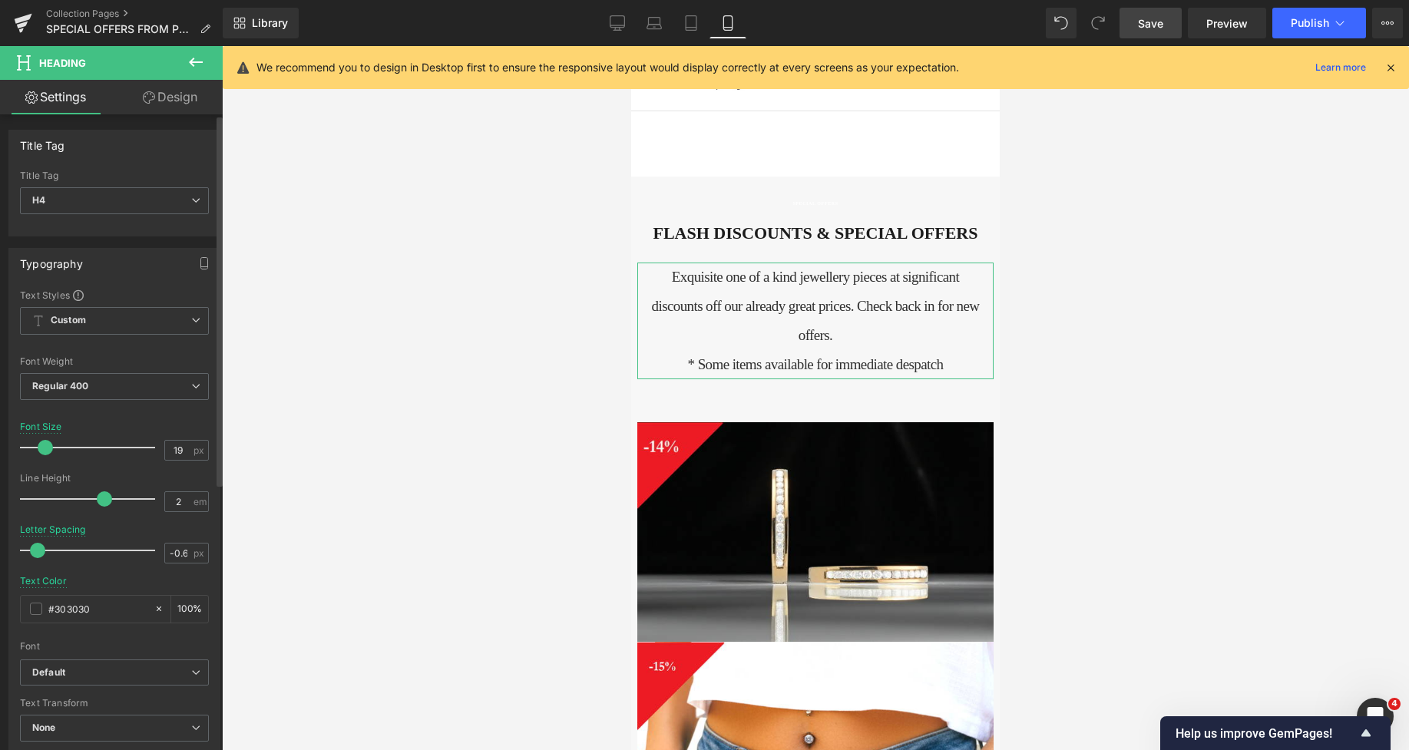
click at [42, 448] on span at bounding box center [45, 447] width 15 height 15
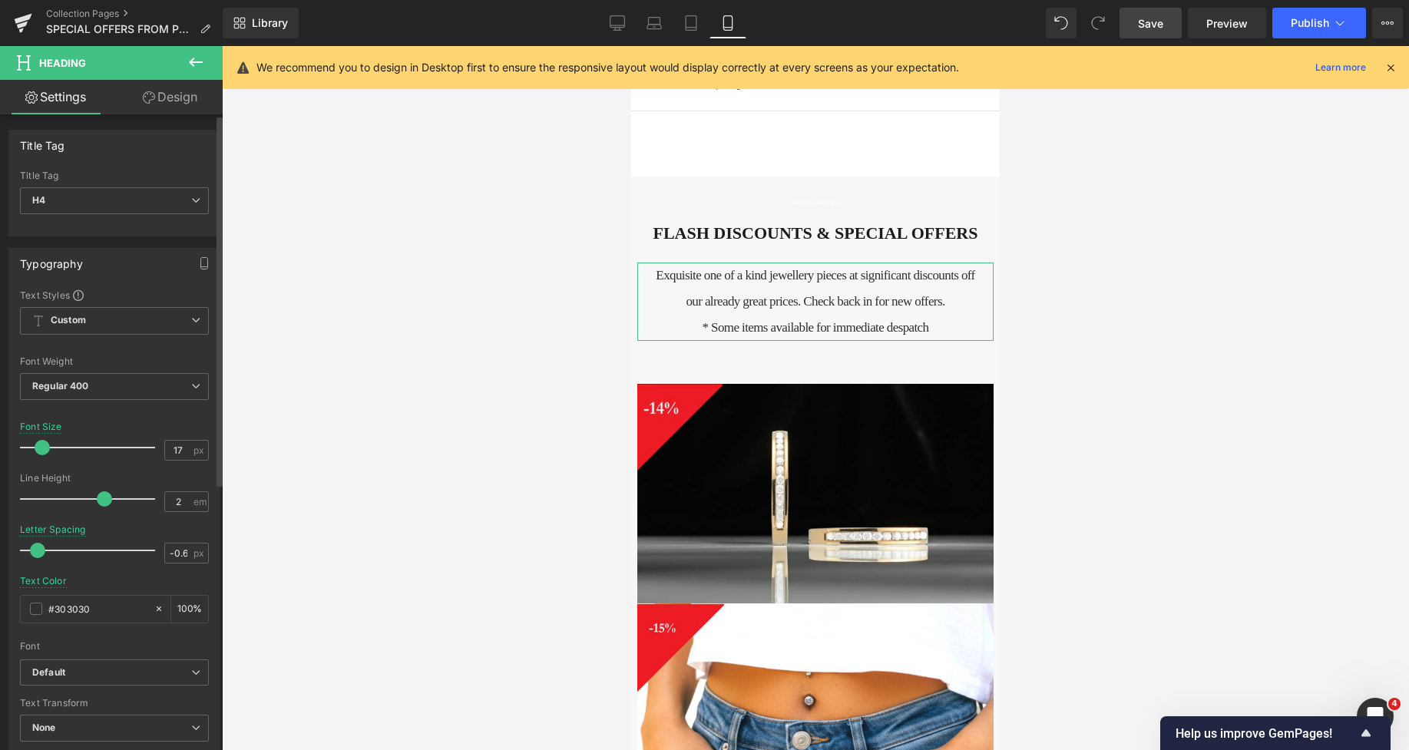
click at [39, 448] on span at bounding box center [42, 447] width 15 height 15
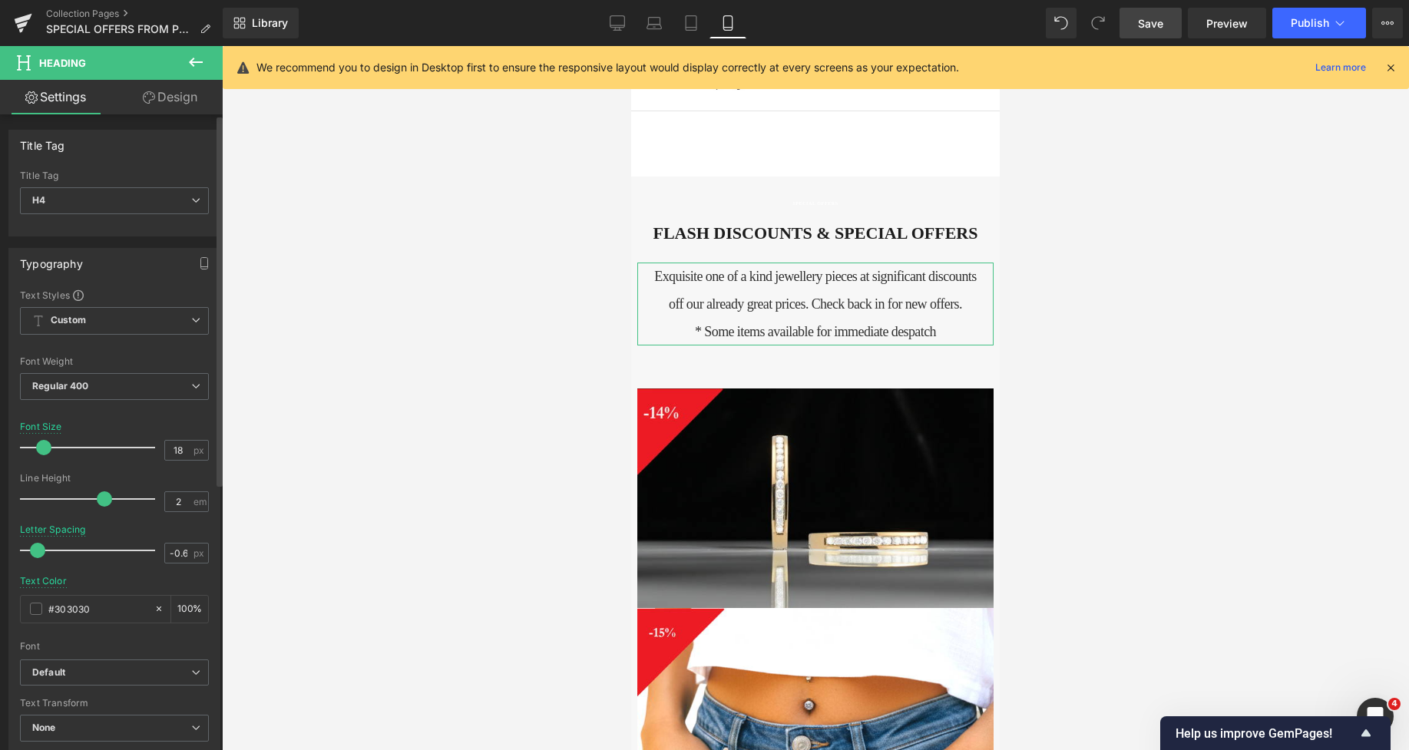
click at [40, 448] on span at bounding box center [43, 447] width 15 height 15
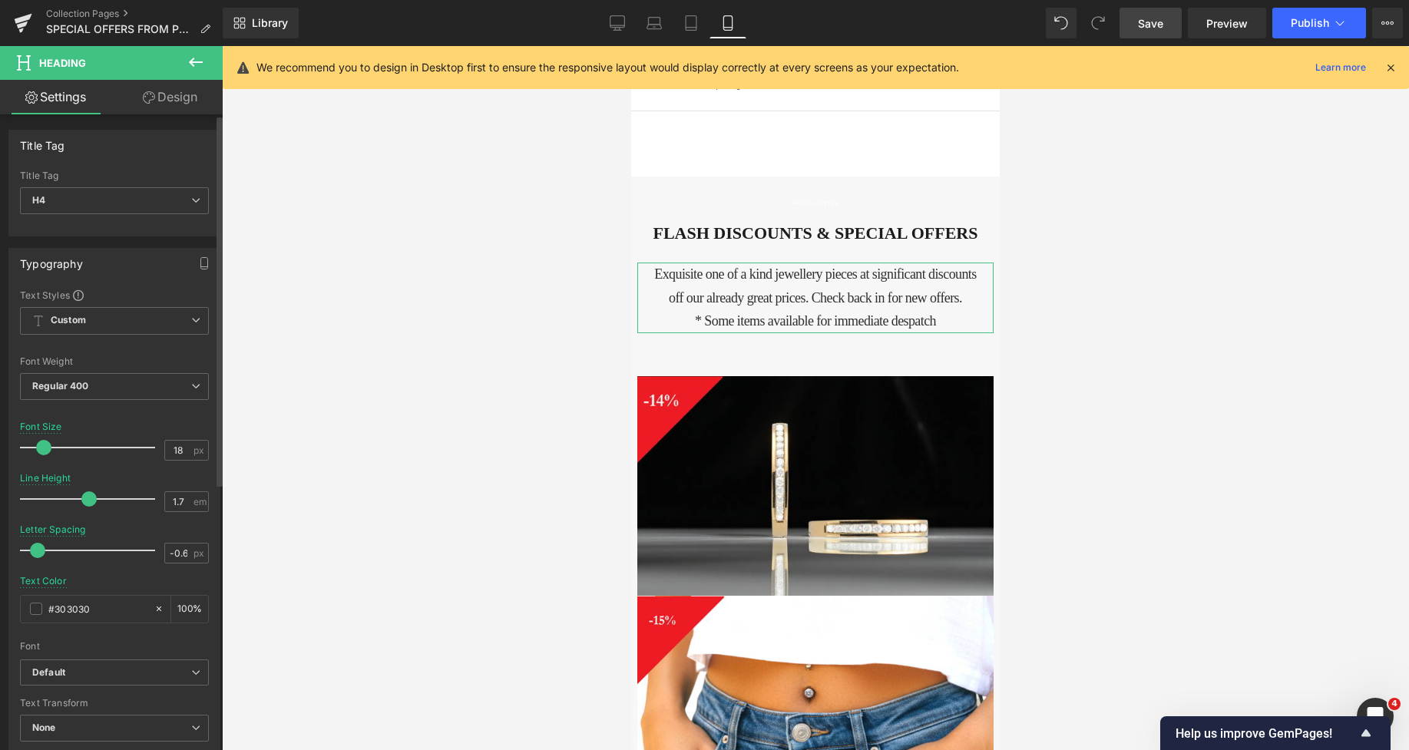
drag, startPoint x: 98, startPoint y: 505, endPoint x: 85, endPoint y: 503, distance: 12.5
click at [85, 503] on span at bounding box center [88, 499] width 15 height 15
click at [722, 201] on div "SPECIAL OFFERS Heading" at bounding box center [815, 204] width 329 height 6
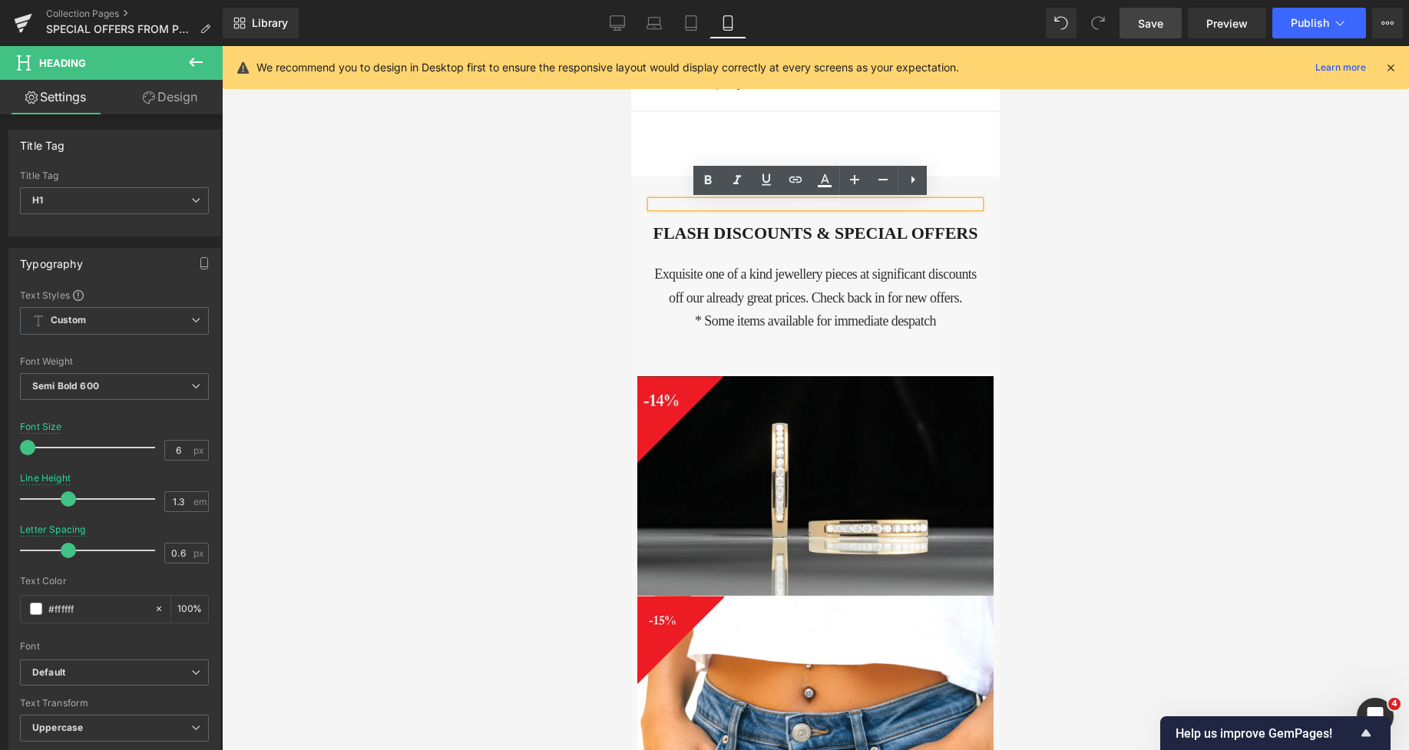
click at [695, 211] on div "SPECIAL OFFERS Heading FLASH DISCOUNTS & SPECIAL OFFERS Heading Exquisite one o…" at bounding box center [815, 398] width 356 height 395
click at [695, 207] on h1 "SPECIAL OFFERS" at bounding box center [815, 204] width 329 height 6
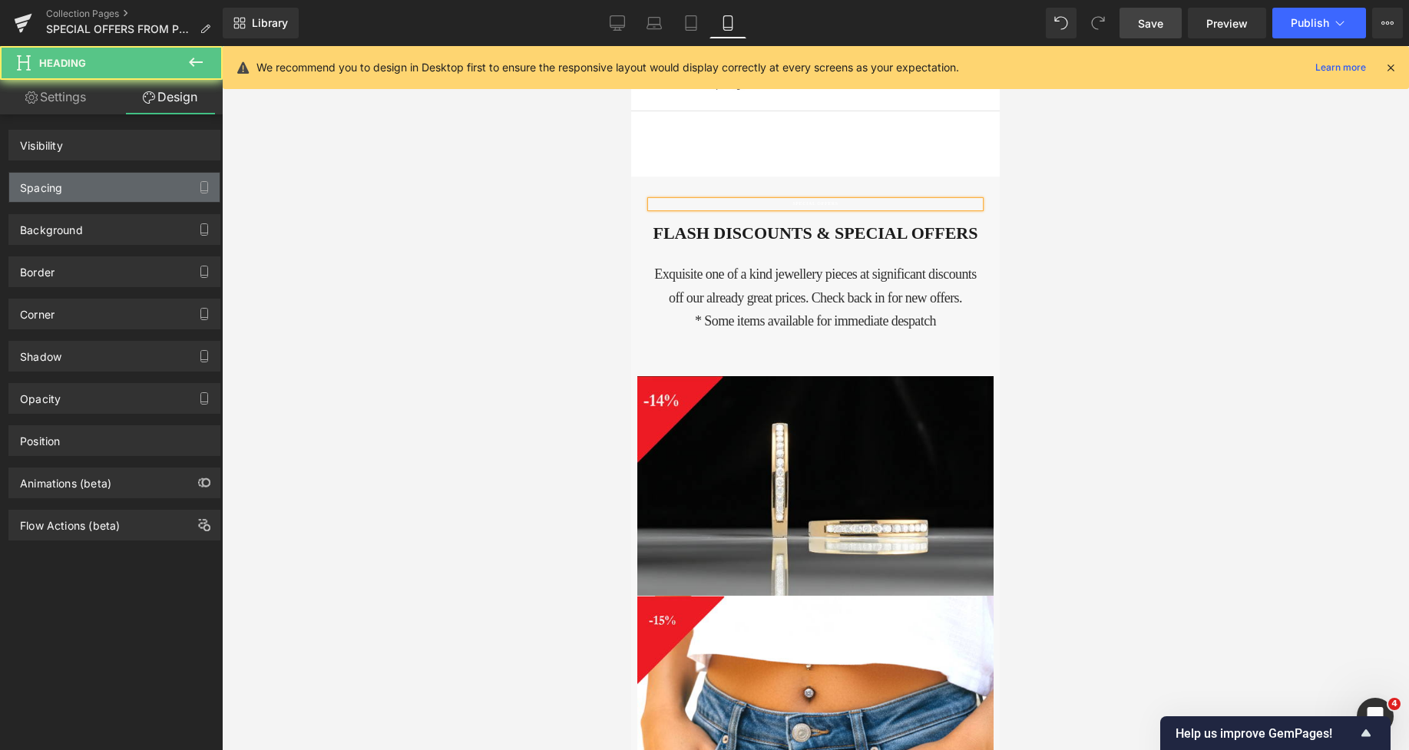
click at [55, 182] on div "Spacing" at bounding box center [41, 184] width 42 height 22
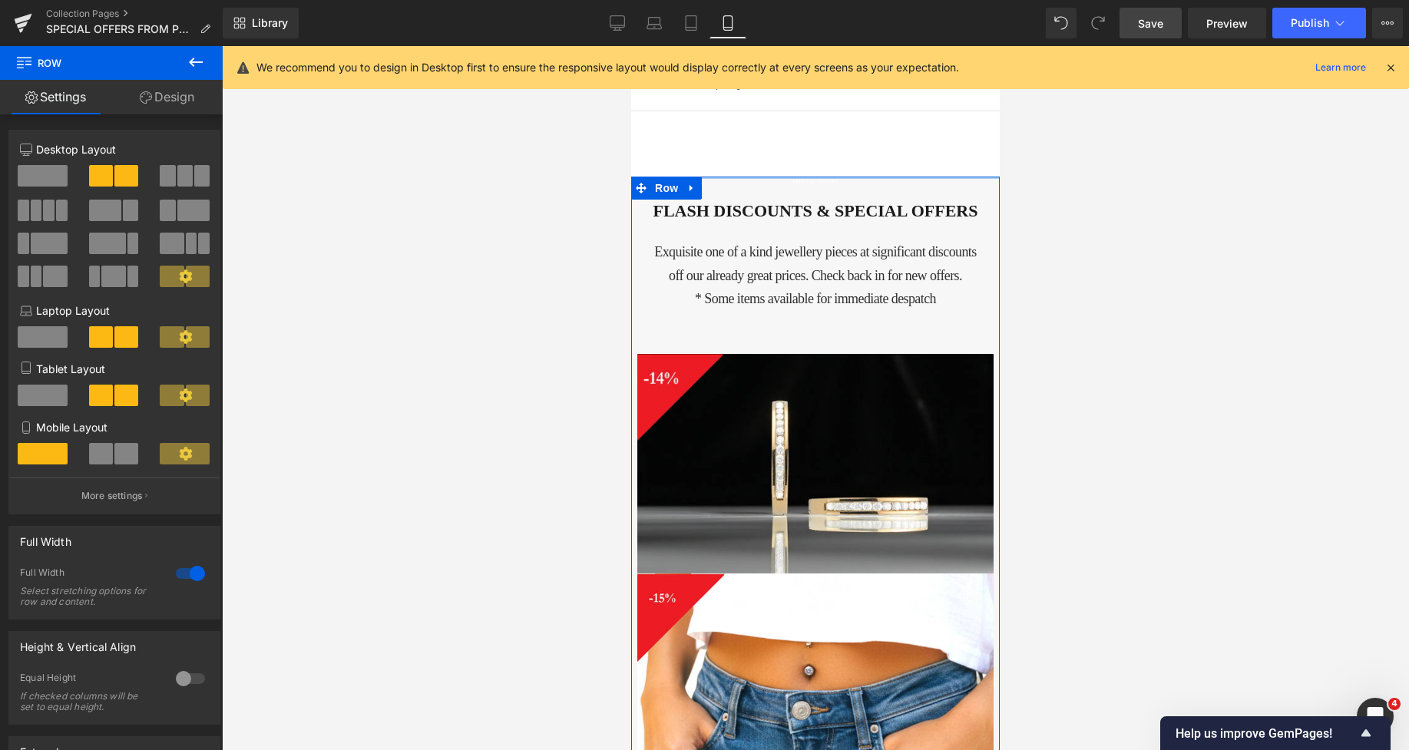
drag, startPoint x: 727, startPoint y: 187, endPoint x: 718, endPoint y: 164, distance: 23.8
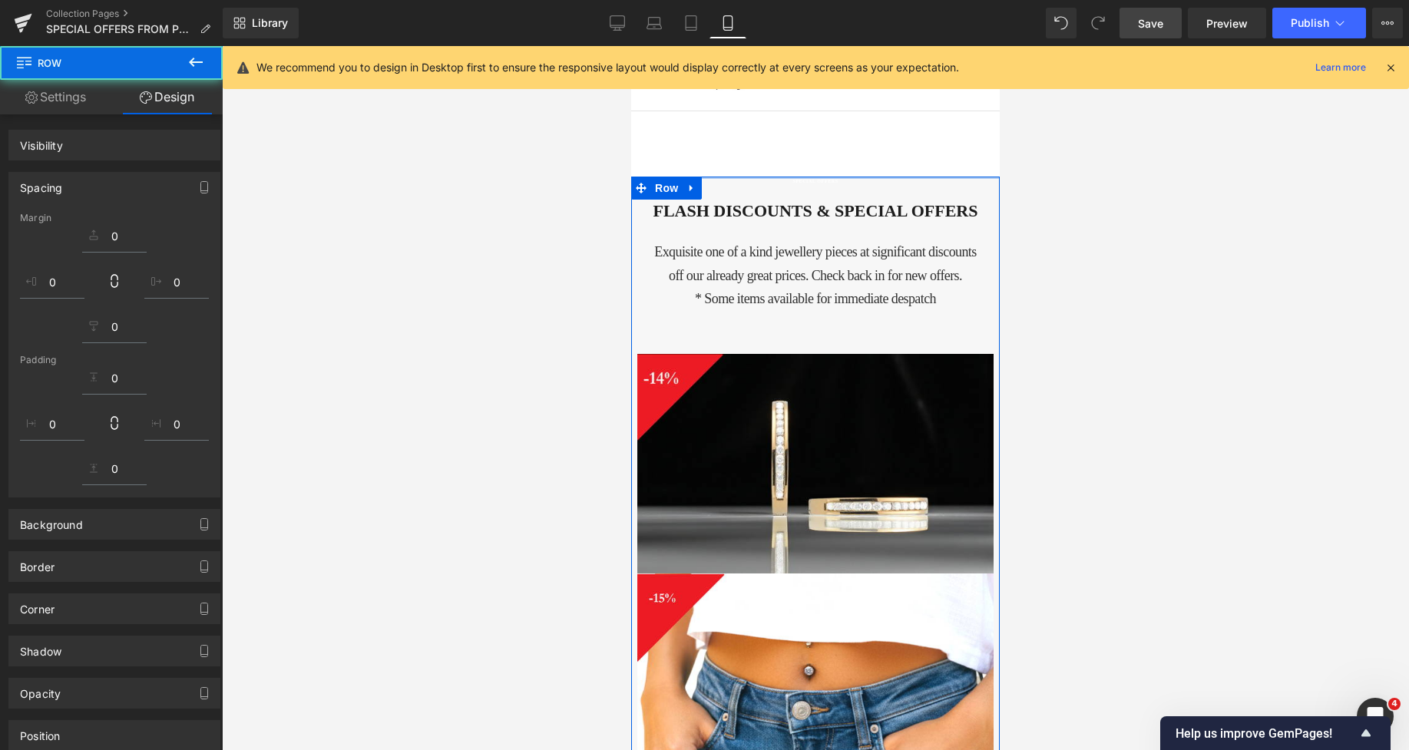
click at [715, 214] on h2 "FLASH DISCOUNTS & SPECIAL OFFERS" at bounding box center [815, 211] width 356 height 22
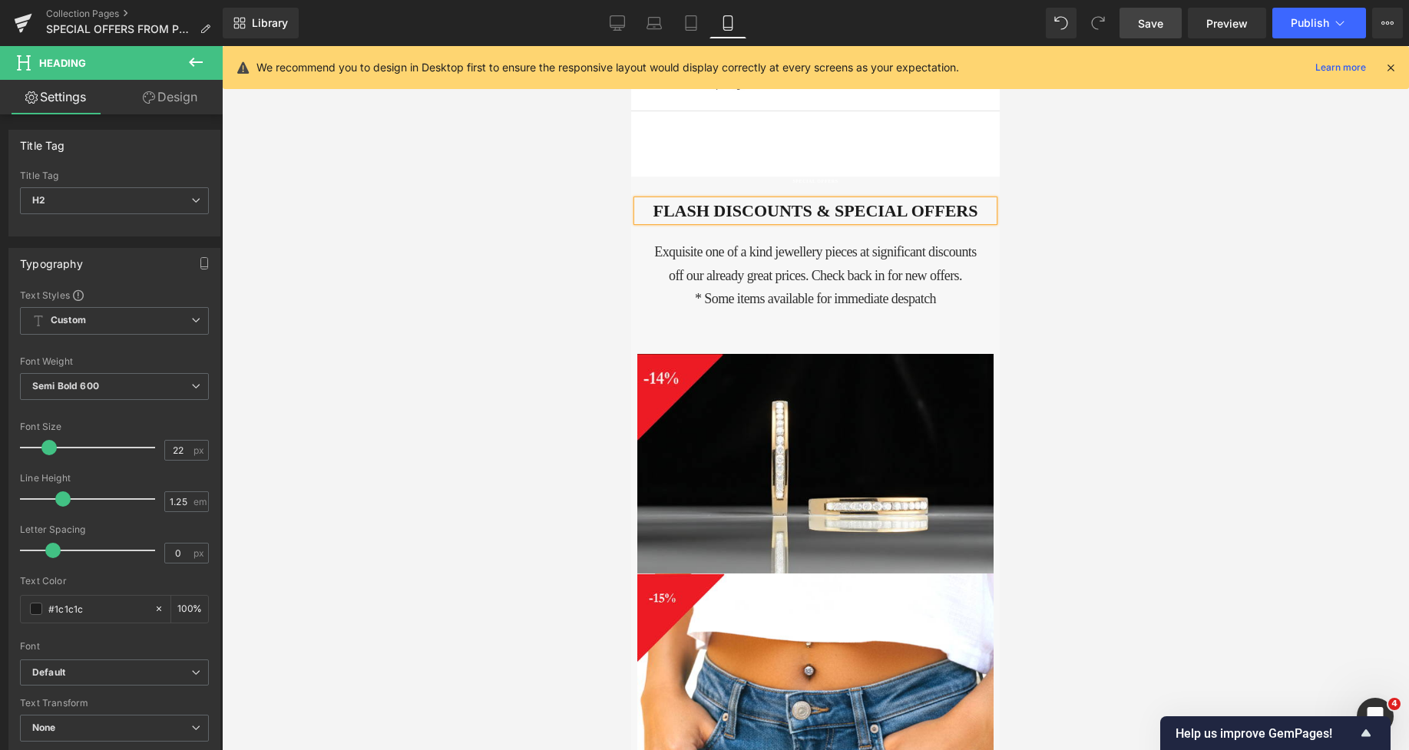
click at [1075, 315] on div at bounding box center [815, 398] width 1187 height 704
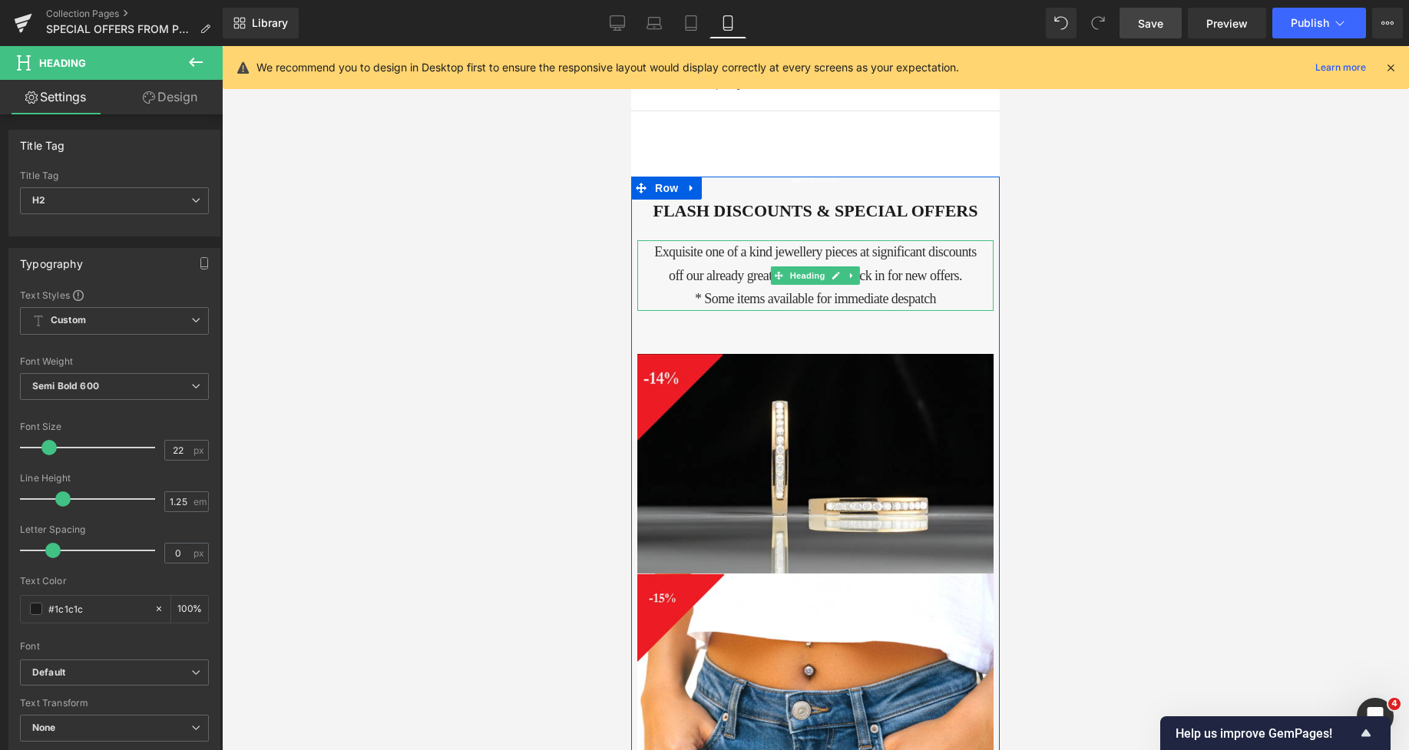
click at [763, 260] on h4 "Exquisite one of a kind jewellery pieces at significant discounts off our alrea…" at bounding box center [815, 263] width 333 height 47
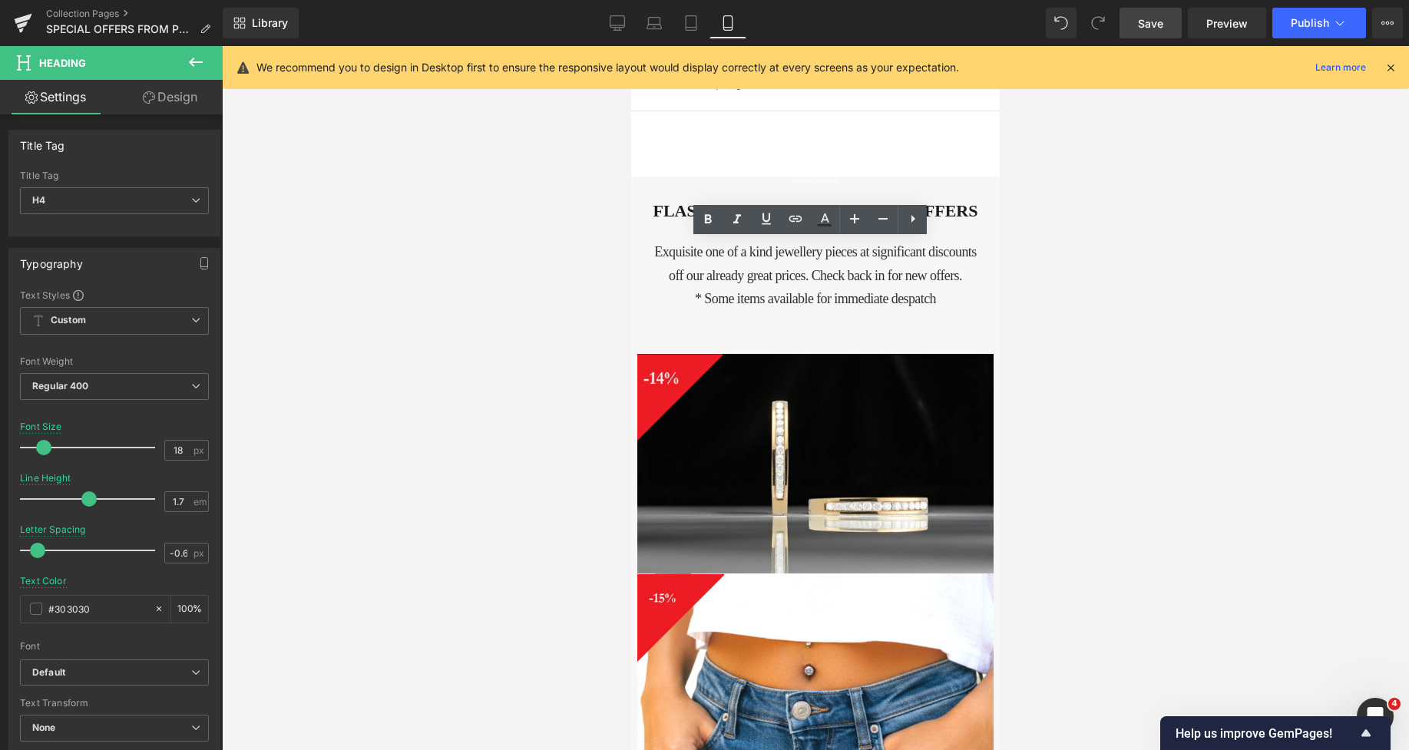
click at [171, 104] on link "Design" at bounding box center [169, 97] width 111 height 35
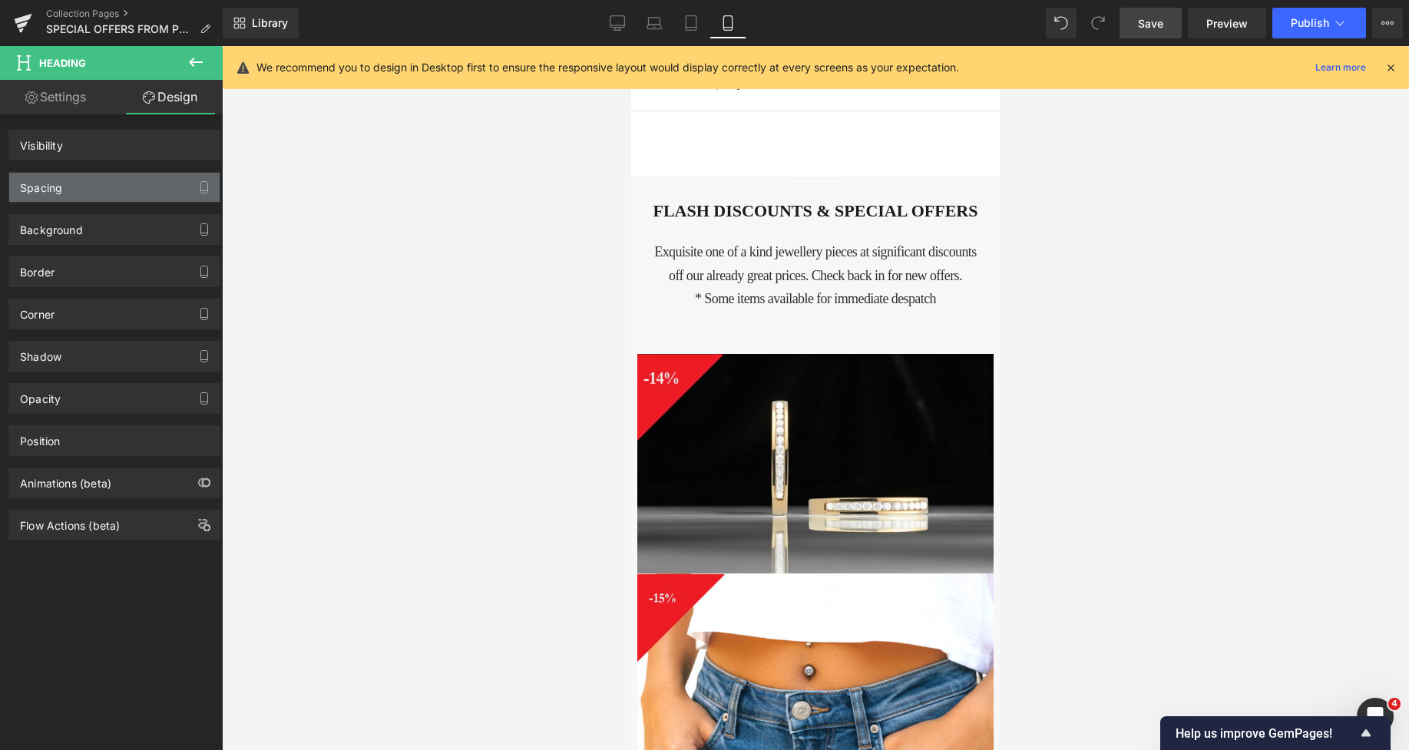
click at [61, 191] on div "Spacing" at bounding box center [41, 184] width 42 height 22
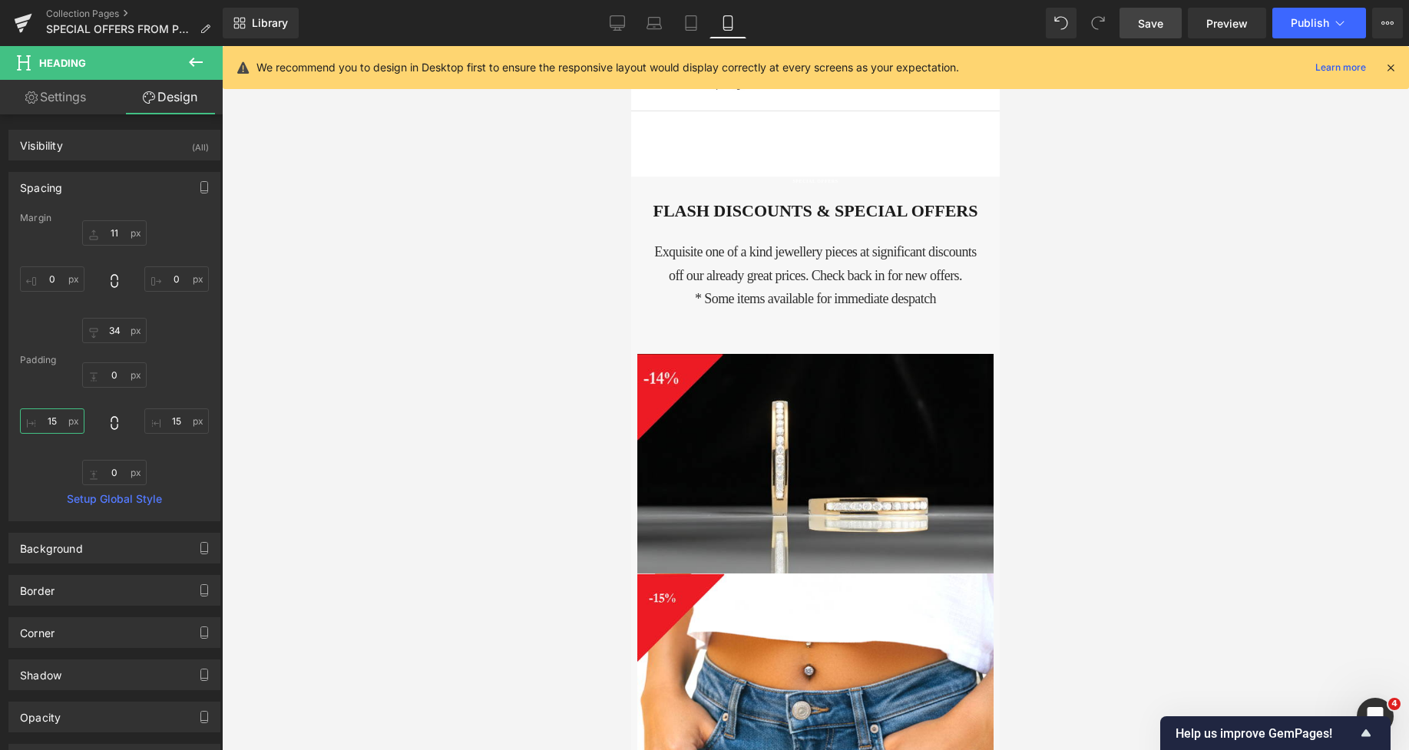
click at [44, 416] on input "15" at bounding box center [52, 421] width 65 height 25
click at [177, 422] on input "15" at bounding box center [176, 421] width 65 height 25
drag, startPoint x: 177, startPoint y: 422, endPoint x: 166, endPoint y: 423, distance: 11.5
click at [166, 423] on input "15" at bounding box center [176, 421] width 65 height 25
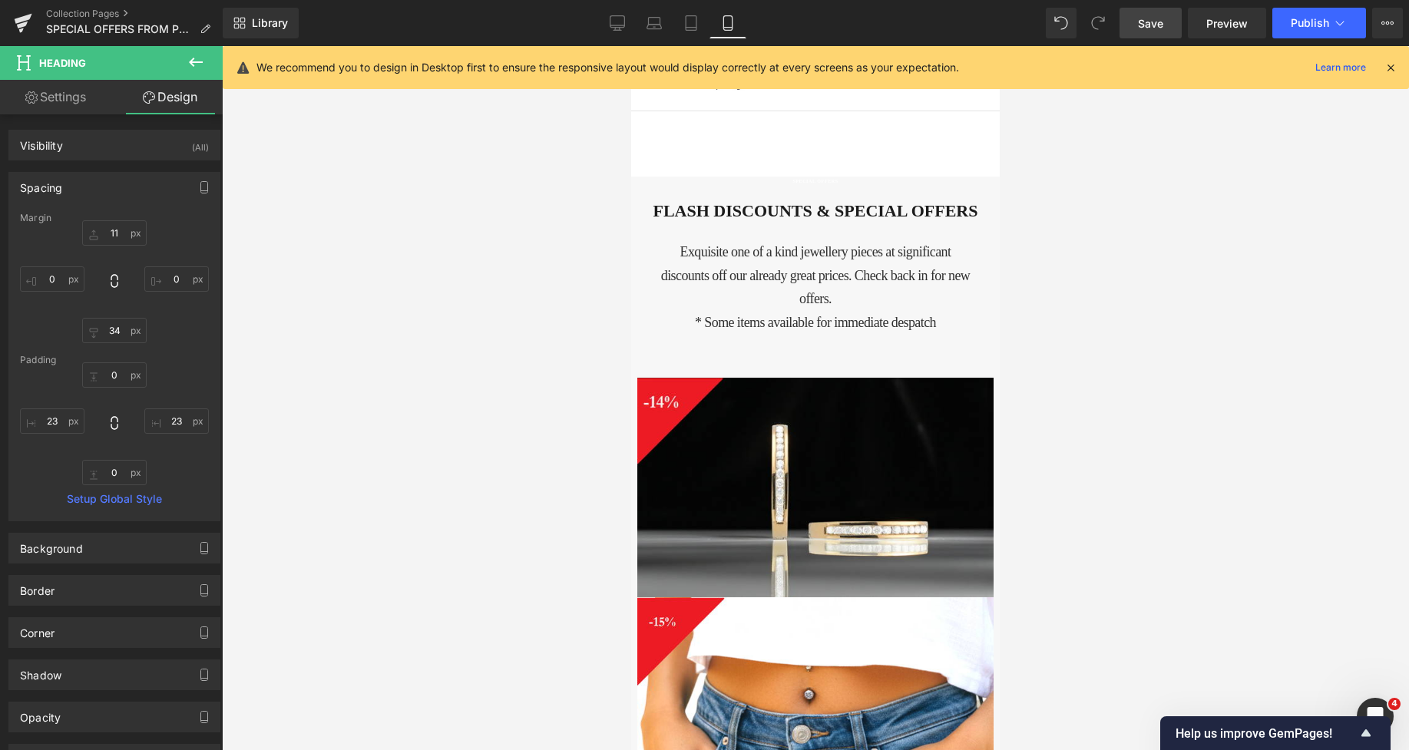
drag, startPoint x: 1151, startPoint y: 14, endPoint x: 357, endPoint y: 58, distance: 795.4
click at [1151, 14] on link "Save" at bounding box center [1151, 23] width 62 height 31
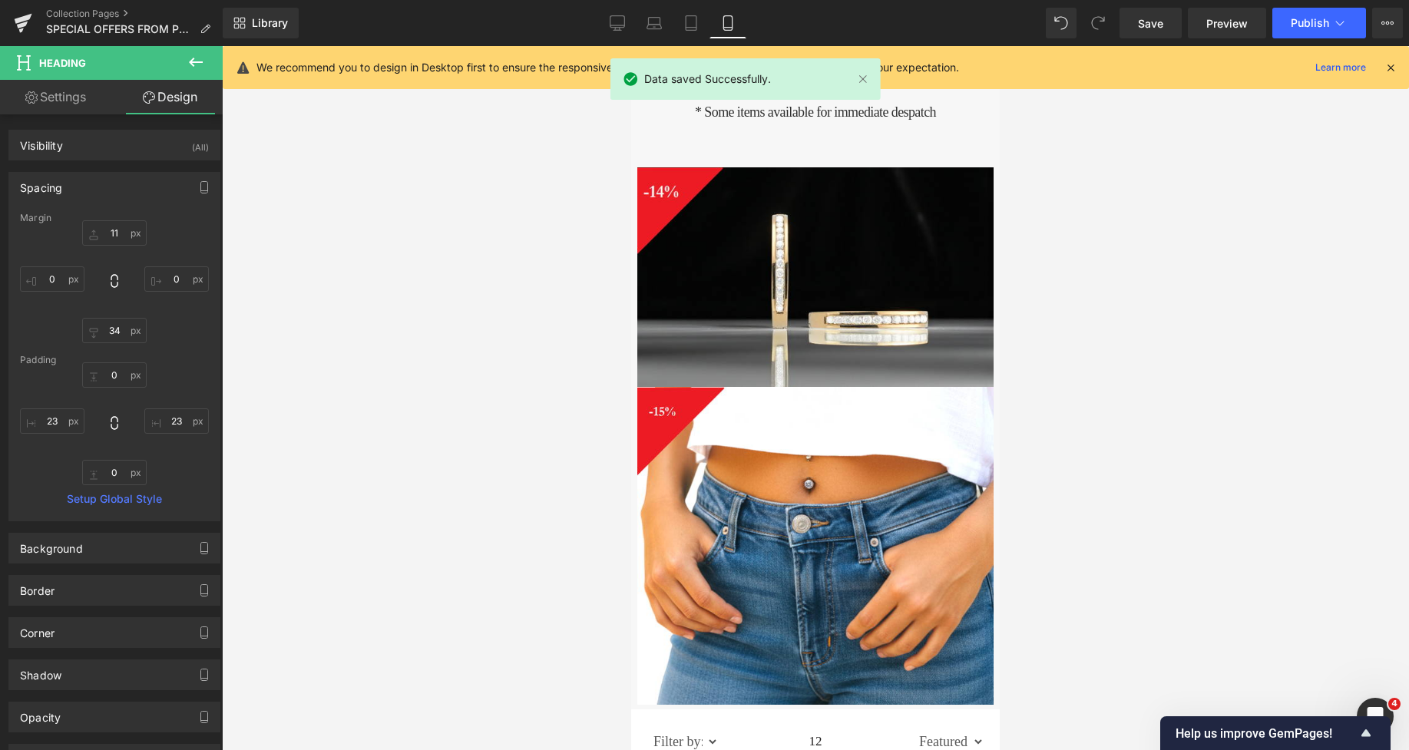
scroll to position [87, 0]
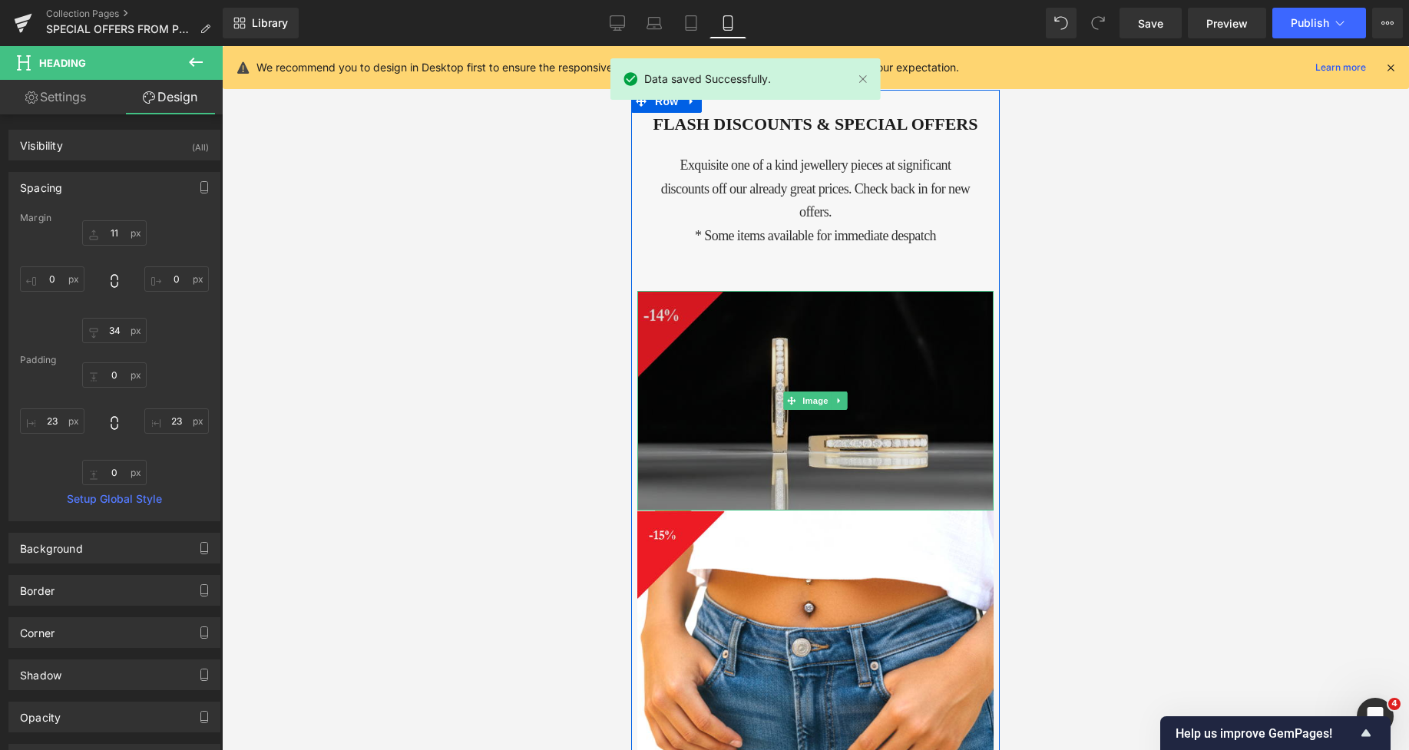
click at [677, 353] on img at bounding box center [815, 401] width 356 height 220
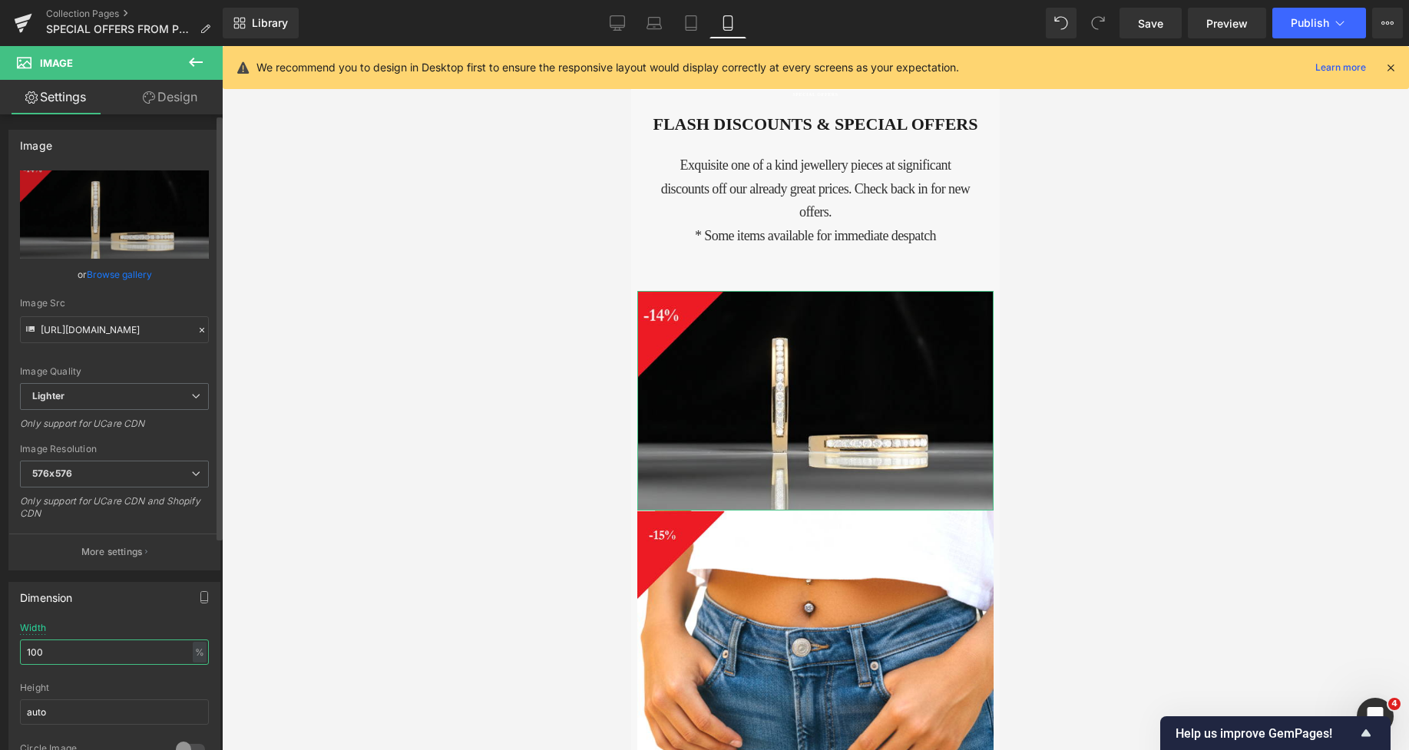
drag, startPoint x: 67, startPoint y: 645, endPoint x: 0, endPoint y: 654, distance: 67.4
click at [0, 654] on div "Dimension 100% Width 100 % % px auto Height auto 0 Circle Image" at bounding box center [115, 674] width 230 height 207
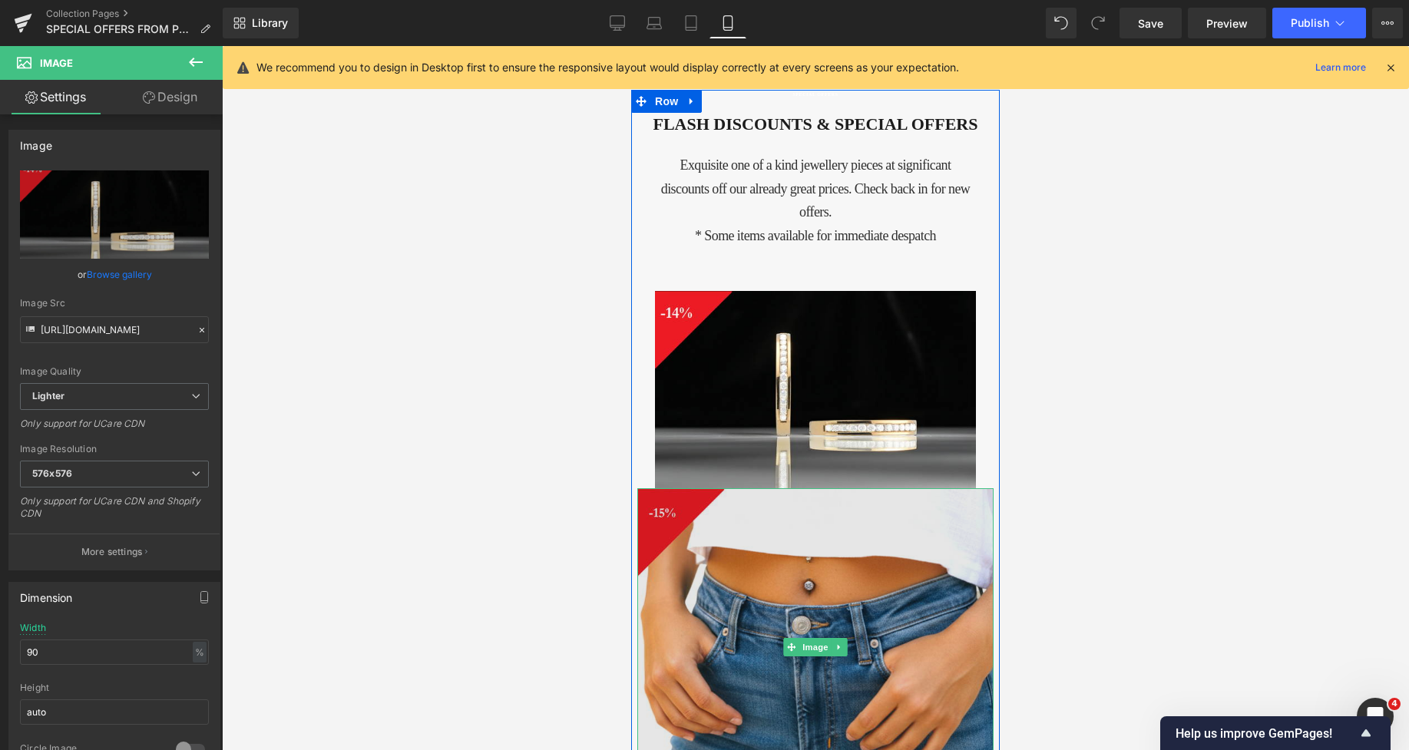
click at [792, 570] on img at bounding box center [815, 647] width 356 height 318
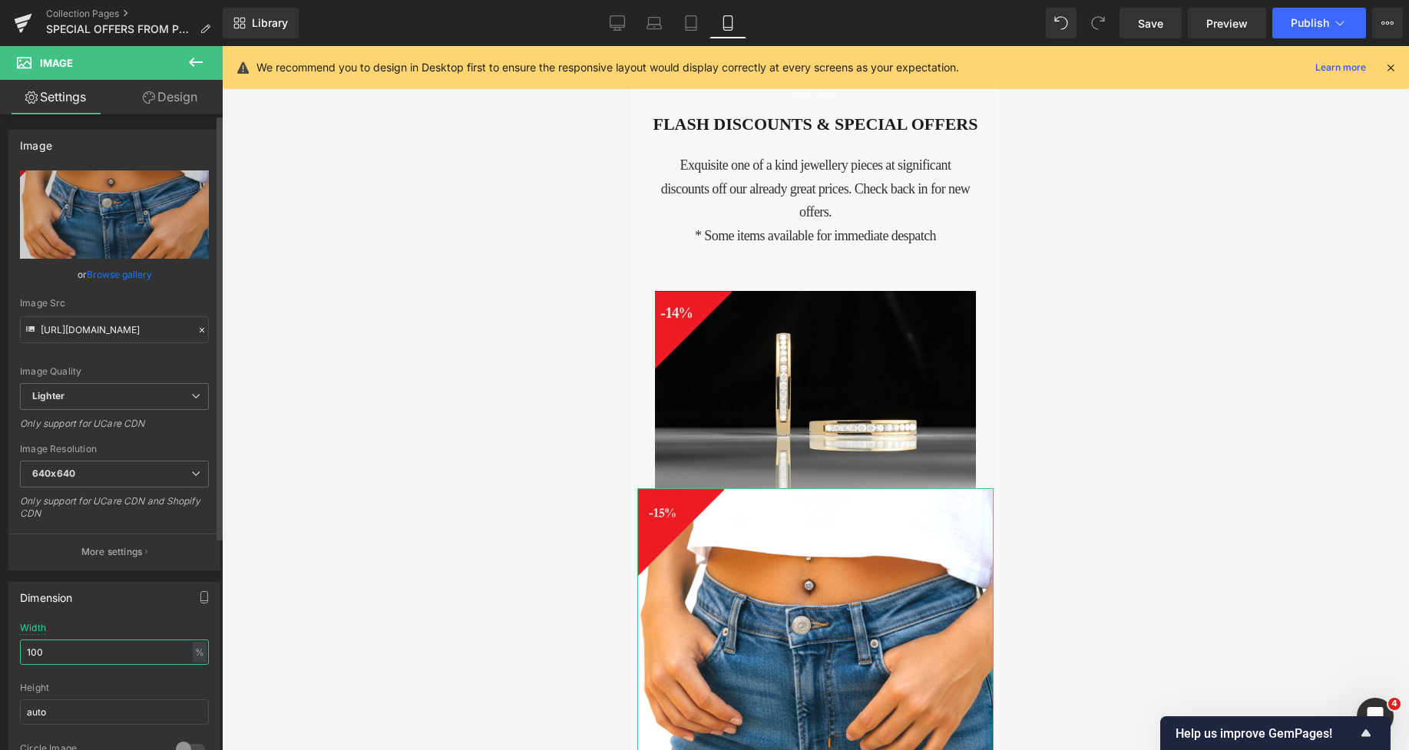
drag, startPoint x: 96, startPoint y: 660, endPoint x: 12, endPoint y: 669, distance: 85.0
click at [12, 669] on div "100% Width 100 % % px auto Height auto 0 Circle Image" at bounding box center [114, 700] width 210 height 154
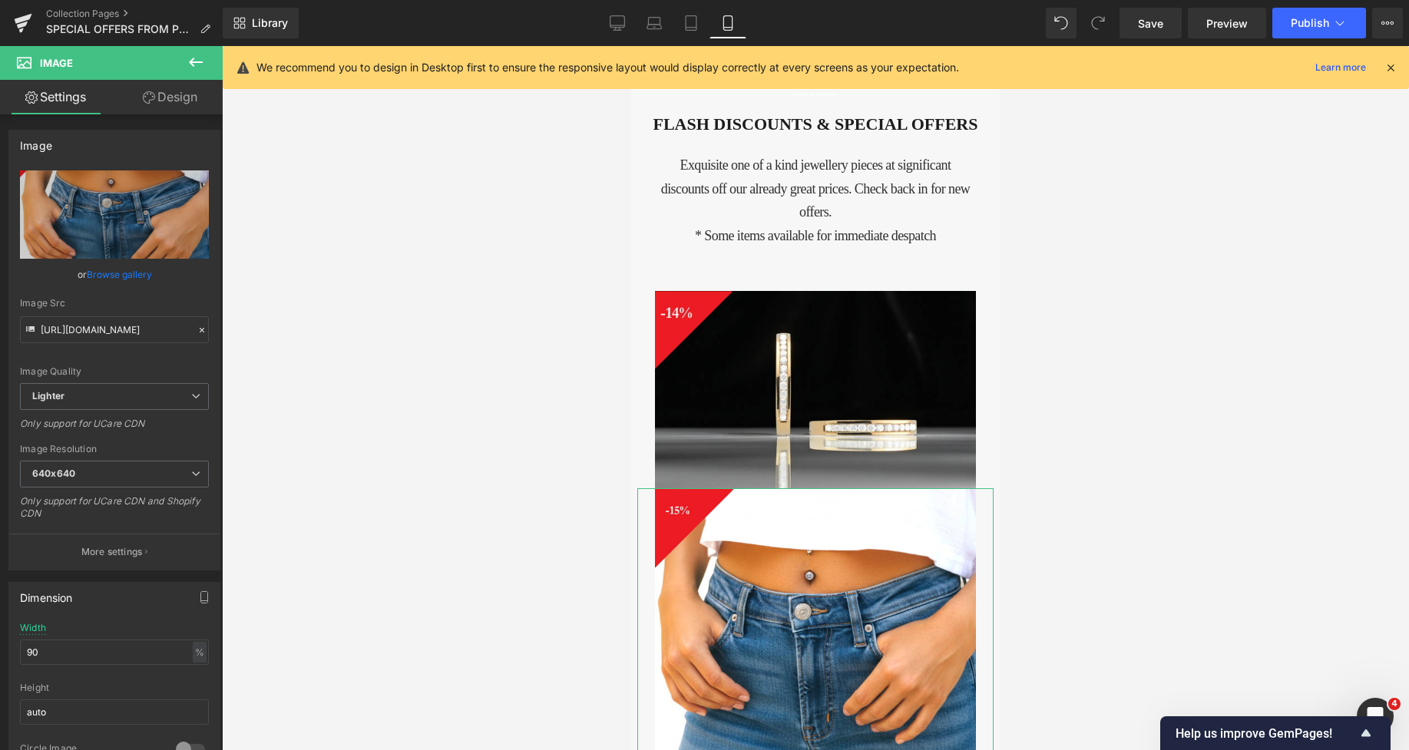
click at [172, 101] on link "Design" at bounding box center [169, 97] width 111 height 35
click at [0, 0] on div "Spacing" at bounding box center [0, 0] width 0 height 0
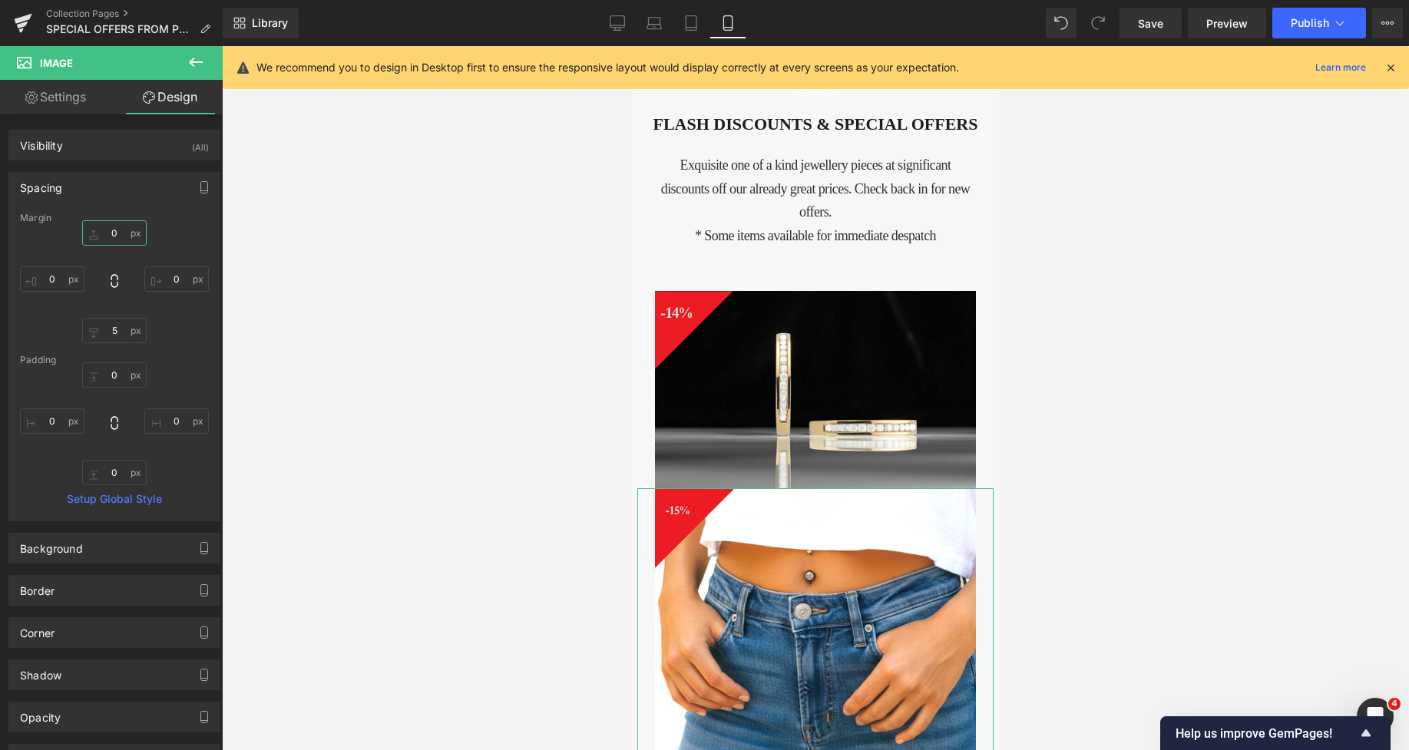
click at [105, 235] on input "0" at bounding box center [114, 232] width 65 height 25
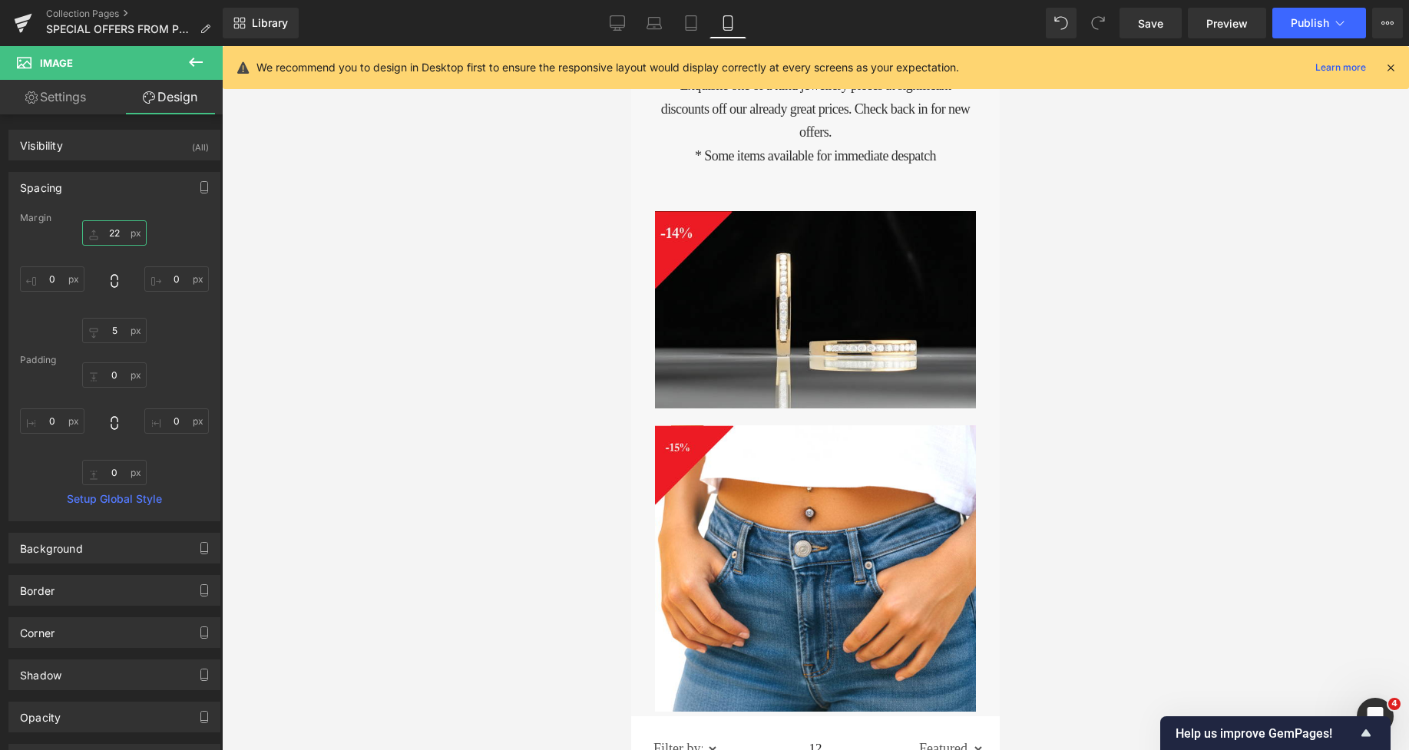
scroll to position [37, 0]
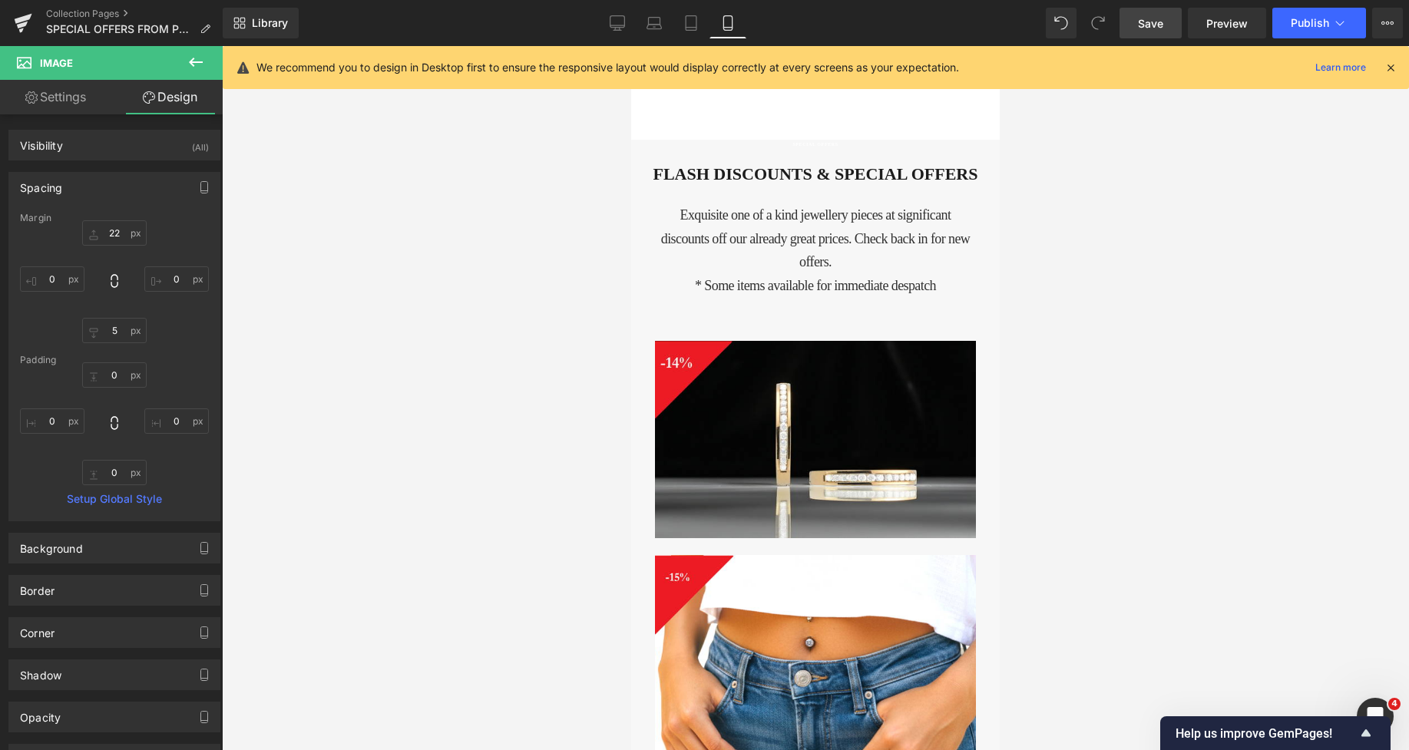
click at [1150, 22] on span "Save" at bounding box center [1150, 23] width 25 height 16
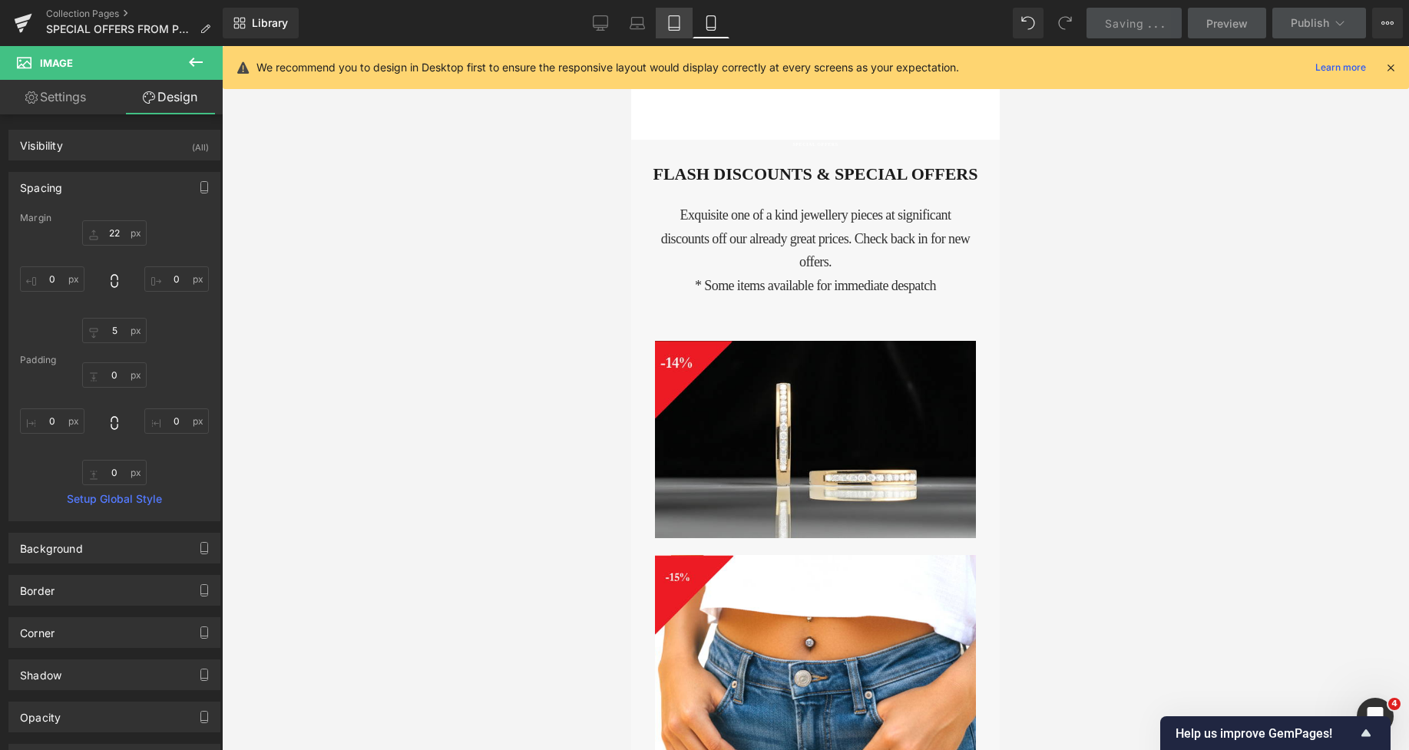
click at [681, 23] on icon at bounding box center [674, 22] width 15 height 15
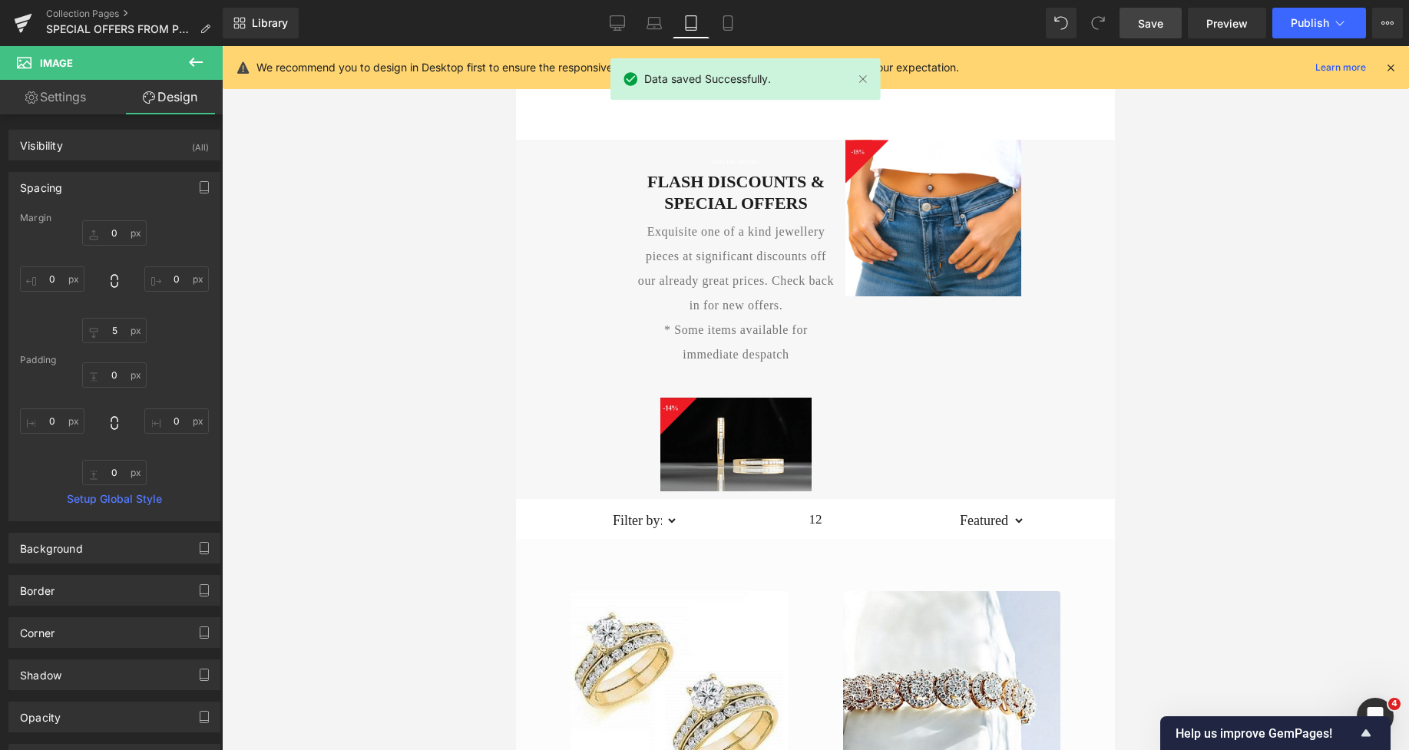
scroll to position [0, 0]
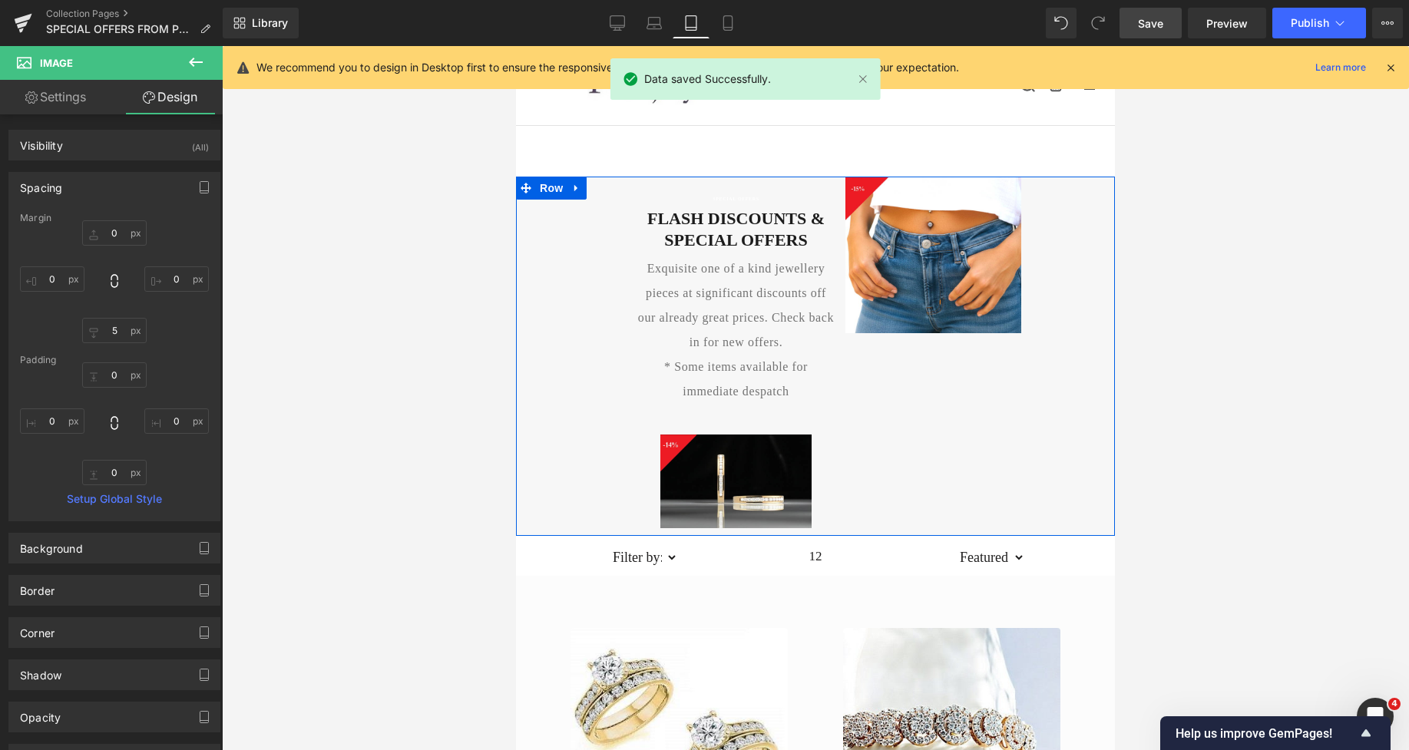
click at [625, 264] on div "SPECIAL OFFERS Heading FLASH DISCOUNTS & SPECIAL OFFERS Heading Exquisite one o…" at bounding box center [815, 356] width 599 height 359
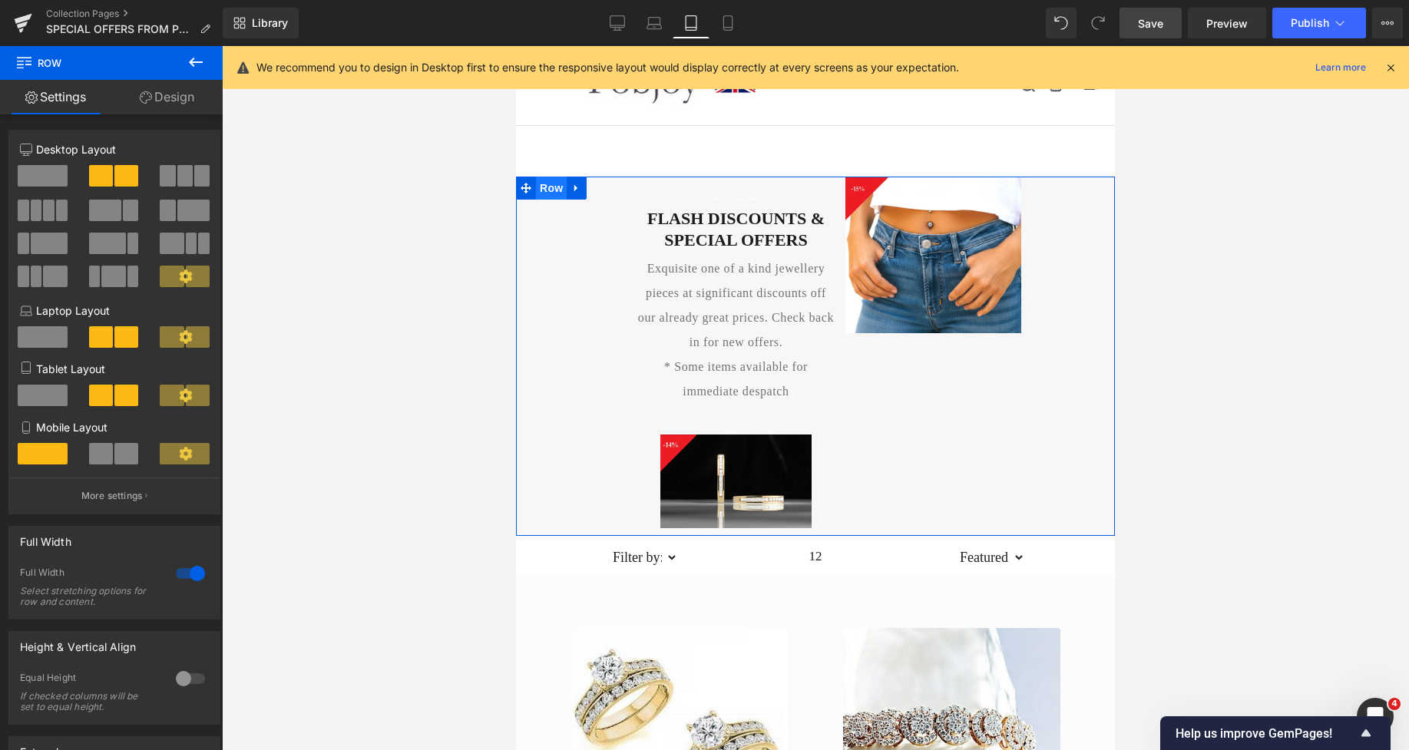
click at [536, 188] on span "Row" at bounding box center [551, 188] width 31 height 23
click at [187, 101] on link "Design" at bounding box center [166, 97] width 111 height 35
click at [0, 0] on div "Spacing" at bounding box center [0, 0] width 0 height 0
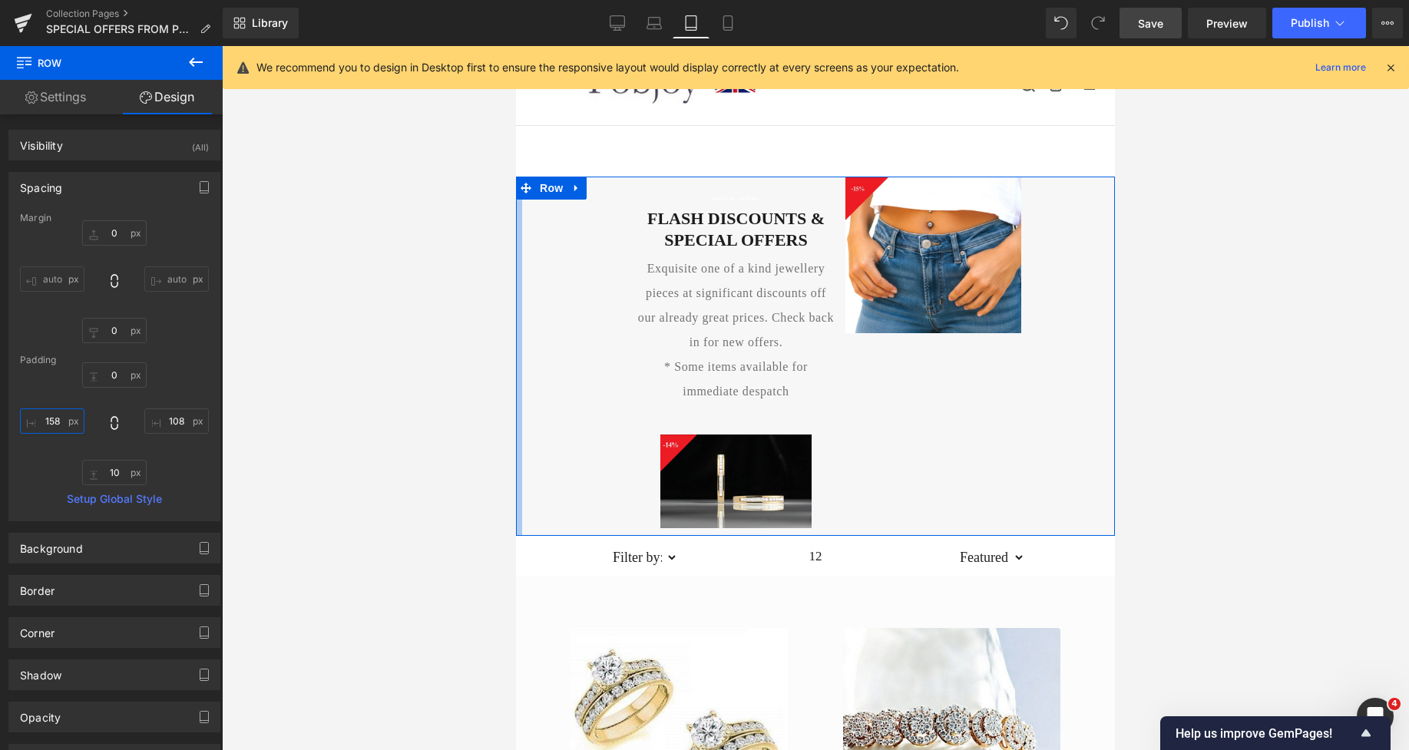
click at [61, 422] on input "158" at bounding box center [52, 421] width 65 height 25
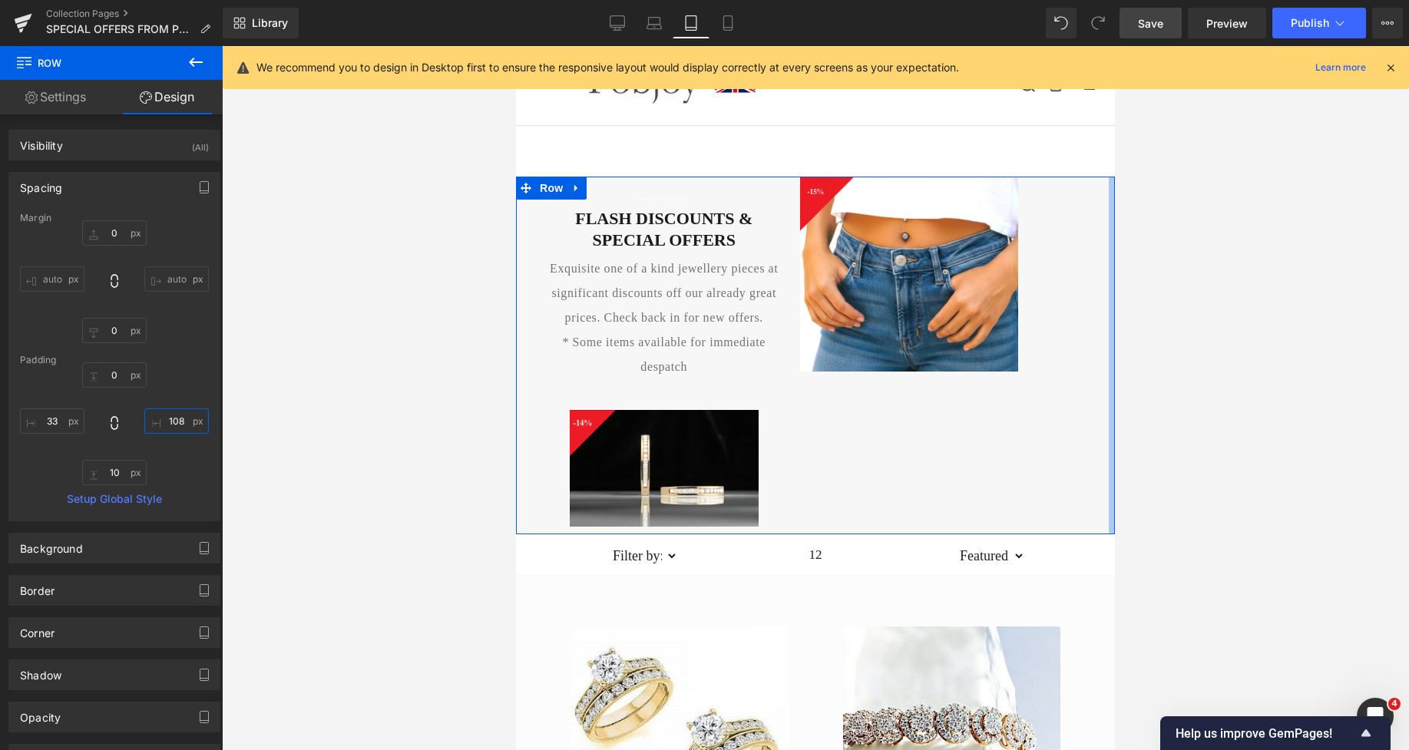
click at [164, 419] on input "108" at bounding box center [176, 421] width 65 height 25
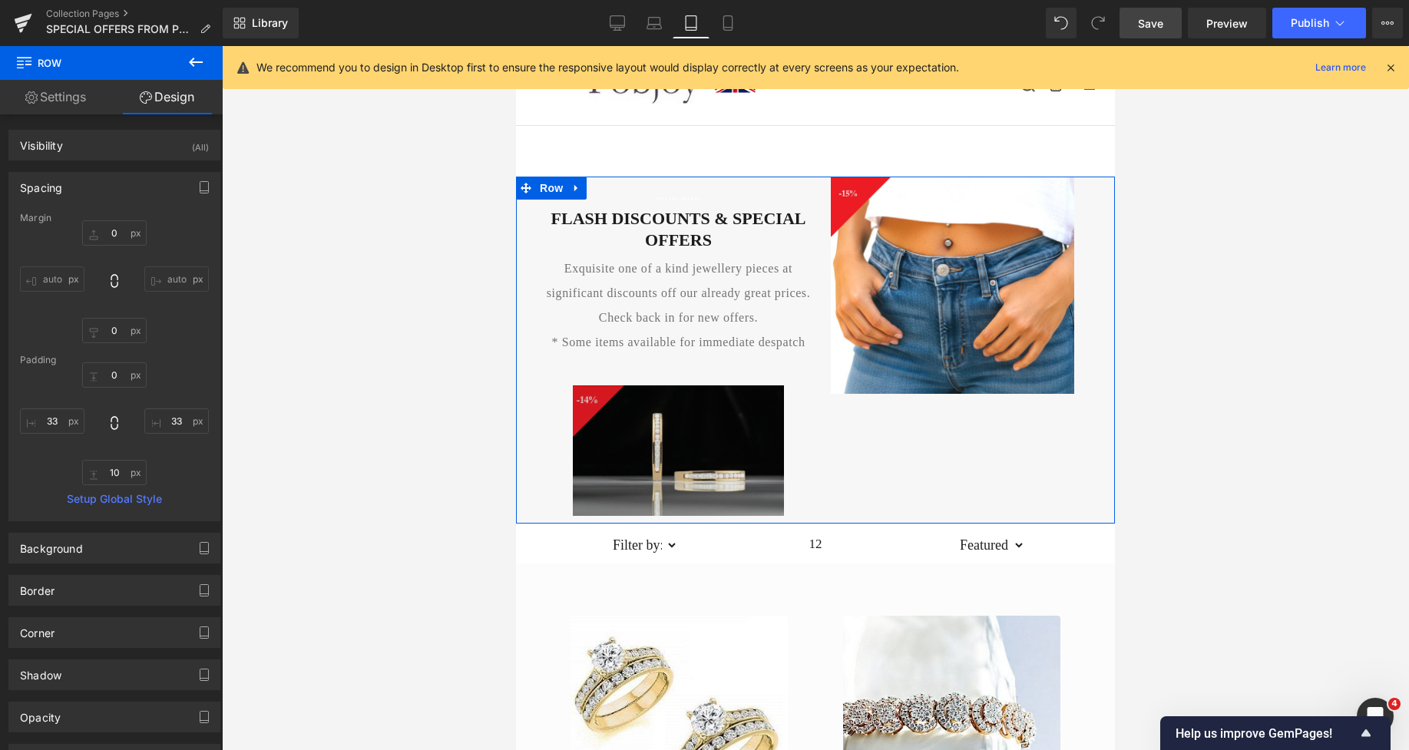
click at [707, 397] on img at bounding box center [678, 451] width 211 height 130
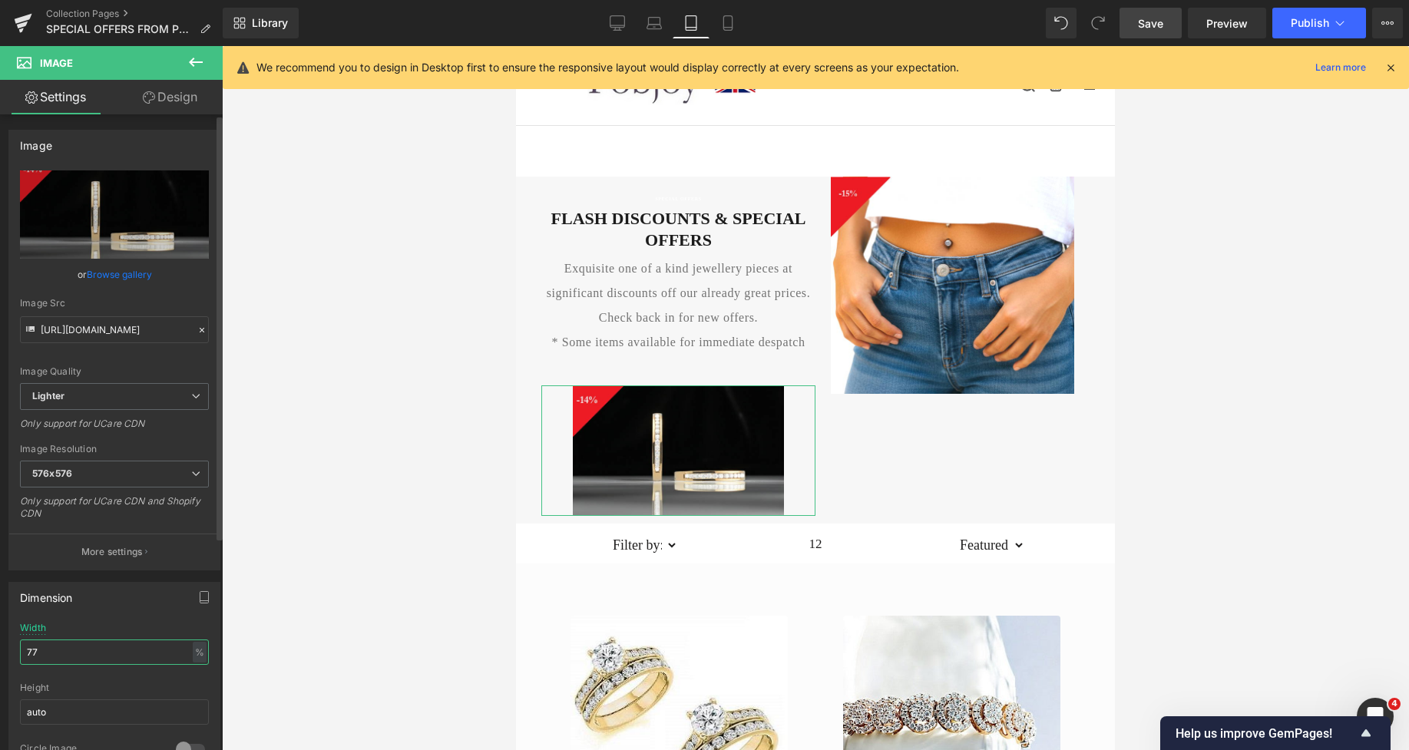
drag, startPoint x: 71, startPoint y: 649, endPoint x: 0, endPoint y: 644, distance: 71.6
click at [0, 644] on div "Dimension 77% Width 77 % % px auto Height auto 0 Circle Image" at bounding box center [115, 674] width 230 height 207
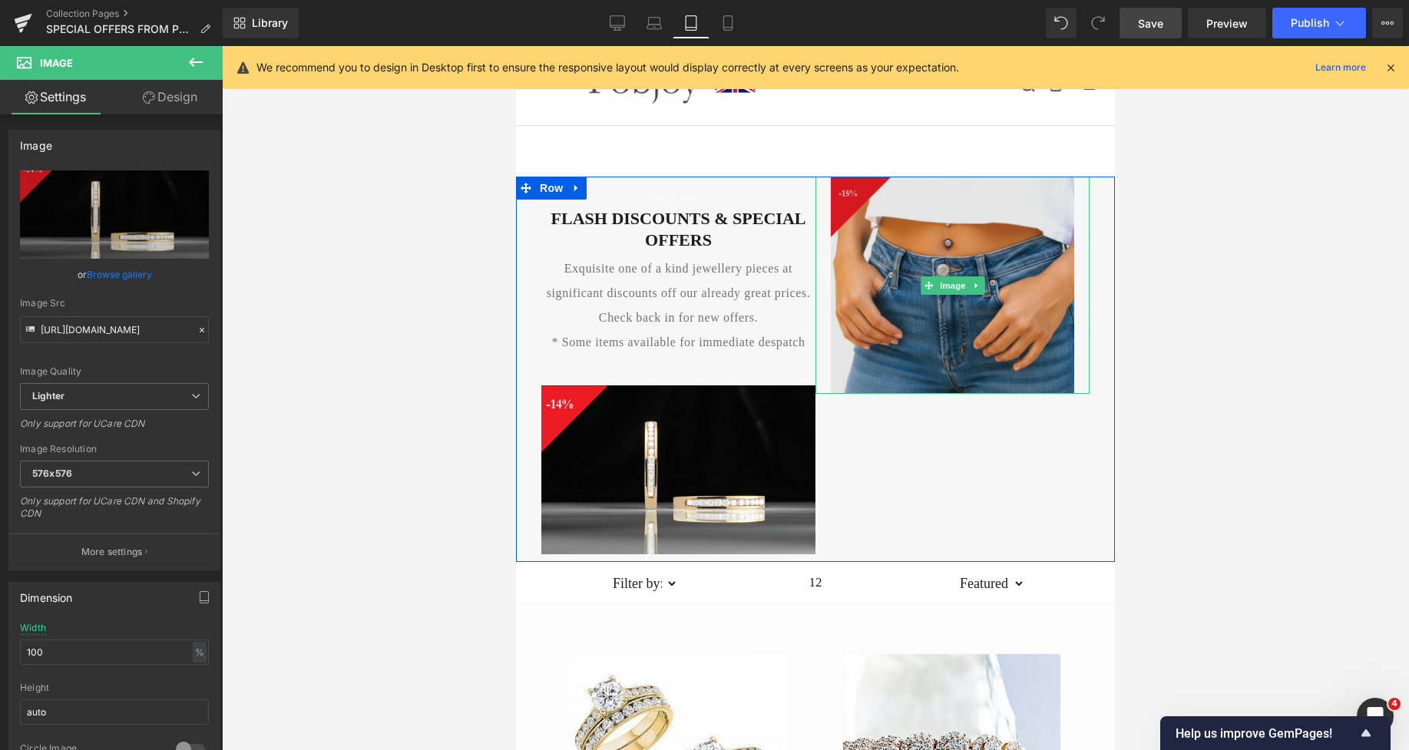
click at [883, 237] on img at bounding box center [953, 285] width 244 height 217
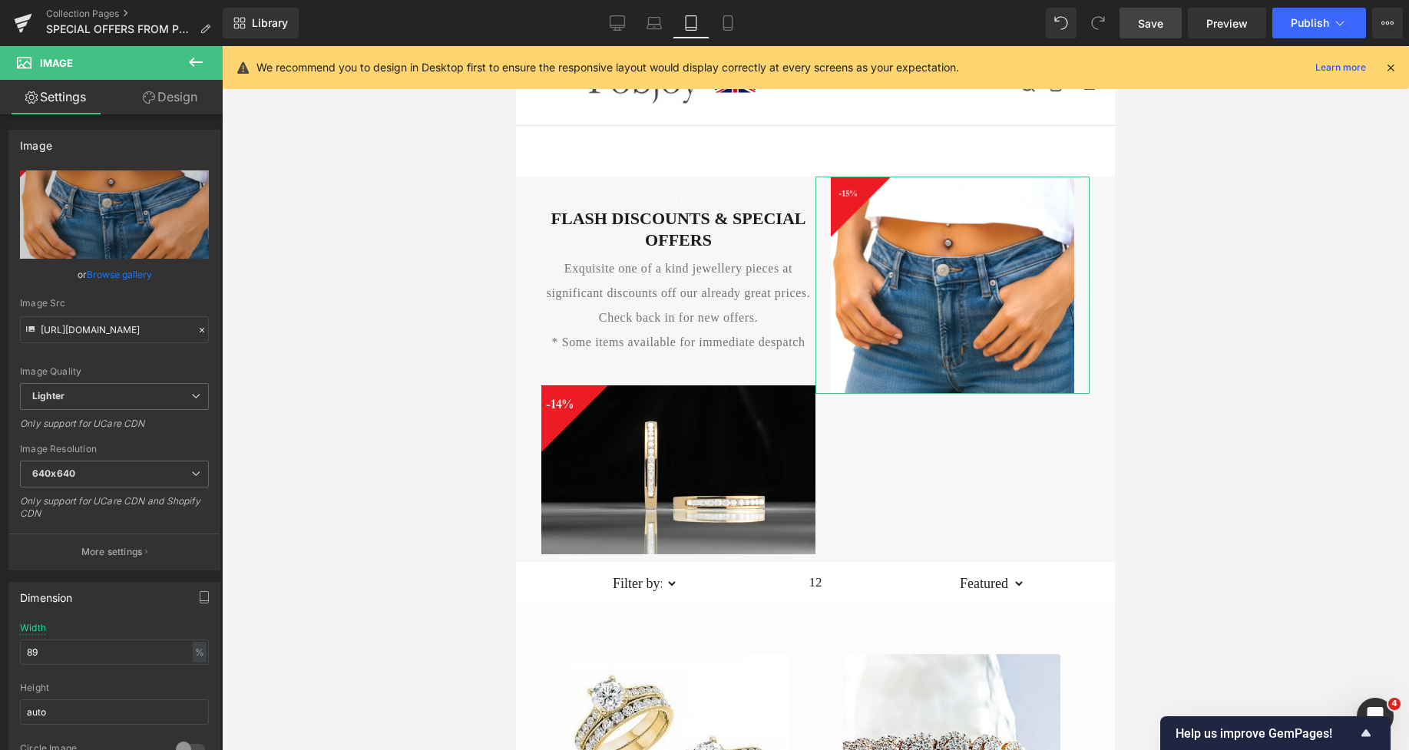
click at [184, 99] on link "Design" at bounding box center [169, 97] width 111 height 35
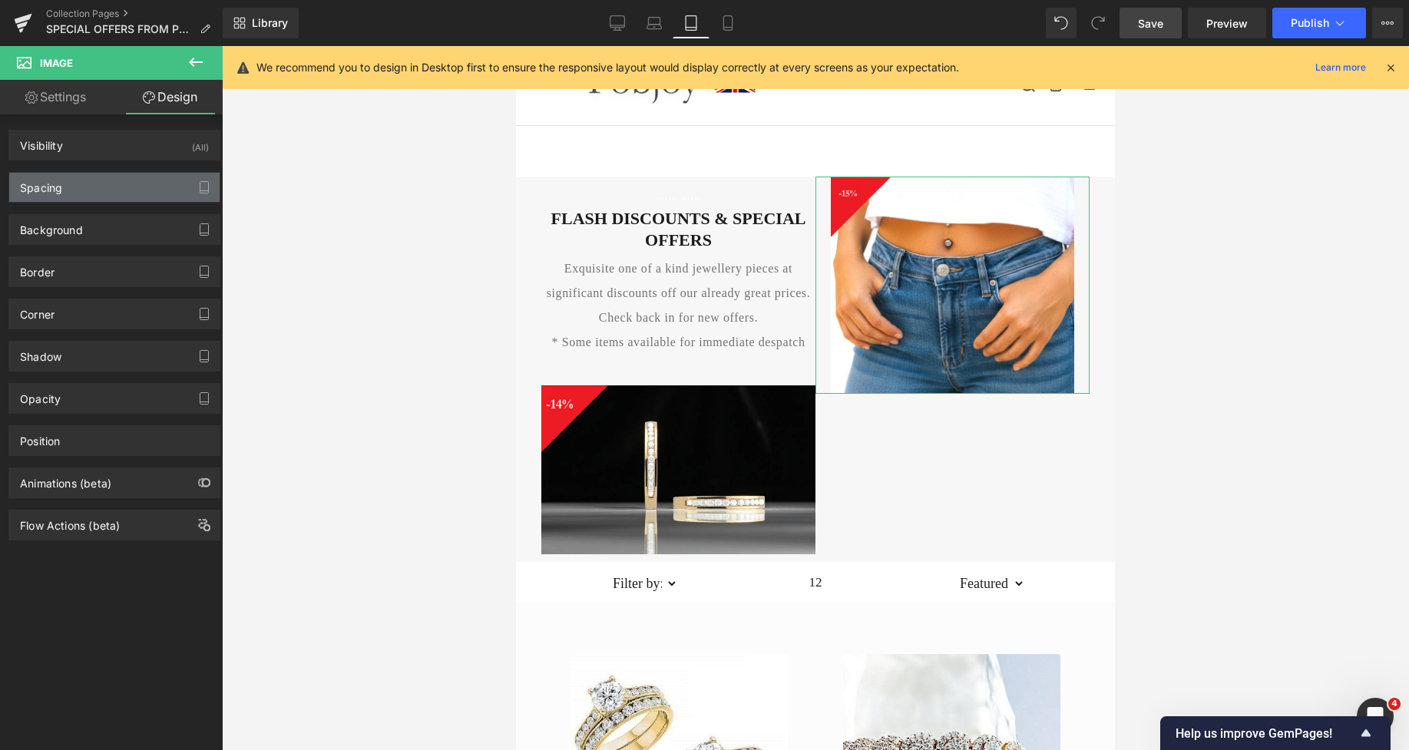
click at [97, 192] on div "Spacing" at bounding box center [114, 187] width 210 height 29
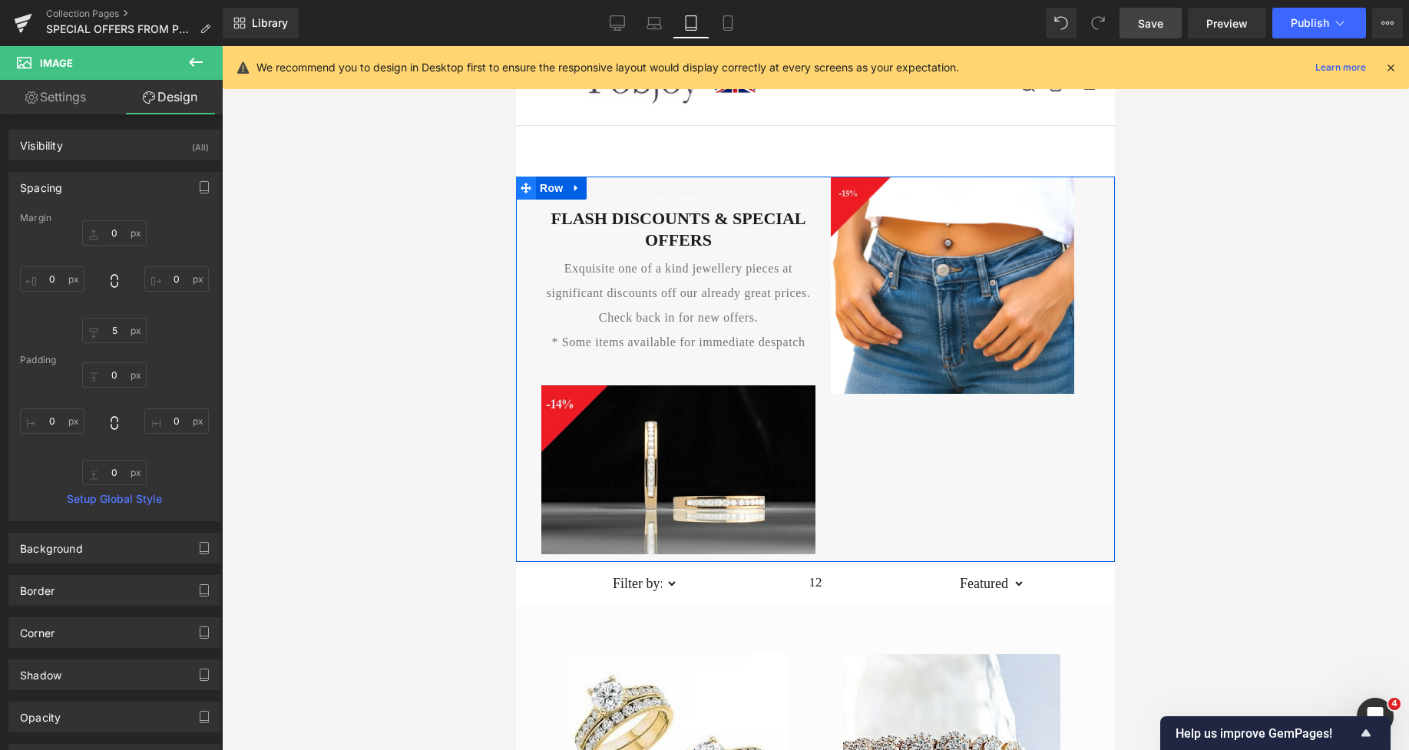
click at [525, 194] on span at bounding box center [526, 188] width 20 height 23
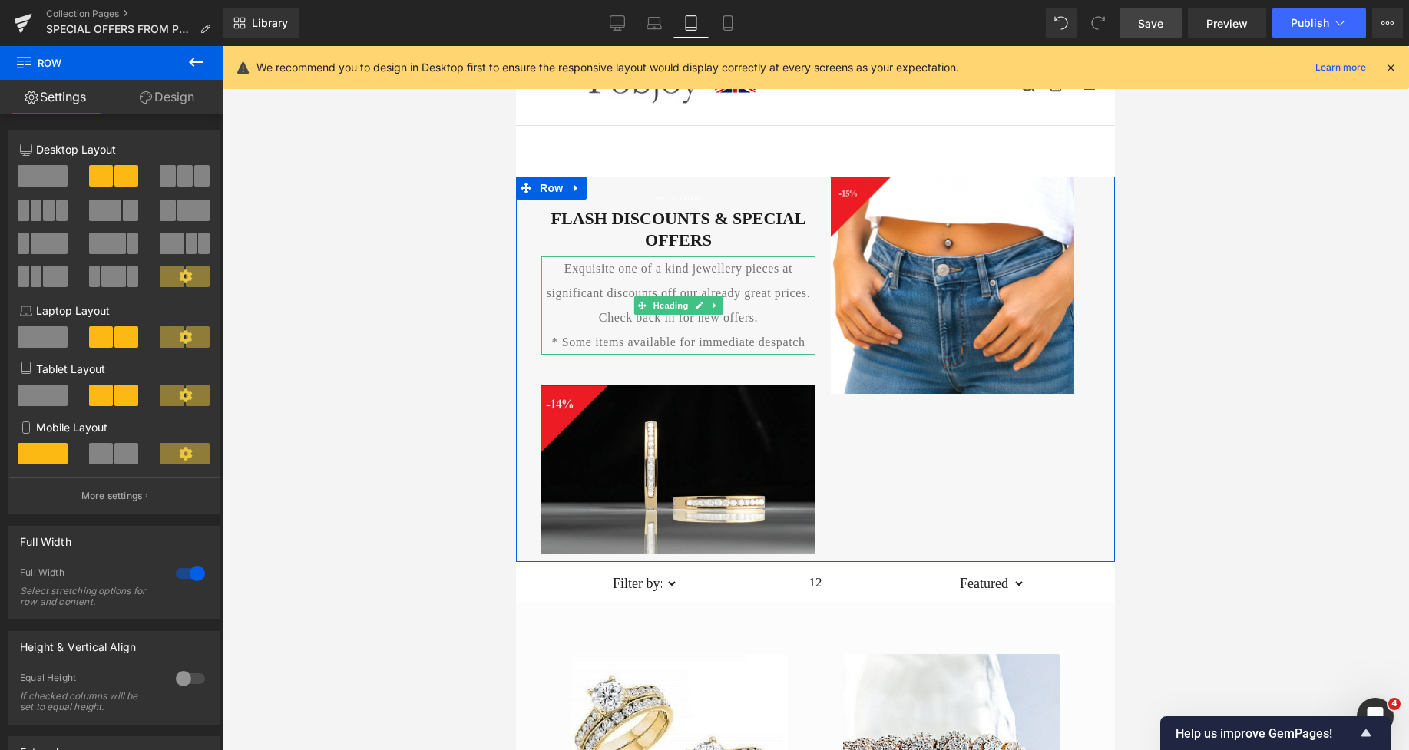
click at [599, 300] on h4 "Exquisite one of a kind jewellery pieces at significant discounts off our alrea…" at bounding box center [678, 294] width 274 height 74
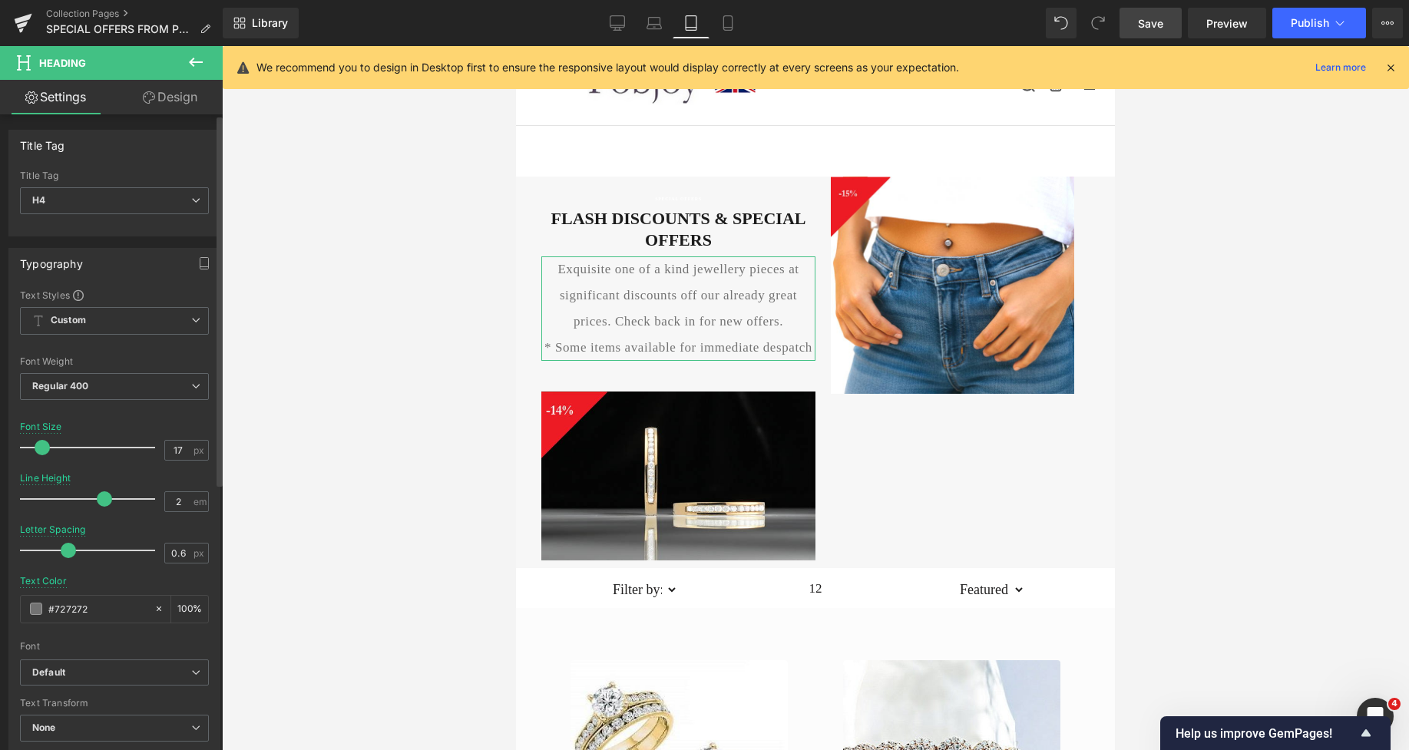
click at [44, 445] on span at bounding box center [42, 447] width 15 height 15
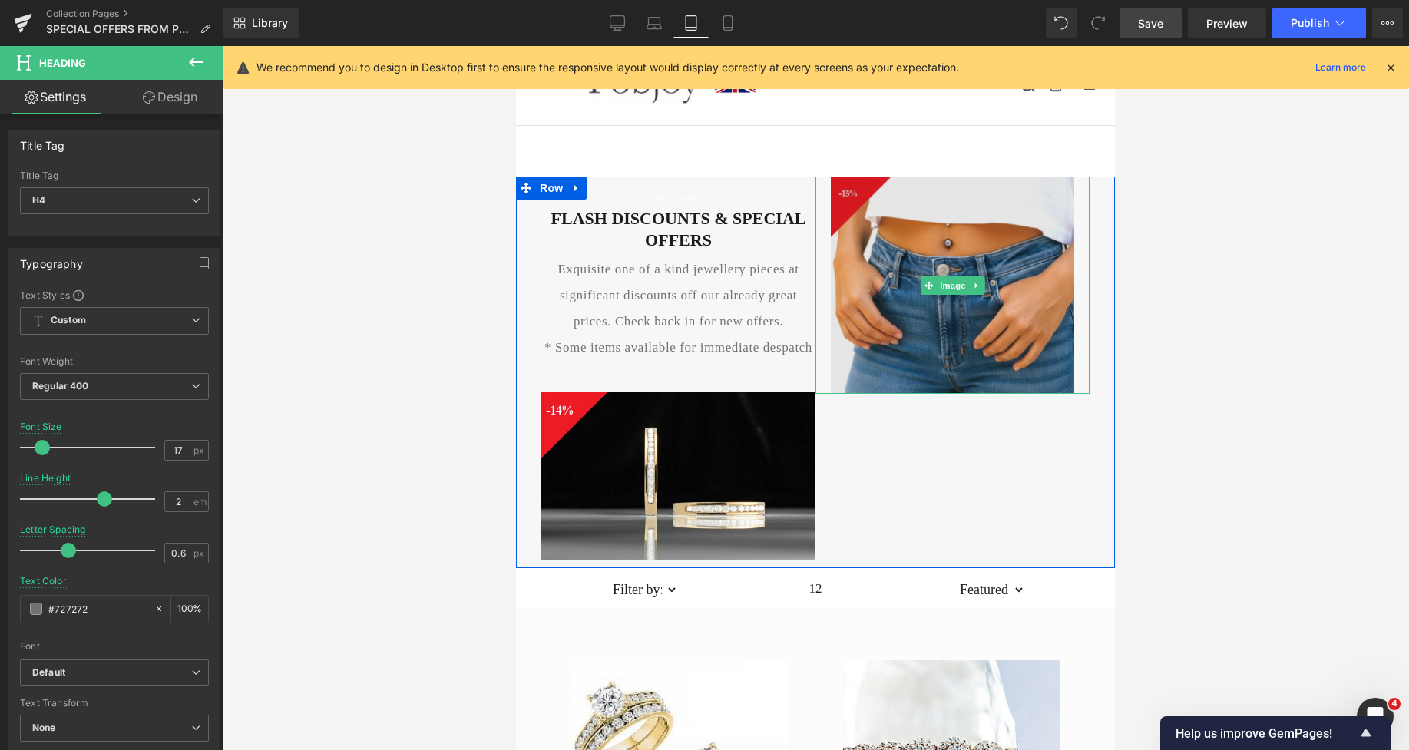
click at [926, 255] on img at bounding box center [953, 285] width 244 height 217
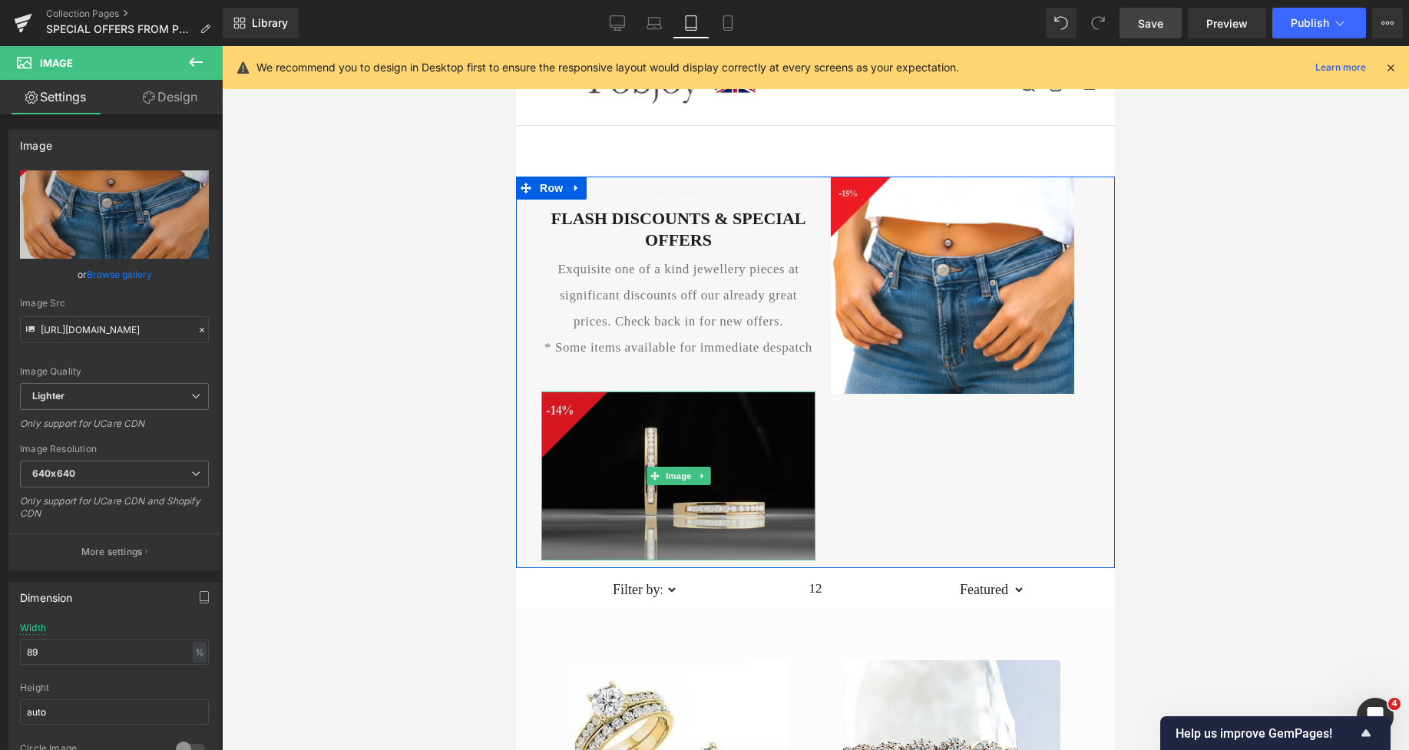
click at [587, 424] on img at bounding box center [678, 476] width 274 height 169
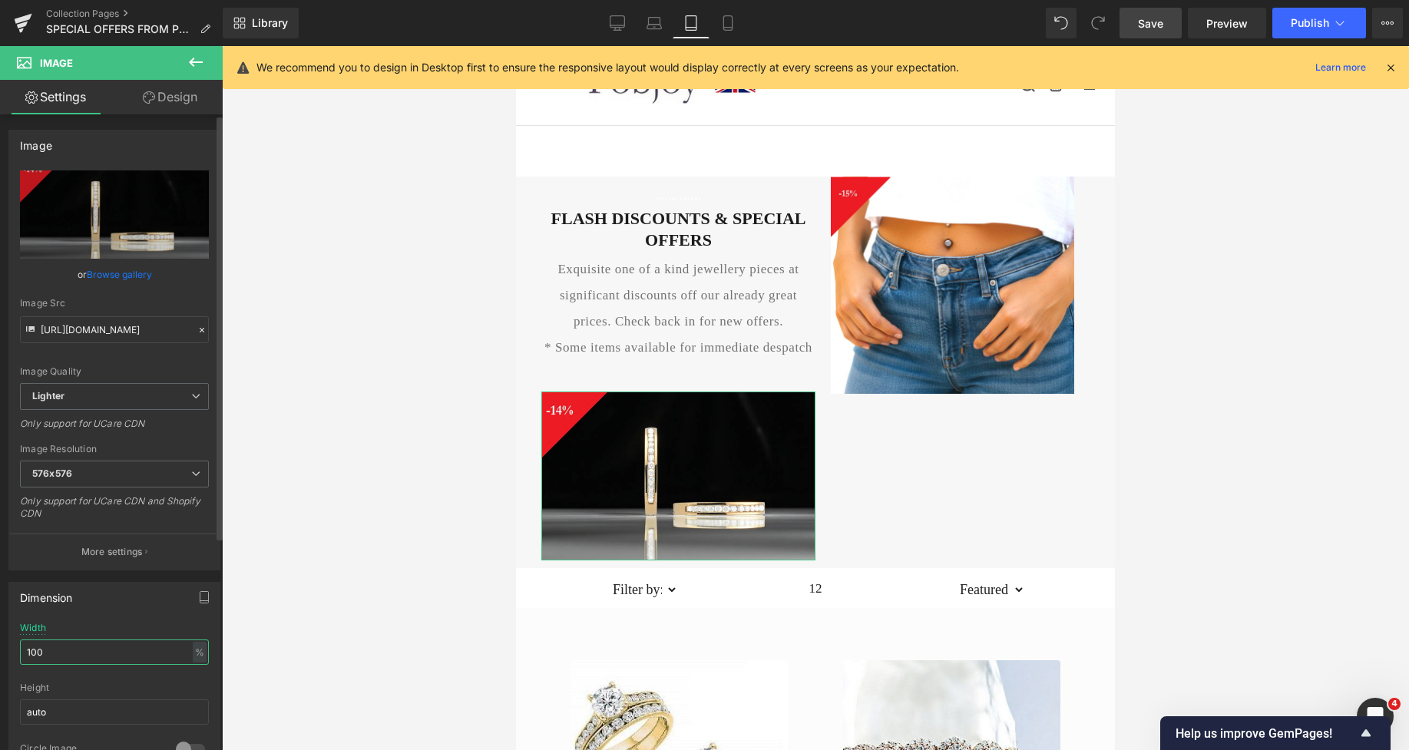
drag, startPoint x: 84, startPoint y: 648, endPoint x: 0, endPoint y: 652, distance: 84.6
click at [0, 652] on div "Dimension 100% Width 100 % % px auto Height auto 0 Circle Image" at bounding box center [115, 674] width 230 height 207
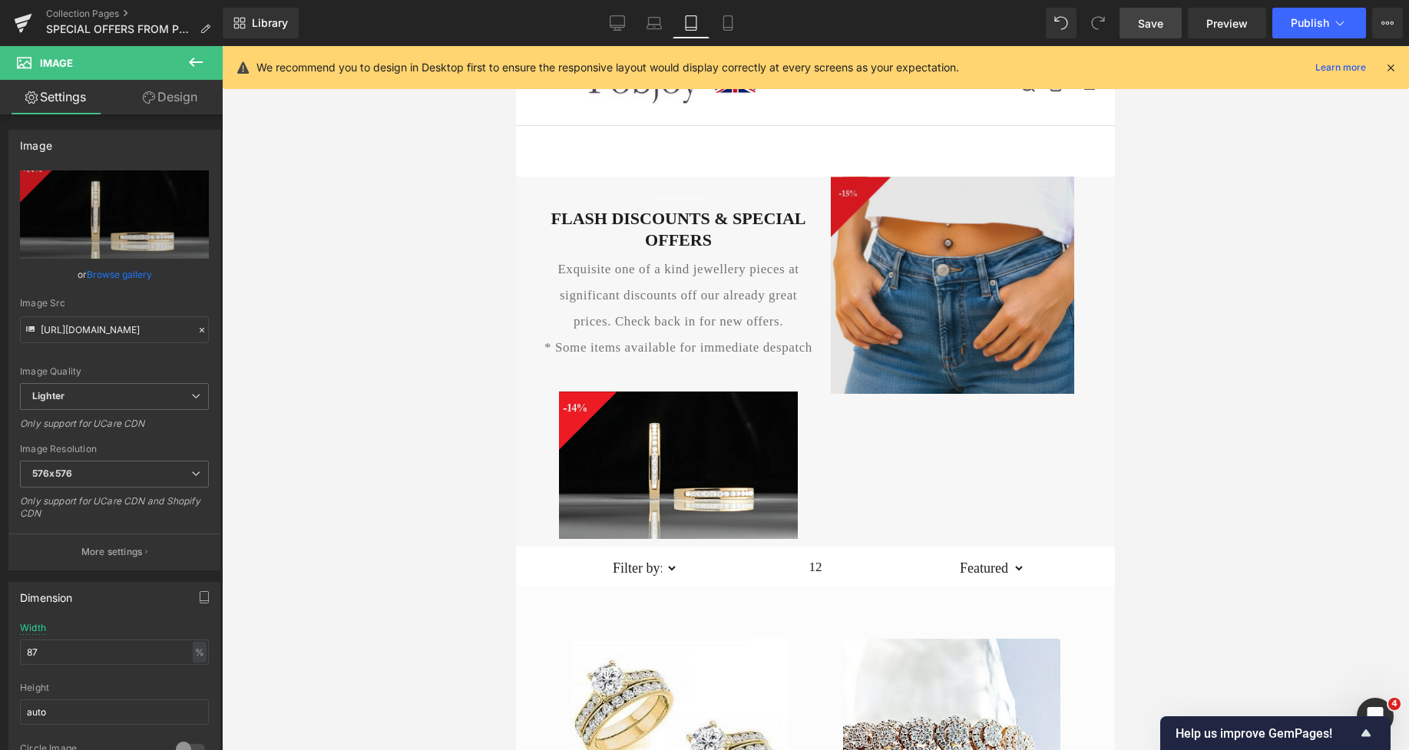
click at [834, 286] on img at bounding box center [953, 285] width 244 height 217
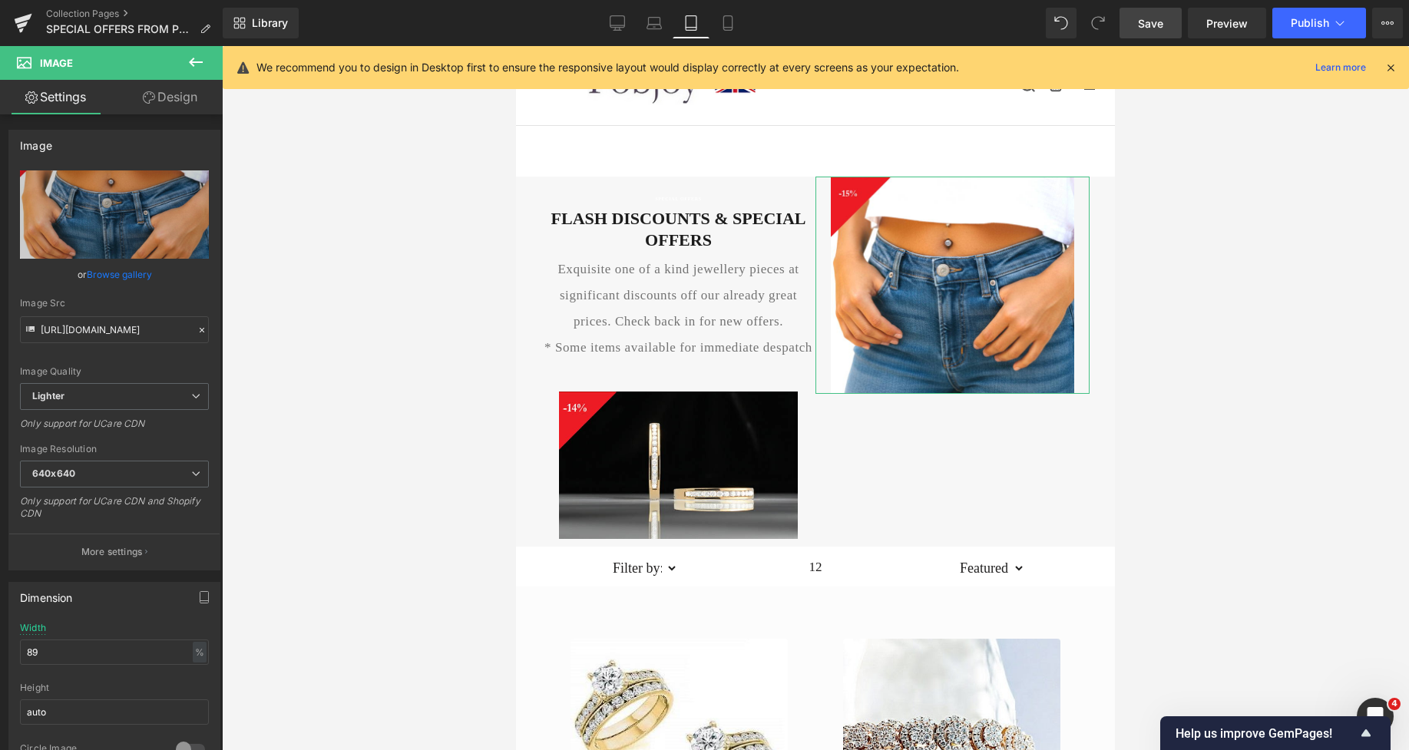
click at [183, 90] on link "Design" at bounding box center [169, 97] width 111 height 35
click at [0, 0] on div "Visibility" at bounding box center [0, 0] width 0 height 0
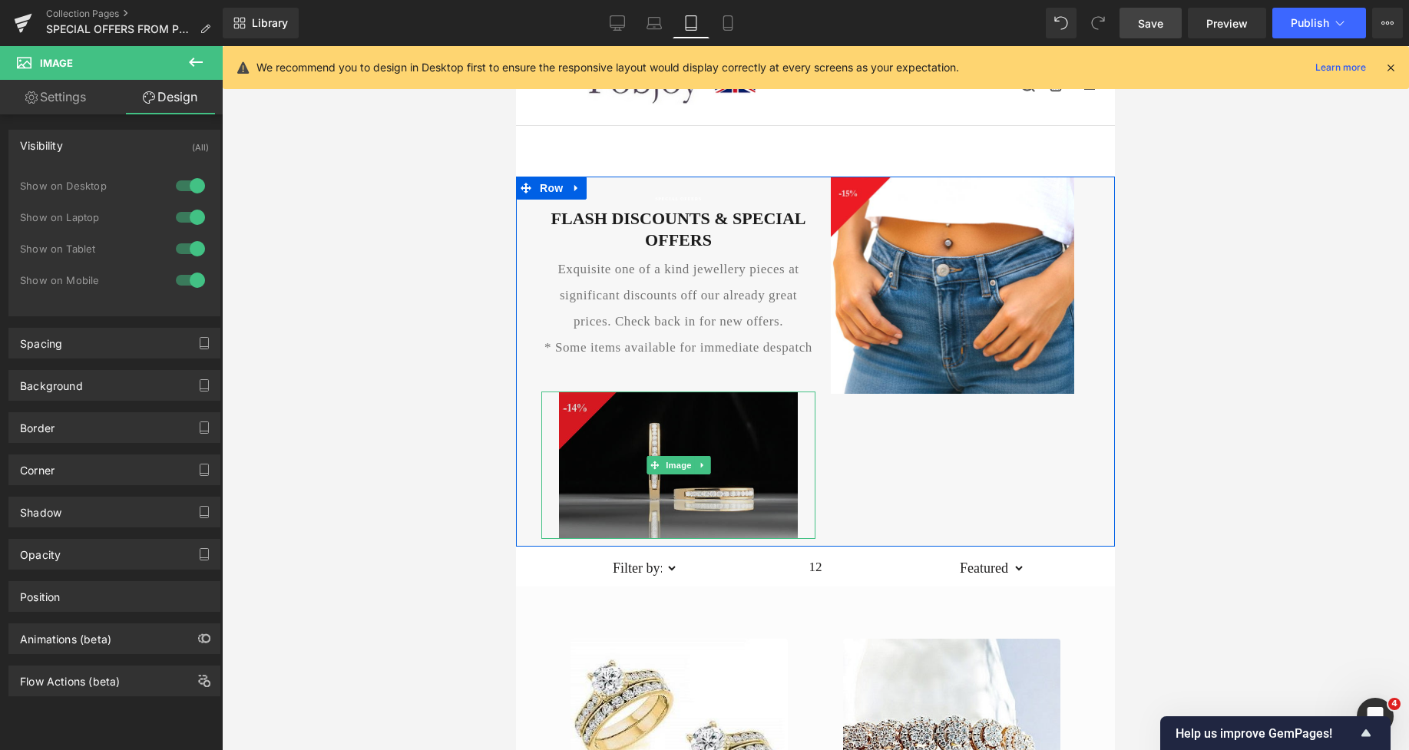
click at [688, 429] on img at bounding box center [678, 465] width 239 height 147
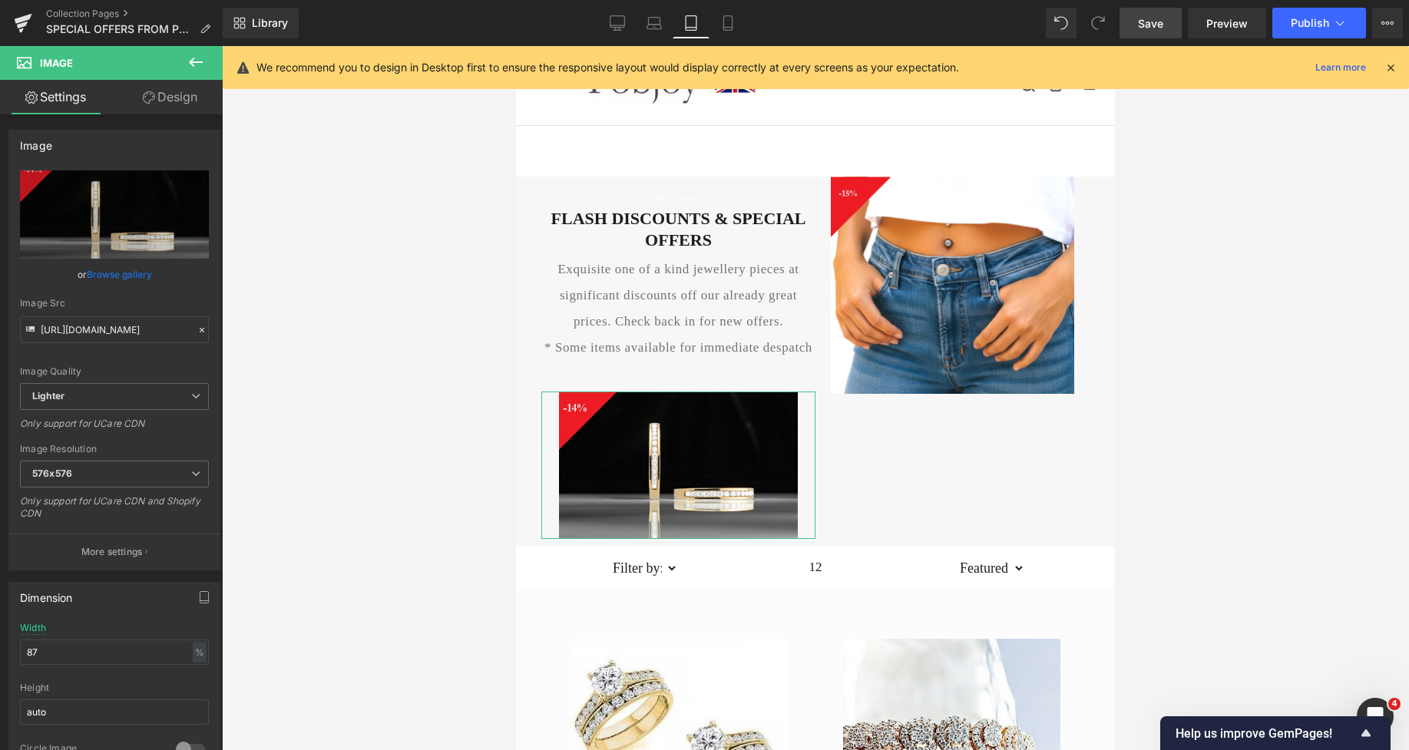
click at [167, 89] on link "Design" at bounding box center [169, 97] width 111 height 35
click at [0, 0] on div "Visibility" at bounding box center [0, 0] width 0 height 0
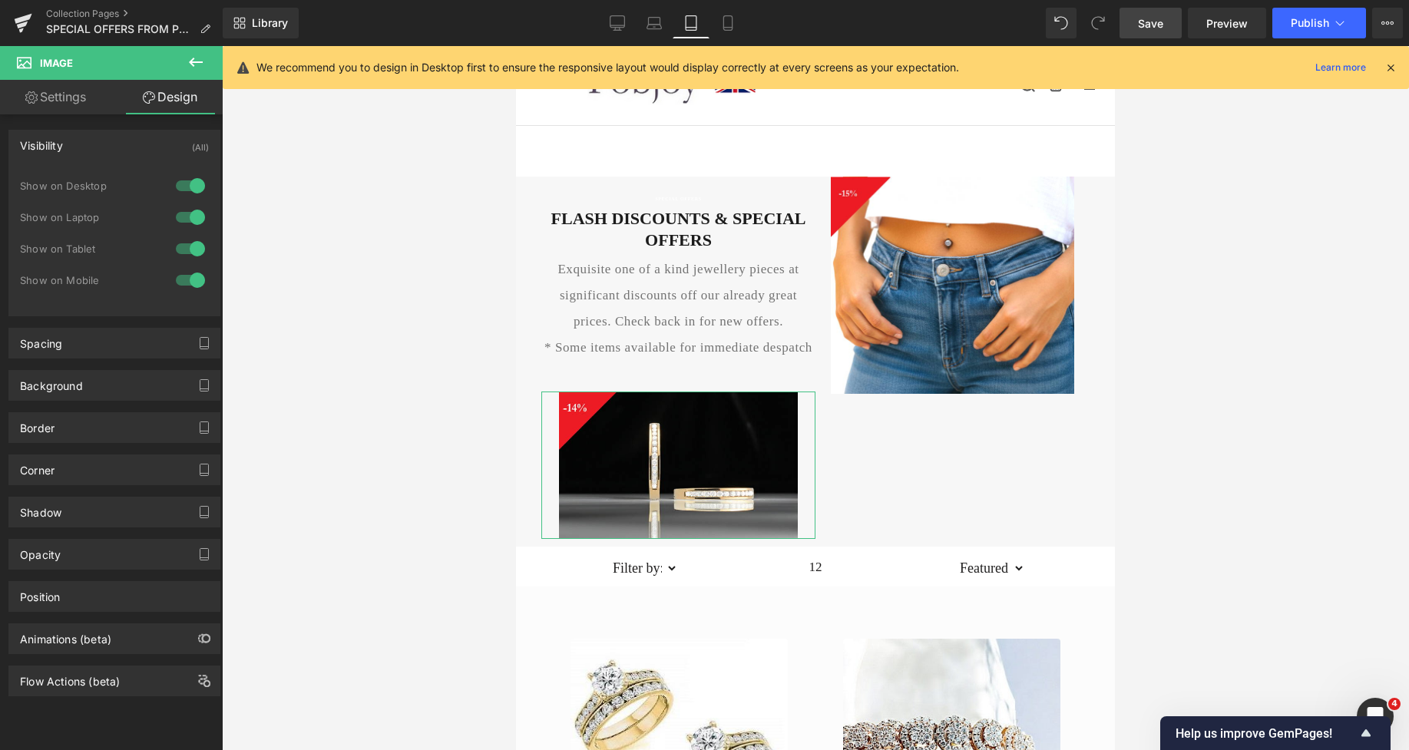
click at [174, 247] on div at bounding box center [190, 249] width 37 height 25
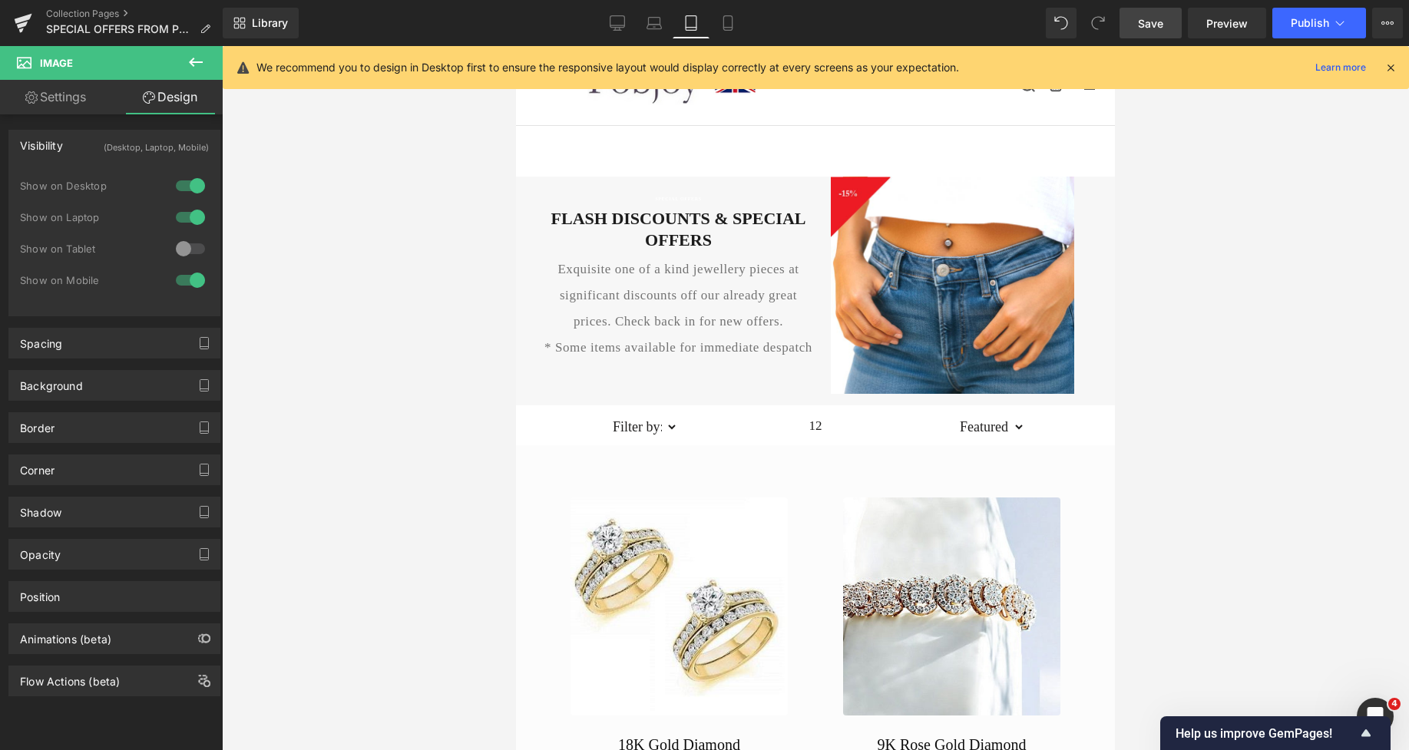
click at [1159, 20] on span "Save" at bounding box center [1150, 23] width 25 height 16
click at [646, 214] on h2 "FLASH DISCOUNTS & SPECIAL OFFERS" at bounding box center [678, 229] width 274 height 42
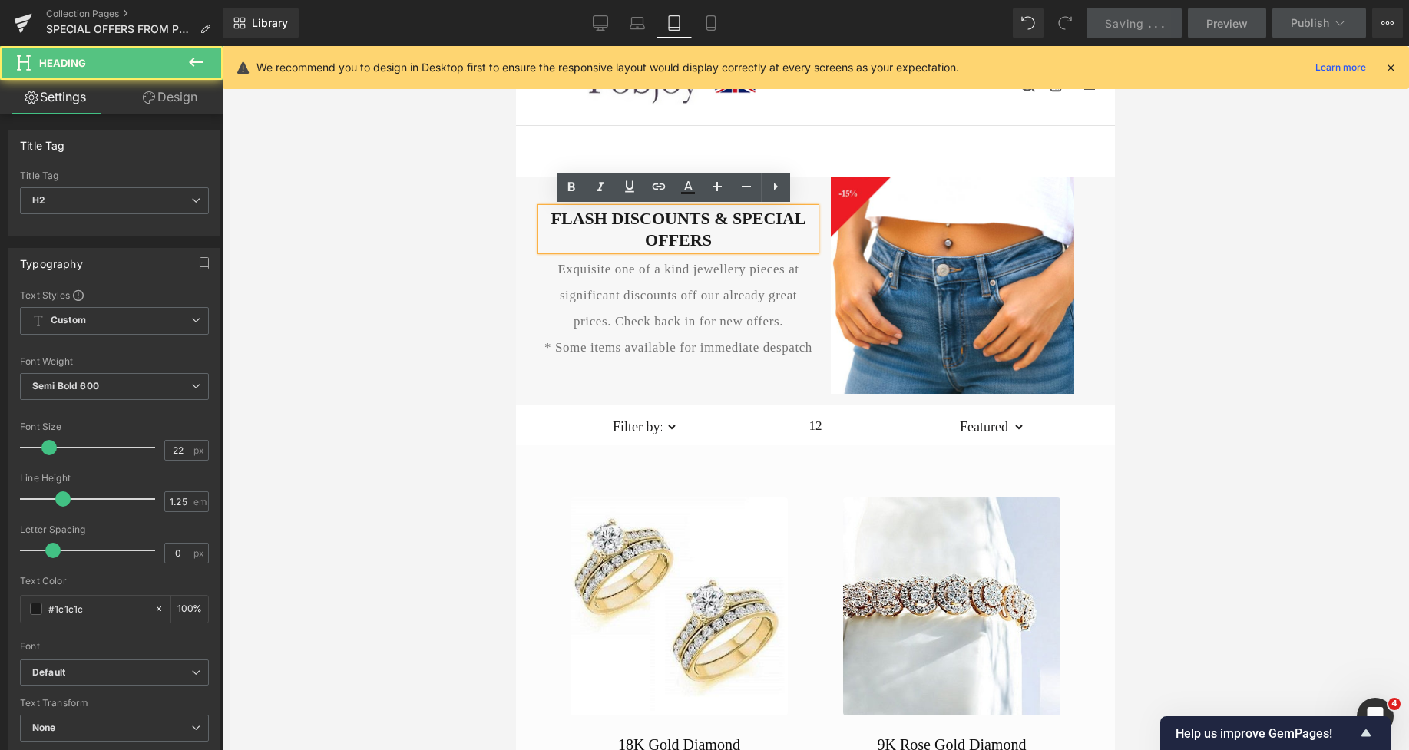
click at [630, 216] on h2 "FLASH DISCOUNTS & SPECIAL OFFERS" at bounding box center [678, 229] width 274 height 42
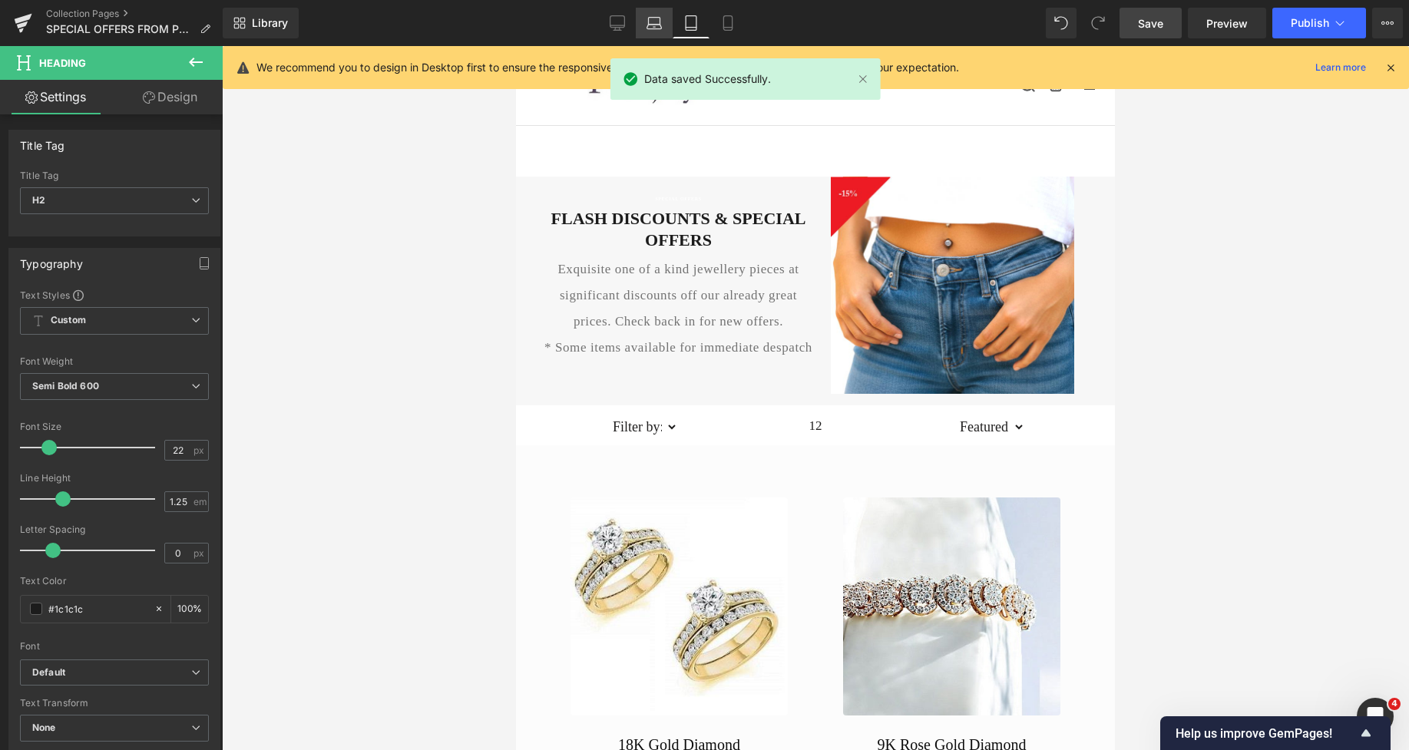
click at [653, 28] on icon at bounding box center [654, 27] width 15 height 5
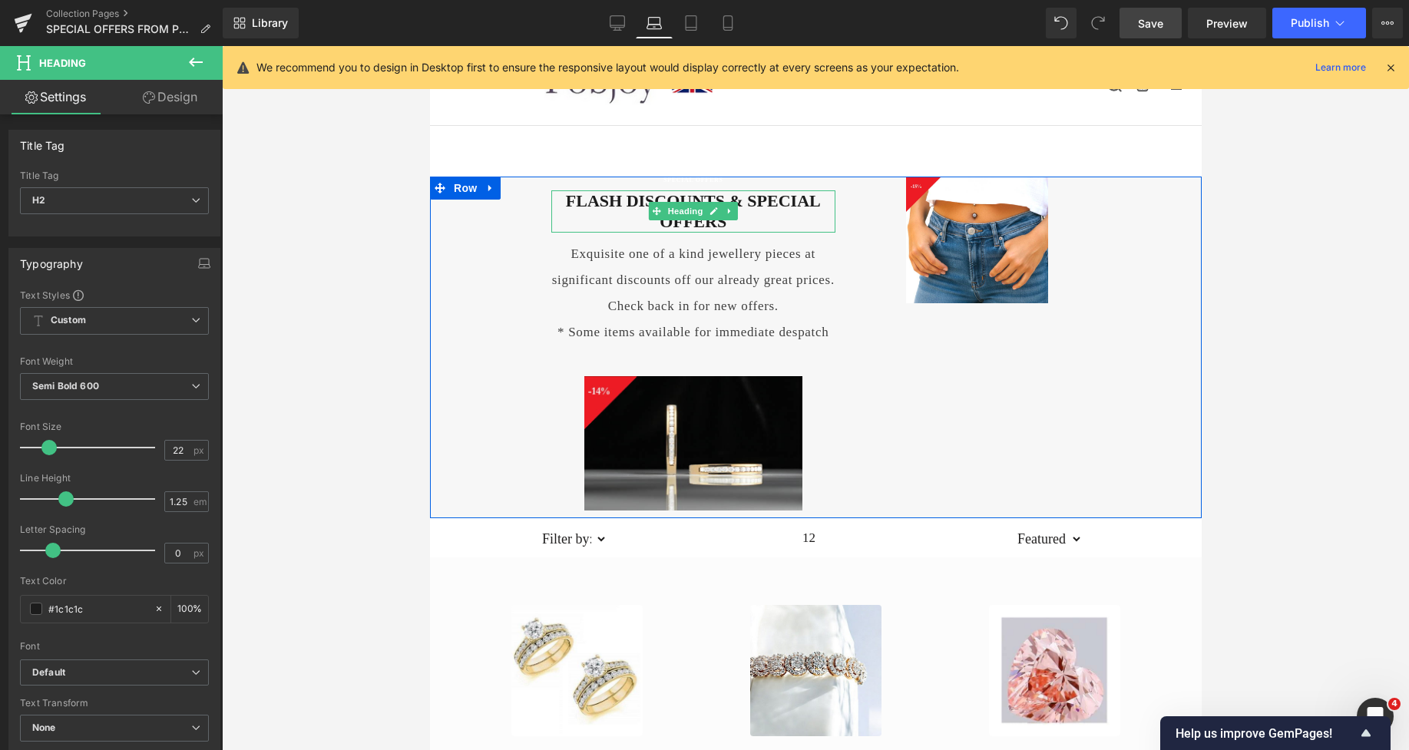
click at [767, 209] on h2 "FLASH DISCOUNTS & SPECIAL OFFERS" at bounding box center [693, 211] width 284 height 42
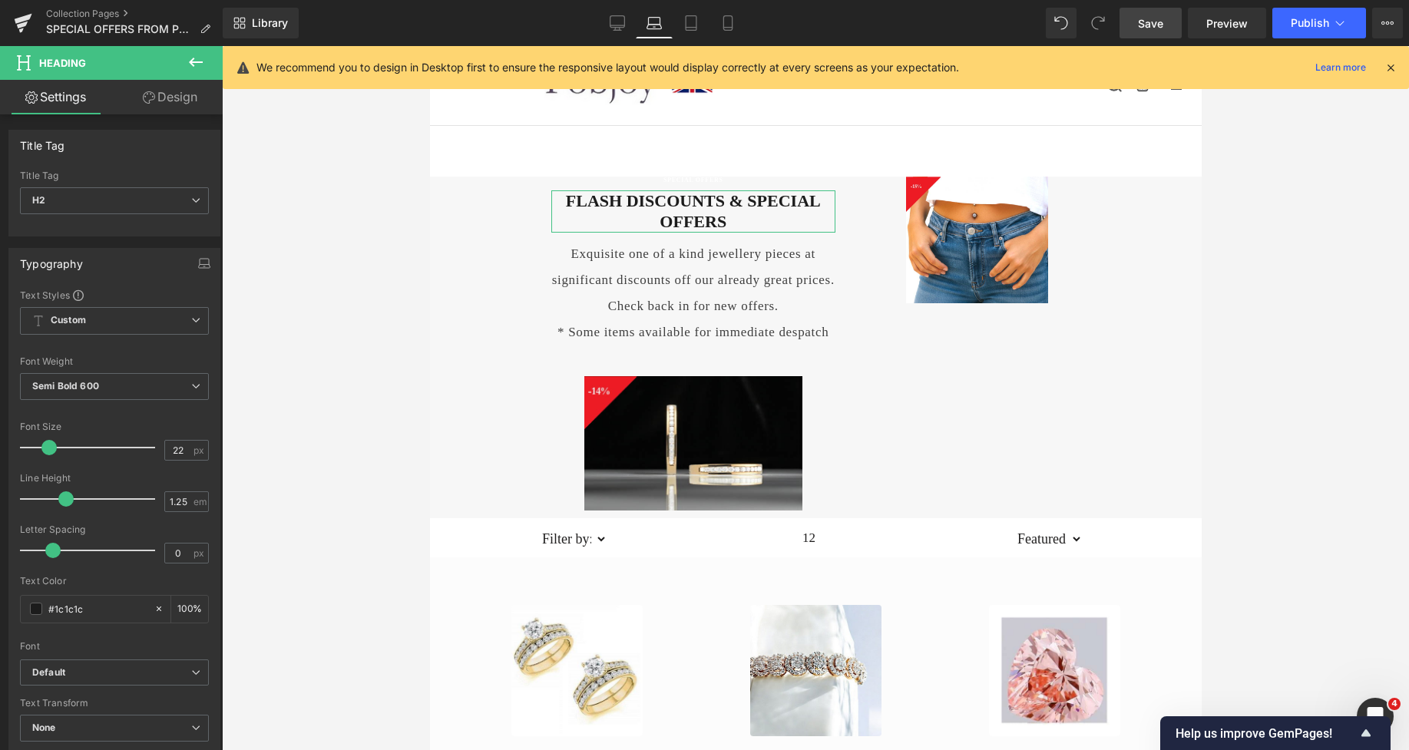
click at [175, 91] on link "Design" at bounding box center [169, 97] width 111 height 35
click at [0, 0] on div "Spacing" at bounding box center [0, 0] width 0 height 0
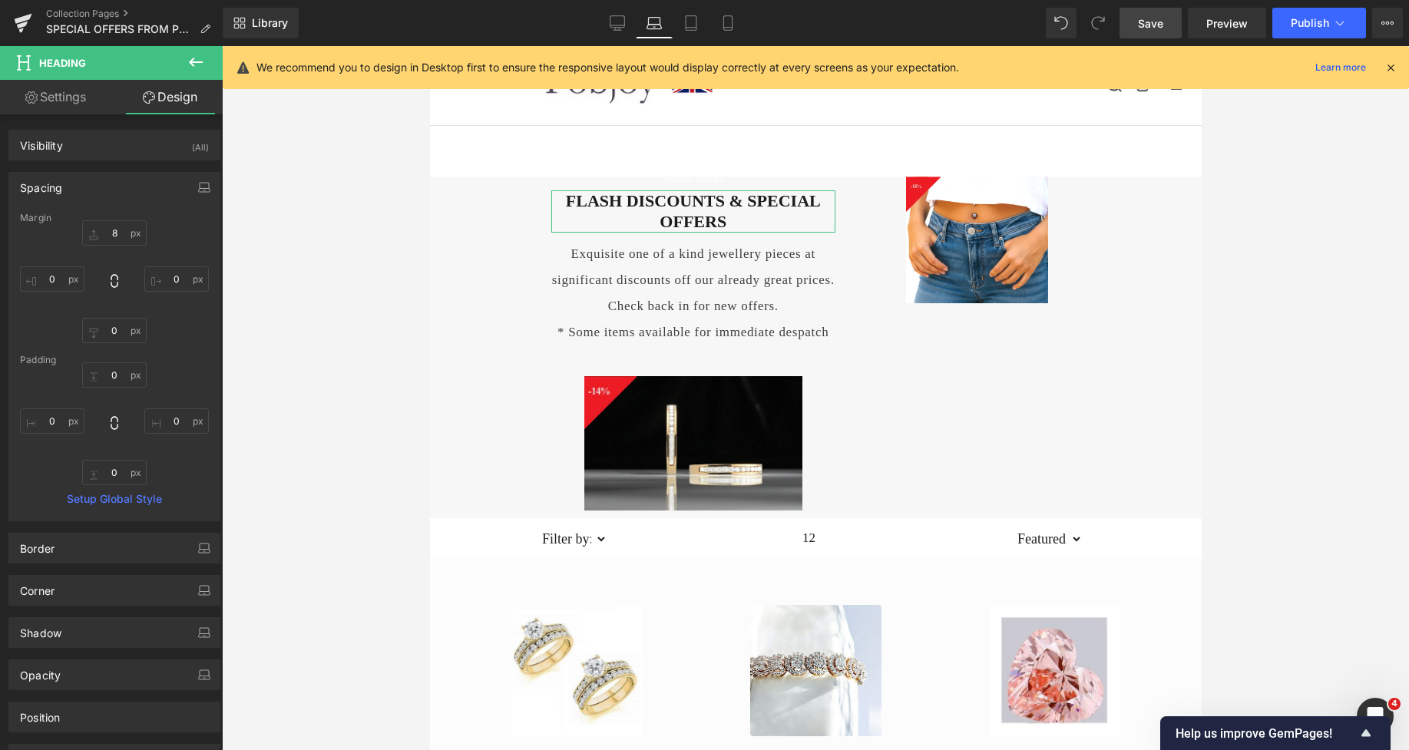
click at [106, 220] on div "Margin" at bounding box center [114, 218] width 189 height 11
click at [107, 231] on input "8" at bounding box center [114, 232] width 65 height 25
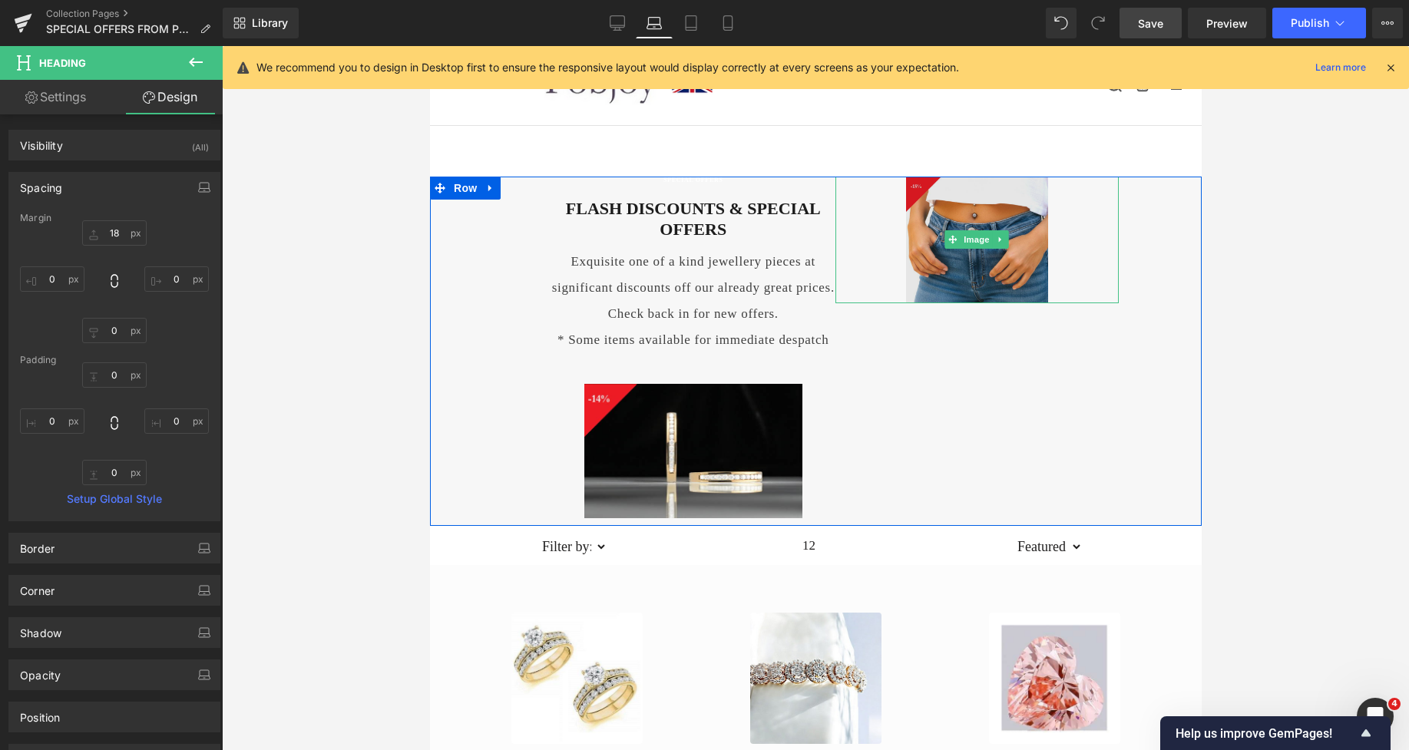
click at [976, 213] on img at bounding box center [977, 240] width 142 height 127
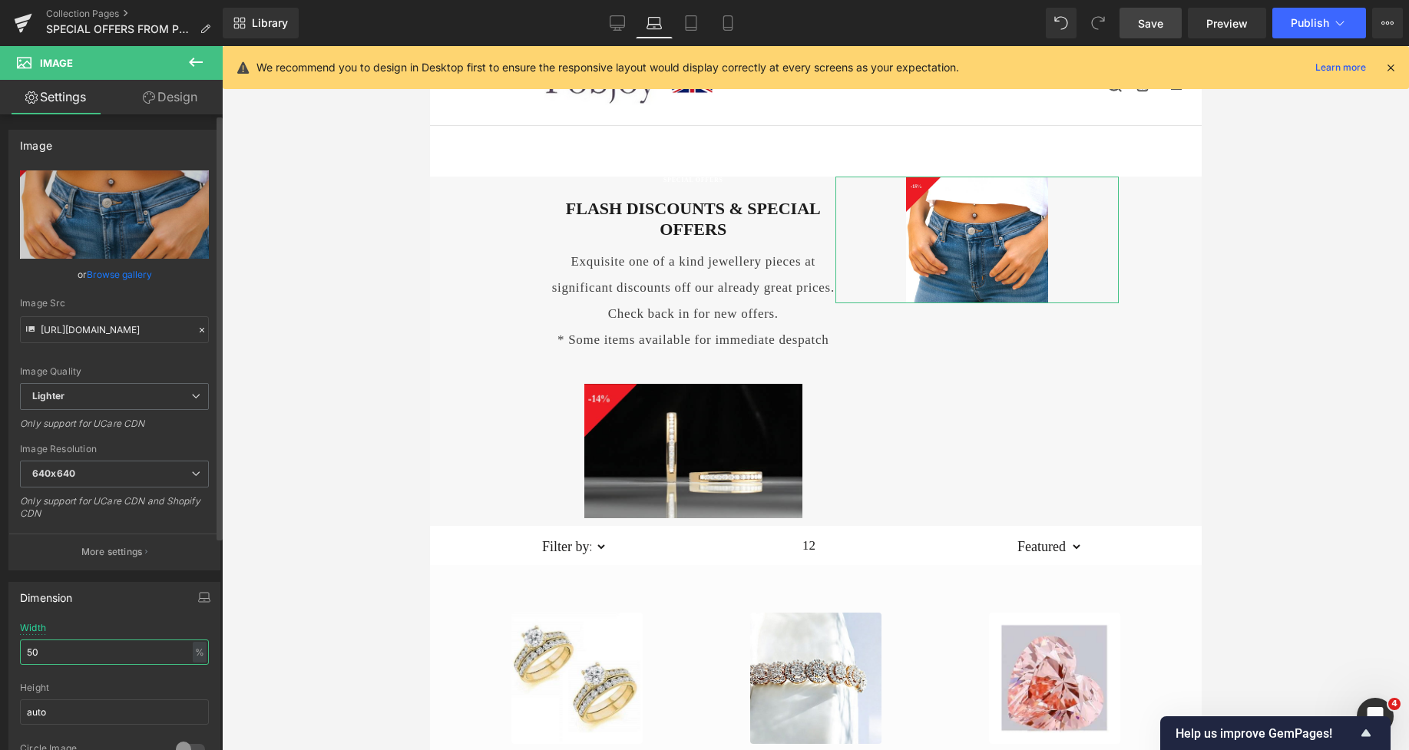
drag, startPoint x: 56, startPoint y: 651, endPoint x: 15, endPoint y: 654, distance: 41.6
click at [15, 654] on div "50% Width 50 % % px auto Height auto 0 Circle Image" at bounding box center [114, 700] width 210 height 154
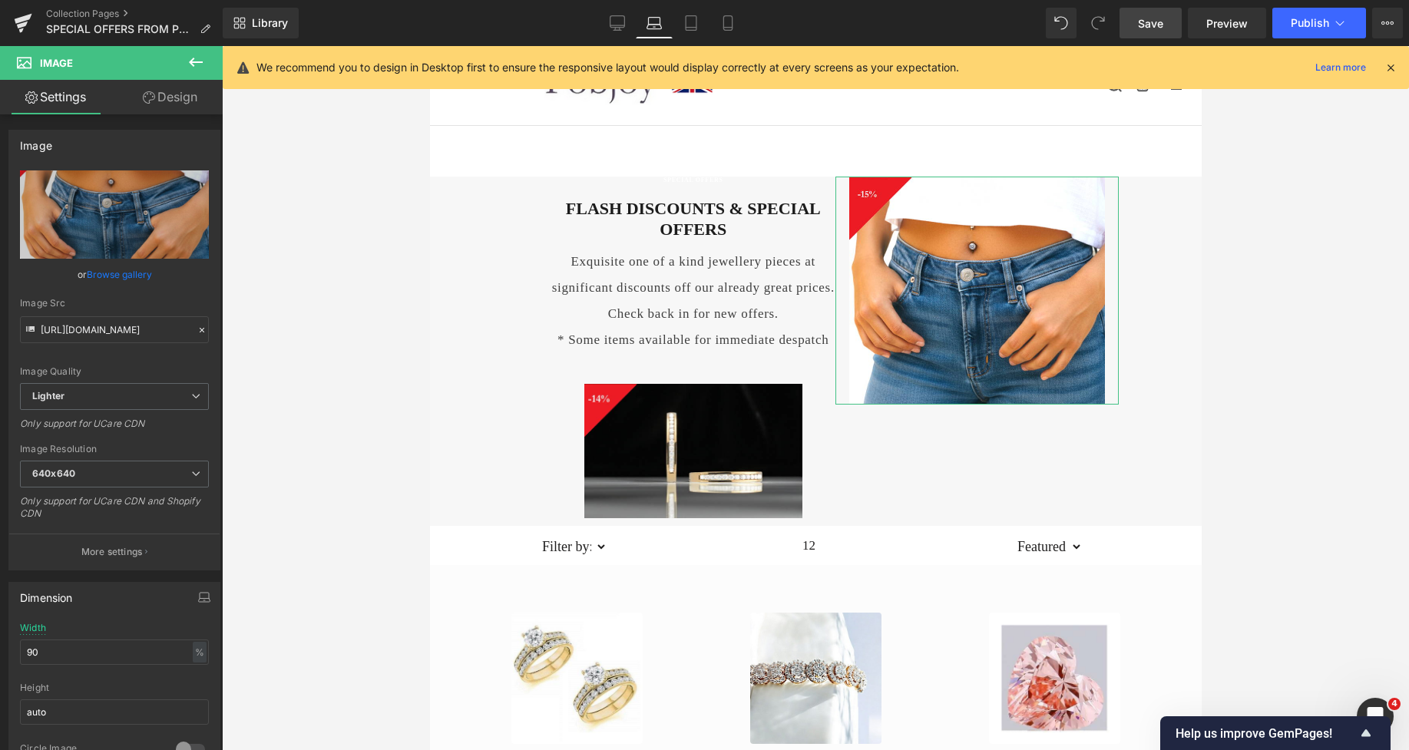
click at [164, 101] on link "Design" at bounding box center [169, 97] width 111 height 35
click at [0, 0] on div "Spacing" at bounding box center [0, 0] width 0 height 0
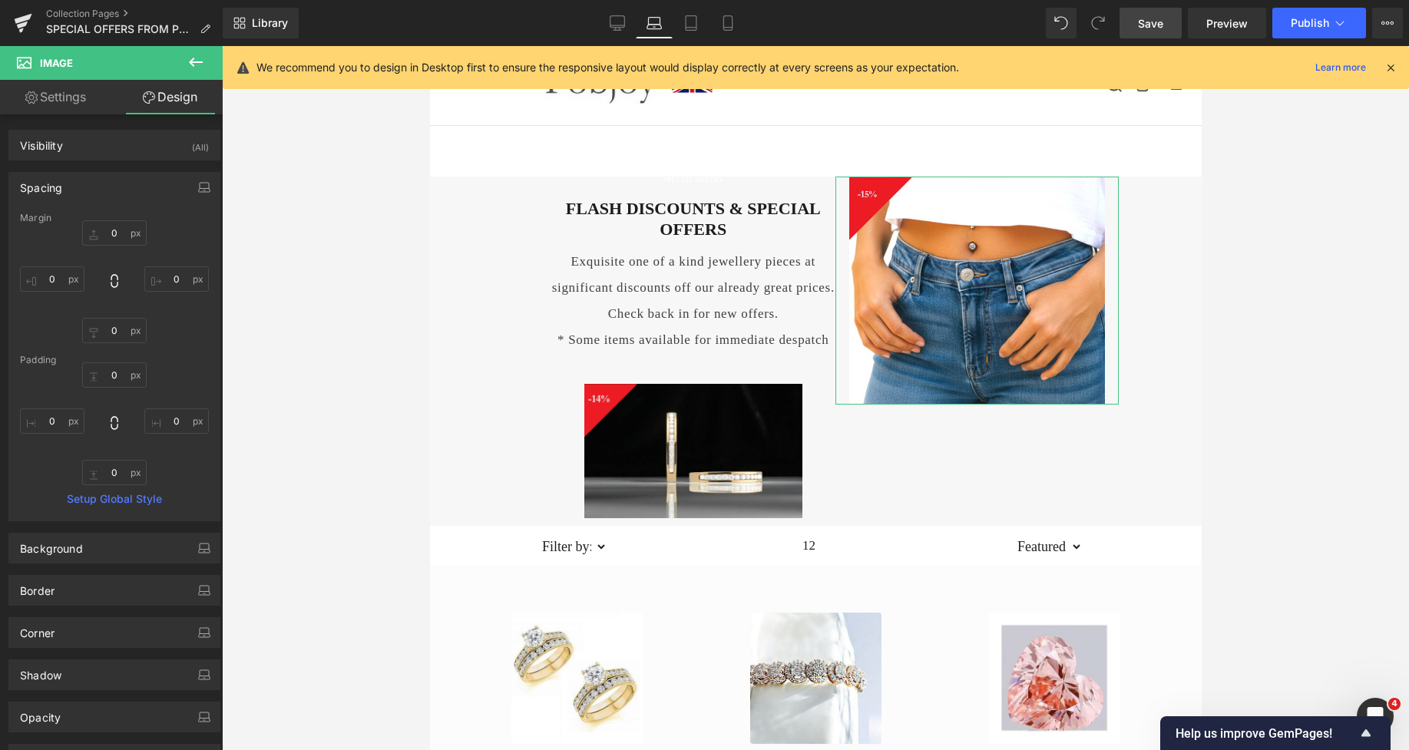
click at [114, 229] on input "0" at bounding box center [114, 232] width 65 height 25
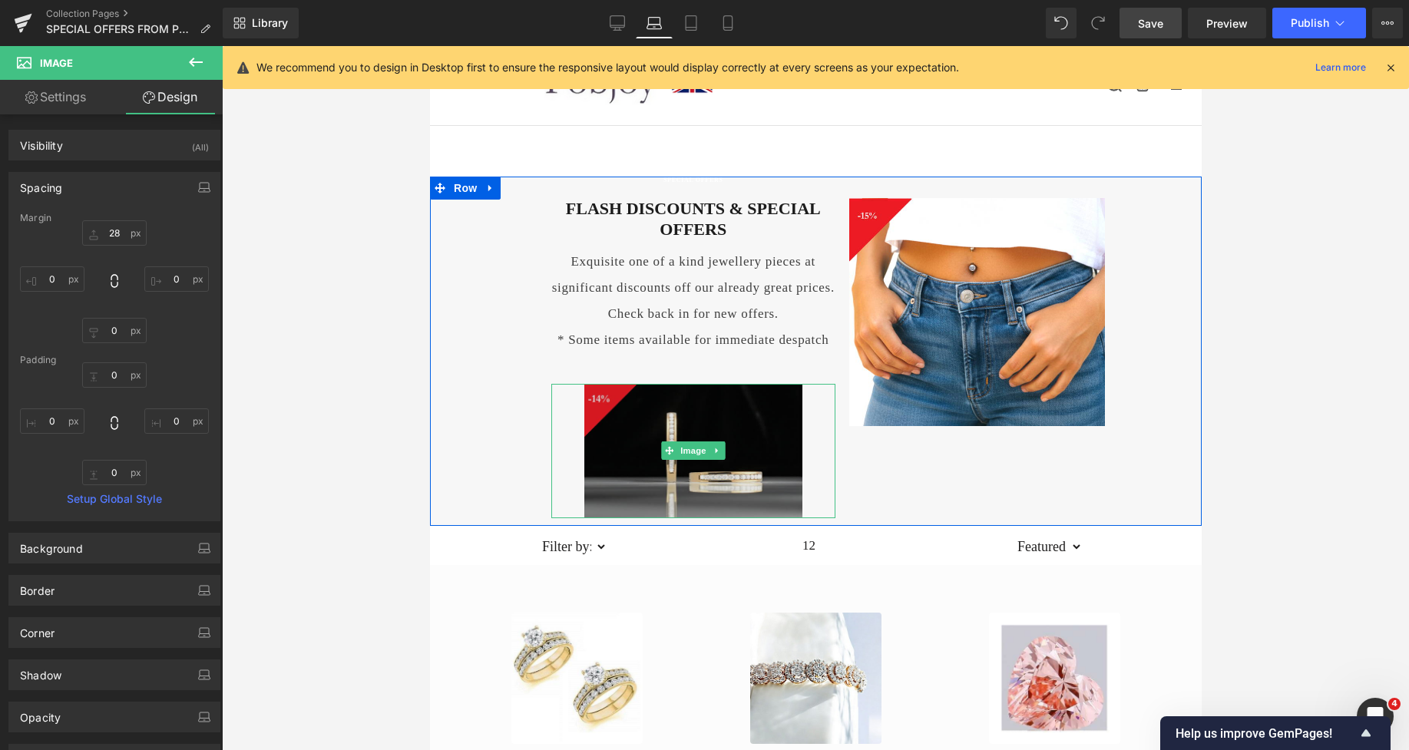
click at [700, 412] on img at bounding box center [693, 451] width 219 height 134
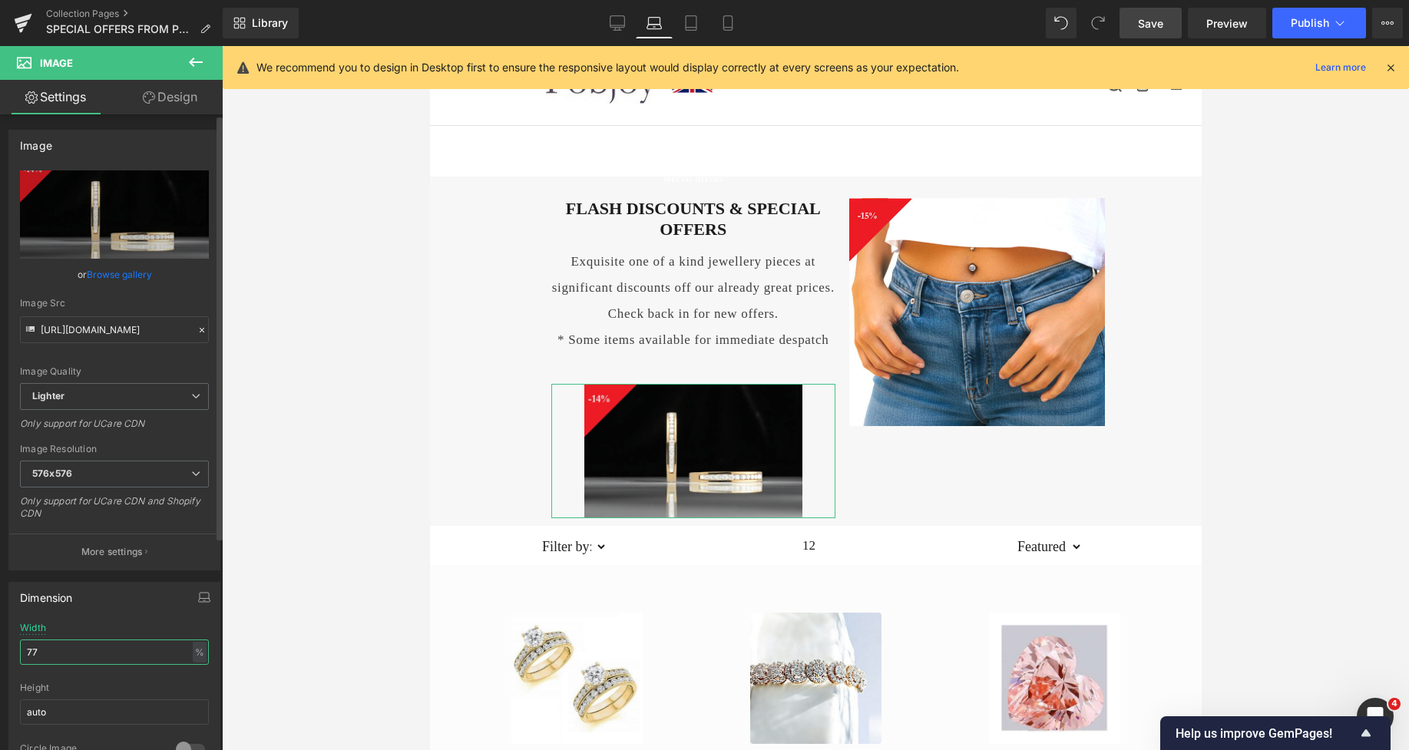
drag, startPoint x: 48, startPoint y: 661, endPoint x: 6, endPoint y: 660, distance: 41.5
click at [6, 660] on div "Dimension 77% Width 77 % % px auto Height auto 0 Circle Image" at bounding box center [115, 674] width 230 height 207
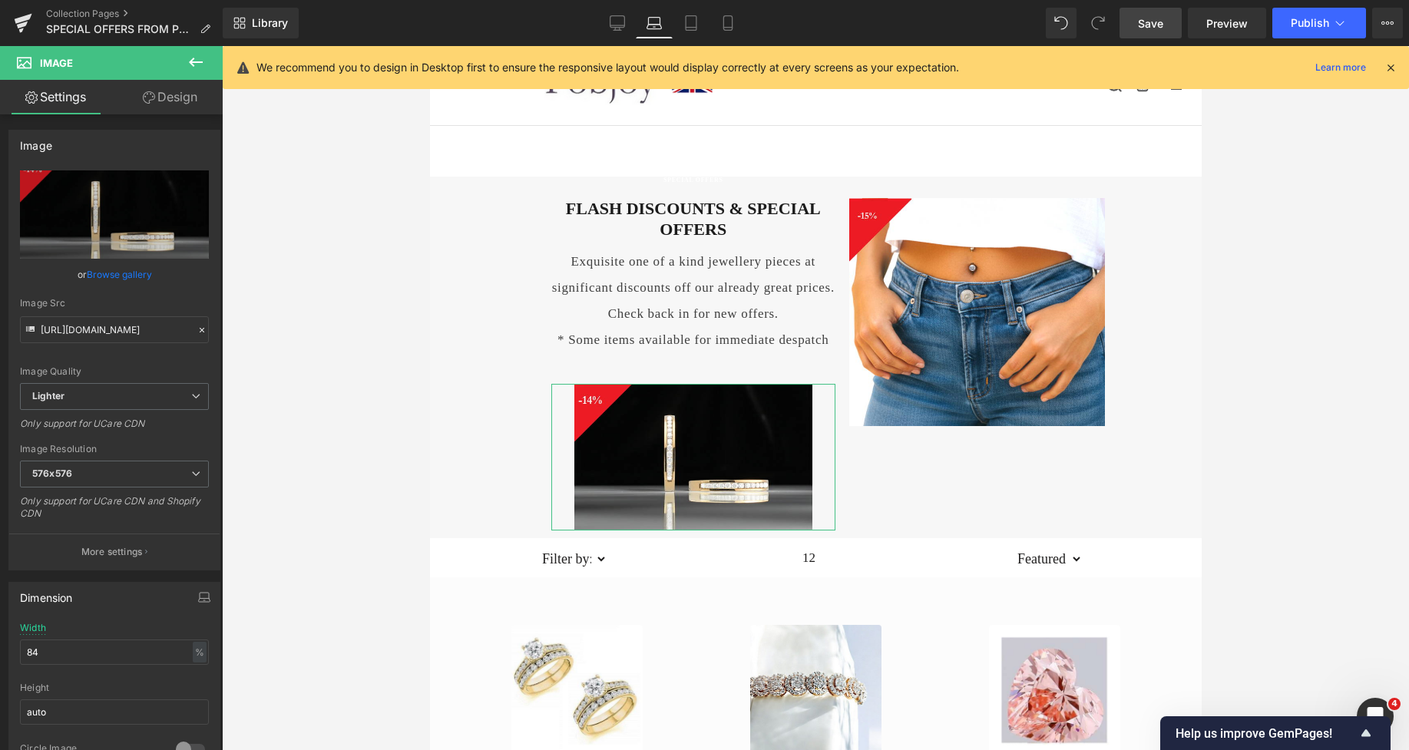
click at [184, 95] on link "Design" at bounding box center [169, 97] width 111 height 35
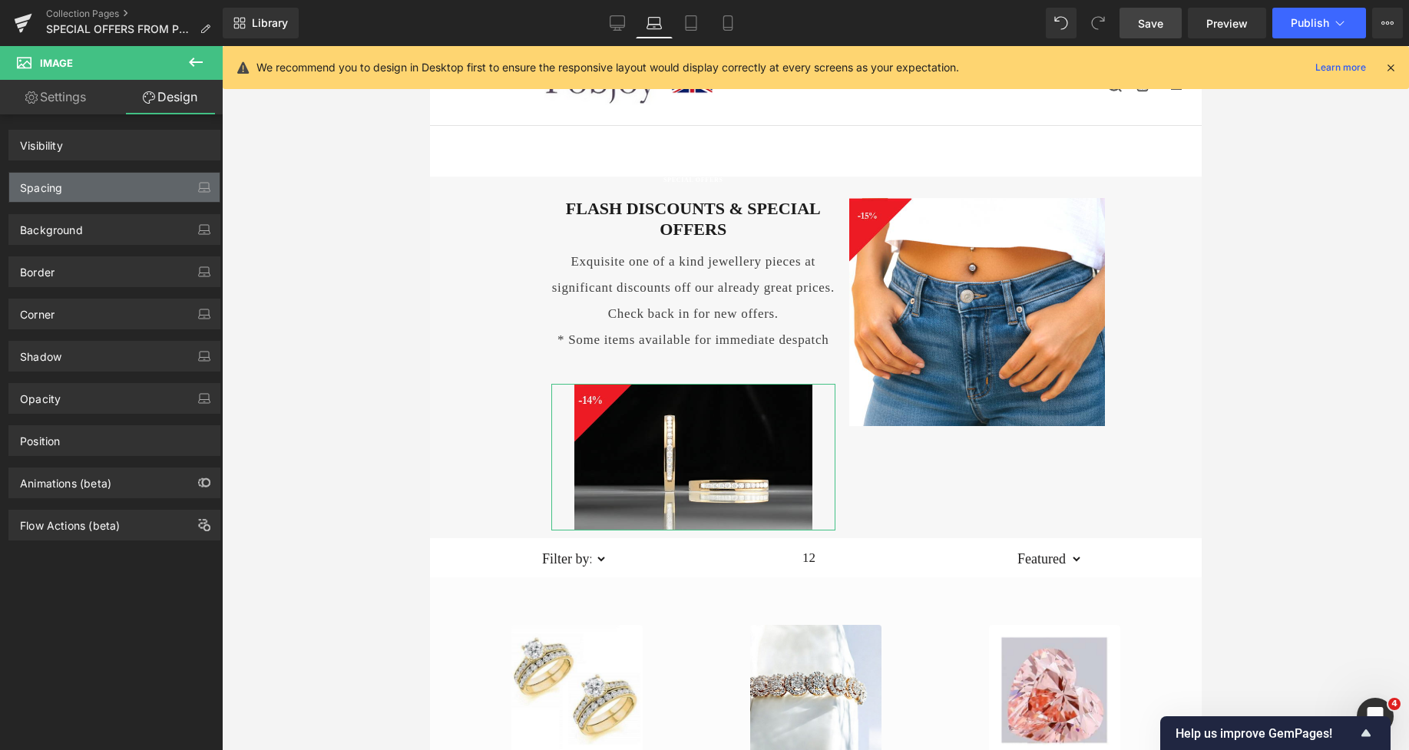
click at [91, 188] on div "Spacing" at bounding box center [114, 187] width 210 height 29
click at [63, 188] on div "Spacing" at bounding box center [114, 187] width 210 height 29
click at [63, 194] on div "Spacing" at bounding box center [114, 187] width 210 height 29
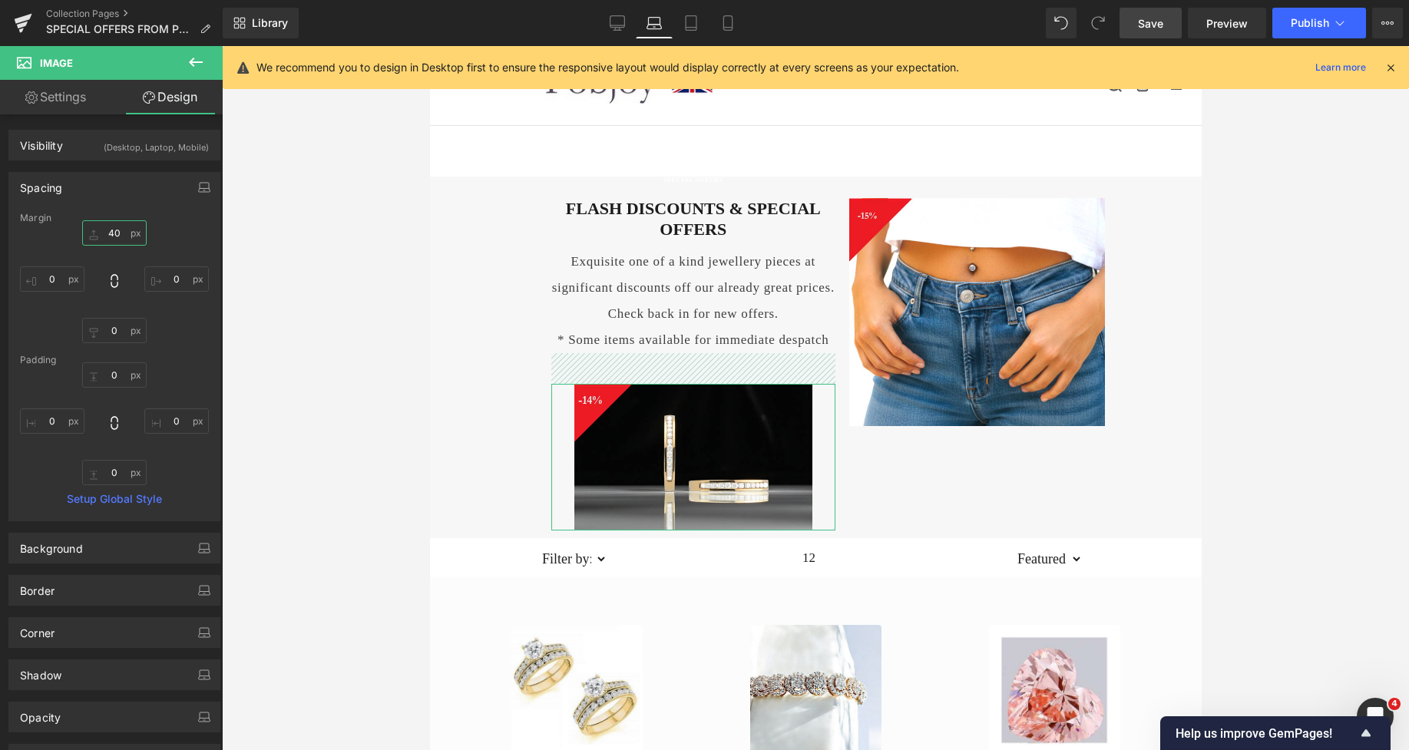
click at [99, 232] on input "40" at bounding box center [114, 232] width 65 height 25
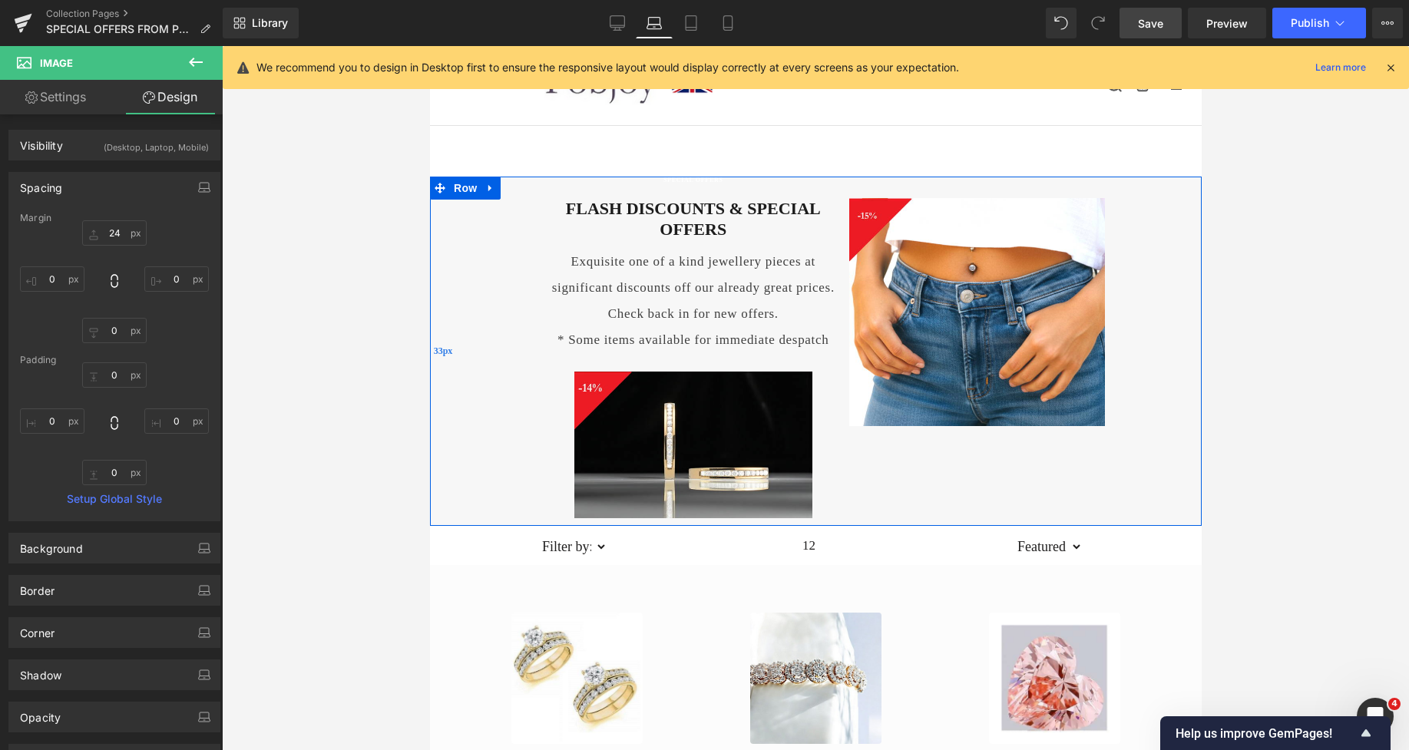
click at [445, 299] on div "33px" at bounding box center [441, 351] width 25 height 349
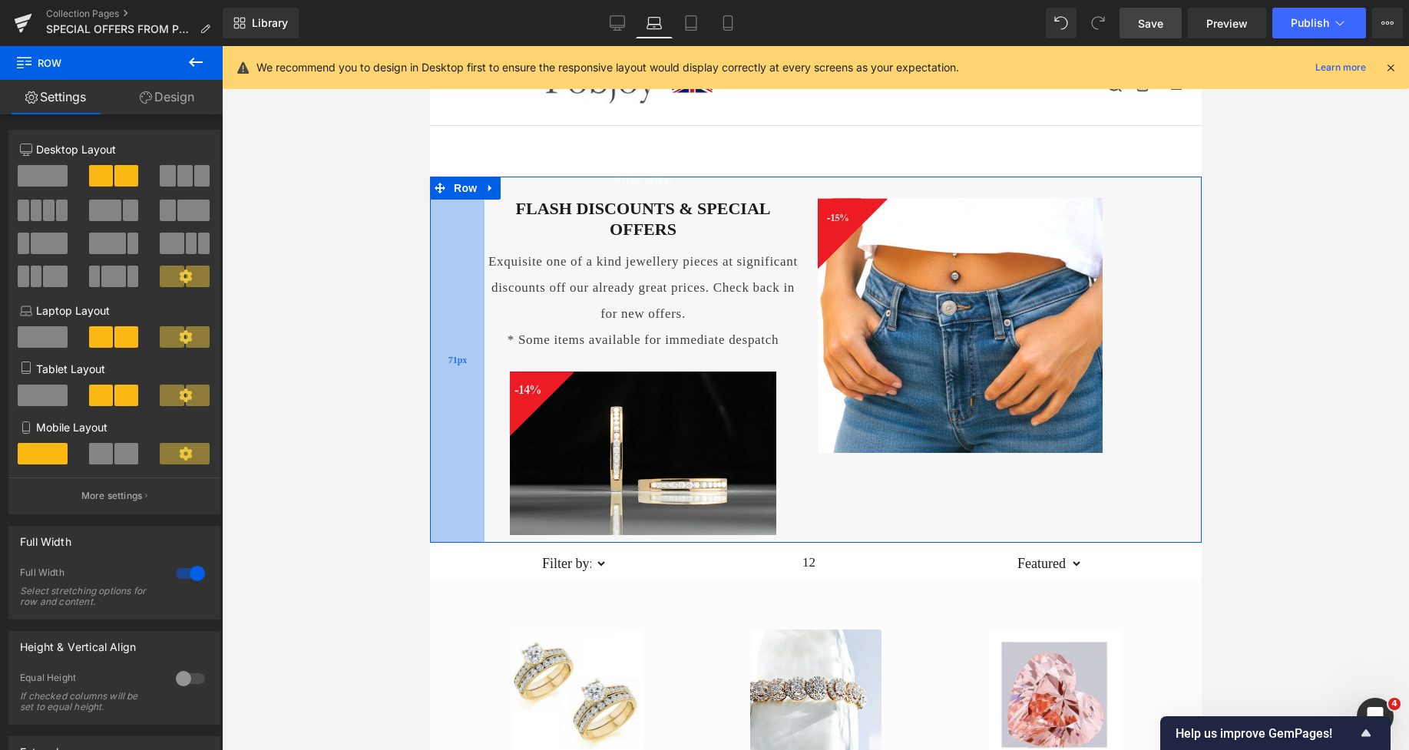
drag, startPoint x: 513, startPoint y: 299, endPoint x: 446, endPoint y: 315, distance: 68.7
click at [446, 315] on div "71px" at bounding box center [456, 360] width 55 height 366
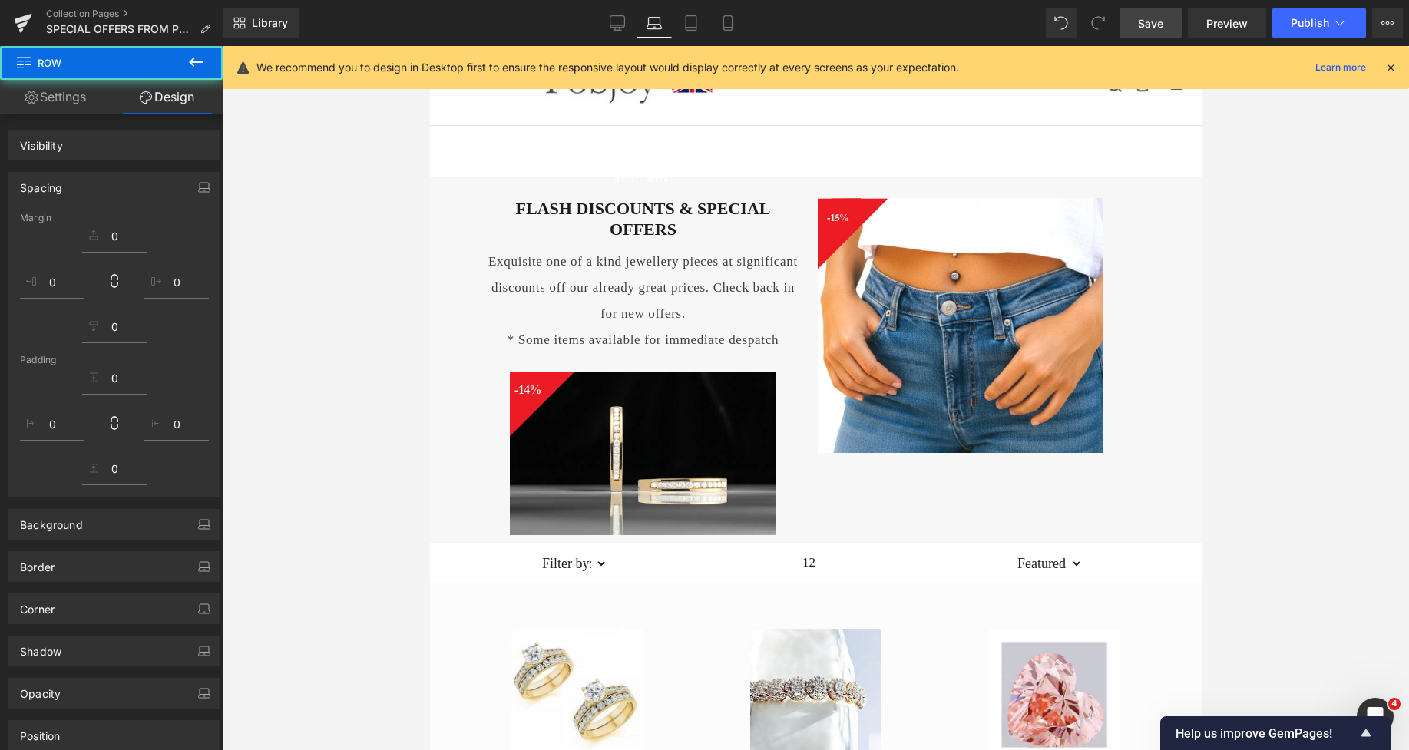
scroll to position [616, 0]
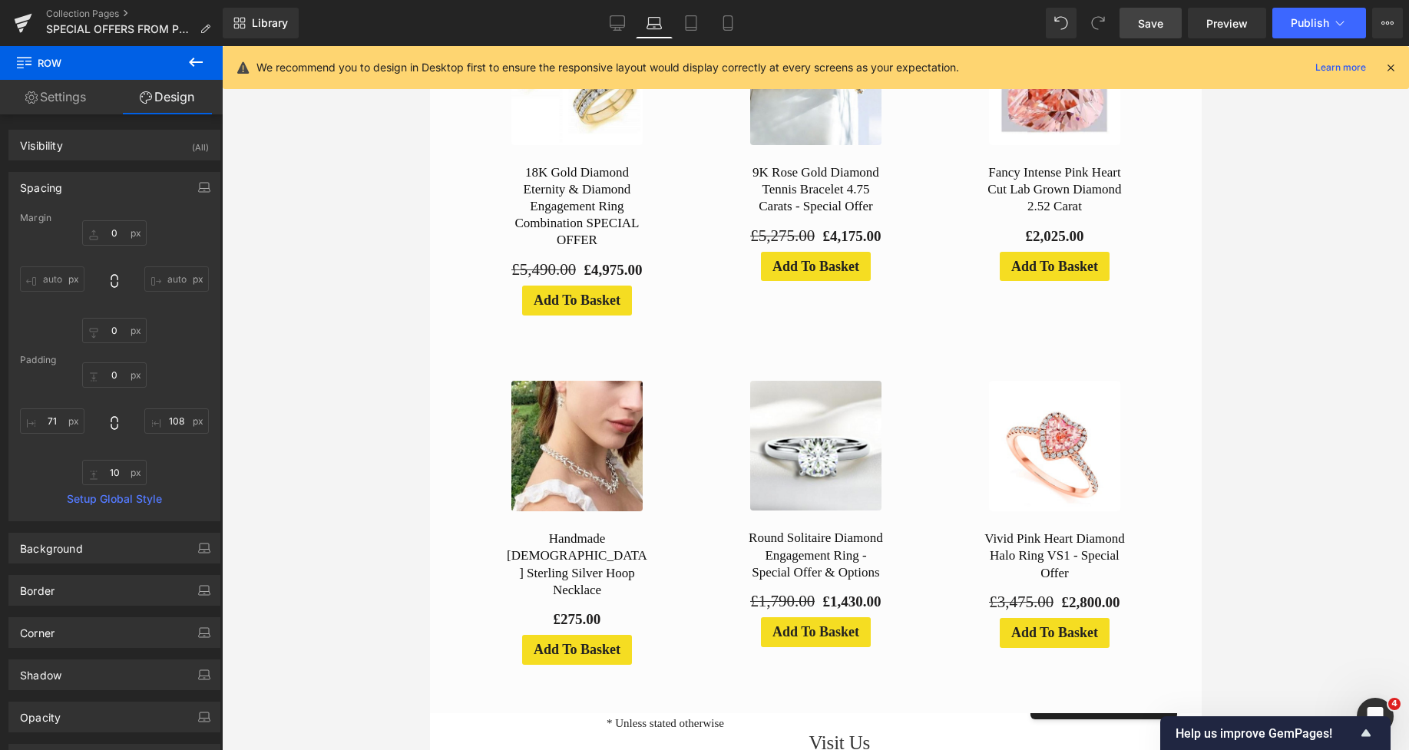
drag, startPoint x: 1198, startPoint y: 267, endPoint x: 1614, endPoint y: 123, distance: 439.6
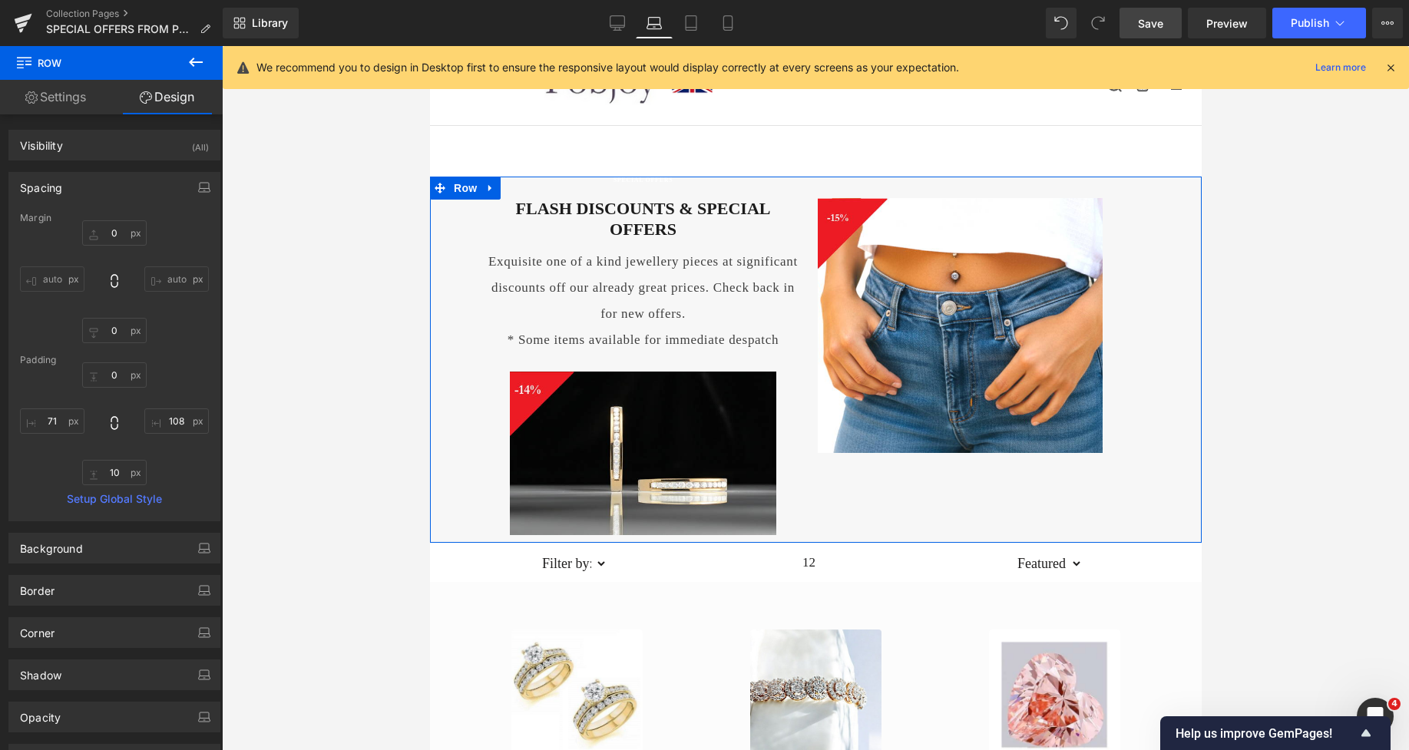
click at [1128, 215] on div "SPECIAL OFFERS Heading FLASH DISCOUNTS & SPECIAL OFFERS Heading Exquisite one o…" at bounding box center [815, 360] width 772 height 366
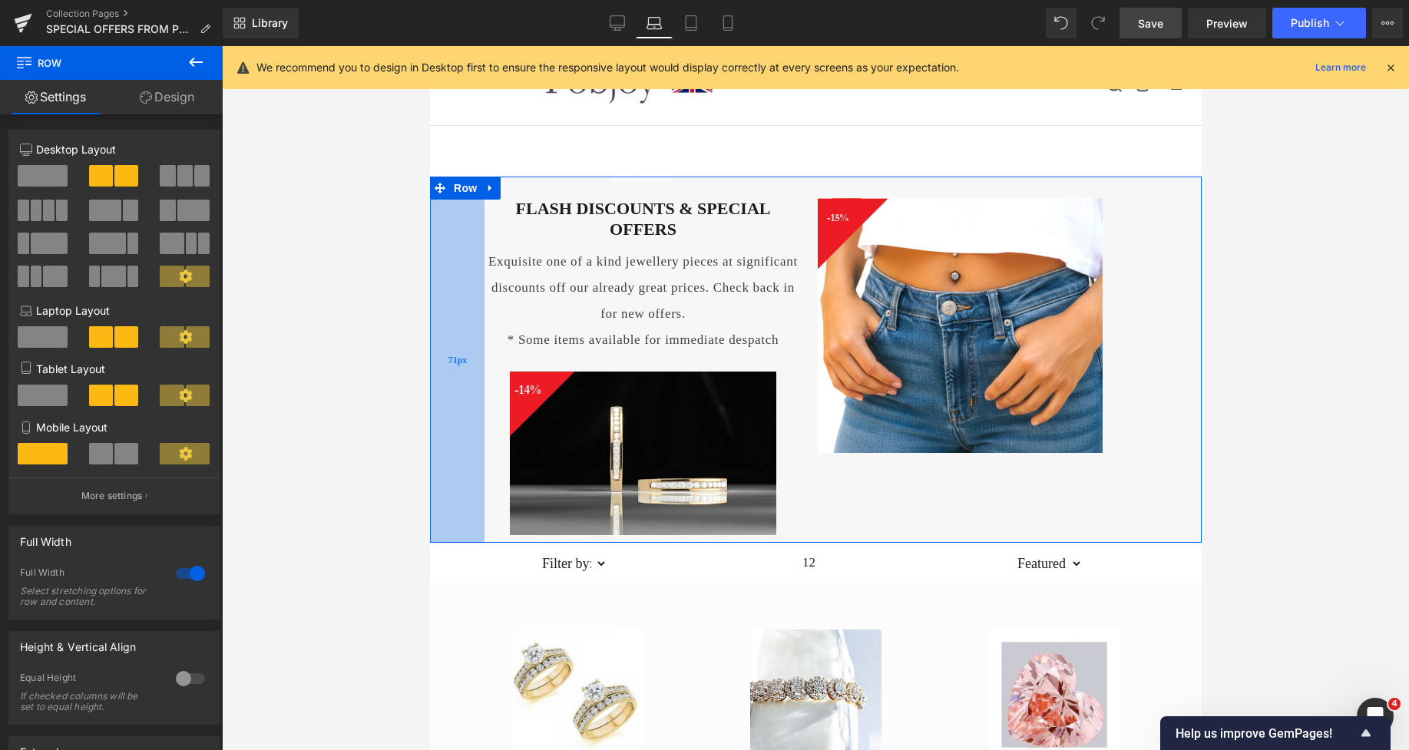
click at [469, 237] on div "71px" at bounding box center [456, 360] width 55 height 366
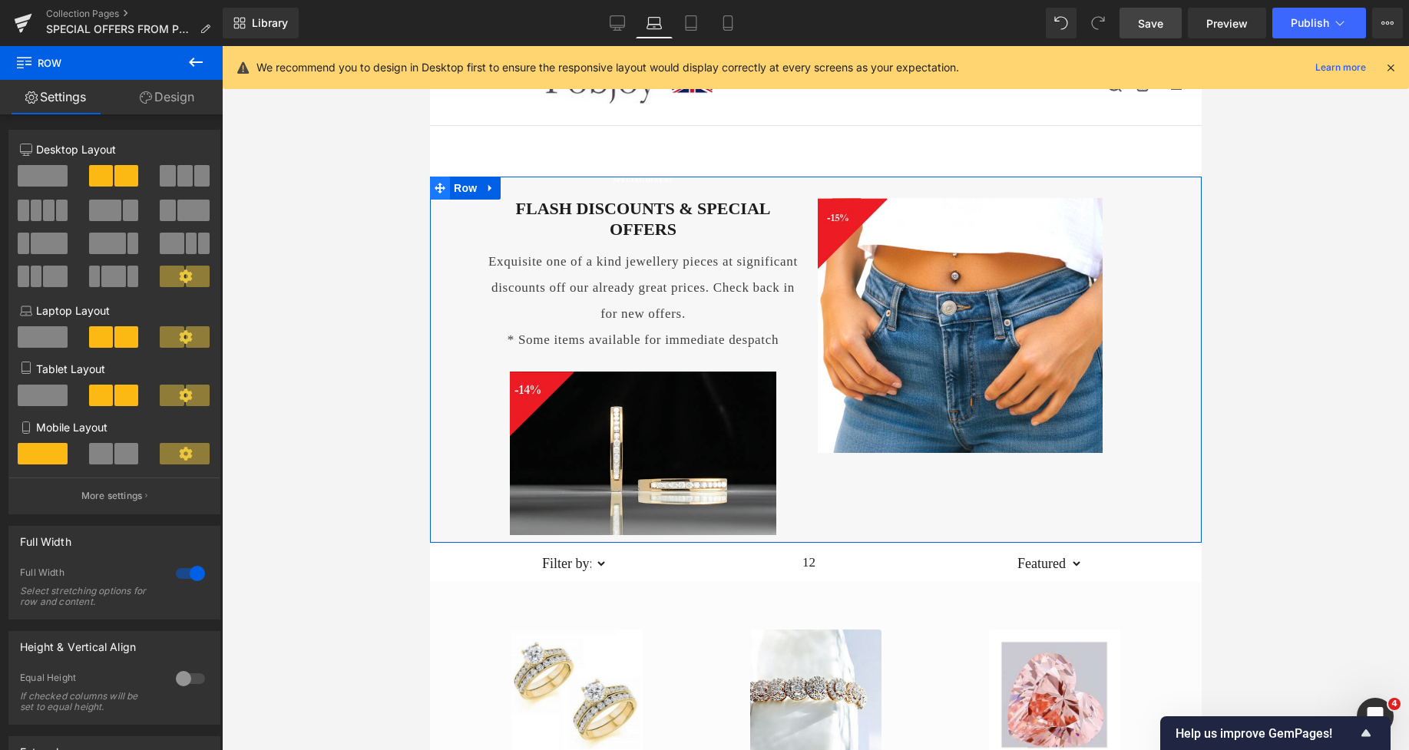
click at [440, 194] on span at bounding box center [439, 188] width 20 height 23
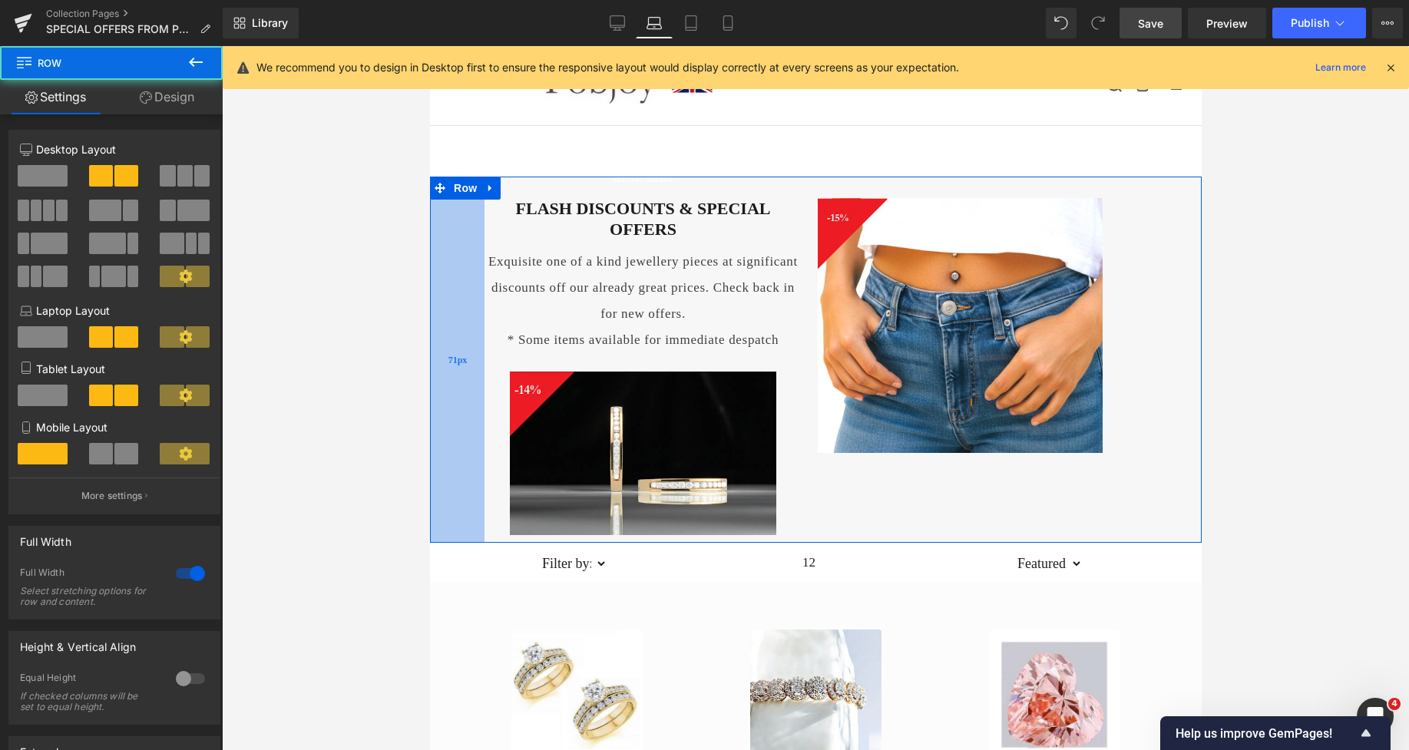
click at [441, 253] on div "71px" at bounding box center [456, 360] width 55 height 366
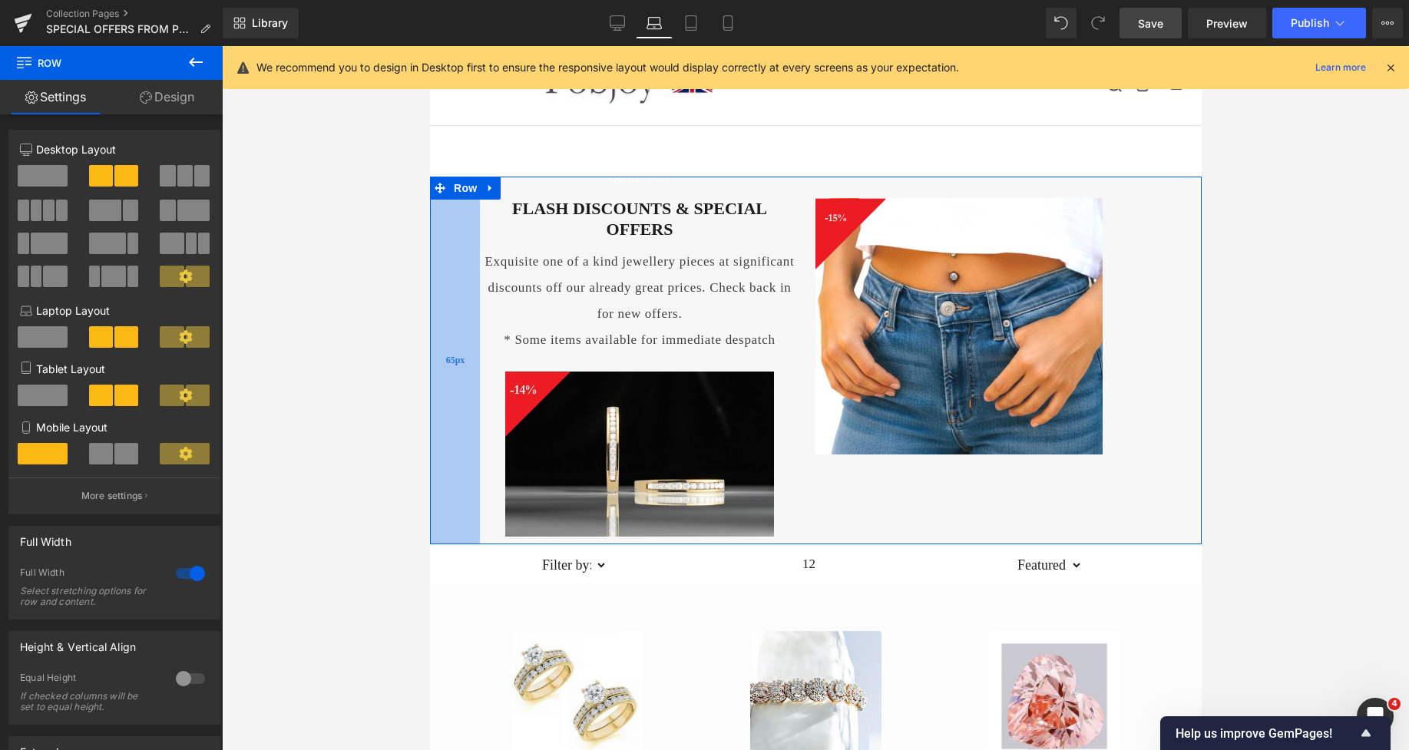
click at [436, 253] on div "65px" at bounding box center [454, 361] width 50 height 368
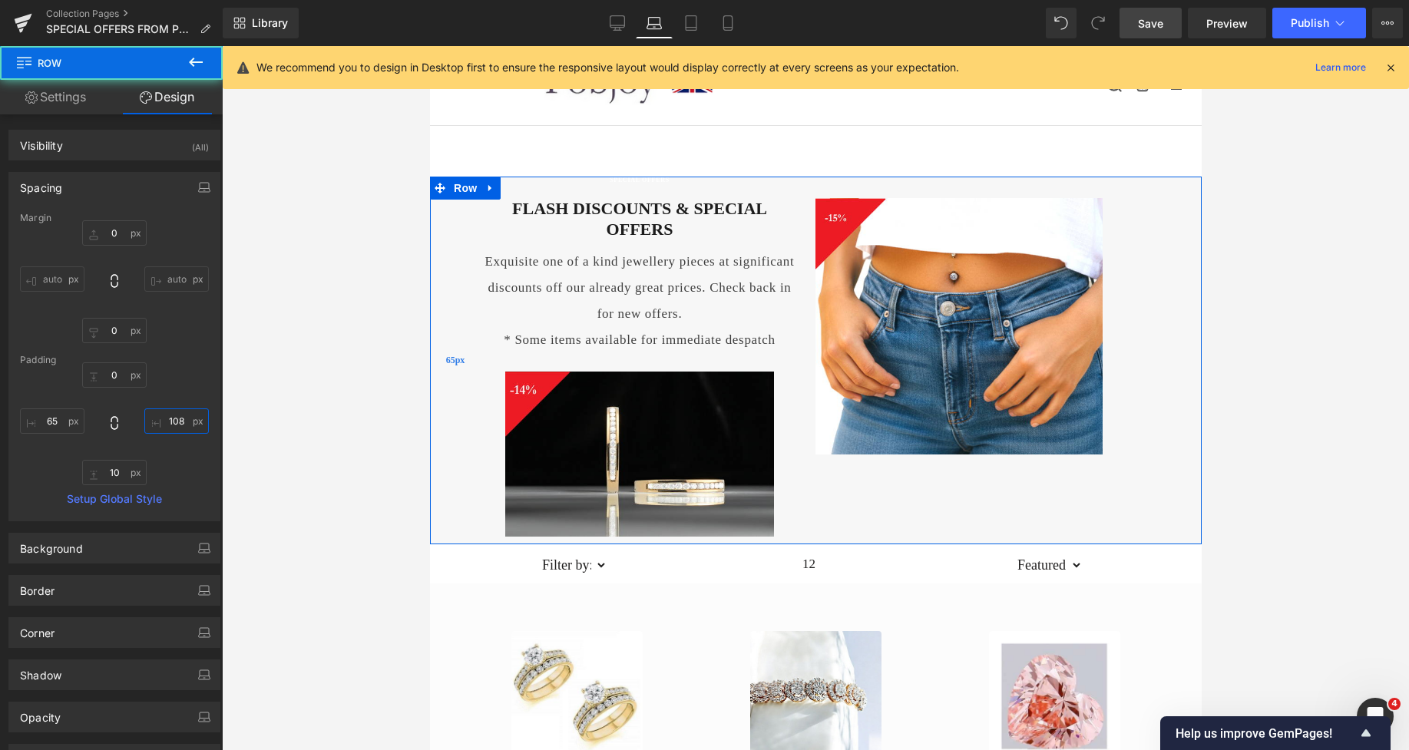
click at [171, 428] on input "108" at bounding box center [176, 421] width 65 height 25
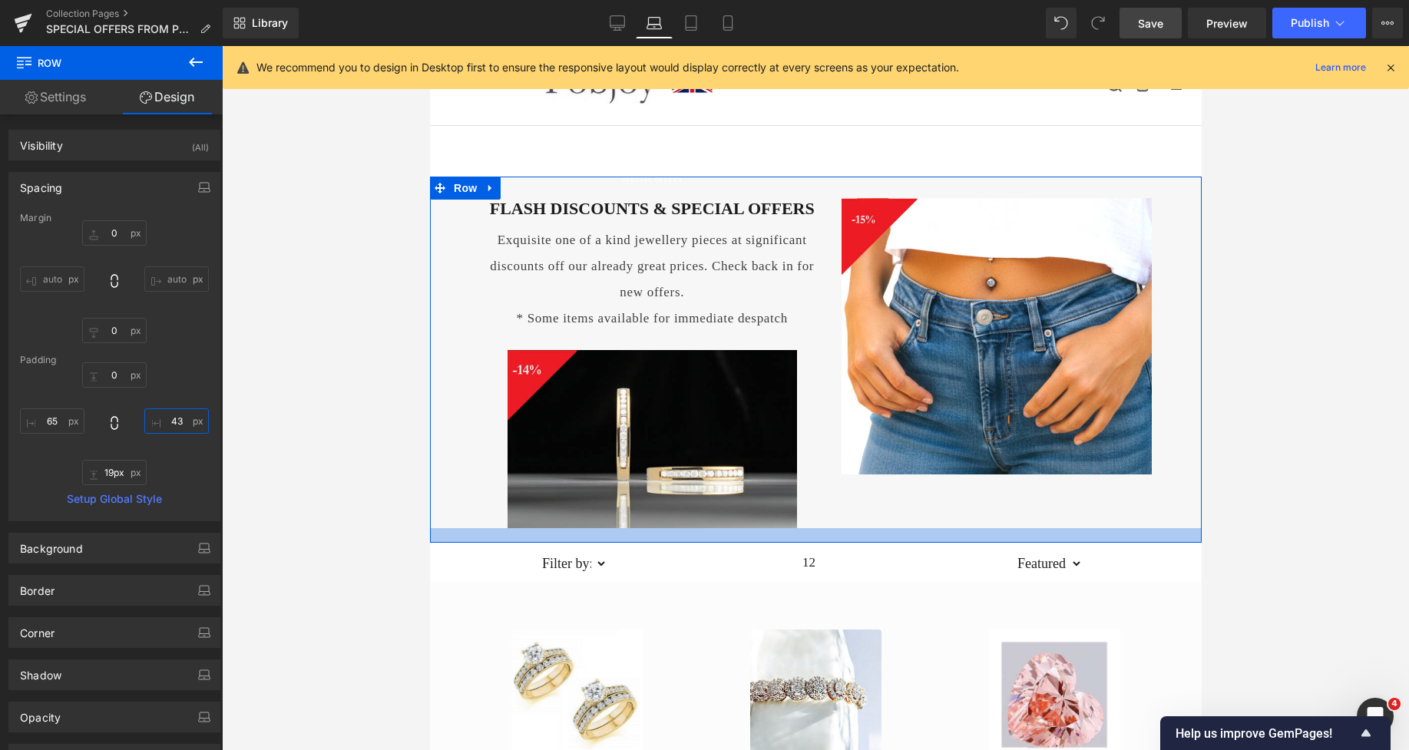
drag, startPoint x: 796, startPoint y: 535, endPoint x: 804, endPoint y: 542, distance: 10.9
click at [804, 542] on div at bounding box center [815, 535] width 772 height 15
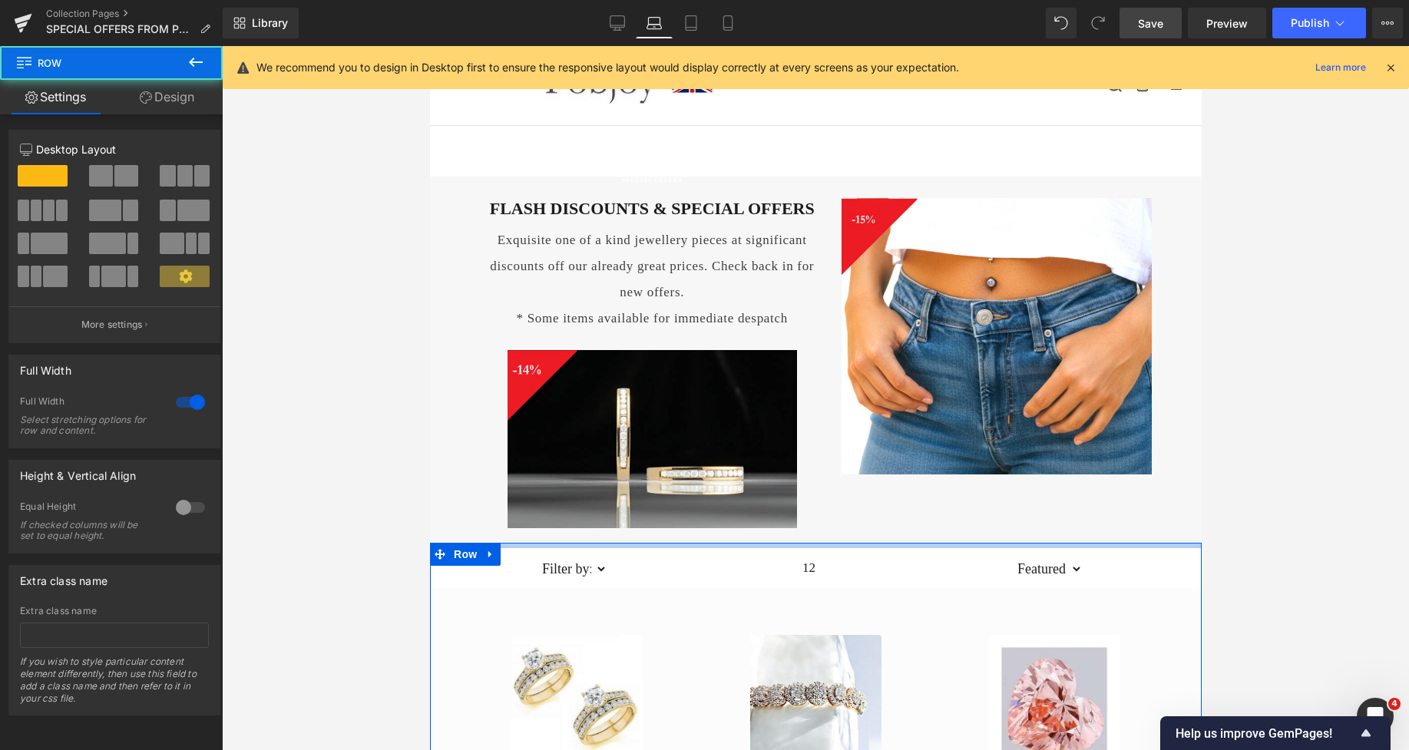
drag, startPoint x: 711, startPoint y: 547, endPoint x: 718, endPoint y: 552, distance: 8.8
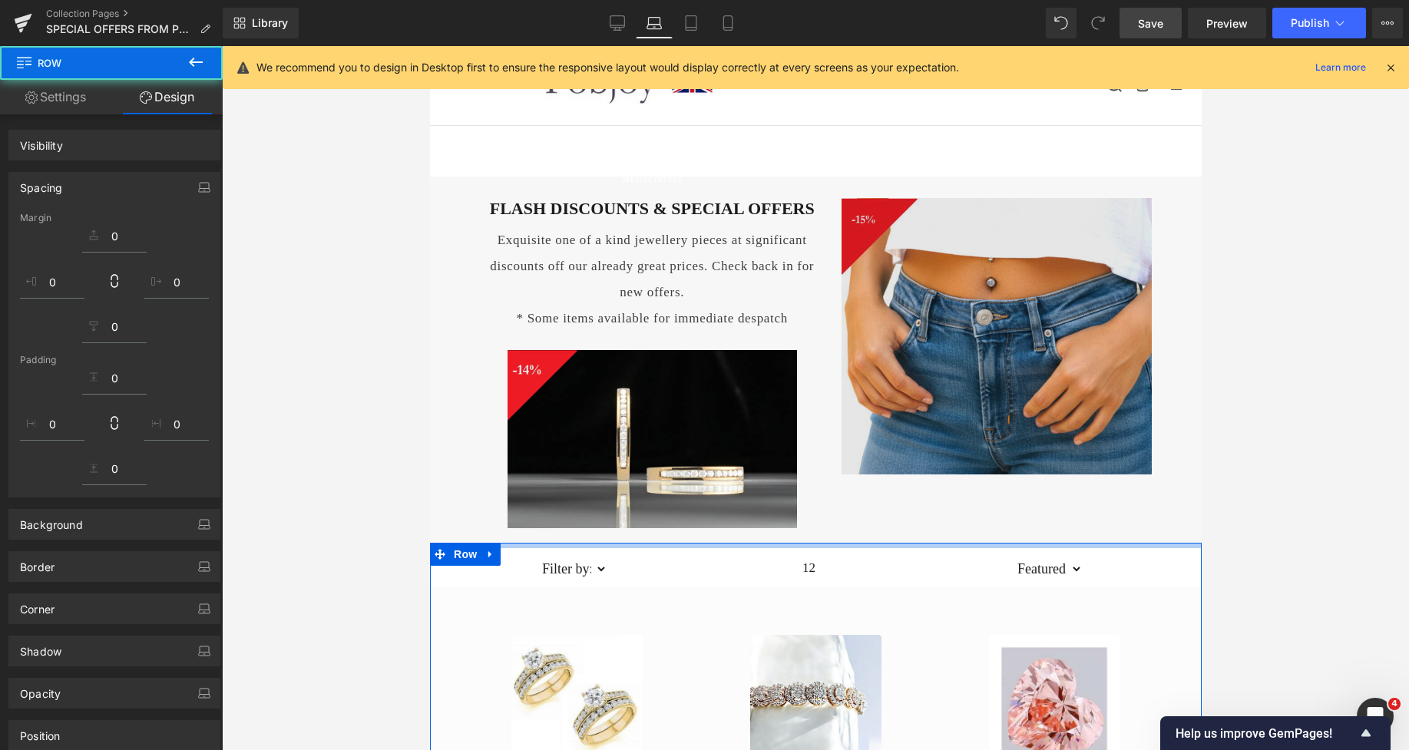
click at [916, 248] on img at bounding box center [996, 336] width 310 height 277
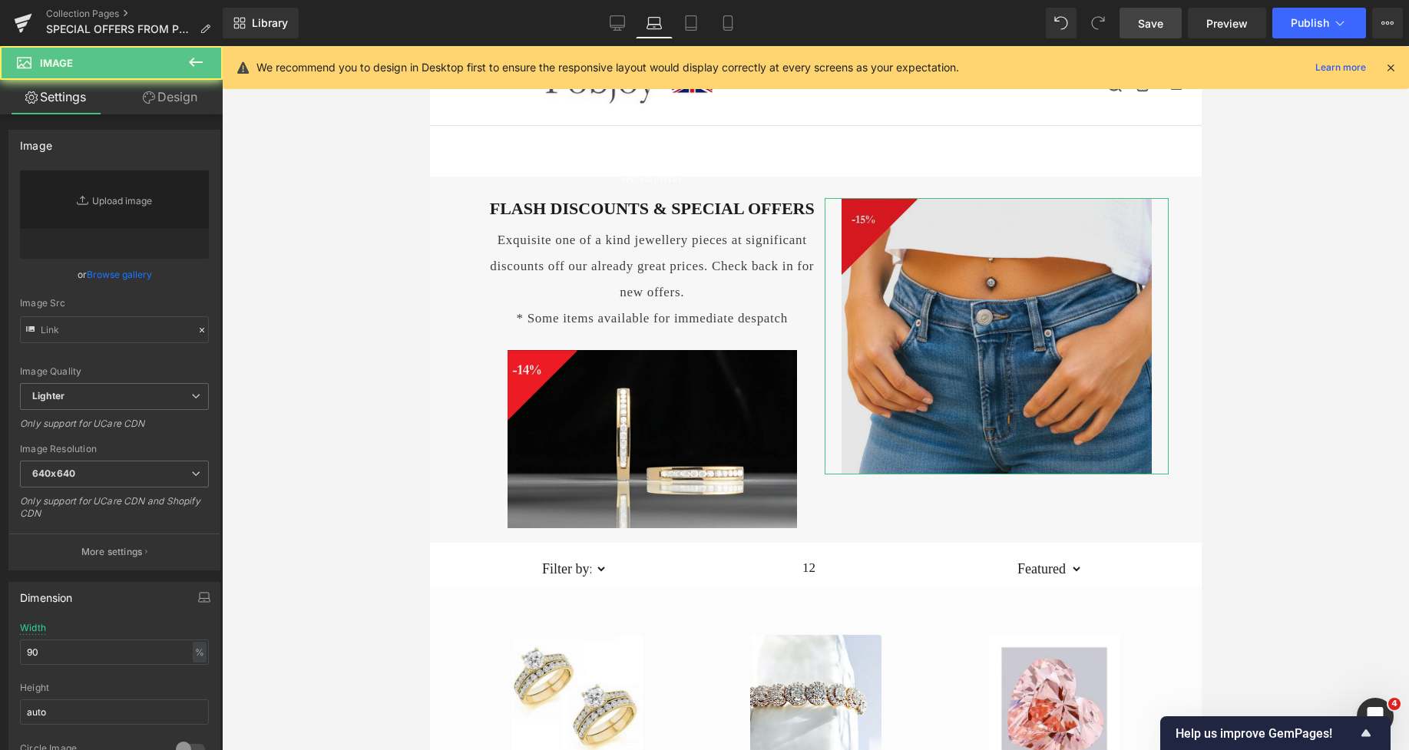
click at [173, 106] on link "Design" at bounding box center [169, 97] width 111 height 35
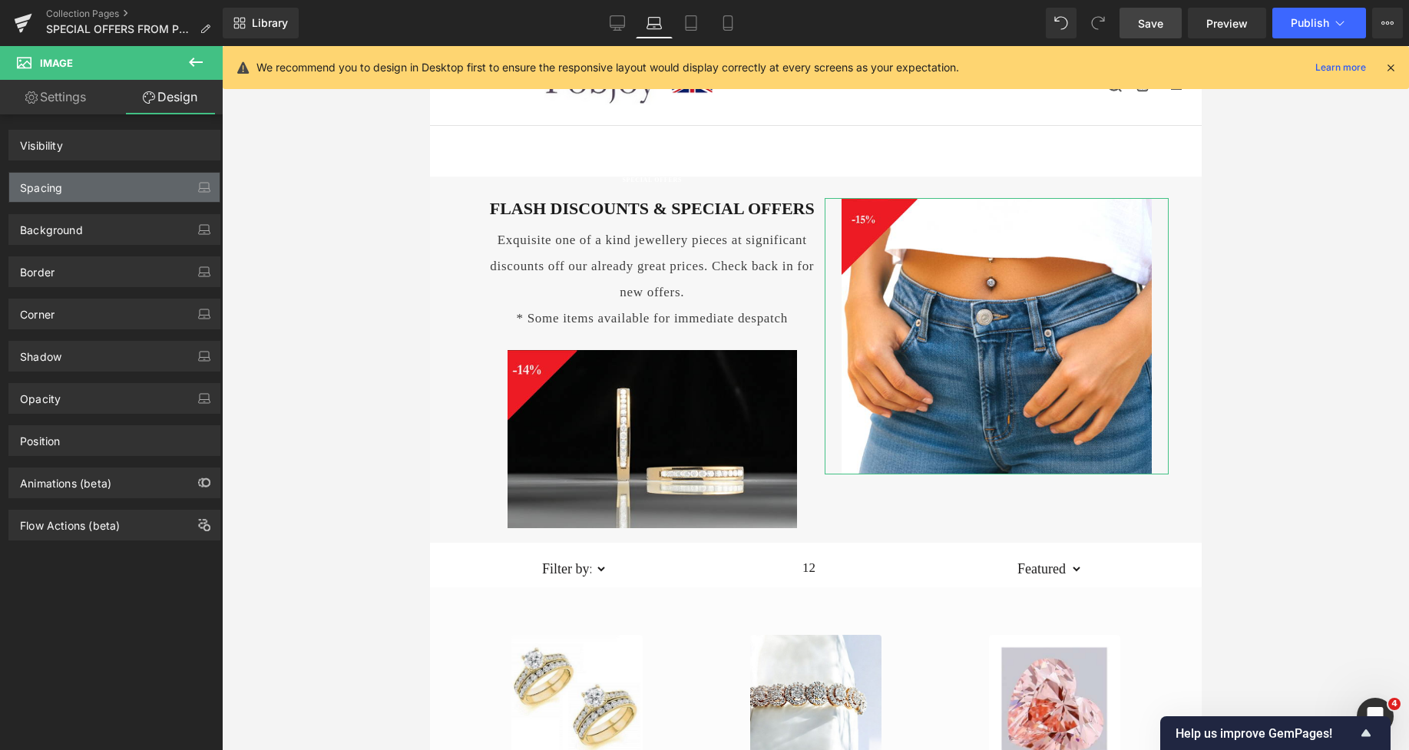
click at [71, 187] on div "Spacing" at bounding box center [114, 187] width 210 height 29
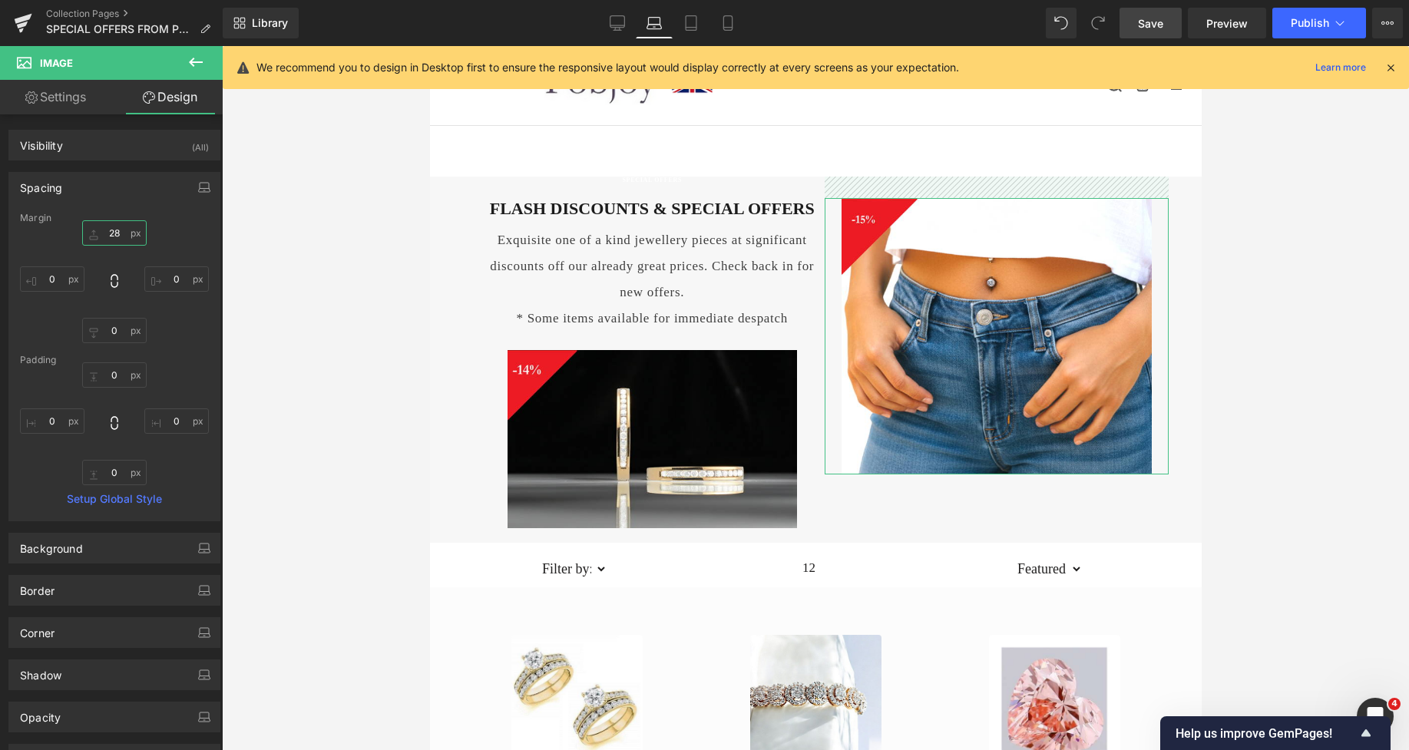
click at [104, 230] on input "28" at bounding box center [114, 232] width 65 height 25
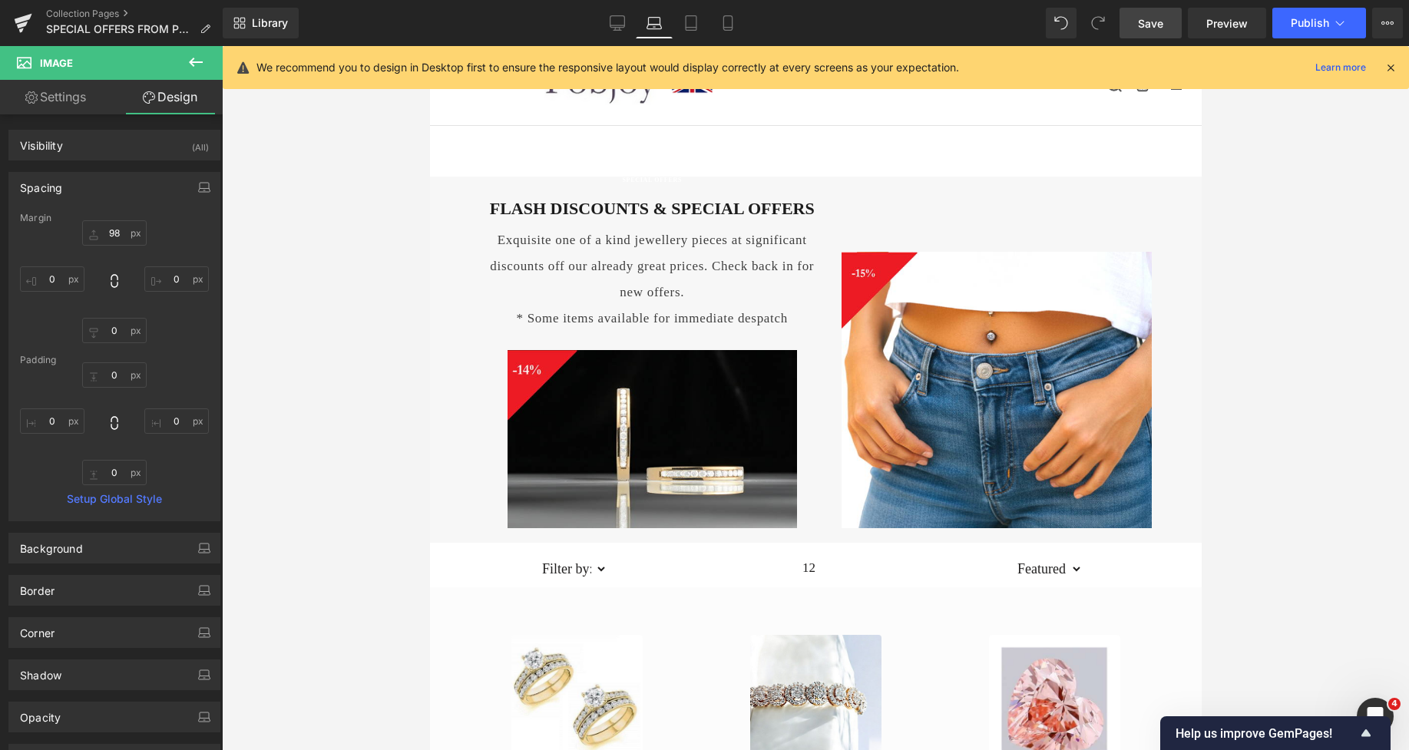
click at [1147, 22] on span "Save" at bounding box center [1150, 23] width 25 height 16
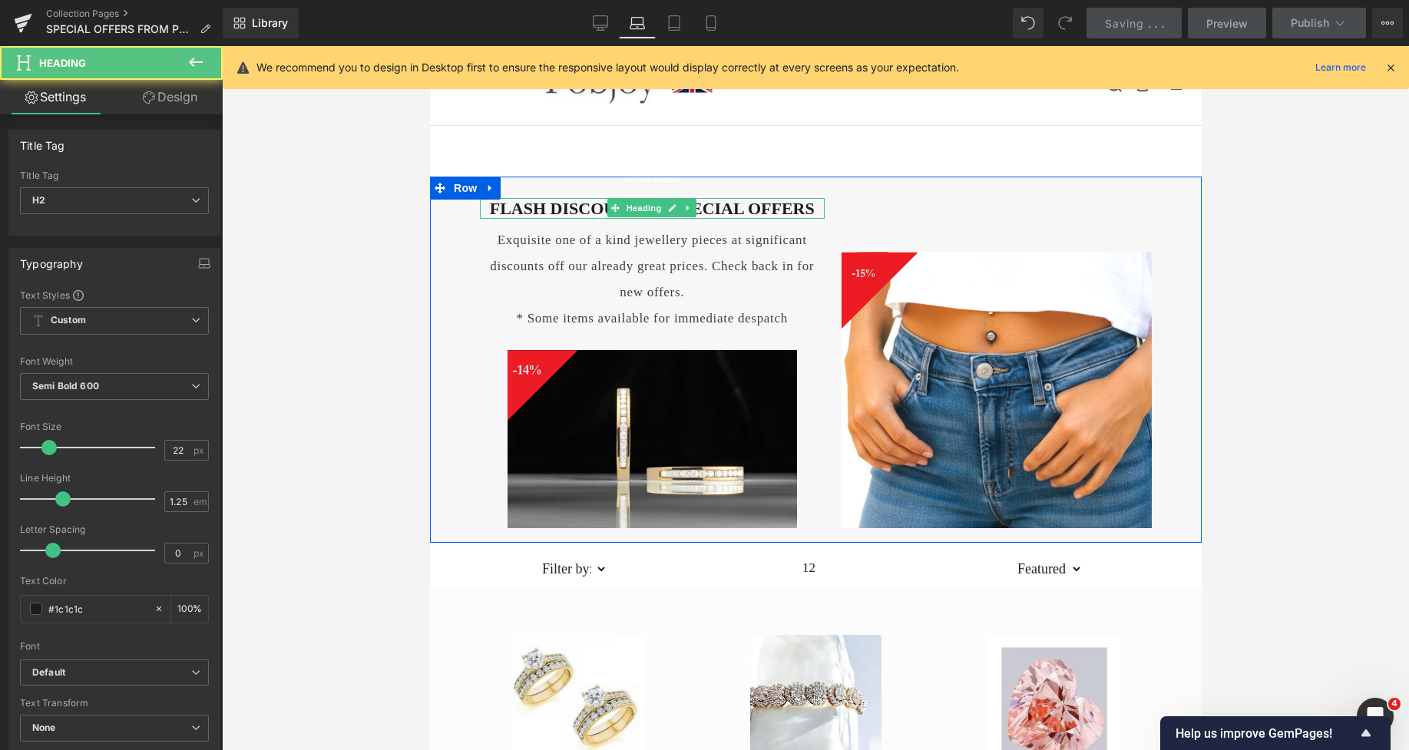
click at [527, 210] on h2 "FLASH DISCOUNTS & SPECIAL OFFERS" at bounding box center [651, 209] width 345 height 22
click at [518, 199] on h2 "FLASH DISCOUNTS & SPECIAL OFFERS" at bounding box center [651, 209] width 345 height 22
click at [515, 205] on h2 "FLASH DISCOUNTS & SPECIAL OFFERS" at bounding box center [651, 209] width 345 height 22
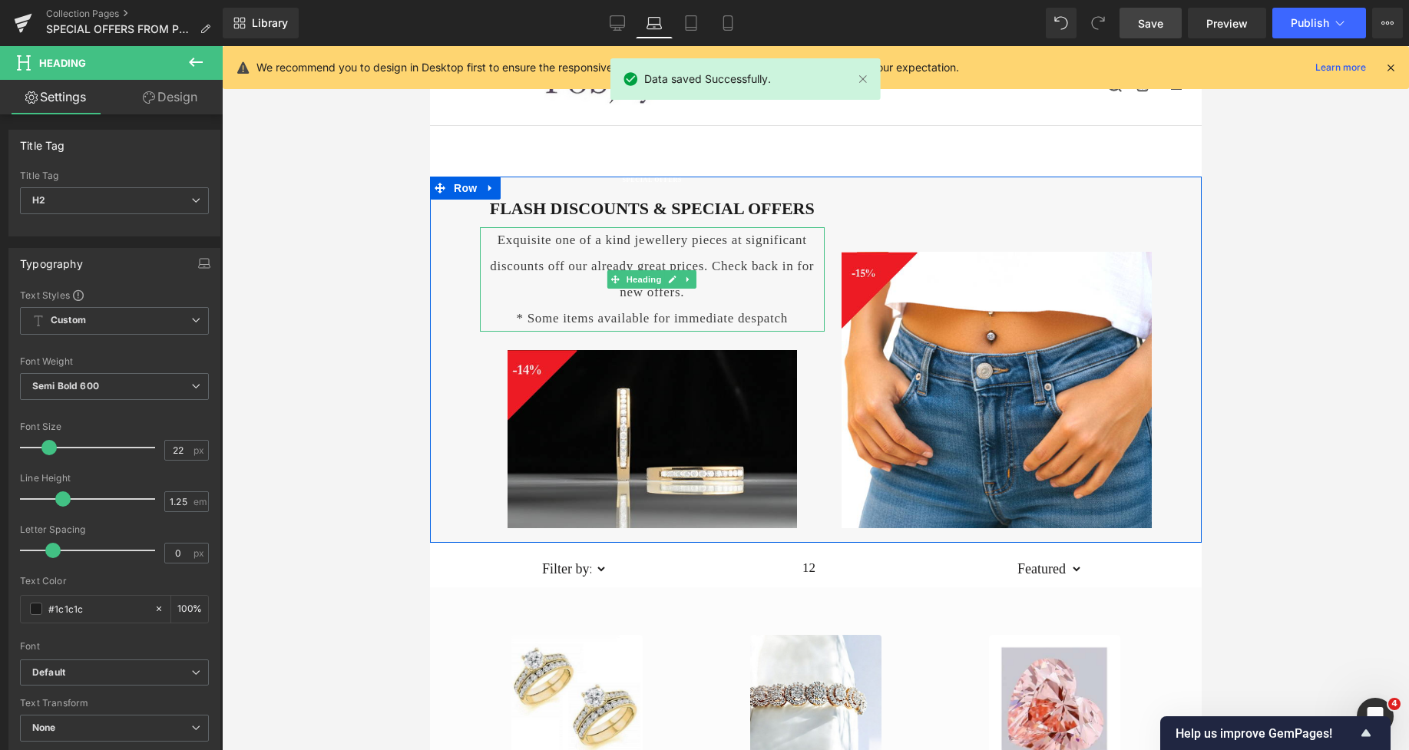
click at [505, 277] on h4 "Exquisite one of a kind jewellery pieces at significant discounts off our alrea…" at bounding box center [651, 266] width 345 height 78
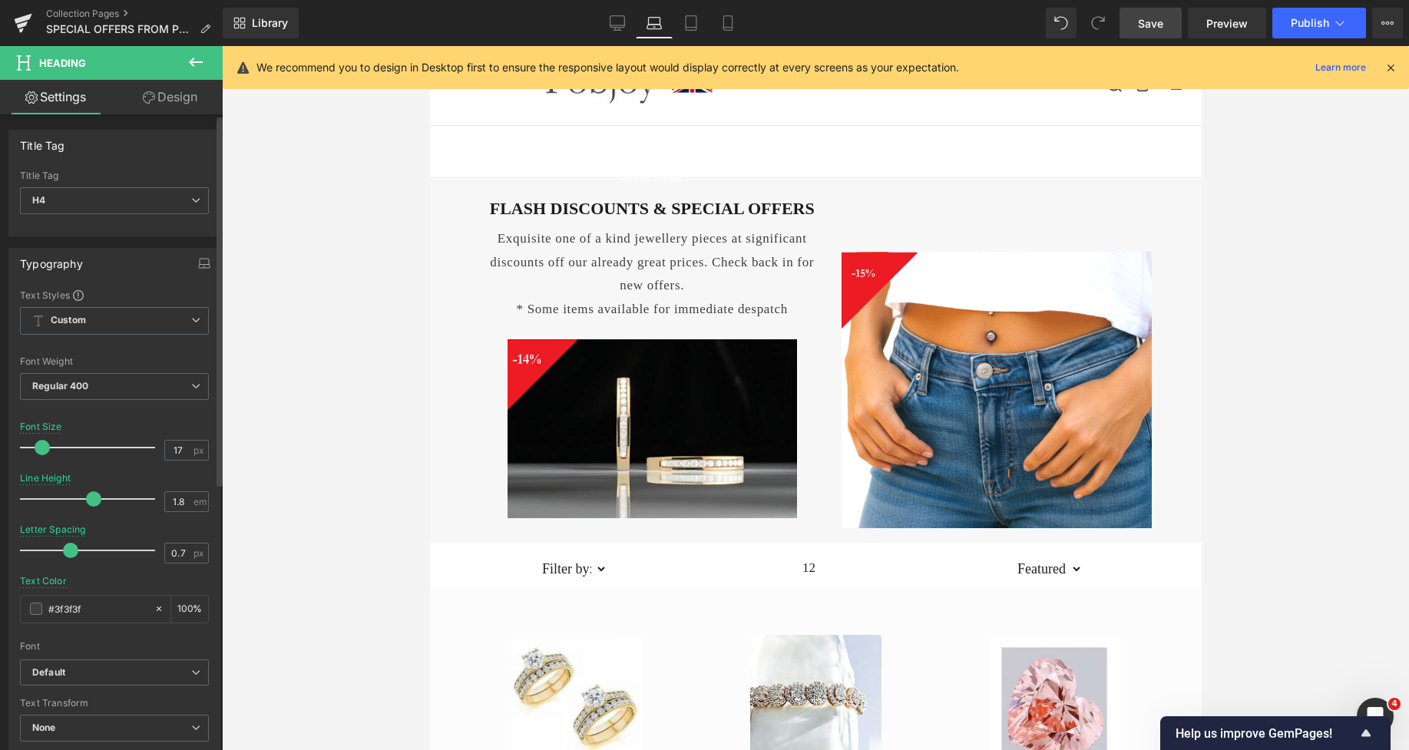
click at [91, 496] on span at bounding box center [93, 499] width 15 height 15
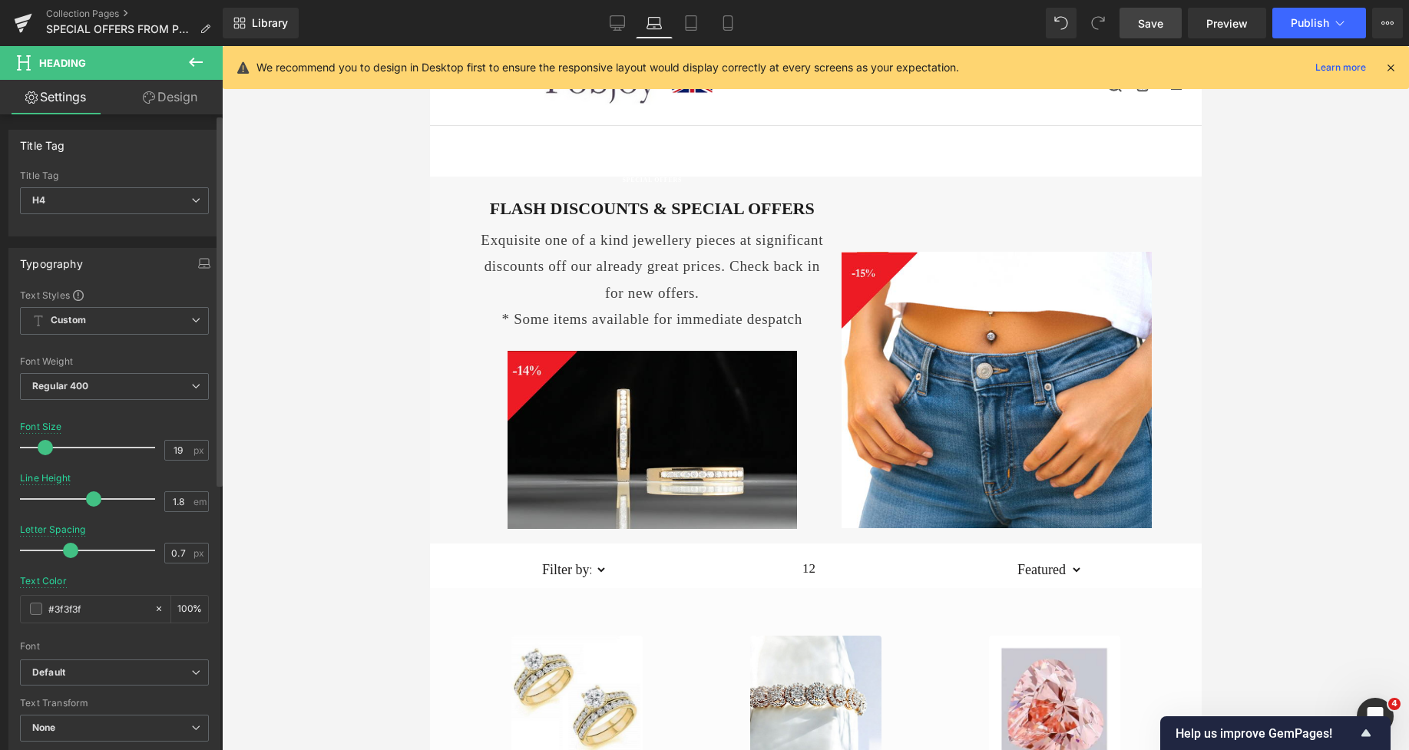
click at [45, 449] on span at bounding box center [45, 447] width 15 height 15
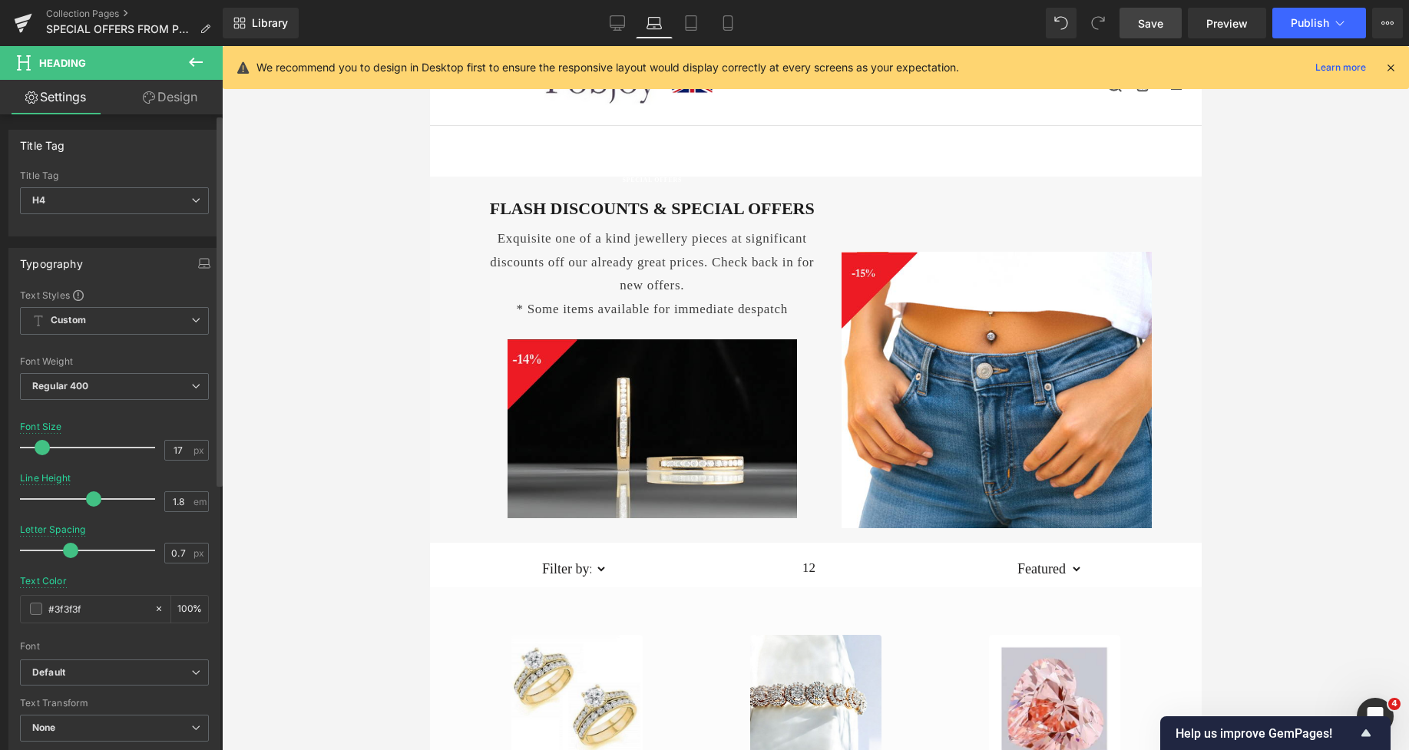
click at [41, 449] on span at bounding box center [42, 447] width 15 height 15
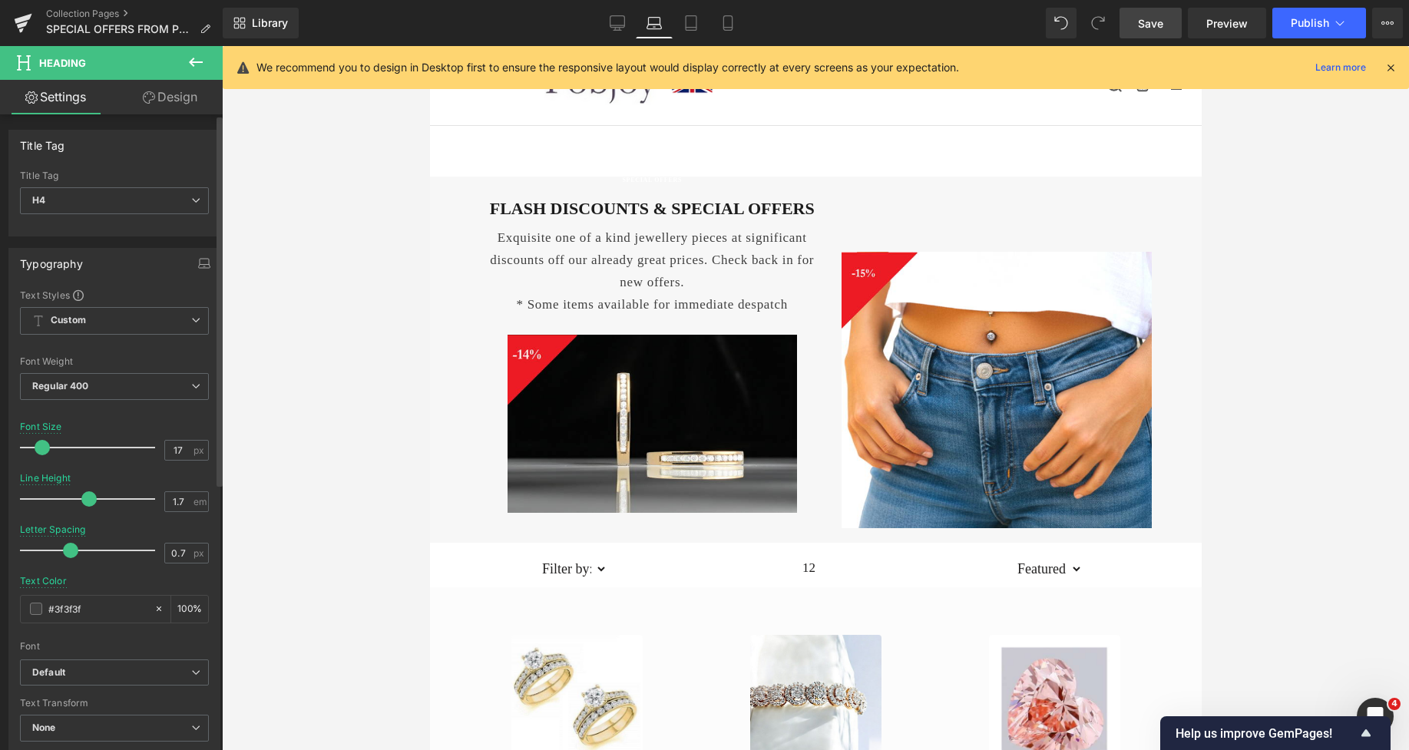
click at [91, 501] on span at bounding box center [88, 499] width 15 height 15
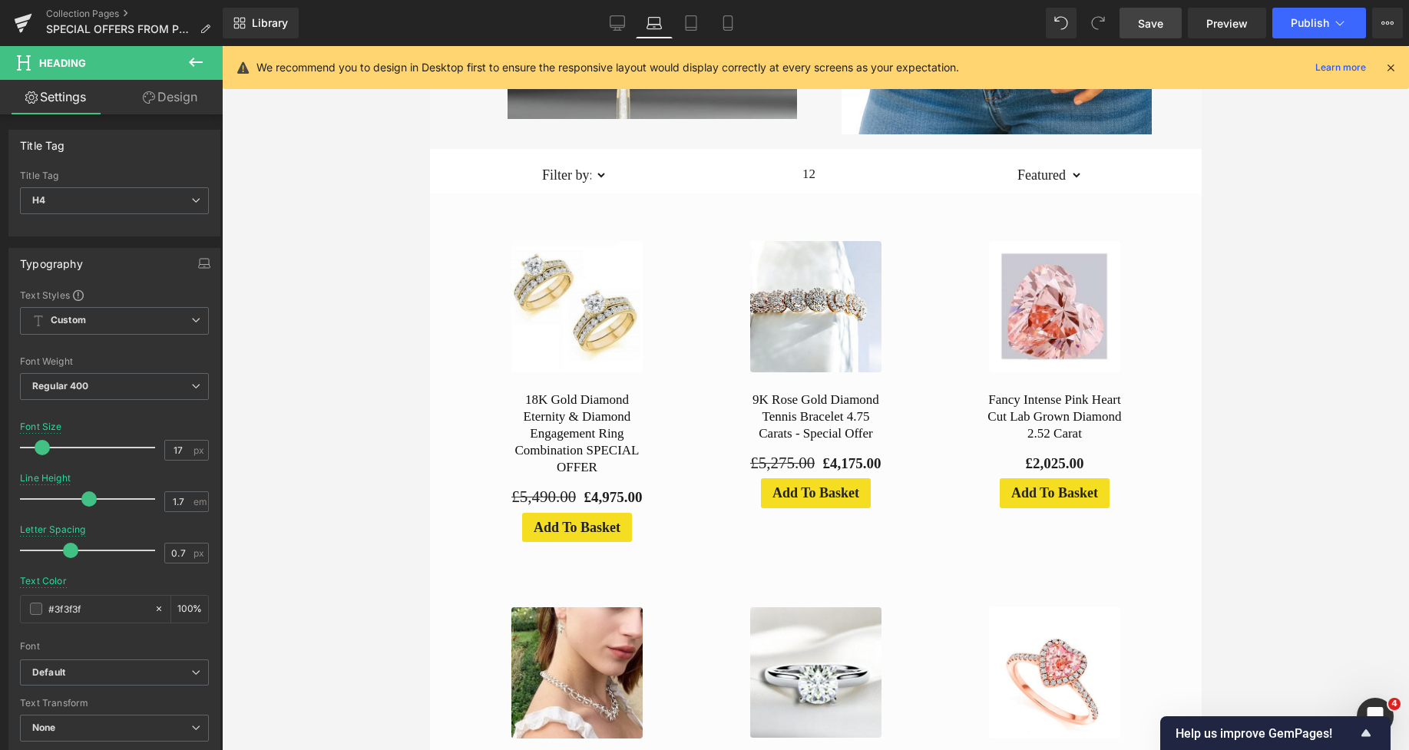
scroll to position [398, 0]
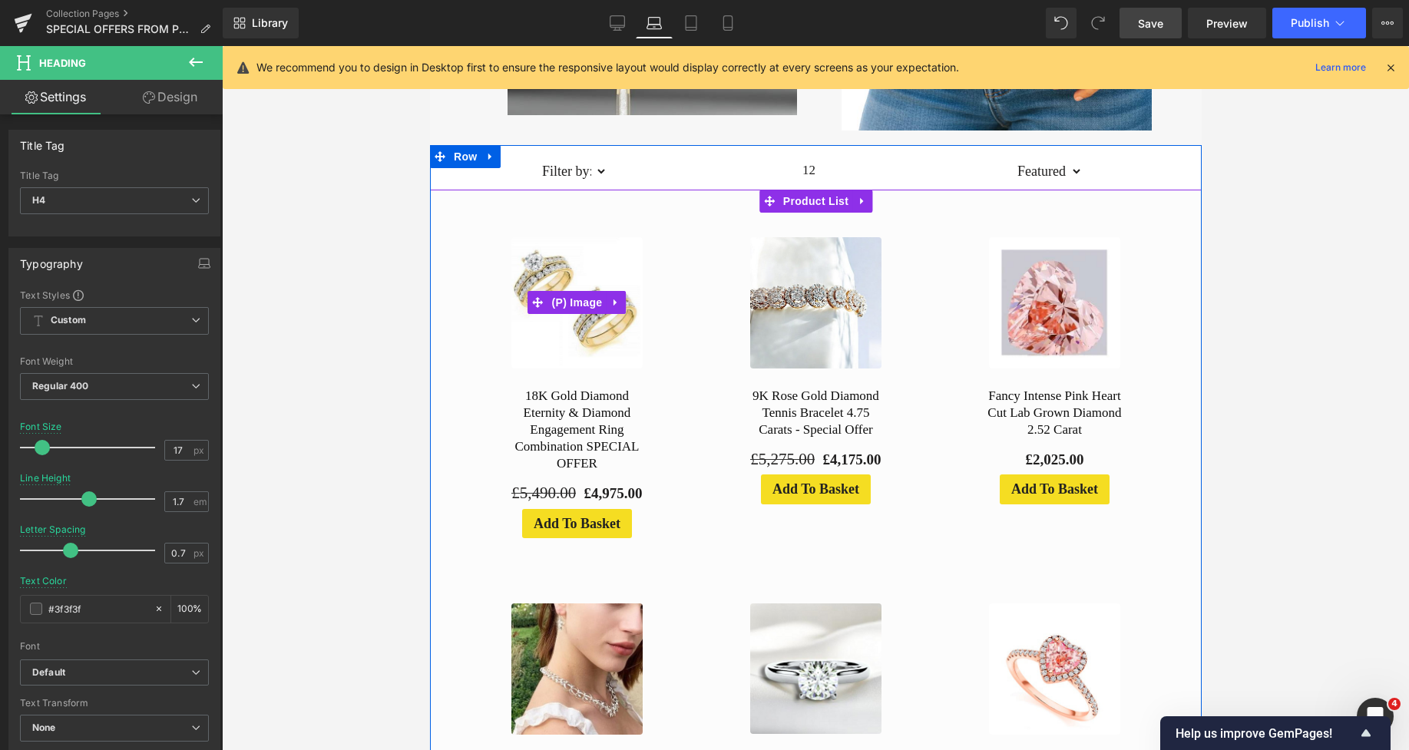
click at [539, 243] on img at bounding box center [576, 302] width 131 height 131
click at [432, 265] on div at bounding box center [439, 563] width 21 height 747
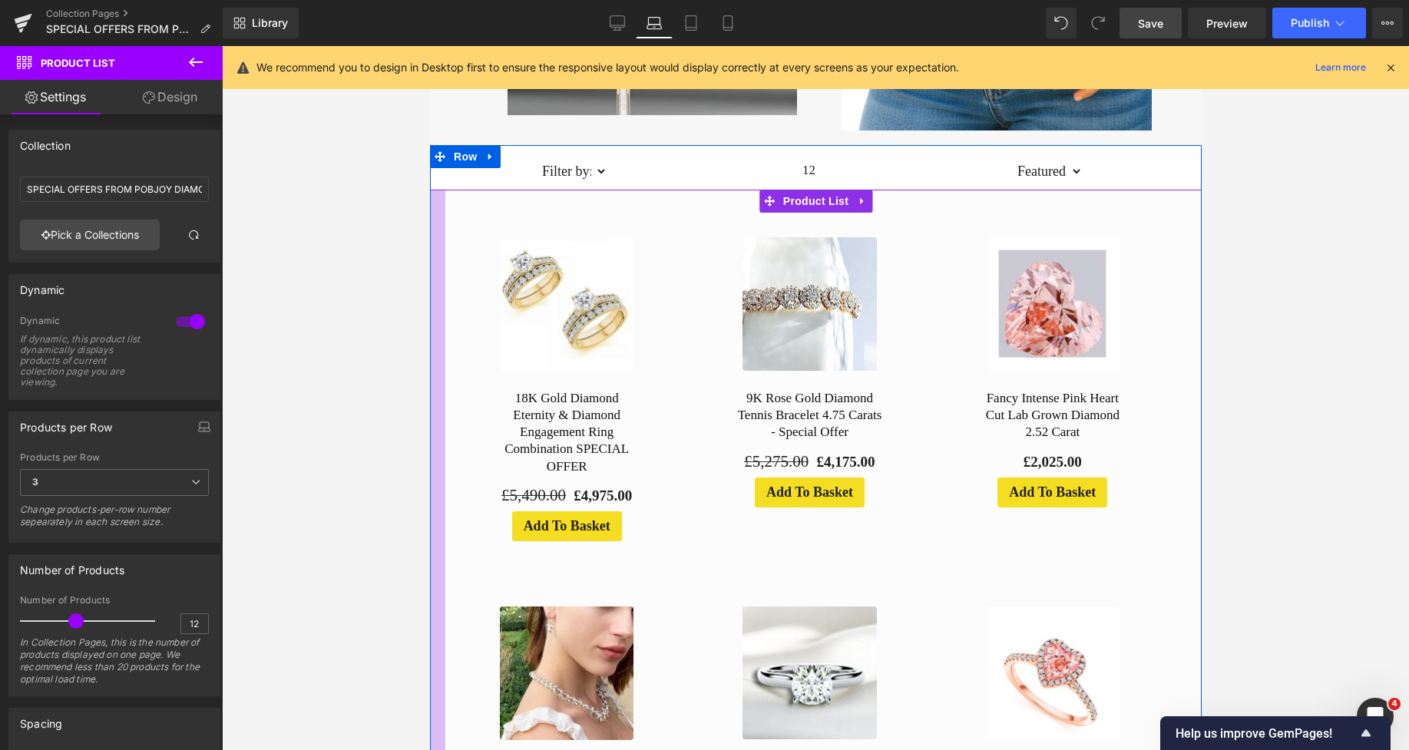
drag, startPoint x: 15, startPoint y: 223, endPoint x: 423, endPoint y: 273, distance: 411.0
drag, startPoint x: 1149, startPoint y: 19, endPoint x: 229, endPoint y: 199, distance: 937.5
click at [1149, 19] on span "Save" at bounding box center [1150, 23] width 25 height 16
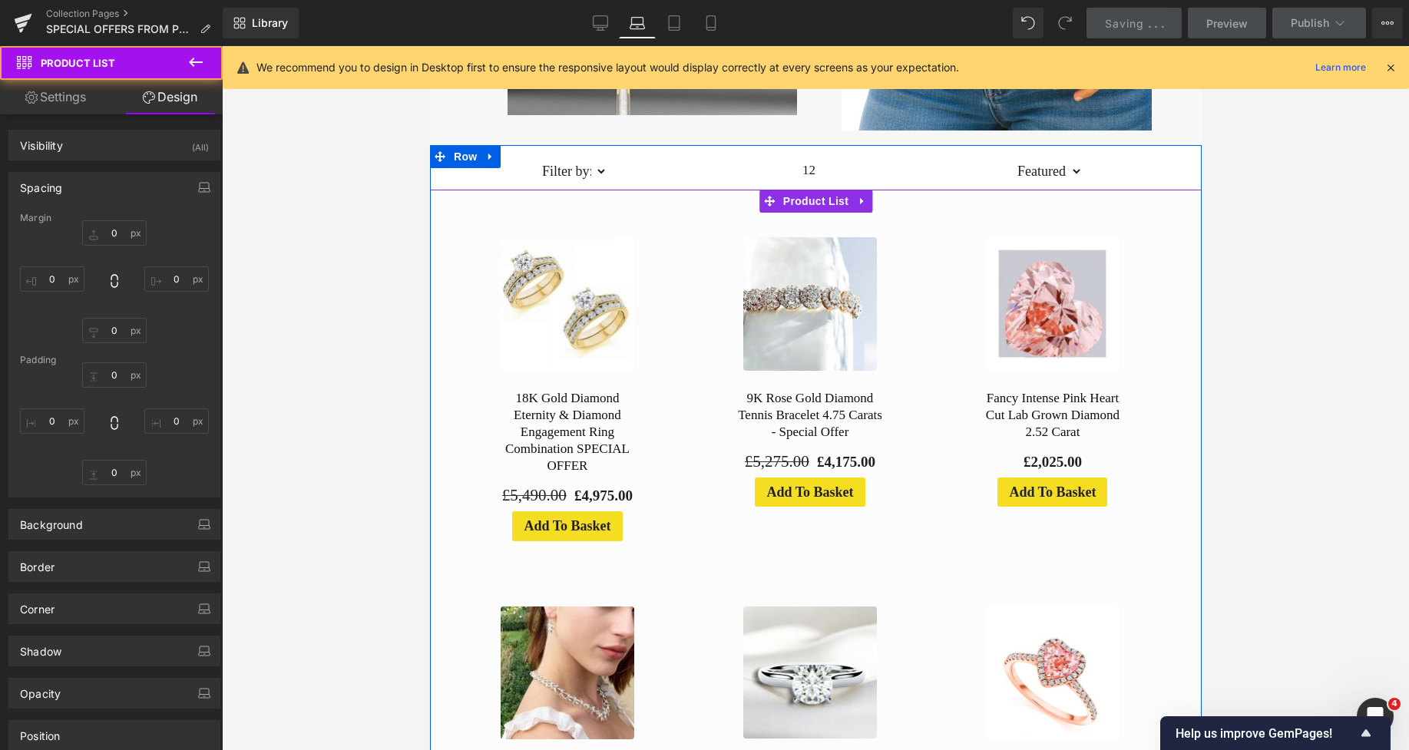
click at [432, 307] on div at bounding box center [437, 566] width 16 height 752
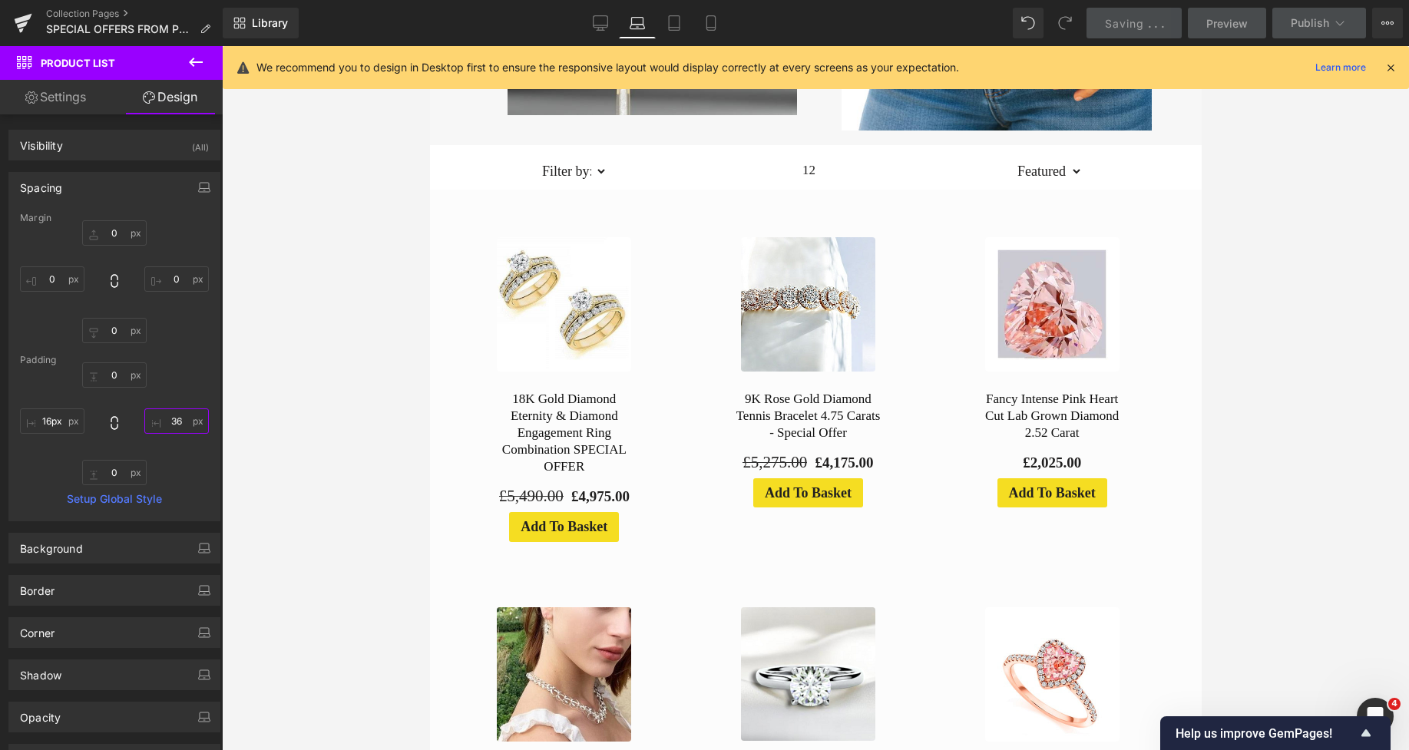
click at [165, 412] on input "36" at bounding box center [176, 421] width 65 height 25
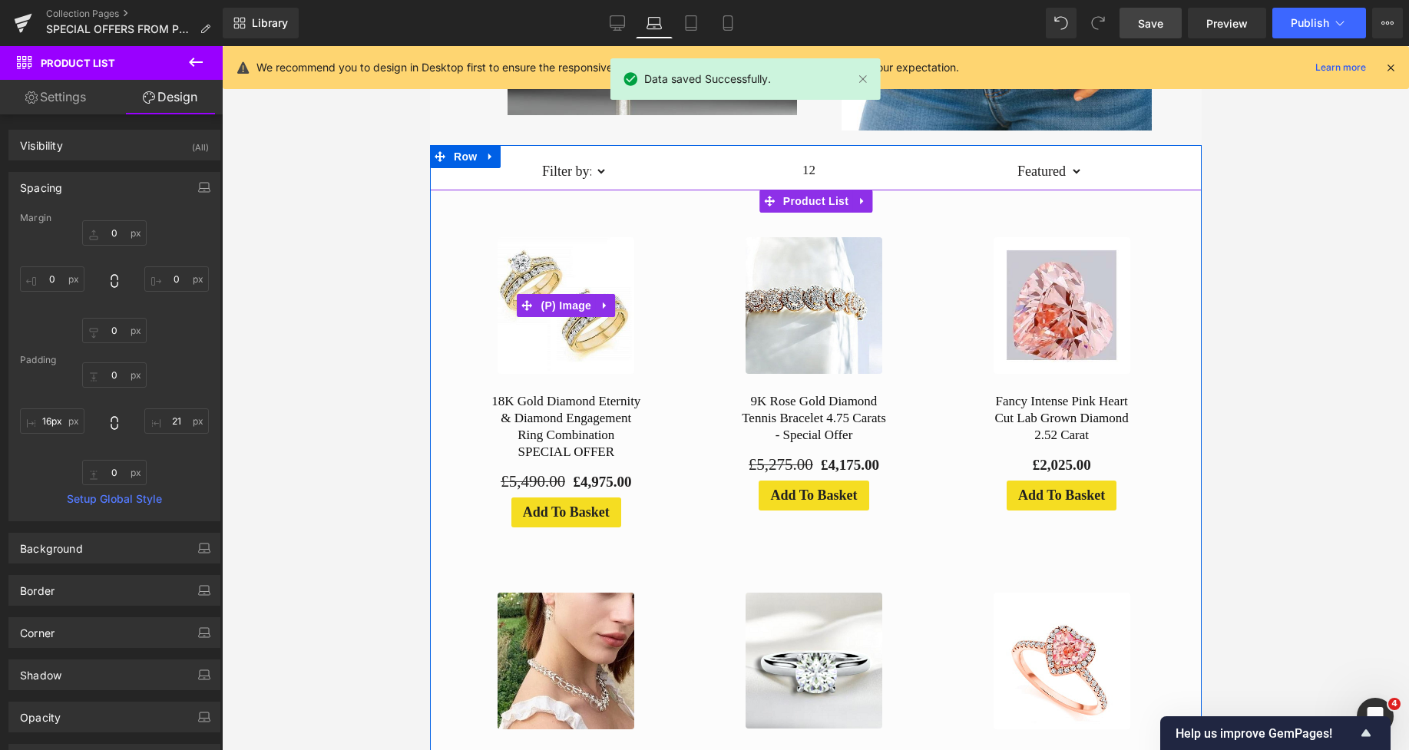
click at [606, 339] on img at bounding box center [565, 305] width 137 height 137
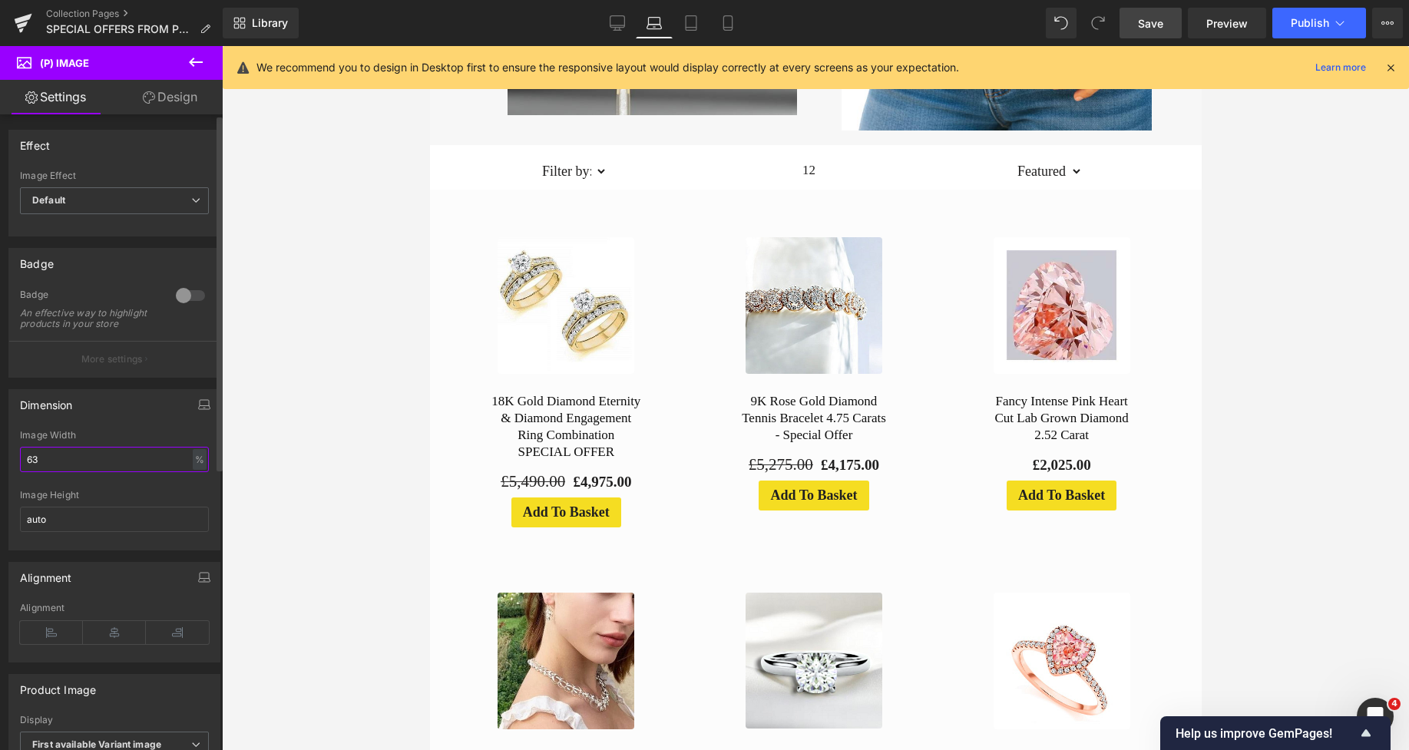
drag, startPoint x: 57, startPoint y: 462, endPoint x: 25, endPoint y: 470, distance: 33.3
click at [25, 470] on input "63" at bounding box center [114, 459] width 189 height 25
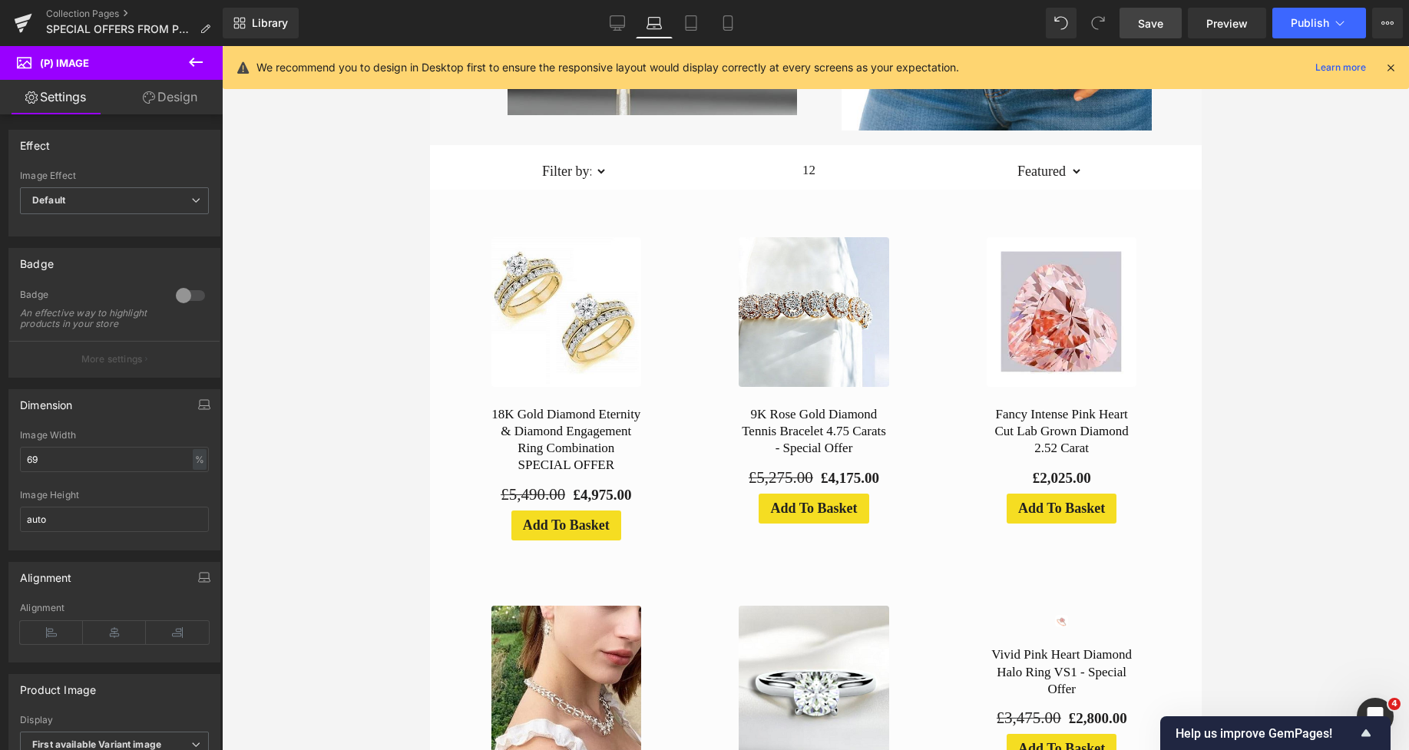
click at [1158, 20] on span "Save" at bounding box center [1150, 23] width 25 height 16
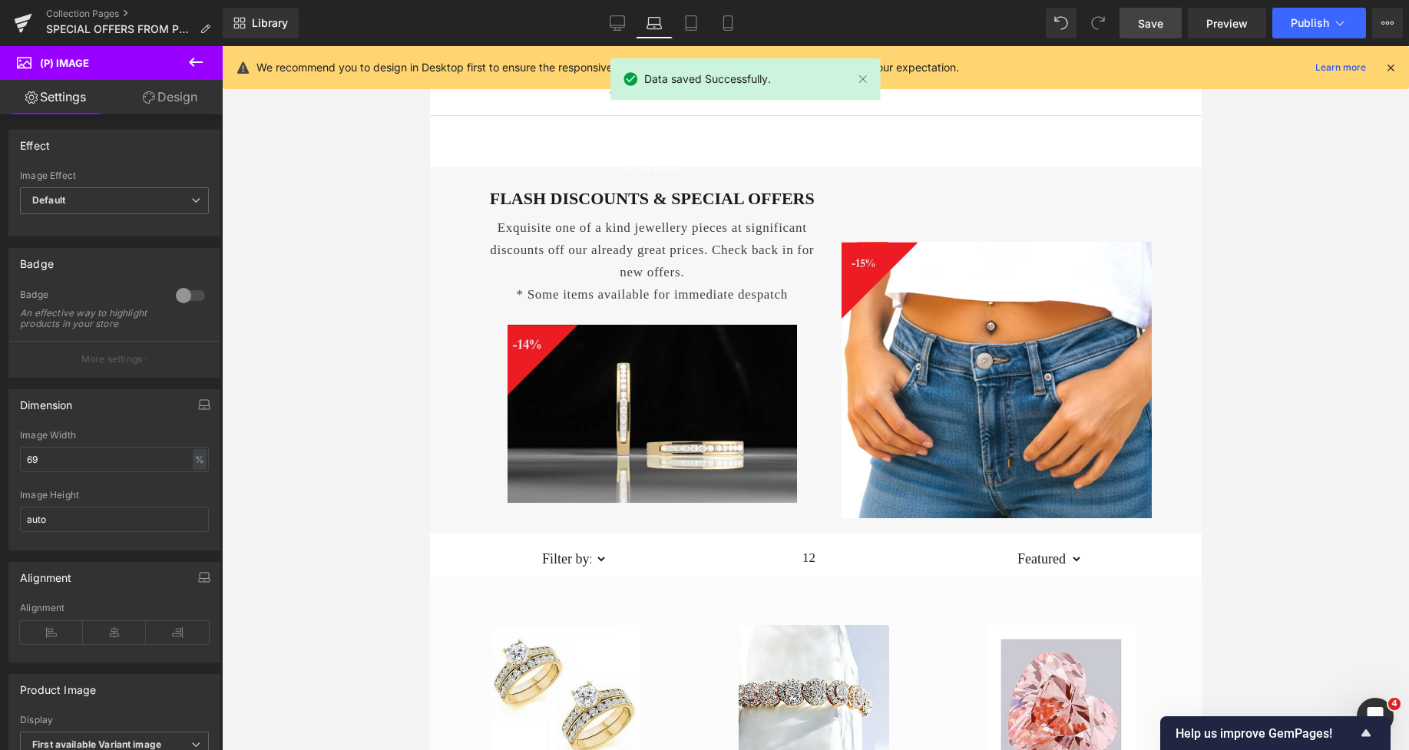
scroll to position [0, 0]
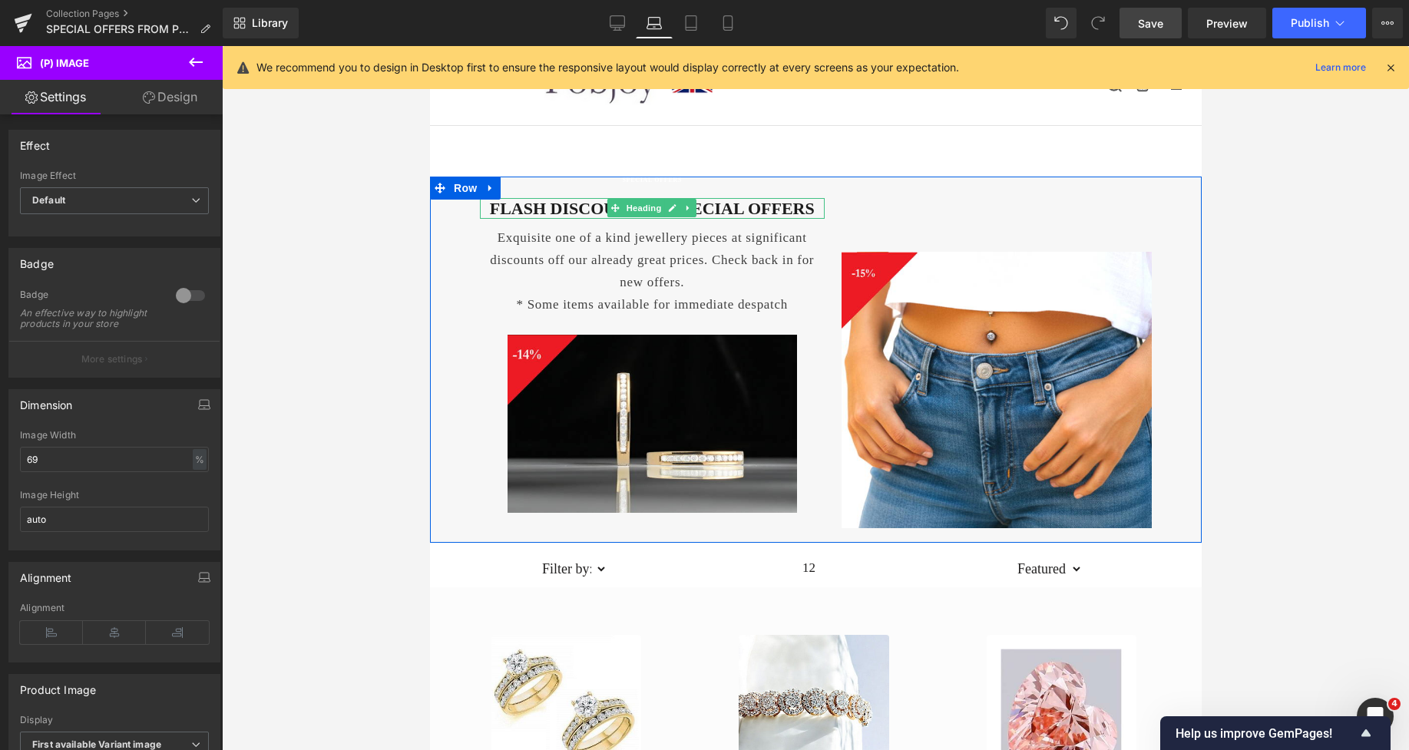
click at [539, 206] on h2 "FLASH DISCOUNTS & SPECIAL OFFERS" at bounding box center [651, 209] width 345 height 22
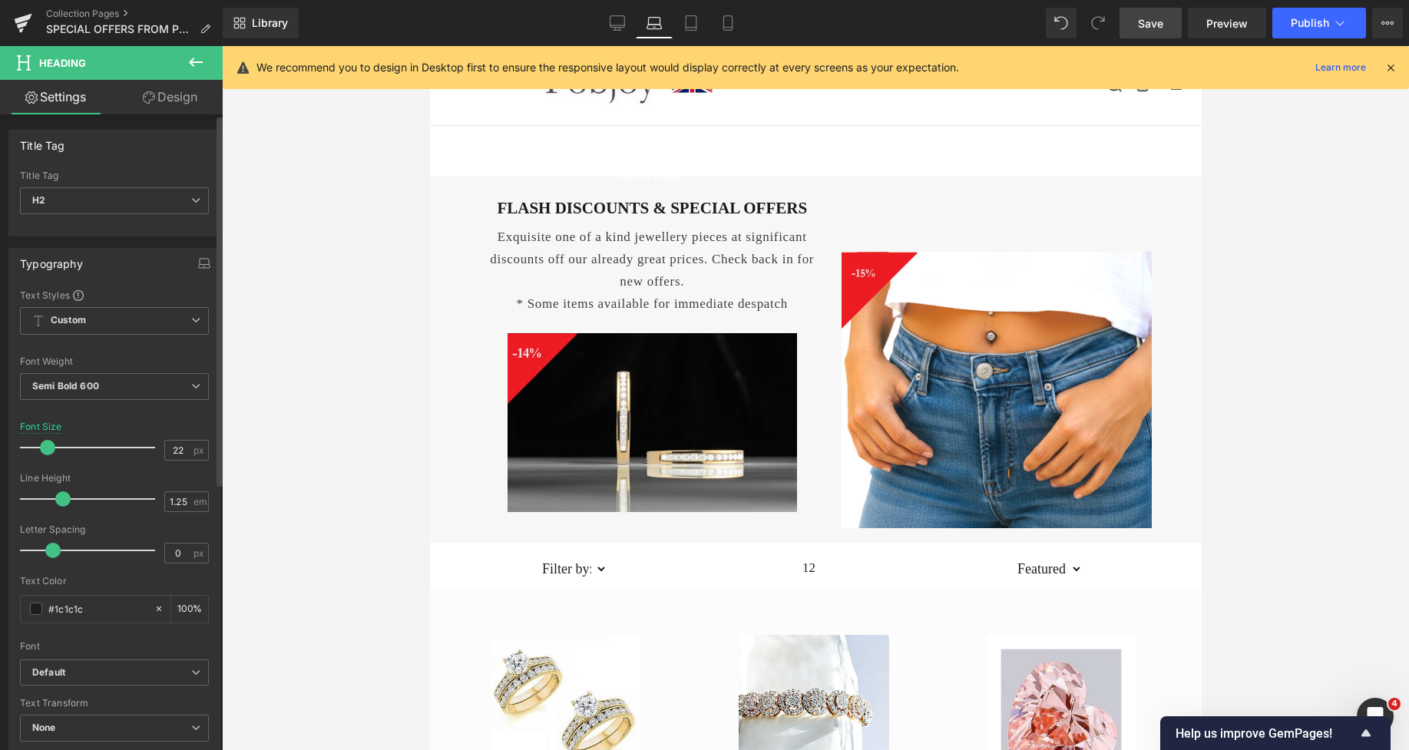
click at [47, 449] on span at bounding box center [47, 447] width 15 height 15
click at [1164, 24] on link "Save" at bounding box center [1151, 23] width 62 height 31
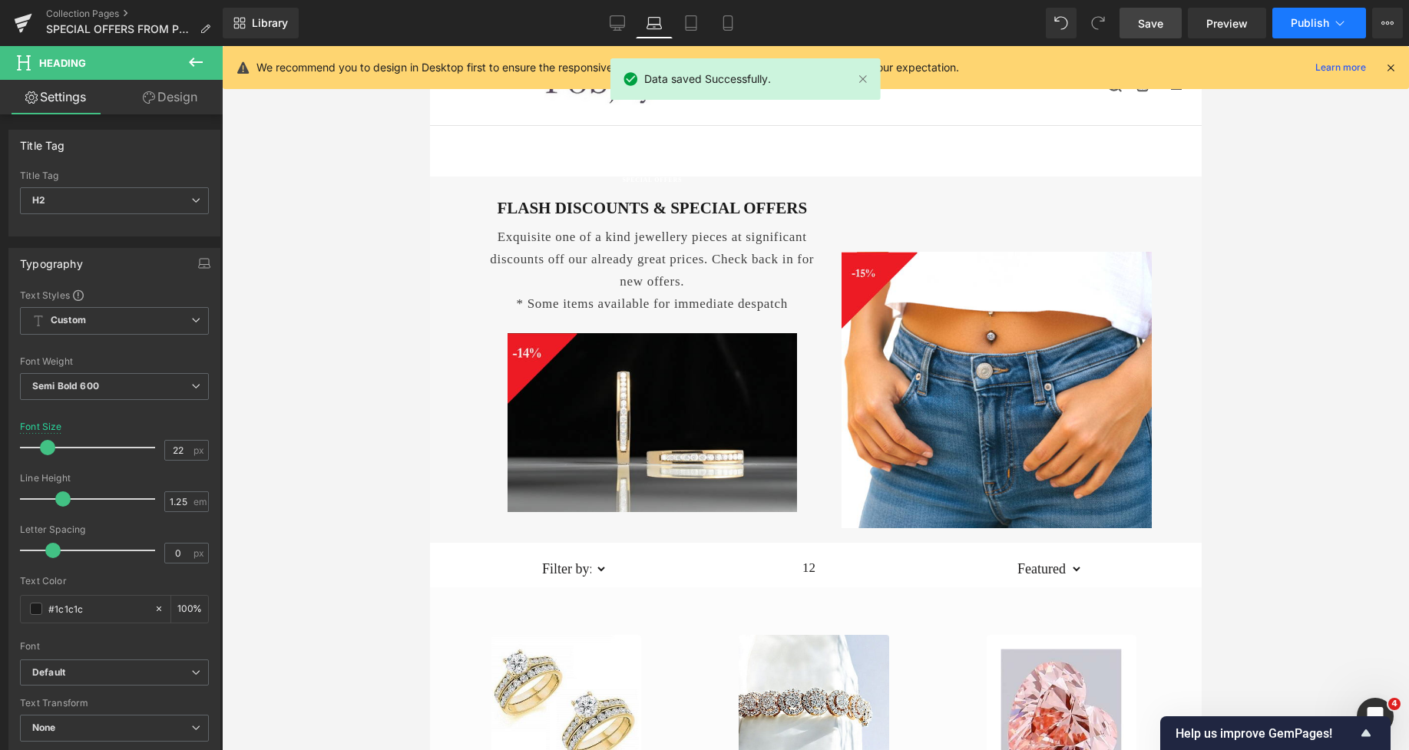
click at [1300, 25] on span "Publish" at bounding box center [1310, 23] width 38 height 12
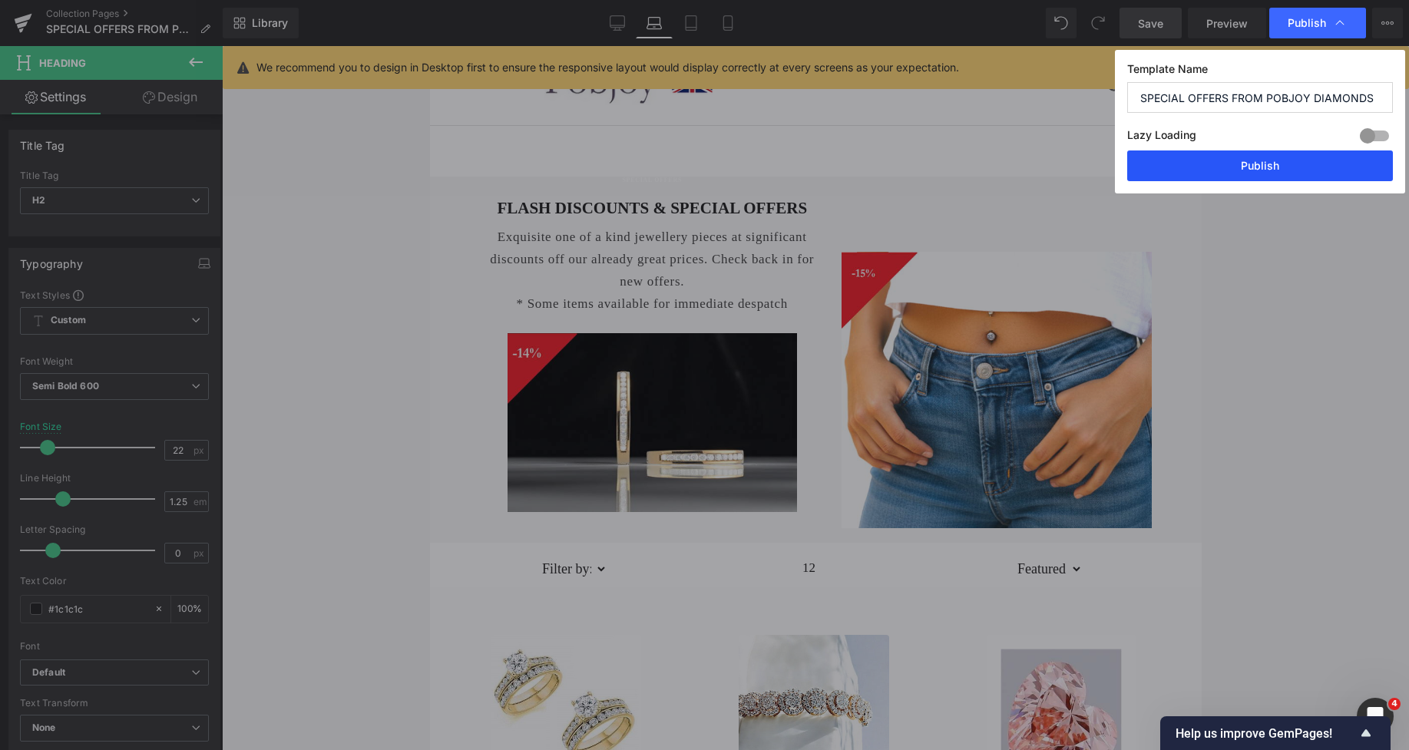
click at [1253, 164] on button "Publish" at bounding box center [1261, 166] width 266 height 31
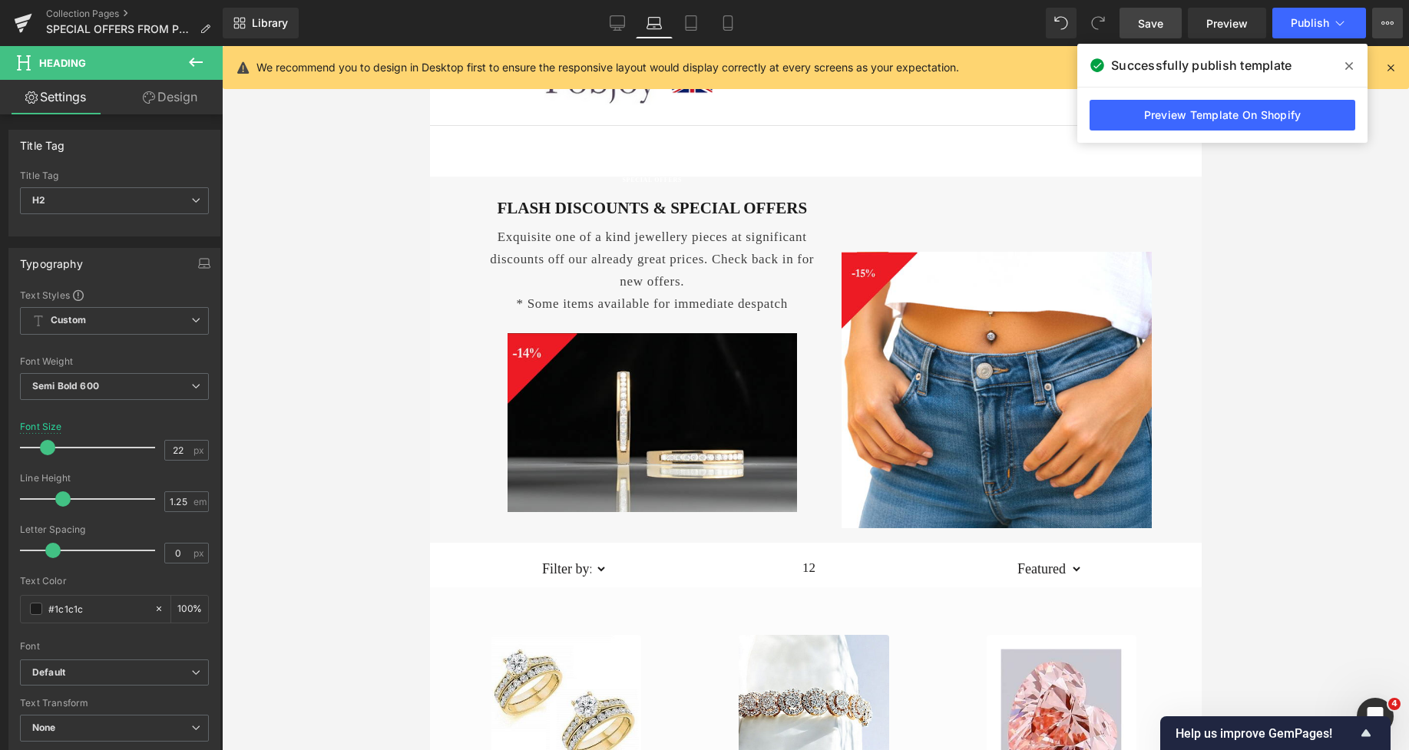
click at [1385, 19] on icon at bounding box center [1388, 23] width 12 height 12
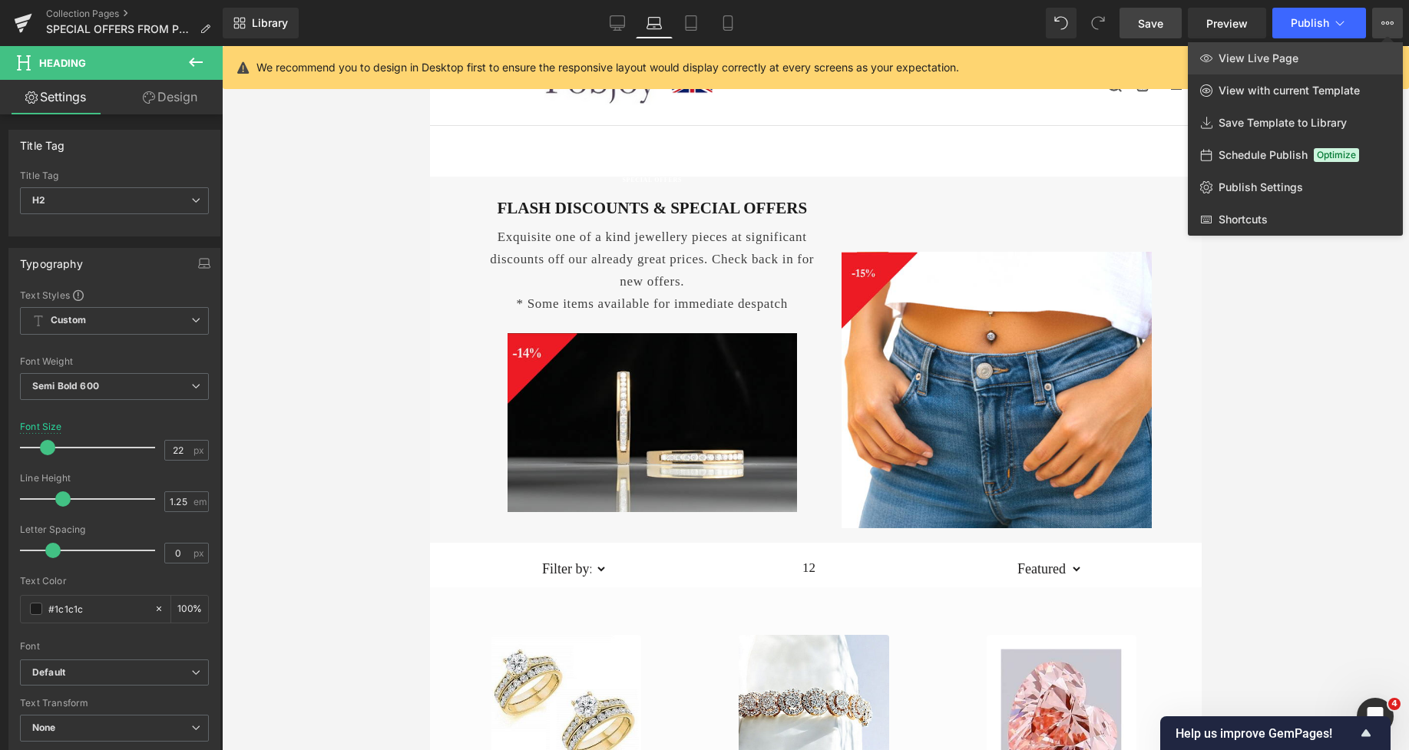
click at [1312, 48] on link "View Live Page" at bounding box center [1295, 58] width 215 height 32
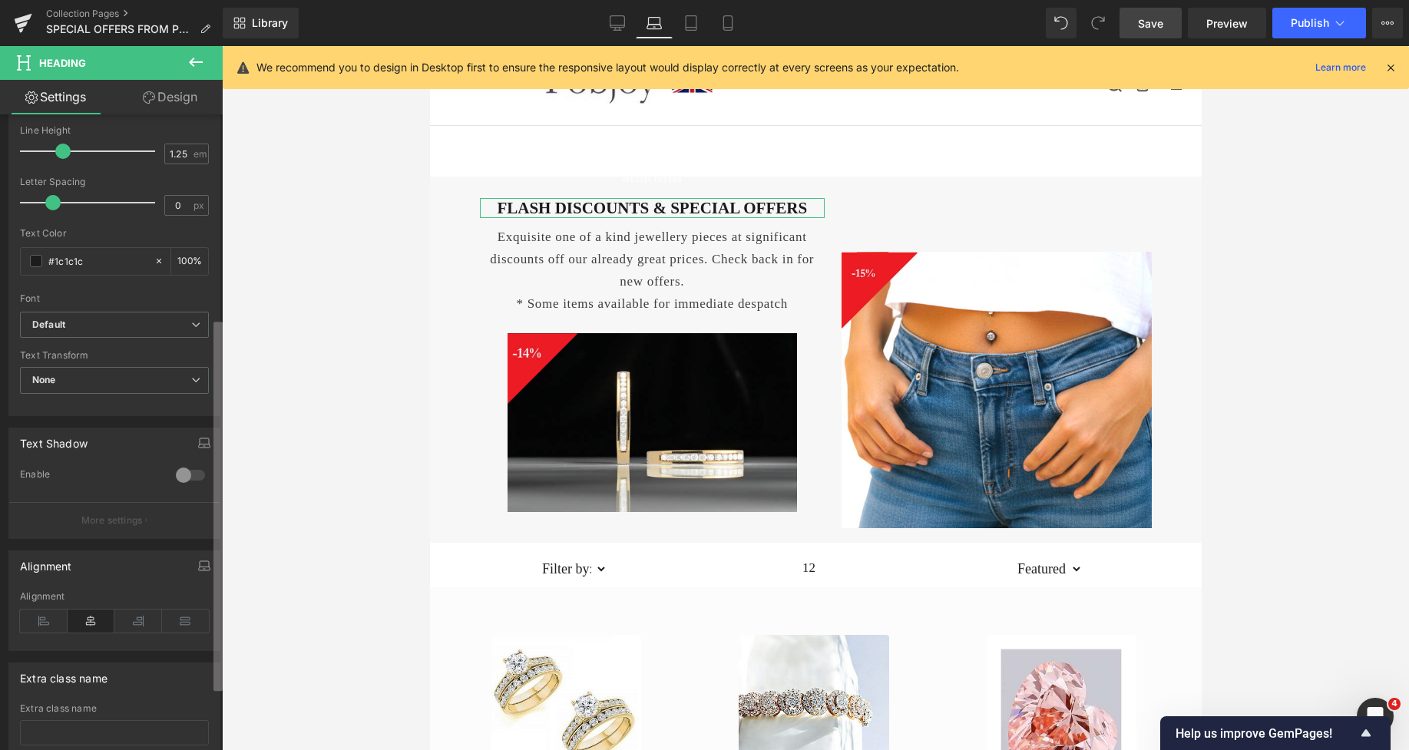
scroll to position [349, 0]
click at [218, 488] on b at bounding box center [218, 506] width 9 height 369
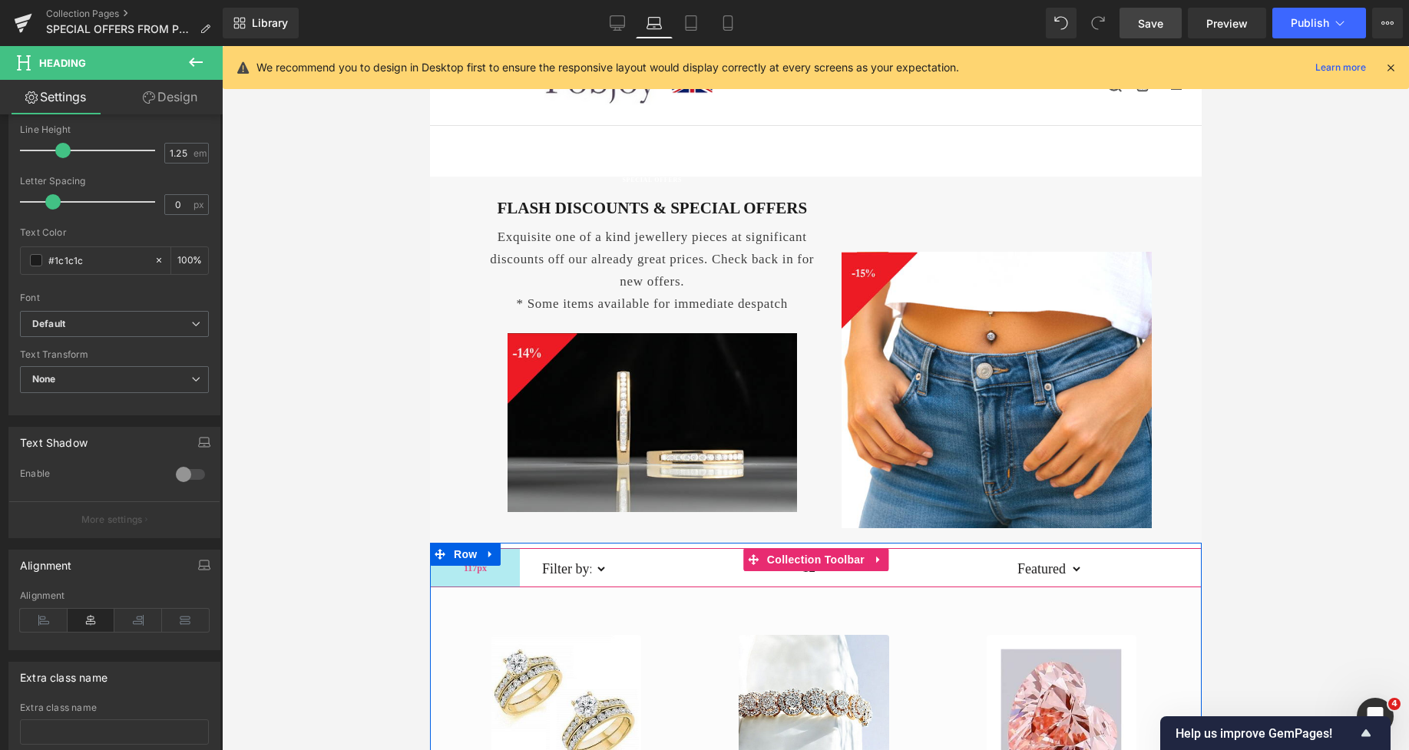
click at [489, 587] on div "117px" at bounding box center [474, 567] width 90 height 39
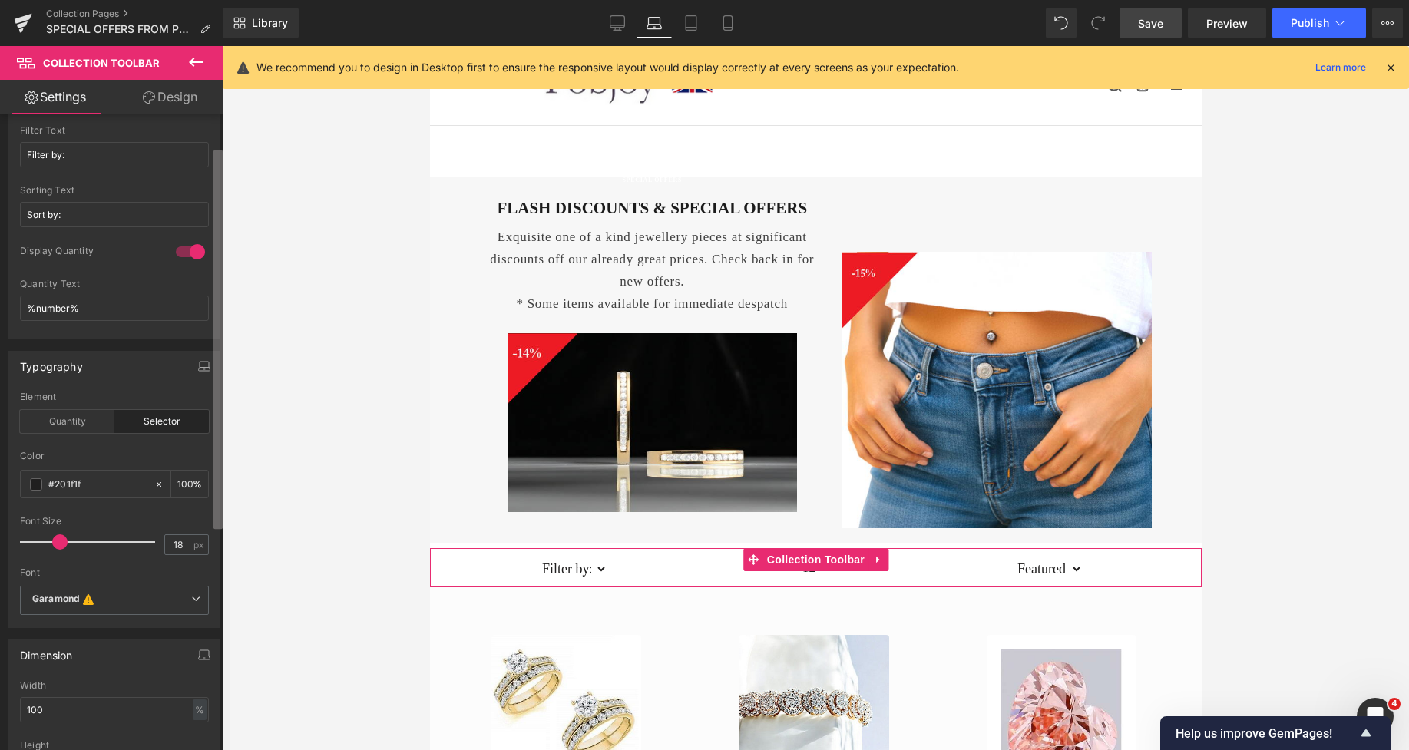
scroll to position [0, 0]
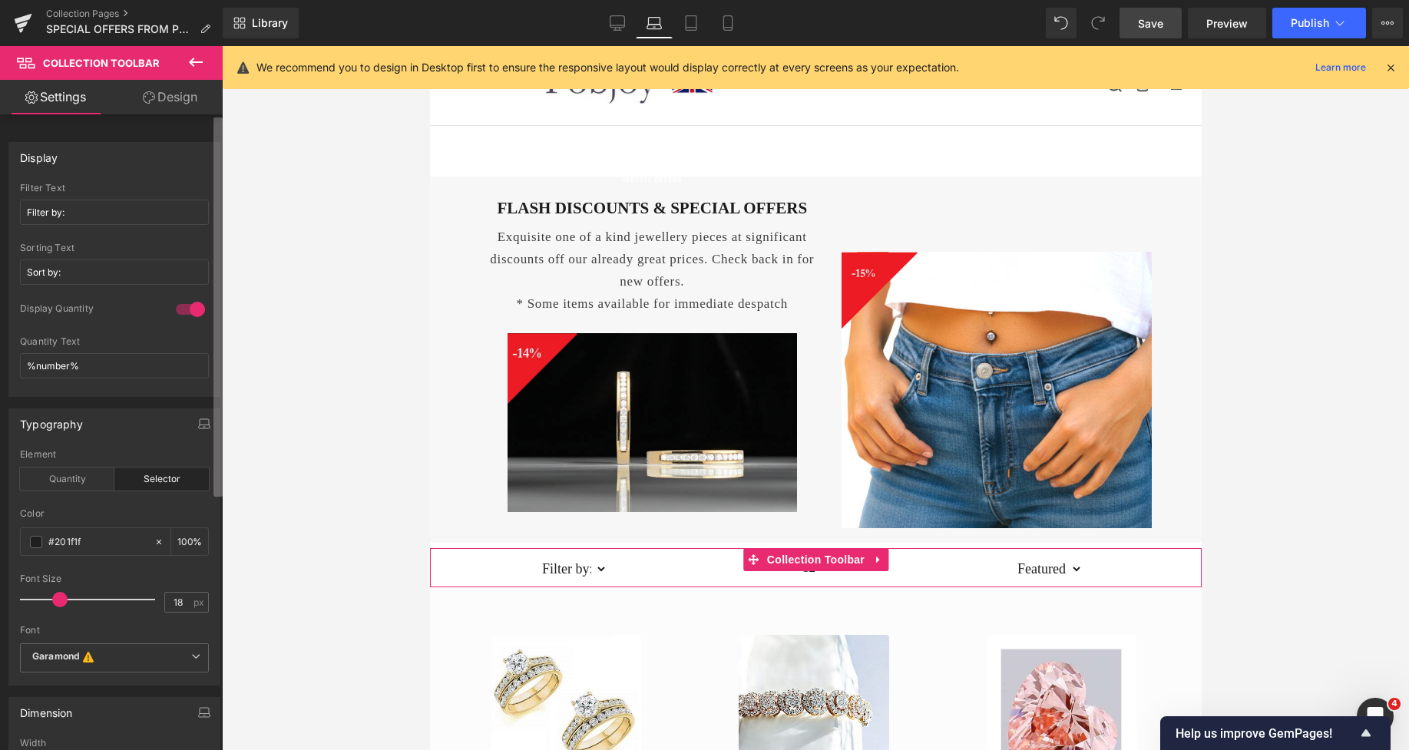
click at [210, 349] on div "Display Filter by: Filter Text Filter by: Sort by: Sorting Text Sort by: 1 Disp…" at bounding box center [111, 435] width 223 height 643
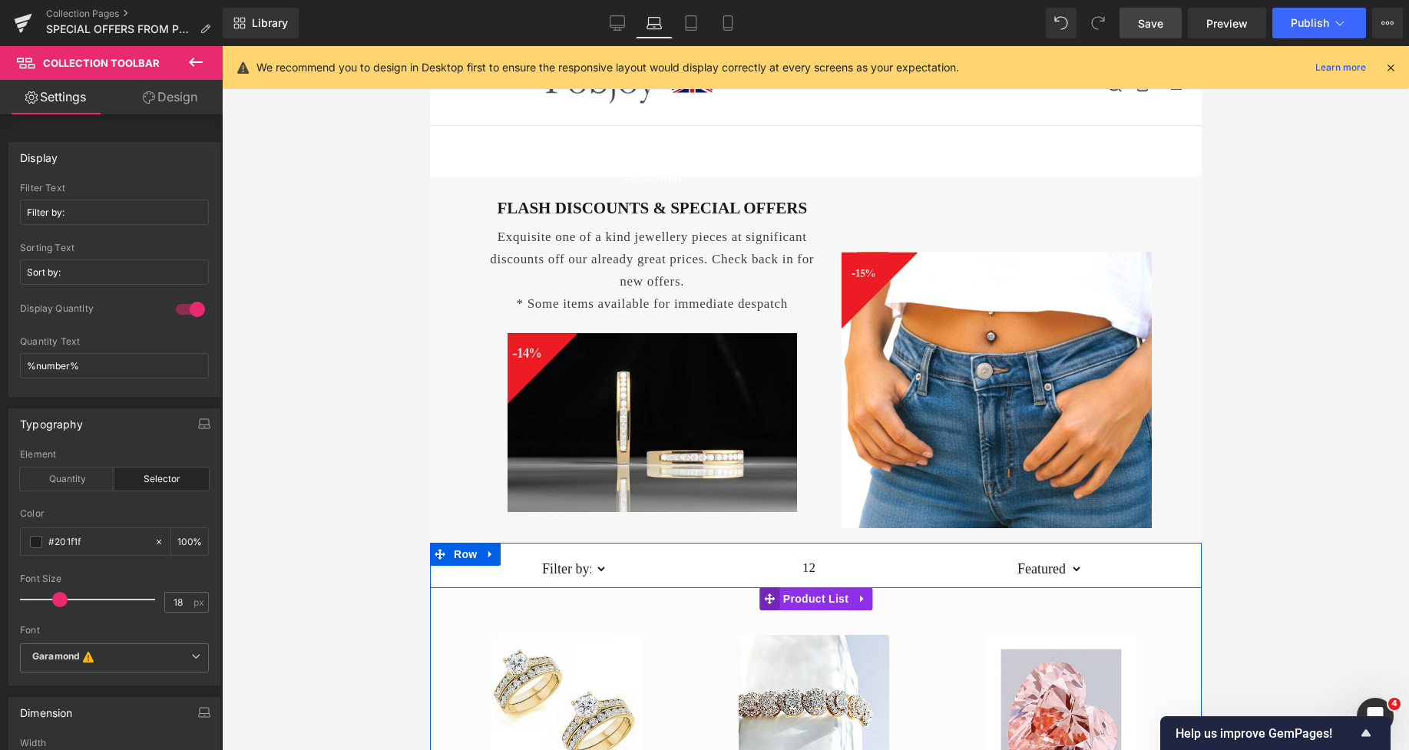
click at [766, 599] on icon at bounding box center [768, 599] width 11 height 11
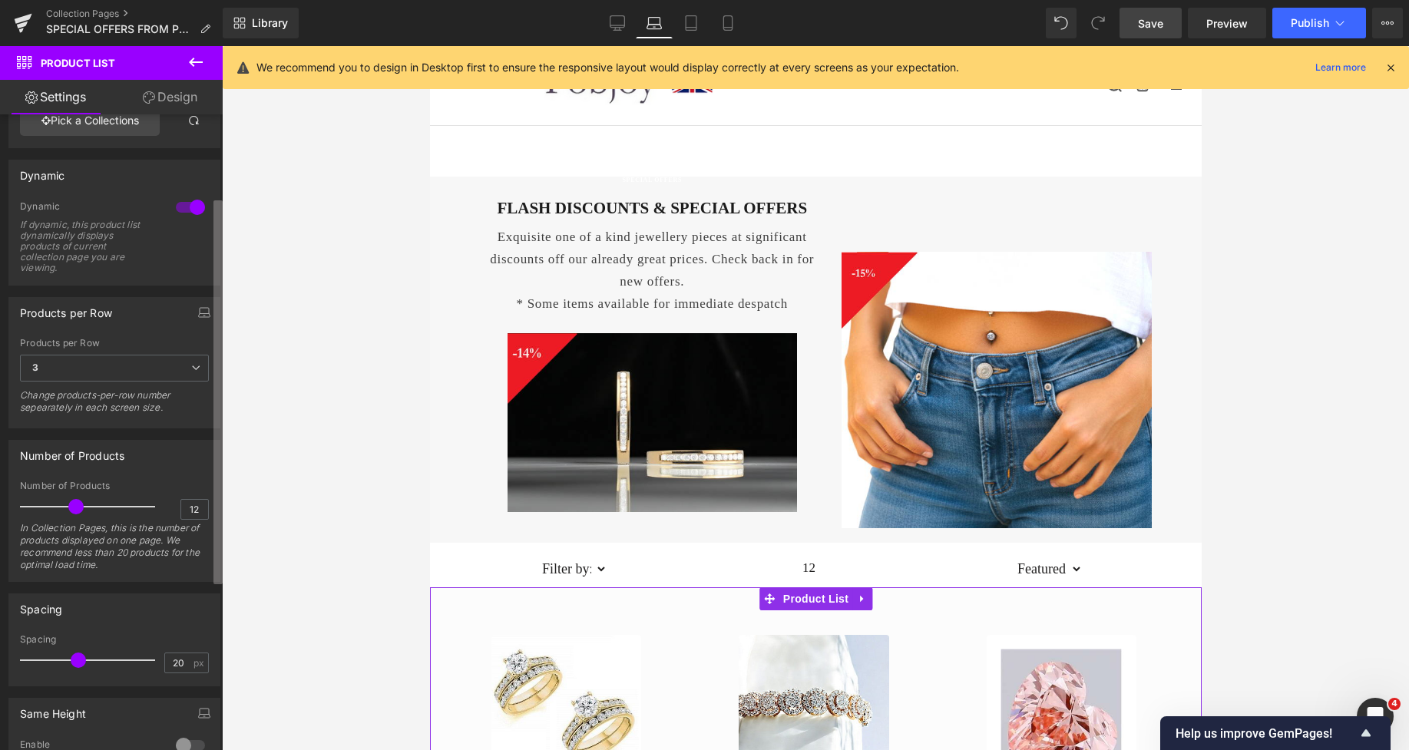
scroll to position [188, 0]
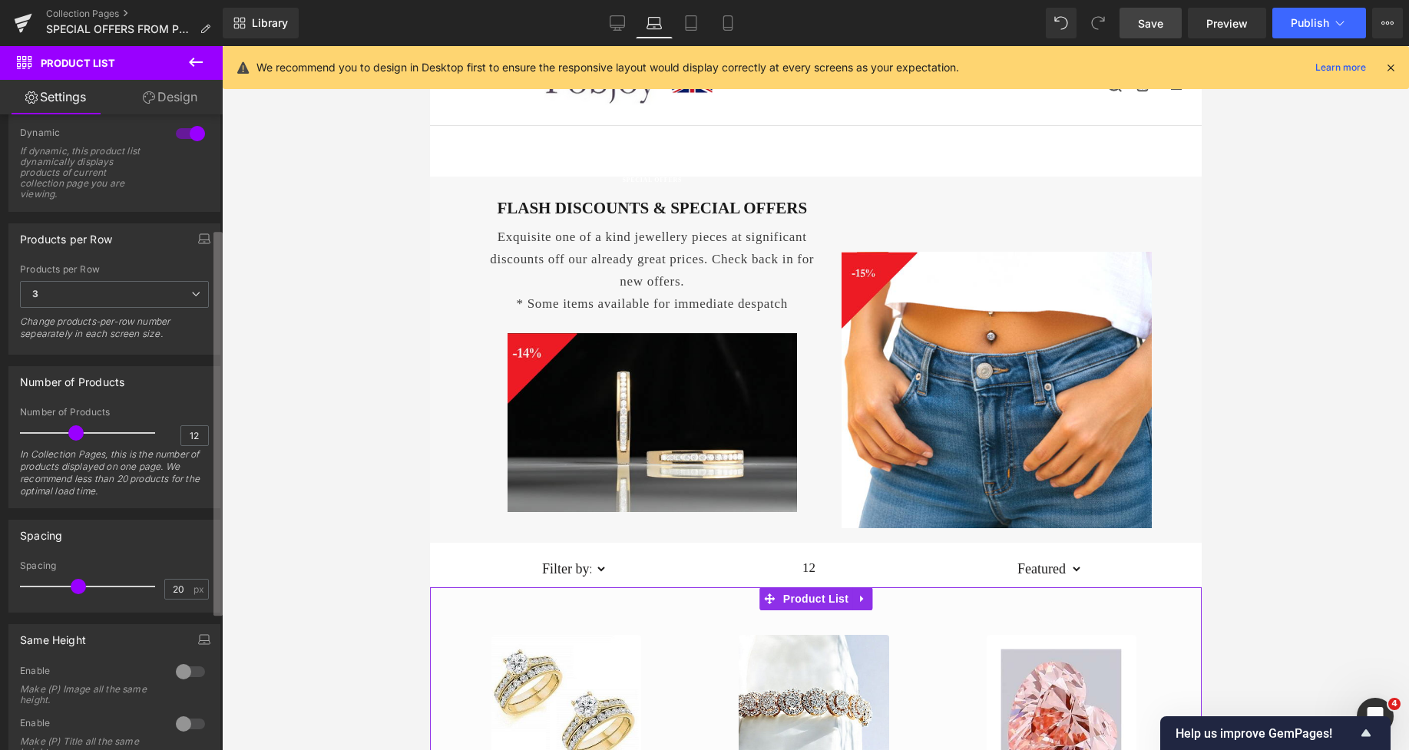
click at [219, 463] on b at bounding box center [218, 424] width 9 height 384
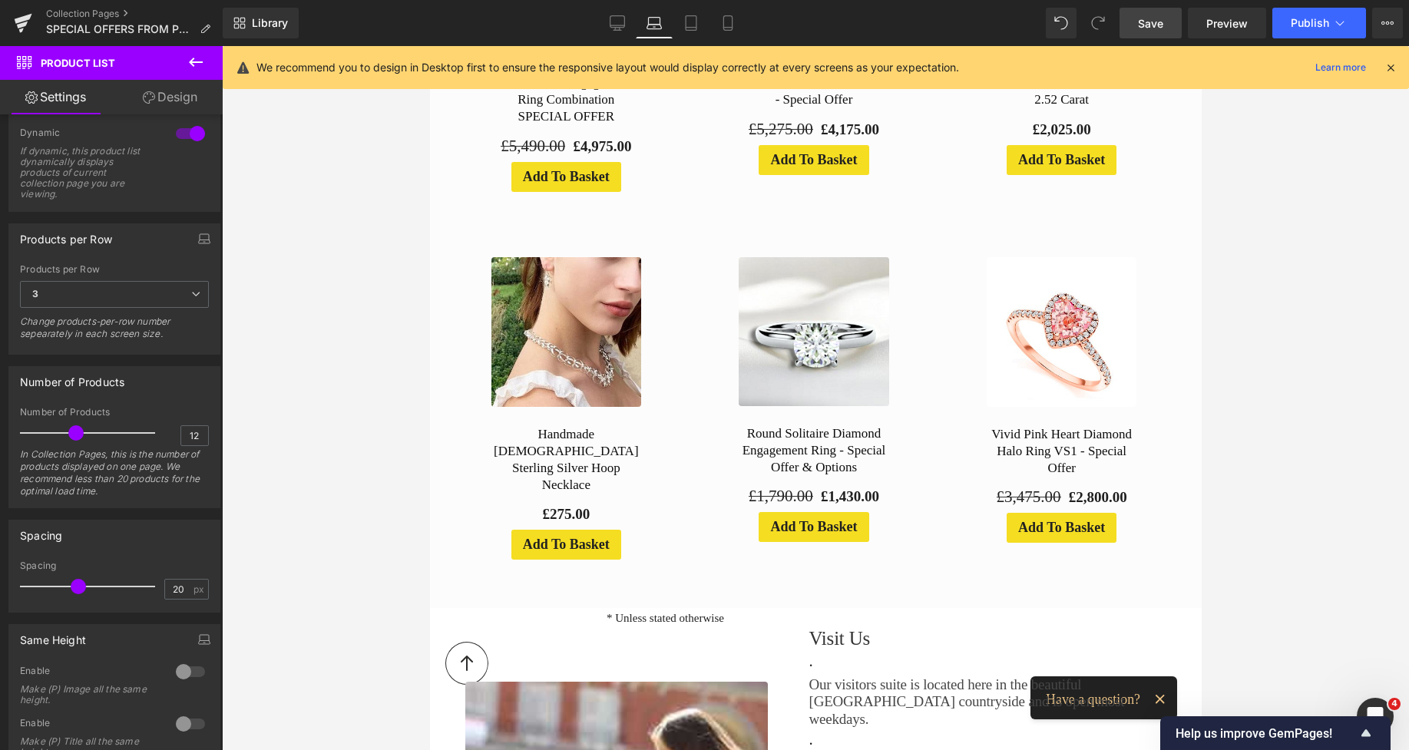
scroll to position [595, 0]
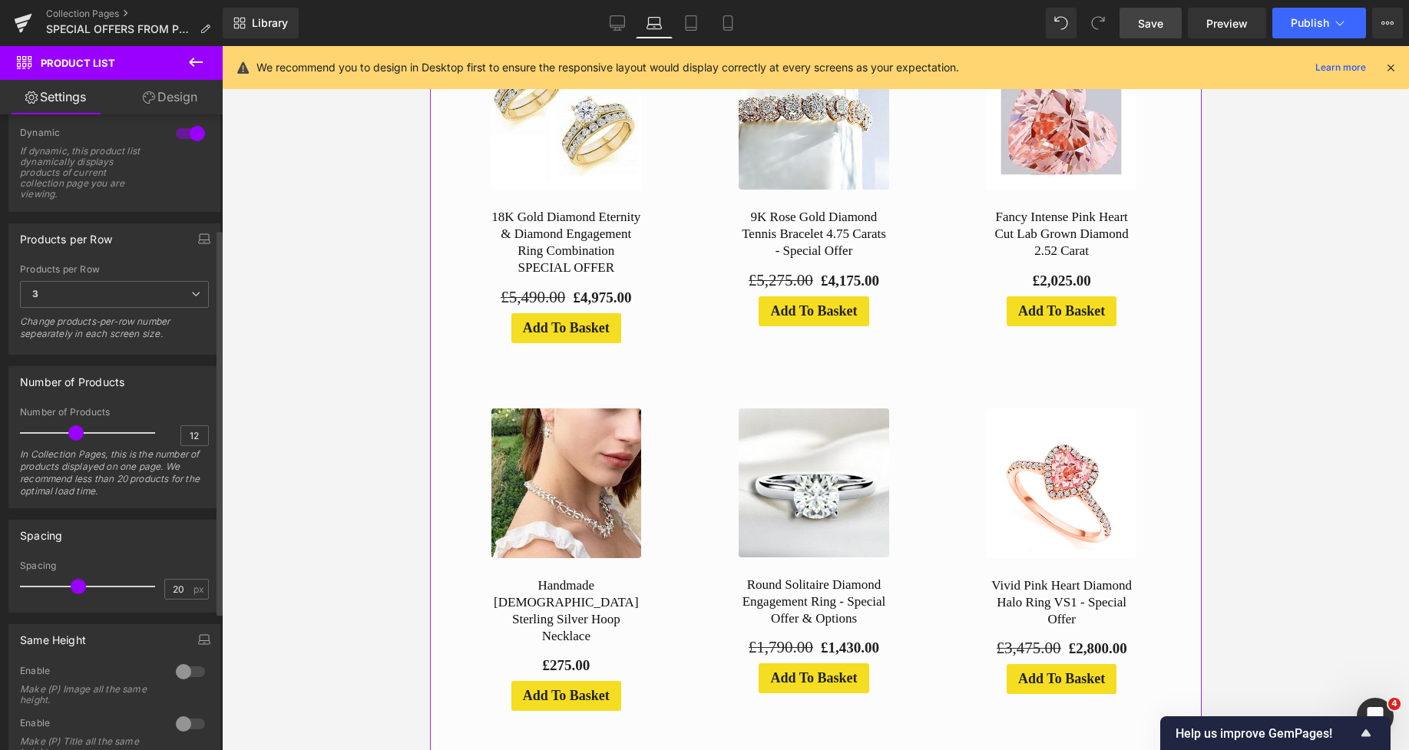
click at [75, 431] on span at bounding box center [75, 433] width 15 height 15
click at [616, 11] on link "Desktop" at bounding box center [617, 23] width 37 height 31
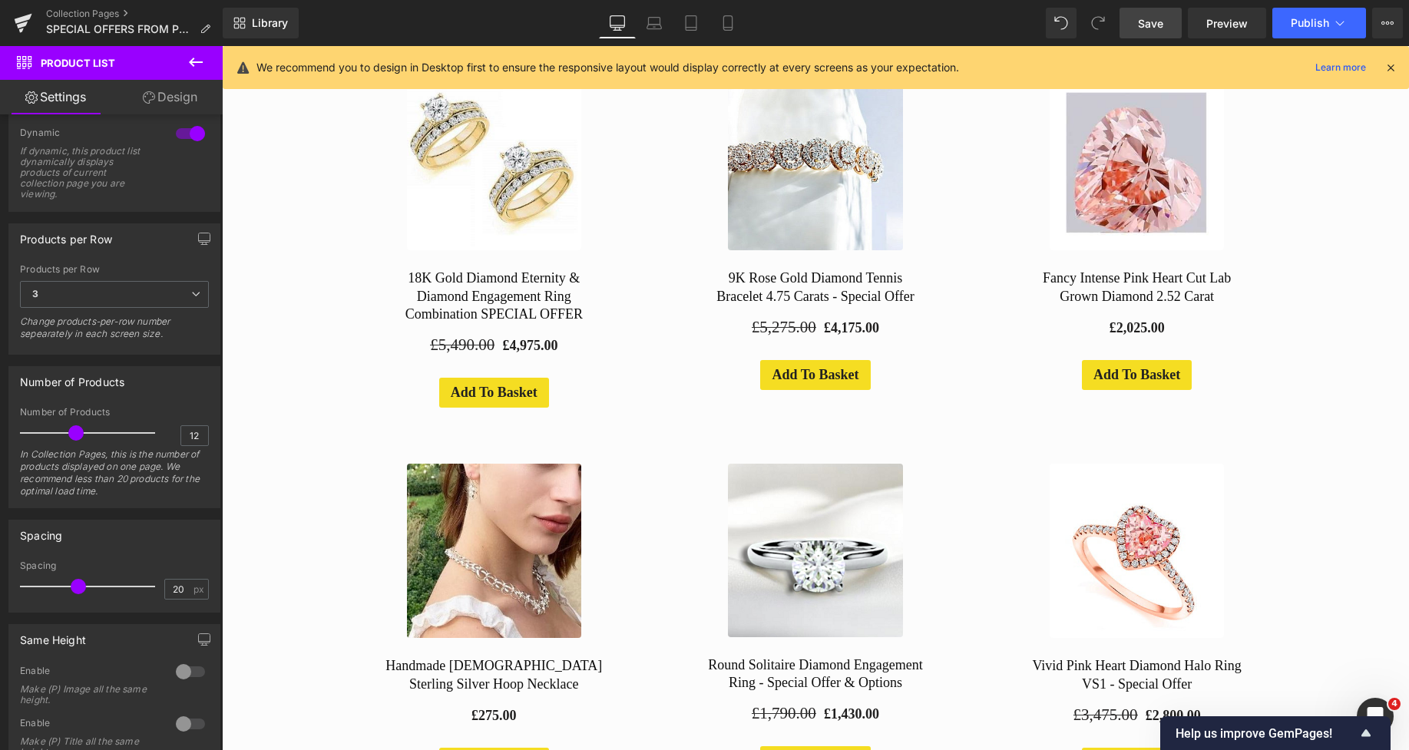
scroll to position [369, 0]
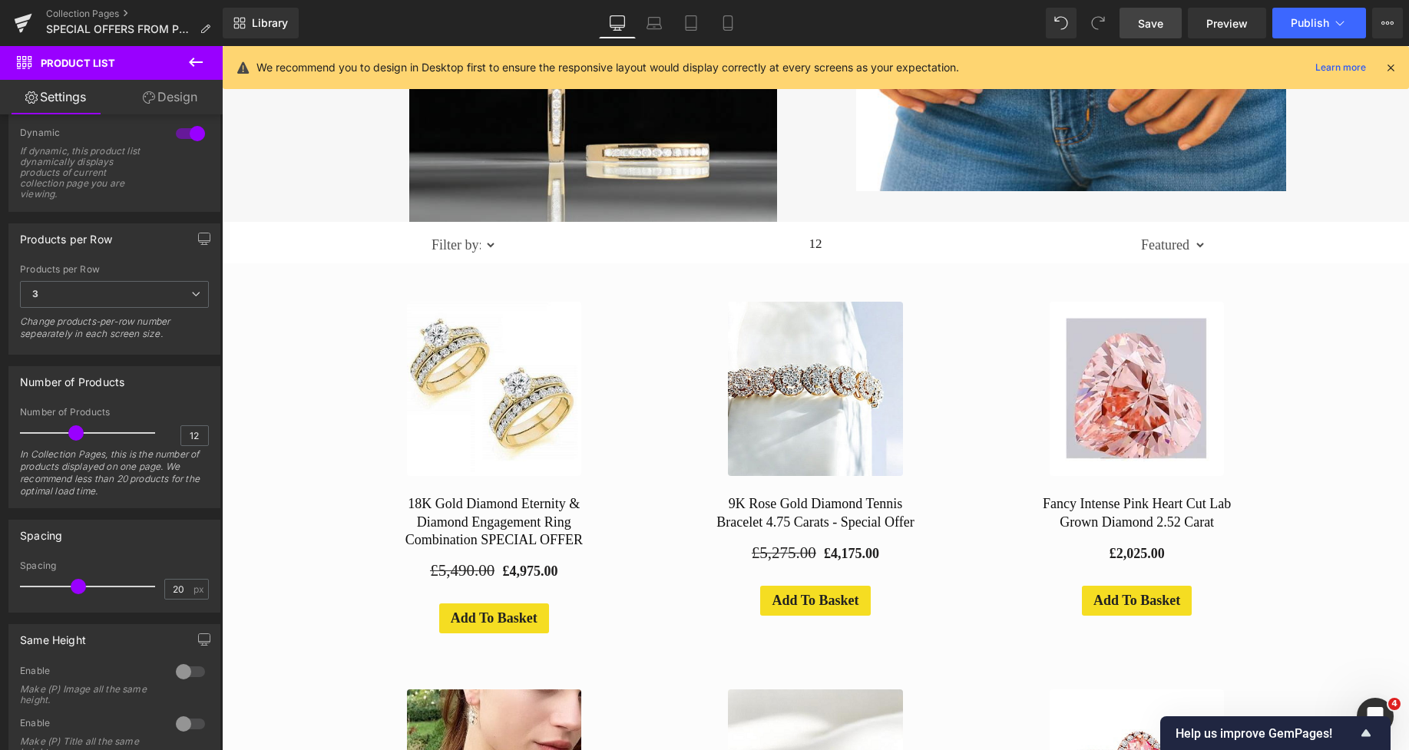
drag, startPoint x: 1159, startPoint y: 20, endPoint x: 1041, endPoint y: 152, distance: 176.8
click at [1159, 20] on span "Save" at bounding box center [1150, 23] width 25 height 16
click at [1137, 18] on link "Save" at bounding box center [1151, 23] width 62 height 31
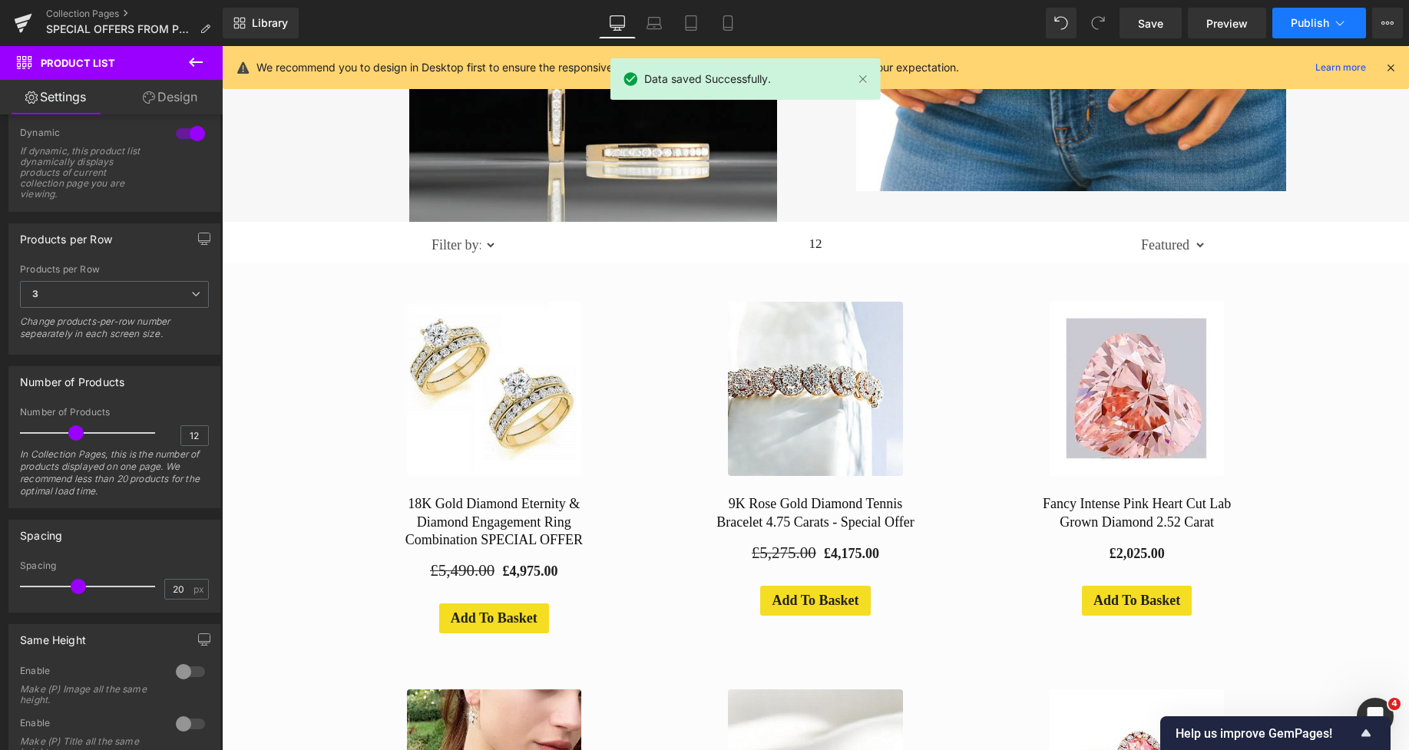
click at [1301, 21] on span "Publish" at bounding box center [1310, 23] width 38 height 12
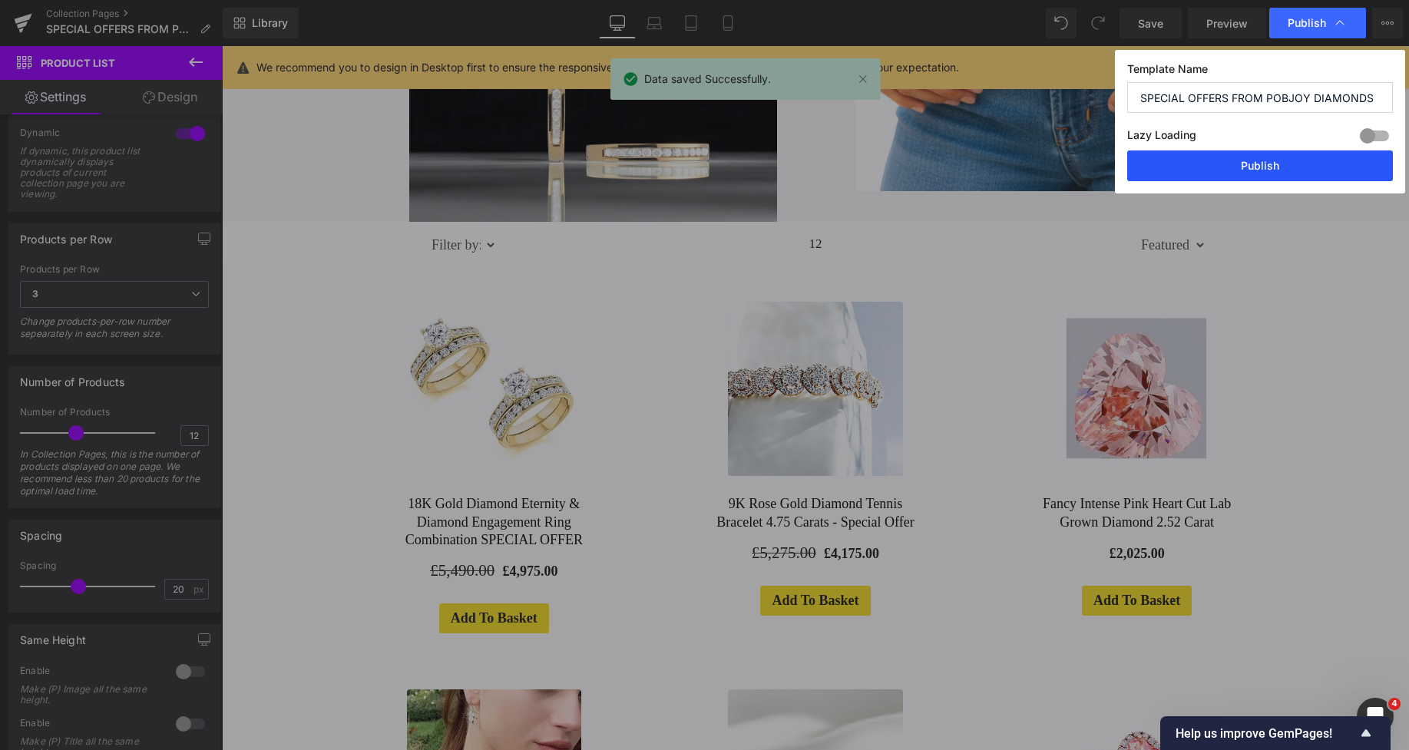
drag, startPoint x: 1280, startPoint y: 161, endPoint x: 1066, endPoint y: 111, distance: 219.9
click at [1280, 161] on button "Publish" at bounding box center [1261, 166] width 266 height 31
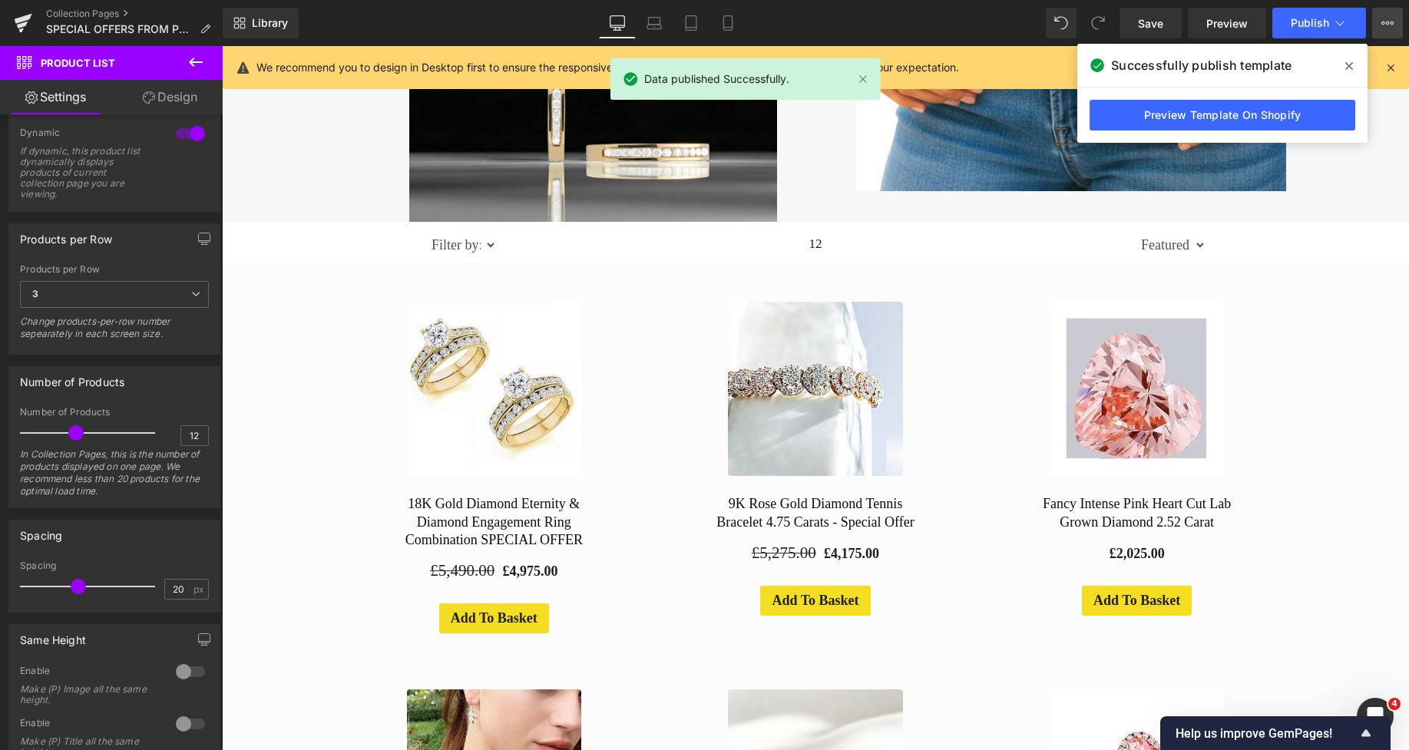
click at [1384, 26] on icon at bounding box center [1388, 23] width 12 height 12
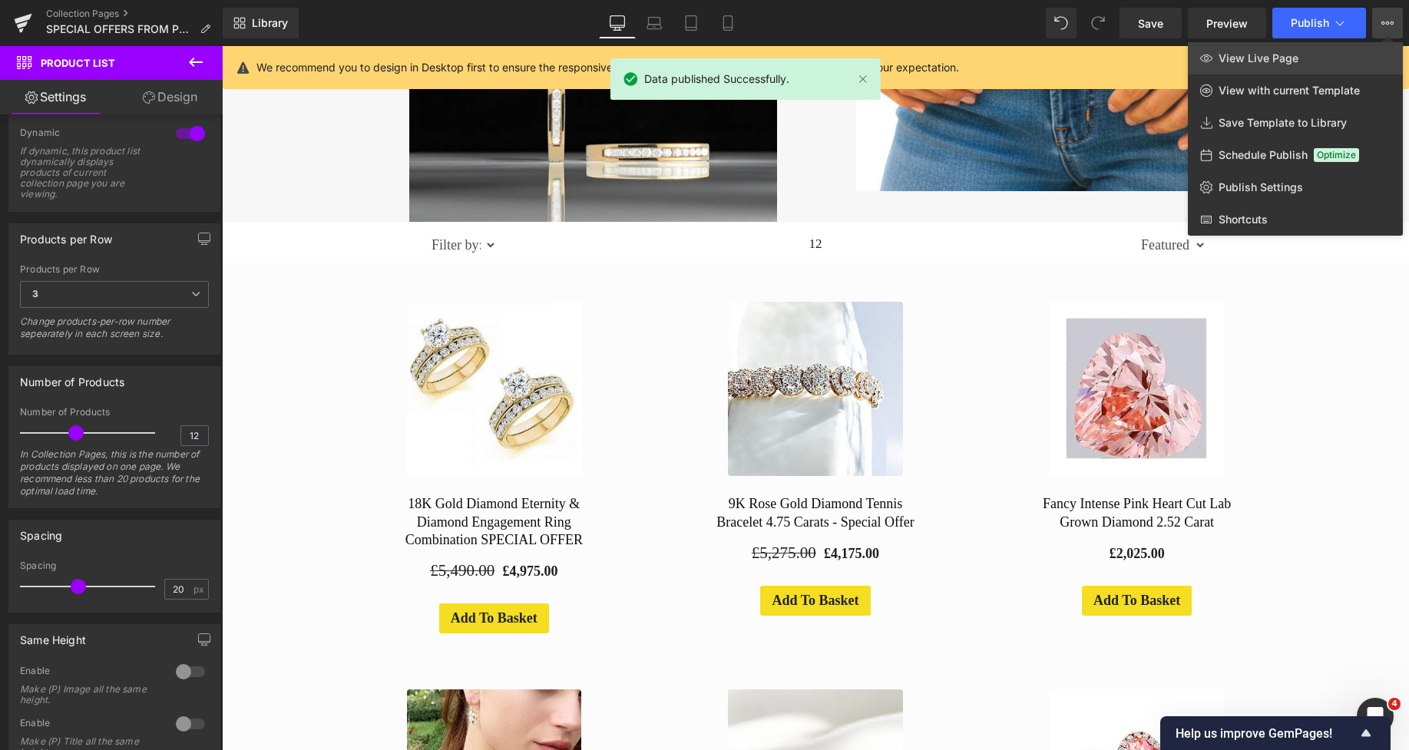
click at [1287, 51] on link "View Live Page" at bounding box center [1295, 58] width 215 height 32
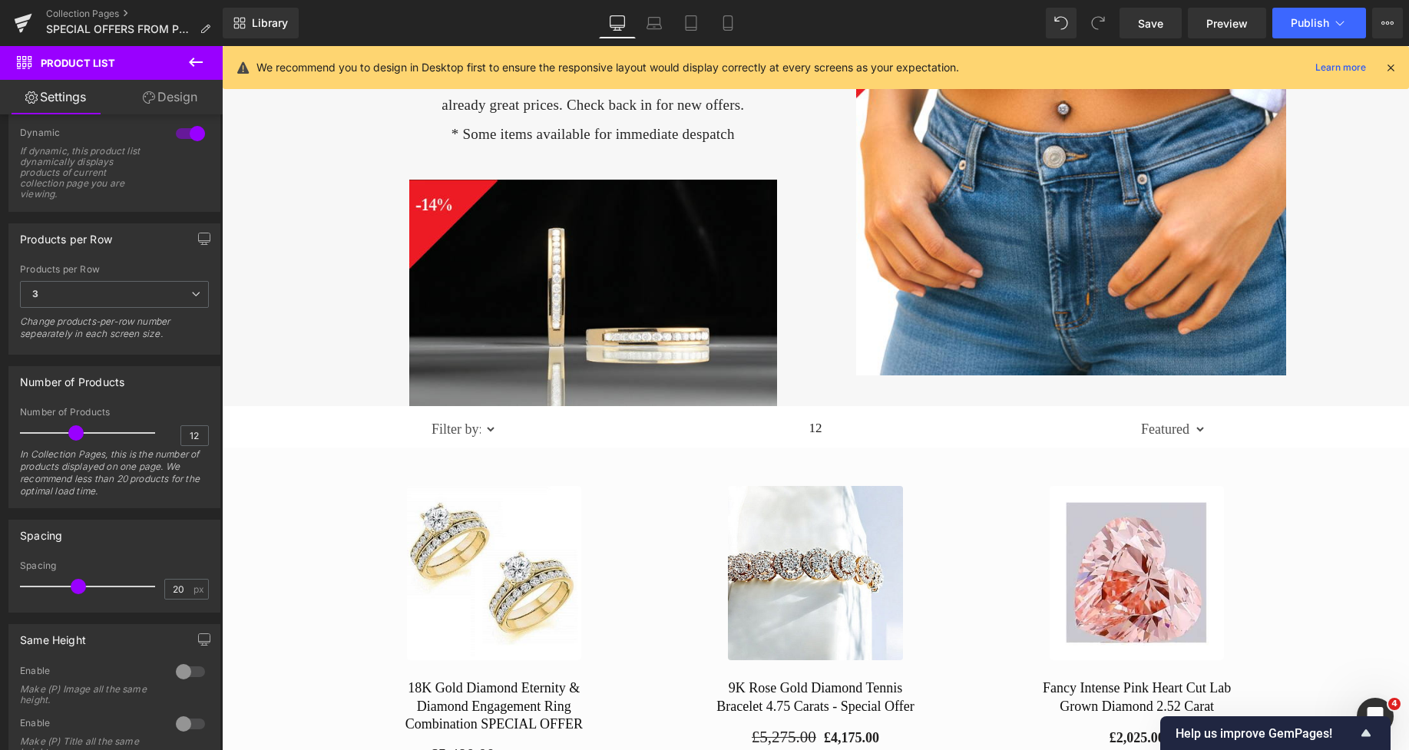
scroll to position [0, 0]
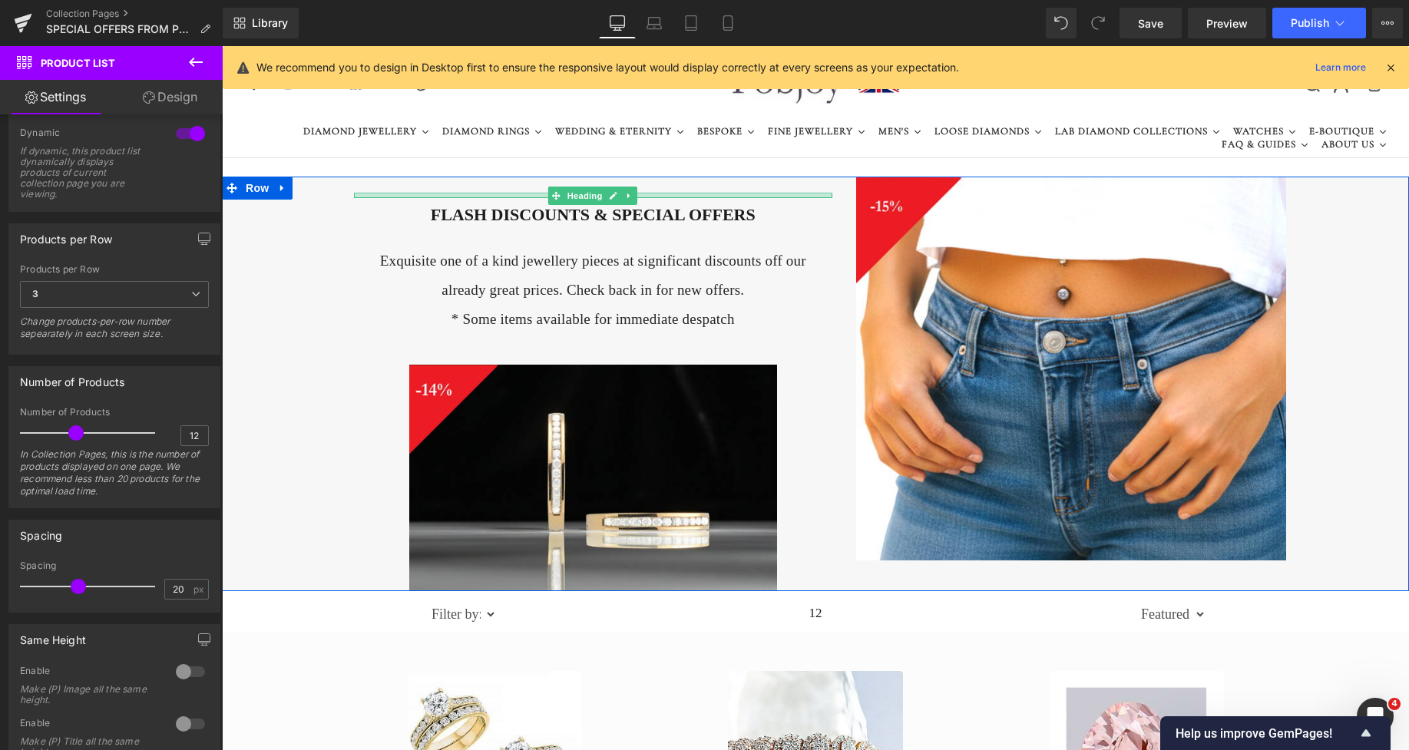
click at [639, 194] on div at bounding box center [593, 196] width 479 height 4
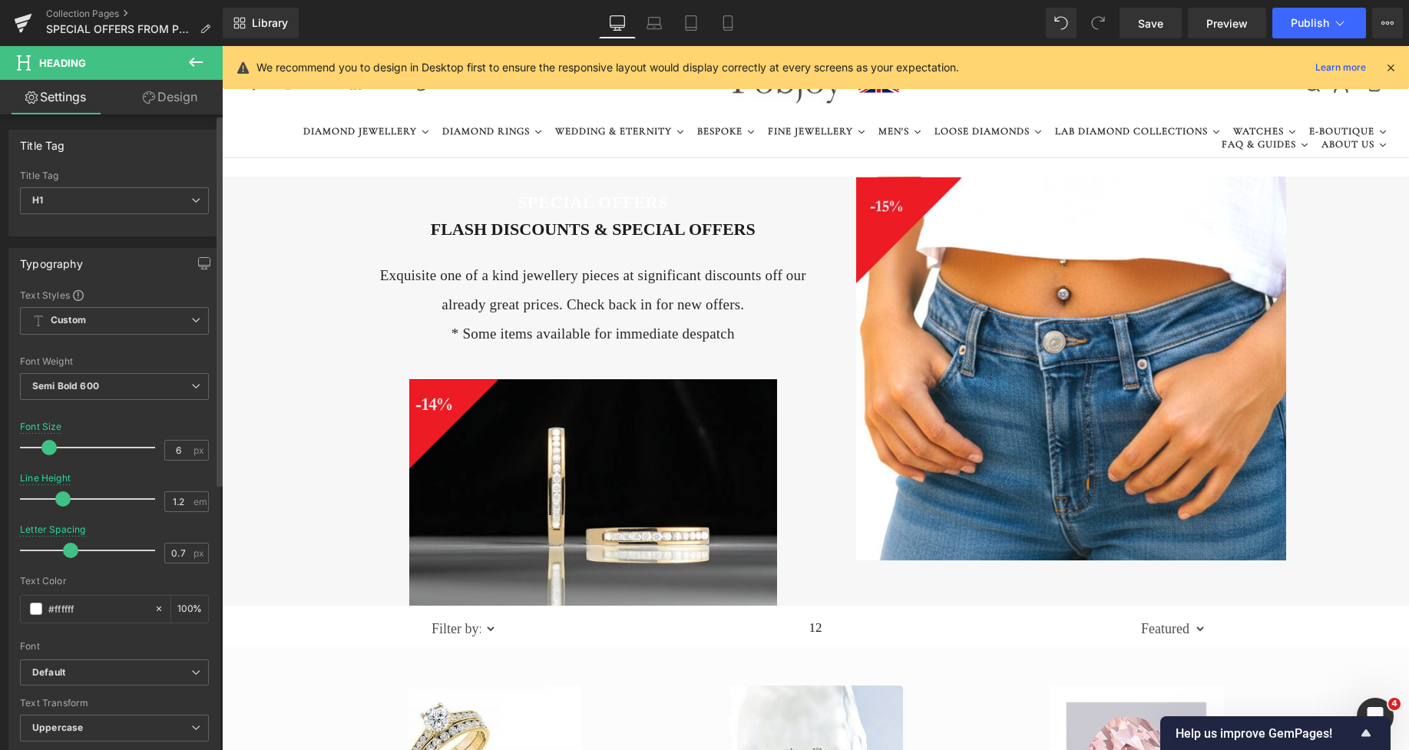
drag, startPoint x: 26, startPoint y: 440, endPoint x: 47, endPoint y: 447, distance: 21.9
click at [47, 447] on span at bounding box center [48, 447] width 15 height 15
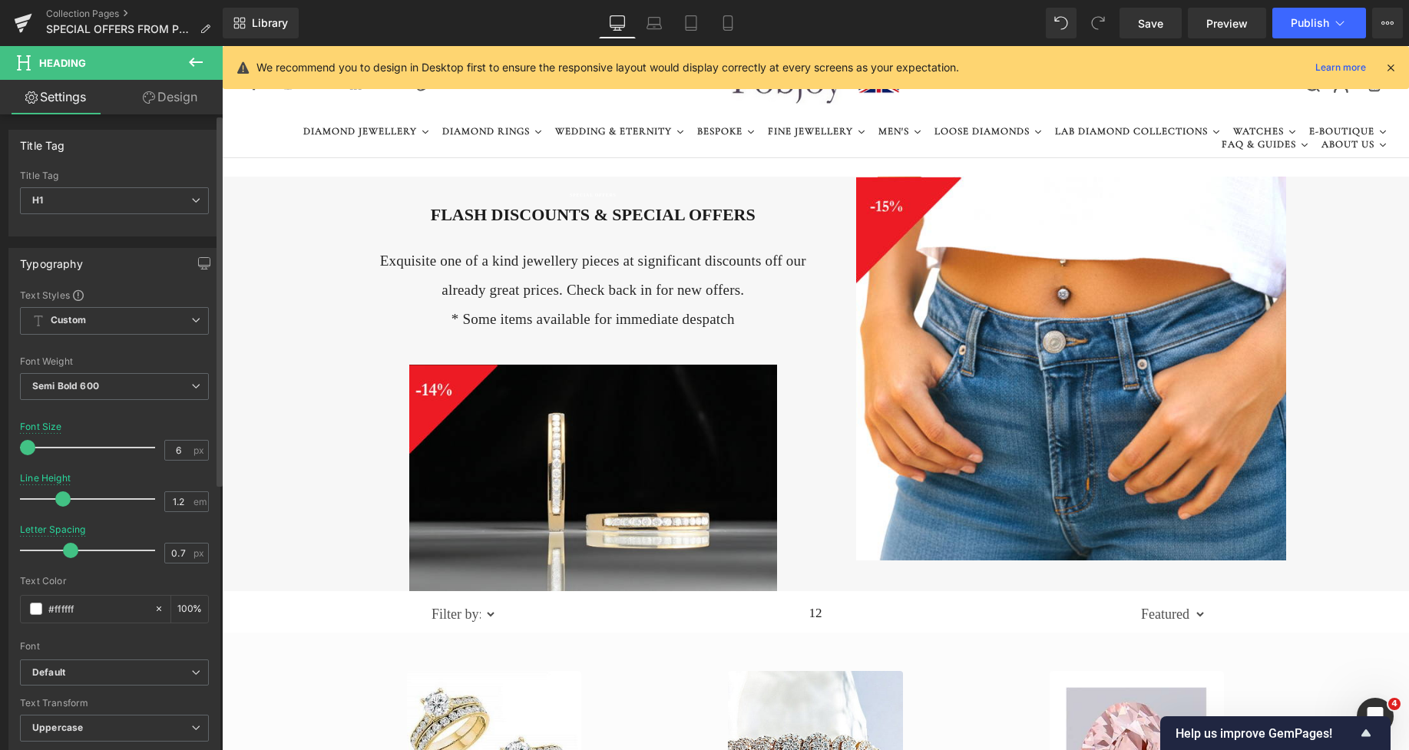
drag, startPoint x: 49, startPoint y: 449, endPoint x: 24, endPoint y: 448, distance: 25.4
click at [24, 448] on span at bounding box center [27, 447] width 15 height 15
click at [1136, 22] on link "Save" at bounding box center [1151, 23] width 62 height 31
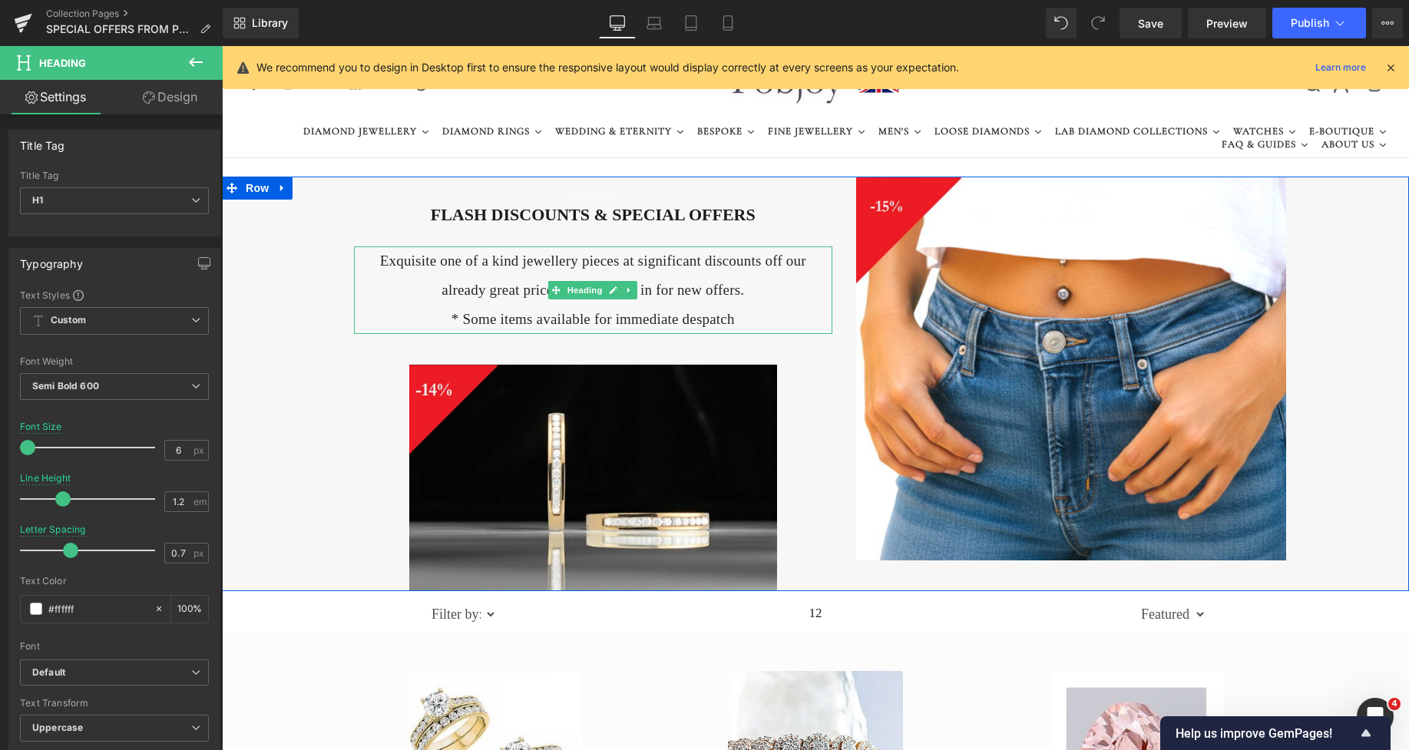
click at [427, 282] on h4 "Exquisite one of a kind jewellery pieces at significant discounts off our alrea…" at bounding box center [593, 276] width 445 height 58
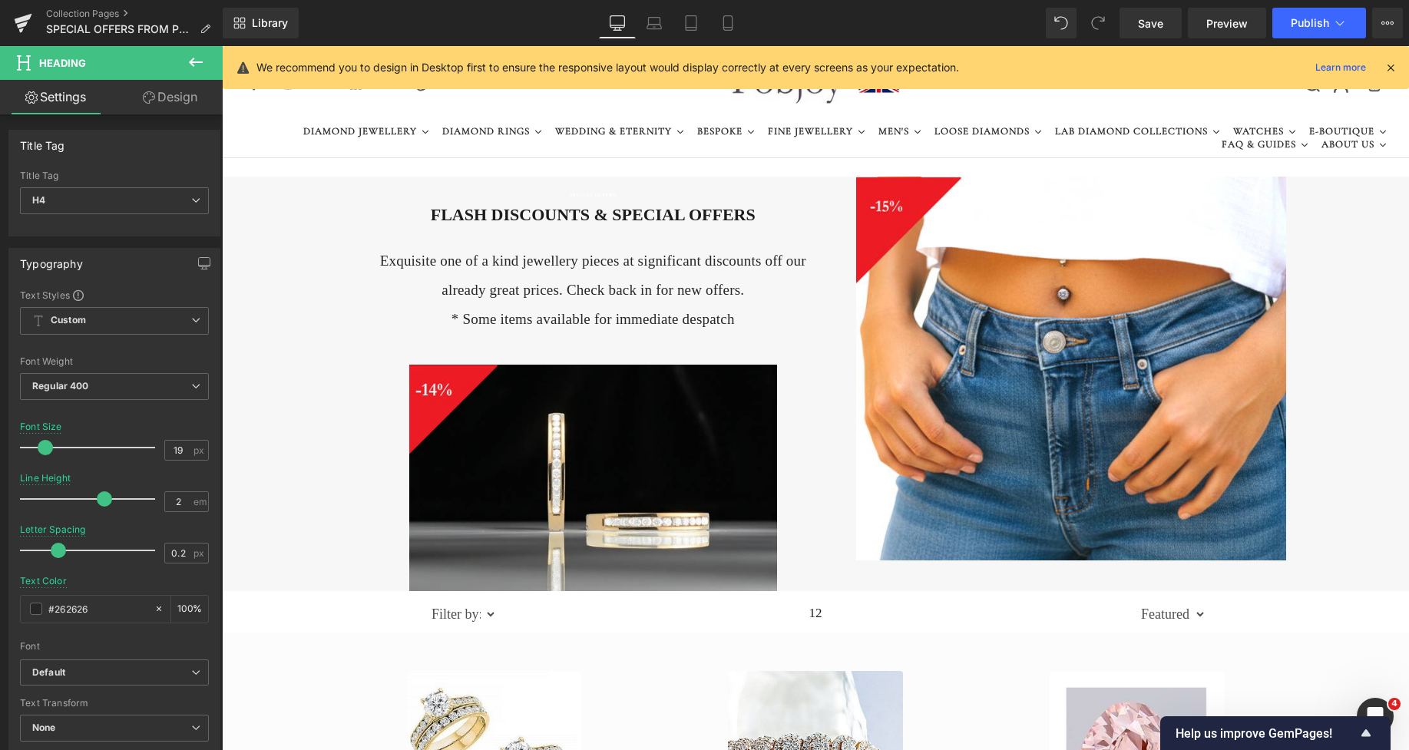
click at [173, 98] on link "Design" at bounding box center [169, 97] width 111 height 35
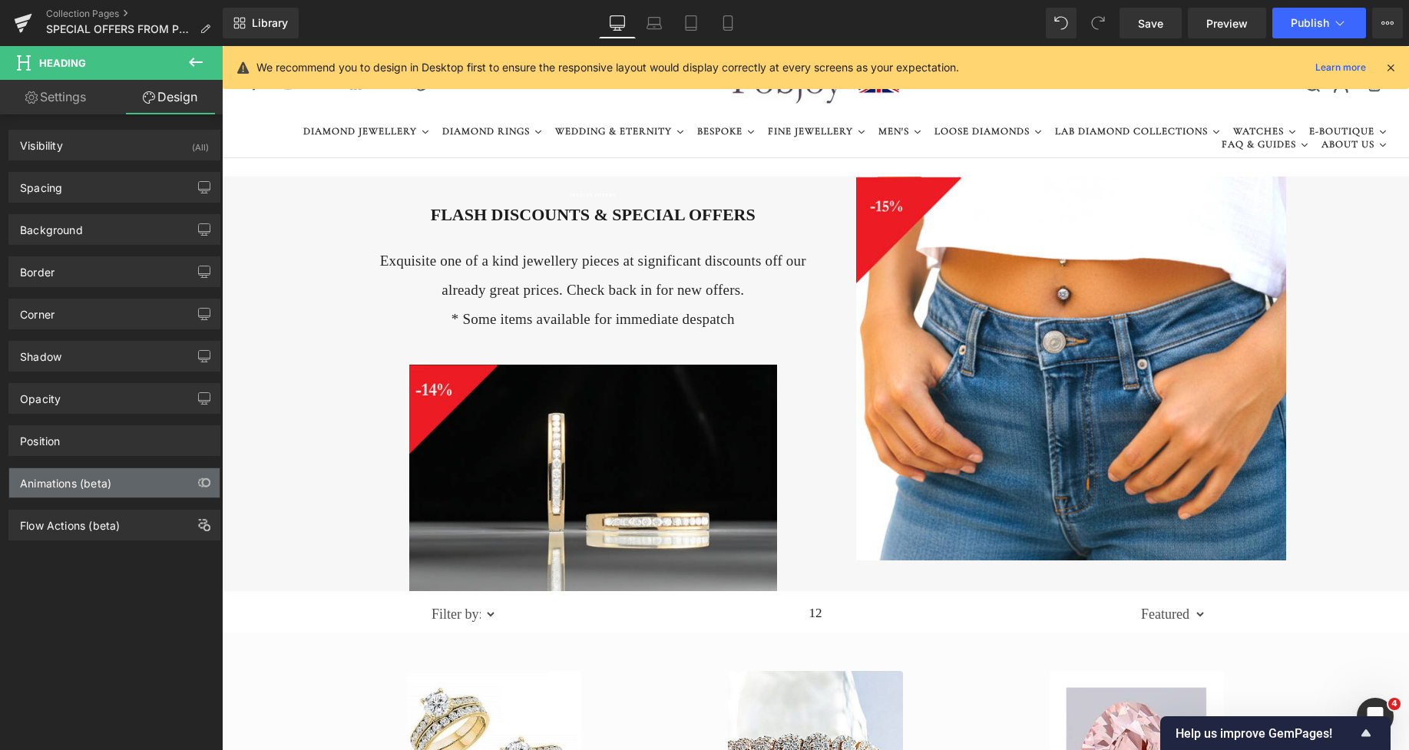
click at [77, 481] on div "Animations (beta)" at bounding box center [65, 480] width 91 height 22
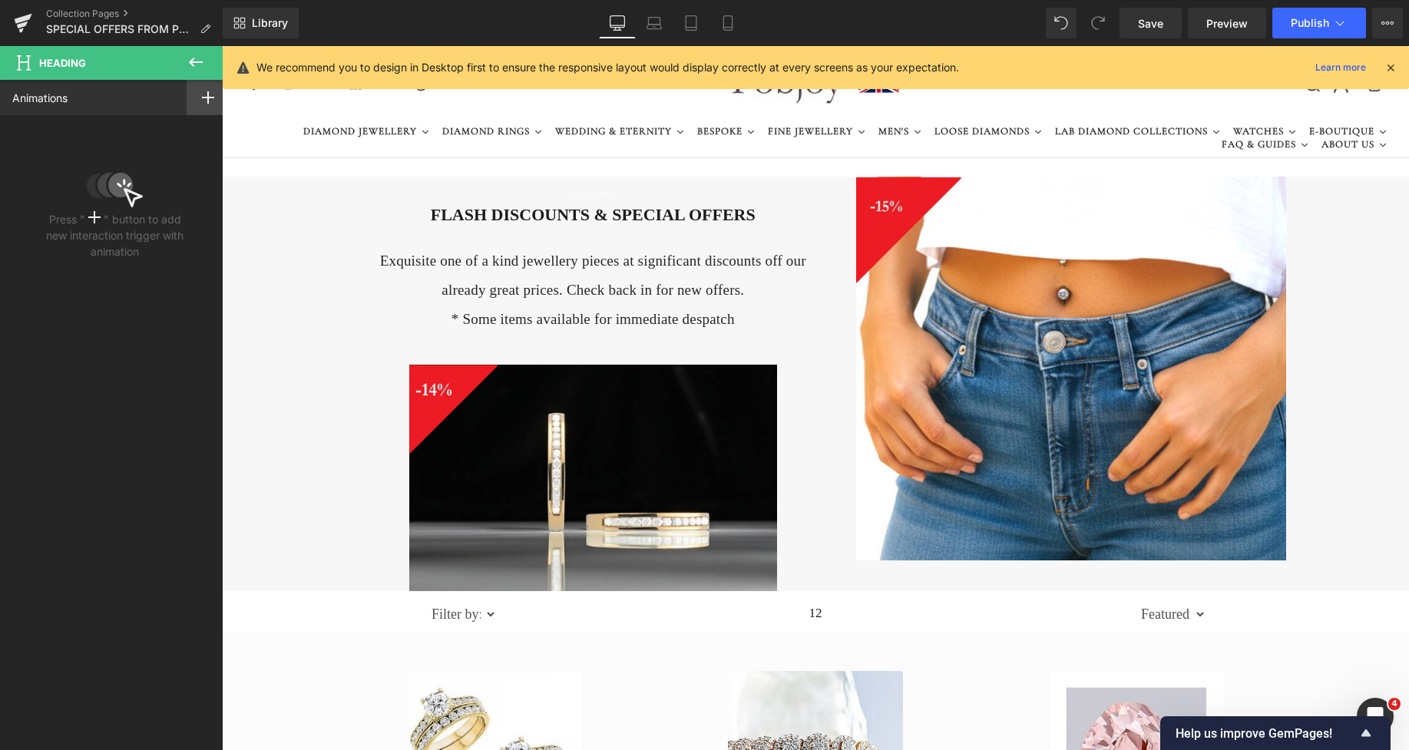
click at [193, 99] on div at bounding box center [208, 97] width 43 height 35
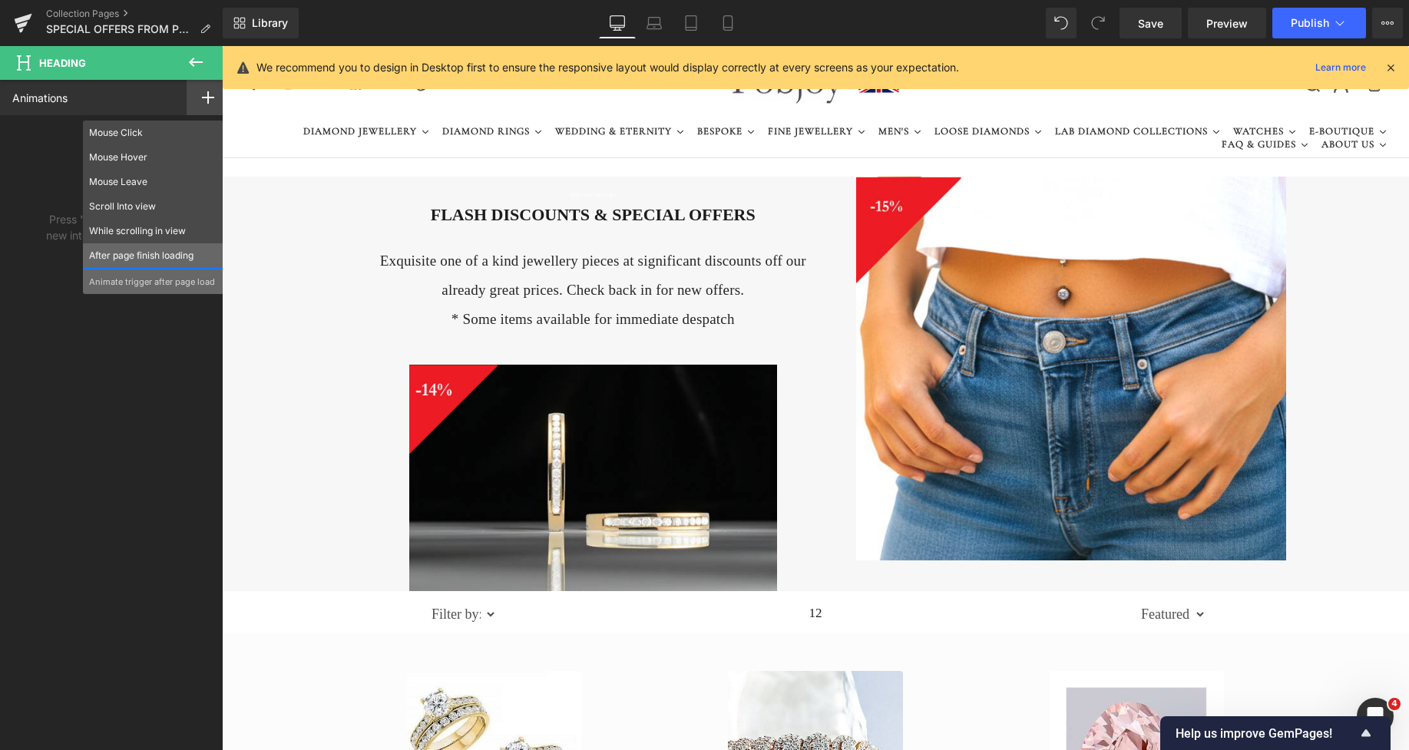
click at [157, 252] on p "After page finish loading" at bounding box center [153, 256] width 128 height 14
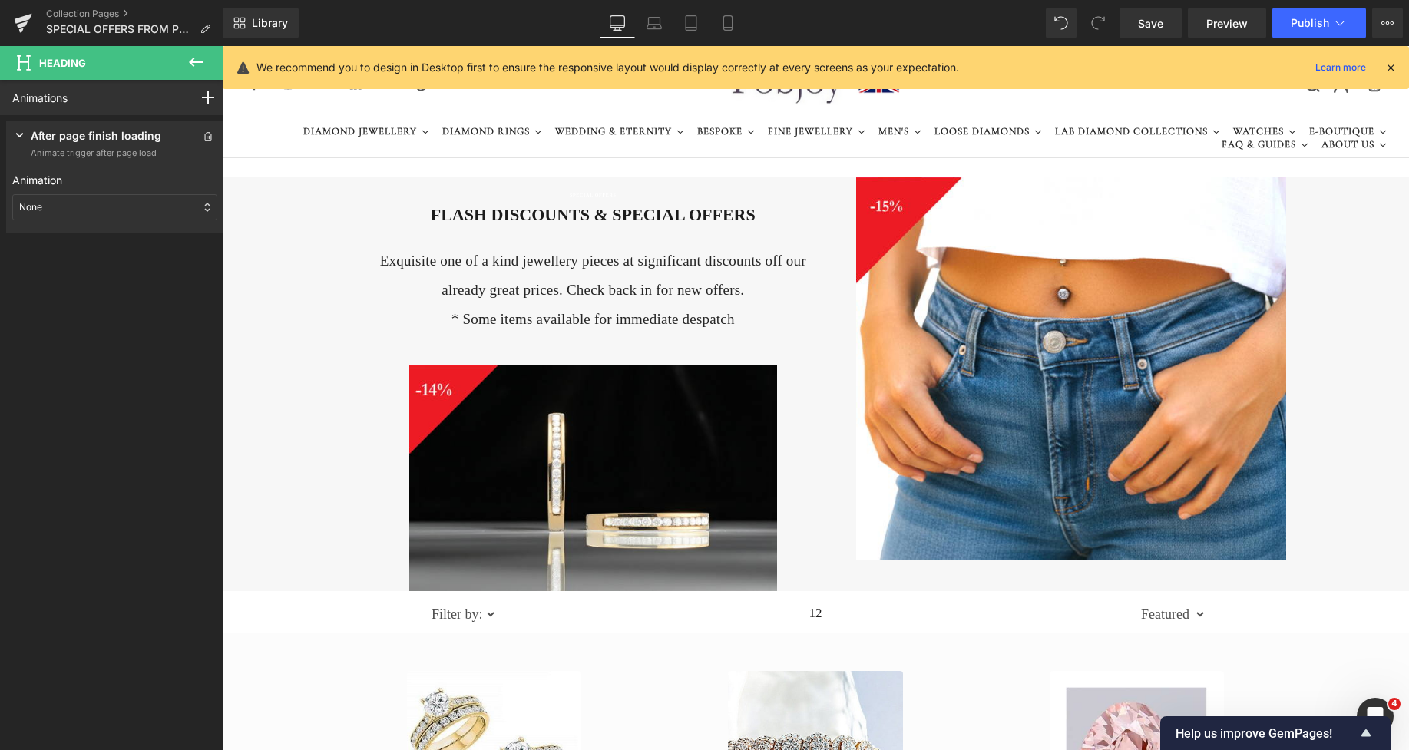
click at [129, 214] on div "None" at bounding box center [114, 207] width 205 height 26
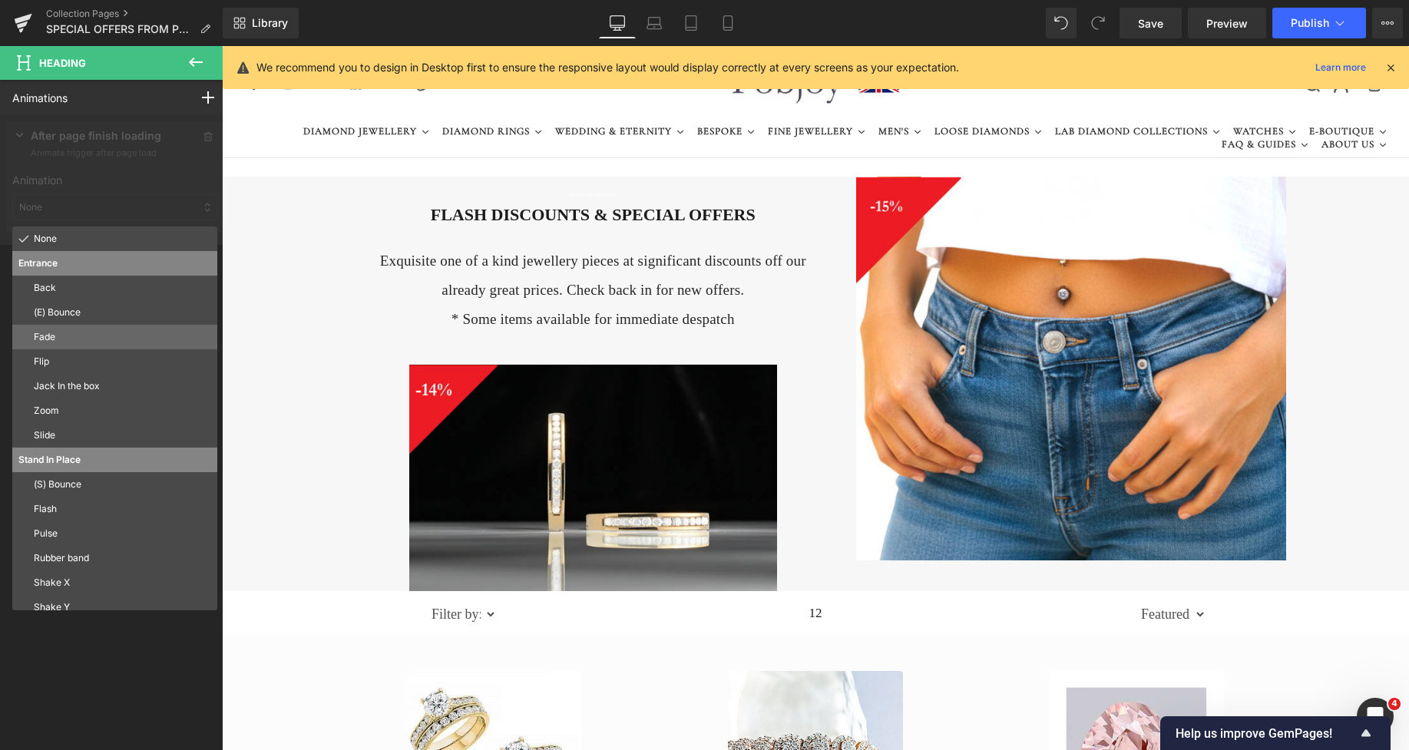
click at [69, 338] on p "Fade" at bounding box center [122, 337] width 177 height 14
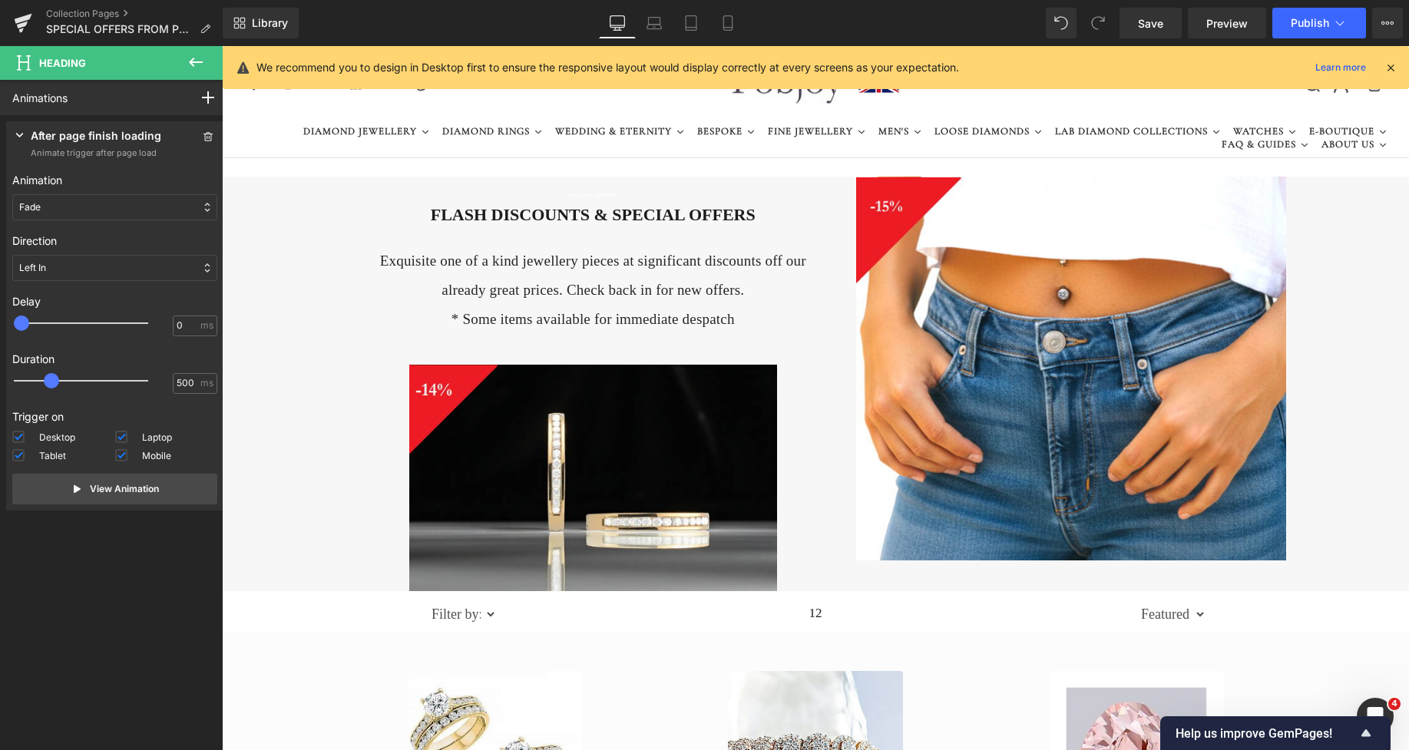
click at [70, 257] on div "Left In" at bounding box center [114, 268] width 205 height 26
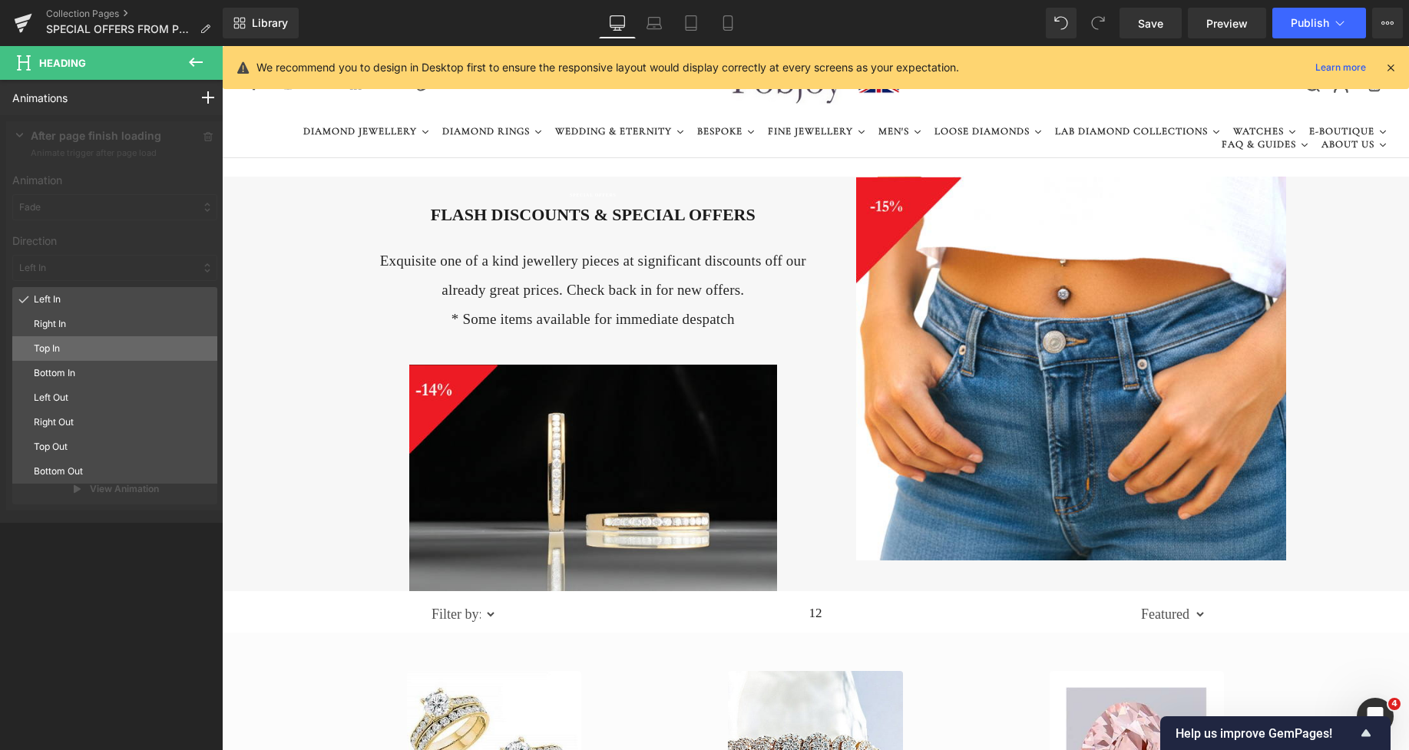
click at [65, 345] on p "Top In" at bounding box center [122, 349] width 177 height 14
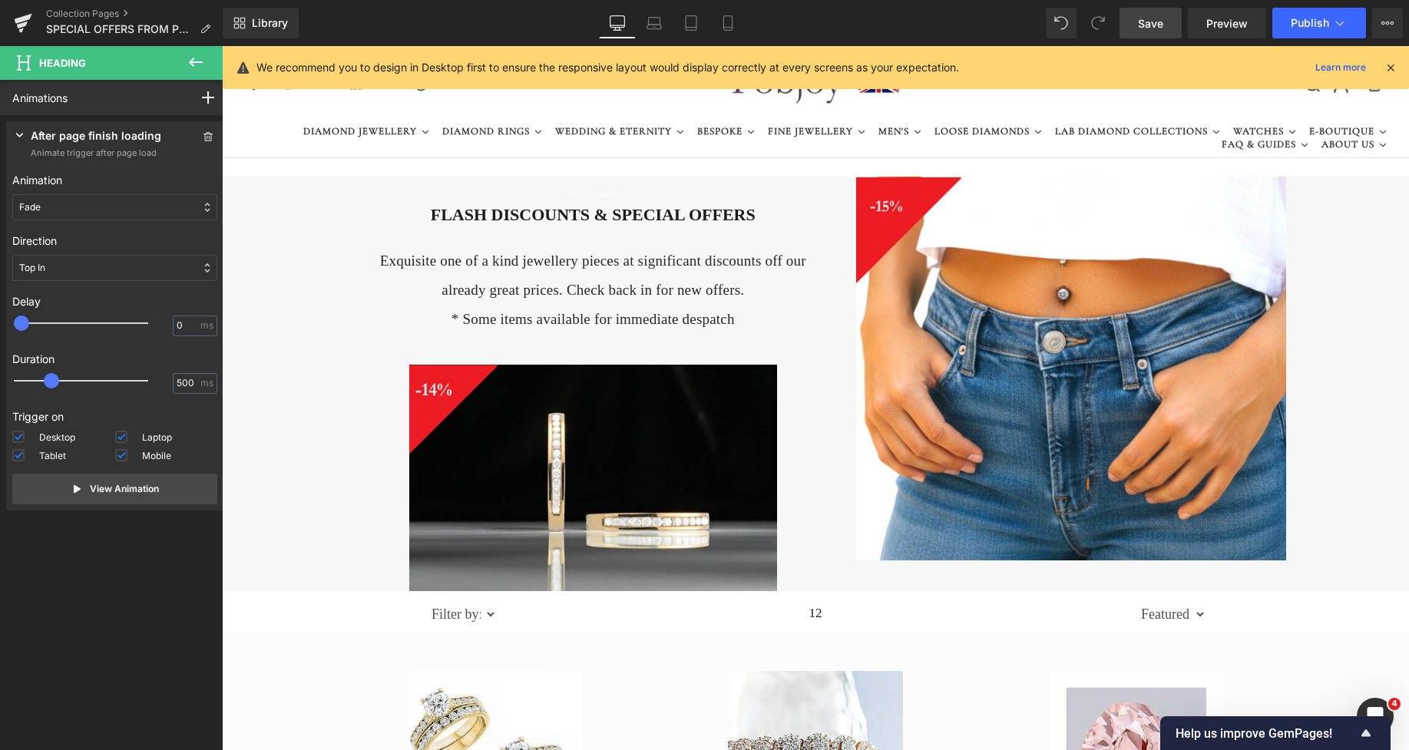
drag, startPoint x: 1151, startPoint y: 15, endPoint x: 937, endPoint y: 152, distance: 254.0
click at [1151, 15] on span "Save" at bounding box center [1150, 23] width 25 height 16
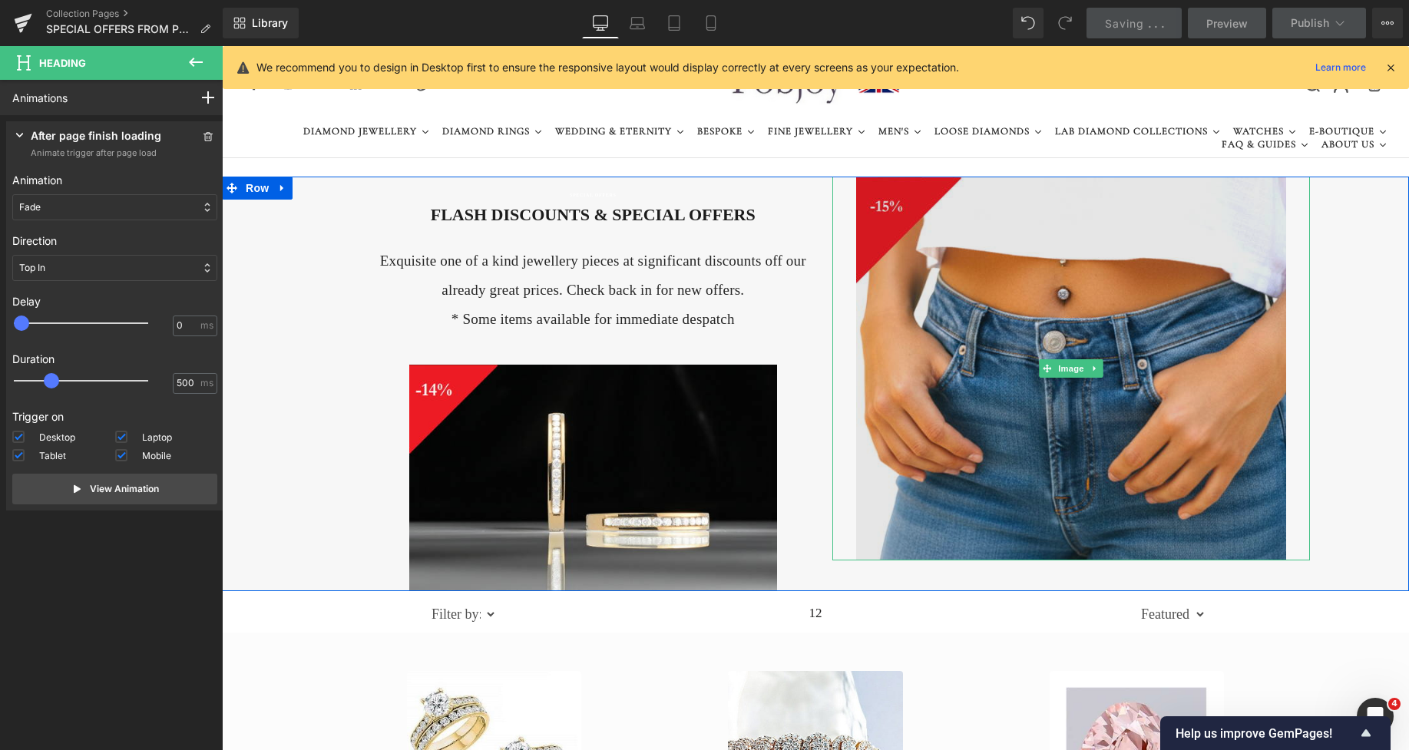
click at [981, 252] on img at bounding box center [1071, 369] width 430 height 384
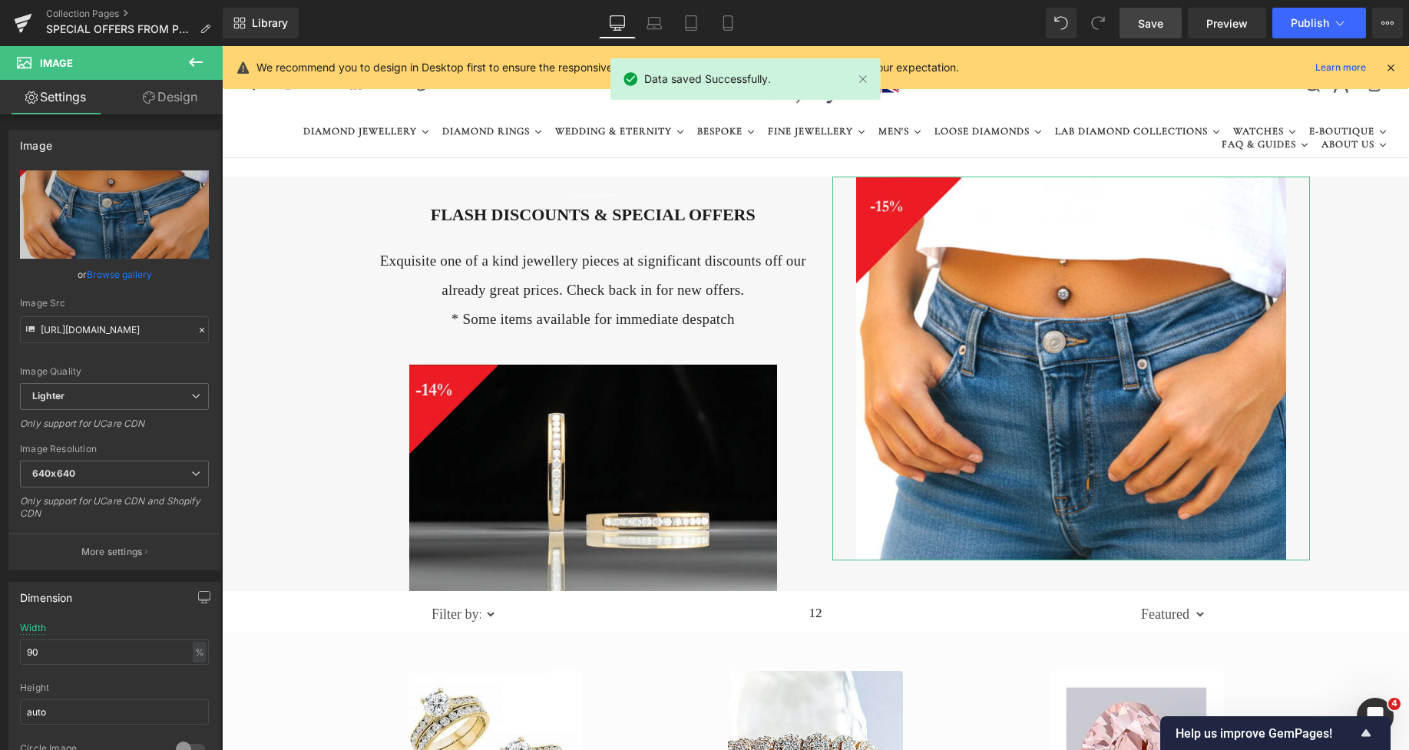
click at [171, 94] on link "Design" at bounding box center [169, 97] width 111 height 35
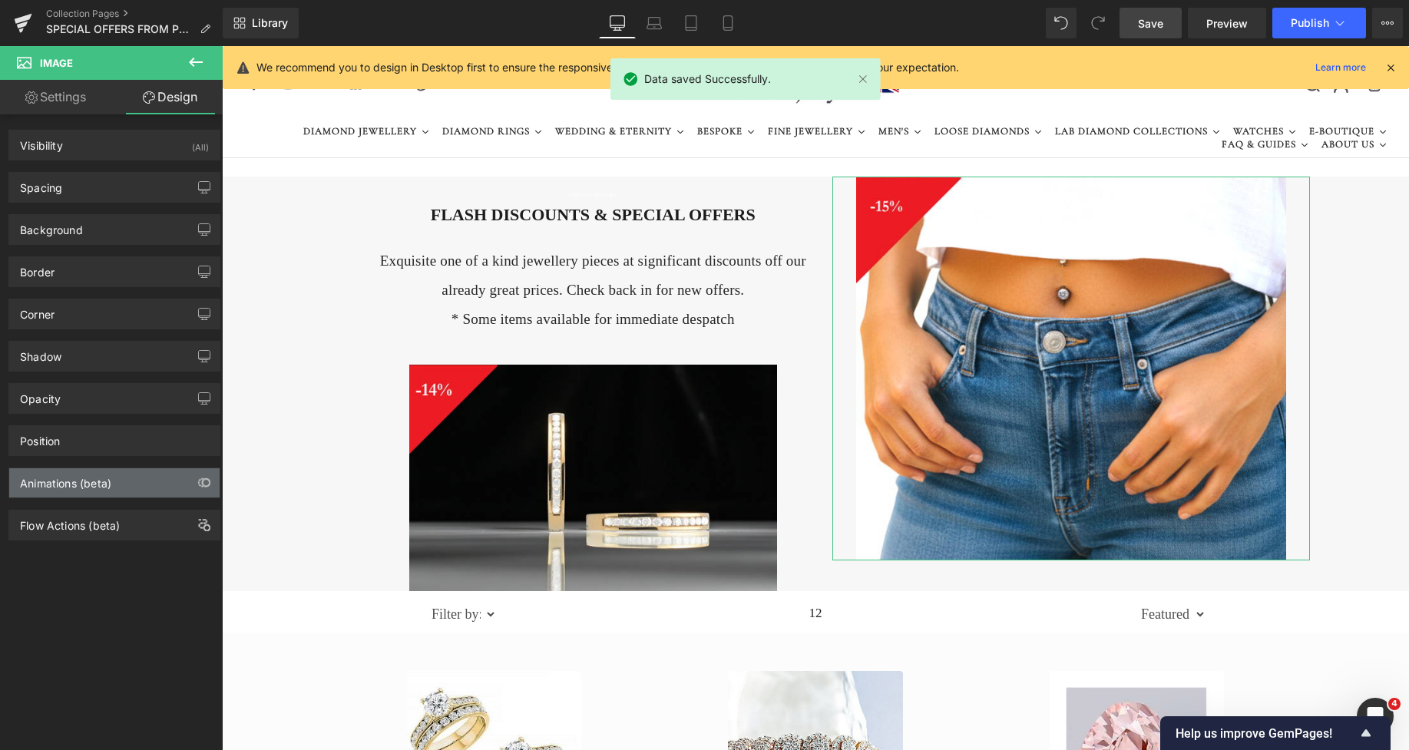
click at [72, 486] on div "Animations (beta)" at bounding box center [65, 480] width 91 height 22
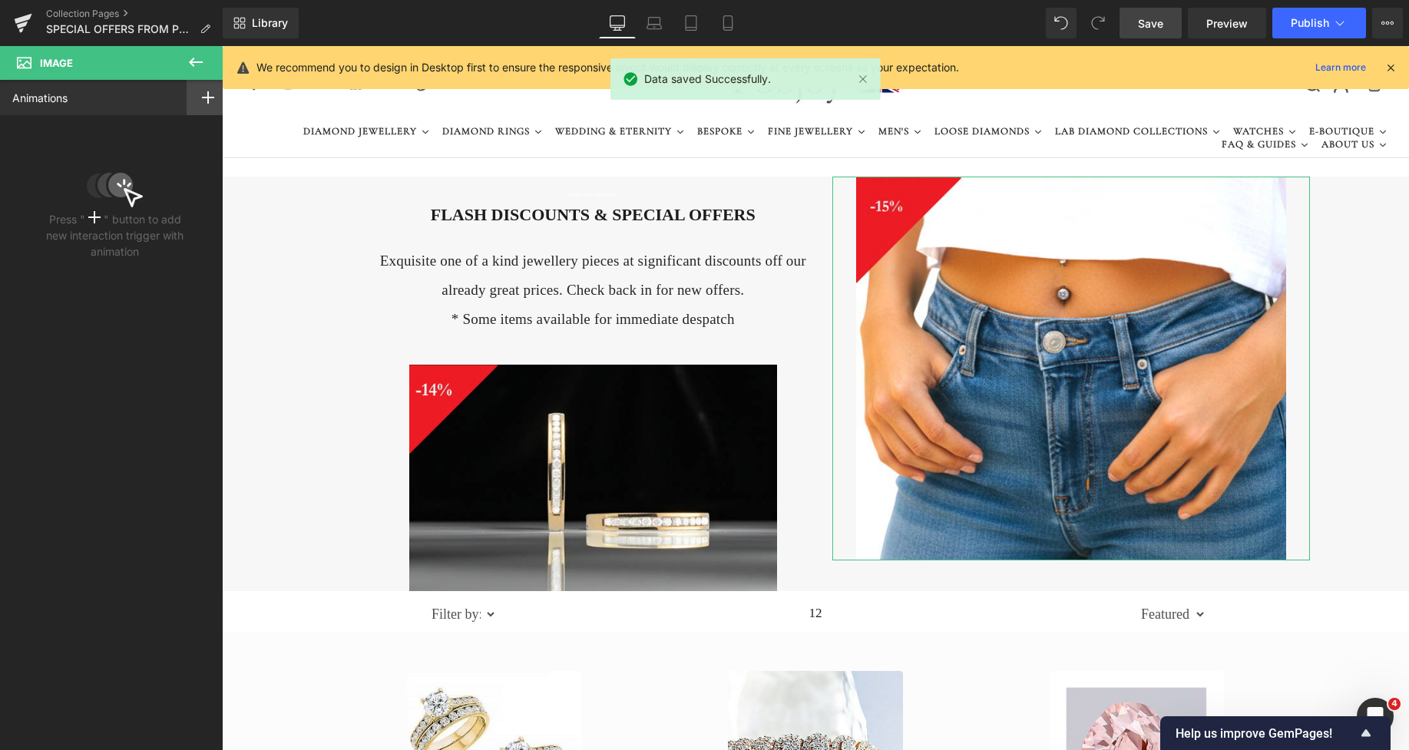
click at [202, 101] on icon at bounding box center [208, 97] width 12 height 12
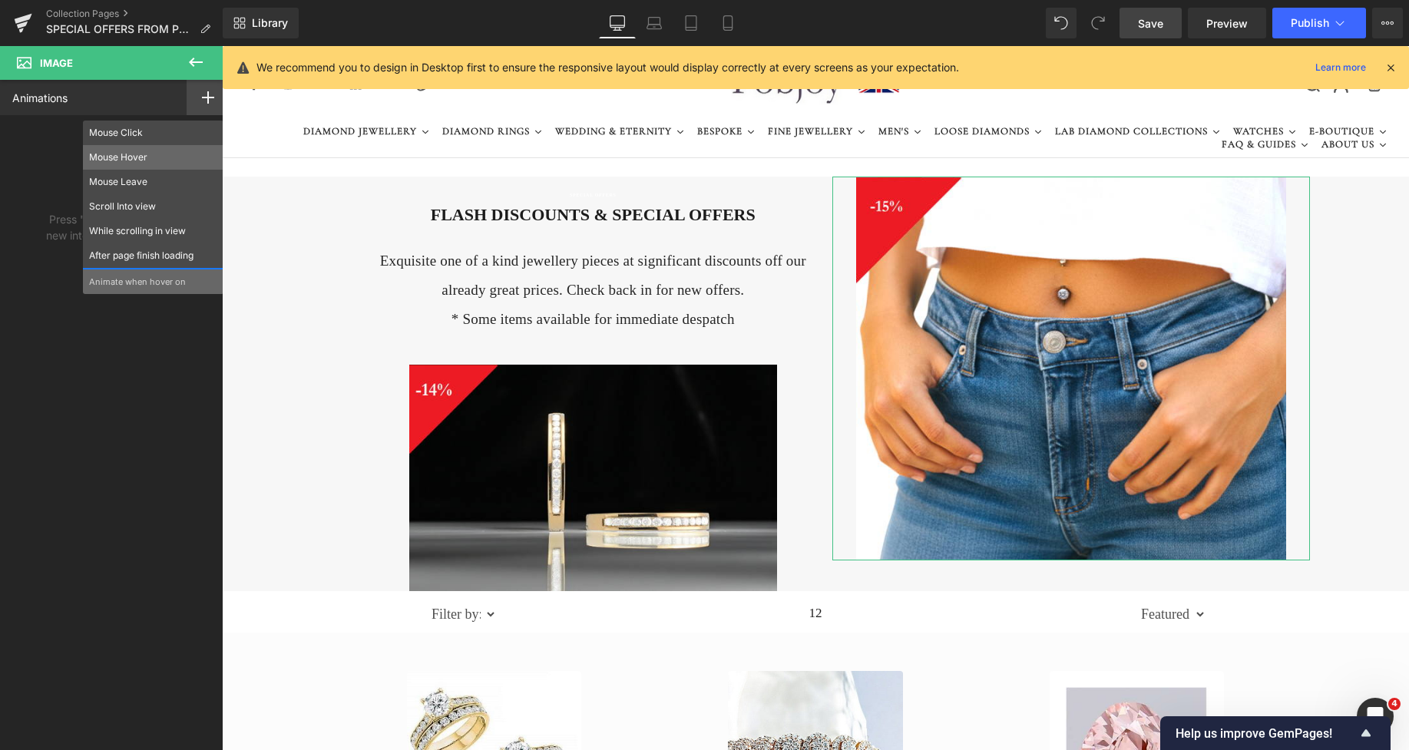
click at [140, 161] on p "Mouse Hover" at bounding box center [153, 158] width 128 height 14
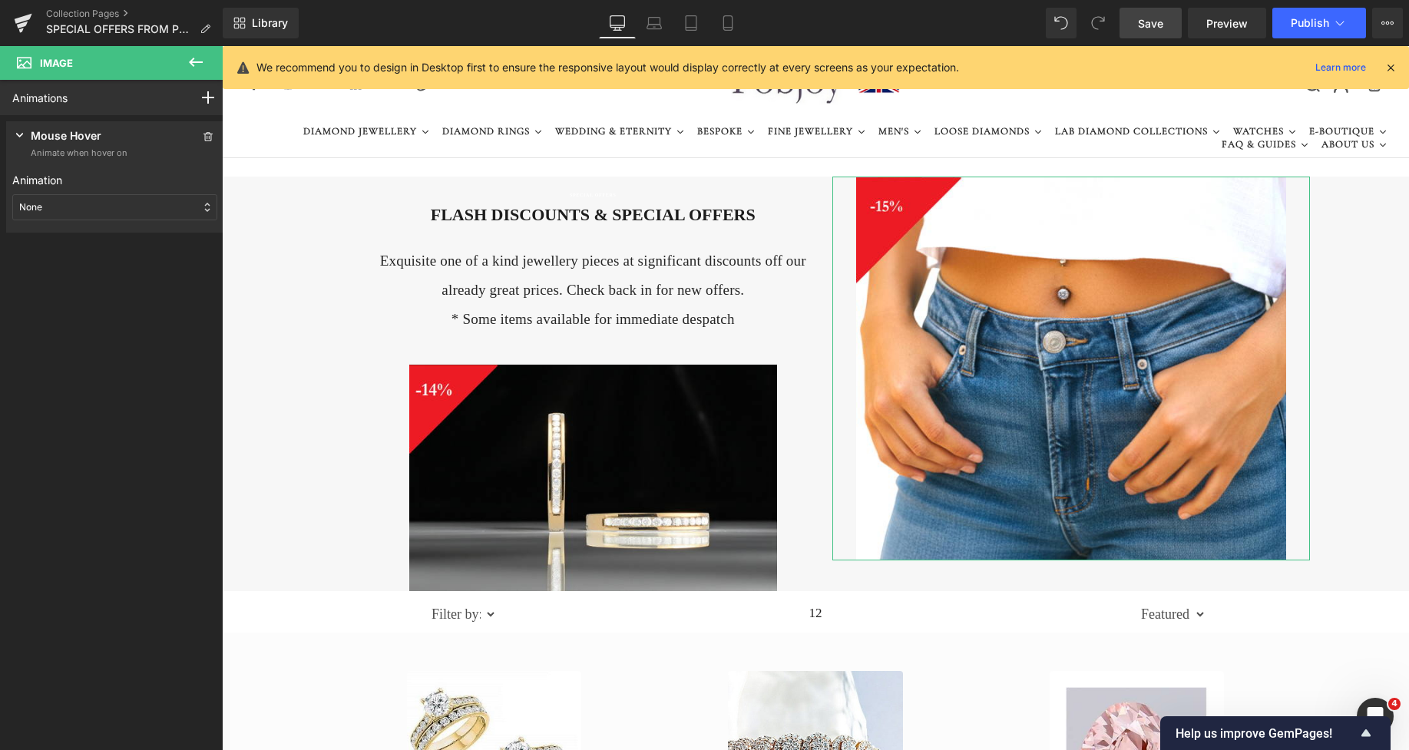
click at [101, 207] on div "None" at bounding box center [114, 207] width 205 height 26
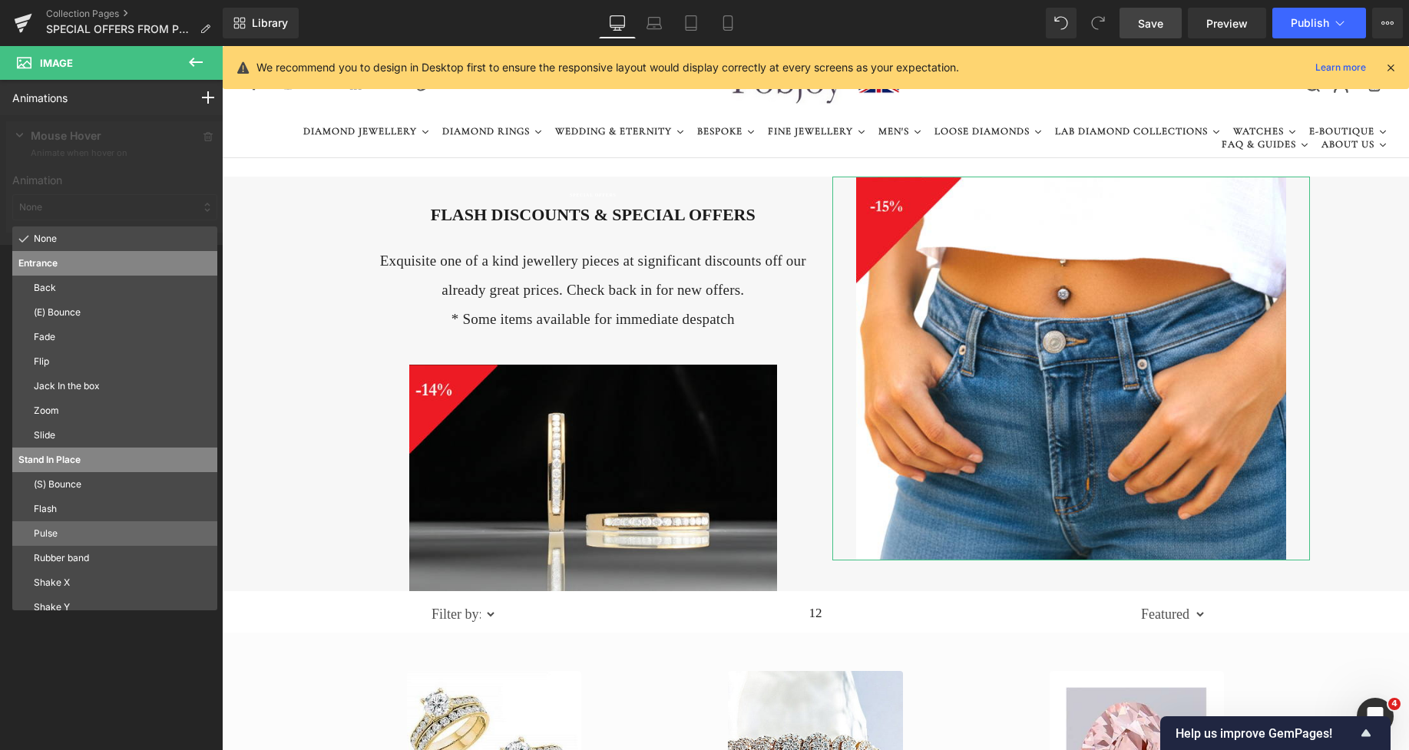
click at [58, 524] on div "Pulse" at bounding box center [114, 534] width 205 height 25
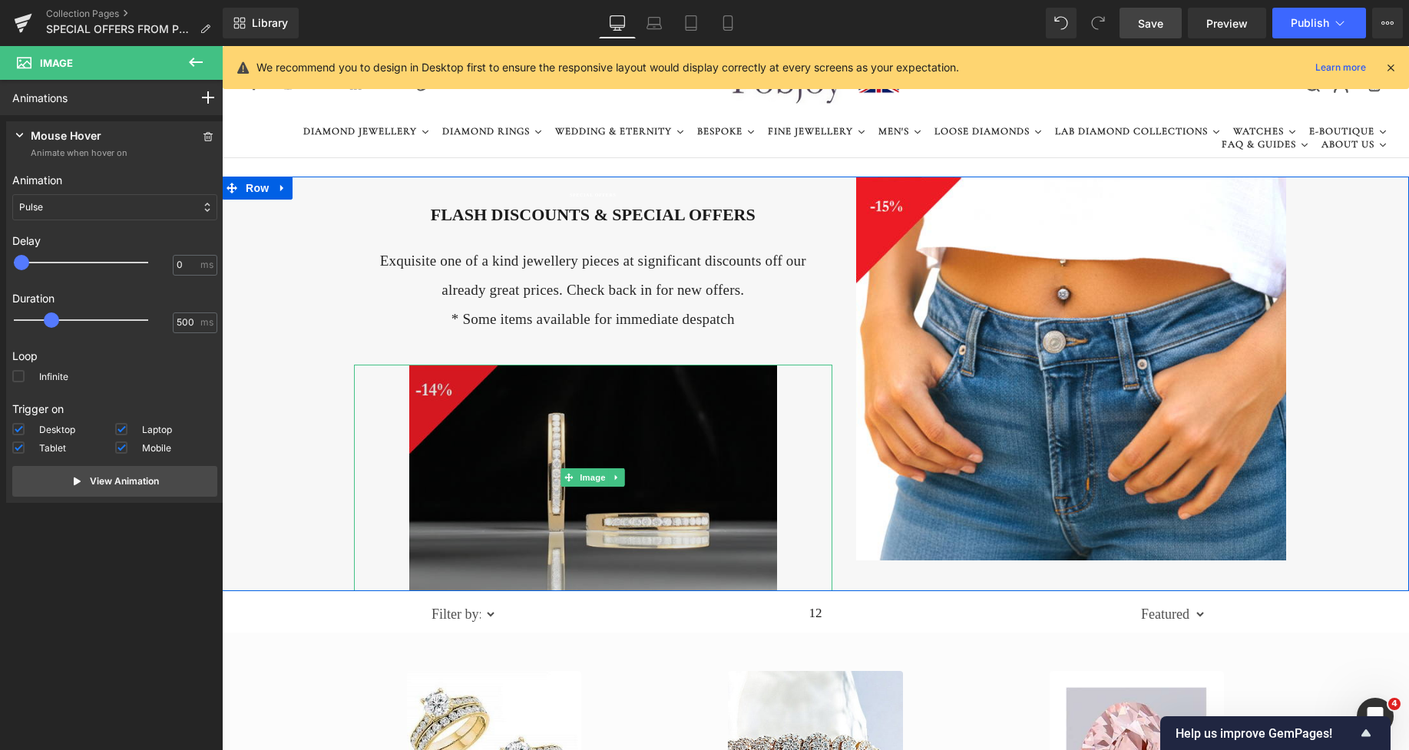
click at [416, 416] on img at bounding box center [593, 478] width 368 height 227
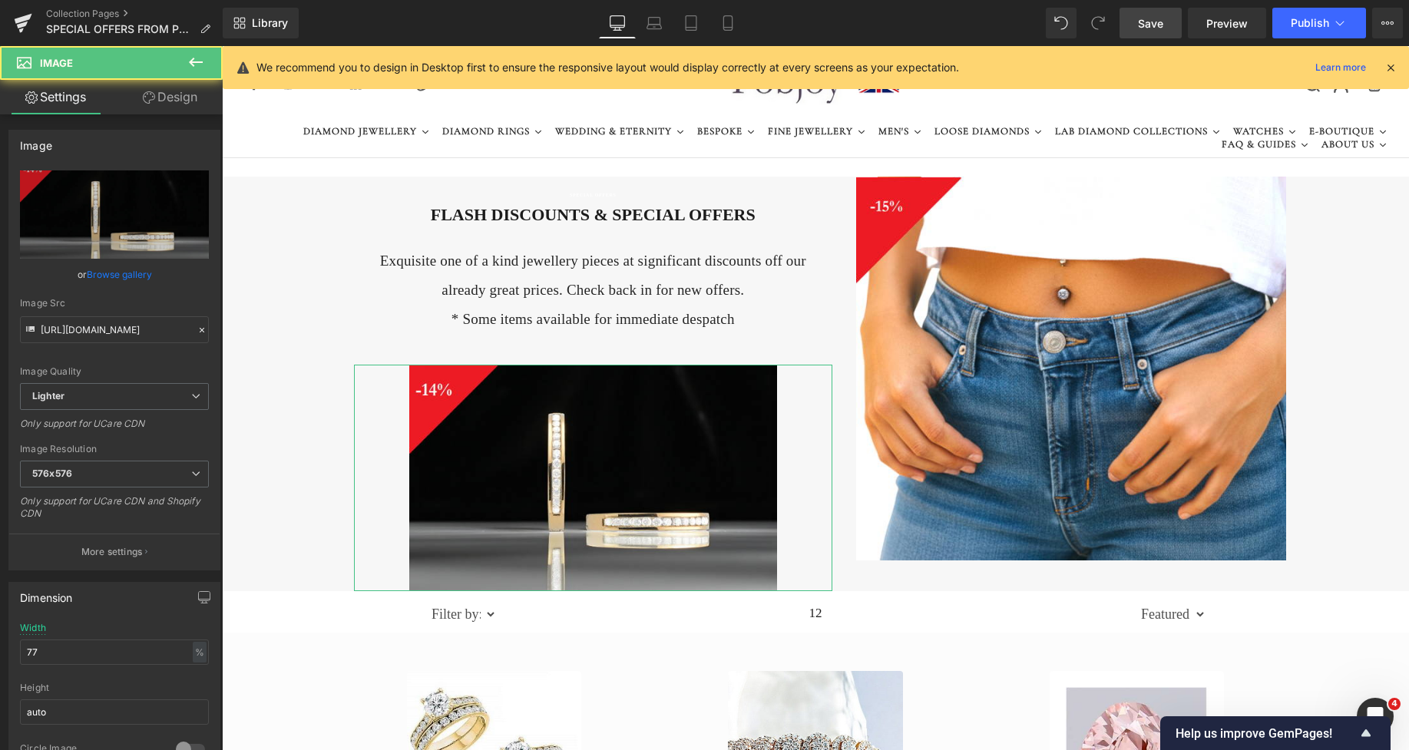
click at [176, 105] on link "Design" at bounding box center [169, 97] width 111 height 35
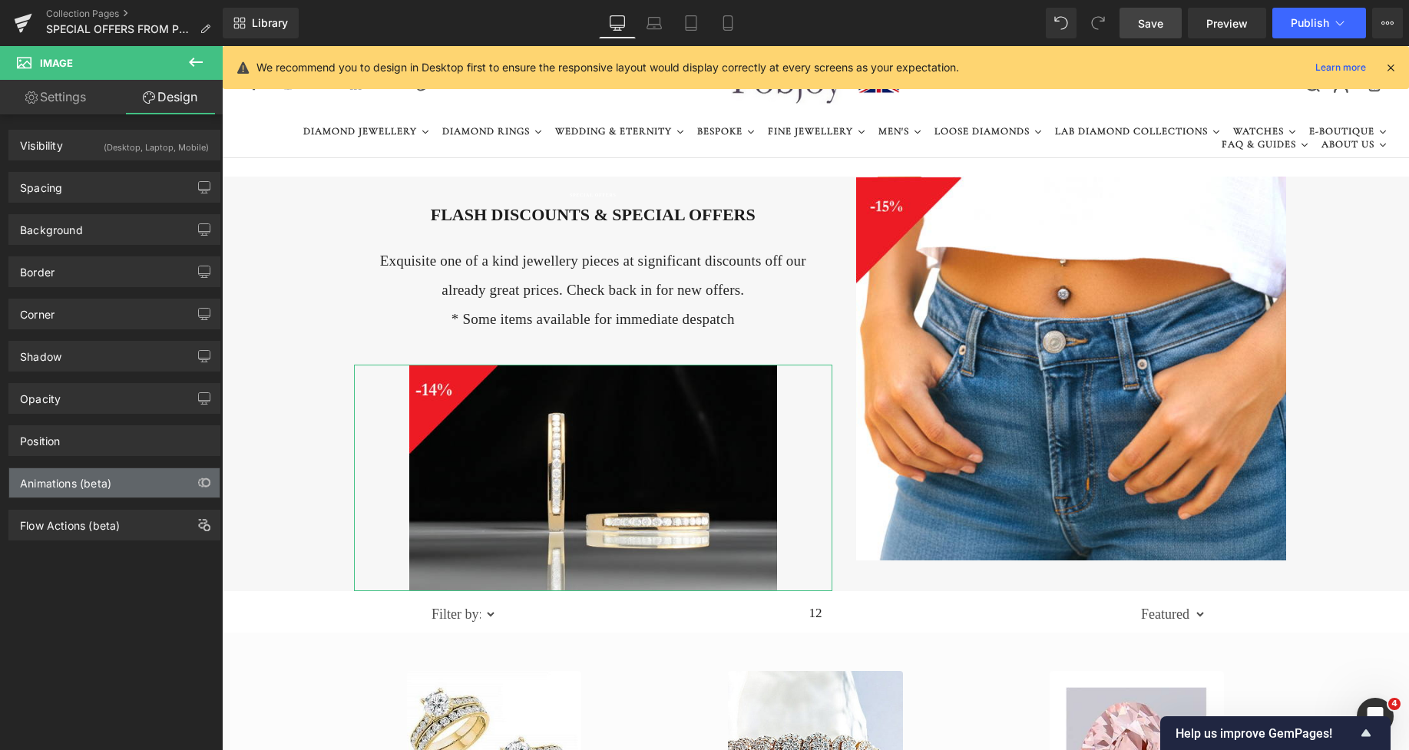
click at [51, 479] on div "Animations (beta)" at bounding box center [65, 480] width 91 height 22
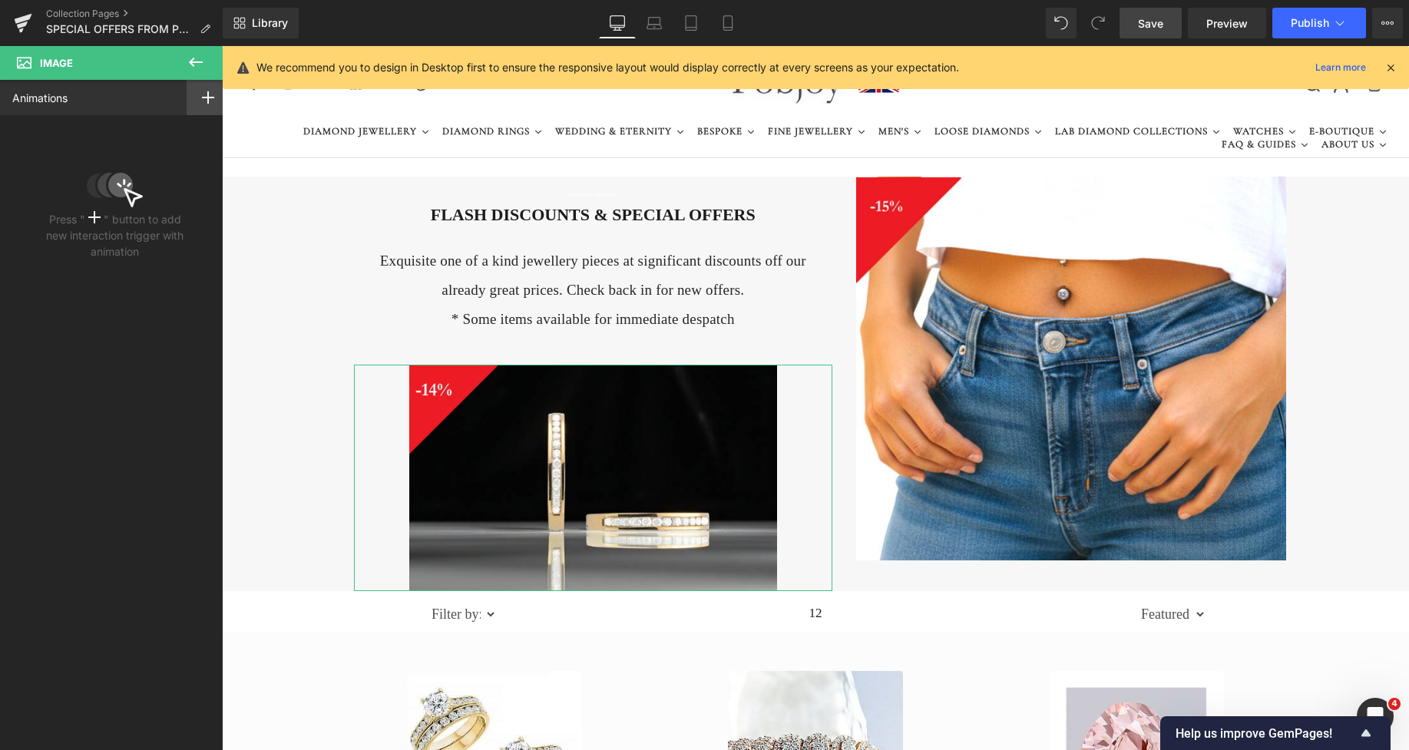
click at [202, 92] on icon at bounding box center [208, 97] width 12 height 12
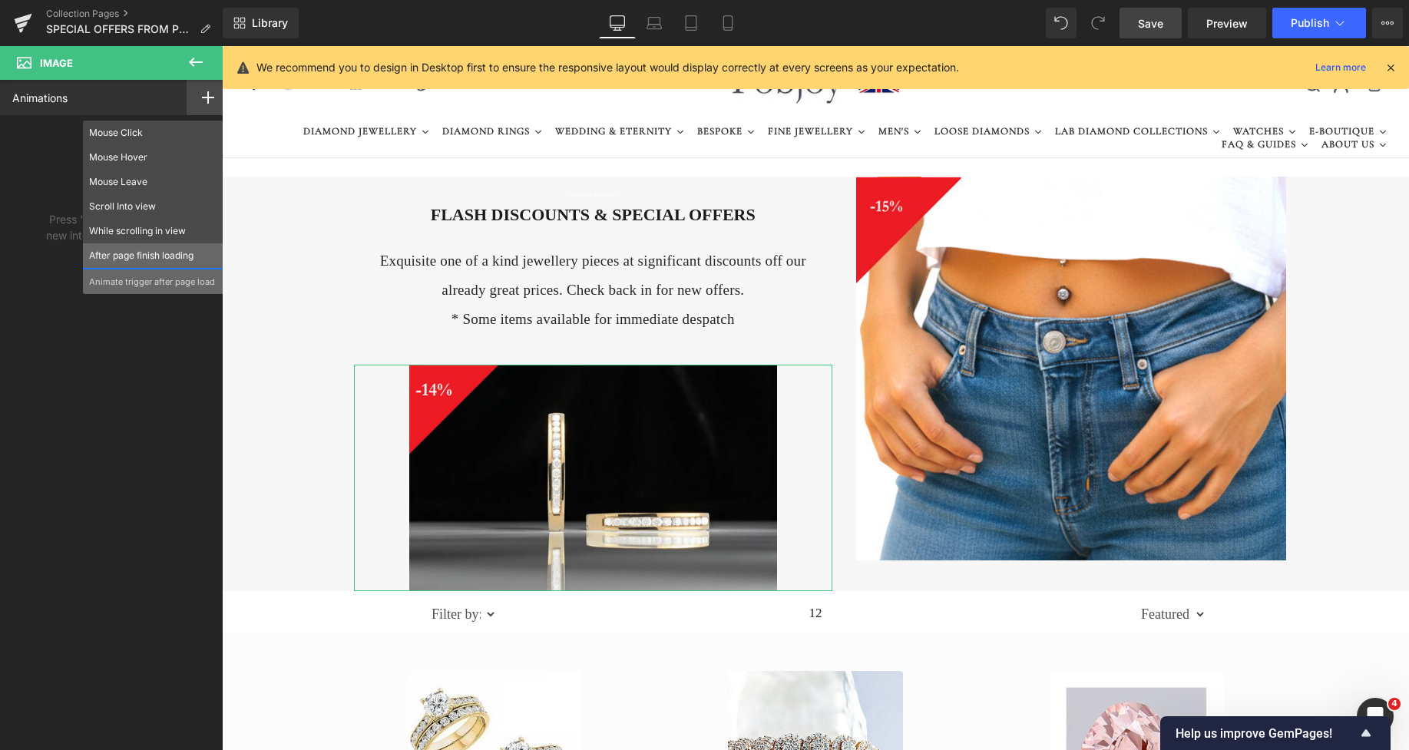
click at [135, 255] on p "After page finish loading" at bounding box center [153, 256] width 128 height 14
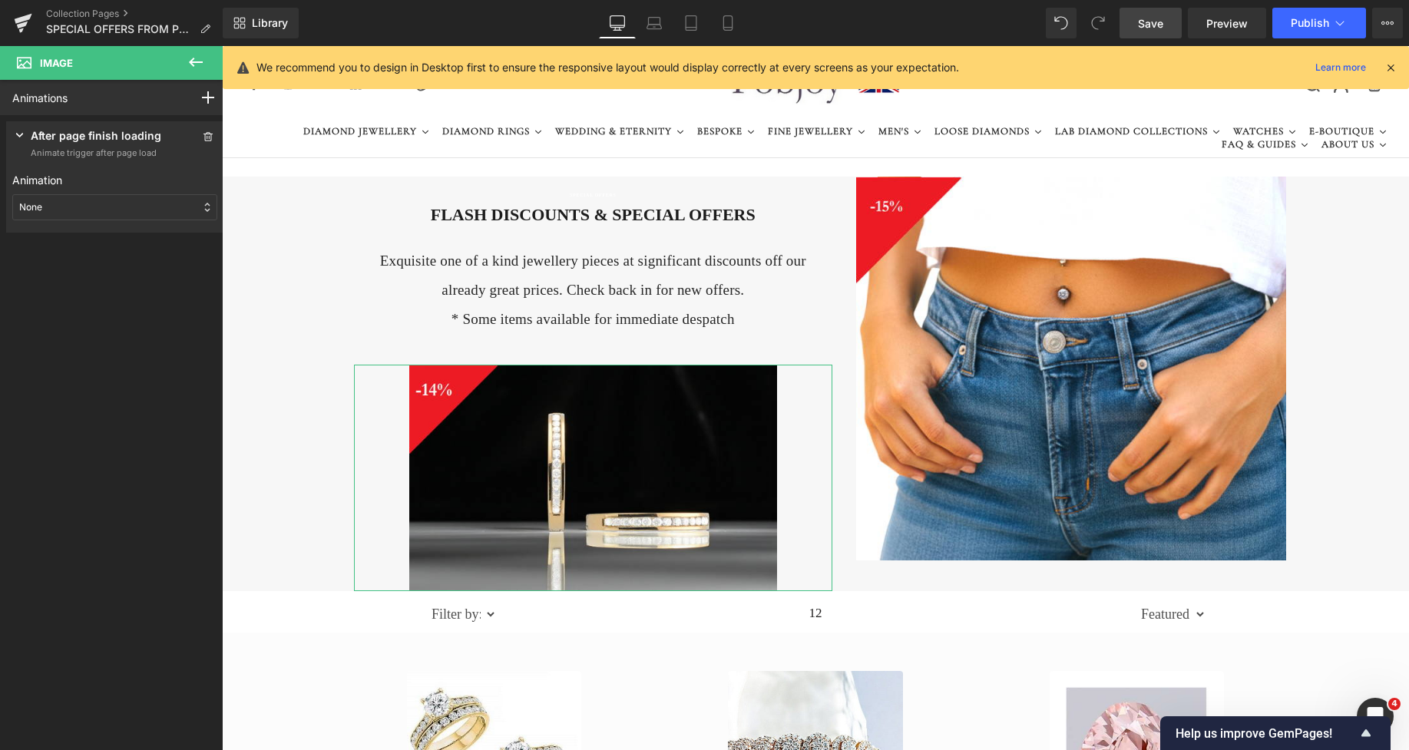
click at [78, 209] on div "None" at bounding box center [114, 207] width 205 height 26
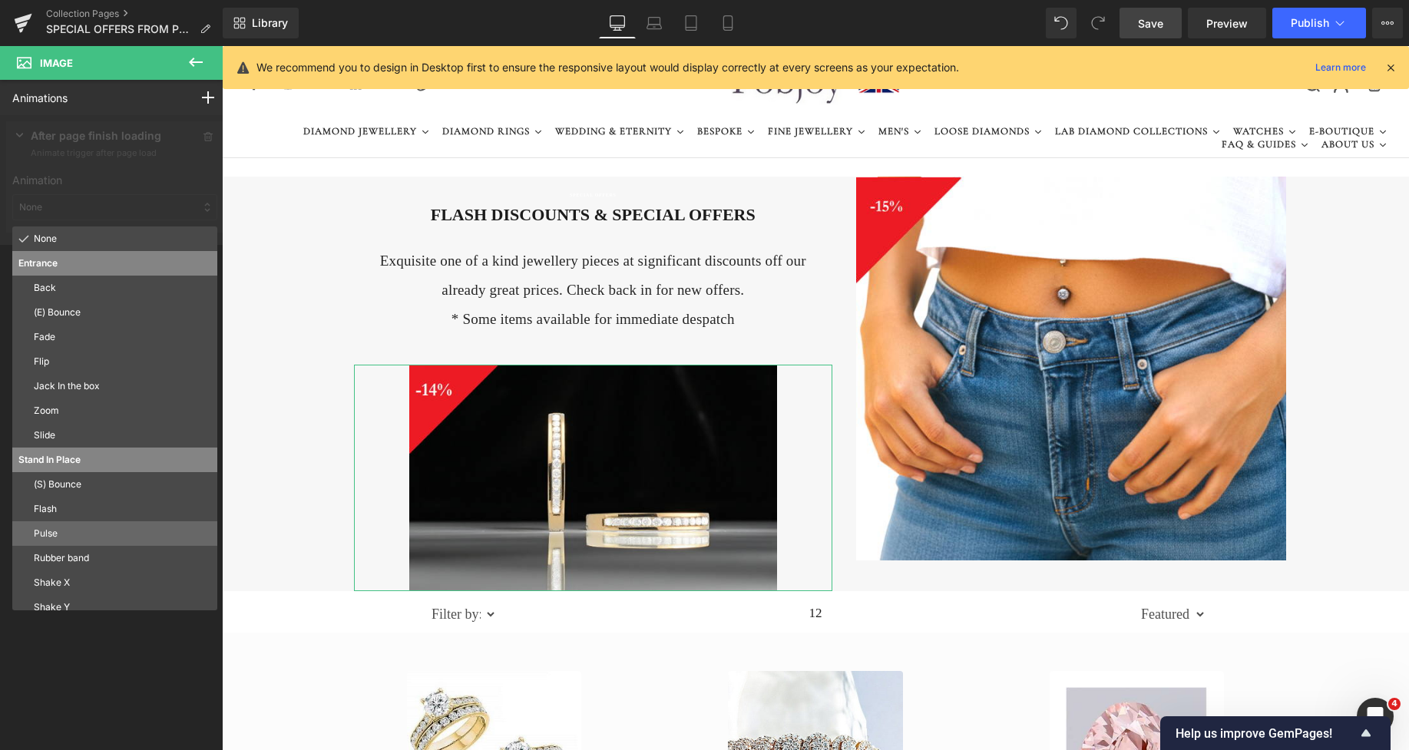
click at [55, 530] on p "Pulse" at bounding box center [122, 534] width 177 height 14
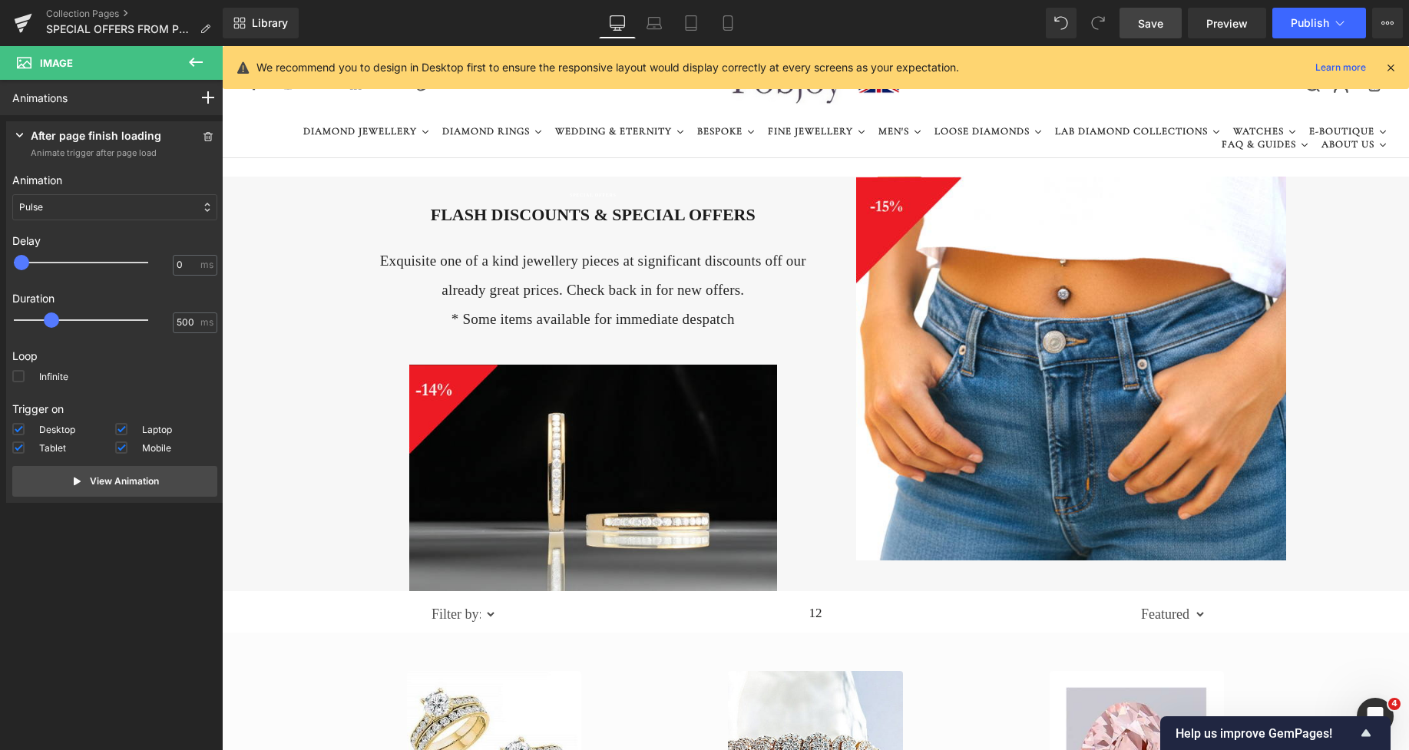
click at [1152, 21] on span "Save" at bounding box center [1150, 23] width 25 height 16
click at [1308, 15] on button "Publish" at bounding box center [1320, 23] width 94 height 31
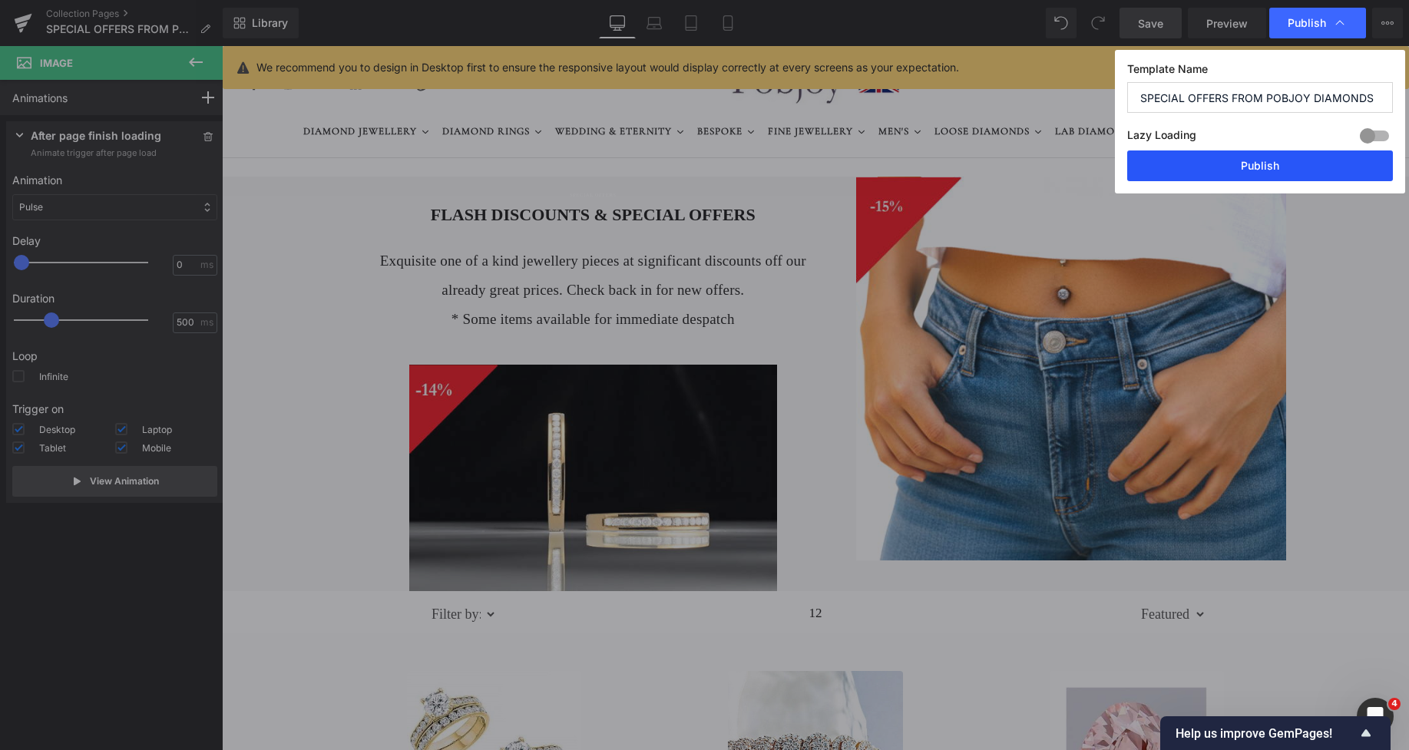
click at [1261, 165] on button "Publish" at bounding box center [1261, 166] width 266 height 31
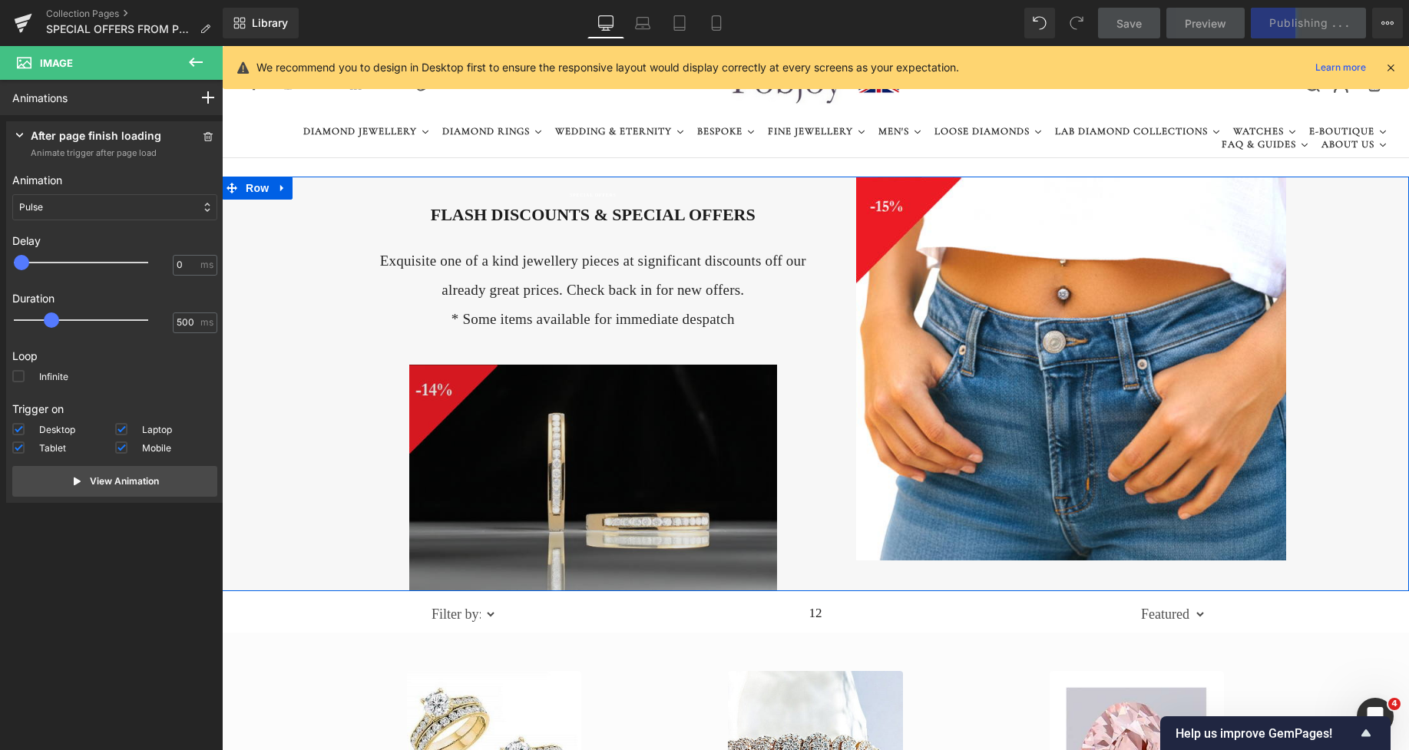
click at [638, 373] on img at bounding box center [593, 478] width 368 height 227
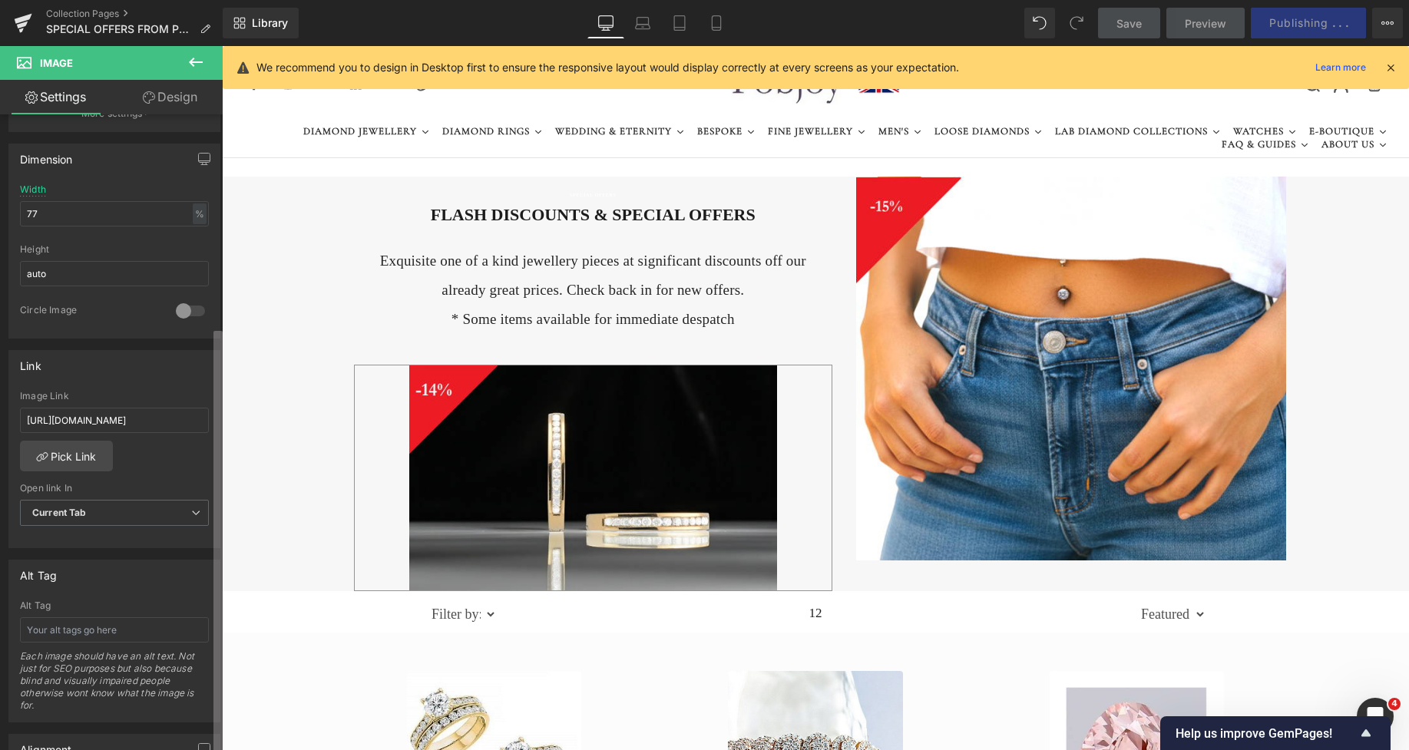
scroll to position [459, 0]
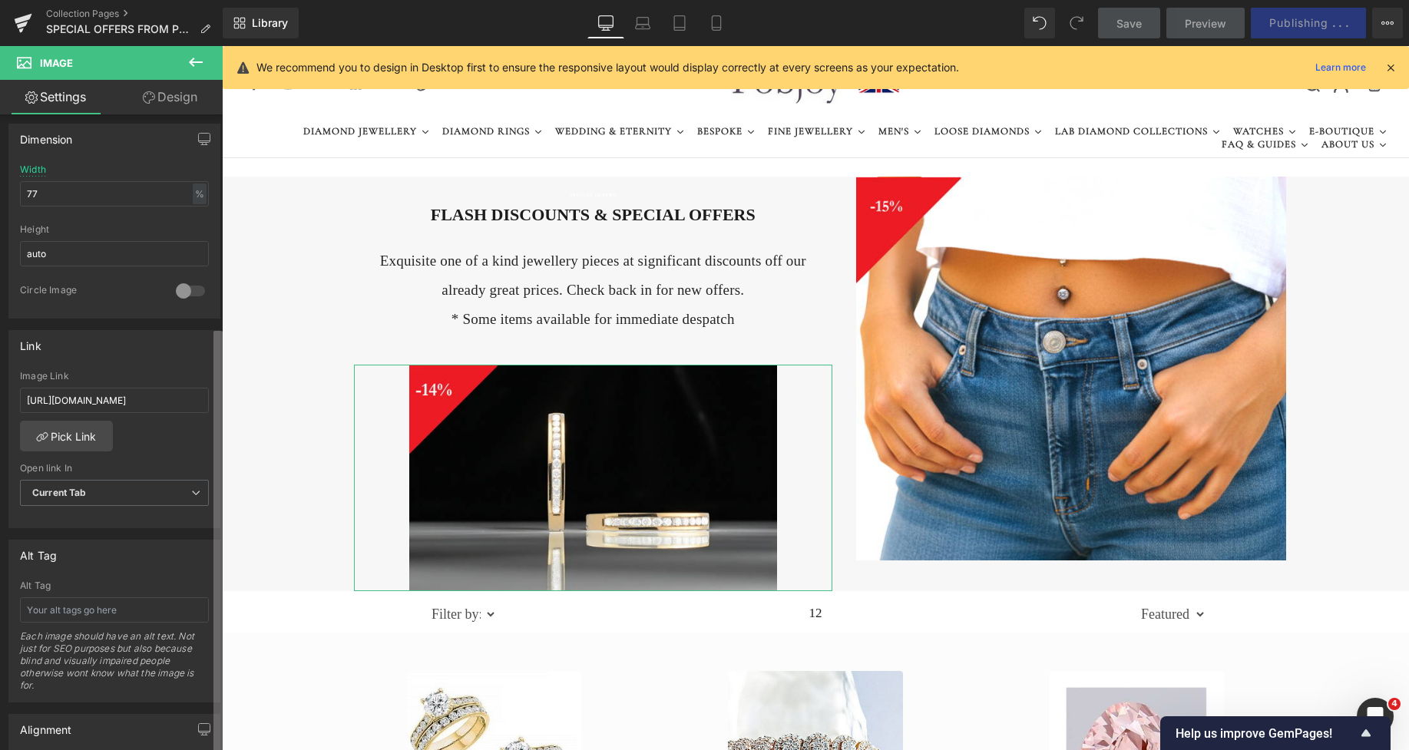
click at [176, 609] on div "Image [URL][DOMAIN_NAME] Replace Image Upload image or Browse gallery Image Src…" at bounding box center [111, 435] width 223 height 643
click at [161, 612] on input "text" at bounding box center [114, 610] width 189 height 25
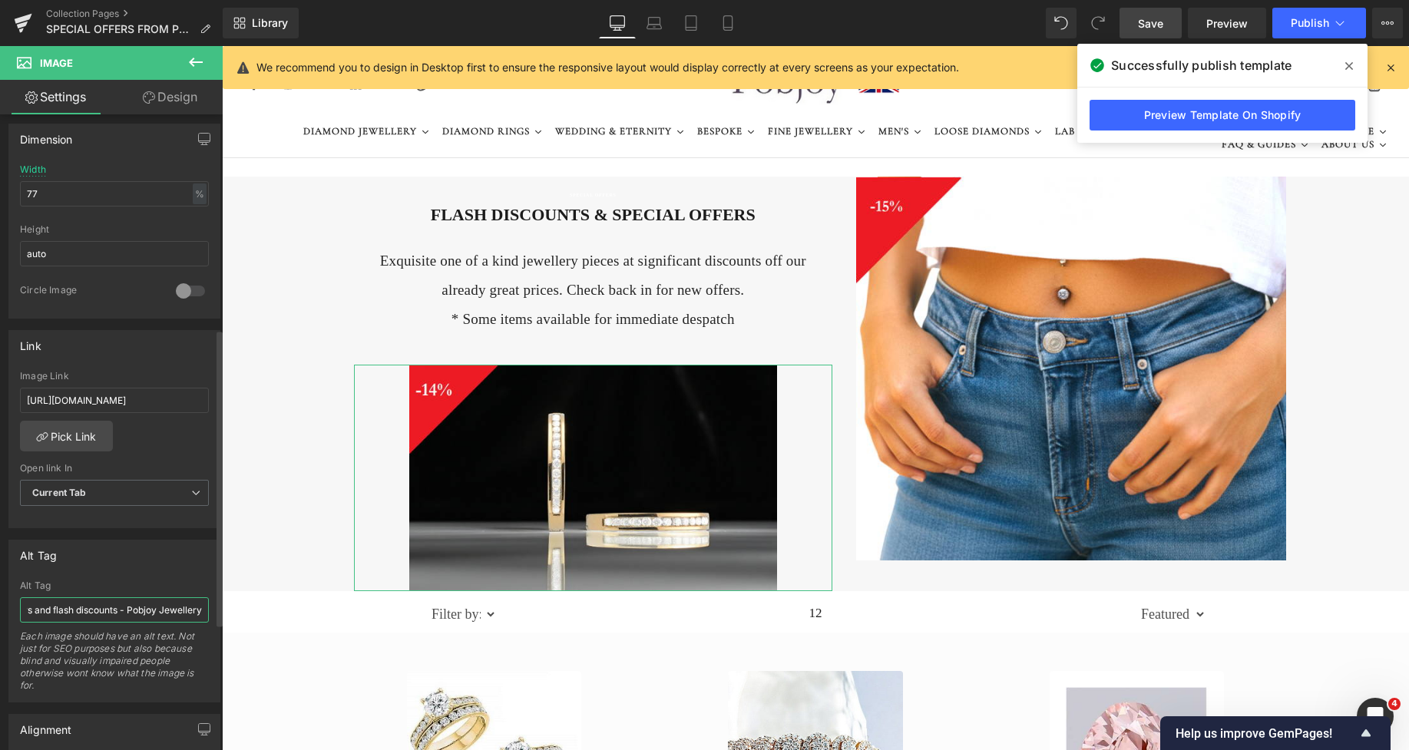
scroll to position [0, 0]
drag, startPoint x: 197, startPoint y: 608, endPoint x: 0, endPoint y: 616, distance: 196.8
click at [0, 616] on div "Alt Tag Alt Tag Special offers and flash discounts - Pobjoy Jewellery Each imag…" at bounding box center [115, 615] width 230 height 174
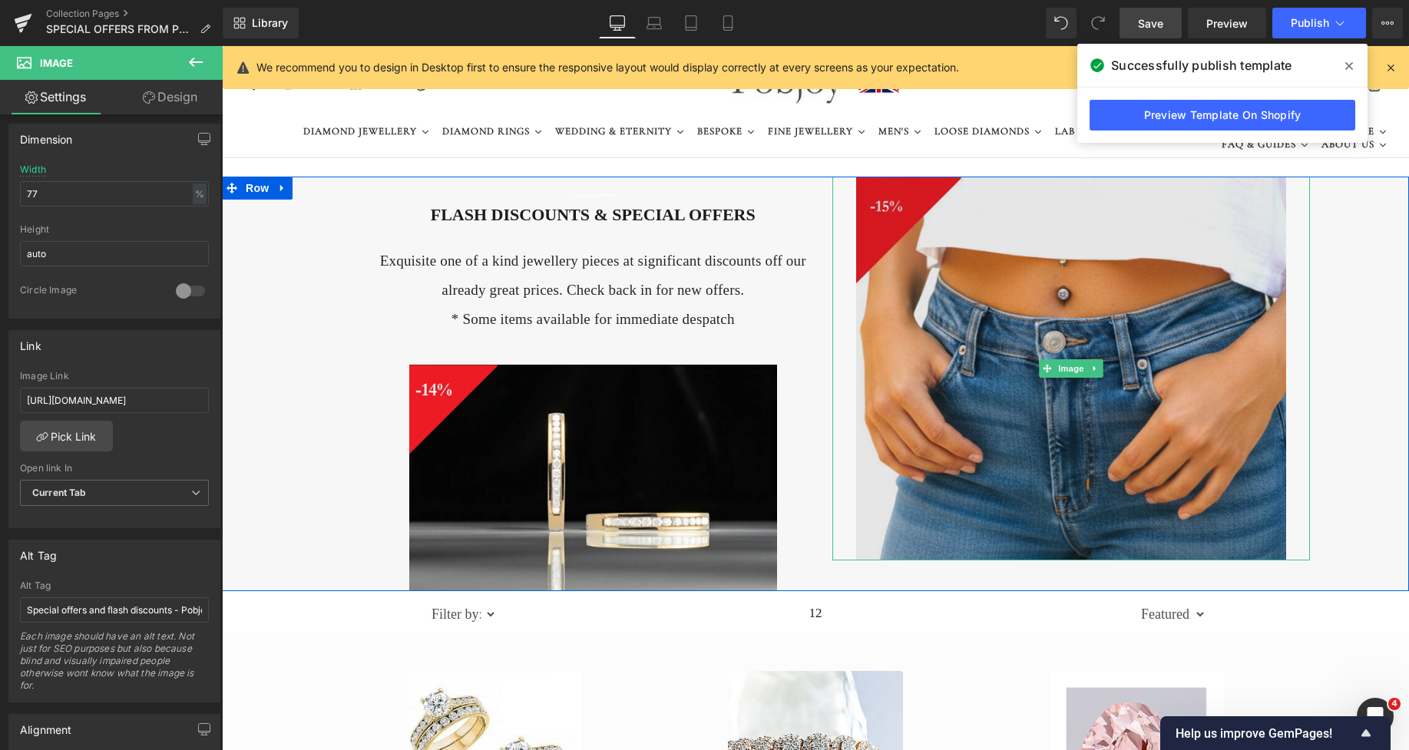
click at [936, 358] on img at bounding box center [1071, 369] width 430 height 384
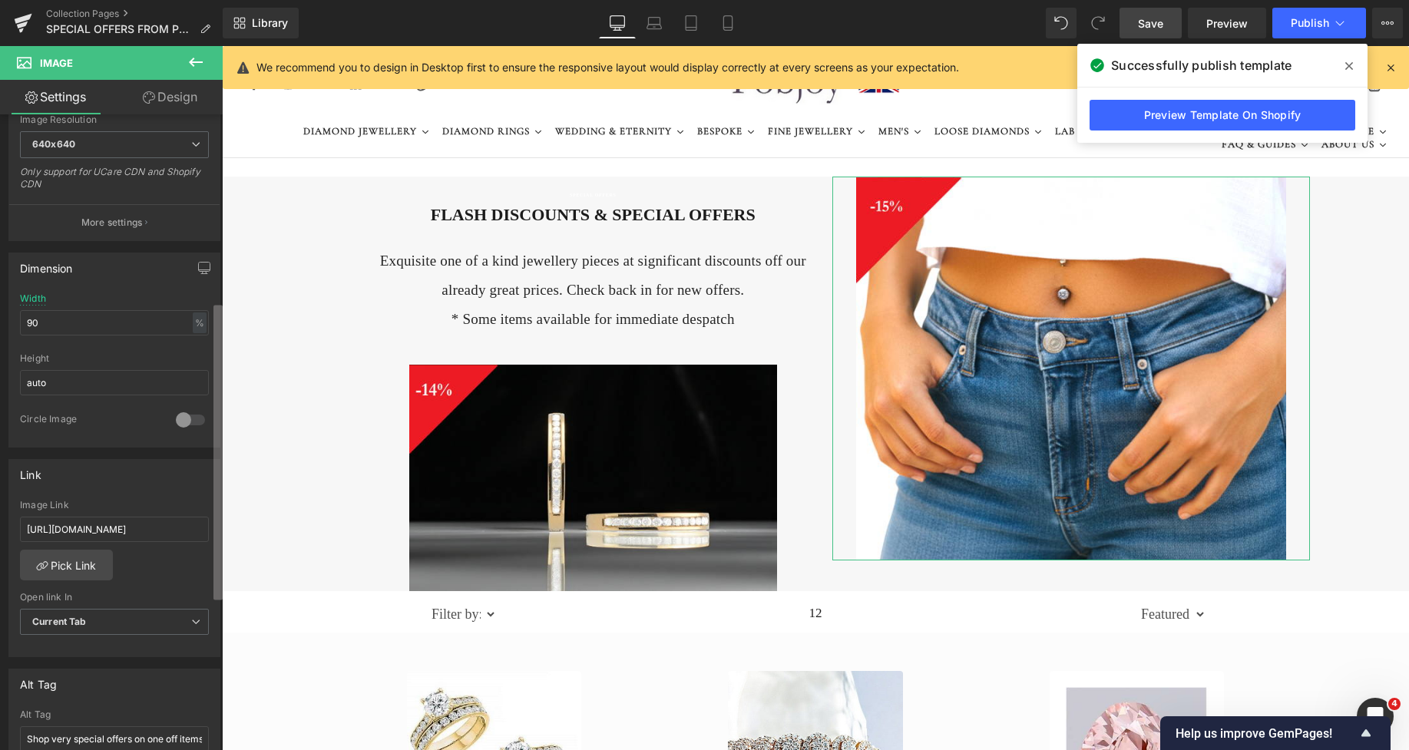
scroll to position [422, 0]
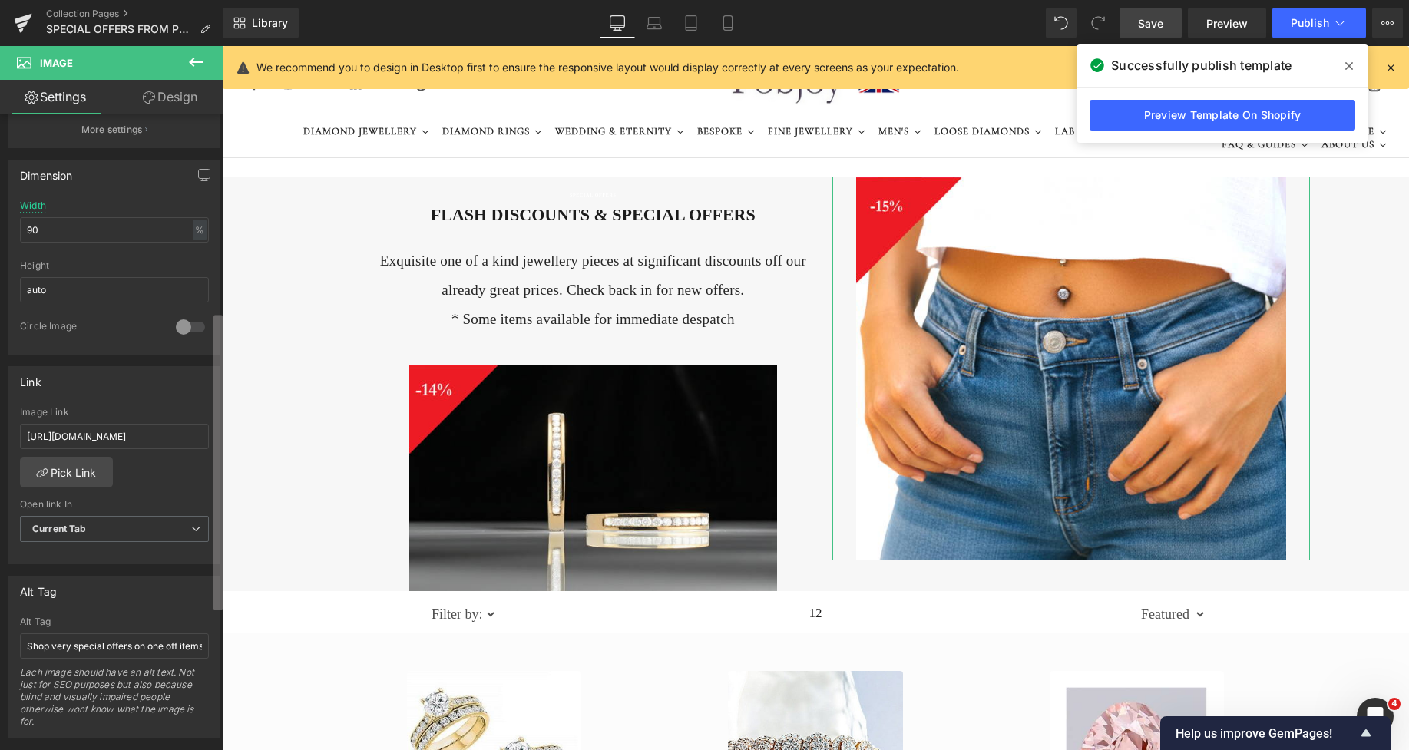
click at [187, 602] on div "Image [URL][DOMAIN_NAME] Replace Image Upload image or Browse gallery Image Src…" at bounding box center [111, 435] width 223 height 643
drag, startPoint x: 25, startPoint y: 647, endPoint x: 210, endPoint y: 654, distance: 186.0
click at [210, 654] on div "Shop very special offers on one off items of diamond jewellery - Pobjoy Diamond…" at bounding box center [114, 677] width 210 height 121
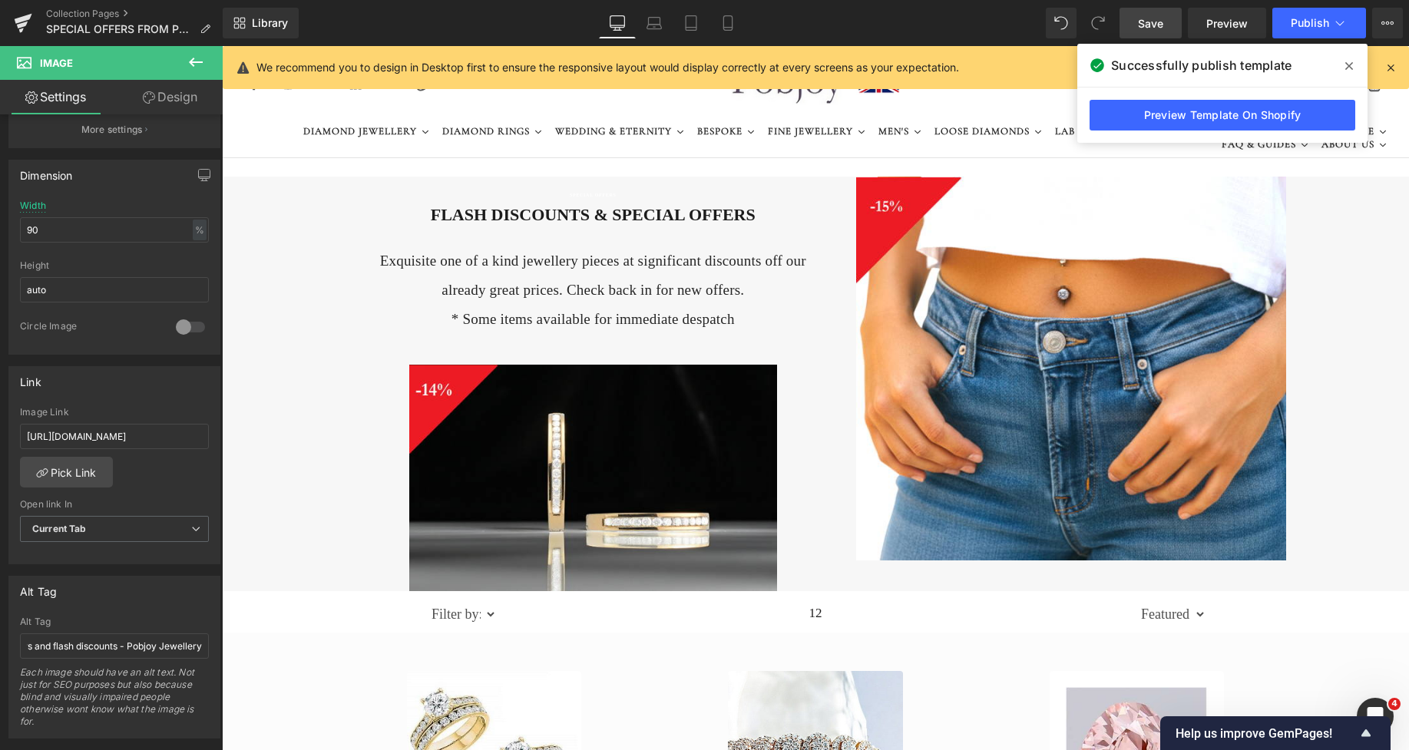
click at [1151, 22] on span "Save" at bounding box center [1150, 23] width 25 height 16
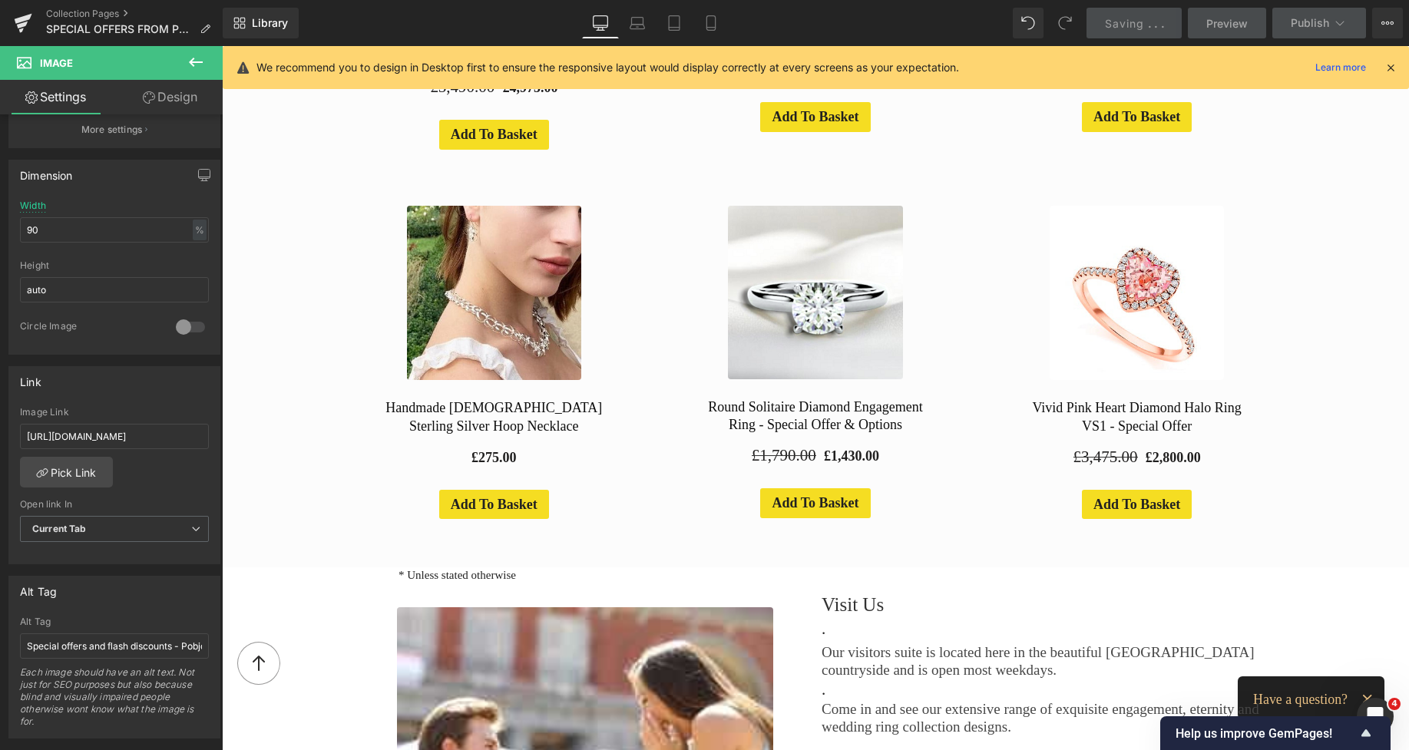
scroll to position [873, 0]
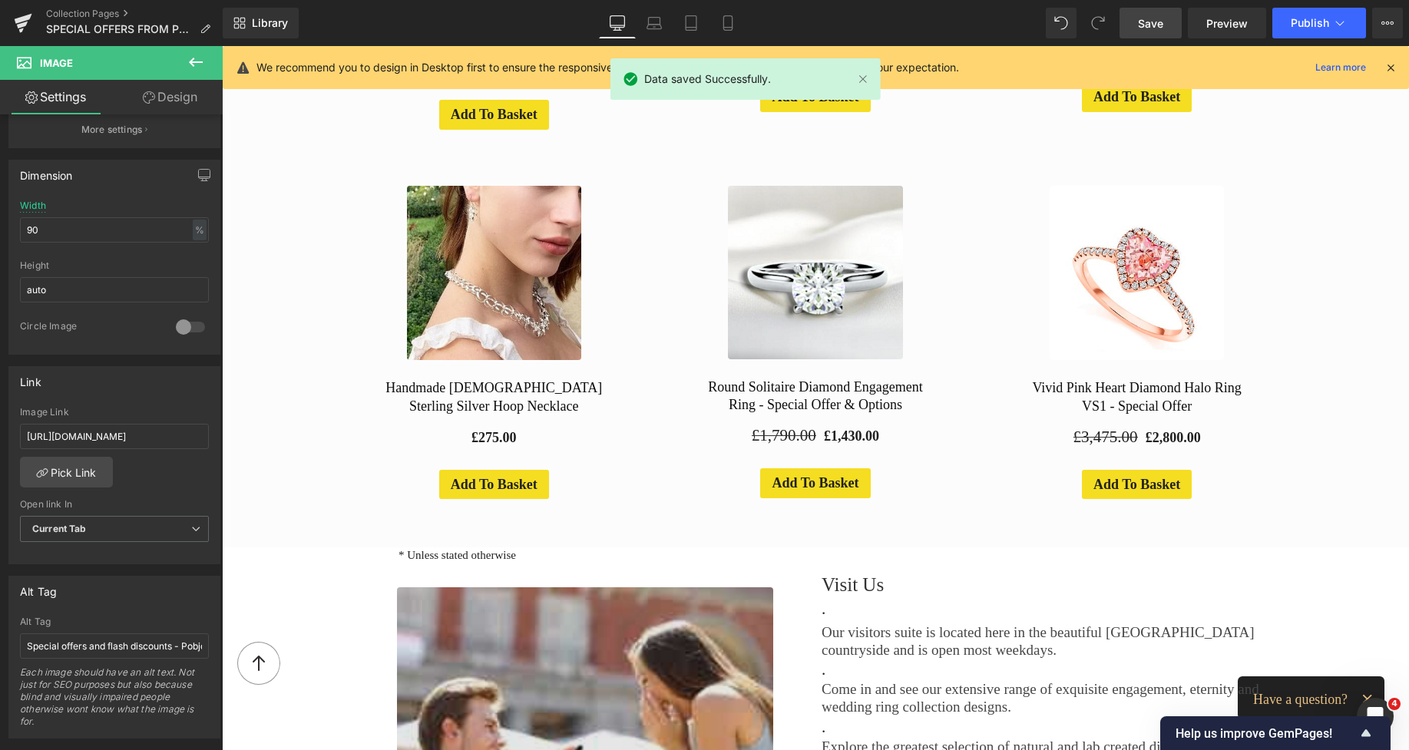
click at [591, 591] on div "Image" at bounding box center [585, 722] width 449 height 269
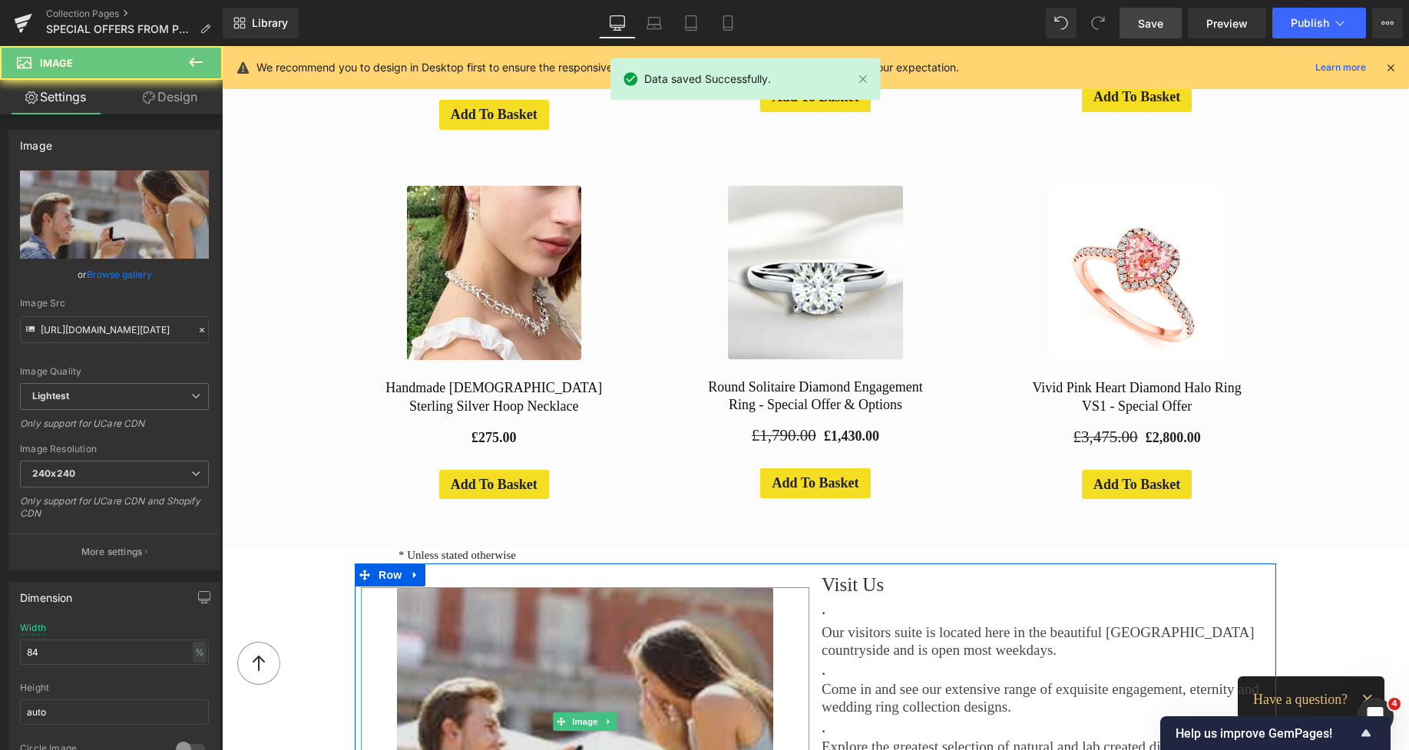
click at [575, 614] on img at bounding box center [585, 722] width 377 height 269
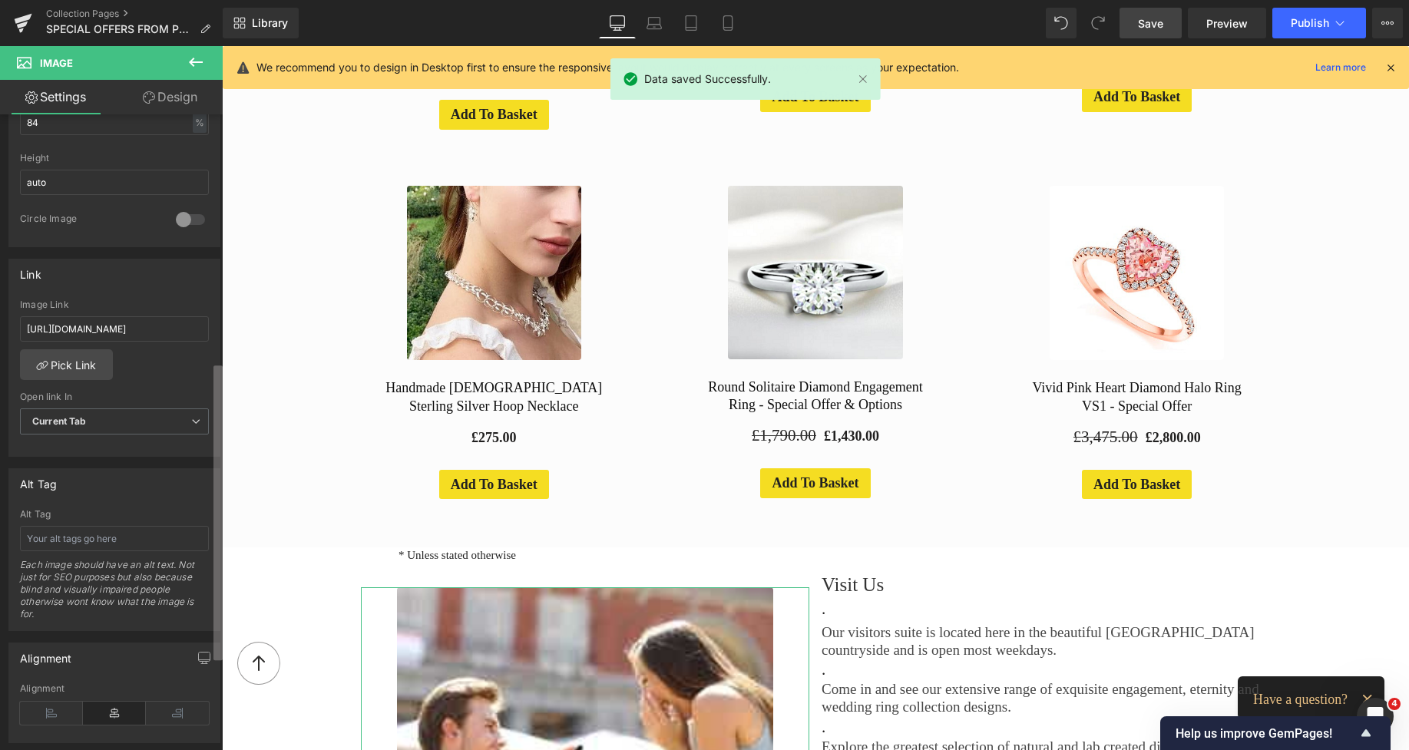
scroll to position [547, 0]
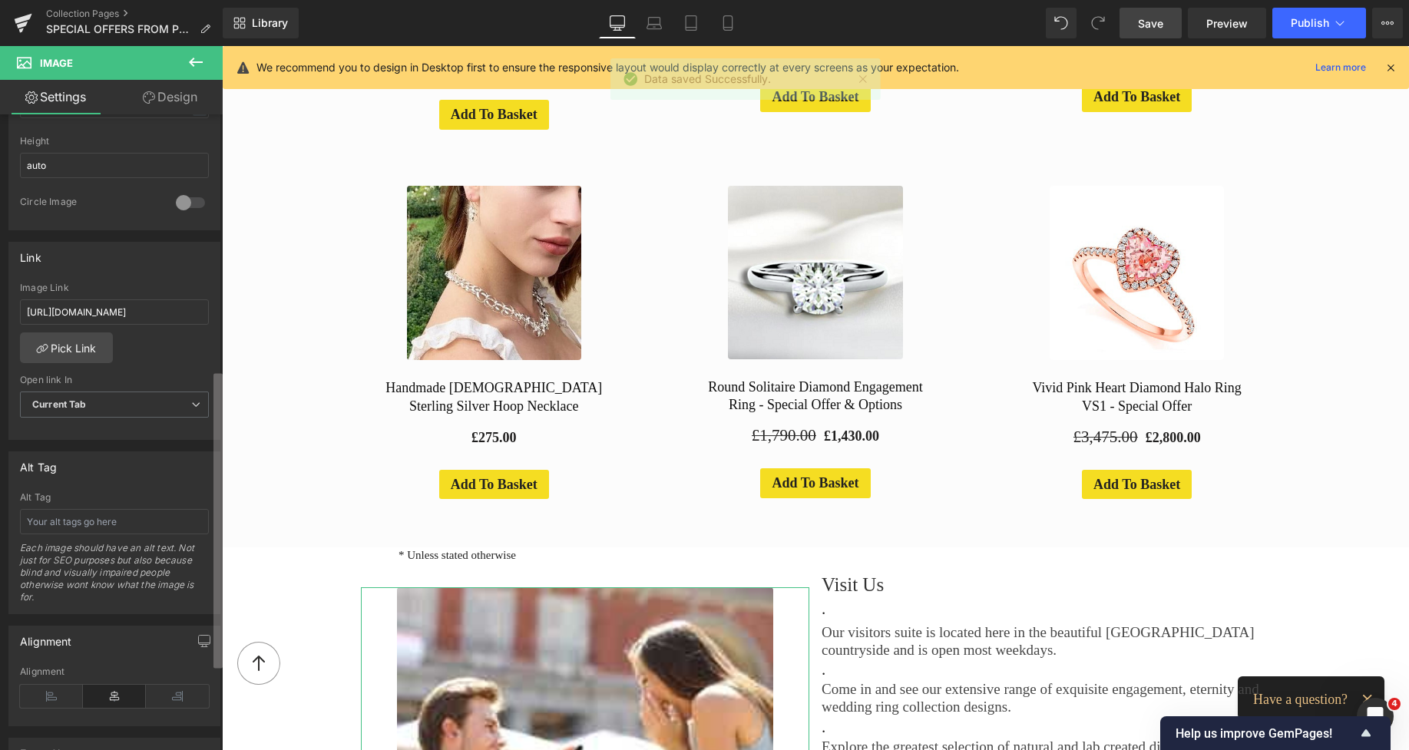
click at [189, 636] on div "Image [URL][DOMAIN_NAME][DATE] Replace Image Upload image or Browse gallery Ima…" at bounding box center [111, 435] width 223 height 643
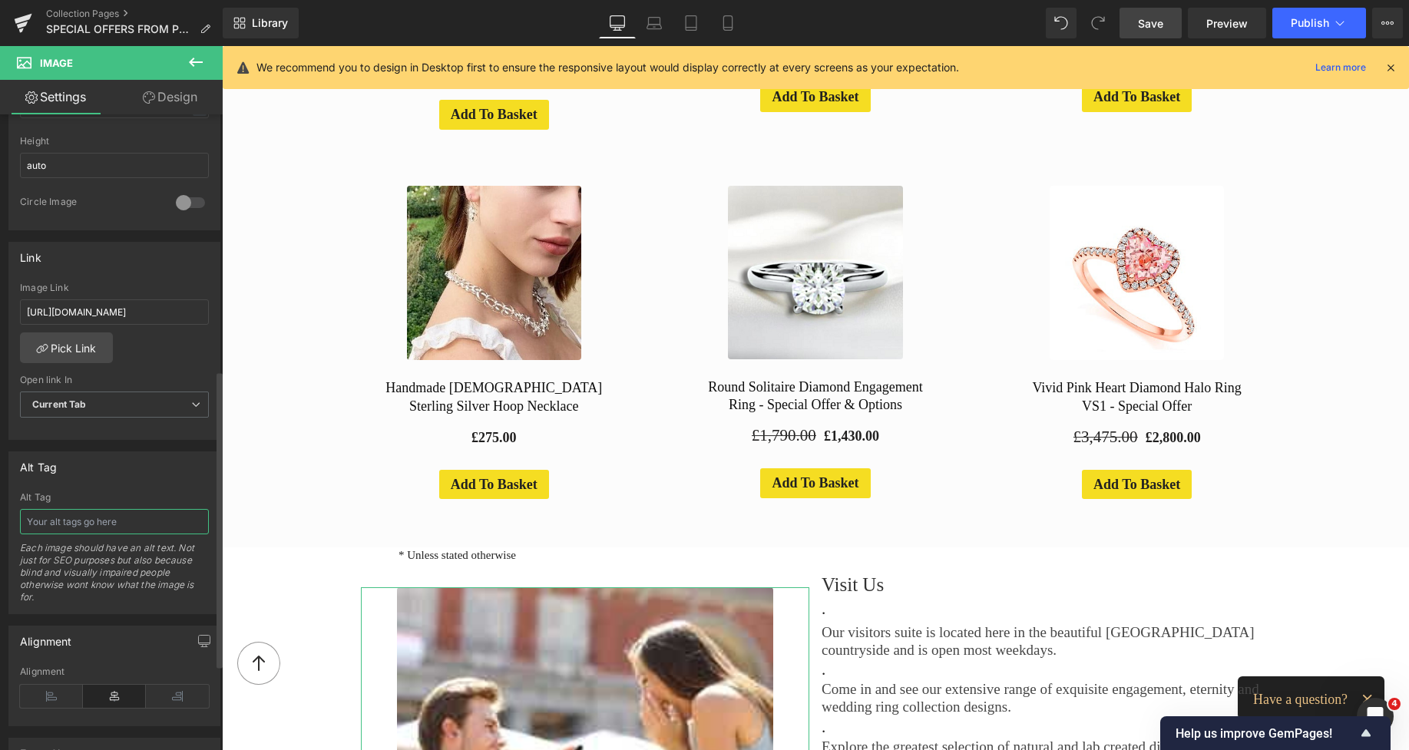
paste input "Special offers and flash discounts - Pobjoy Jewellery"
click at [1154, 22] on span "Save" at bounding box center [1150, 23] width 25 height 16
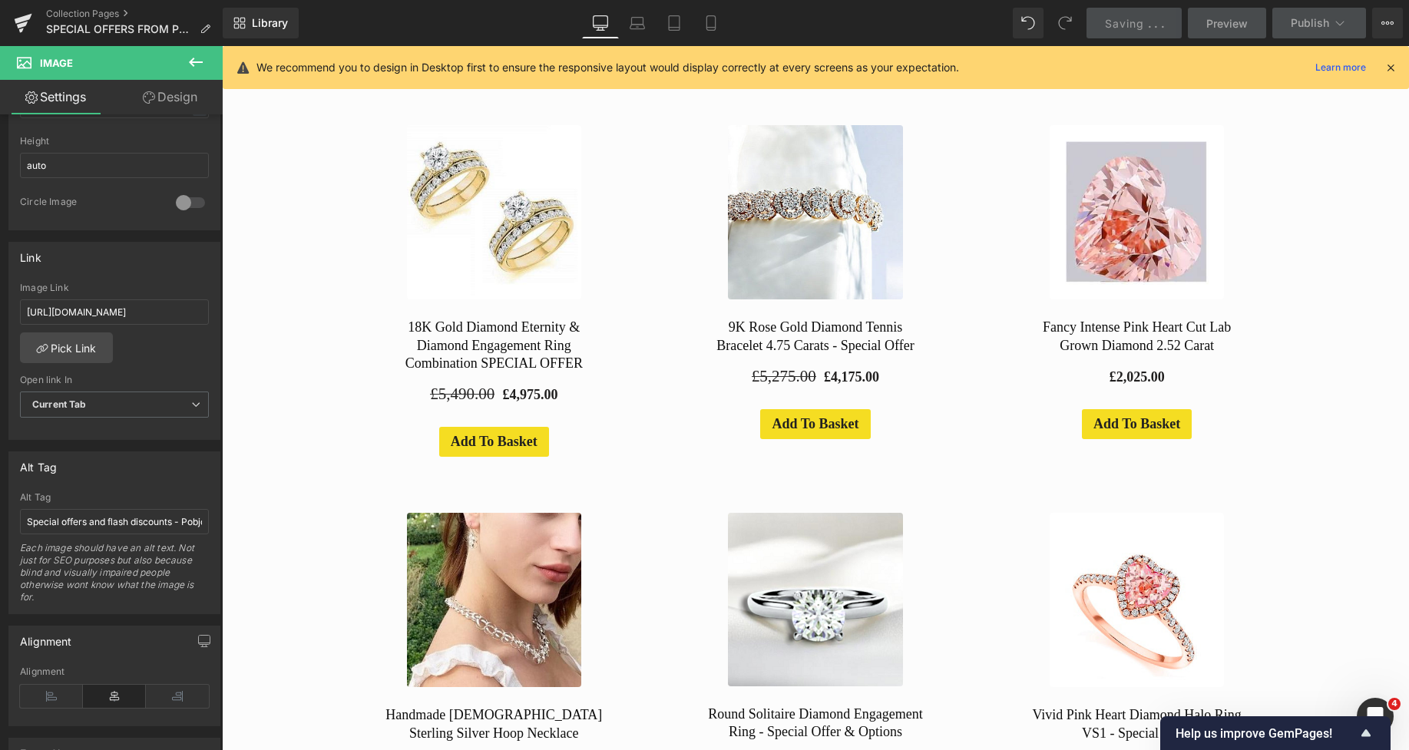
scroll to position [66, 0]
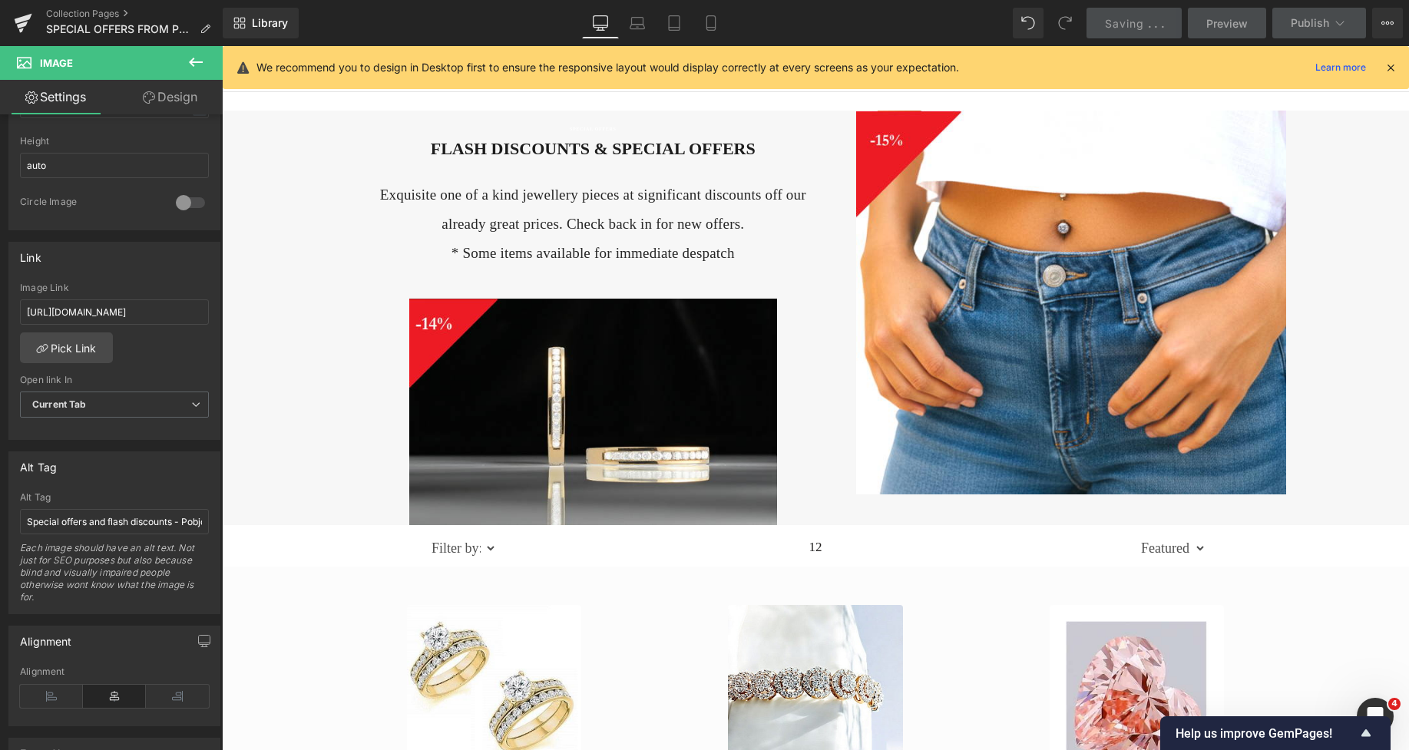
drag, startPoint x: 1402, startPoint y: 325, endPoint x: 1248, endPoint y: 55, distance: 311.3
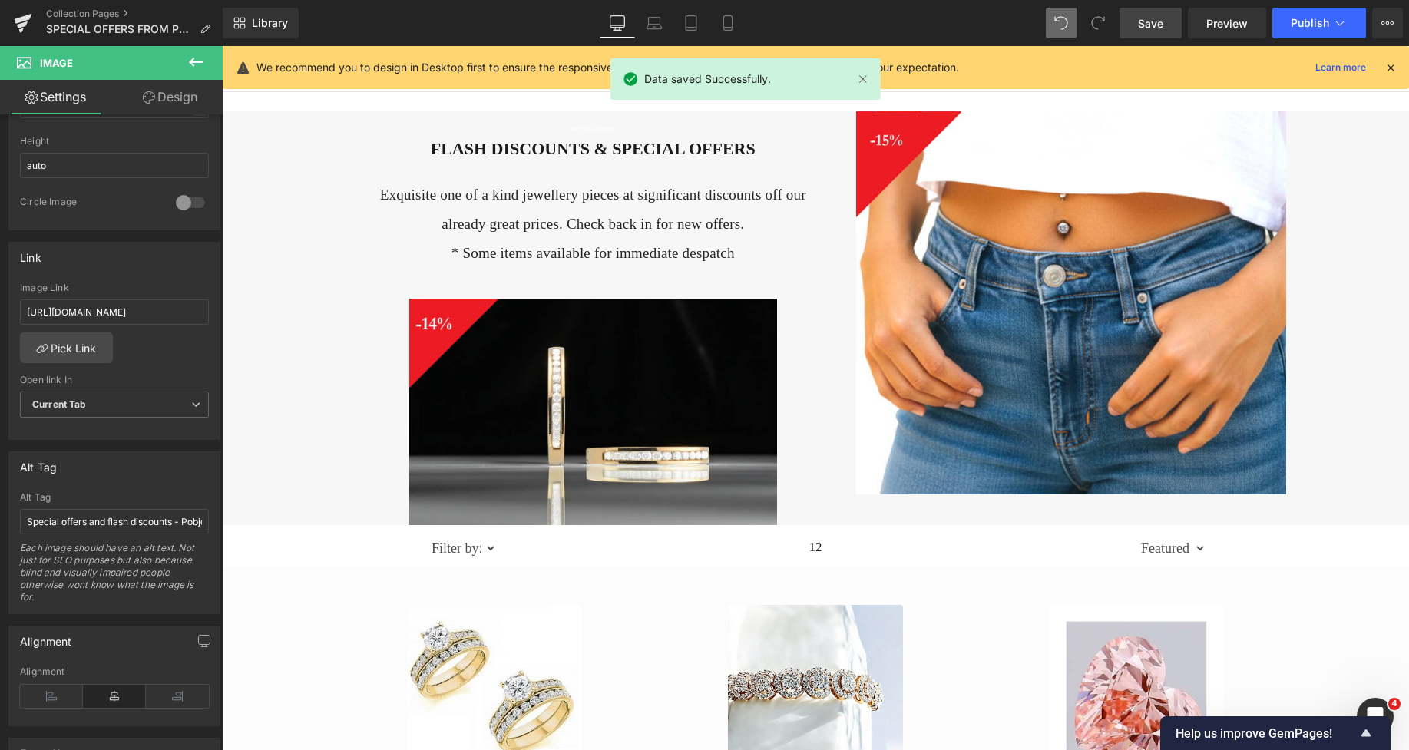
scroll to position [0, 0]
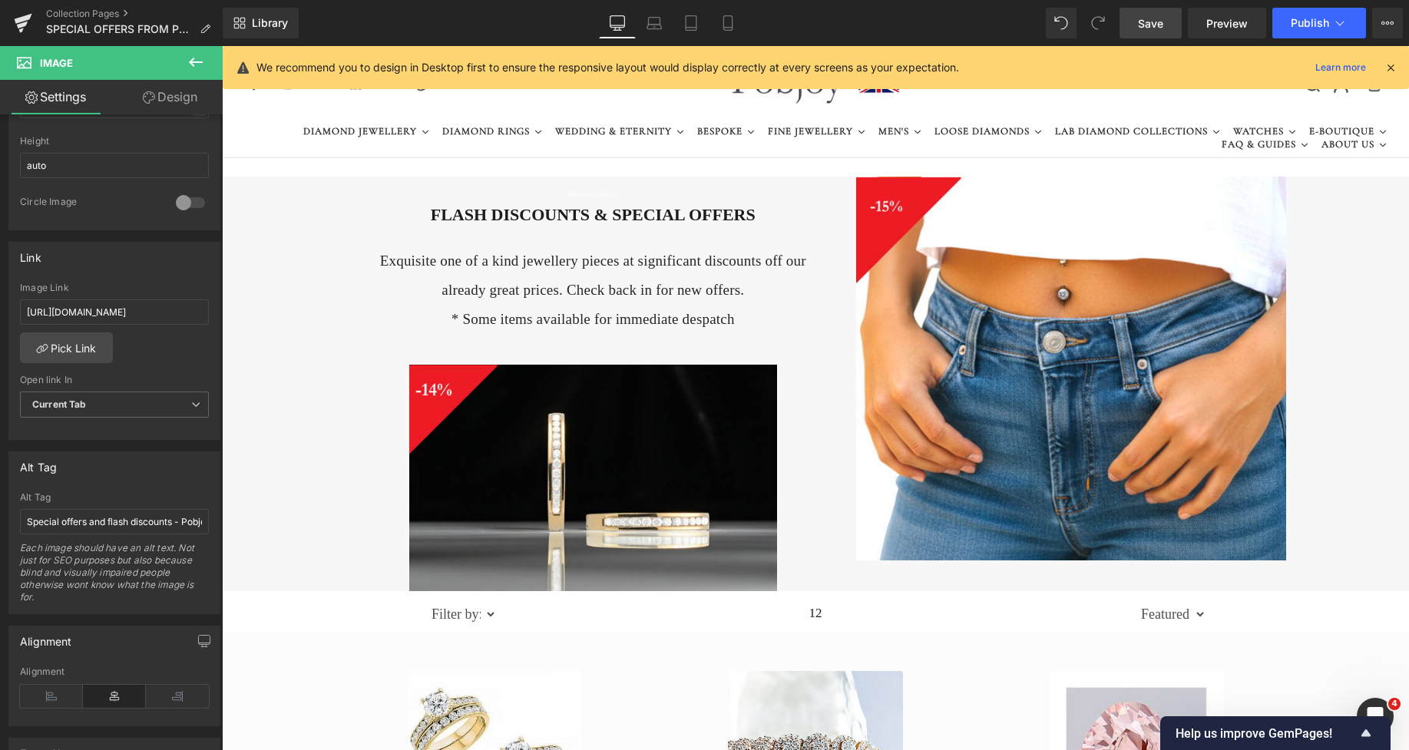
click at [1140, 22] on span "Save" at bounding box center [1150, 23] width 25 height 16
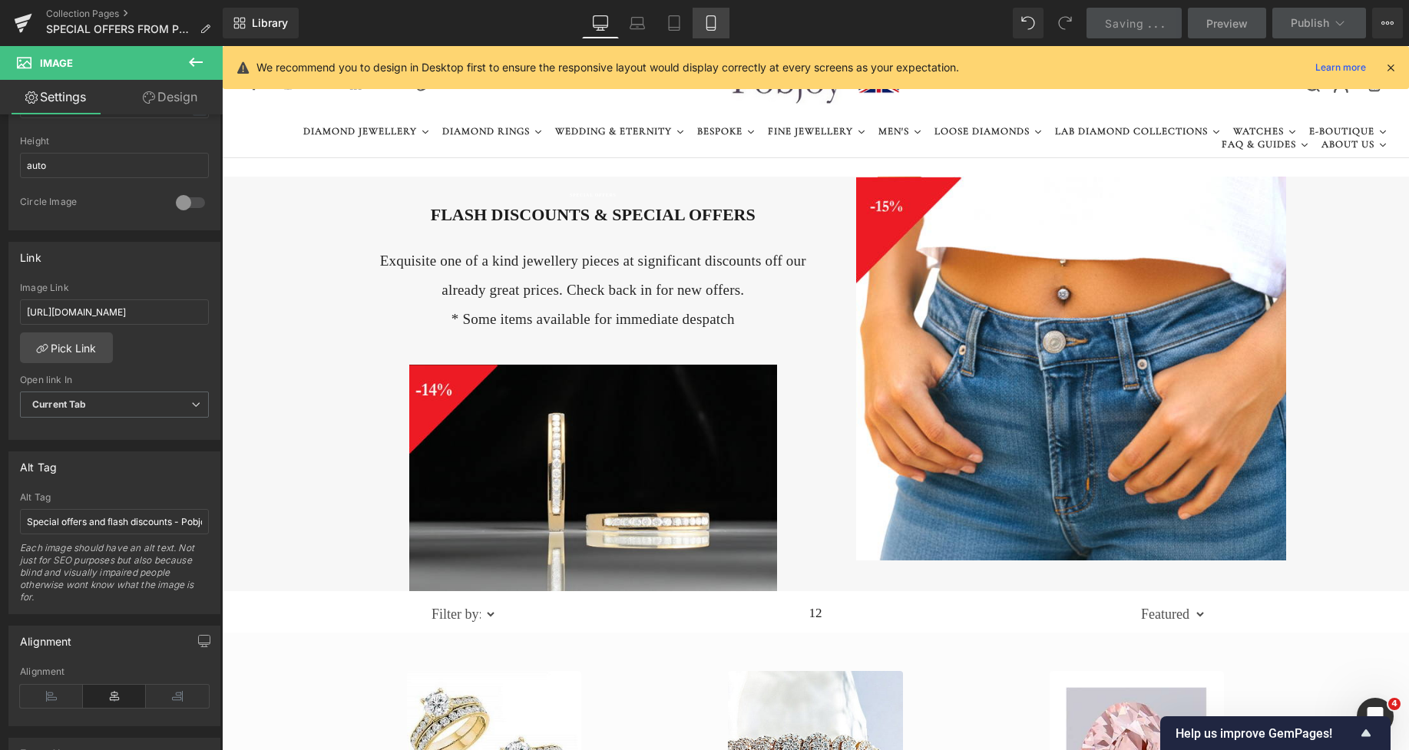
click at [714, 24] on icon at bounding box center [711, 22] width 15 height 15
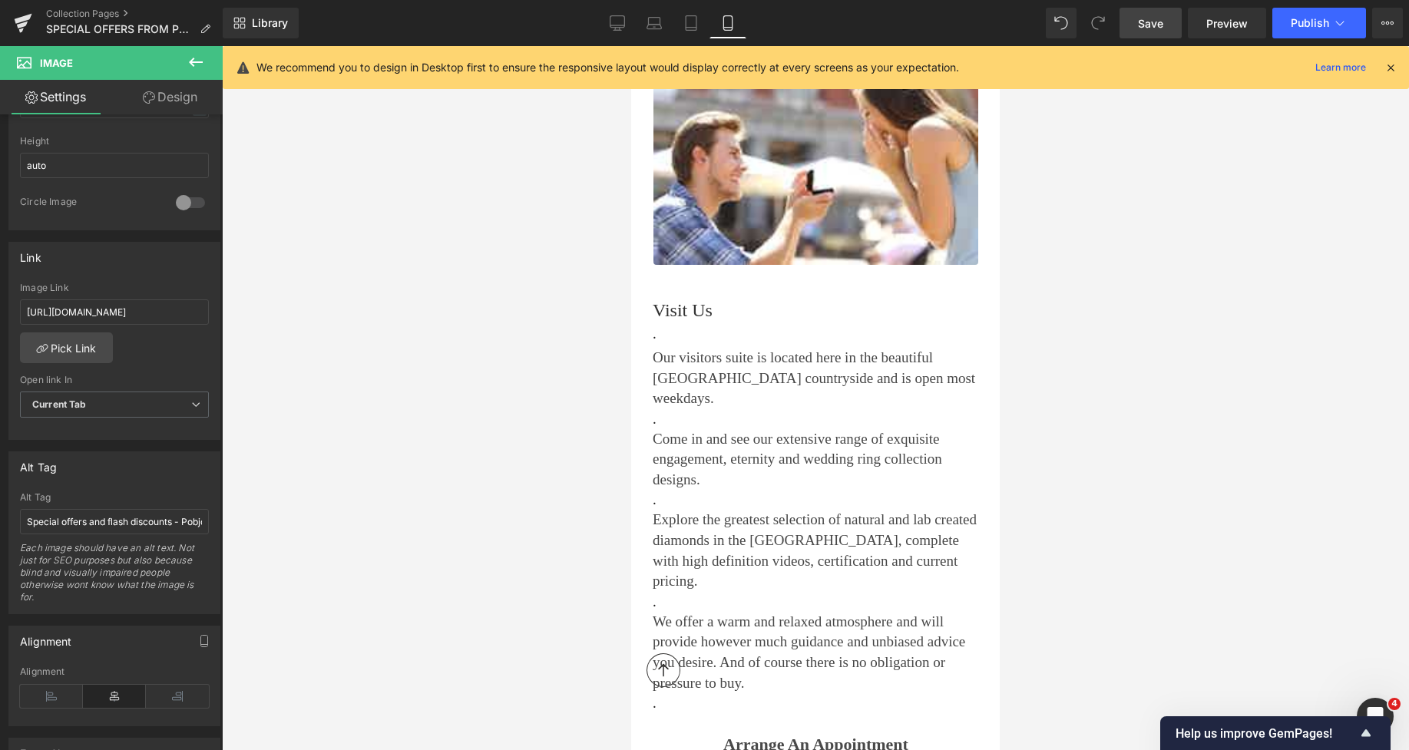
scroll to position [4019, 0]
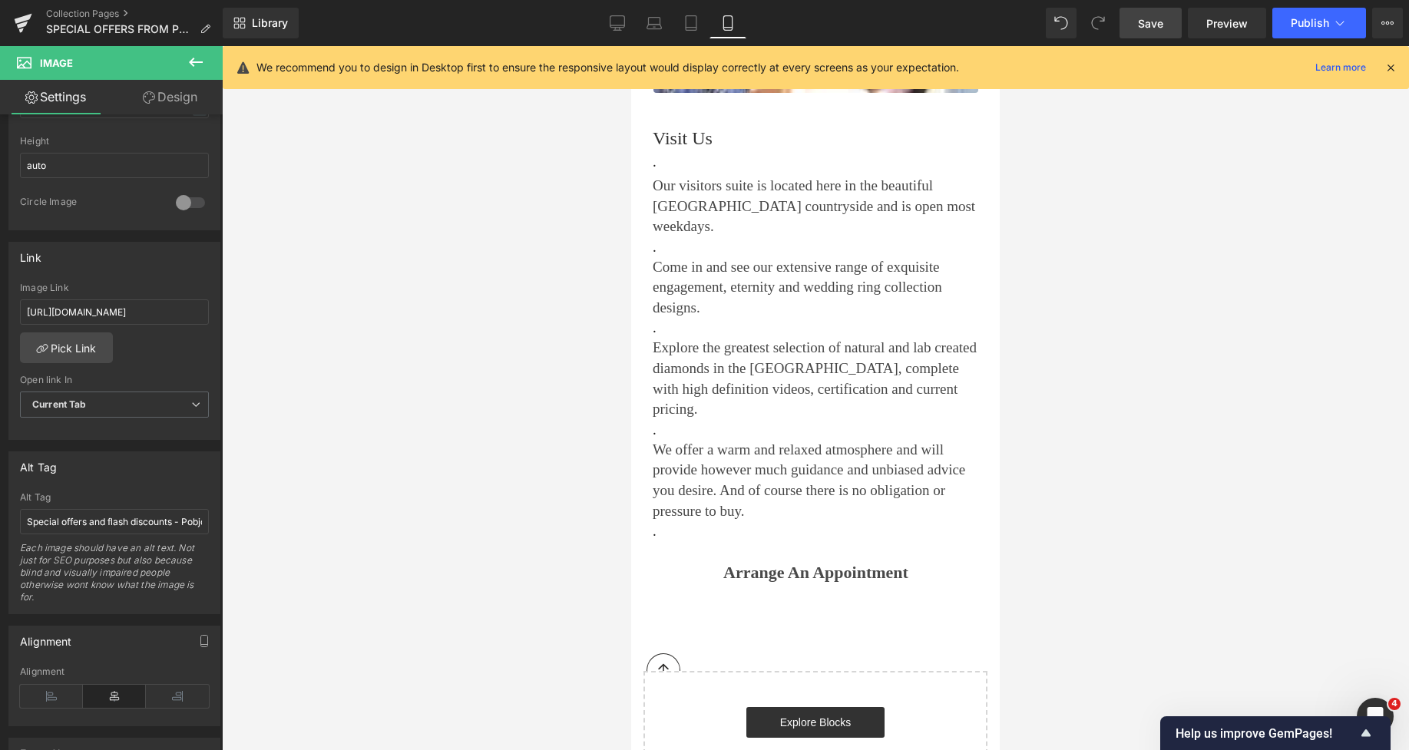
click at [1157, 23] on span "Save" at bounding box center [1150, 23] width 25 height 16
click at [79, 12] on link "Collection Pages" at bounding box center [134, 14] width 177 height 12
